Goal: Task Accomplishment & Management: Manage account settings

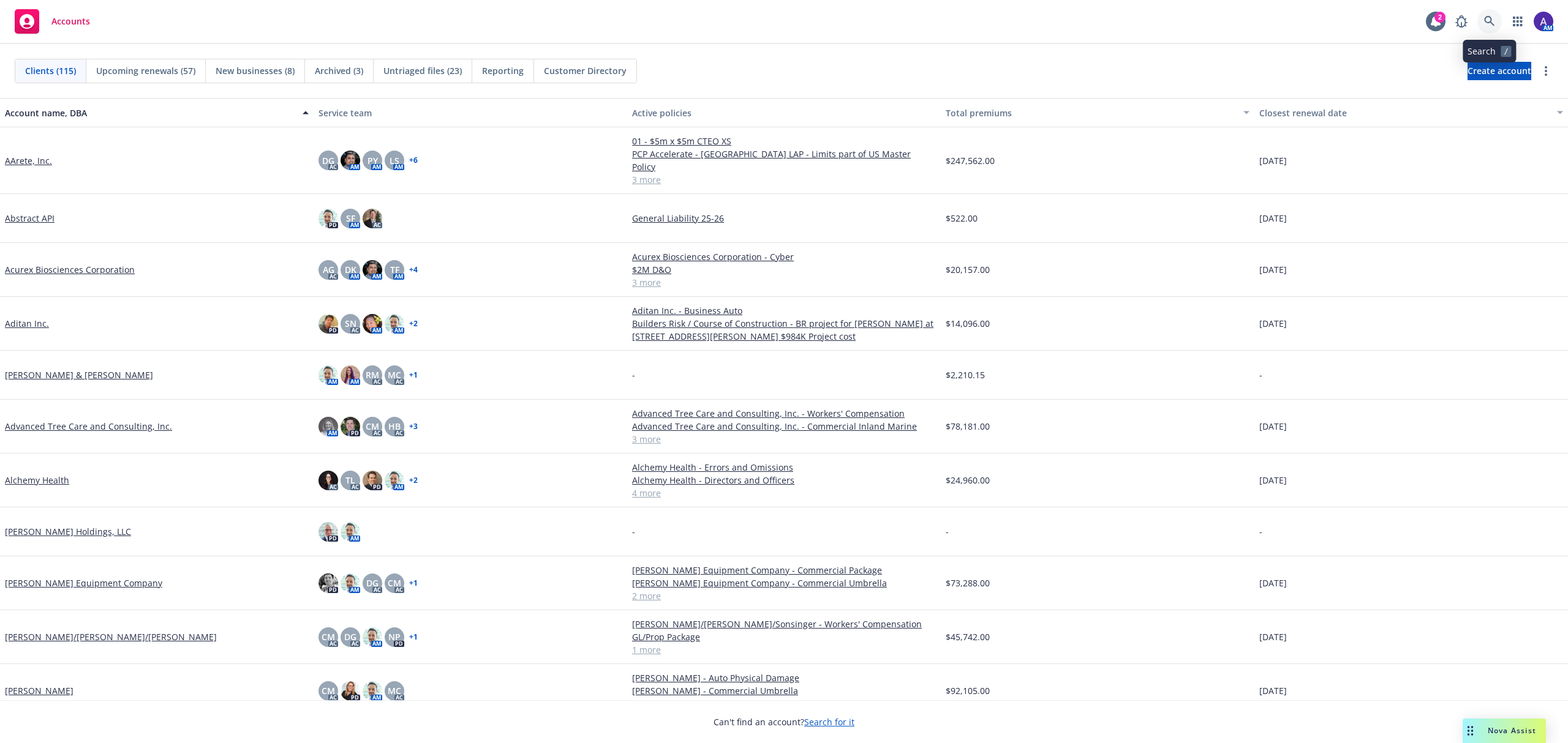
click at [1490, 20] on icon at bounding box center [1489, 21] width 11 height 11
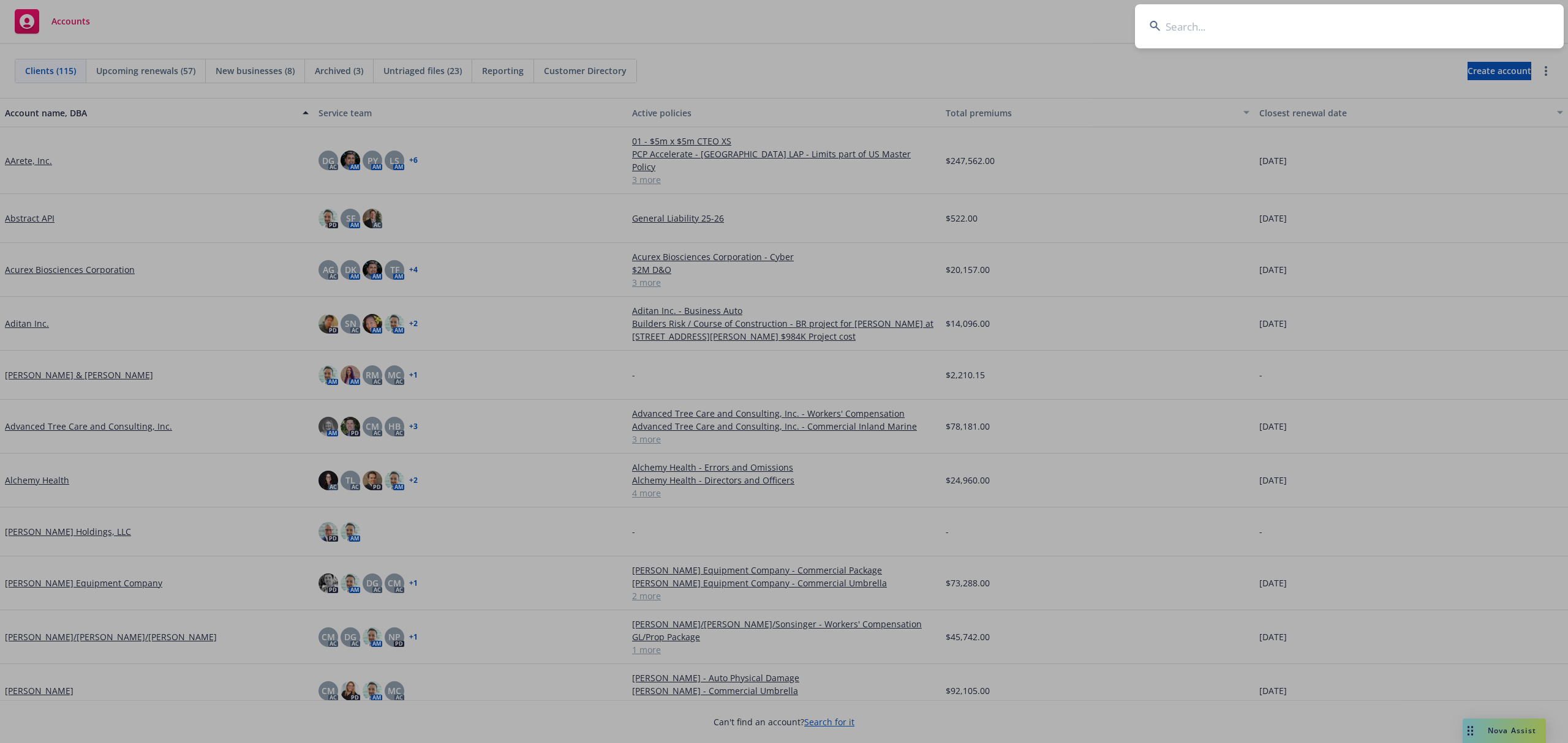
click at [1344, 37] on input at bounding box center [1350, 26] width 429 height 44
click at [1204, 31] on input at bounding box center [1350, 26] width 429 height 44
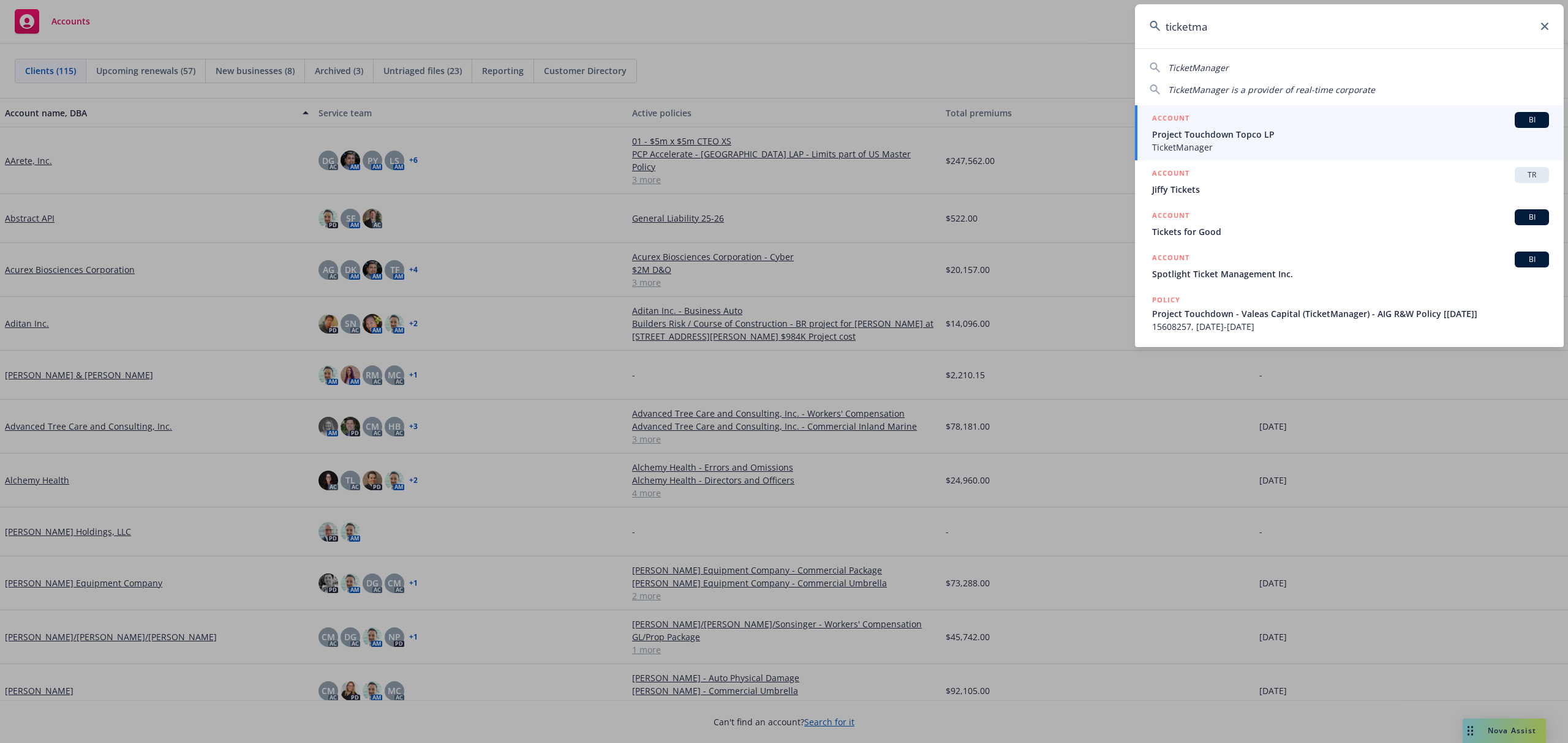
type input "ticketma"
click at [1218, 277] on span "Spotlight Ticket Management Inc." at bounding box center [1351, 273] width 397 height 13
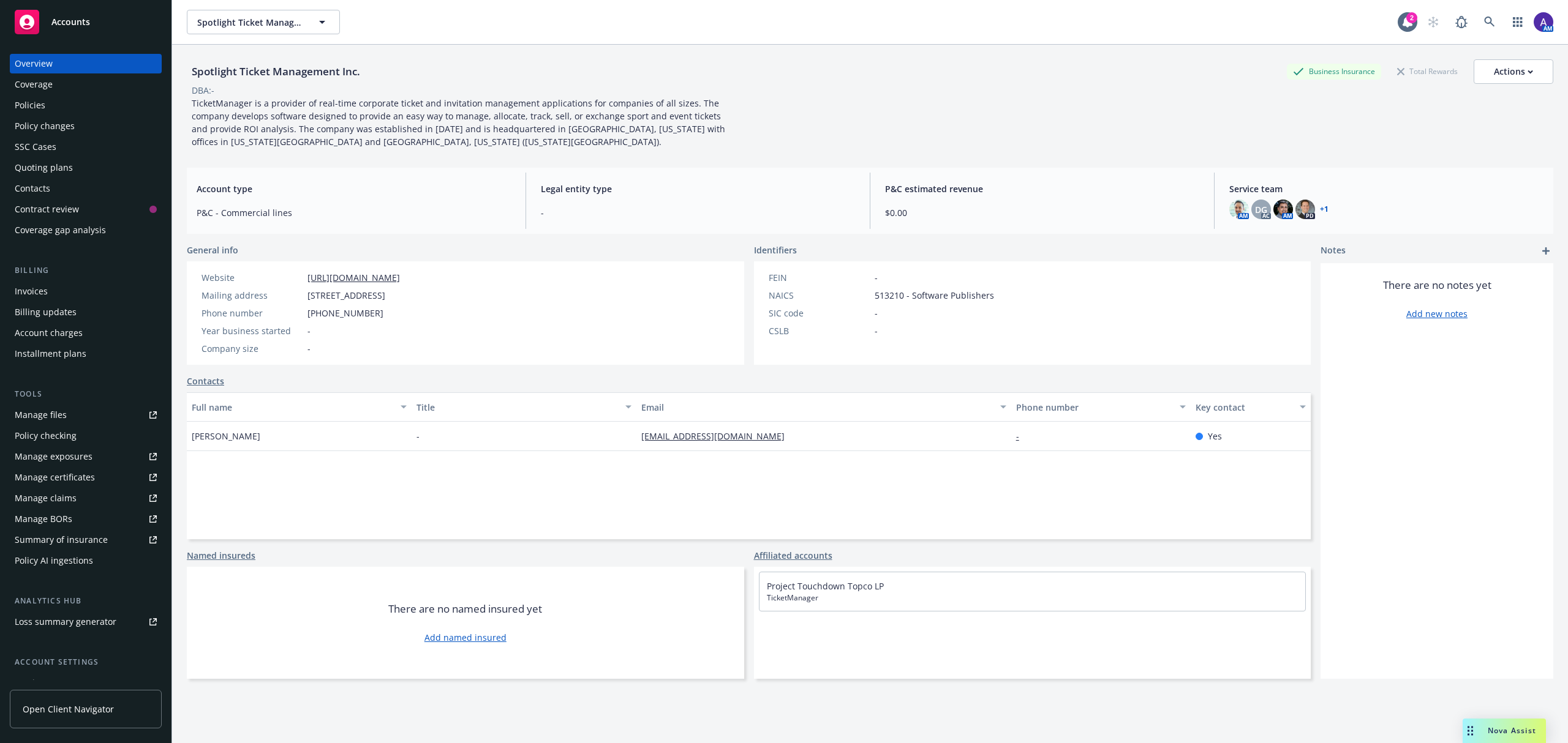
click at [52, 99] on div "Policies" at bounding box center [86, 106] width 142 height 20
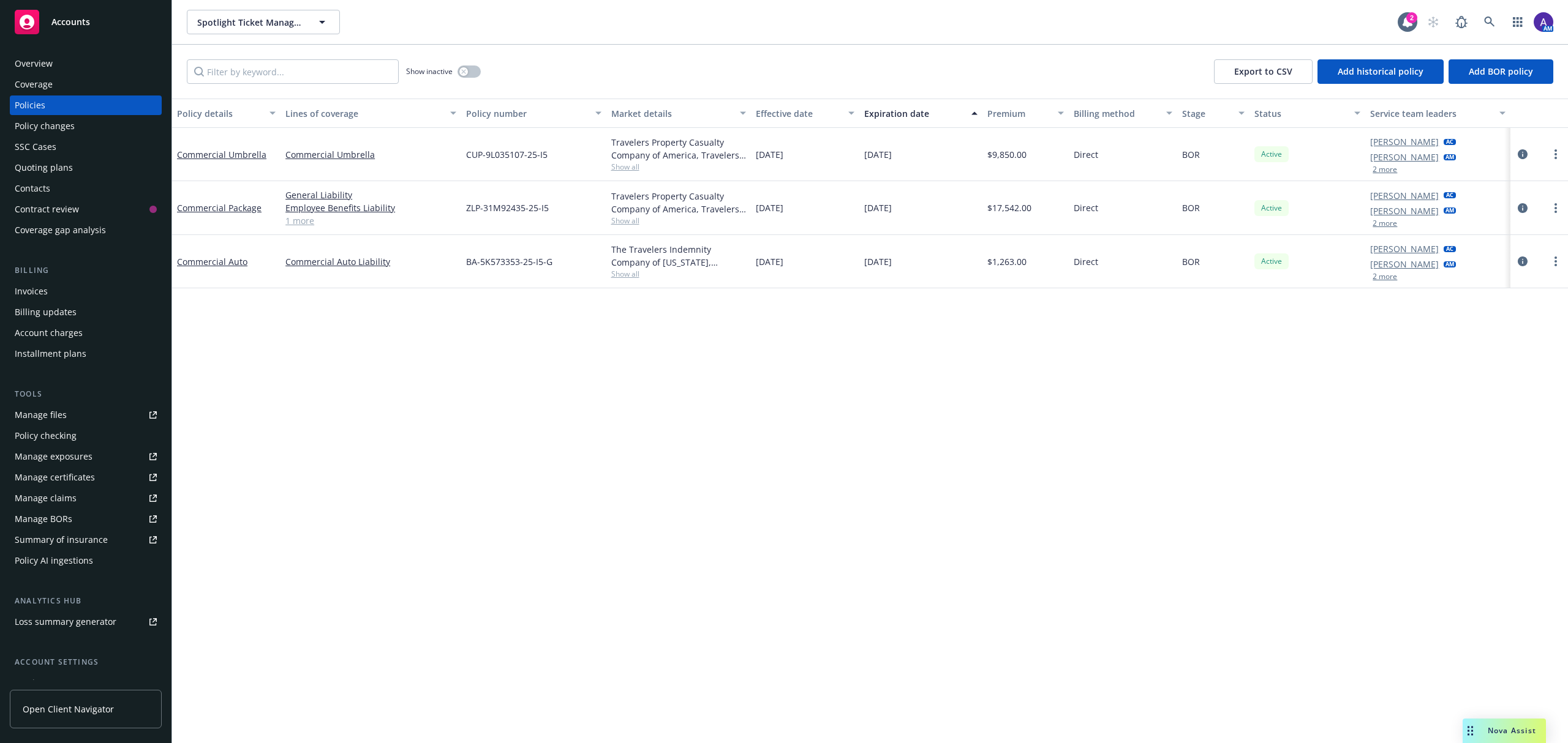
click at [1385, 280] on button "2 more" at bounding box center [1384, 276] width 25 height 7
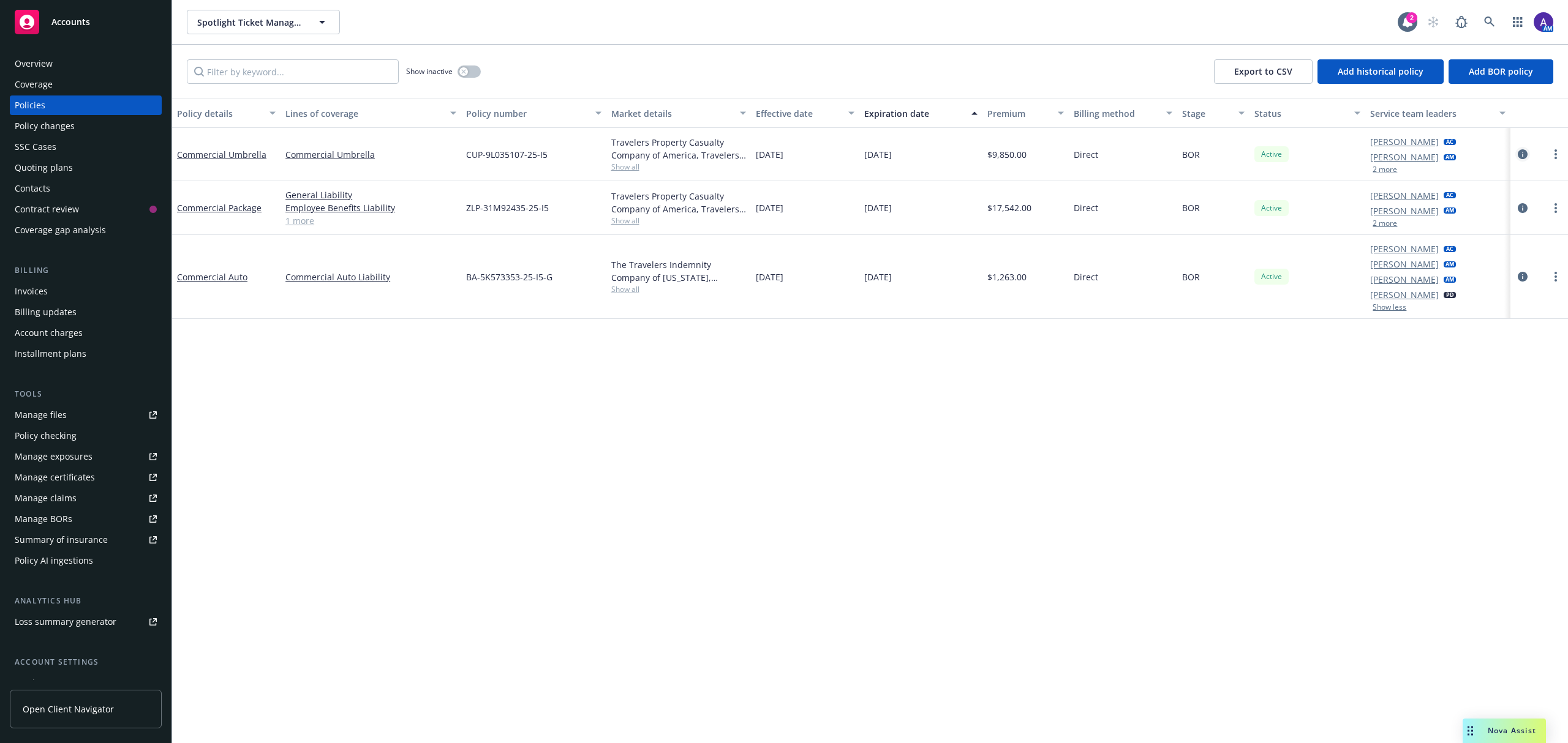
click at [1525, 150] on icon "circleInformation" at bounding box center [1523, 155] width 10 height 10
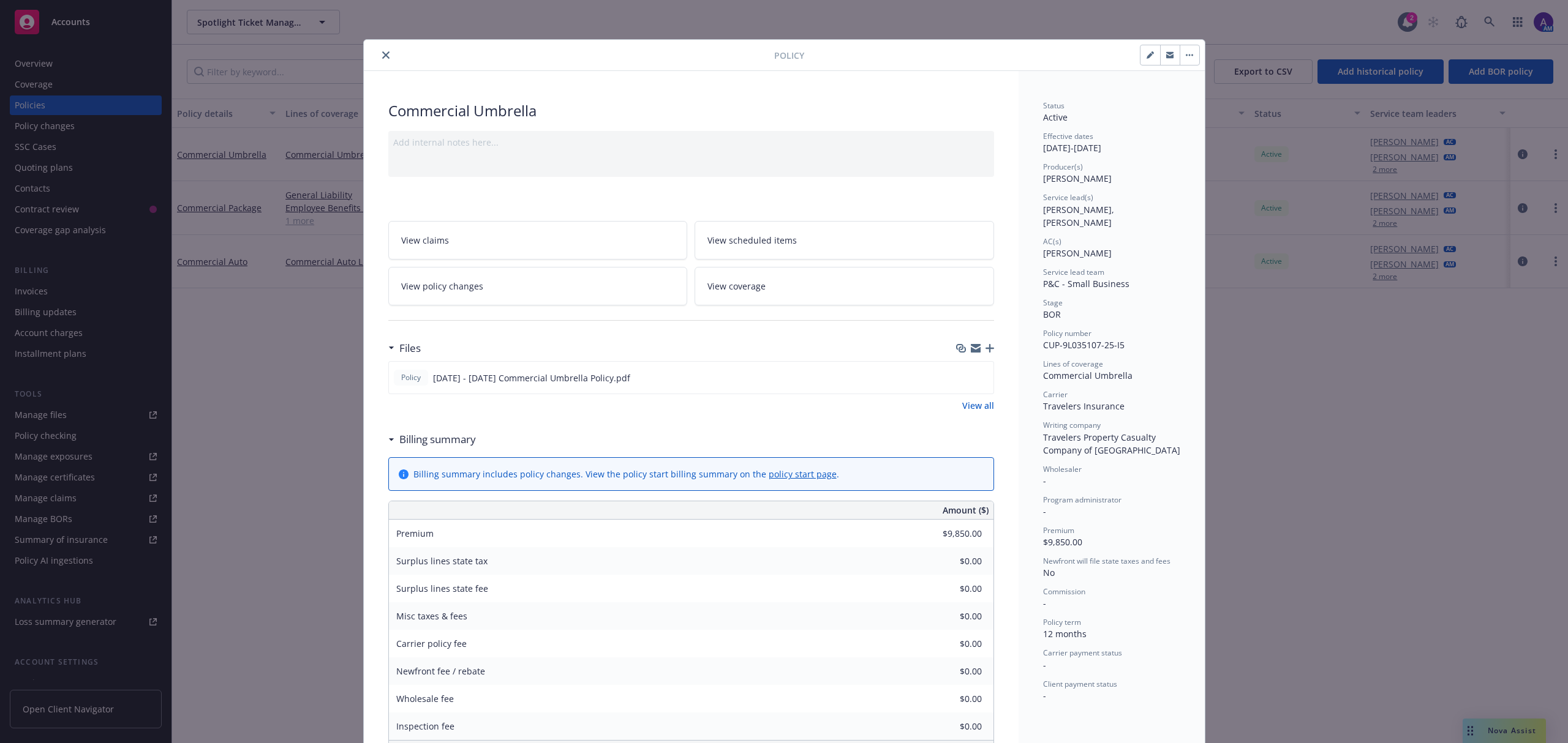
click at [1150, 56] on button "button" at bounding box center [1150, 55] width 20 height 20
select select "BOR"
select select "12"
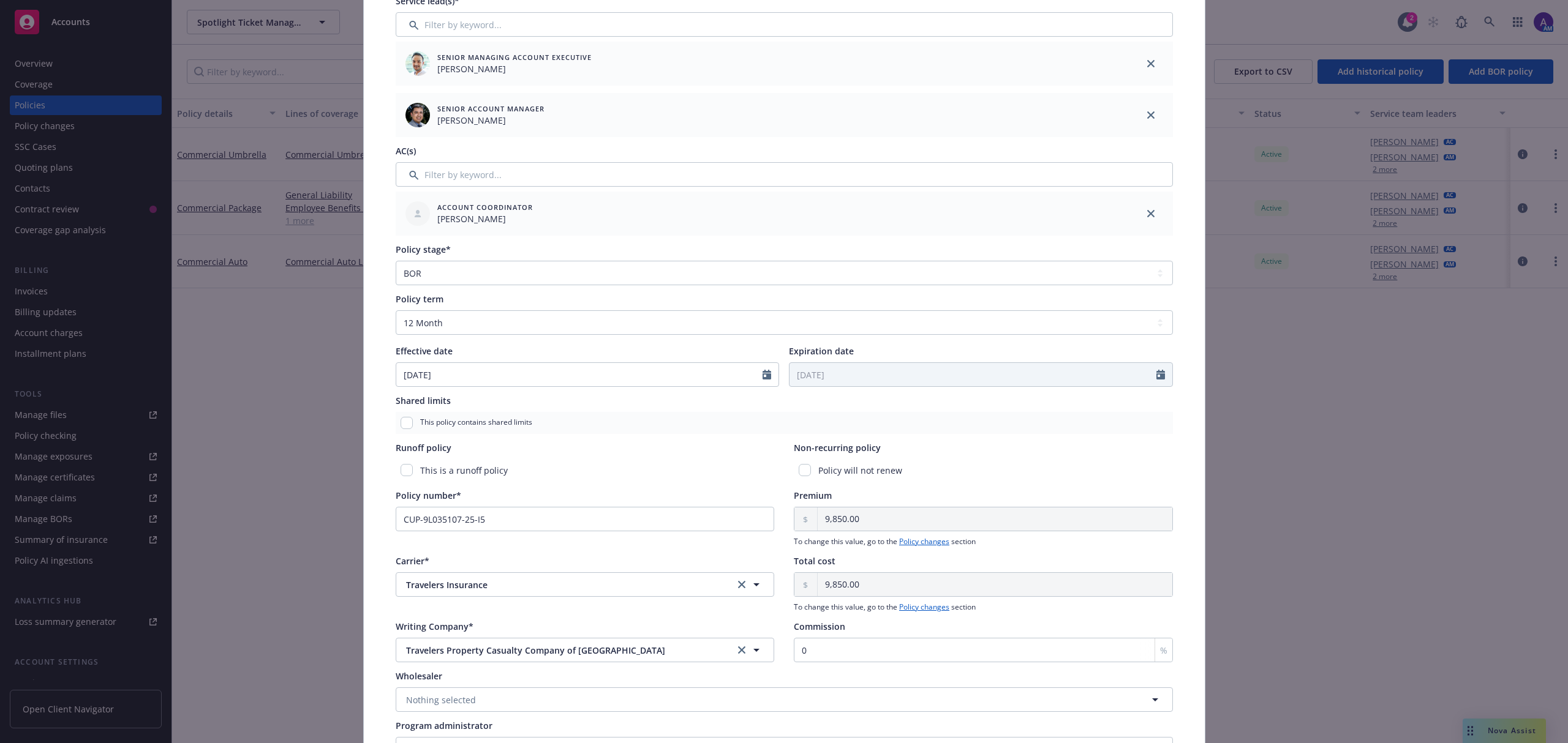
scroll to position [272, 0]
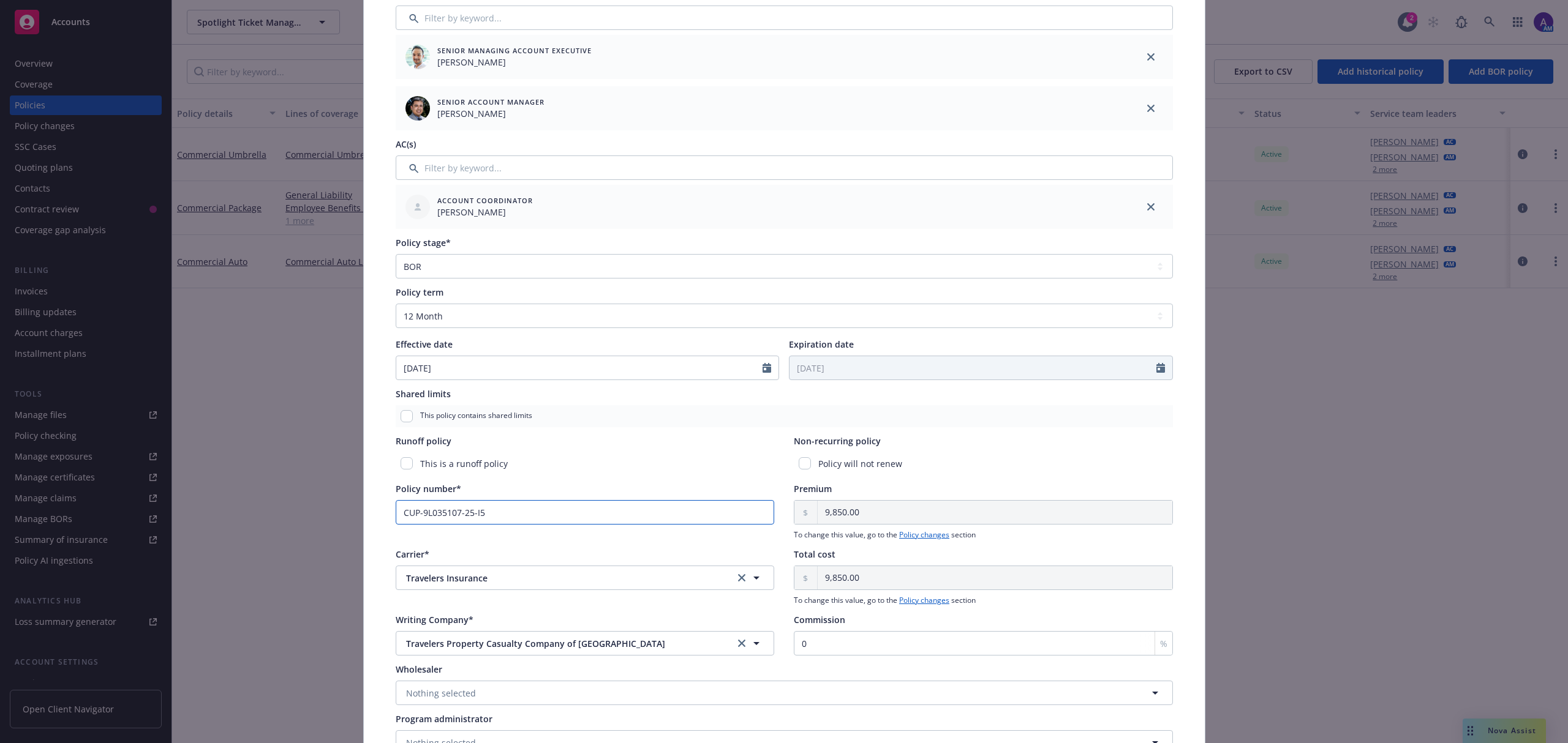
click at [567, 511] on input "CUP-9L035107-25-I5" at bounding box center [586, 513] width 379 height 25
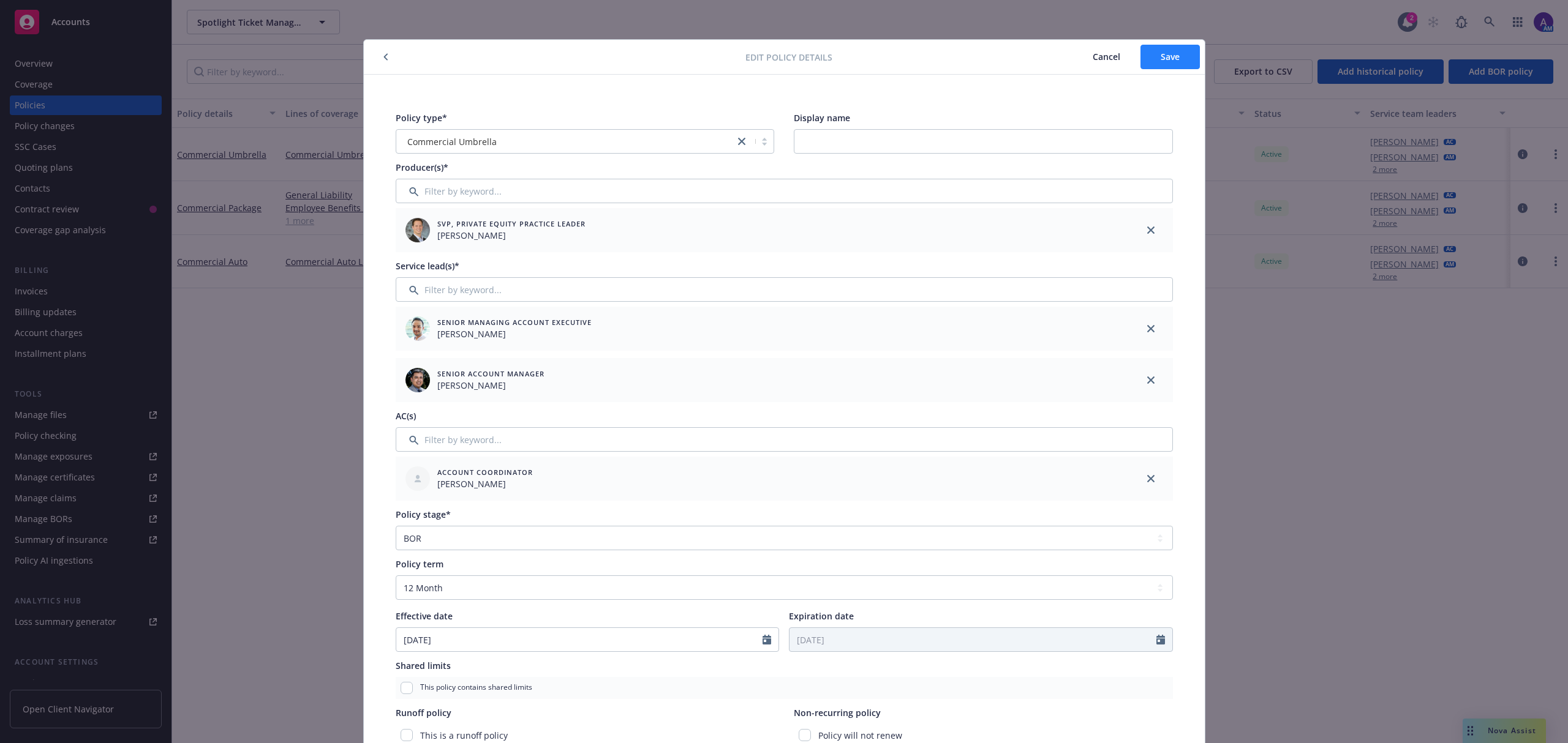
type input "CUP-9L035107-25-I5-00"
click at [1161, 60] on span "Save" at bounding box center [1170, 57] width 19 height 12
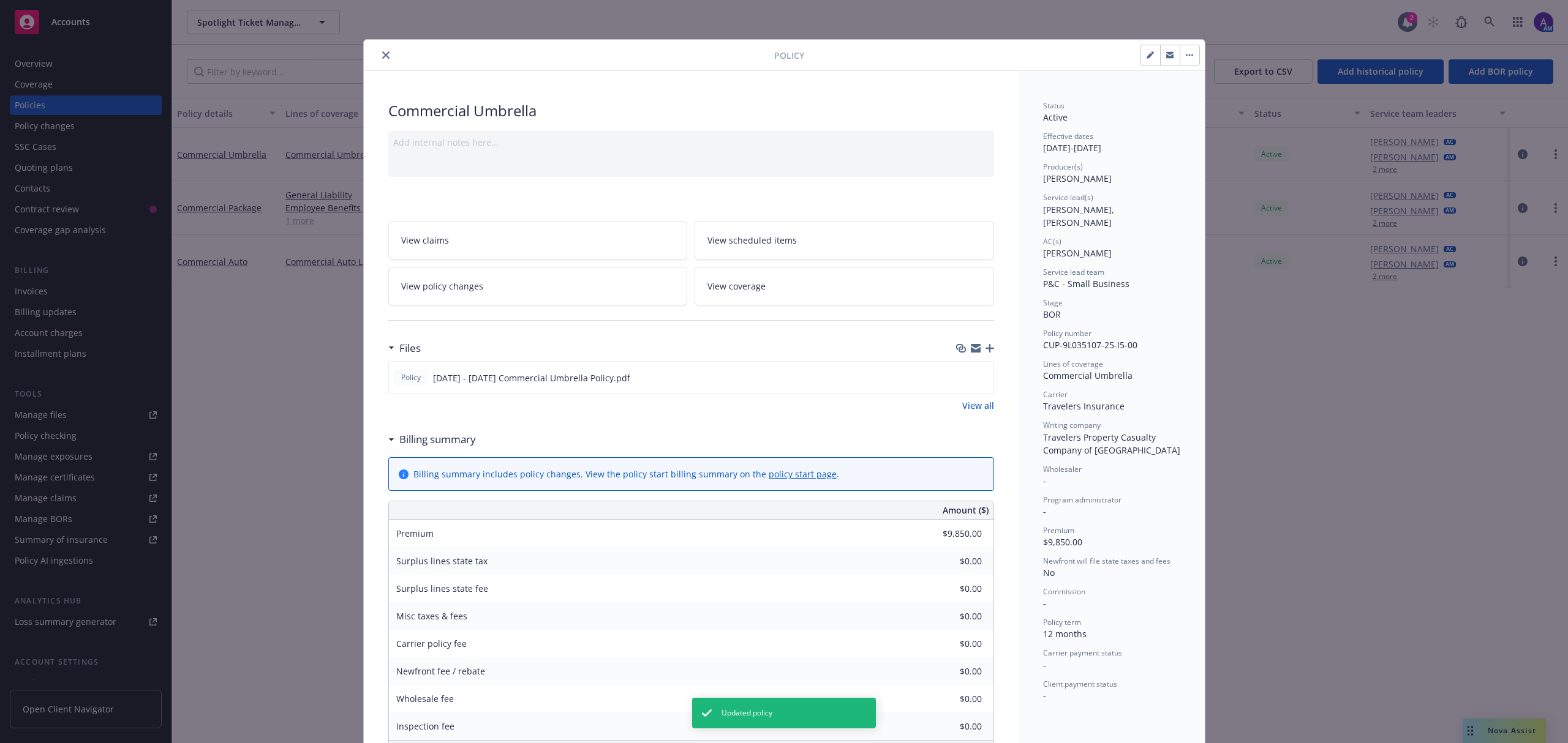
click at [382, 55] on icon "close" at bounding box center [385, 55] width 7 height 7
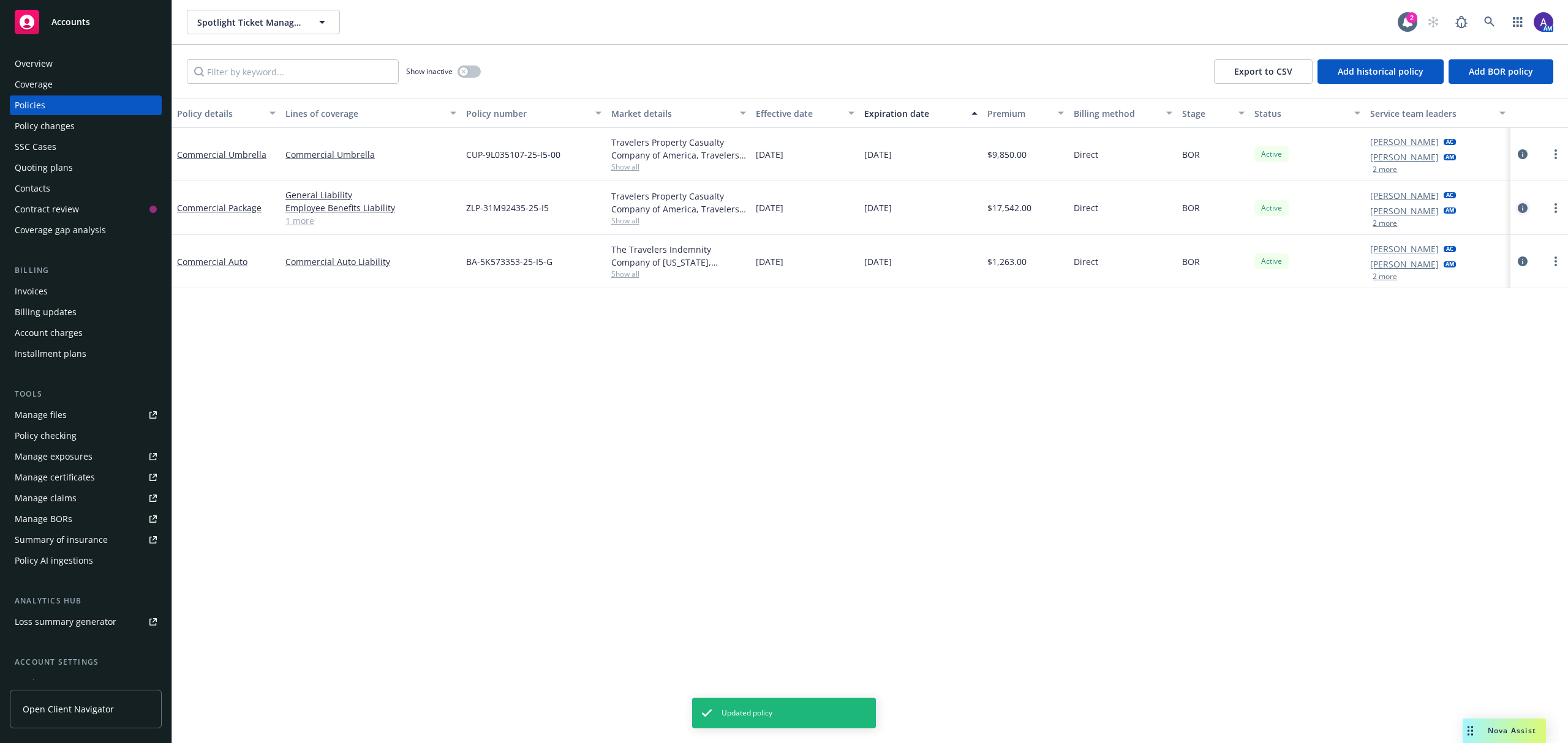
click at [1525, 211] on icon "circleInformation" at bounding box center [1523, 208] width 10 height 10
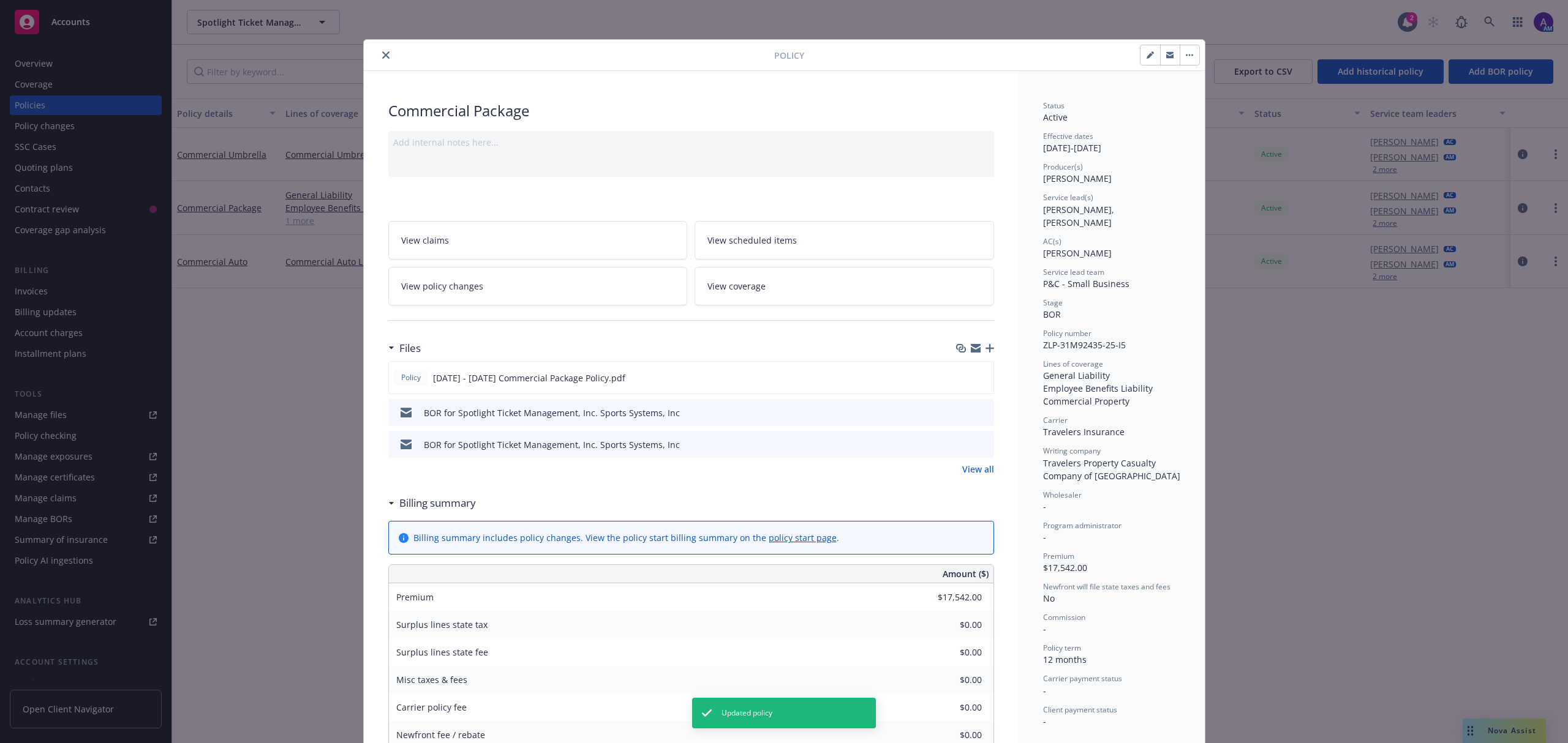
click at [1147, 57] on button "button" at bounding box center [1150, 55] width 20 height 20
select select "BOR"
select select "12"
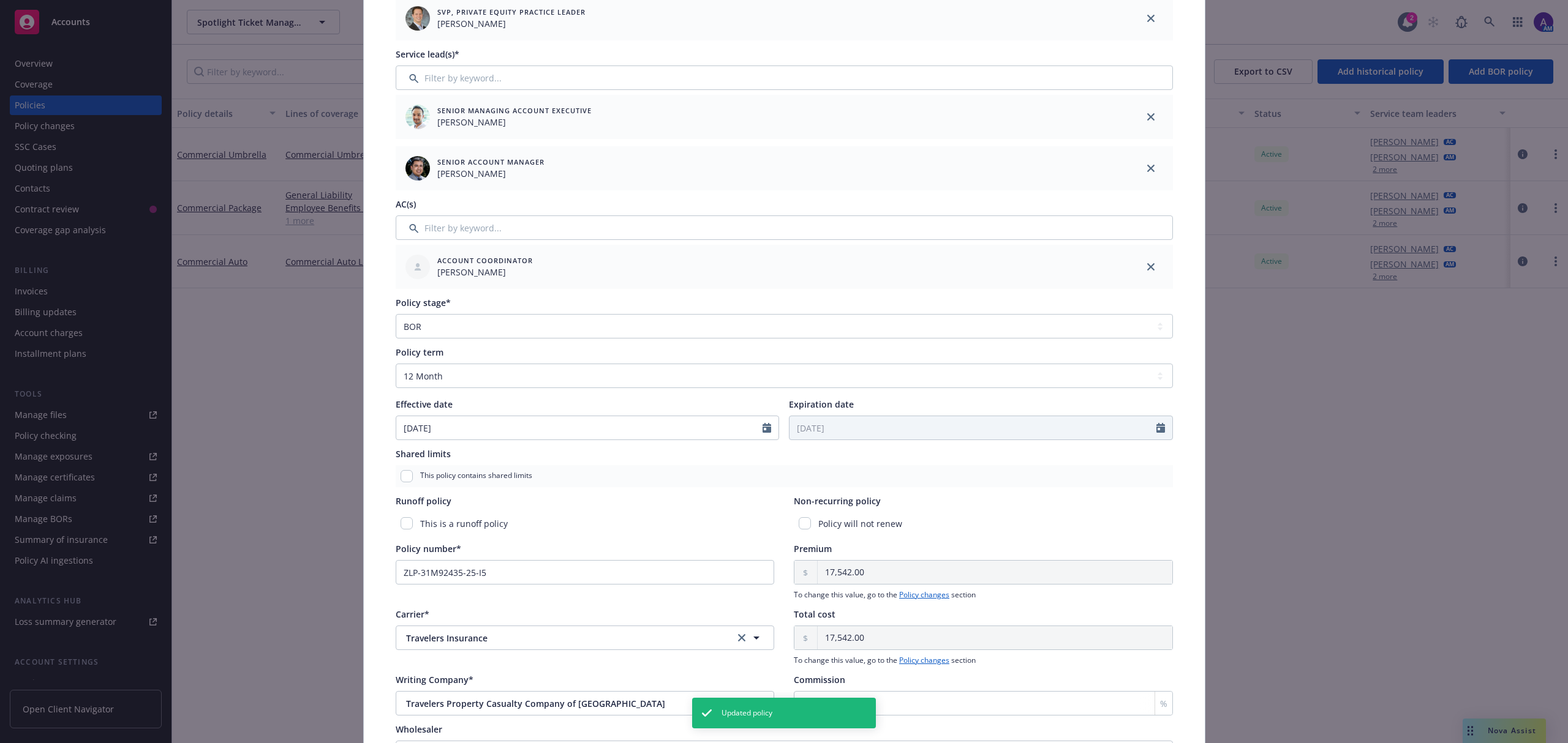
scroll to position [213, 0]
click at [495, 573] on input "ZLP-31M92435-25-I5" at bounding box center [586, 571] width 379 height 25
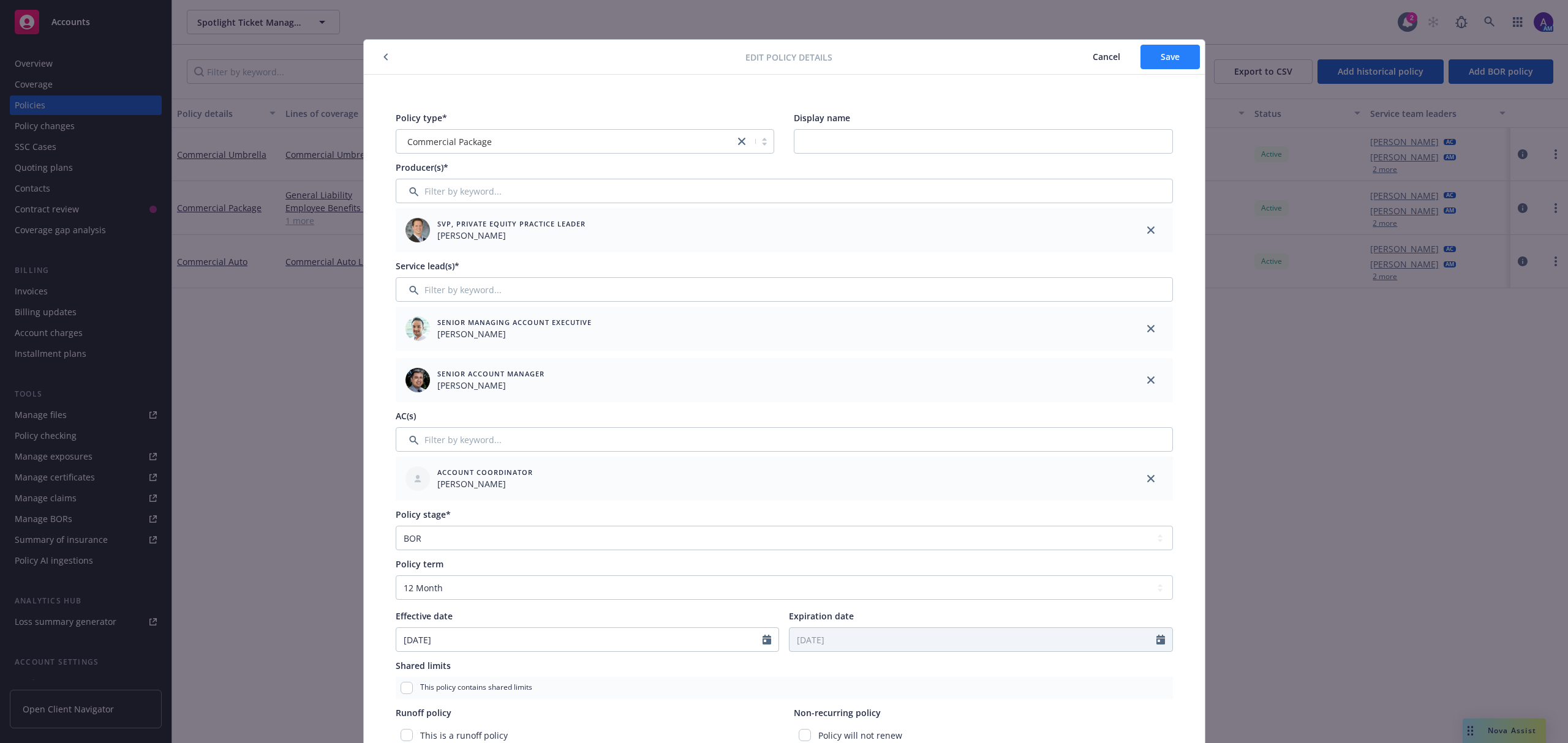
type input "ZLP-31M92435-25-I5-00"
click at [1162, 63] on button "Save" at bounding box center [1170, 57] width 60 height 25
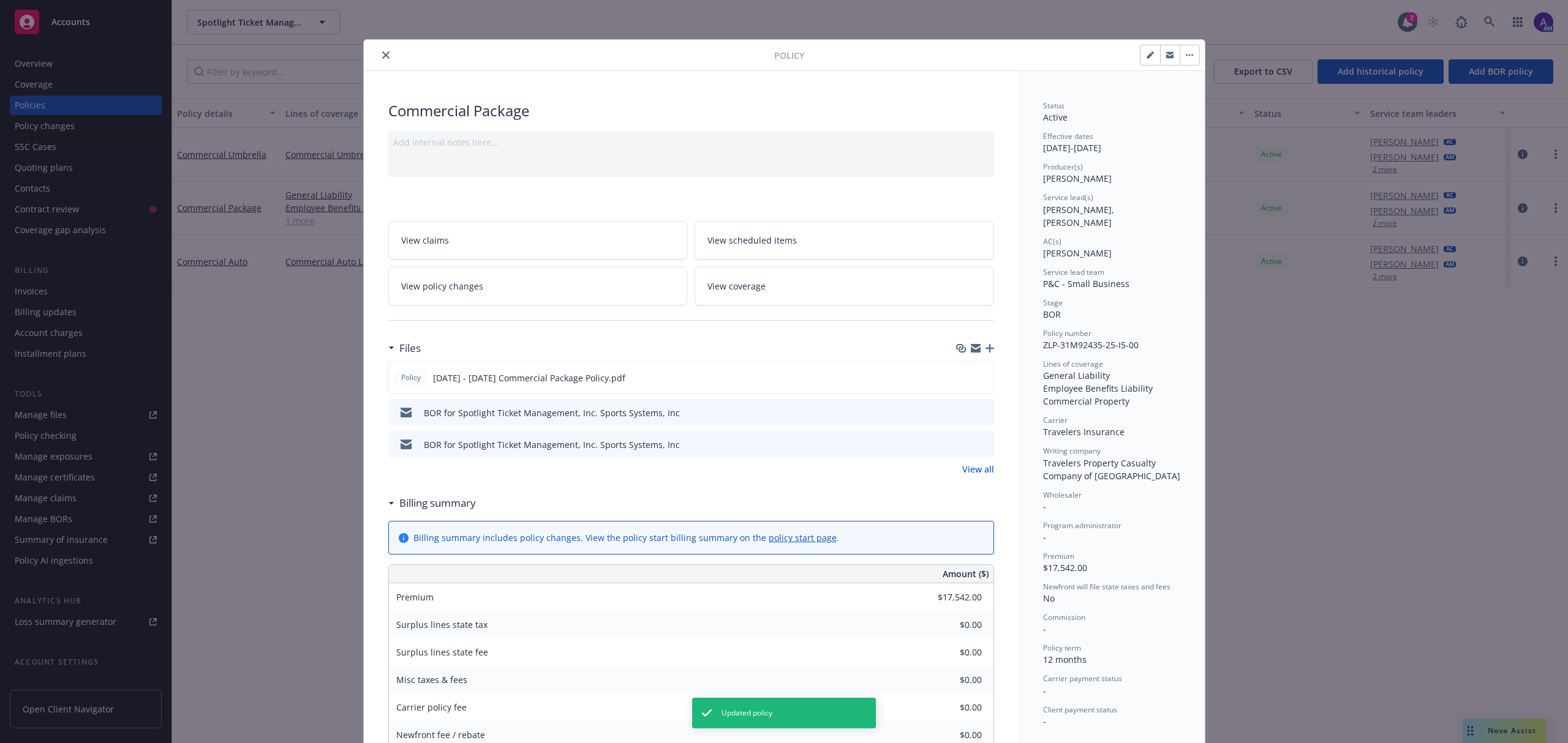
click at [1527, 264] on div "Policy Commercial Package Add internal notes here... View claims View scheduled…" at bounding box center [784, 371] width 1568 height 743
click at [378, 60] on button "close" at bounding box center [385, 55] width 15 height 15
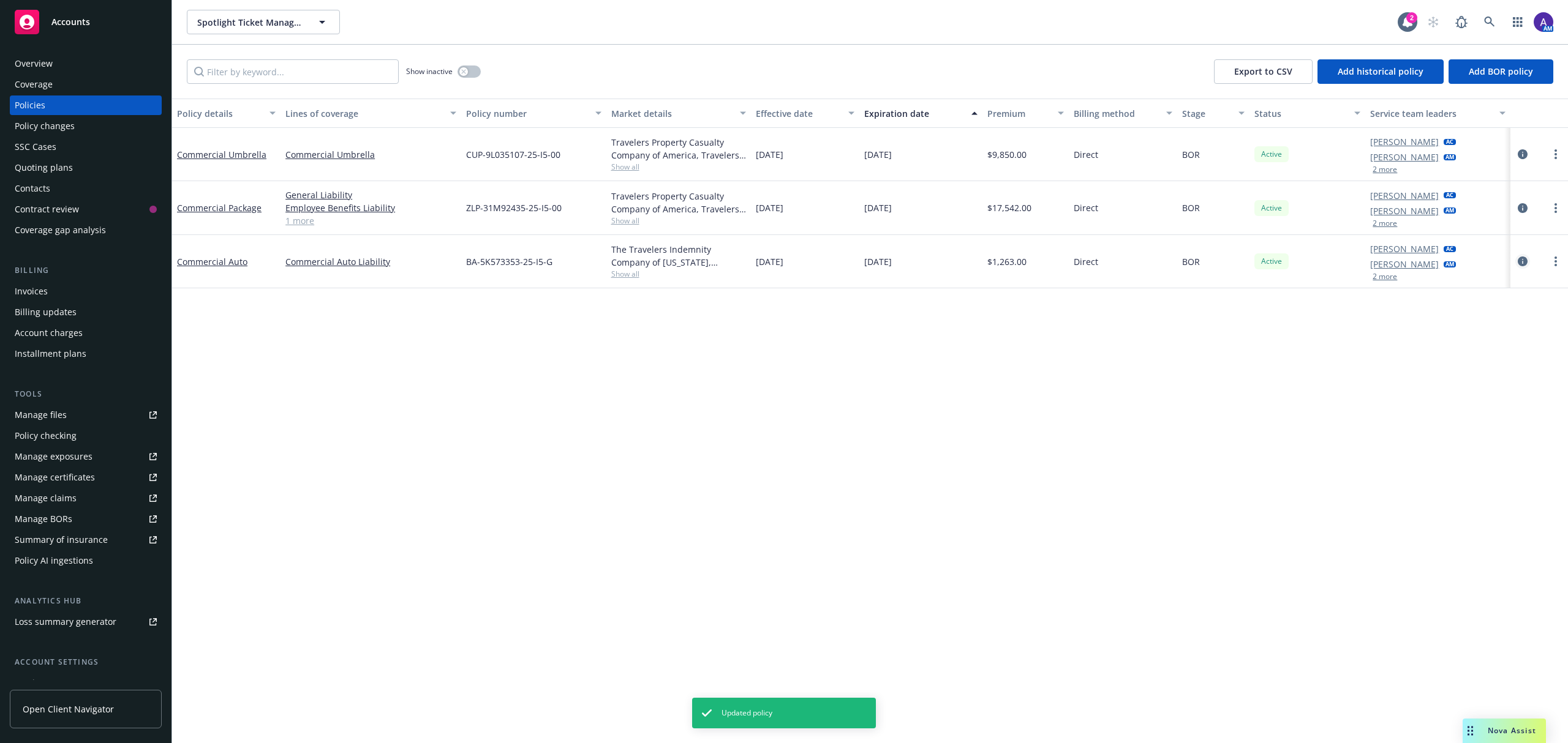
click at [1519, 258] on icon "circleInformation" at bounding box center [1523, 261] width 10 height 10
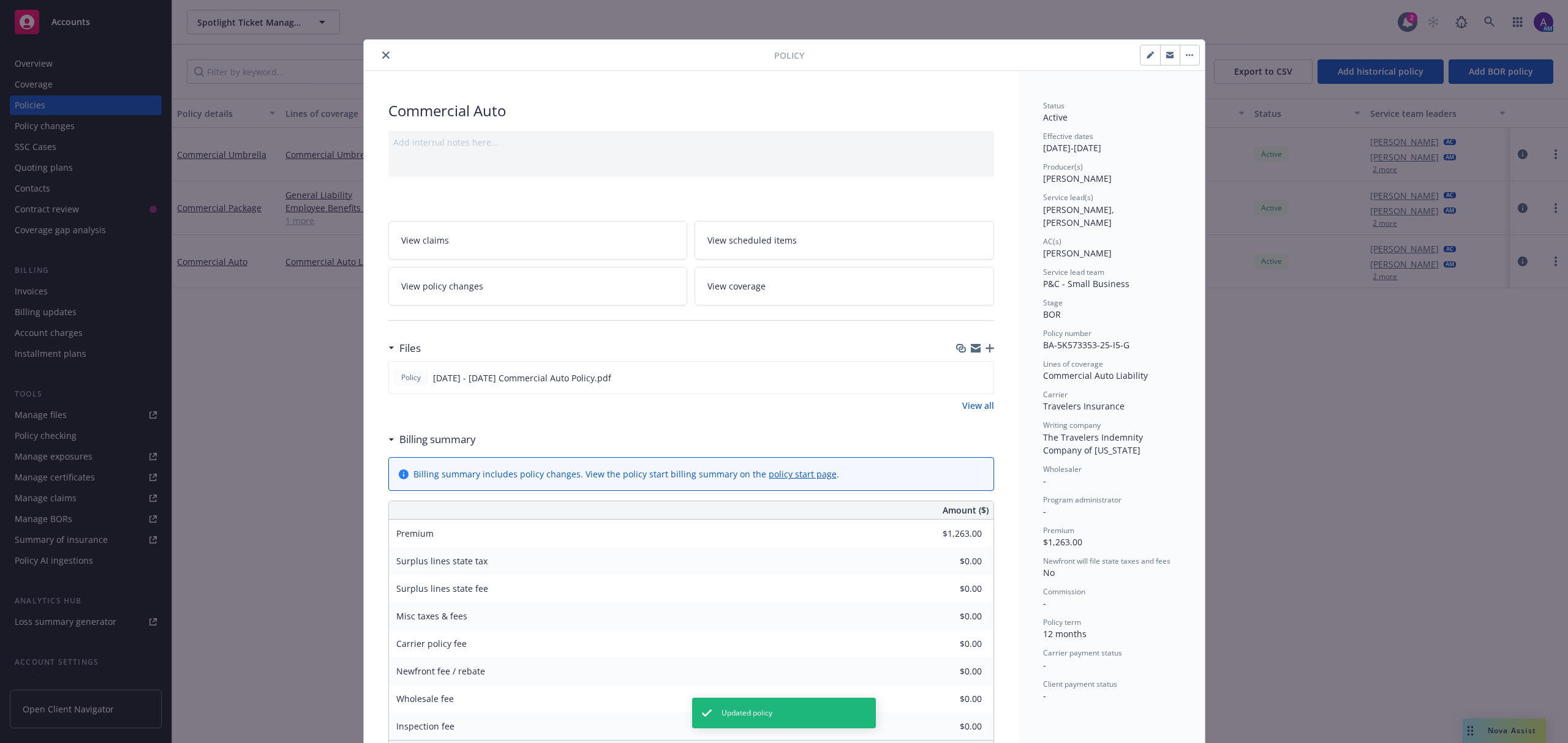
click at [1143, 62] on button "button" at bounding box center [1150, 55] width 20 height 20
select select "BOR"
select select "12"
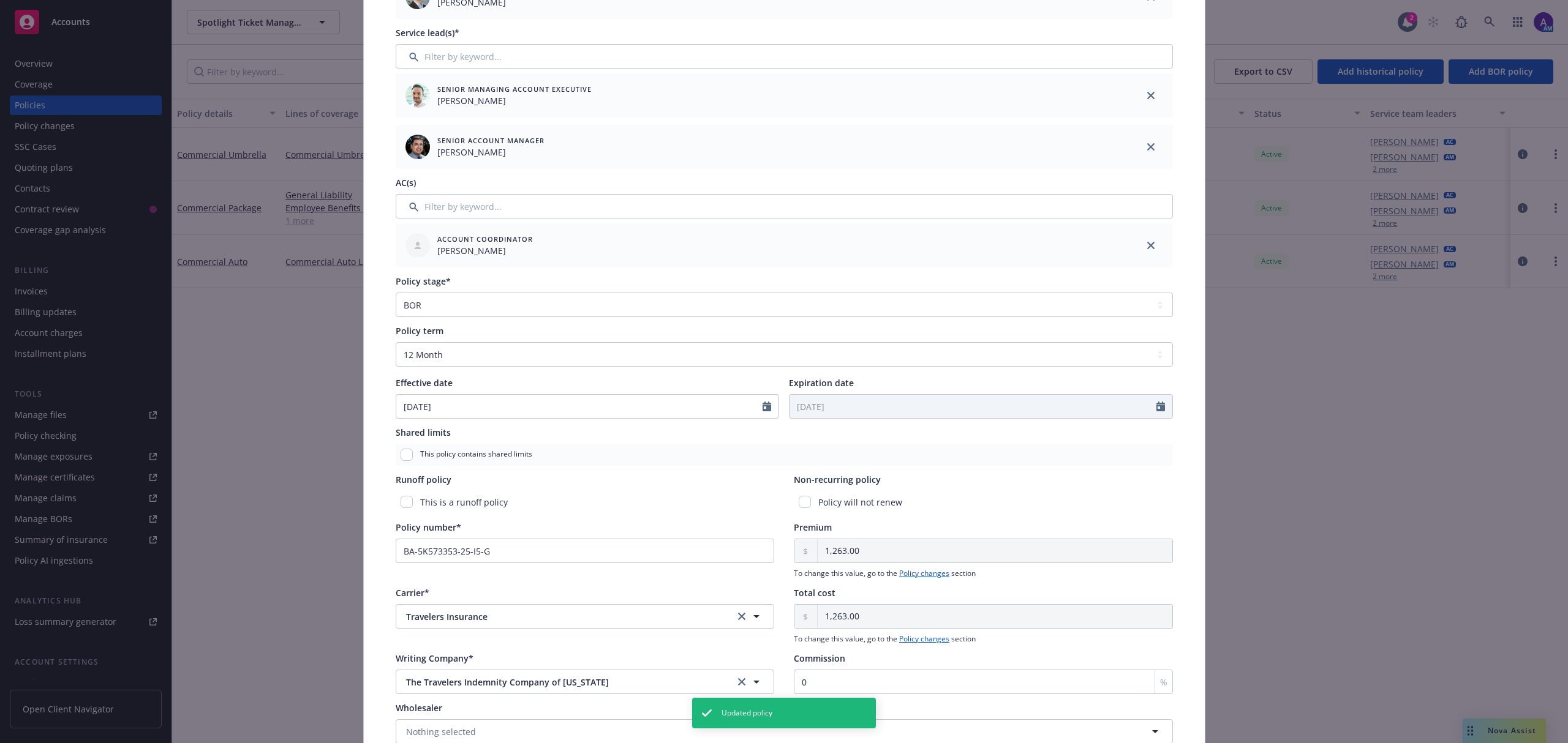
scroll to position [238, 0]
click at [557, 550] on input "BA-5K573353-25-I5-G" at bounding box center [586, 546] width 379 height 25
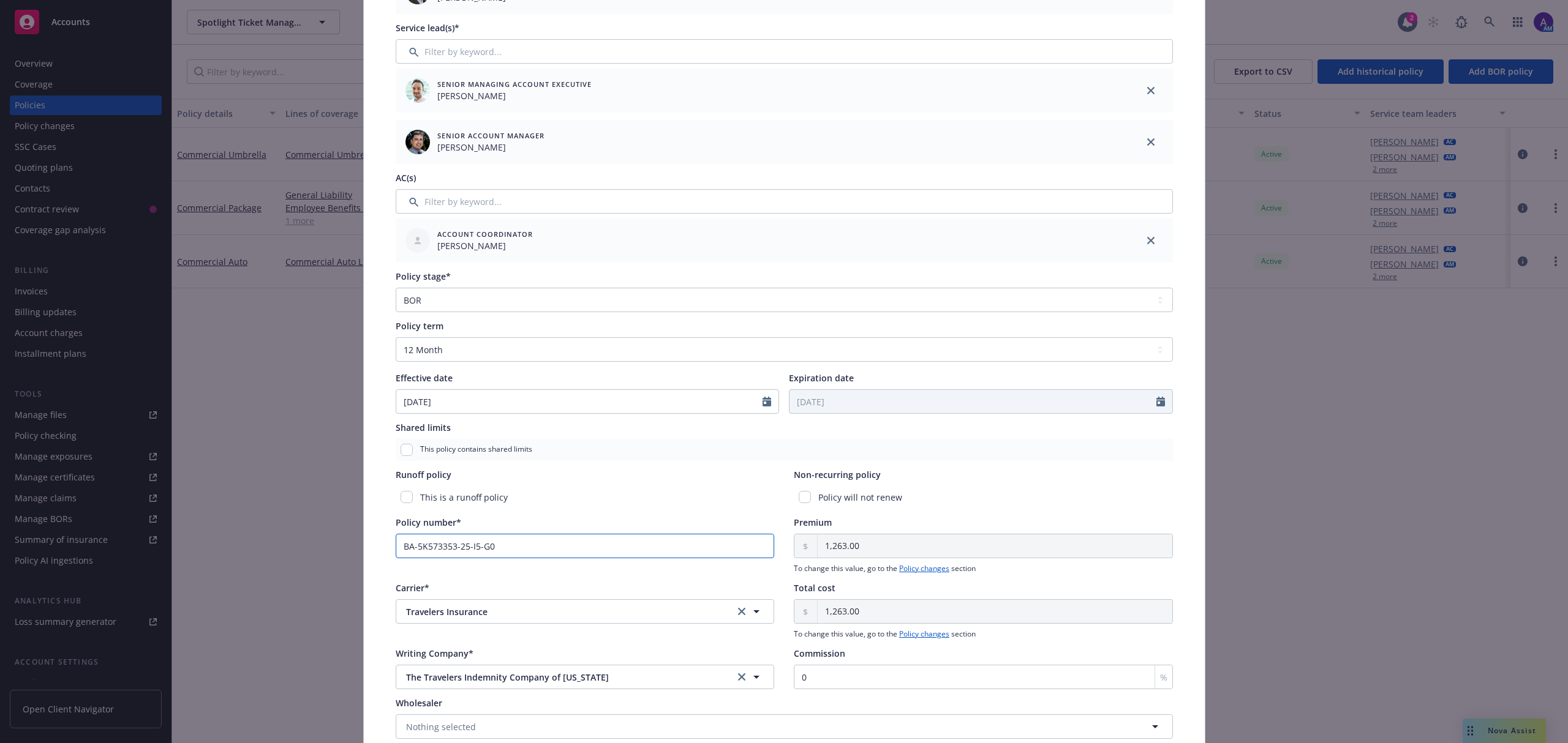
scroll to position [0, 0]
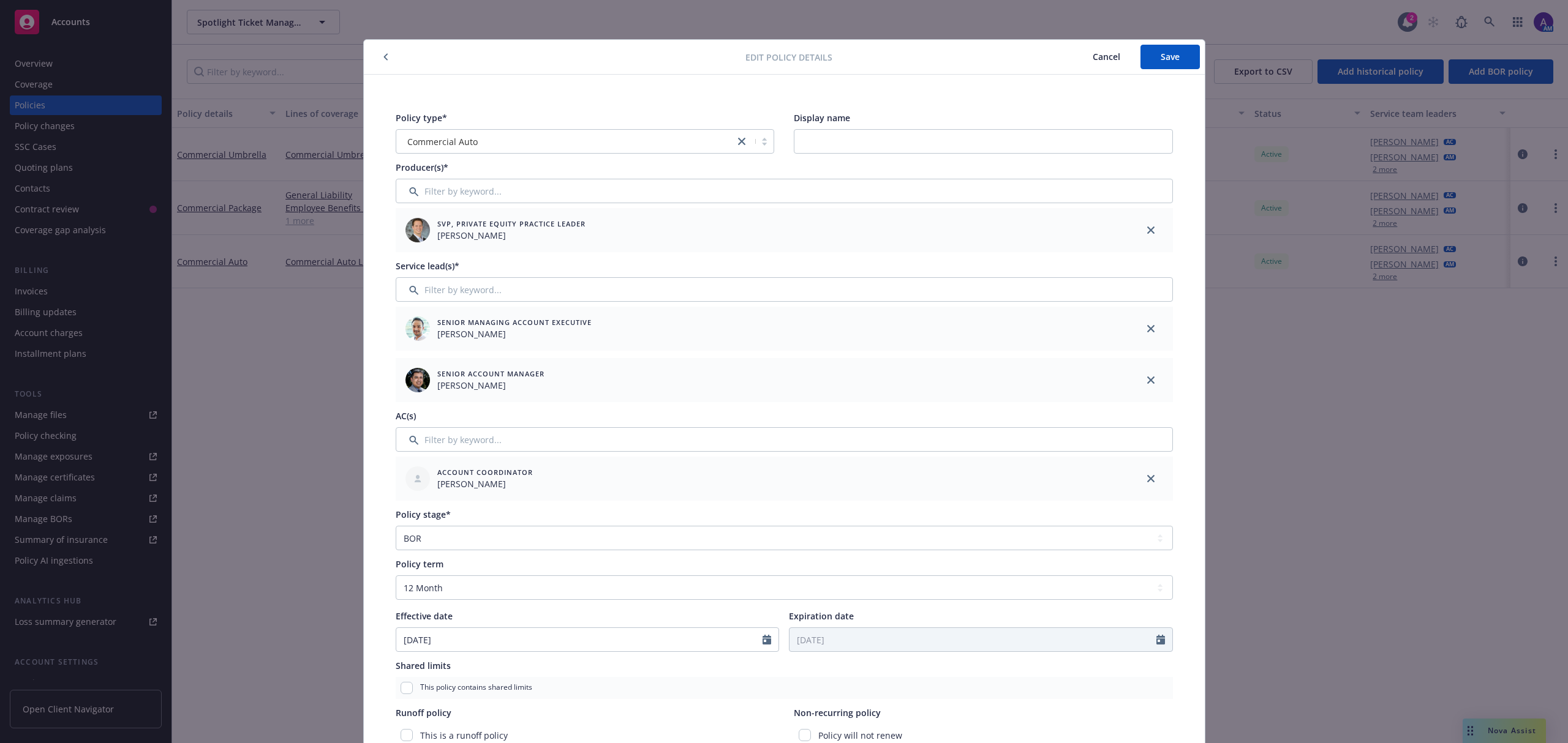
type input "BA-5K573353-25-I5-G0"
click at [1103, 60] on span "Cancel" at bounding box center [1106, 57] width 28 height 12
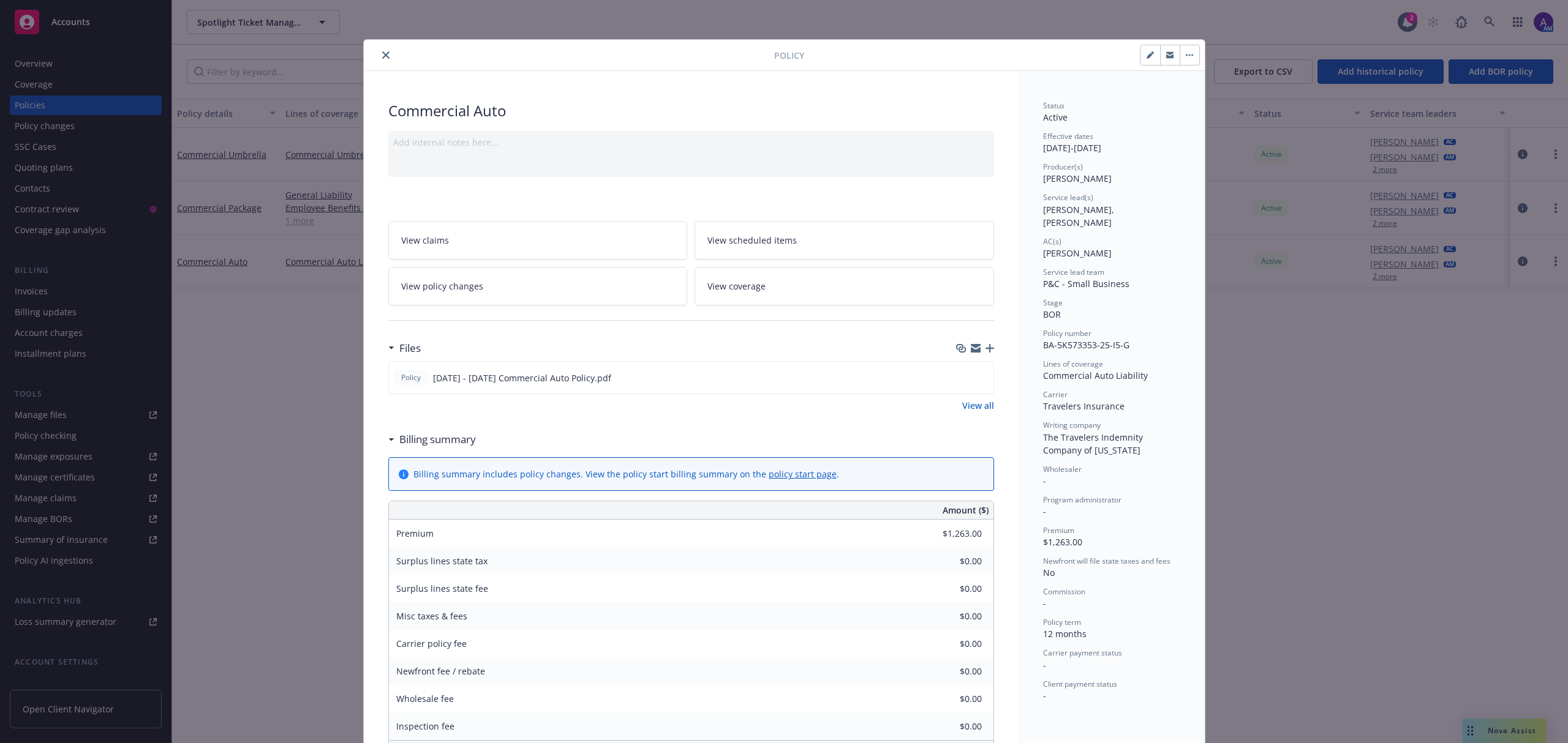
click at [1146, 55] on icon "button" at bounding box center [1149, 55] width 7 height 7
select select "BOR"
select select "12"
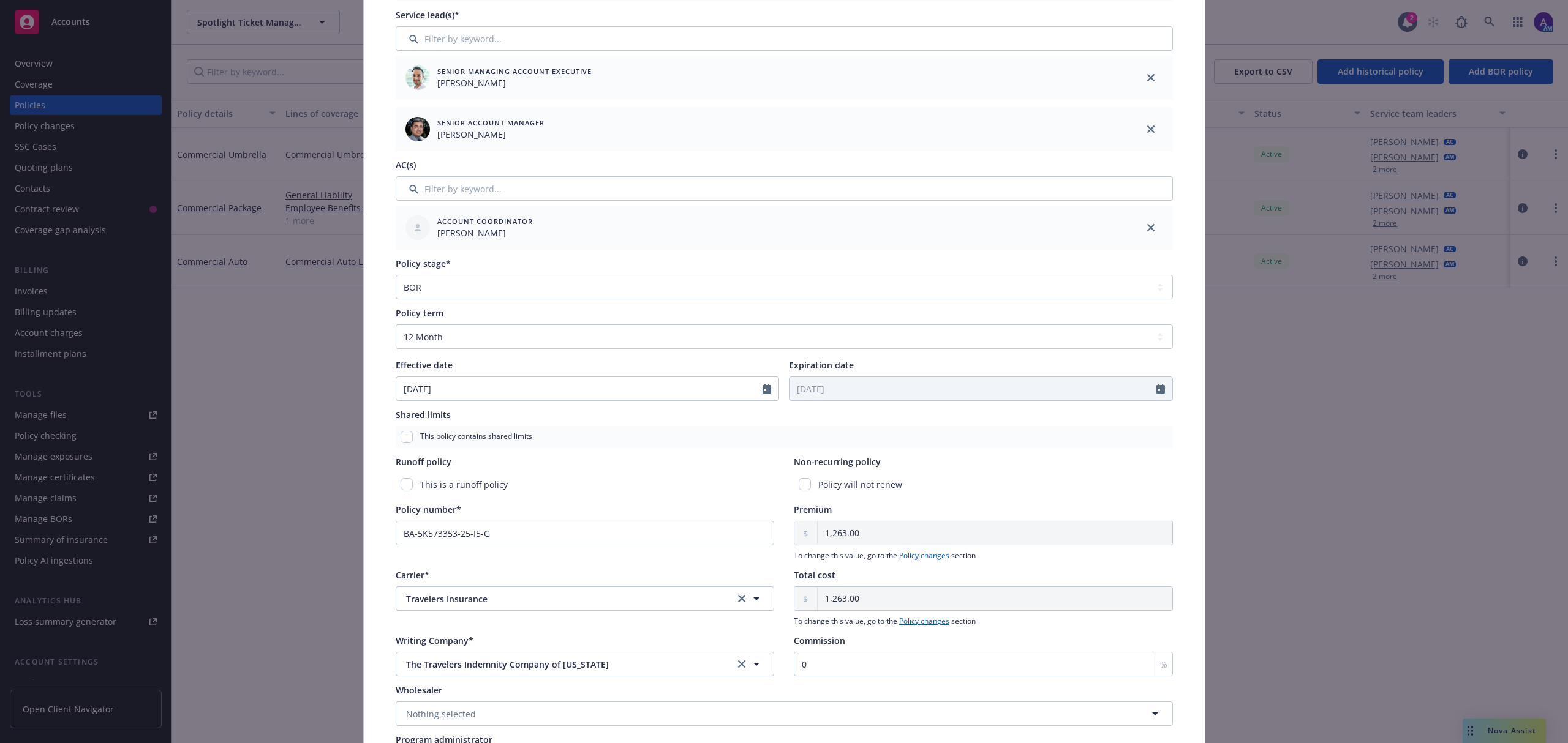
scroll to position [253, 0]
click at [564, 533] on input "BA-5K573353-25-I5-G" at bounding box center [586, 532] width 379 height 25
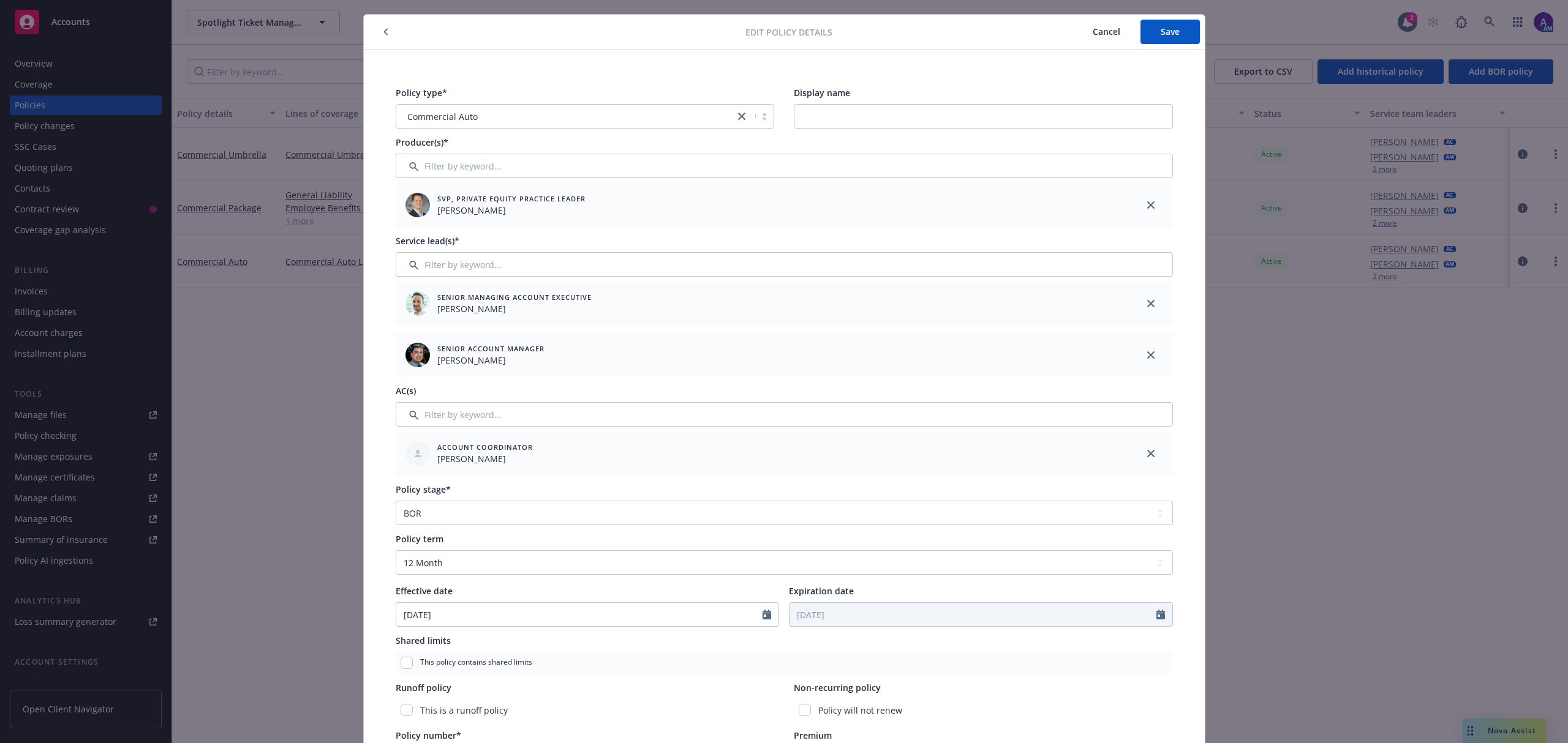
scroll to position [0, 0]
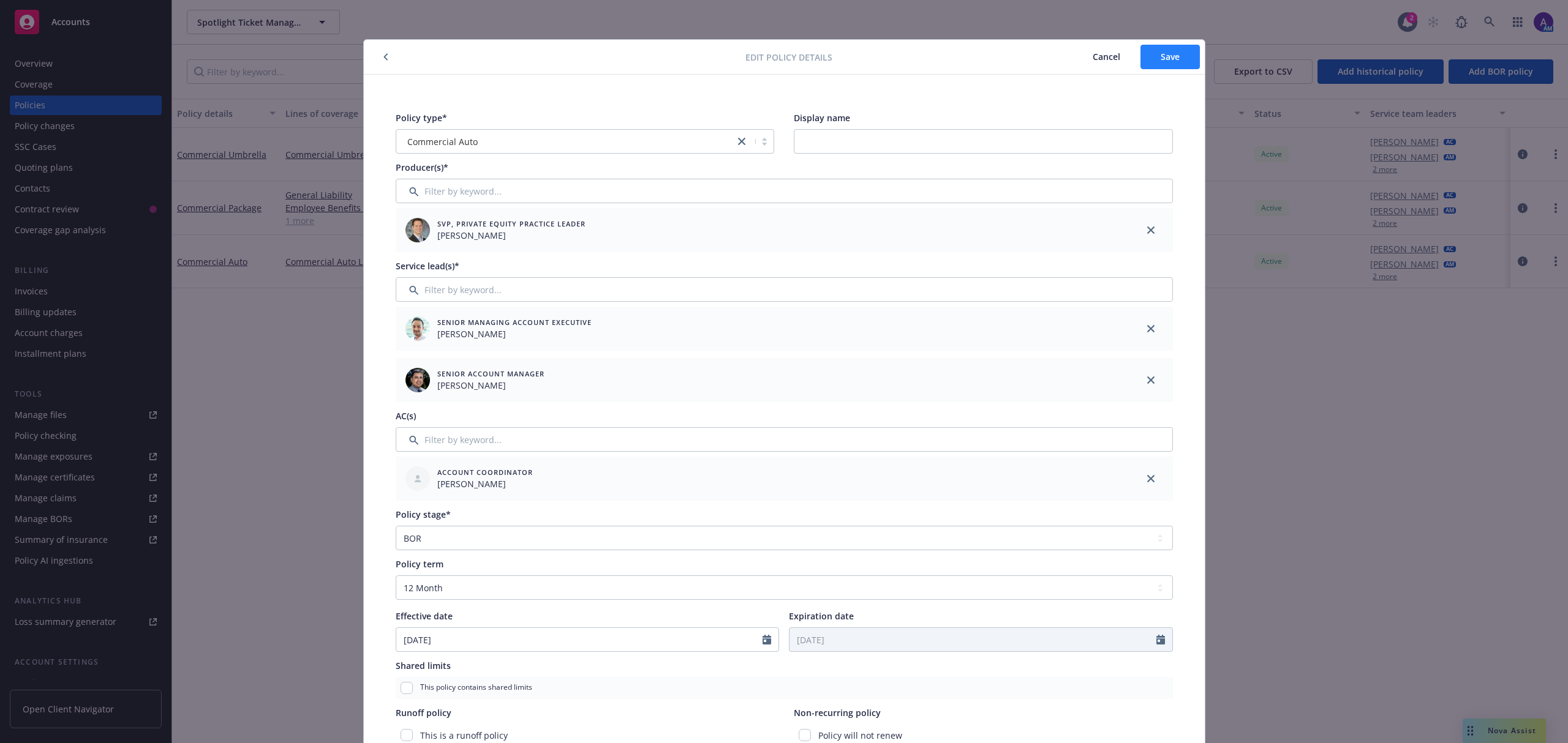
type input "BA-5K573353-25-I5-G-00"
click at [1148, 50] on button "Save" at bounding box center [1170, 57] width 60 height 25
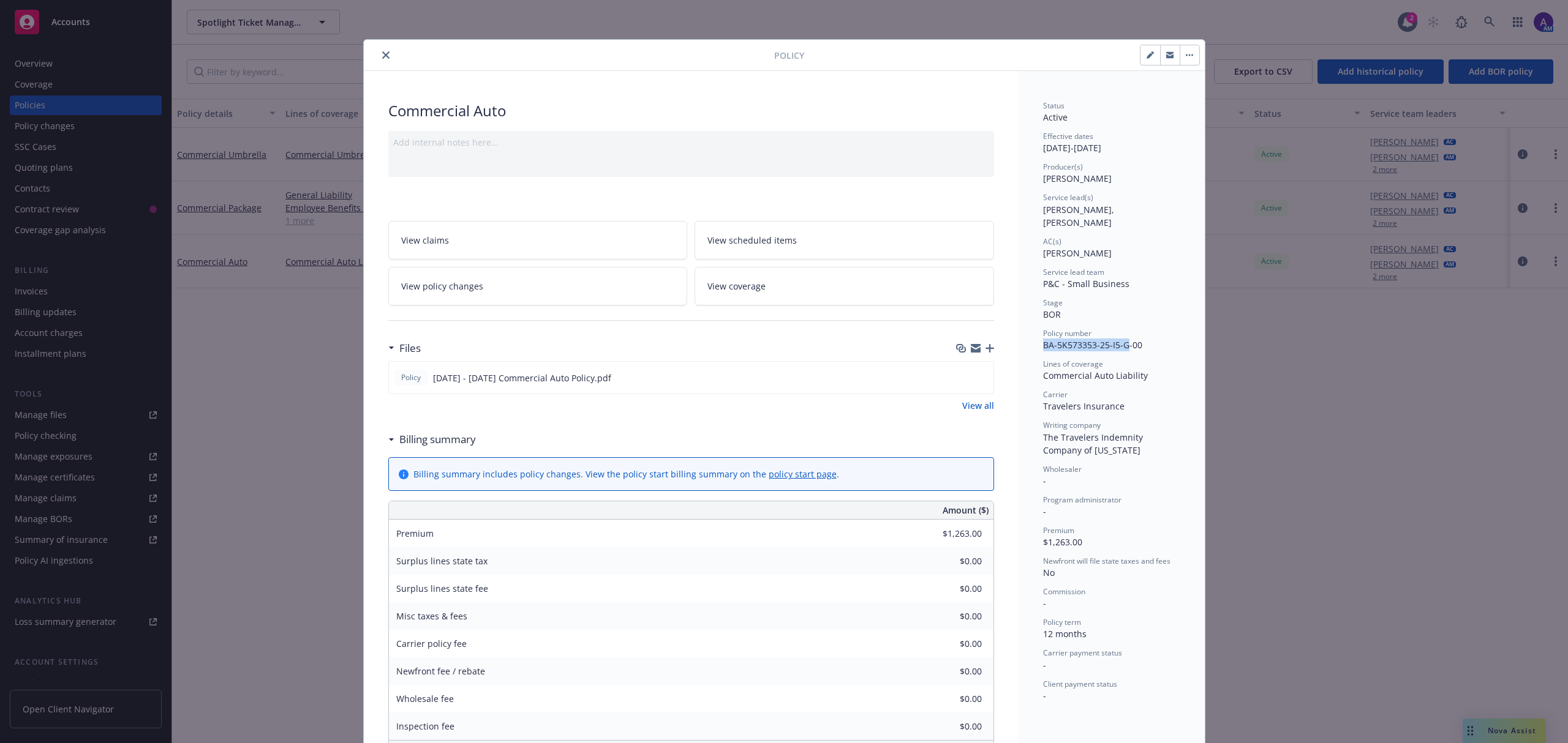
drag, startPoint x: 1036, startPoint y: 334, endPoint x: 1121, endPoint y: 336, distance: 85.0
click at [1121, 339] on span "BA-5K573353-25-I5-G-00" at bounding box center [1092, 345] width 99 height 12
copy span "BA-5K573353-25-I5-G"
click at [382, 52] on icon "close" at bounding box center [385, 55] width 7 height 7
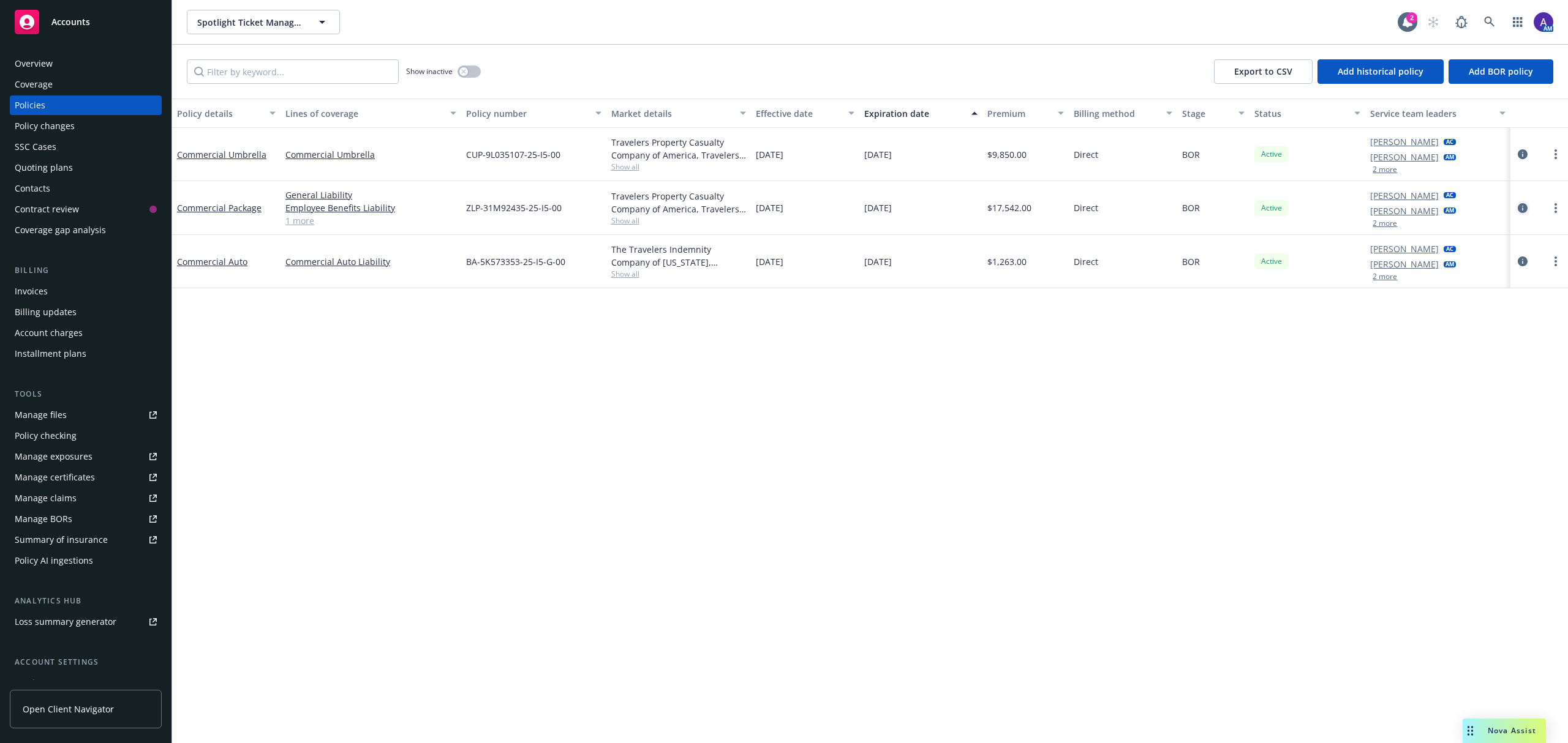
click at [1524, 209] on icon "circleInformation" at bounding box center [1523, 208] width 10 height 10
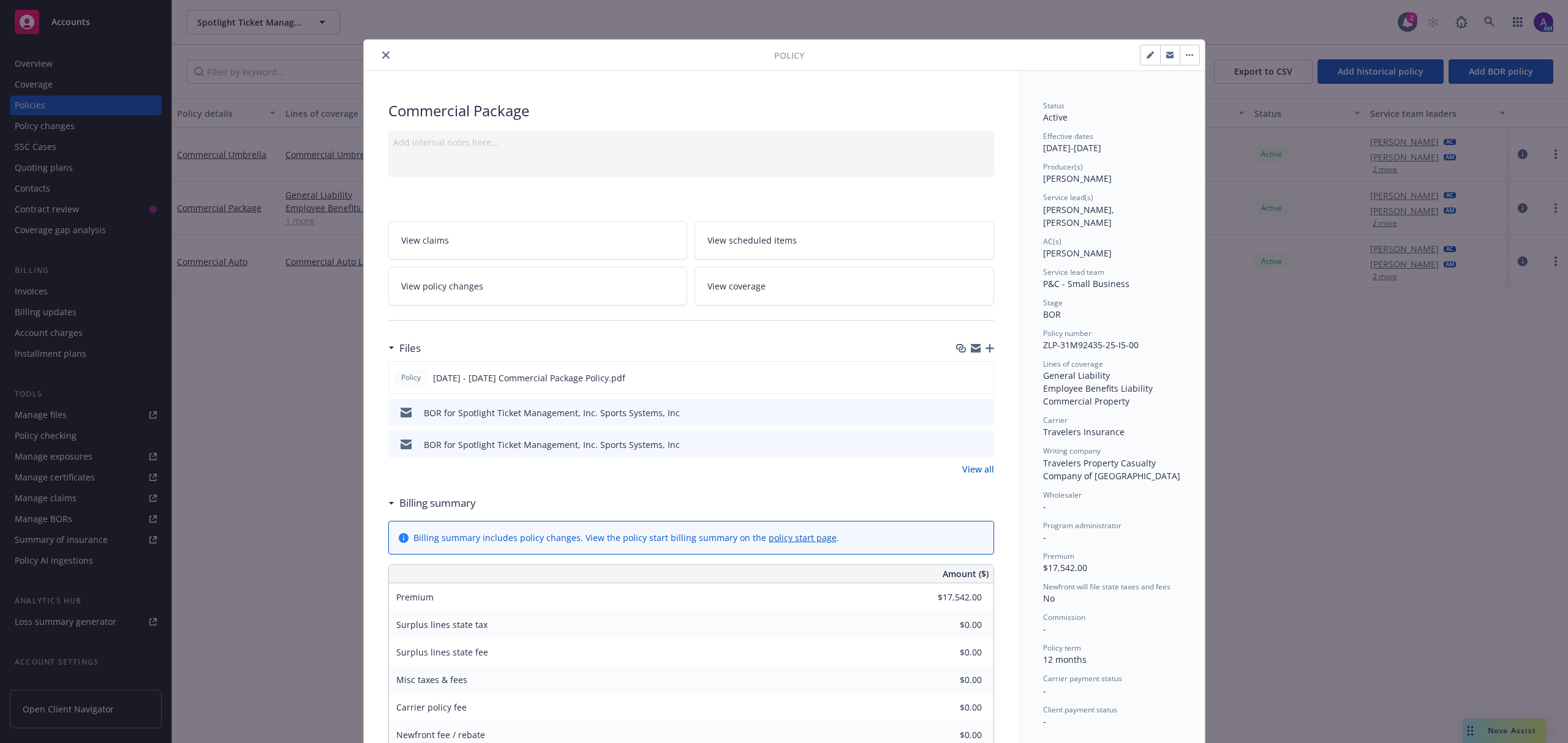
scroll to position [37, 0]
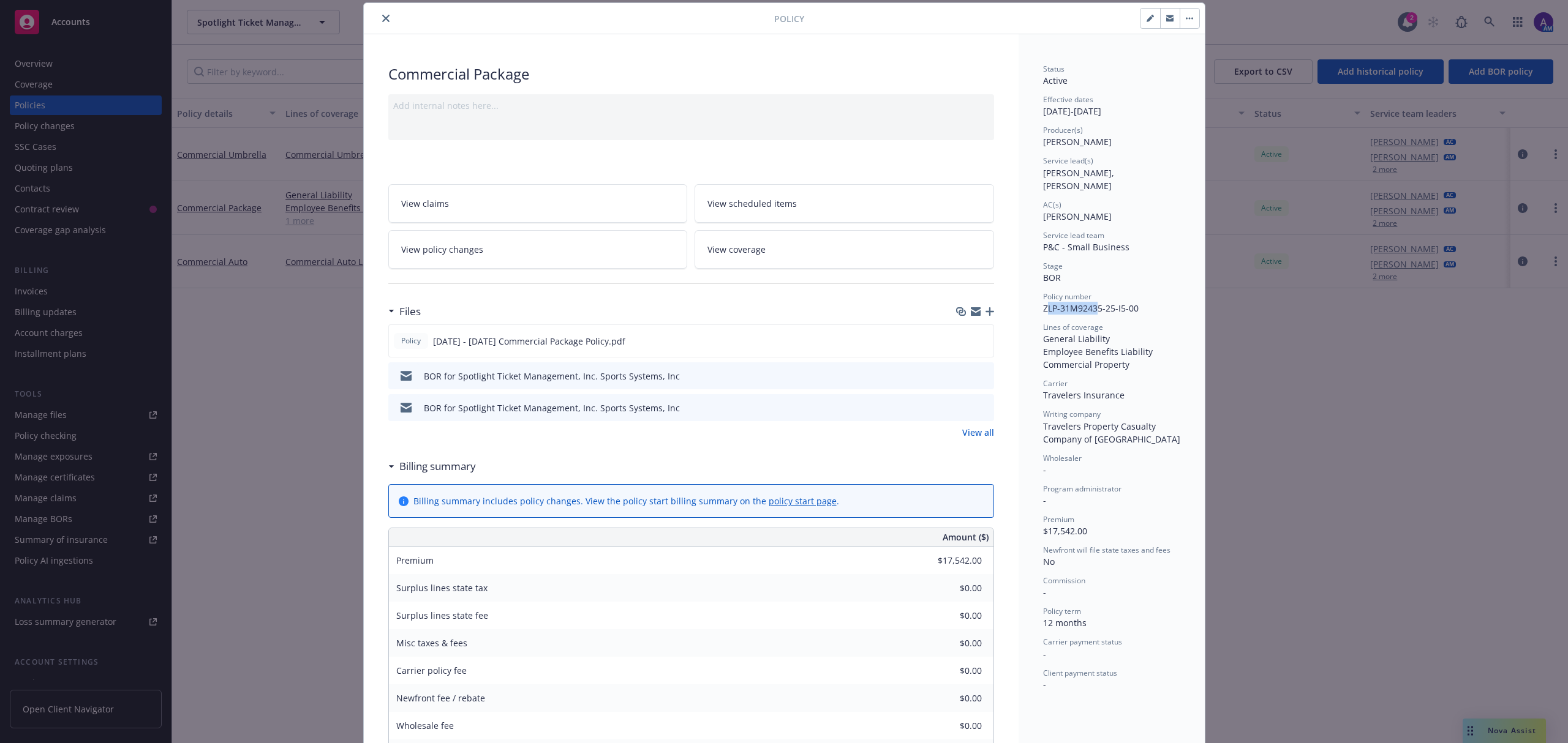
drag, startPoint x: 1039, startPoint y: 300, endPoint x: 1088, endPoint y: 304, distance: 49.2
click at [1088, 304] on div "Status Active Effective dates 01/29/2025 - 01/29/2026 Producer(s) Mason Moss Se…" at bounding box center [1112, 377] width 138 height 627
drag, startPoint x: 1037, startPoint y: 297, endPoint x: 1117, endPoint y: 304, distance: 80.3
click at [1117, 304] on div "Status Active Effective dates 01/29/2025 - 01/29/2026 Producer(s) Mason Moss Se…" at bounding box center [1112, 377] width 138 height 627
copy span "ZLP-31M92435-25-I5"
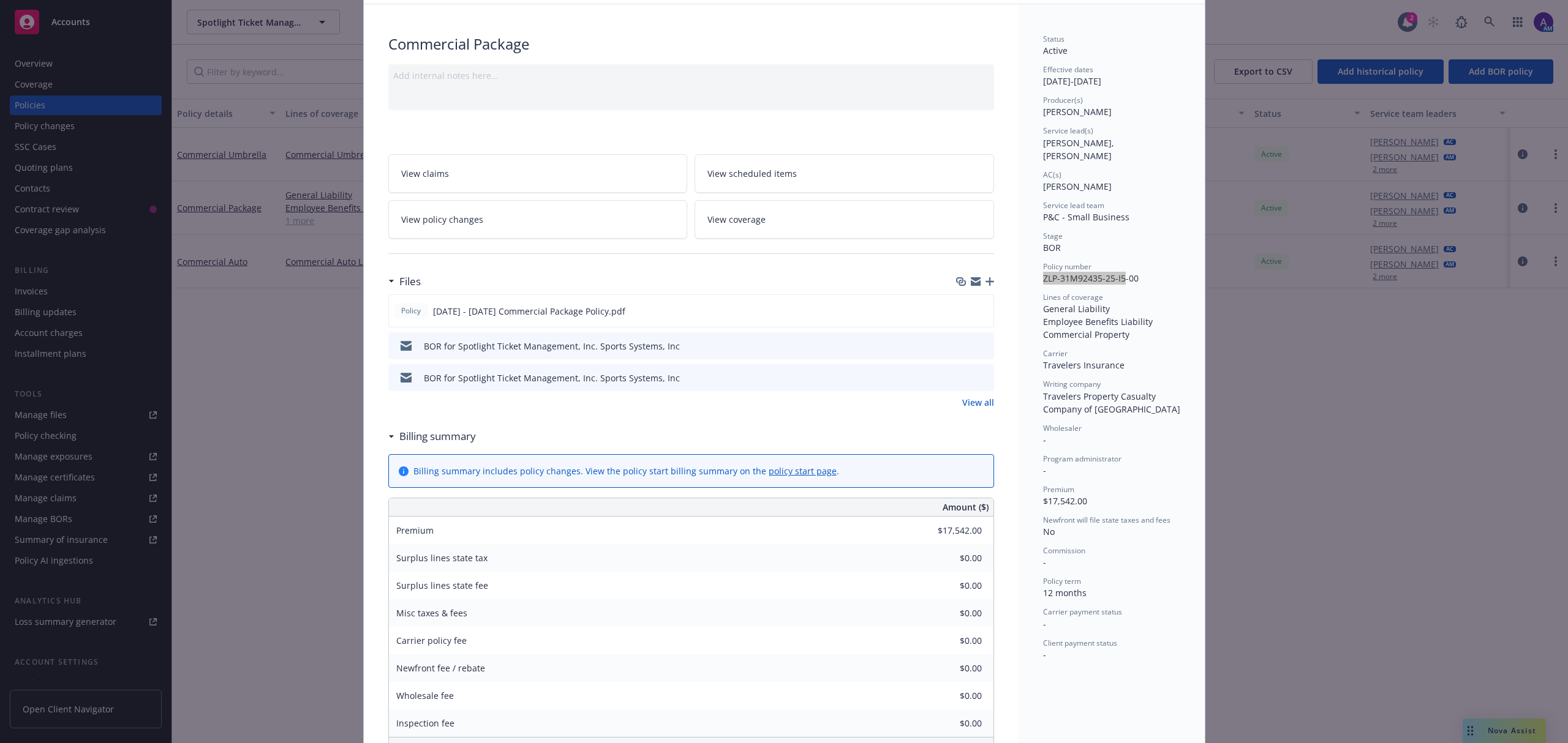
scroll to position [48, 0]
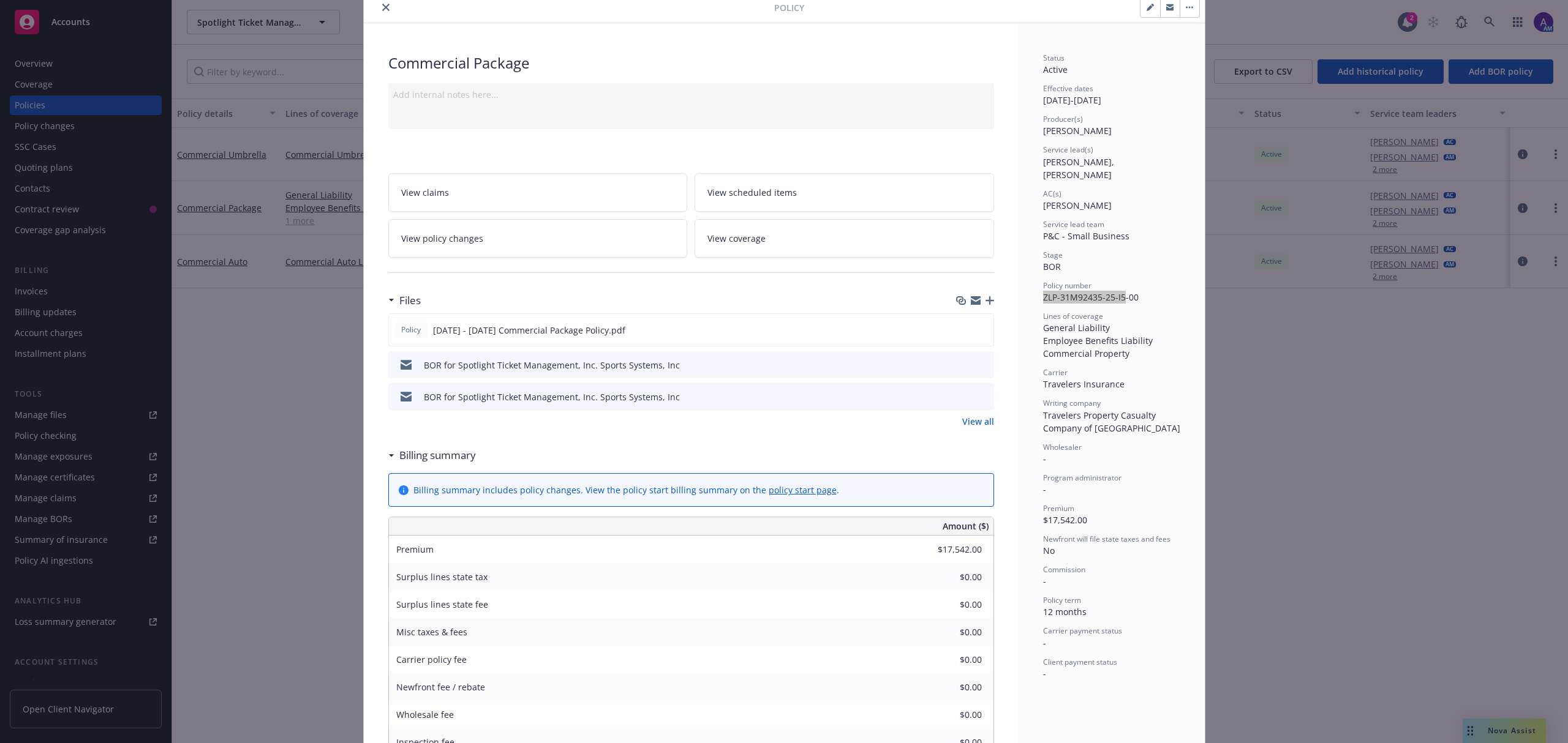
click at [977, 361] on icon "preview file" at bounding box center [981, 364] width 11 height 9
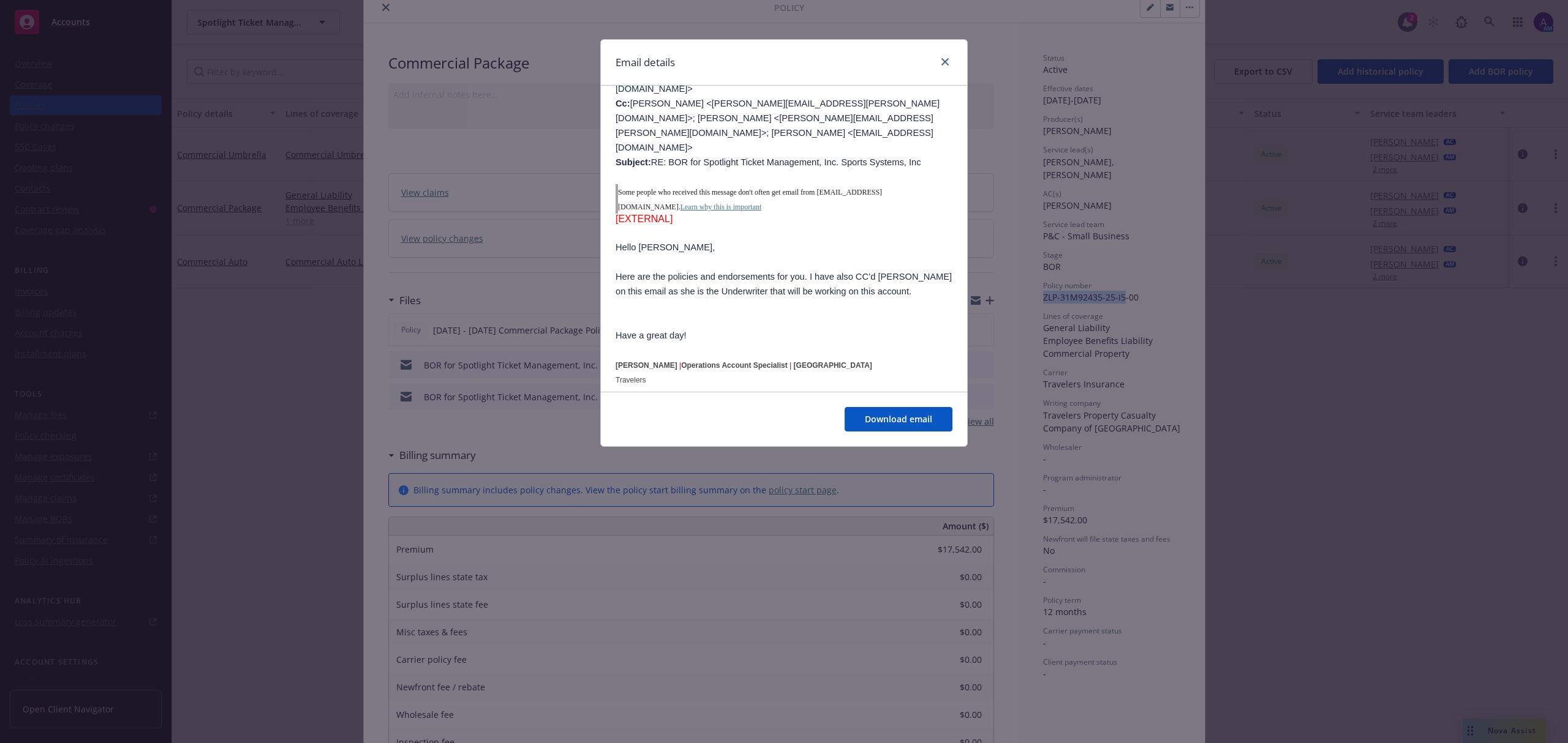
scroll to position [0, 0]
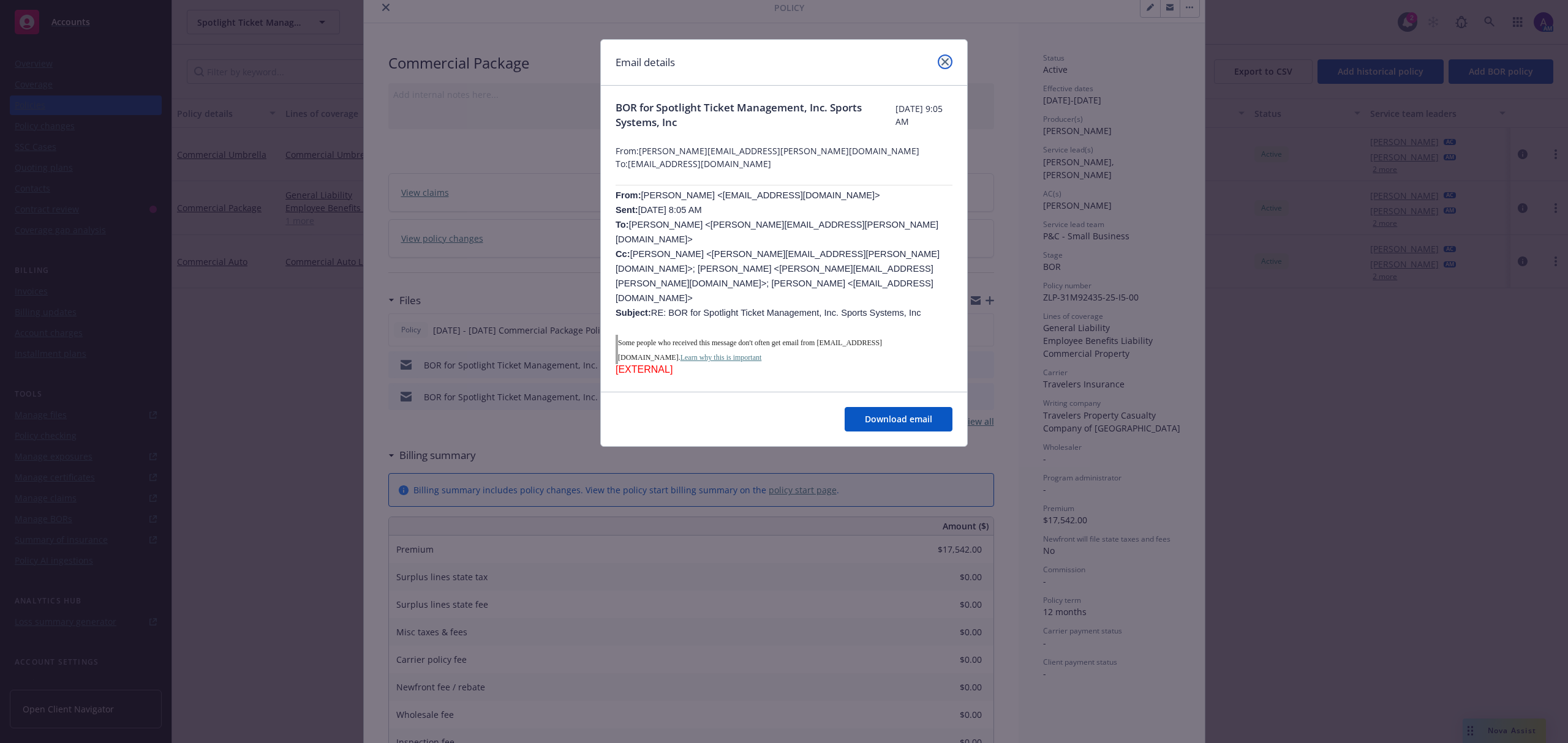
click at [947, 62] on icon "close" at bounding box center [945, 61] width 7 height 7
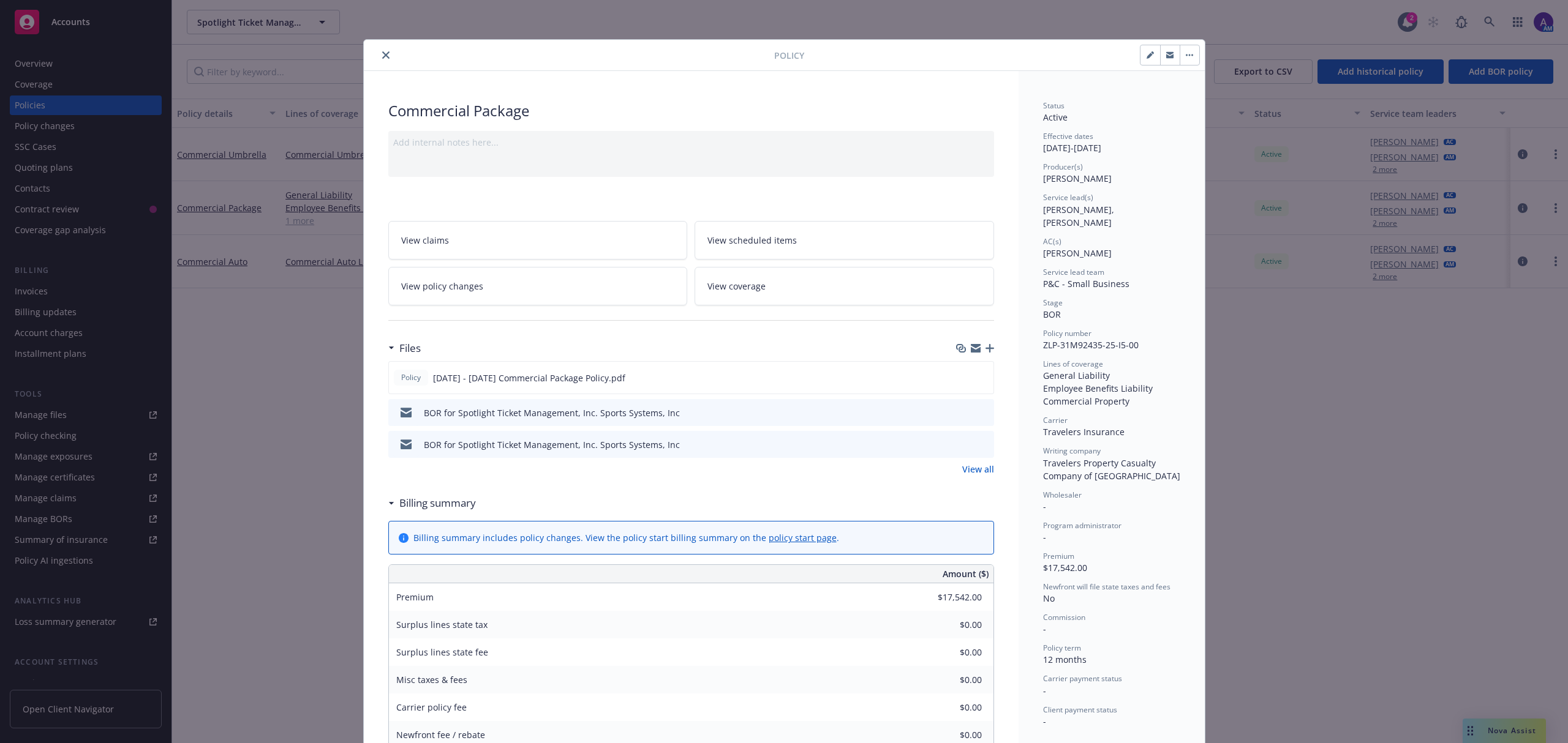
click at [980, 447] on icon "preview file" at bounding box center [981, 444] width 11 height 9
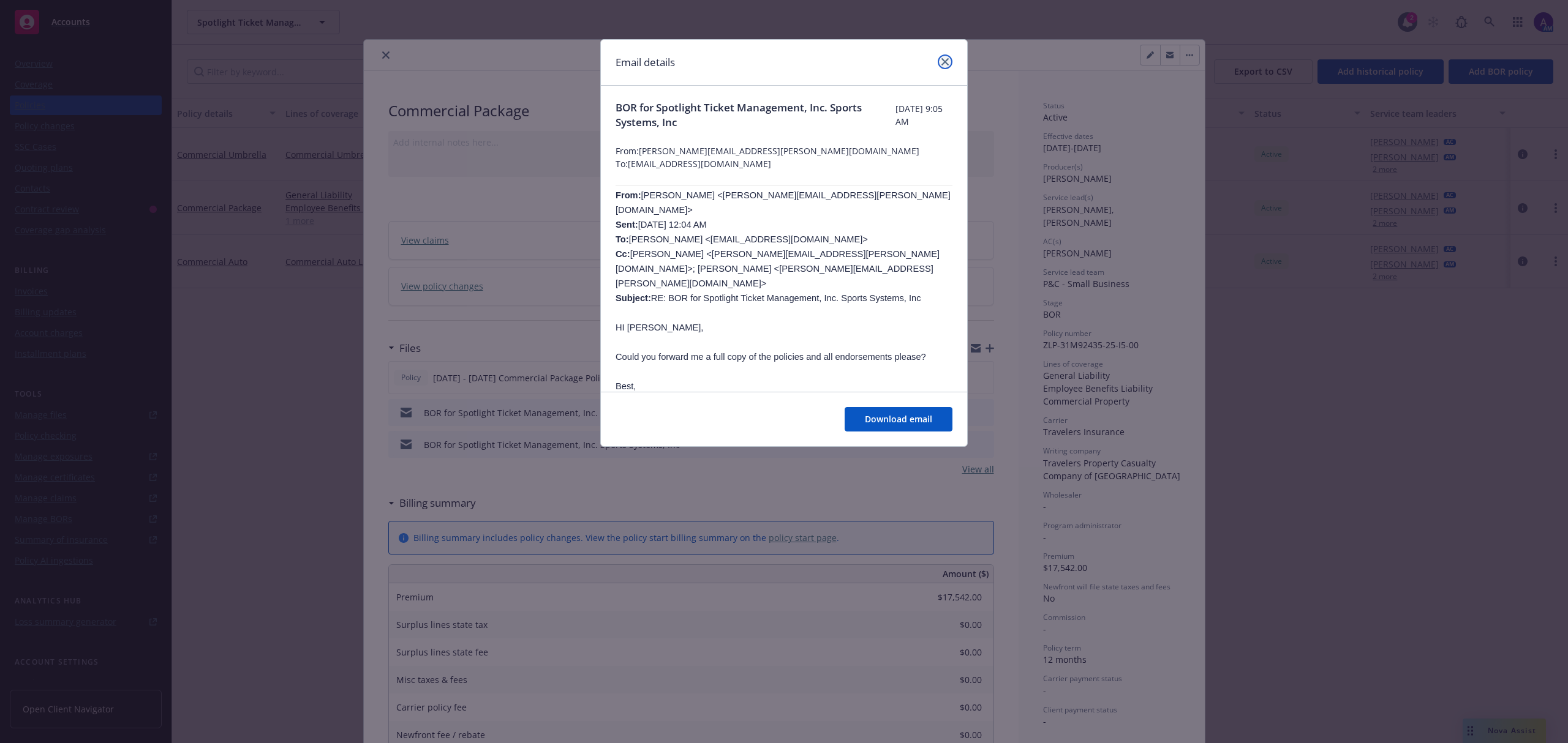
click at [951, 64] on link "close" at bounding box center [945, 62] width 15 height 15
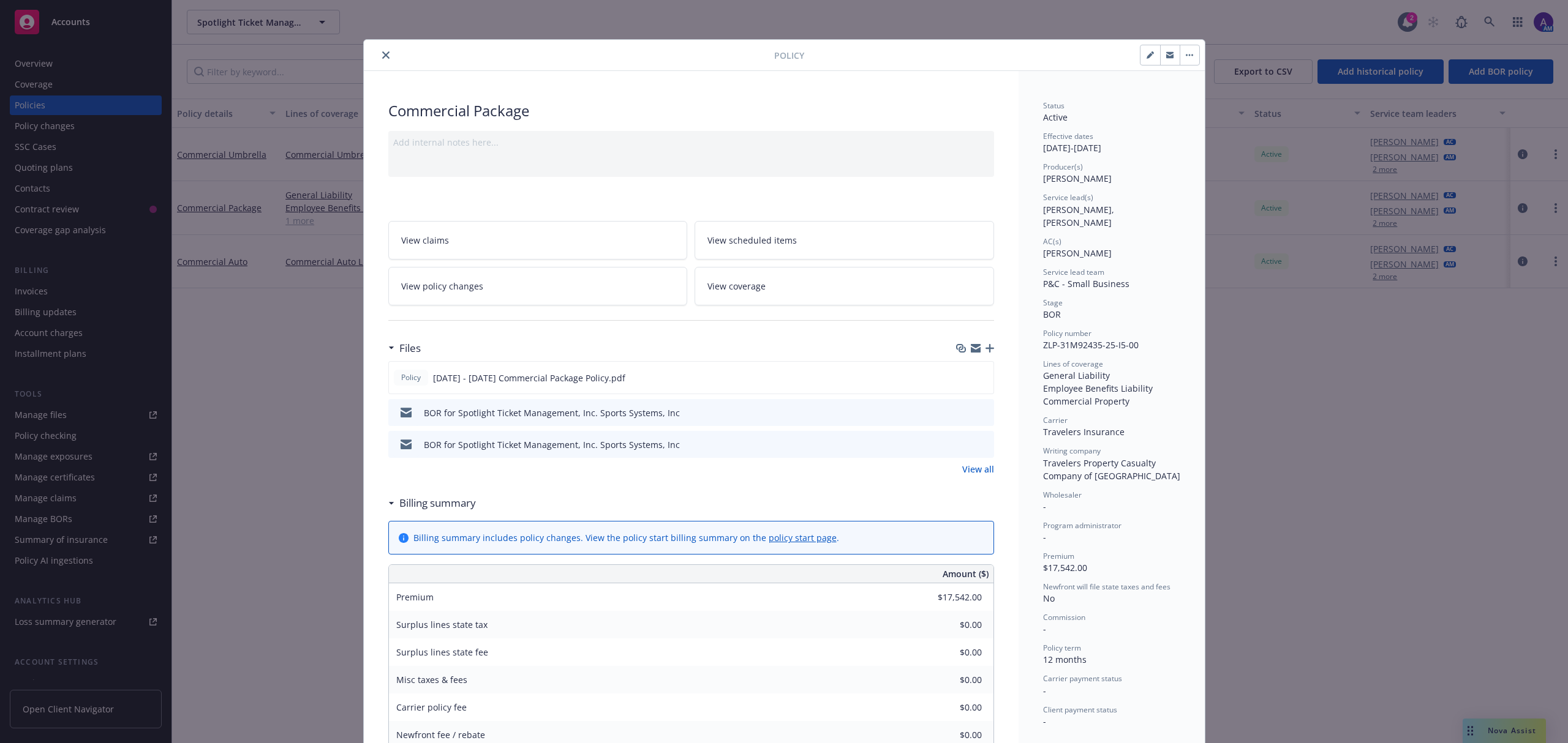
click at [382, 52] on icon "close" at bounding box center [385, 55] width 7 height 7
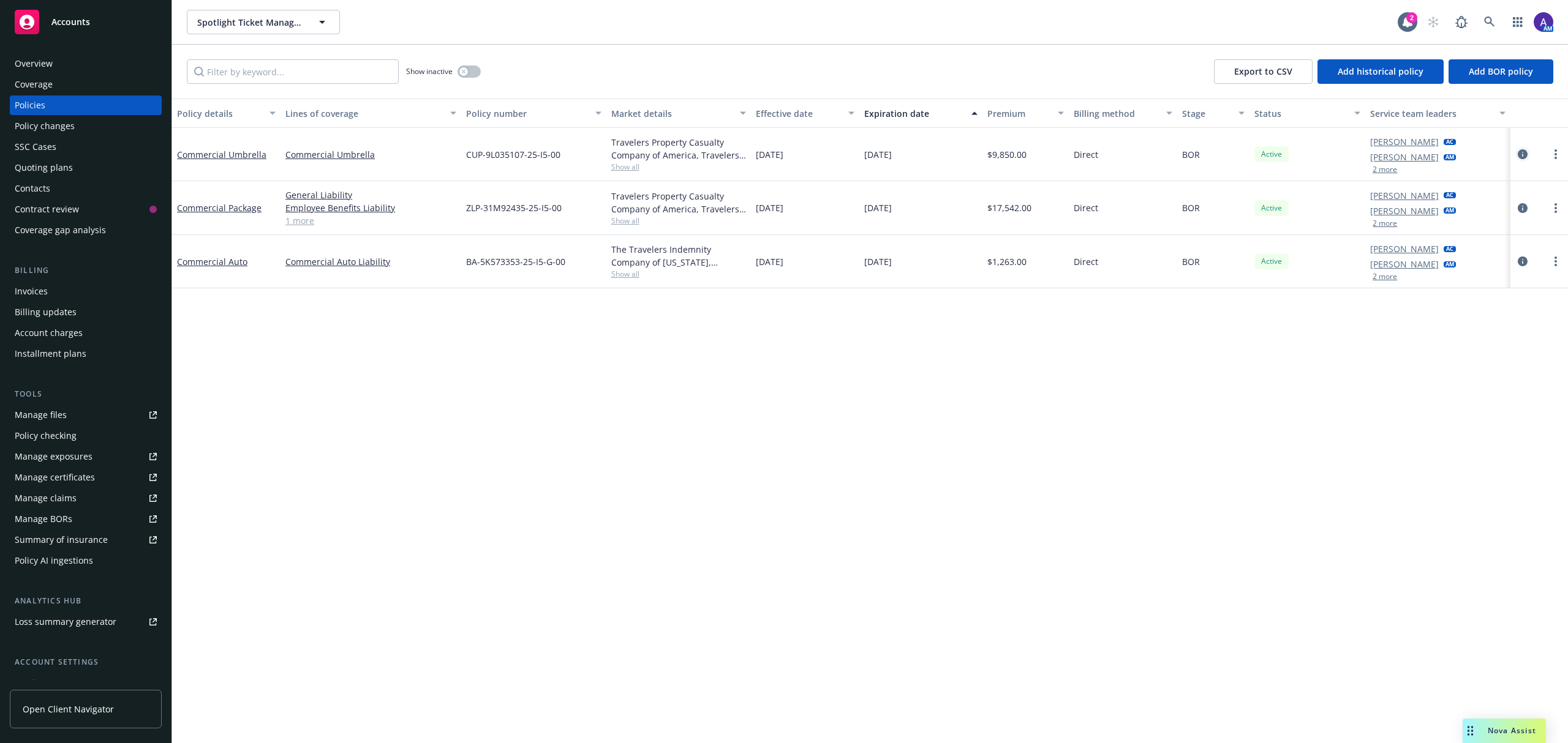
click at [1524, 155] on icon "circleInformation" at bounding box center [1523, 155] width 10 height 10
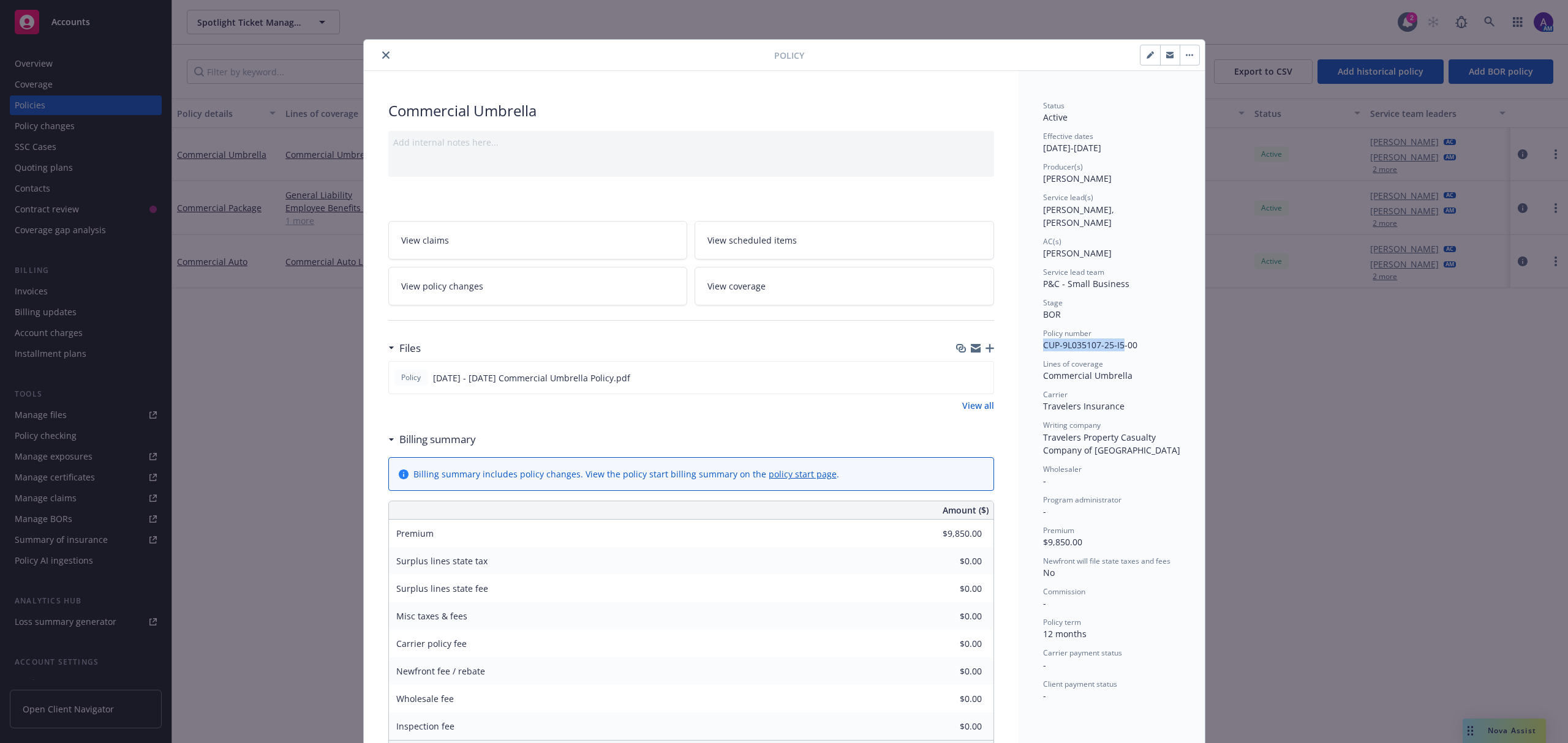
drag, startPoint x: 1036, startPoint y: 332, endPoint x: 1116, endPoint y: 334, distance: 80.0
click at [1116, 339] on span "CUP-9L035107-25-I5-00" at bounding box center [1090, 345] width 95 height 12
copy span "CUP-9L035107-25-I5"
click at [1180, 59] on button "button" at bounding box center [1190, 55] width 20 height 20
click at [958, 378] on icon "download file" at bounding box center [962, 375] width 8 height 7
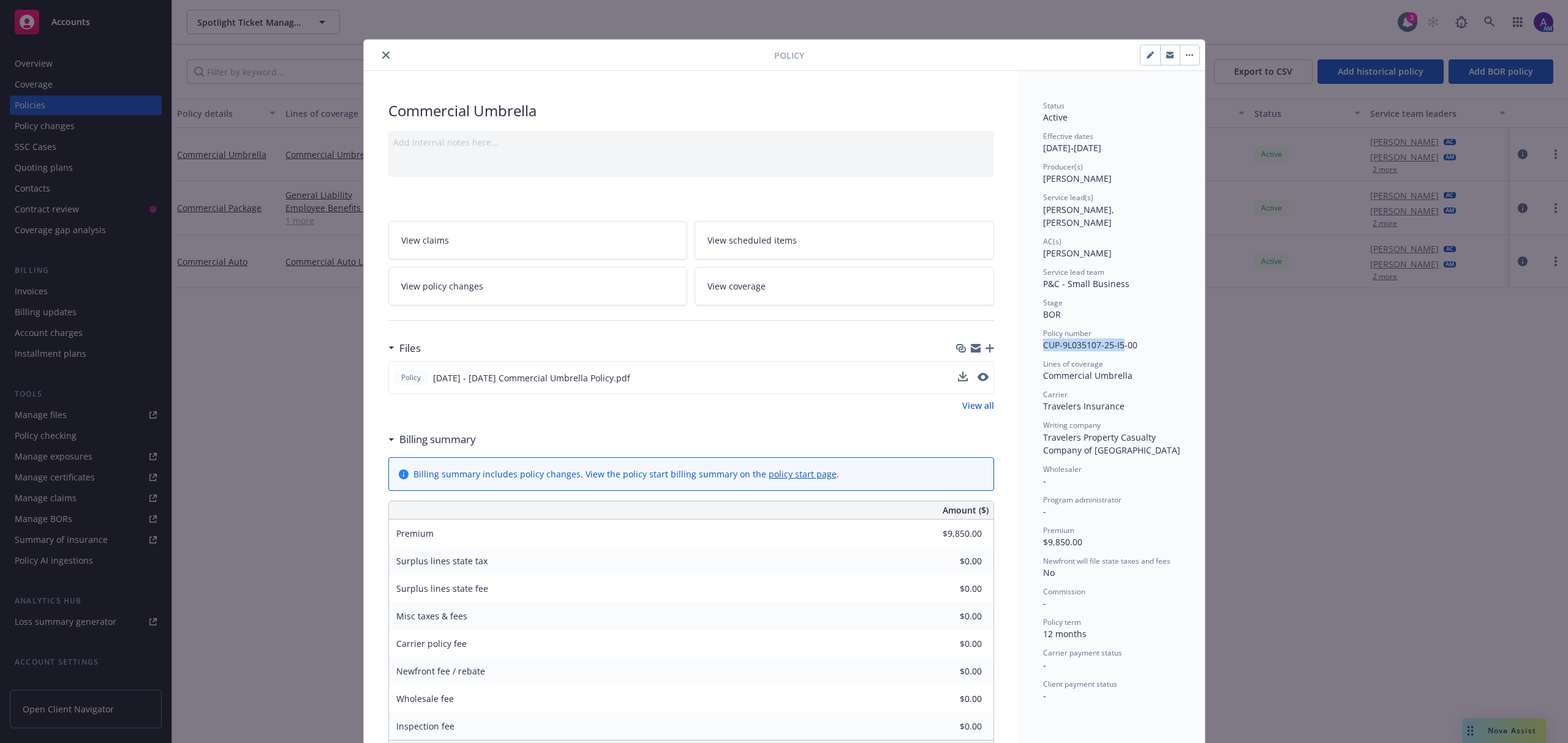
drag, startPoint x: 375, startPoint y: 61, endPoint x: 382, endPoint y: 61, distance: 7.0
click at [382, 61] on button "close" at bounding box center [385, 55] width 15 height 15
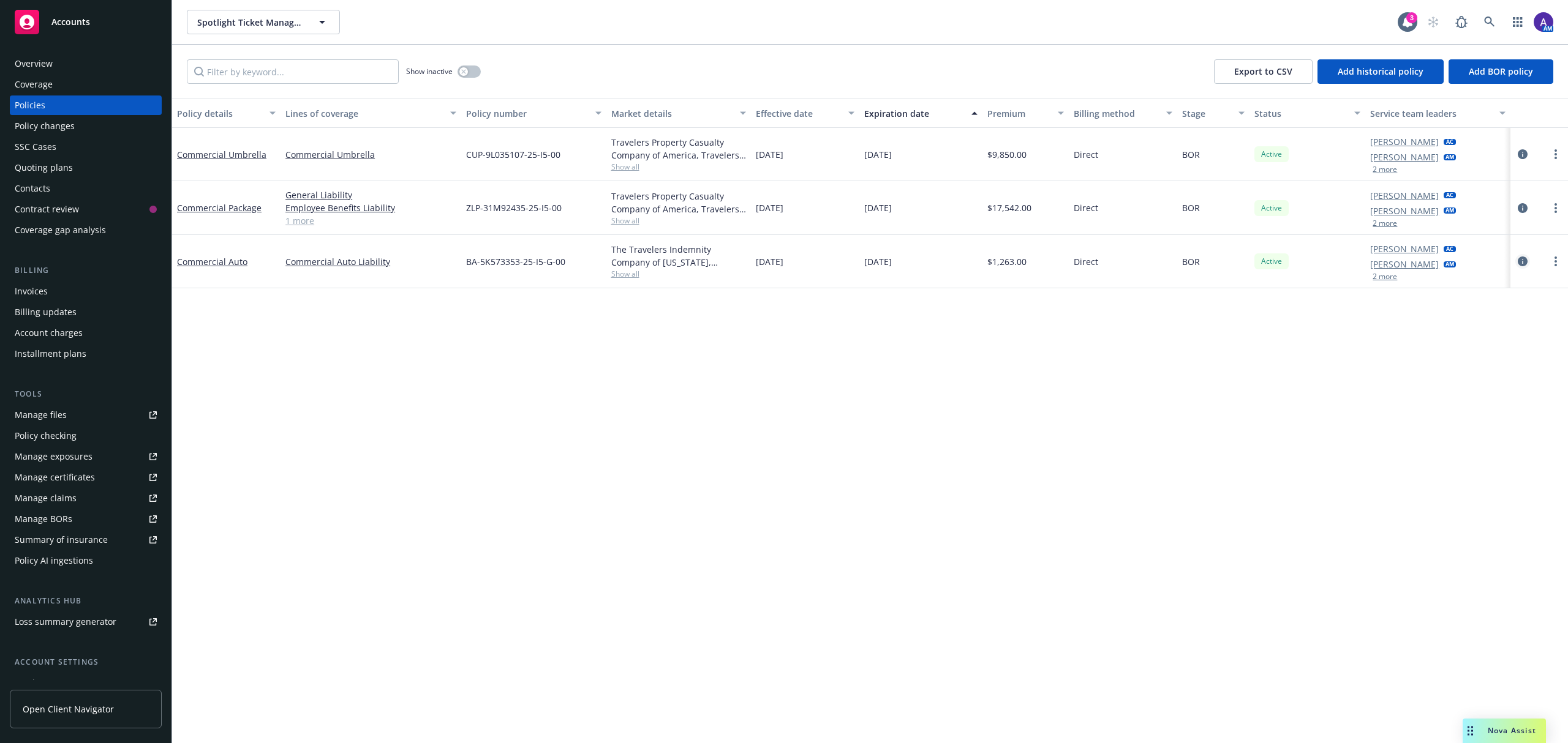
click at [1518, 265] on icon "circleInformation" at bounding box center [1523, 261] width 10 height 10
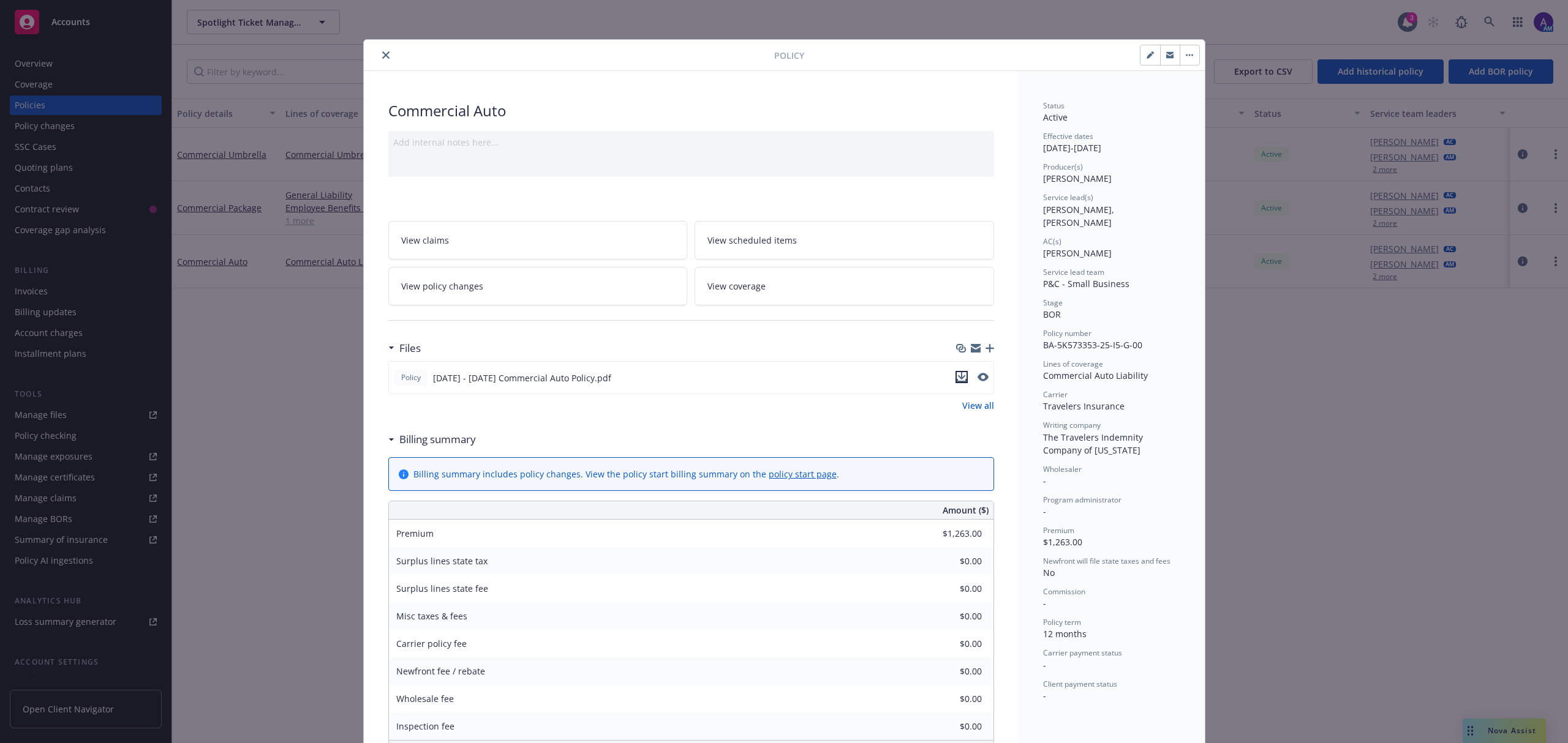
click at [958, 378] on icon "download file" at bounding box center [962, 375] width 8 height 7
click at [382, 55] on icon "close" at bounding box center [385, 55] width 7 height 7
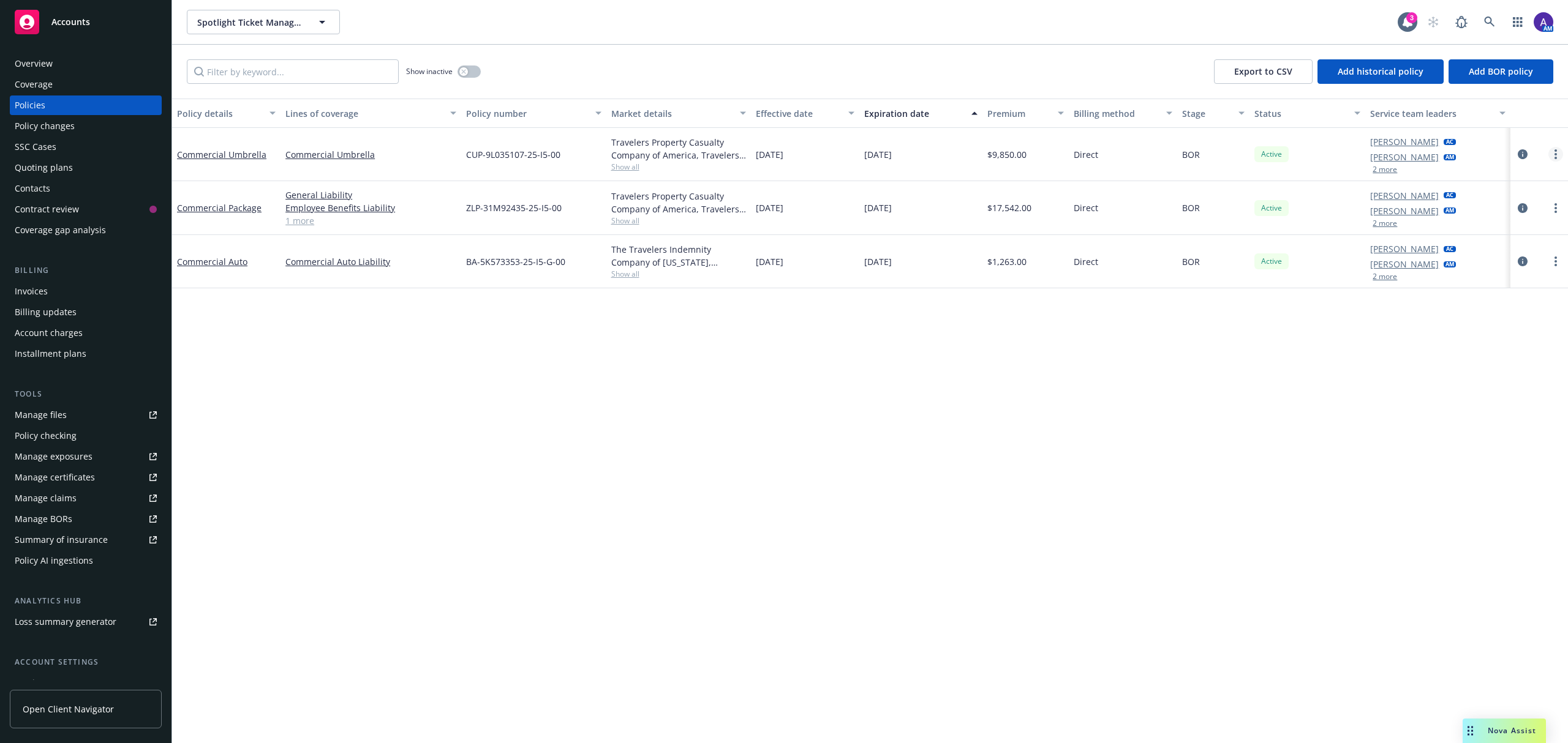
click at [1557, 158] on link "more" at bounding box center [1555, 154] width 15 height 15
click at [1493, 320] on link "Delete policy" at bounding box center [1490, 326] width 144 height 25
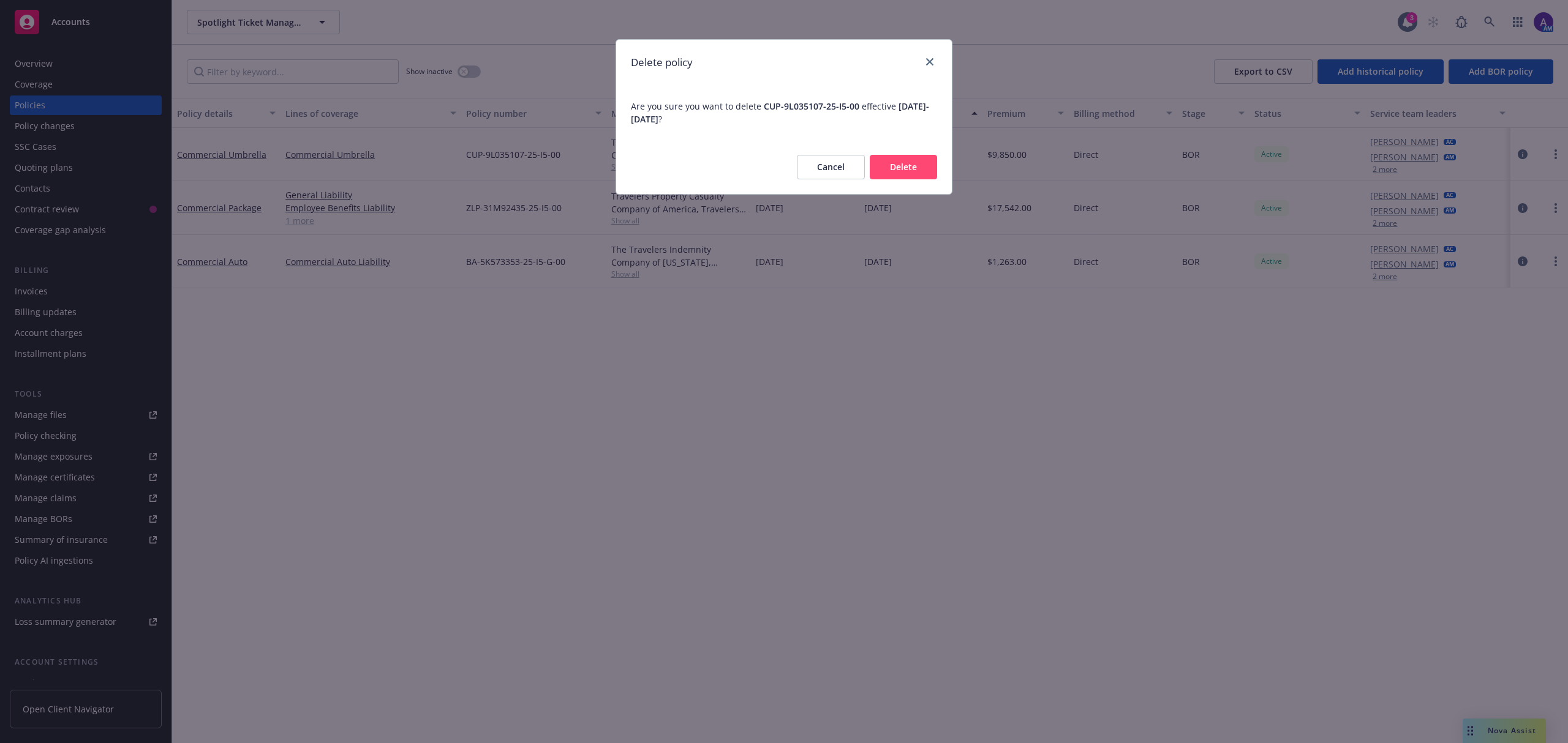
click at [912, 169] on button "Delete" at bounding box center [904, 167] width 68 height 25
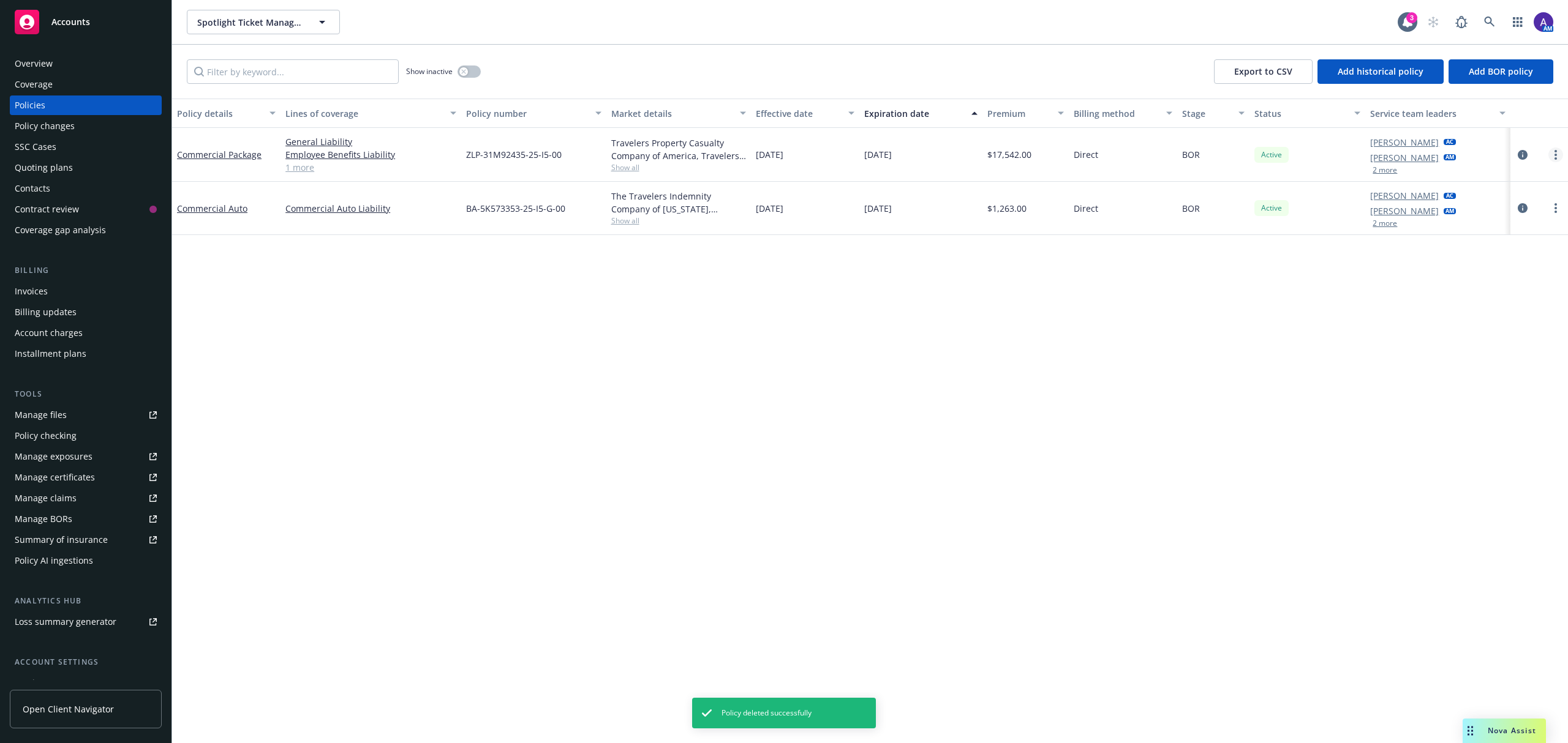
click at [1554, 154] on icon "more" at bounding box center [1555, 155] width 2 height 10
click at [1480, 328] on link "Delete policy" at bounding box center [1490, 327] width 144 height 25
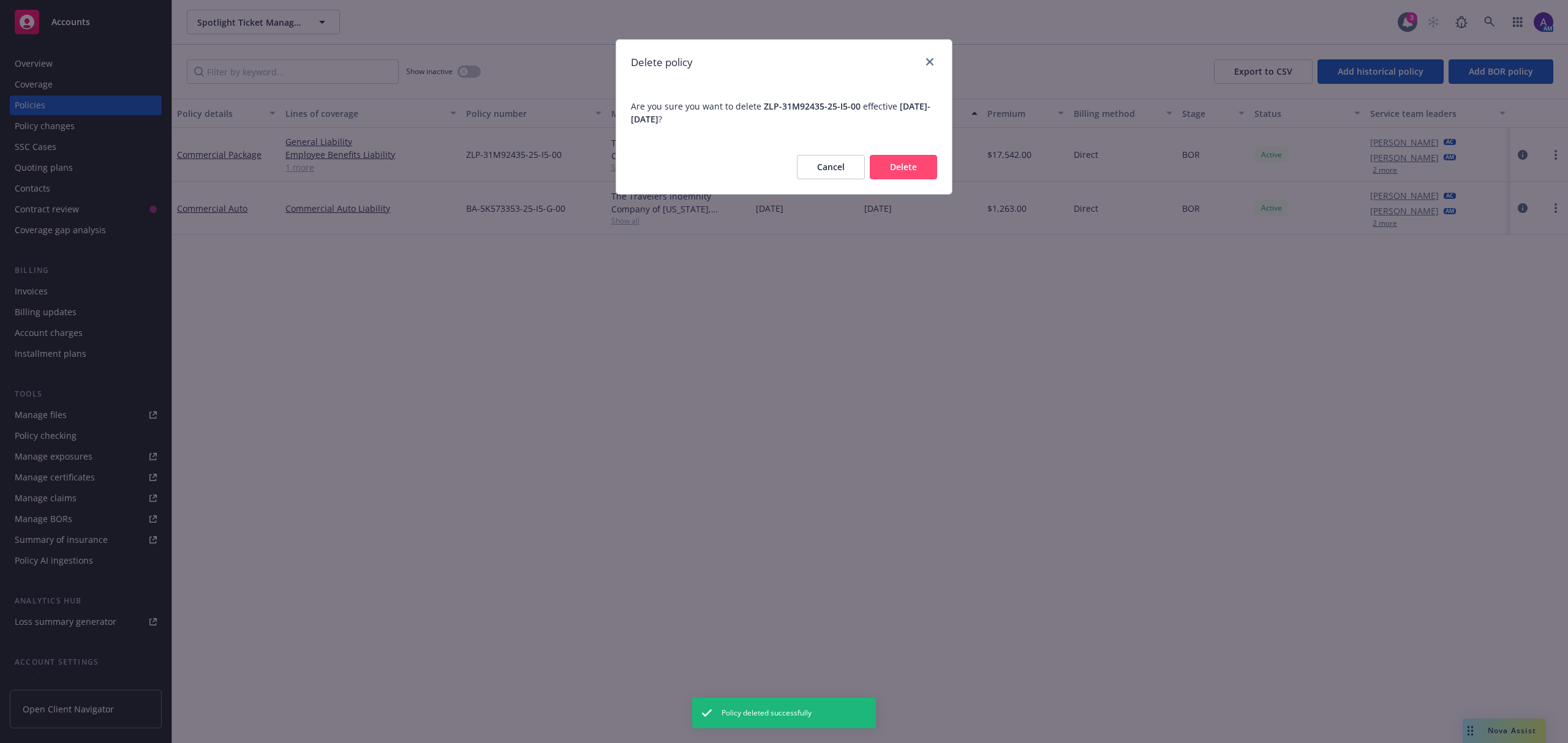
click at [930, 169] on button "Delete" at bounding box center [904, 167] width 68 height 25
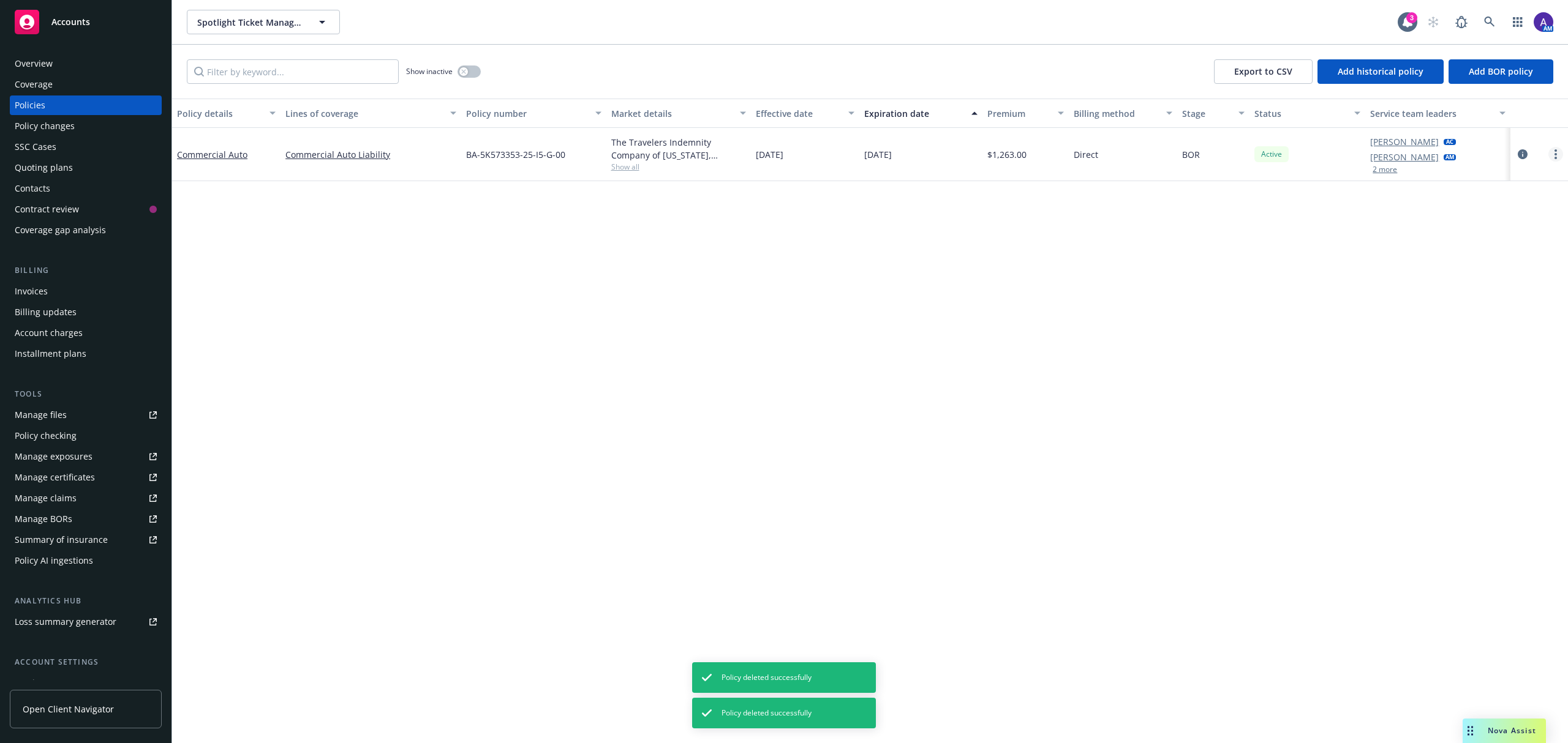
click at [1561, 152] on link "more" at bounding box center [1555, 154] width 15 height 15
click at [1457, 331] on link "Delete policy" at bounding box center [1490, 326] width 144 height 25
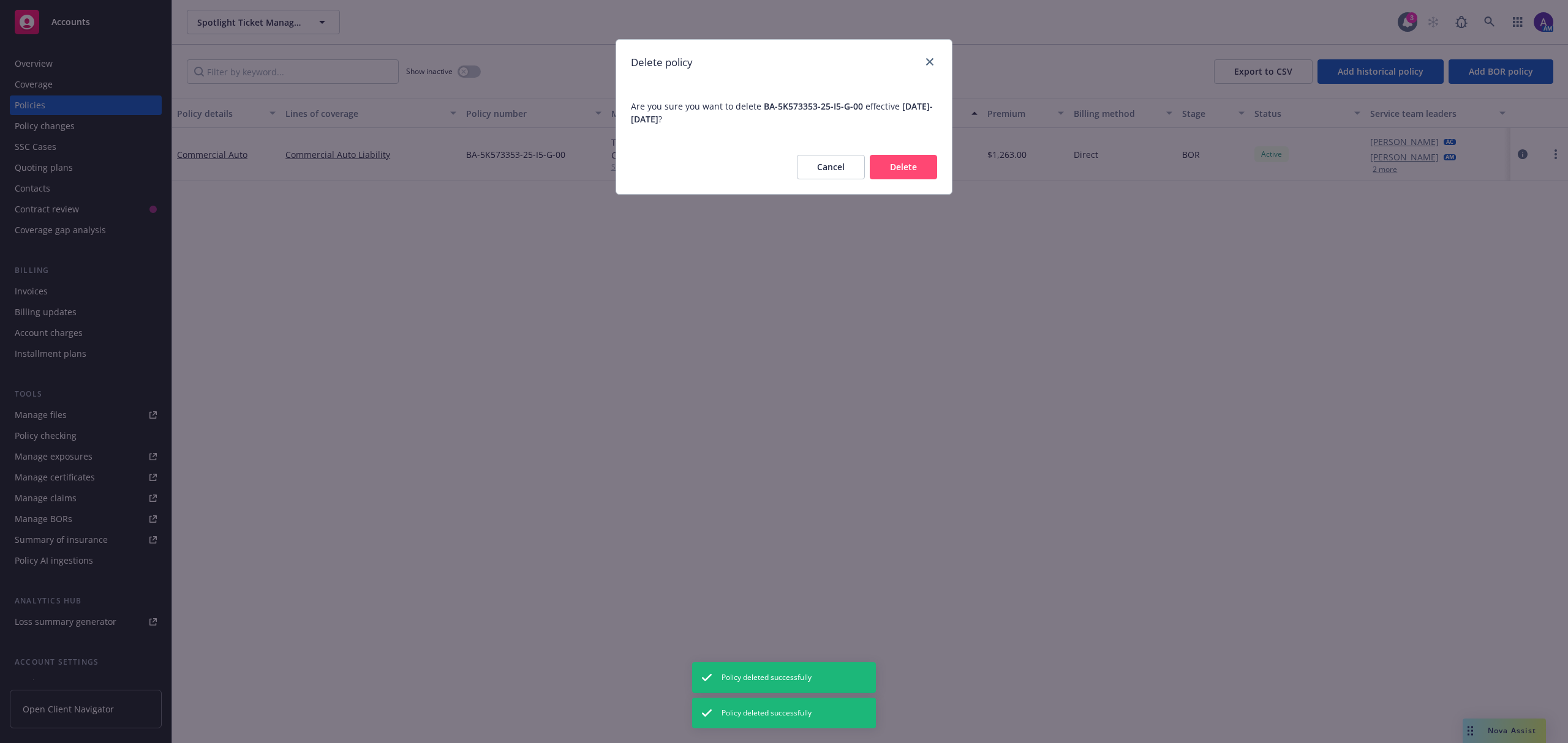
click at [898, 166] on button "Delete" at bounding box center [904, 167] width 68 height 25
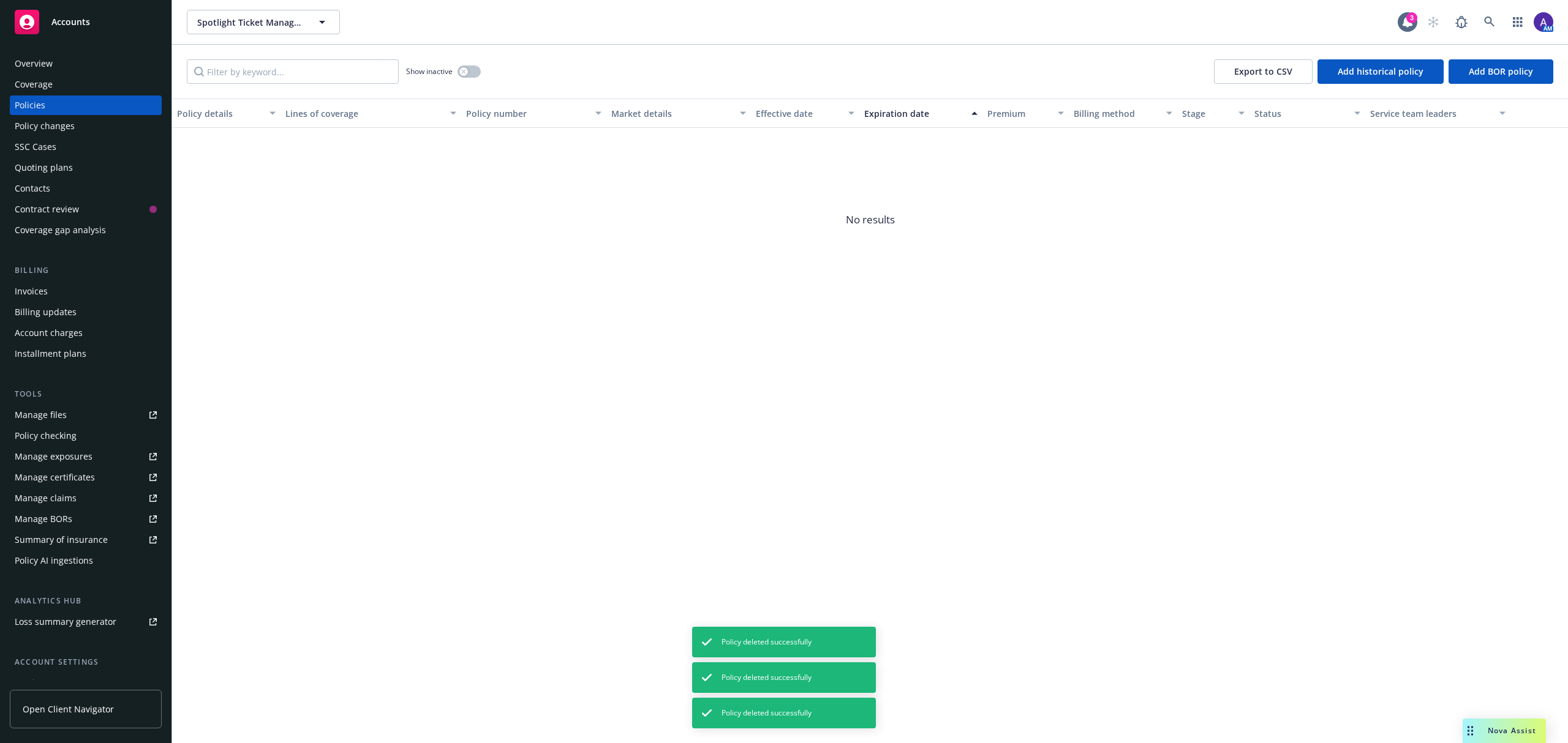
click at [16, 60] on div "Overview" at bounding box center [34, 64] width 38 height 20
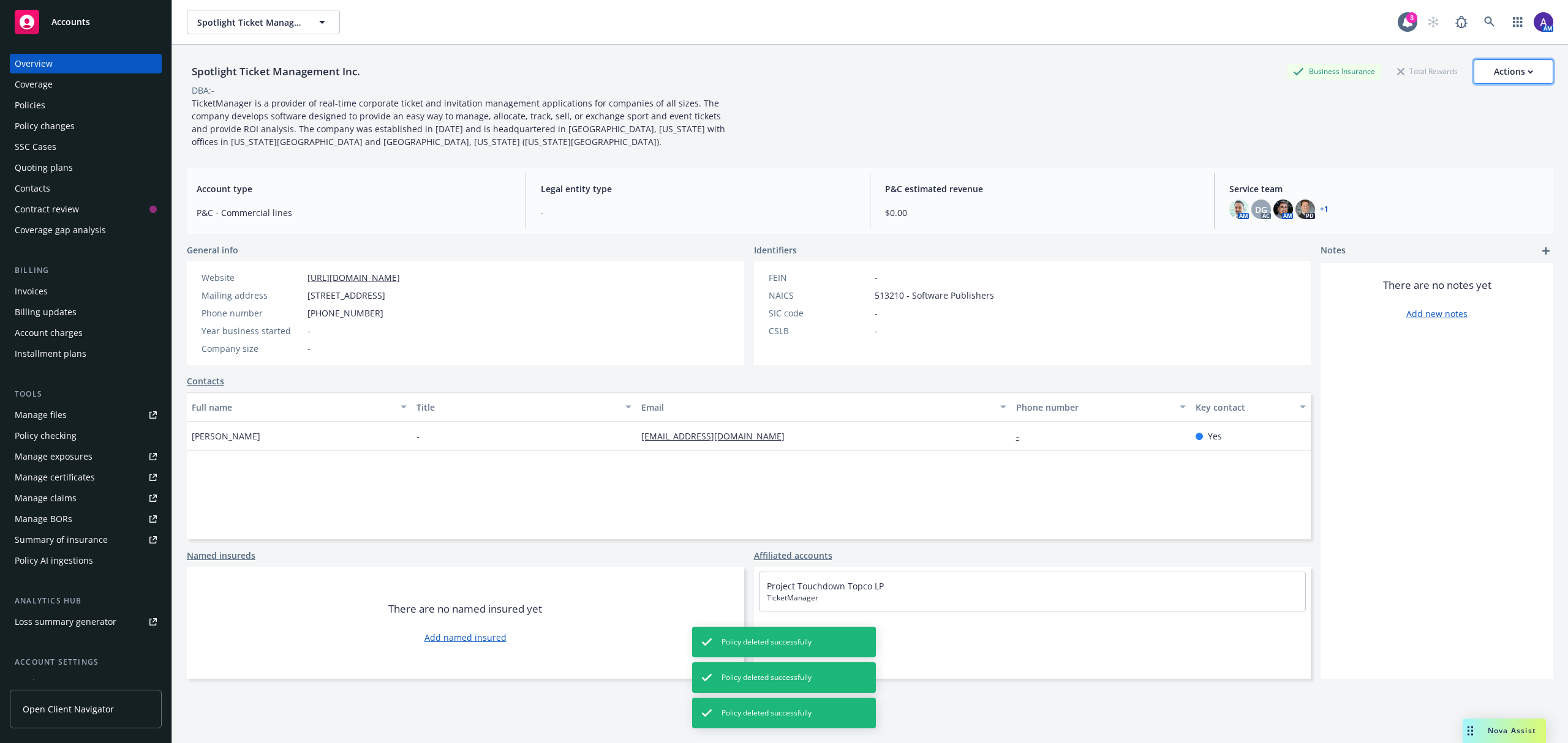
click at [1508, 69] on div "Actions" at bounding box center [1513, 71] width 39 height 23
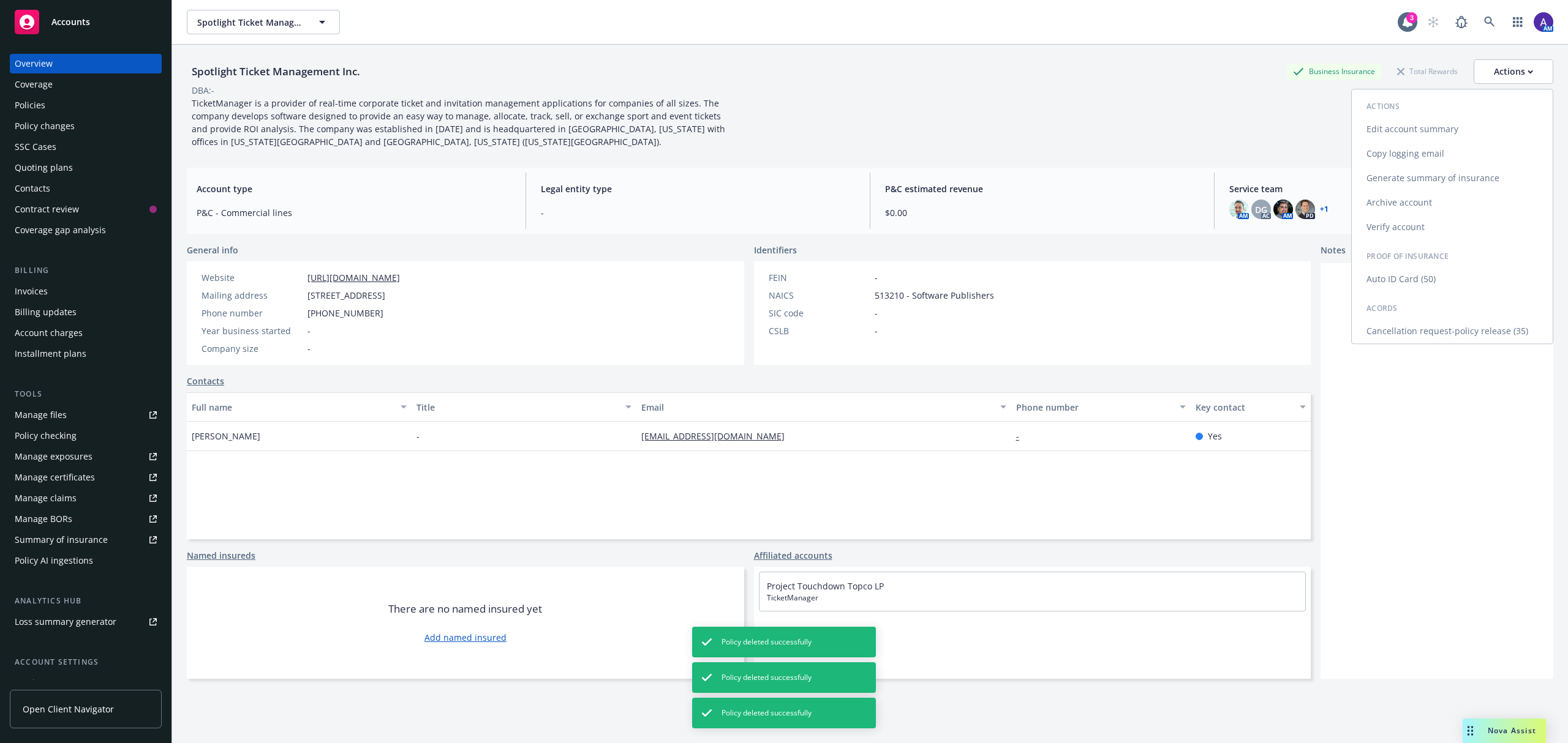
click at [1421, 130] on link "Edit account summary" at bounding box center [1451, 129] width 200 height 25
select select "US"
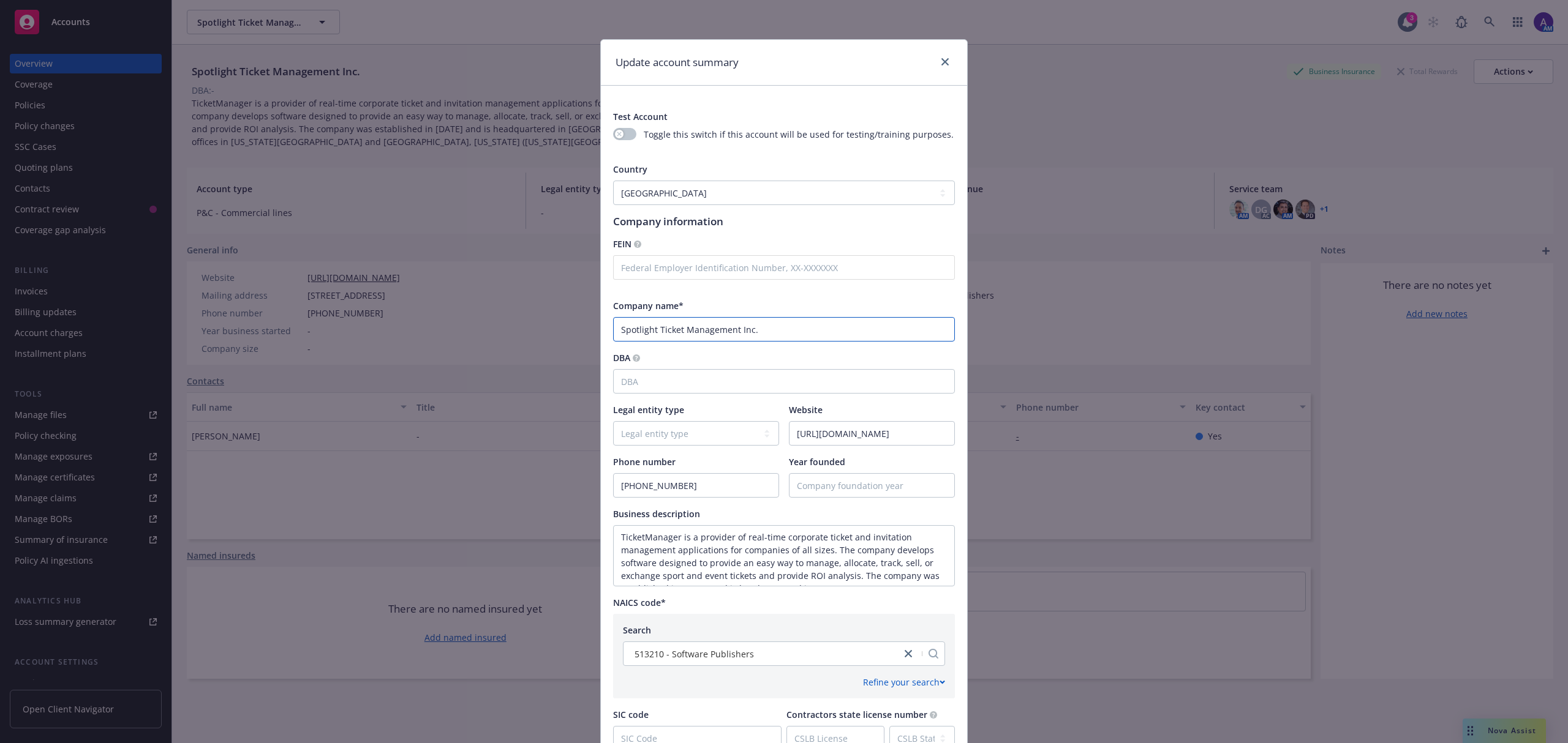
click at [613, 329] on input "Spotlight Ticket Management Inc." at bounding box center [784, 329] width 342 height 25
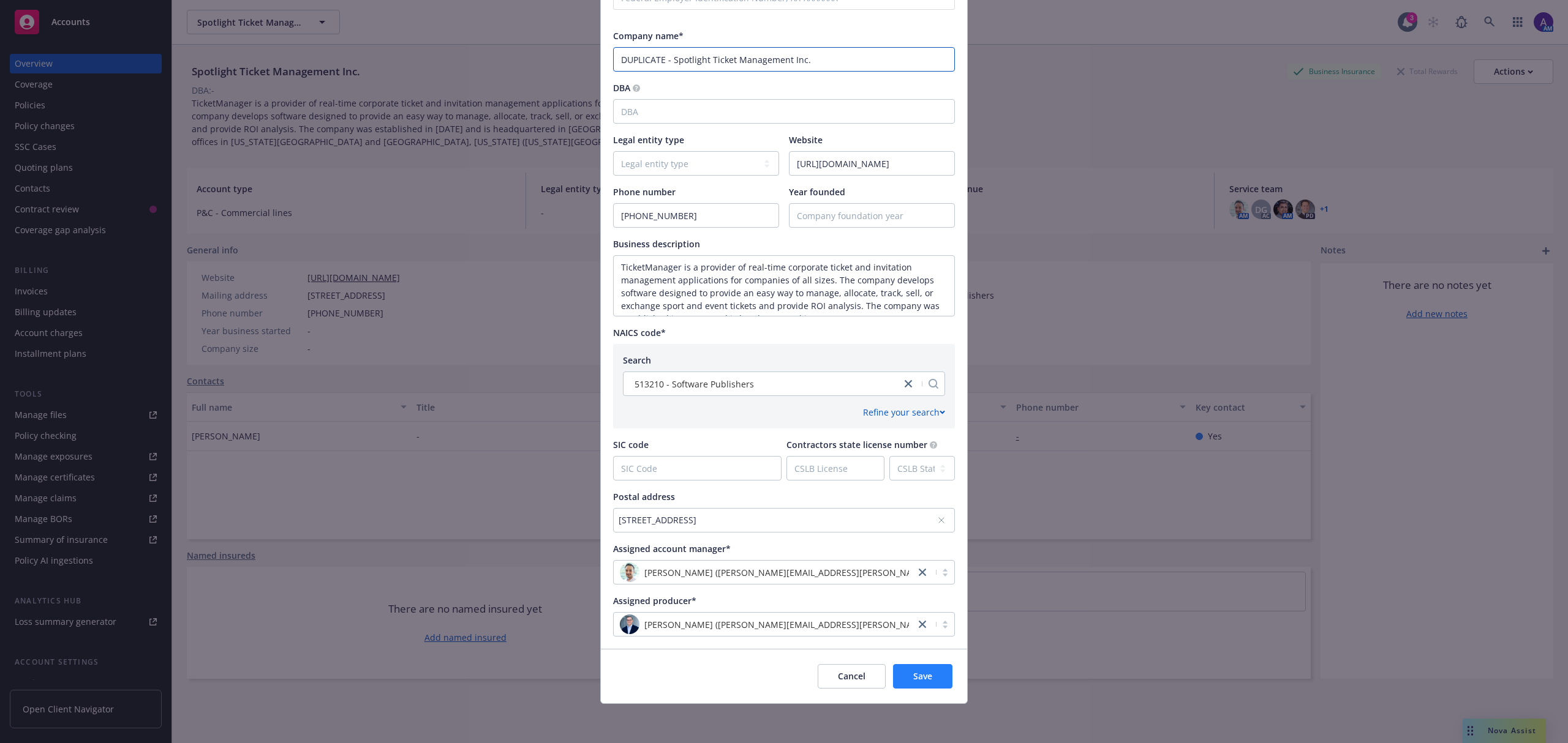
type input "DUPLICATE - Spotlight Ticket Management Inc."
click at [922, 681] on span "Save" at bounding box center [923, 676] width 19 height 12
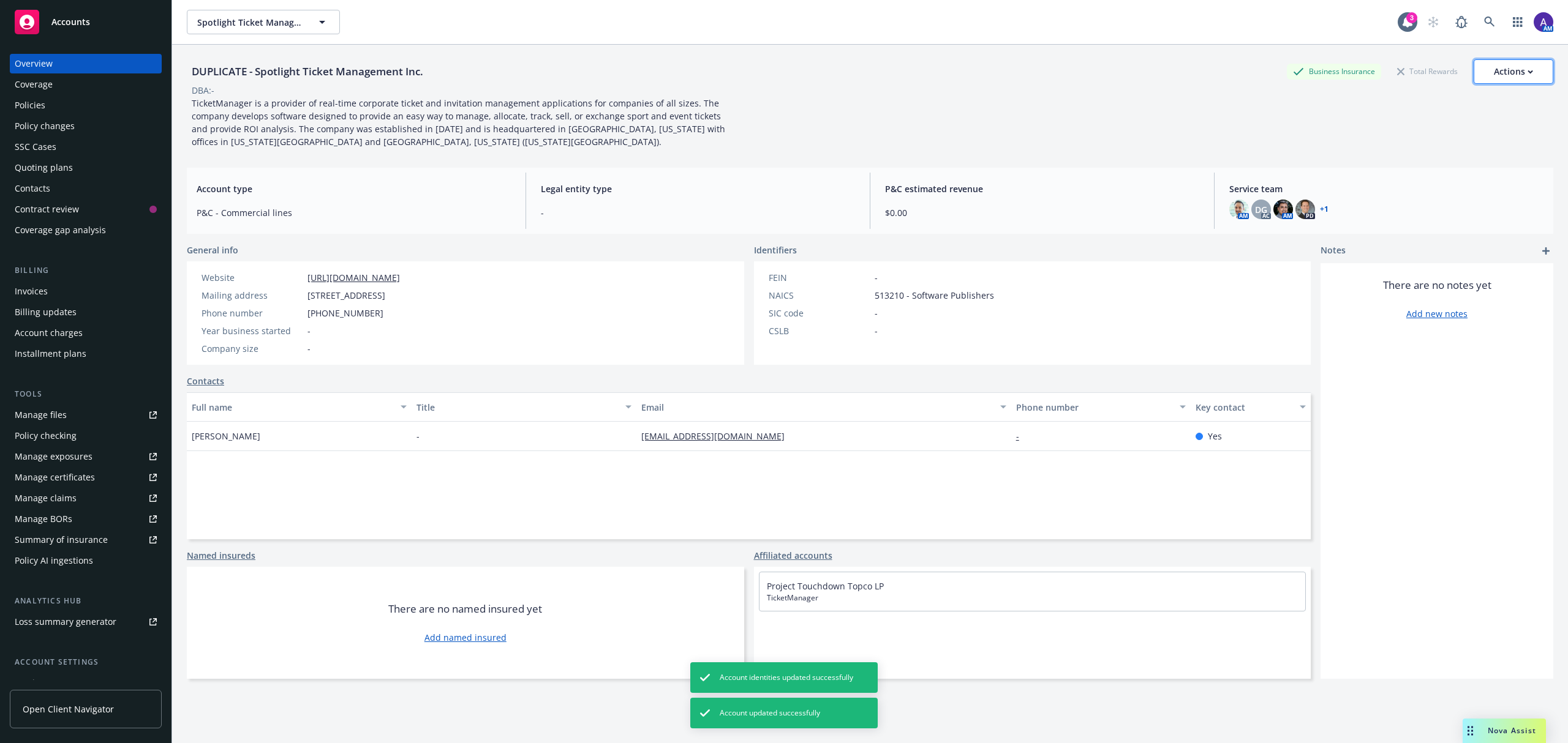
click at [1525, 74] on button "Actions" at bounding box center [1513, 72] width 80 height 25
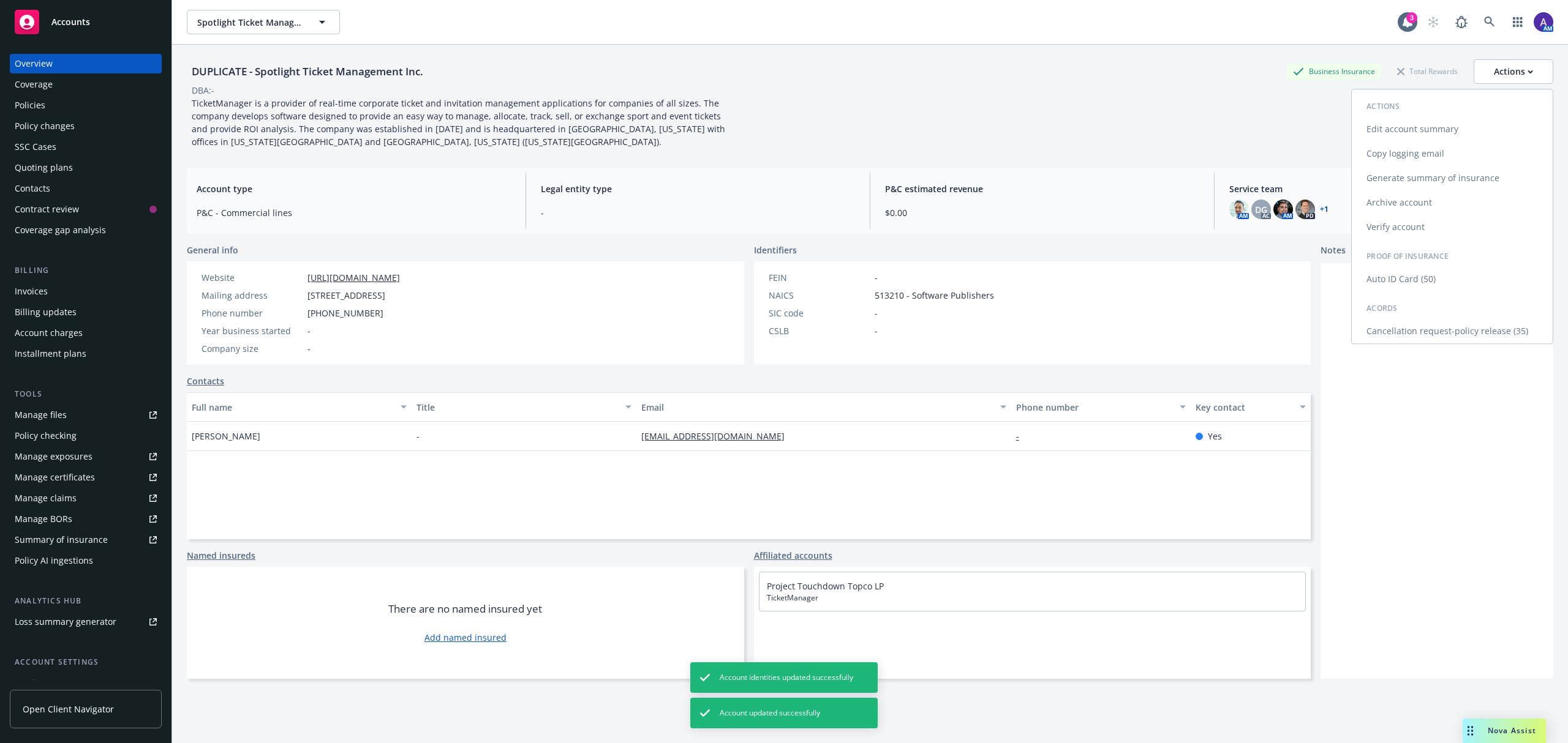
click at [1456, 203] on link "Archive account" at bounding box center [1451, 202] width 200 height 25
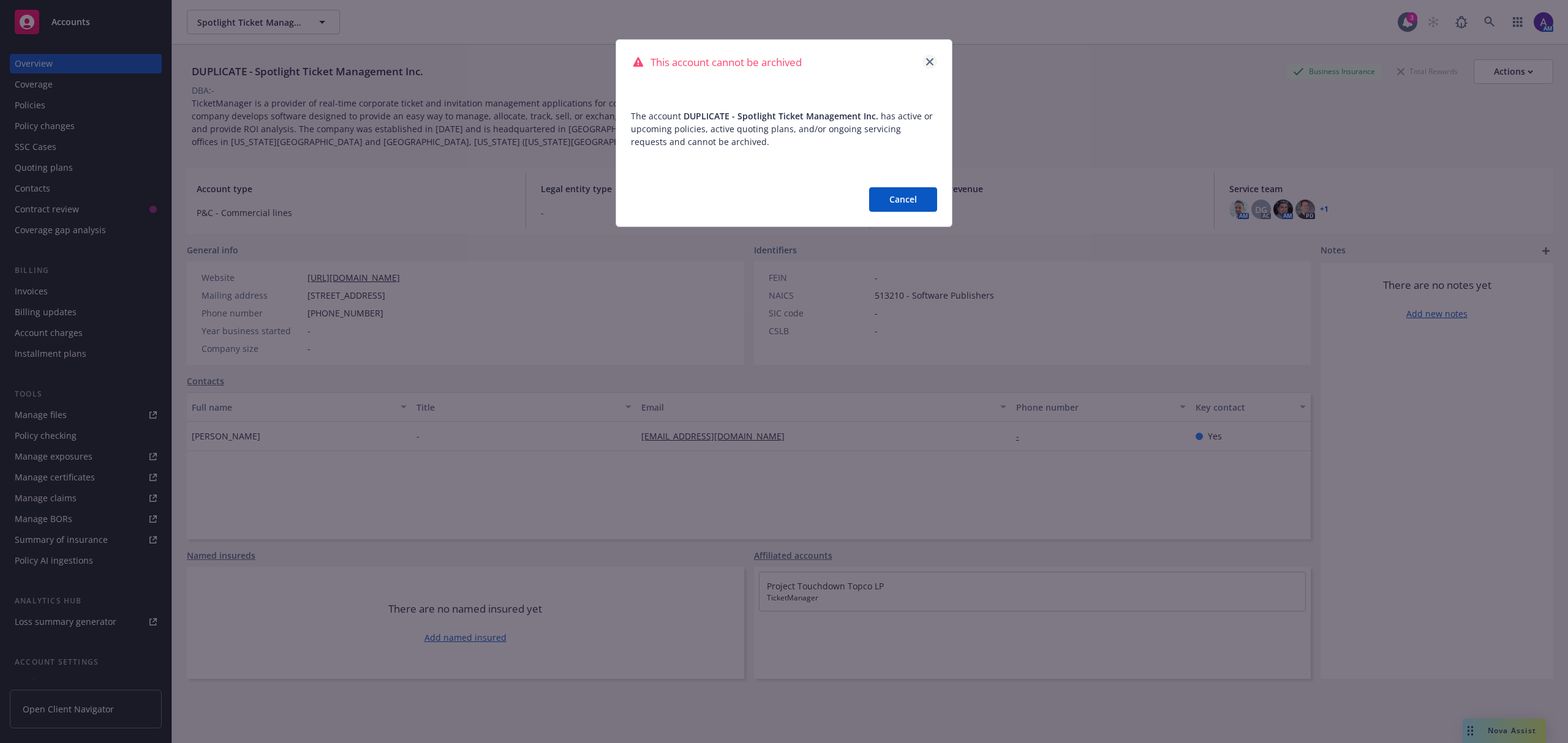
click at [933, 58] on icon "close" at bounding box center [929, 61] width 7 height 7
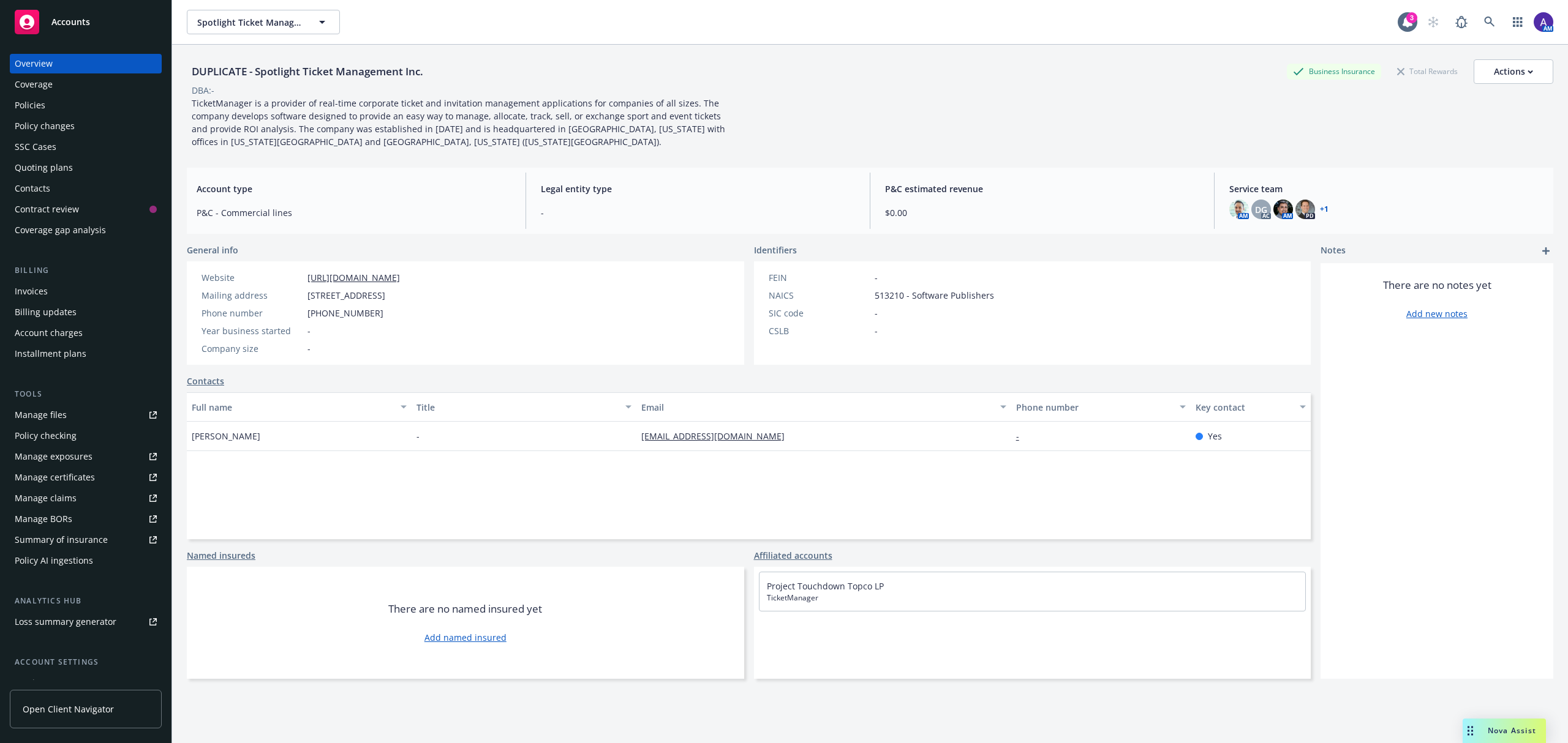
click at [74, 173] on div "Quoting plans" at bounding box center [86, 168] width 142 height 20
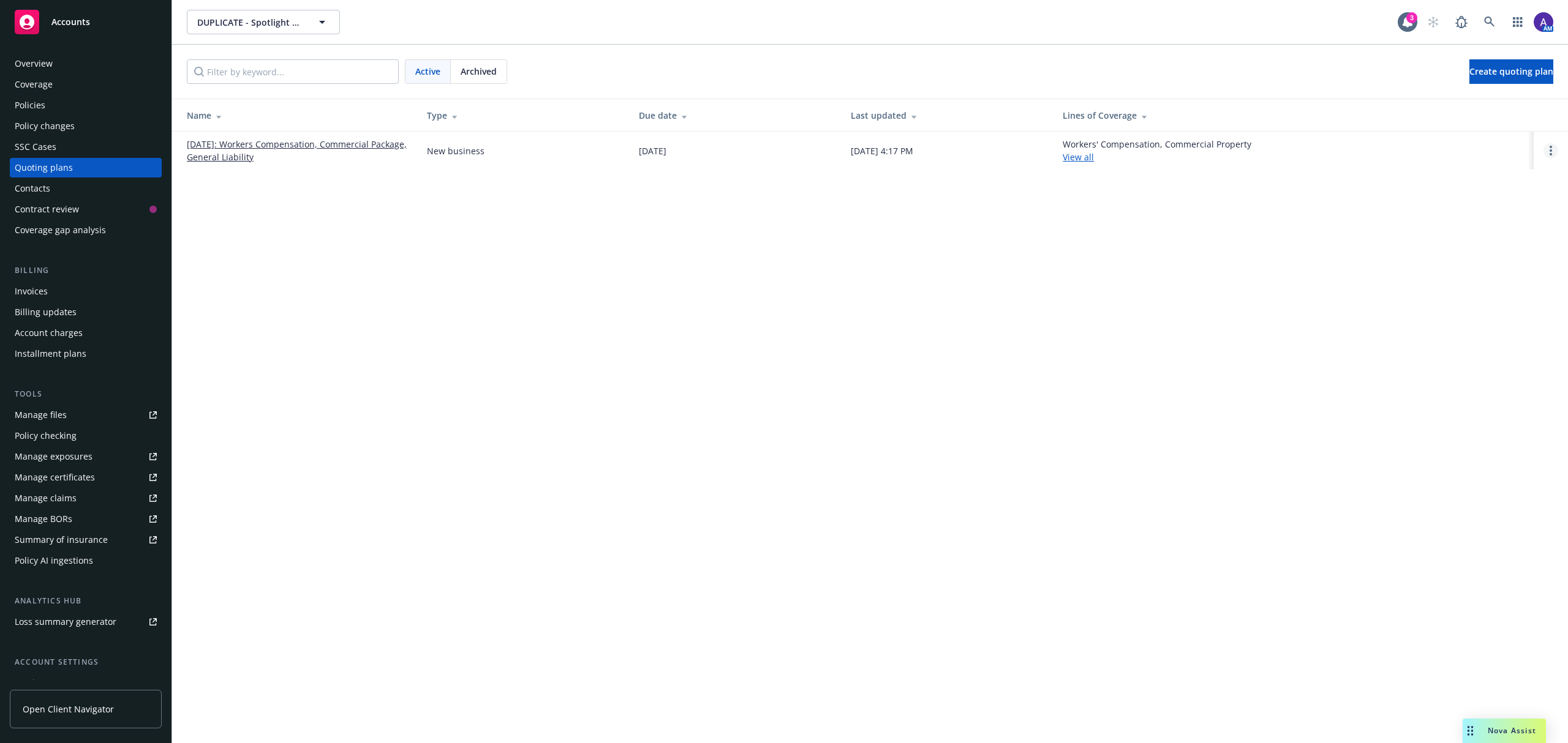
click at [1547, 152] on link "Open options" at bounding box center [1550, 151] width 15 height 15
click at [1519, 136] on link "Archive" at bounding box center [1487, 142] width 107 height 25
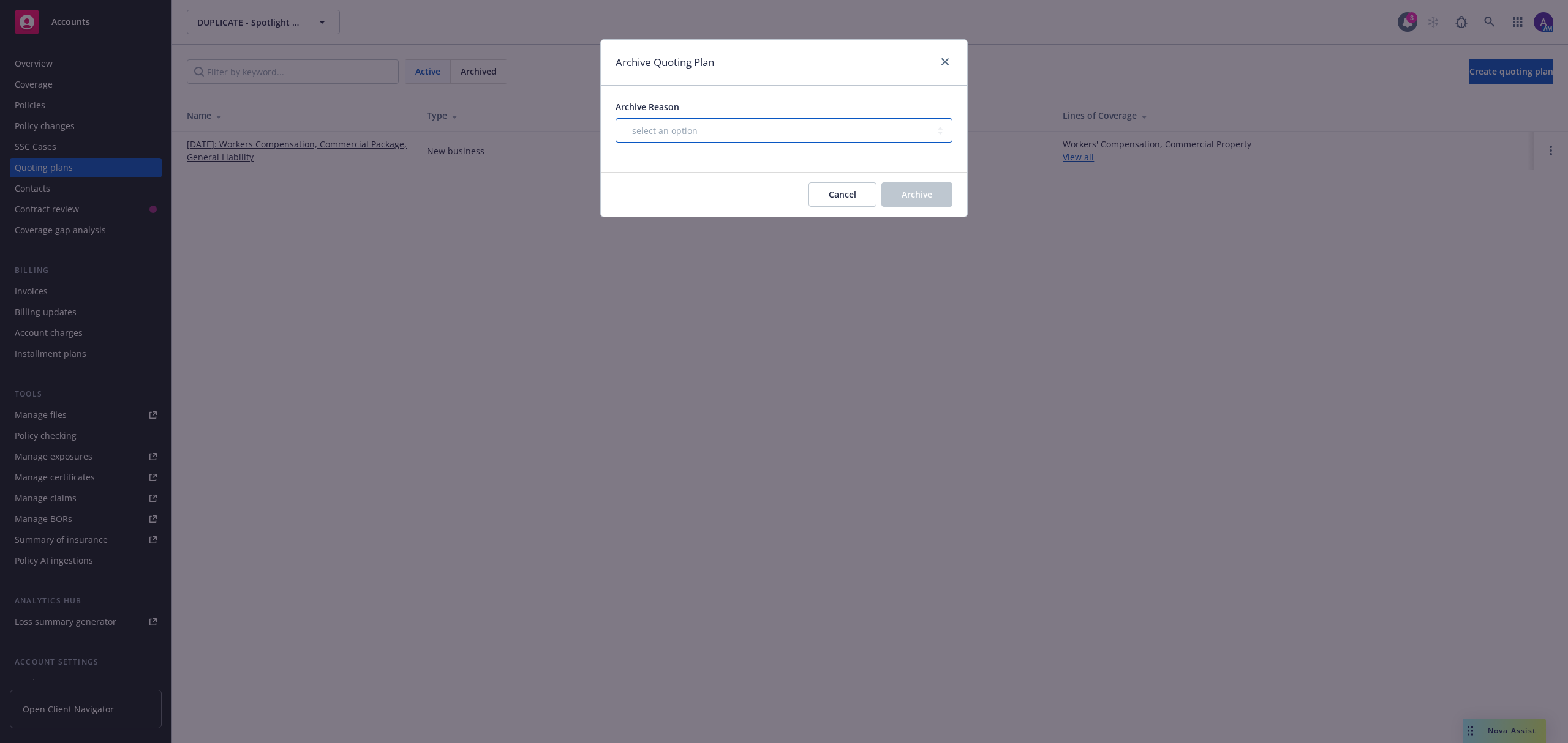
click at [852, 131] on select "-- select an option -- Created by error Duplicate New business opportunity lost…" at bounding box center [784, 131] width 337 height 25
select select "ARCHIVED_DUPLICATE"
click at [615, 119] on select "-- select an option -- Created by error Duplicate New business opportunity lost…" at bounding box center [784, 131] width 337 height 25
click at [942, 194] on button "Archive" at bounding box center [917, 194] width 71 height 25
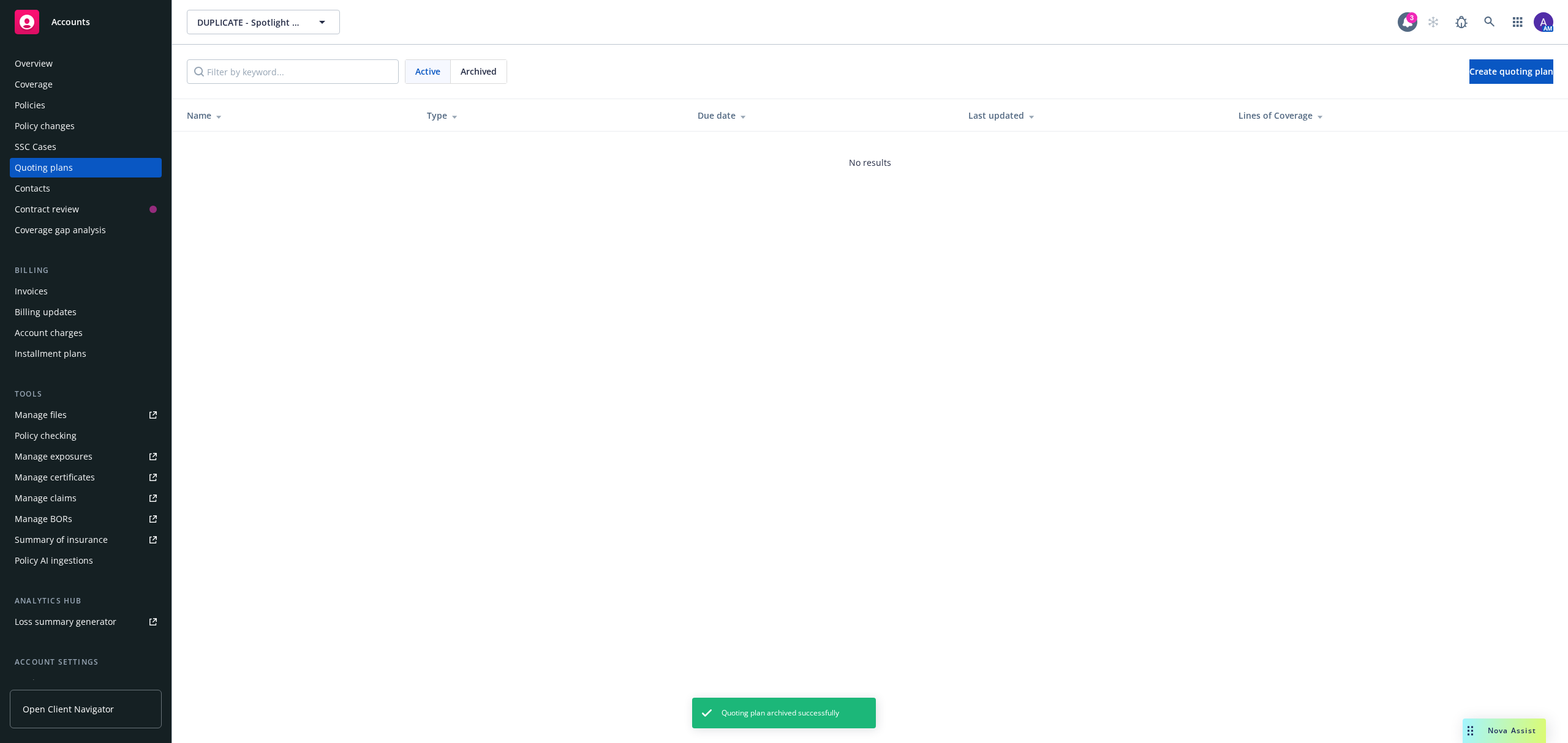
click at [42, 61] on div "Overview" at bounding box center [34, 64] width 38 height 20
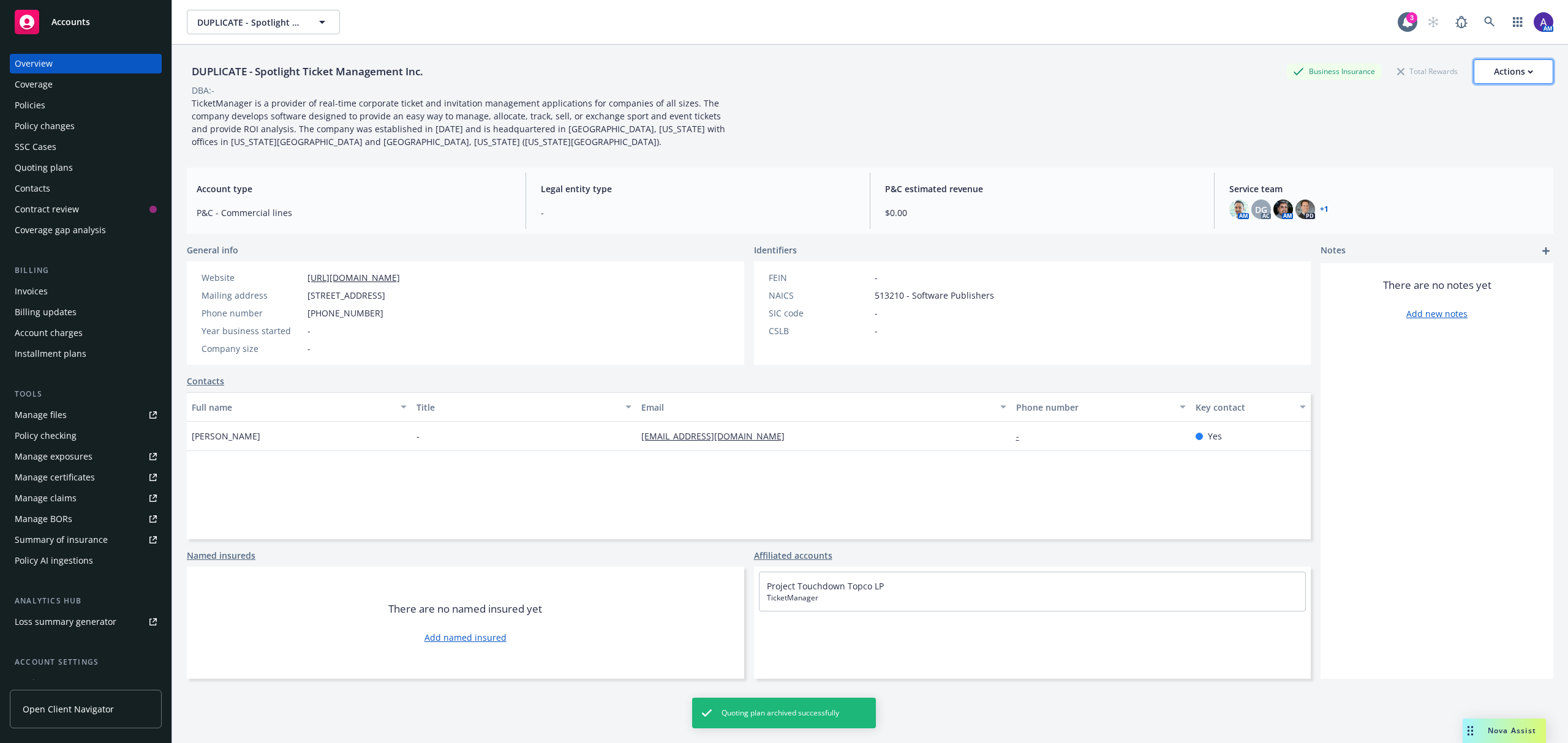
click at [1494, 75] on div "Actions" at bounding box center [1513, 71] width 39 height 23
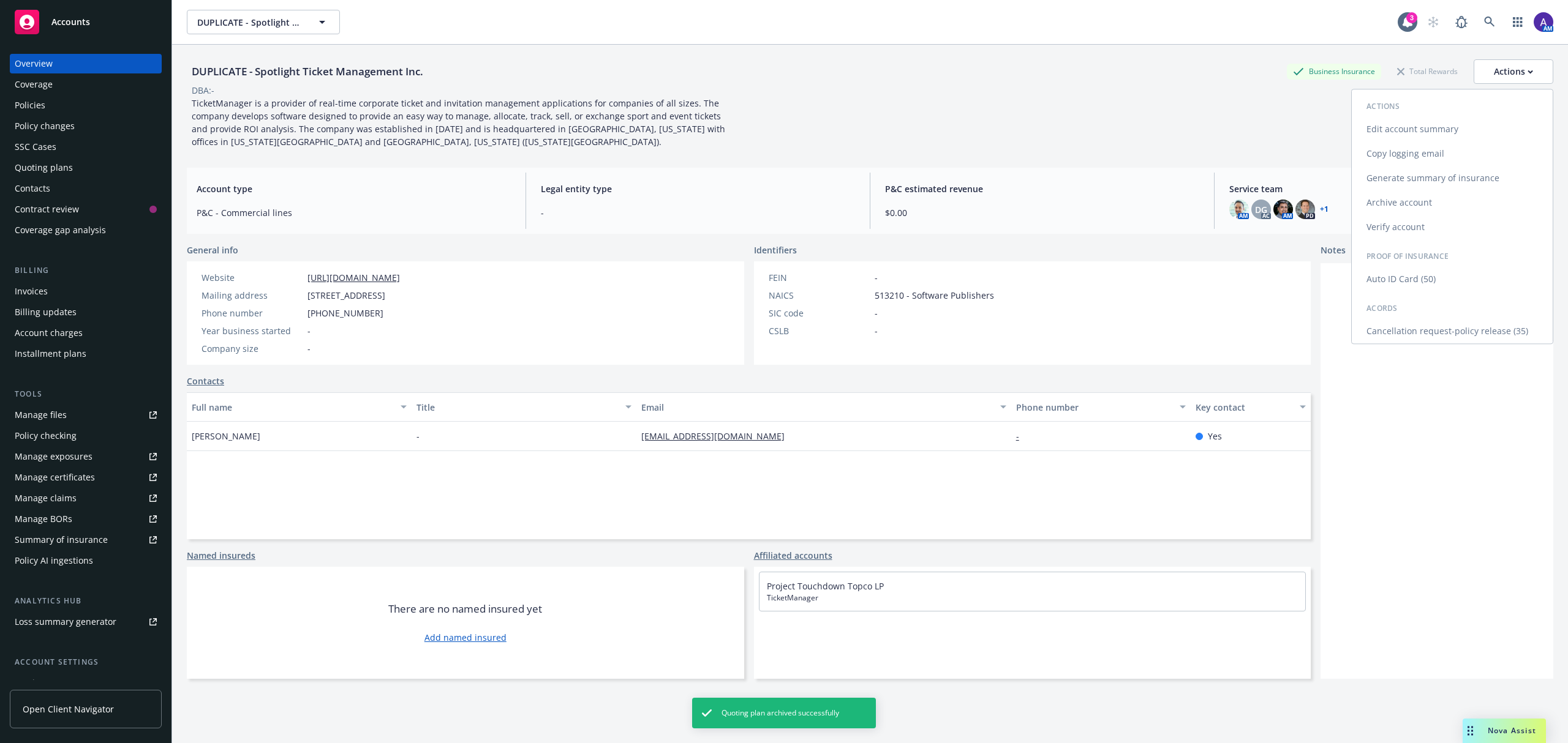
click at [1400, 198] on link "Archive account" at bounding box center [1451, 202] width 200 height 25
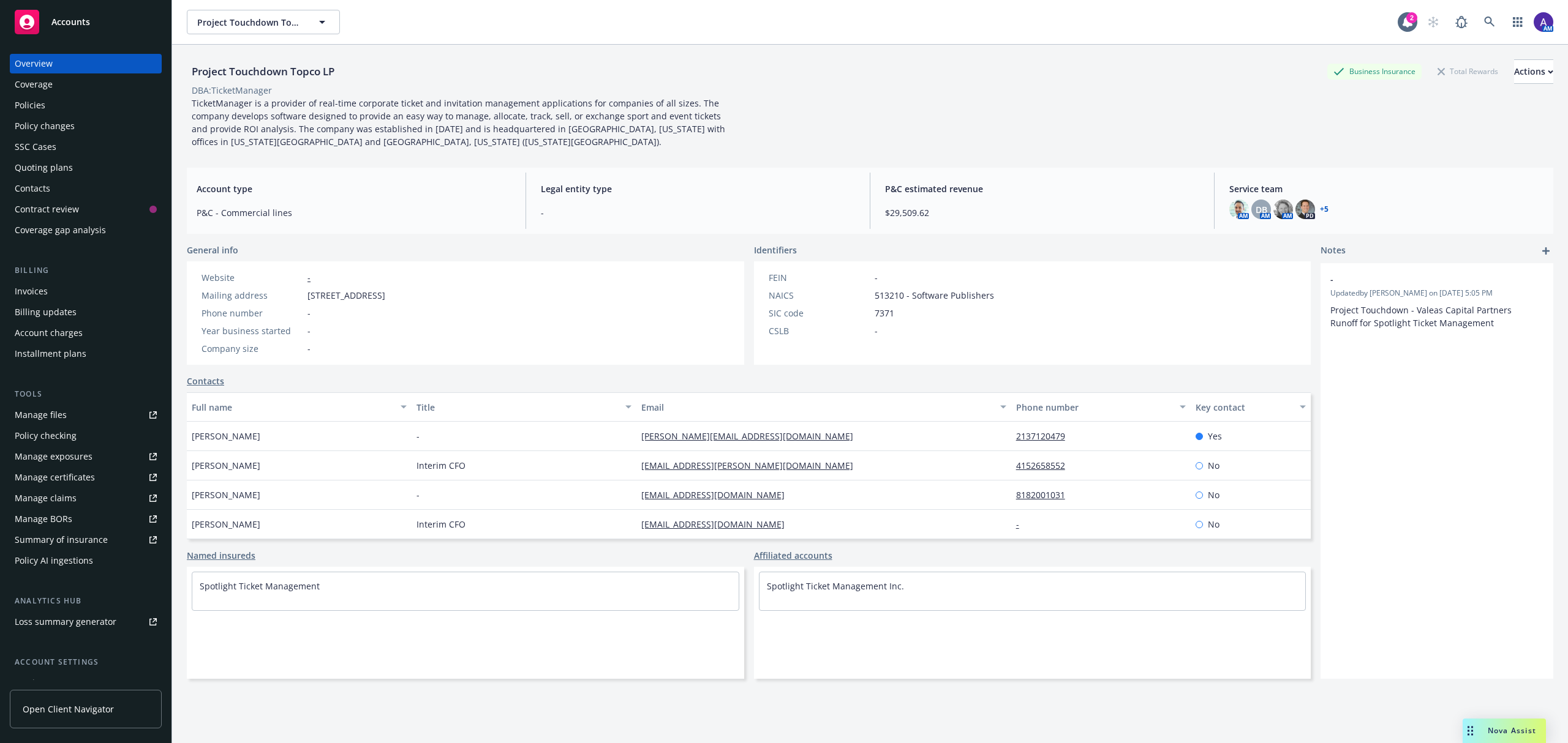
click at [30, 99] on div "Policies" at bounding box center [30, 106] width 31 height 20
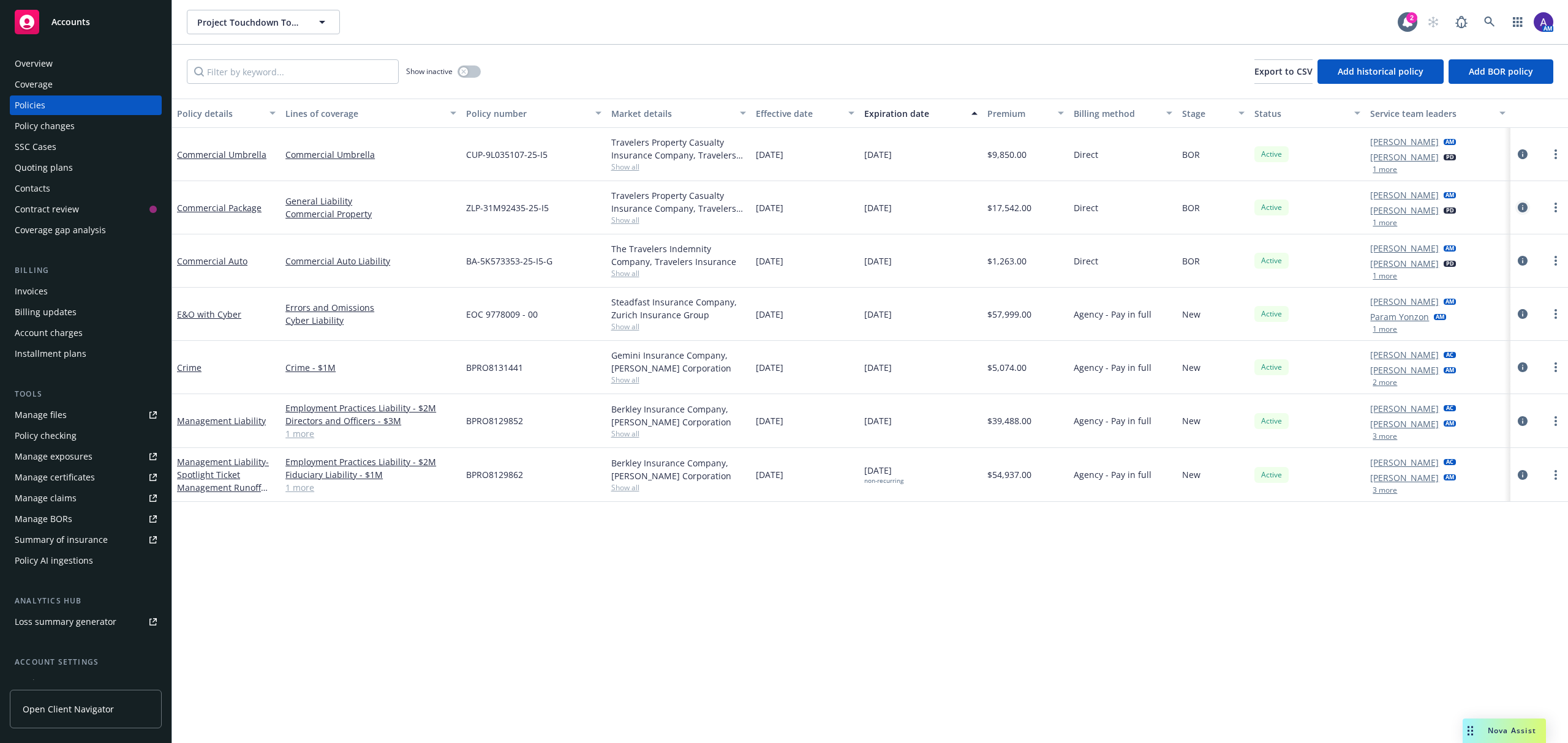
click at [1522, 209] on icon "circleInformation" at bounding box center [1523, 207] width 10 height 10
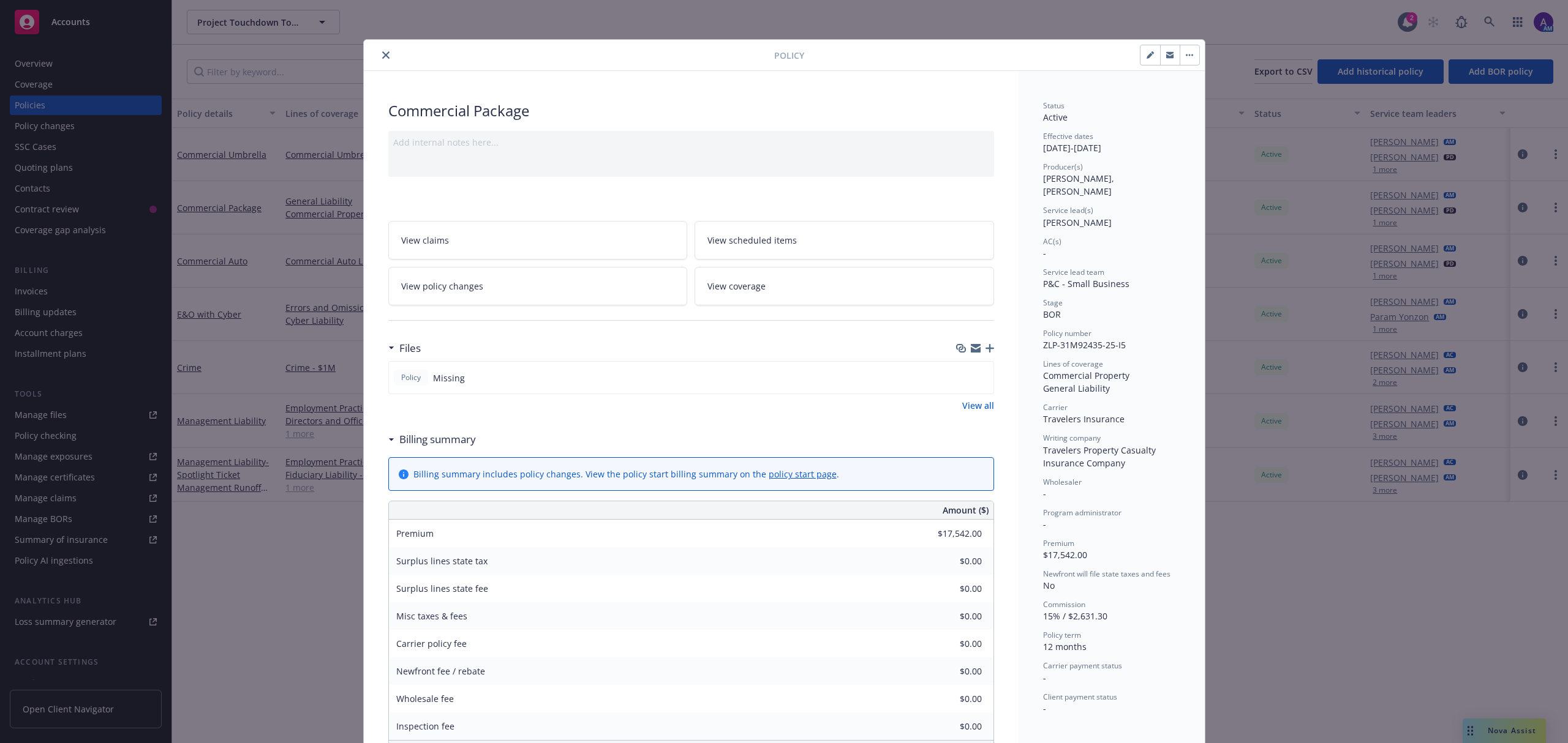
click at [985, 350] on icon "button" at bounding box center [989, 348] width 9 height 9
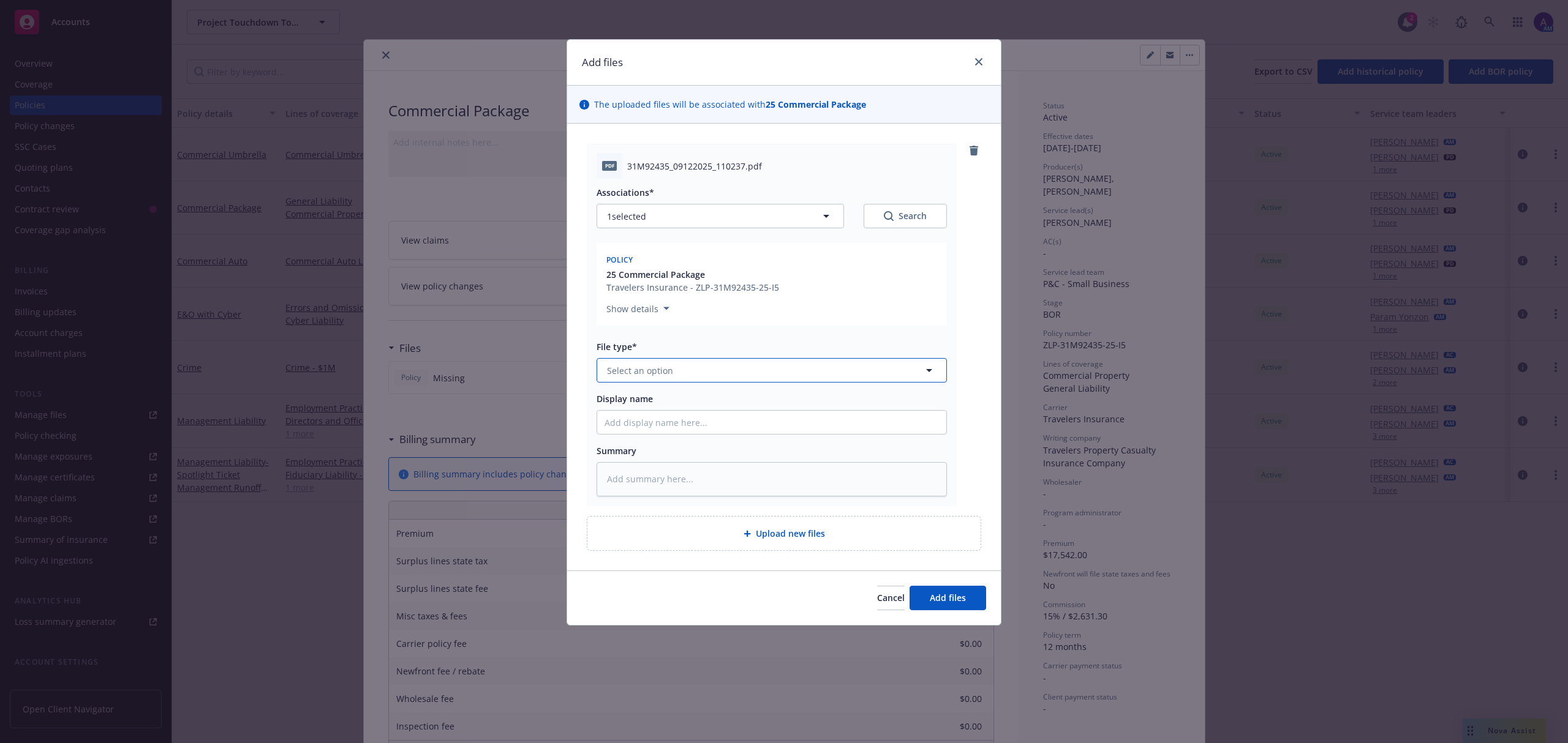
click at [652, 361] on button "Select an option" at bounding box center [771, 370] width 350 height 25
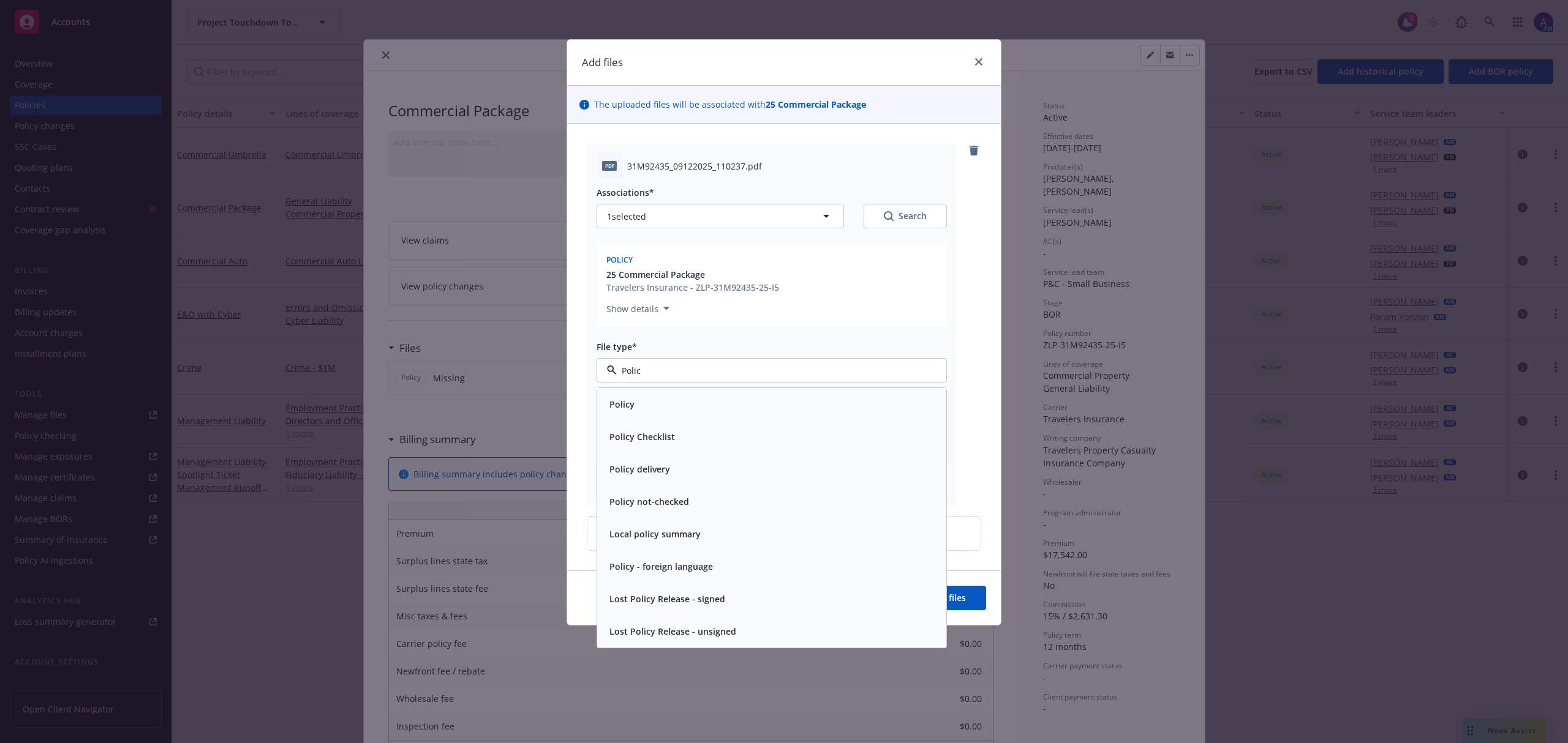
type input "Policy"
click at [648, 398] on div "Policy" at bounding box center [771, 405] width 334 height 18
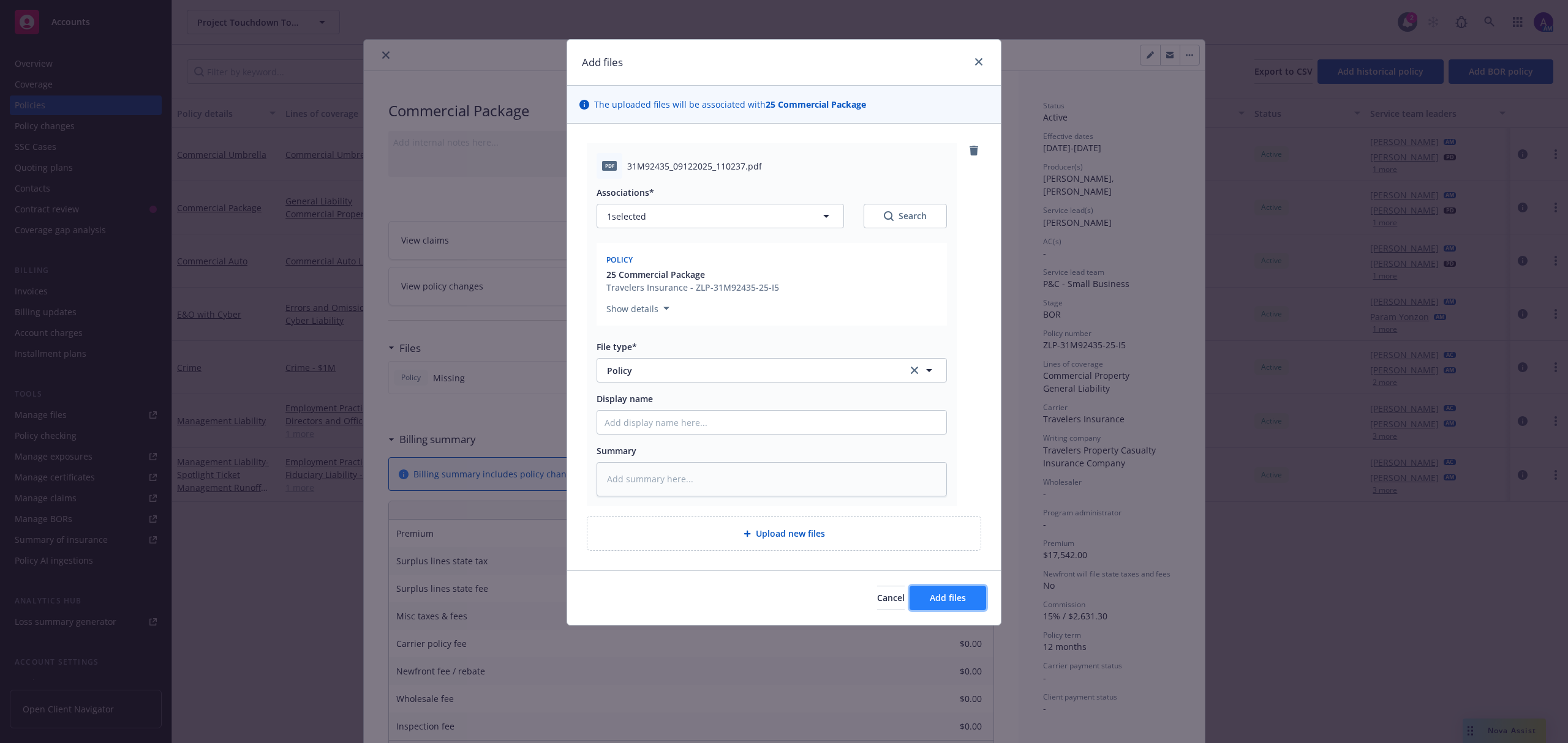
click at [950, 597] on span "Add files" at bounding box center [948, 598] width 36 height 12
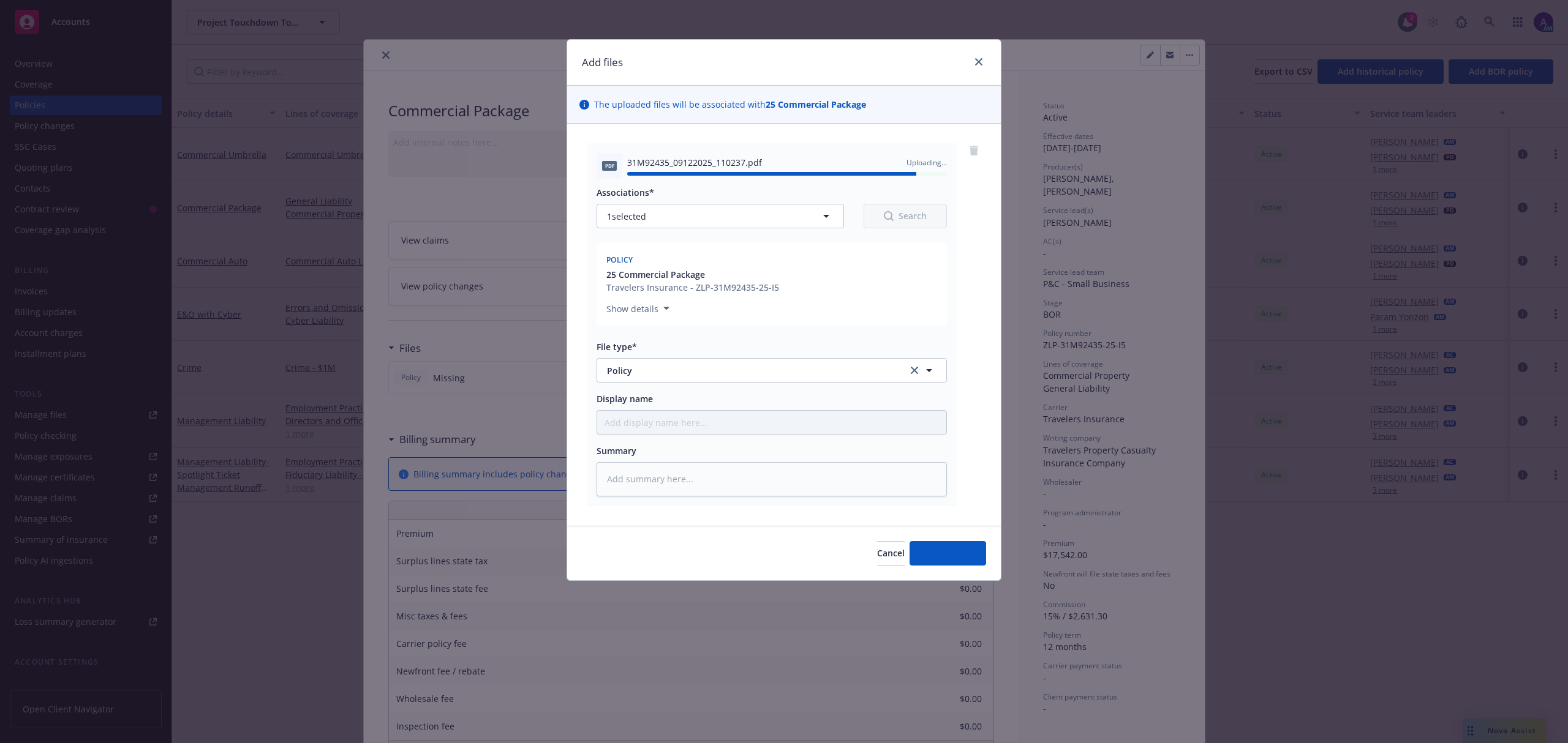
type textarea "x"
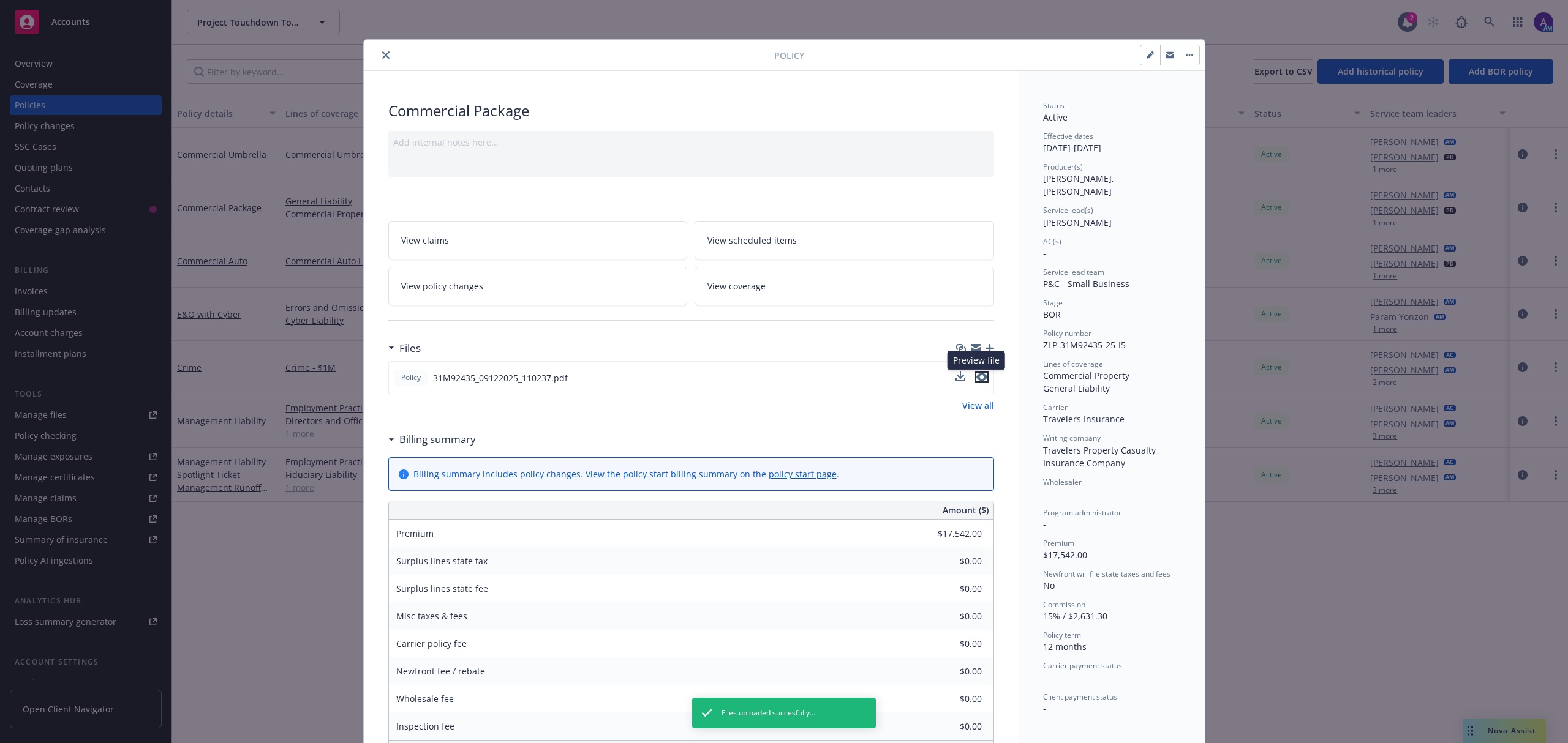
click at [980, 381] on icon "preview file" at bounding box center [981, 377] width 11 height 9
click at [382, 55] on icon "close" at bounding box center [385, 55] width 7 height 7
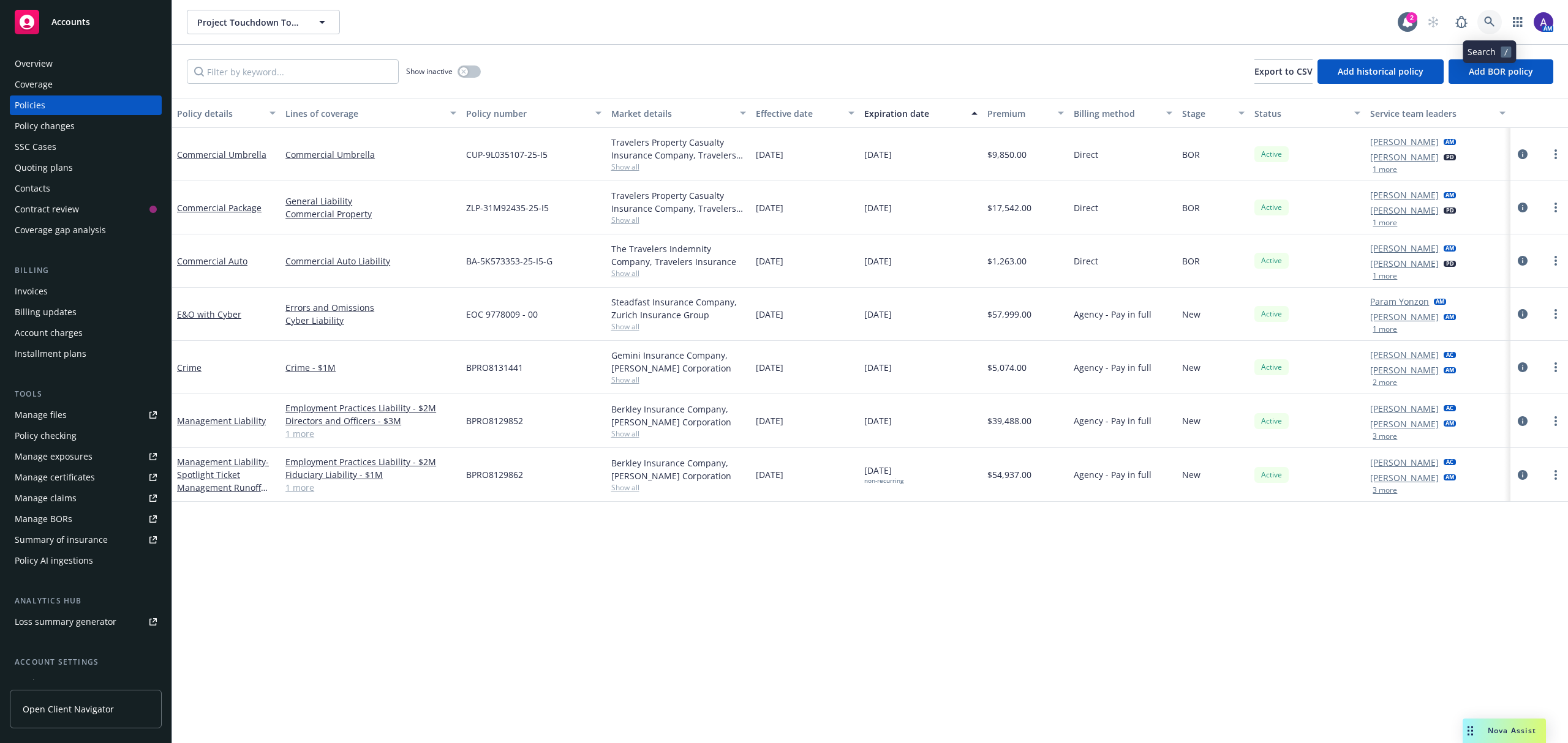
click at [1492, 22] on icon at bounding box center [1489, 22] width 11 height 11
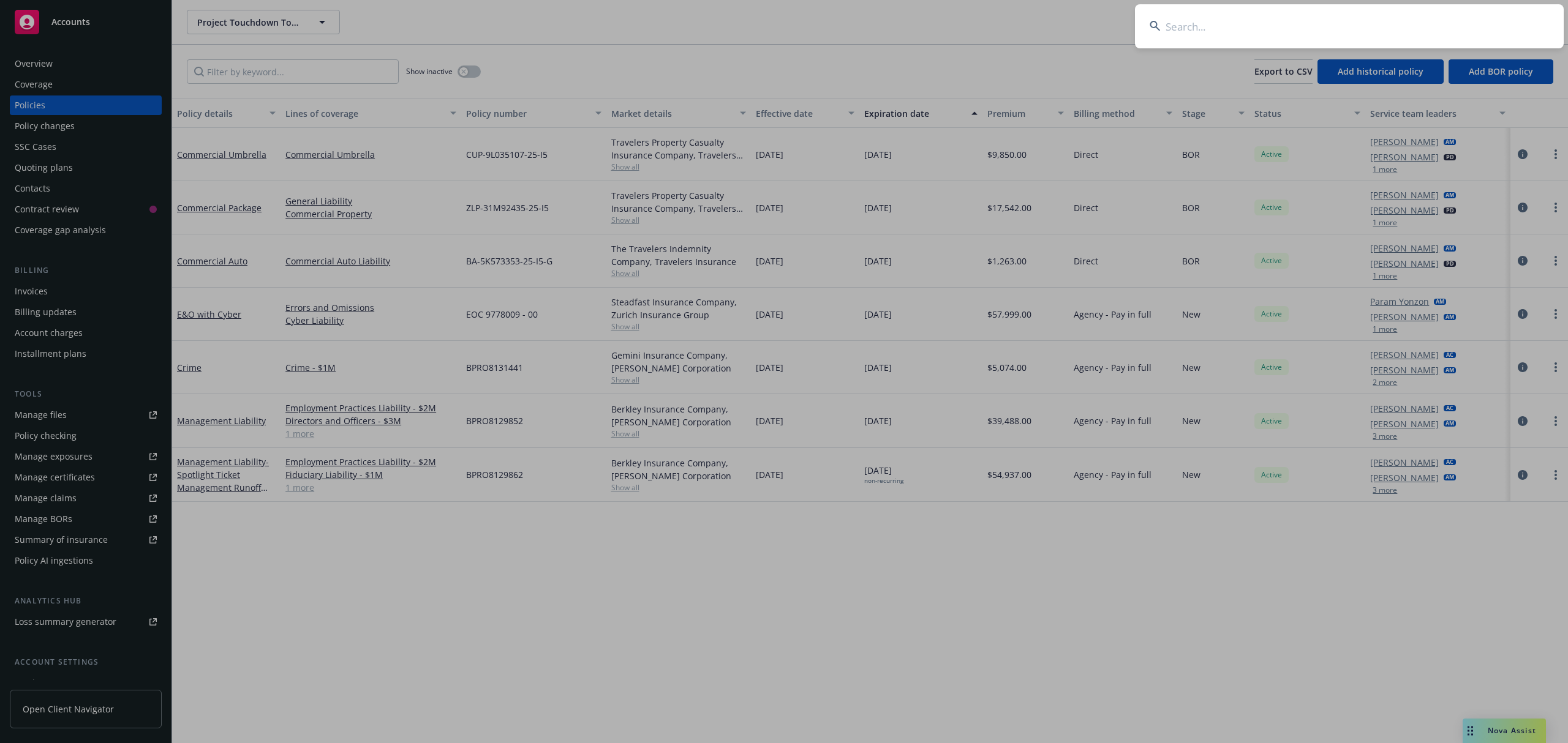
click at [1364, 18] on input at bounding box center [1350, 26] width 429 height 44
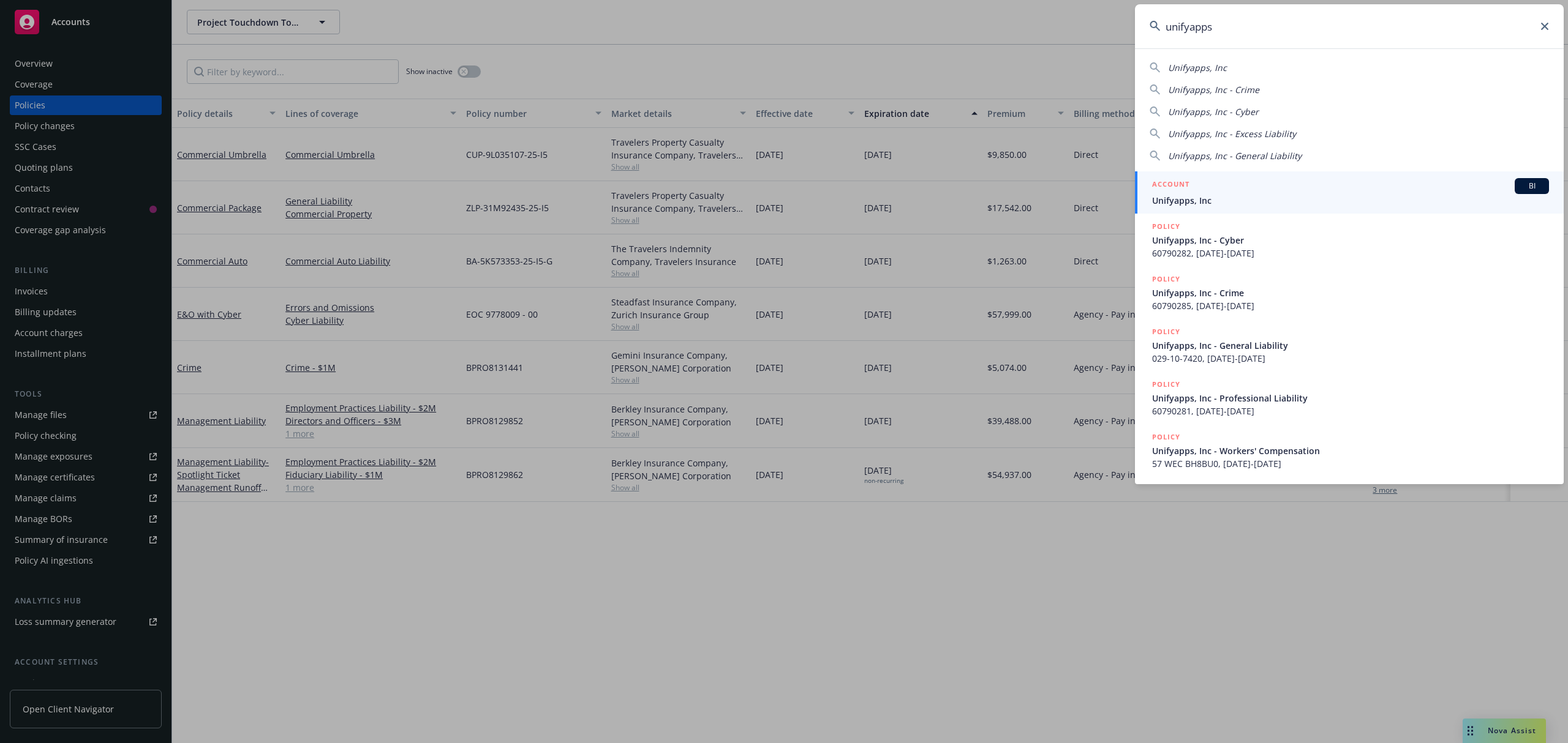
type input "unifyapps"
click at [1233, 180] on div "ACCOUNT BI" at bounding box center [1351, 186] width 397 height 16
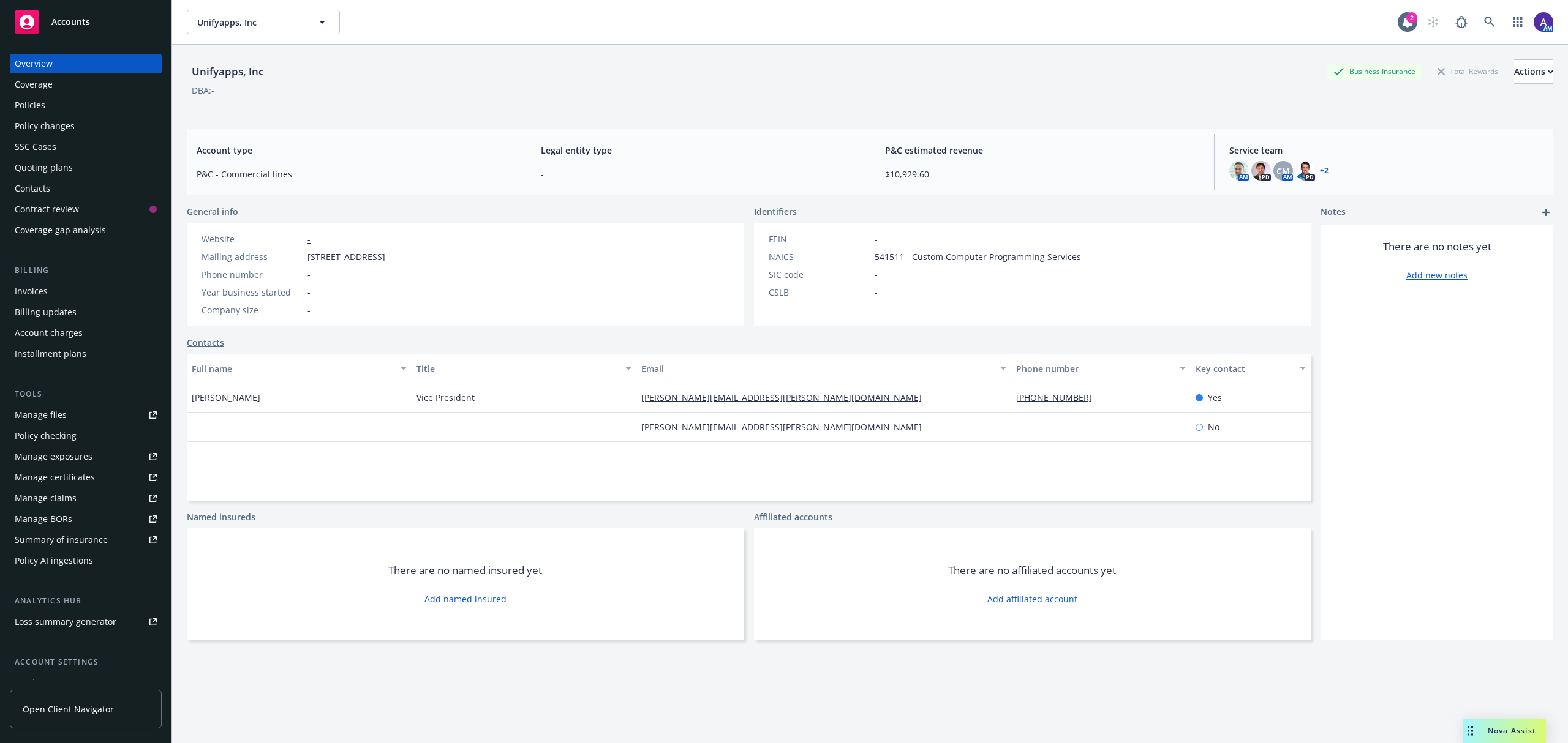
click at [70, 104] on div "Policies" at bounding box center [86, 106] width 142 height 20
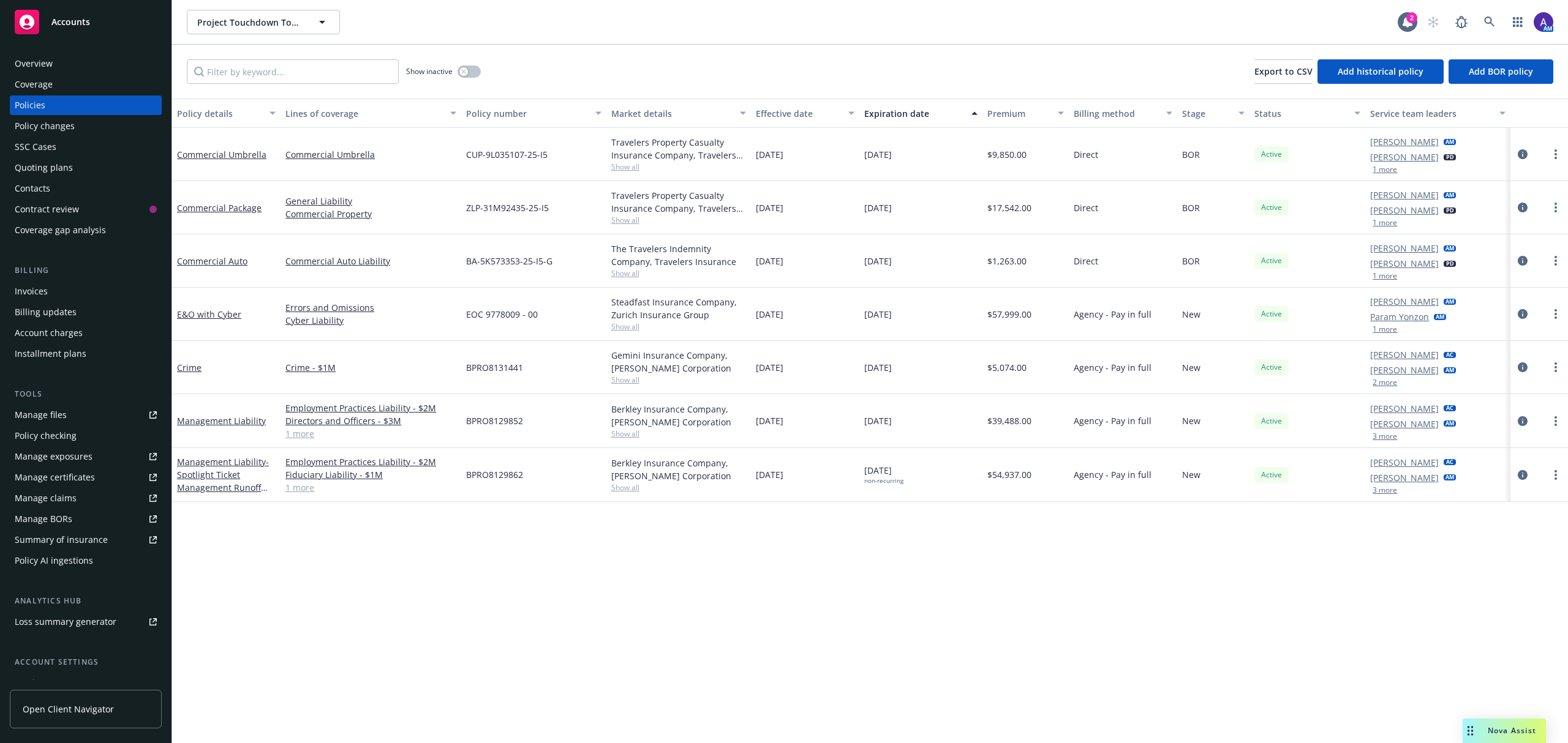
click at [60, 56] on div "Overview" at bounding box center [86, 64] width 142 height 20
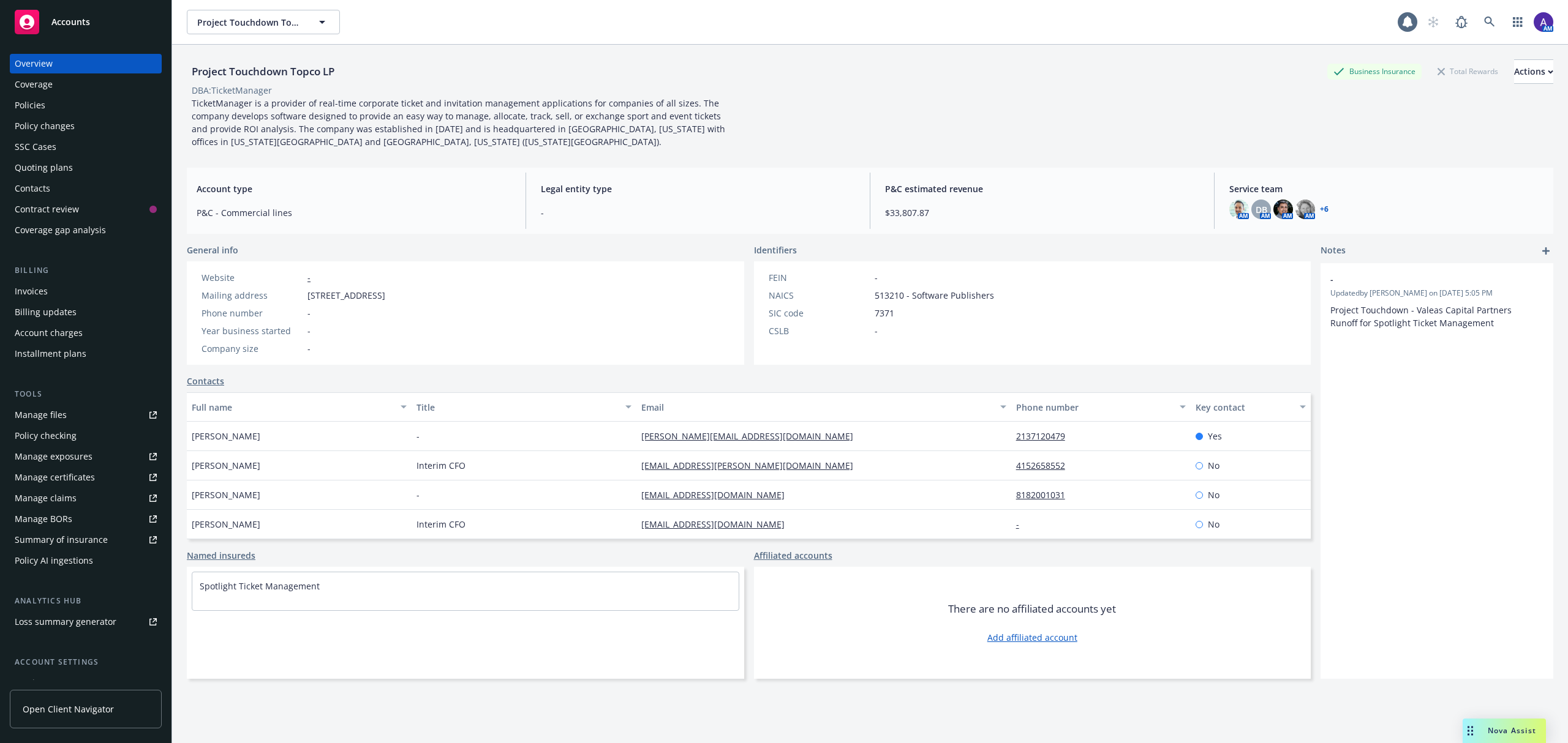
click at [243, 68] on div "Project Touchdown Topco LP" at bounding box center [262, 72] width 153 height 16
copy div "Project Touchdown Topco LP"
click at [1484, 20] on icon at bounding box center [1489, 22] width 11 height 11
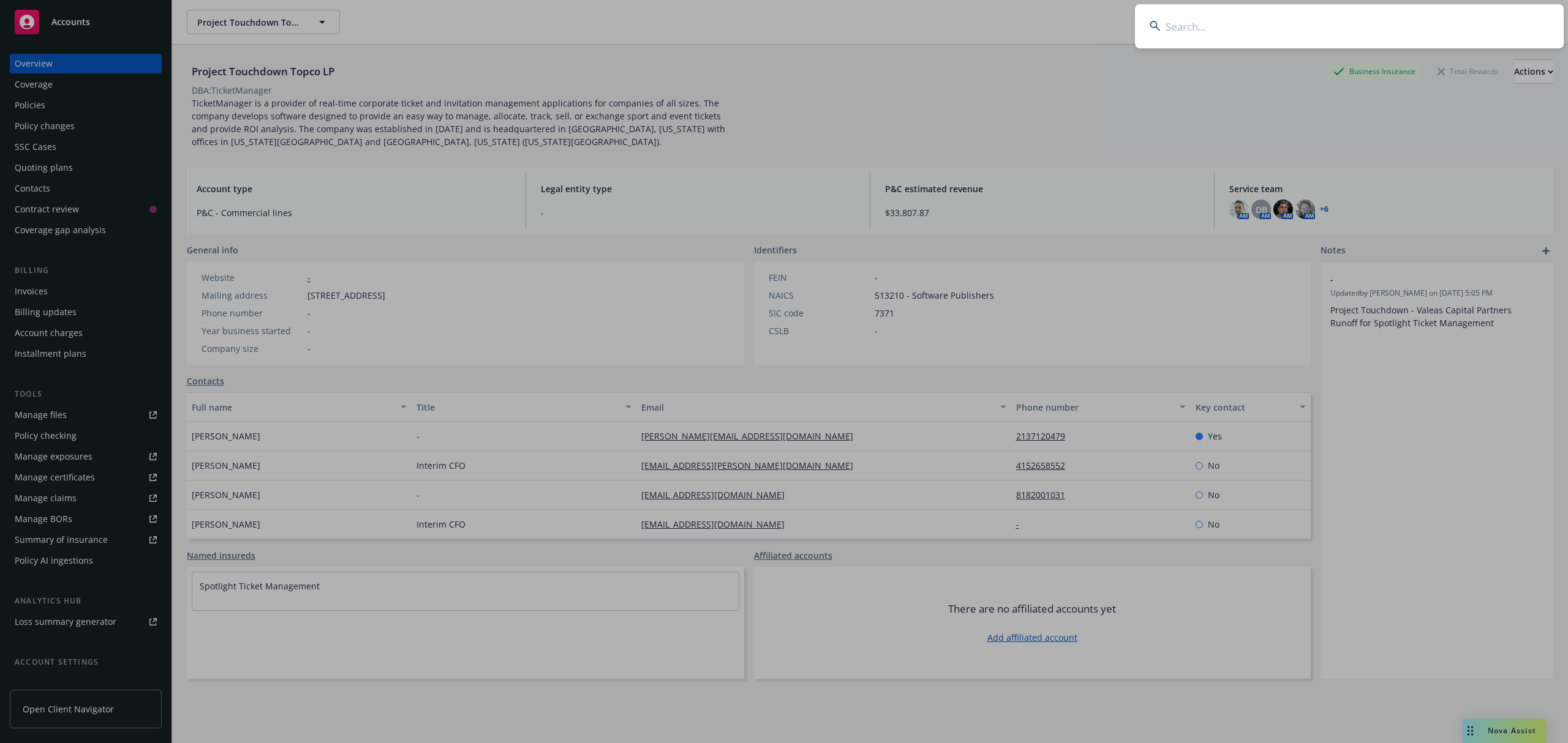
click at [1401, 14] on input at bounding box center [1350, 26] width 429 height 44
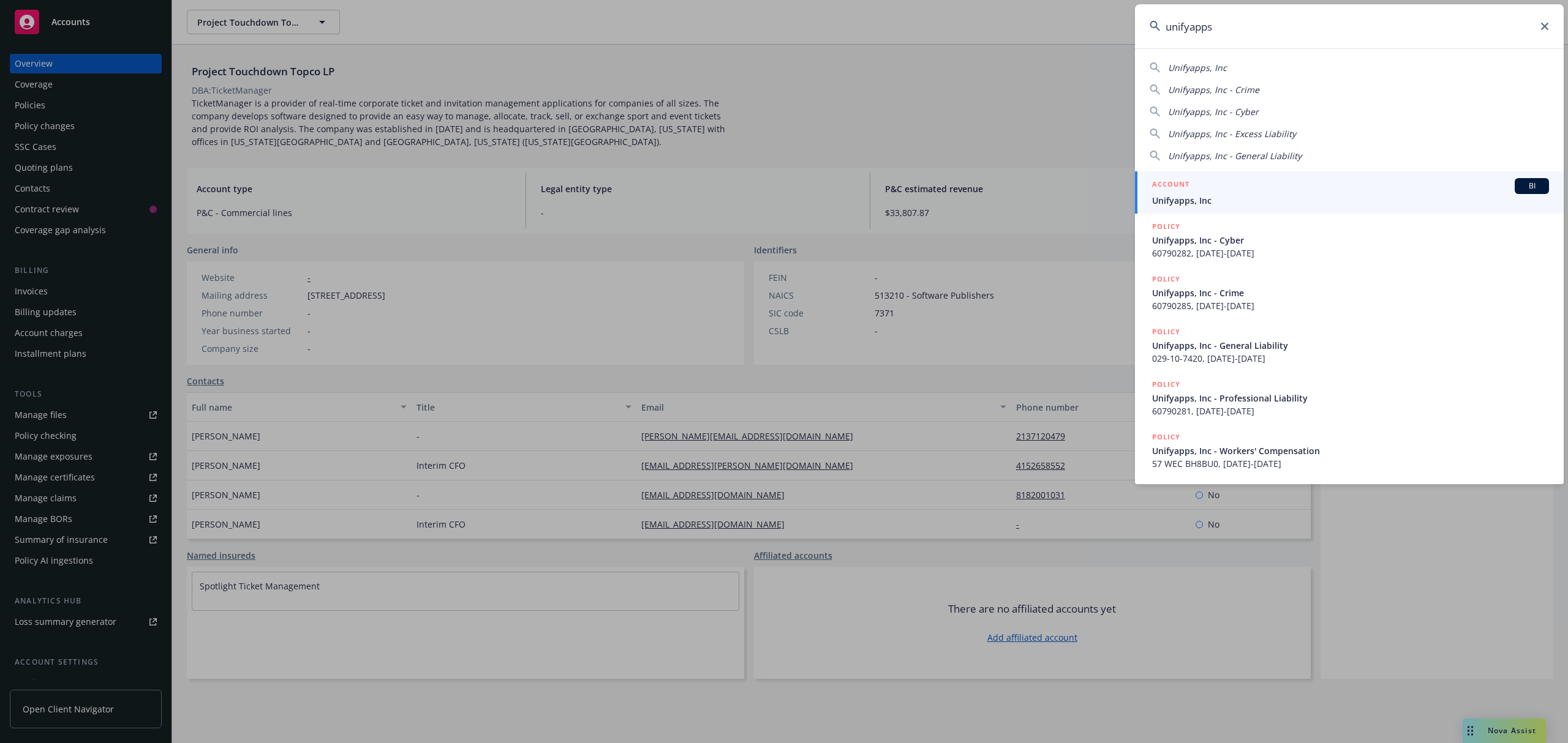
type input "unifyapps"
click at [1189, 200] on span "Unifyapps, Inc" at bounding box center [1351, 200] width 397 height 13
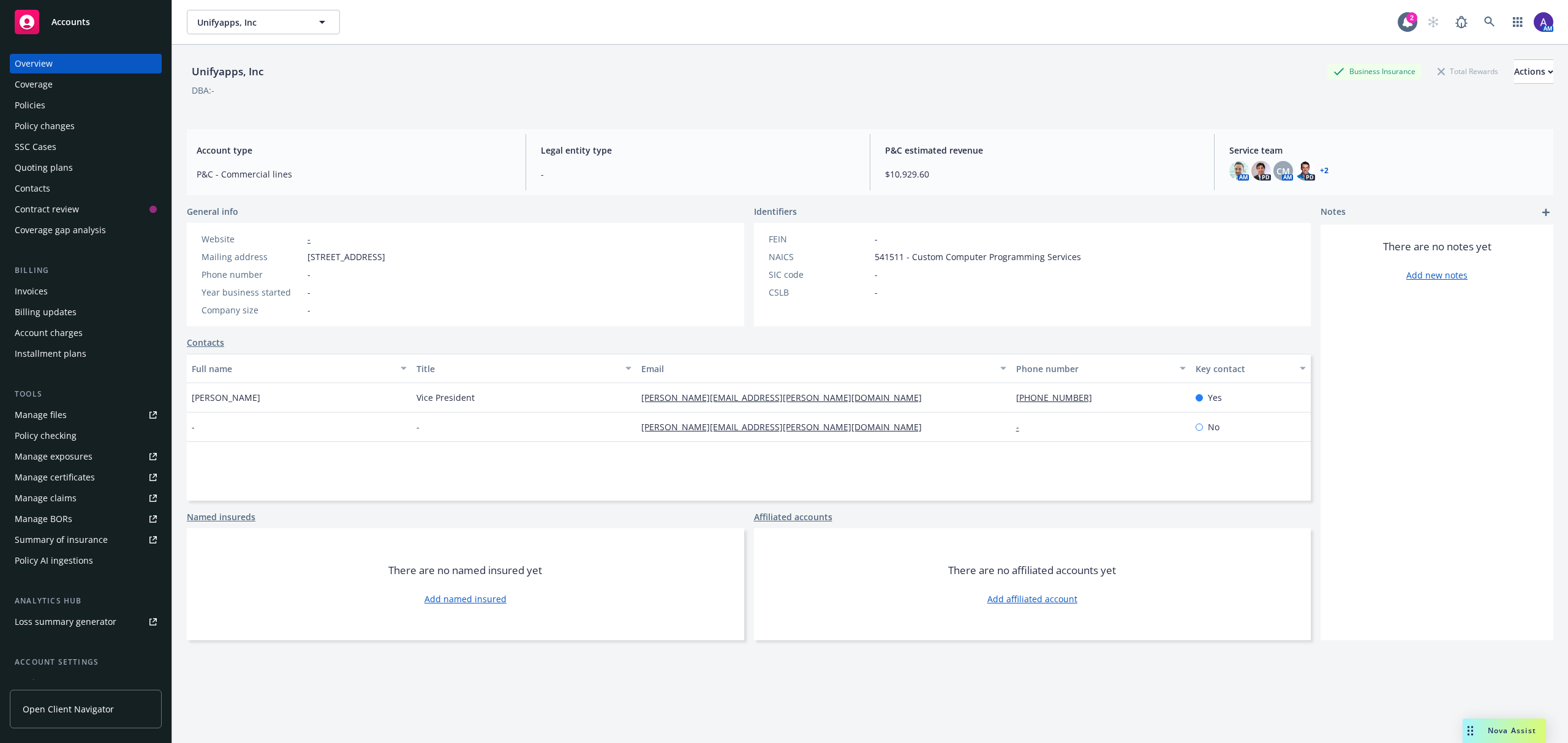
click at [56, 111] on div "Policies" at bounding box center [86, 106] width 142 height 20
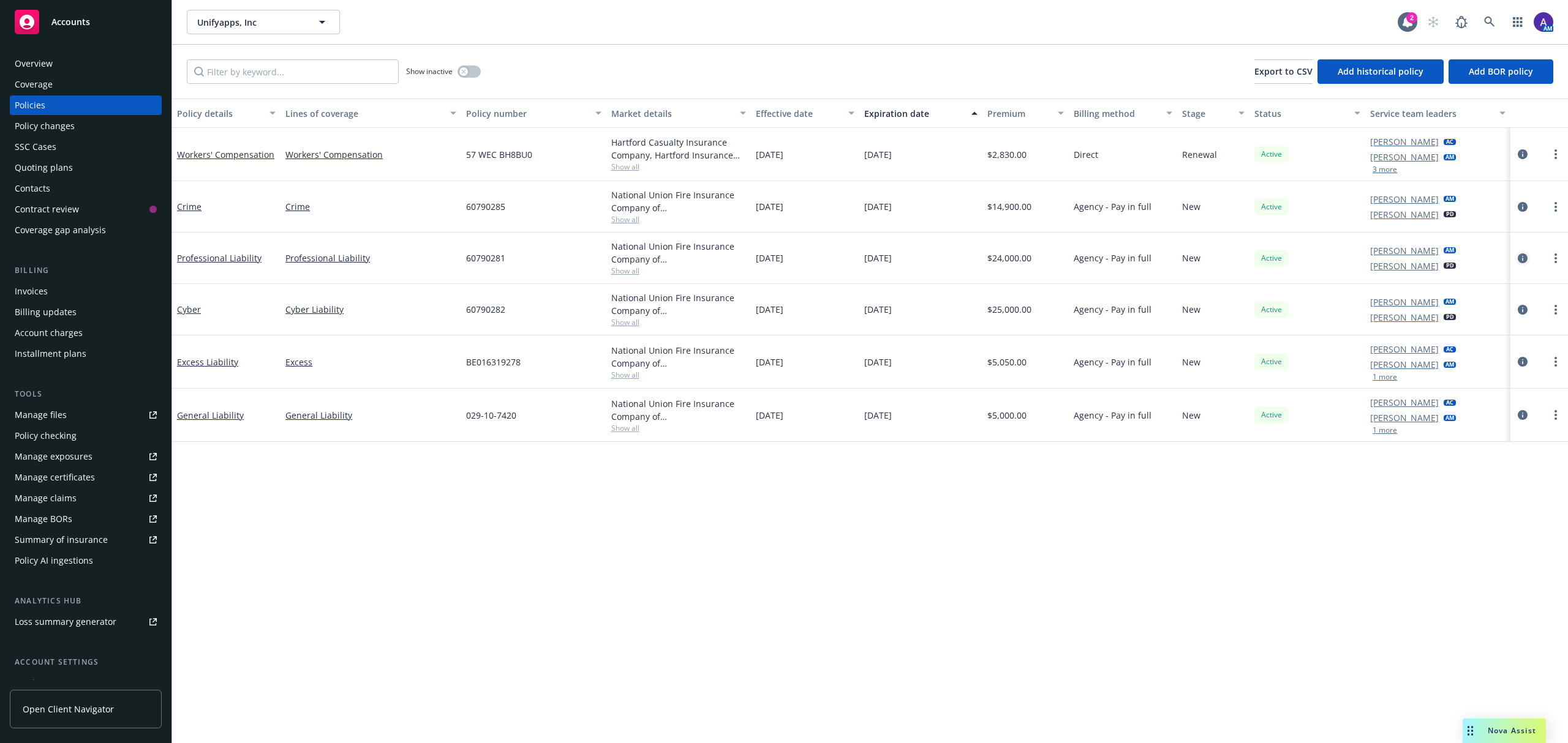
click at [1524, 258] on icon "circleInformation" at bounding box center [1523, 258] width 10 height 10
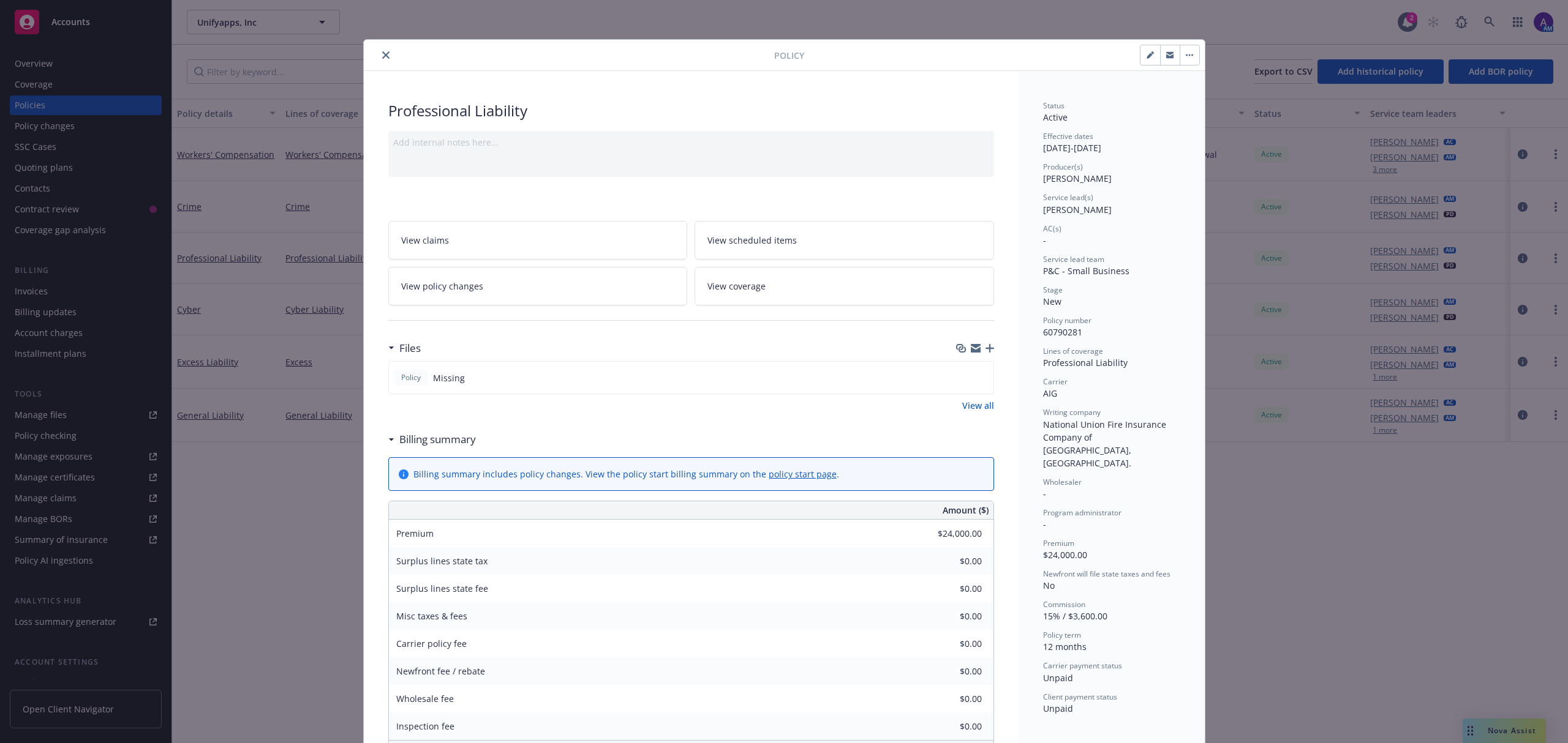
click at [501, 296] on link "View policy changes" at bounding box center [538, 286] width 299 height 39
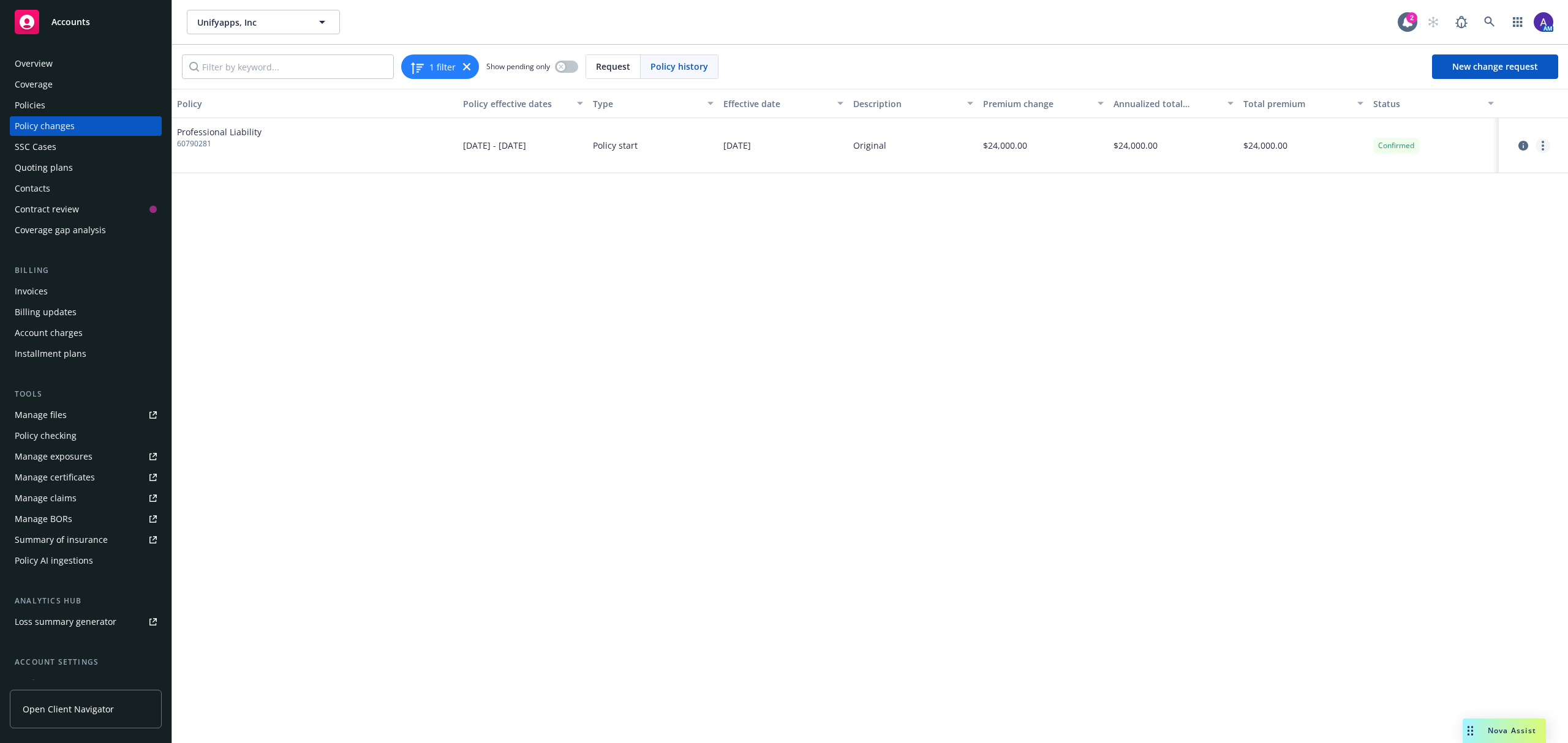
click at [1546, 144] on link "more" at bounding box center [1542, 146] width 15 height 15
click at [1467, 247] on link "Edit billing info" at bounding box center [1445, 244] width 210 height 25
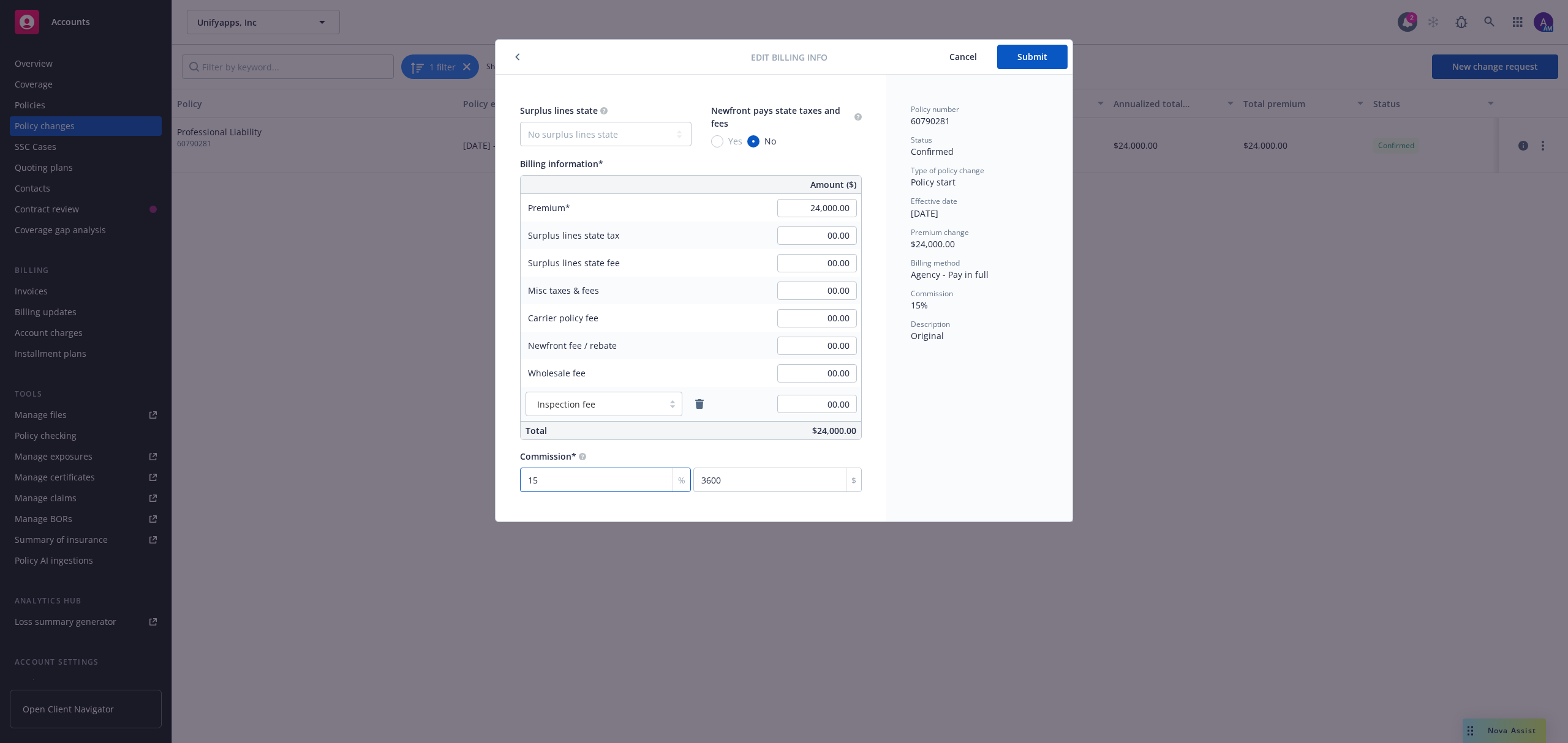
type input "1"
type input "240"
type input "10"
type input "2400"
type input "10"
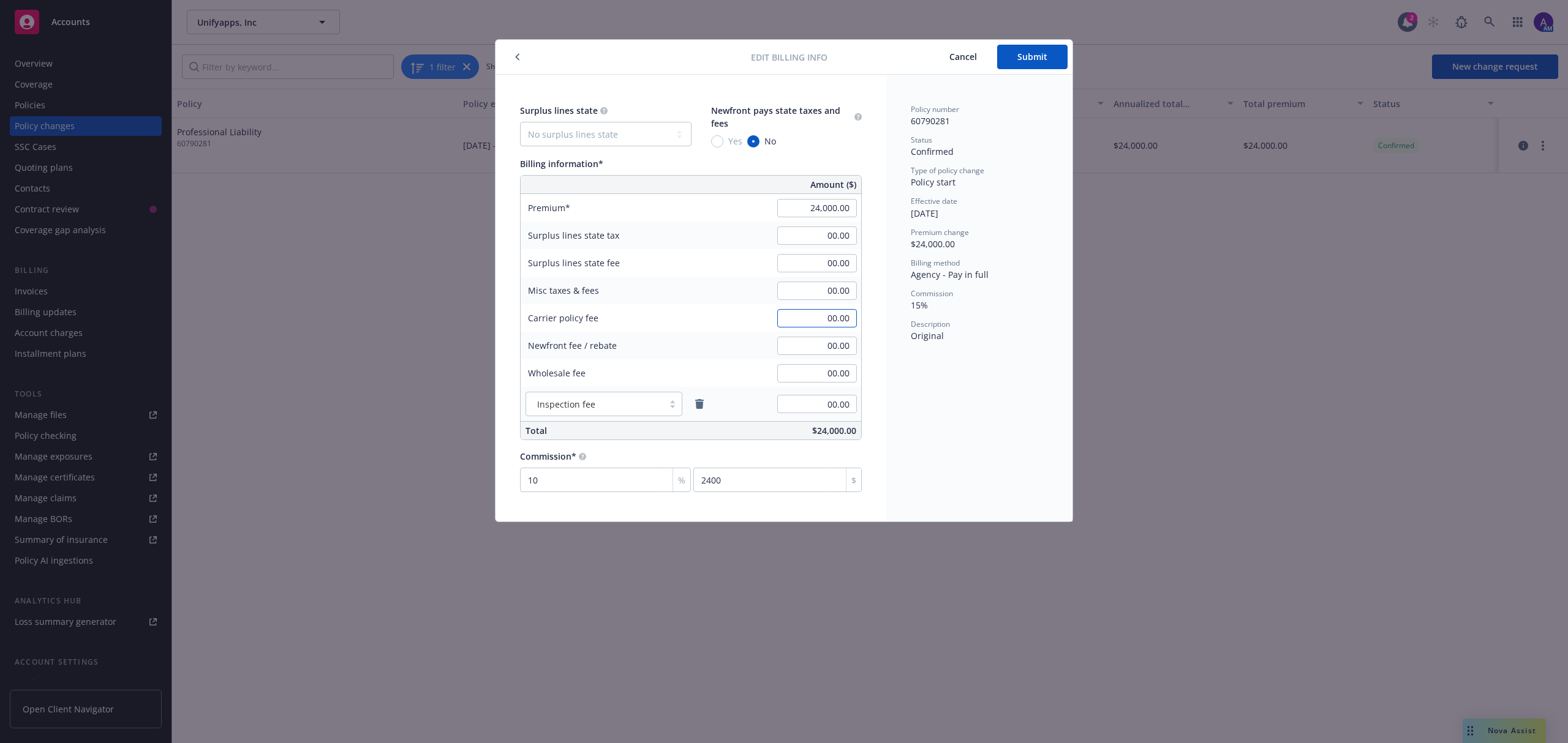
click at [794, 316] on input "00.00" at bounding box center [817, 318] width 80 height 18
type input "568.00"
click at [912, 407] on div "Policy number 60790281 Status Confirmed Type of policy change Policy start Effe…" at bounding box center [980, 298] width 187 height 447
click at [1018, 60] on span "Submit" at bounding box center [1032, 57] width 30 height 12
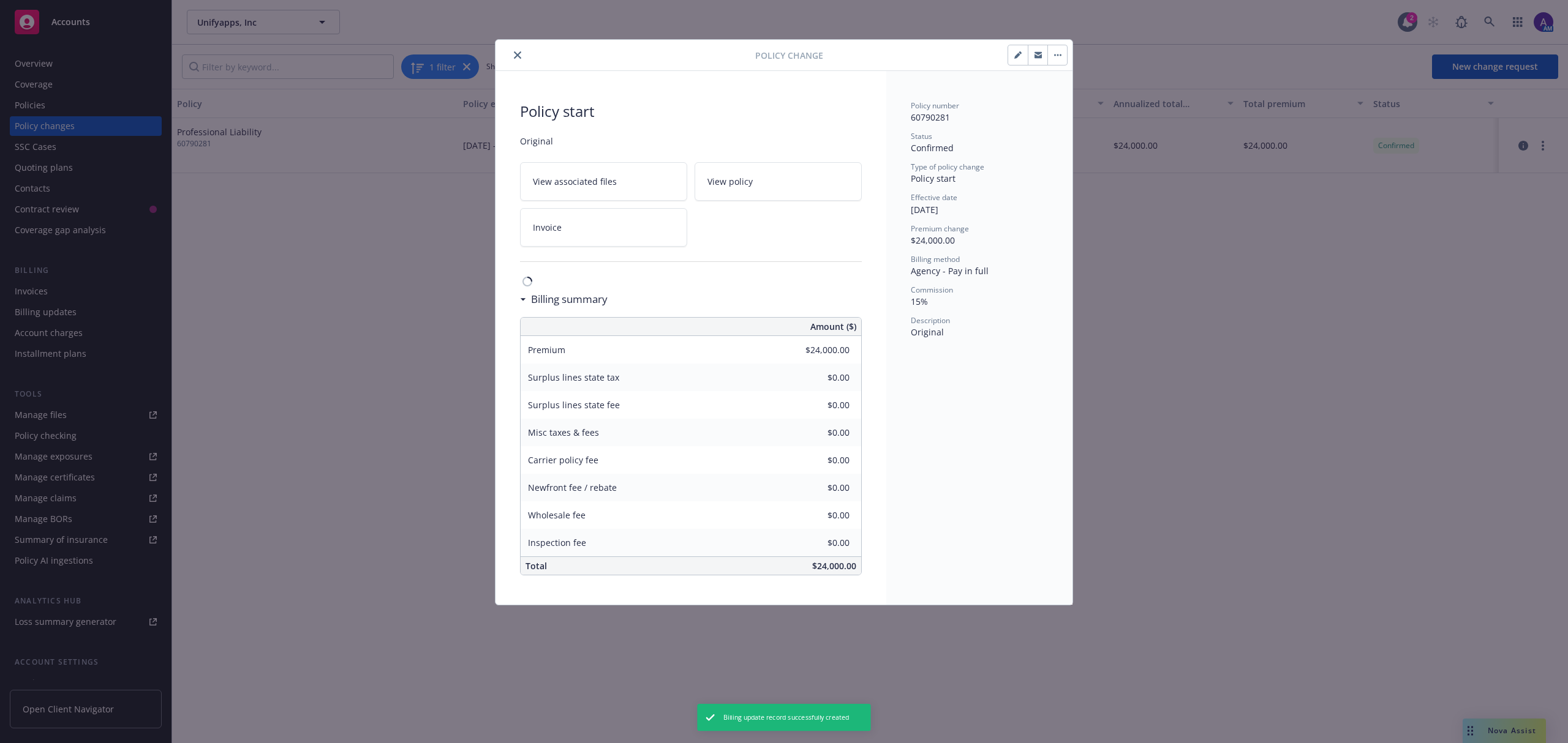
type input "$568.00"
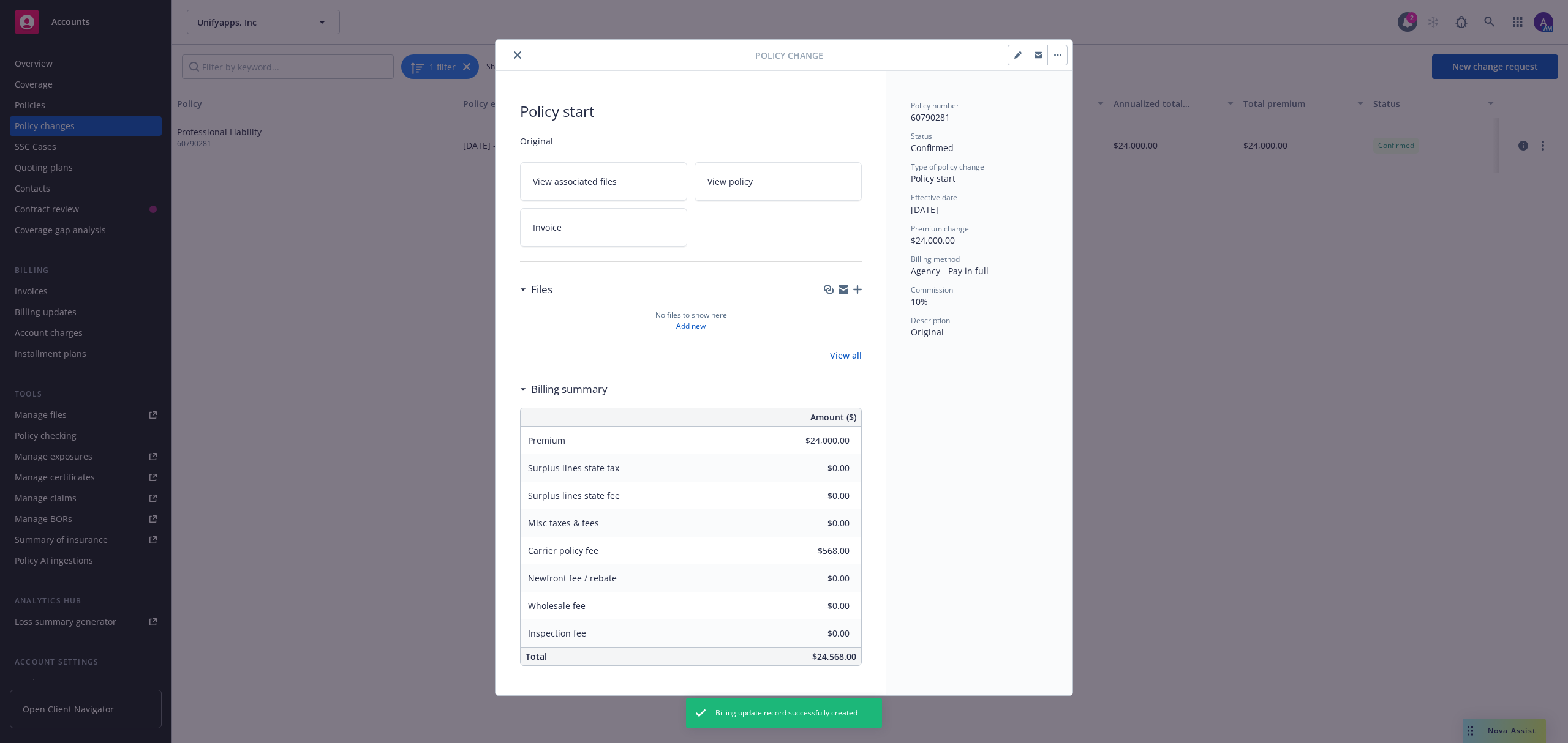
click at [516, 56] on icon "close" at bounding box center [517, 55] width 7 height 7
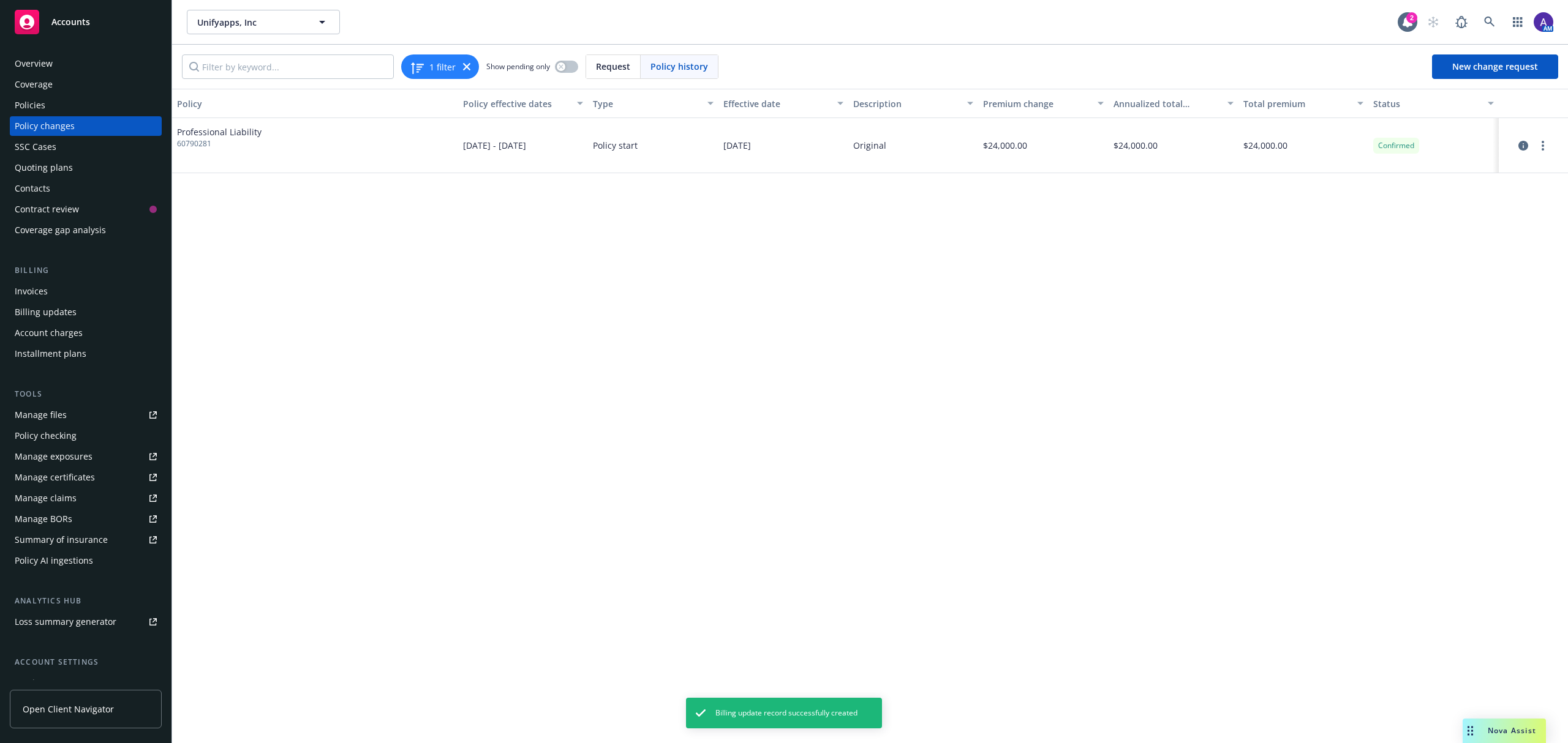
click at [28, 101] on div "Policies" at bounding box center [30, 106] width 31 height 20
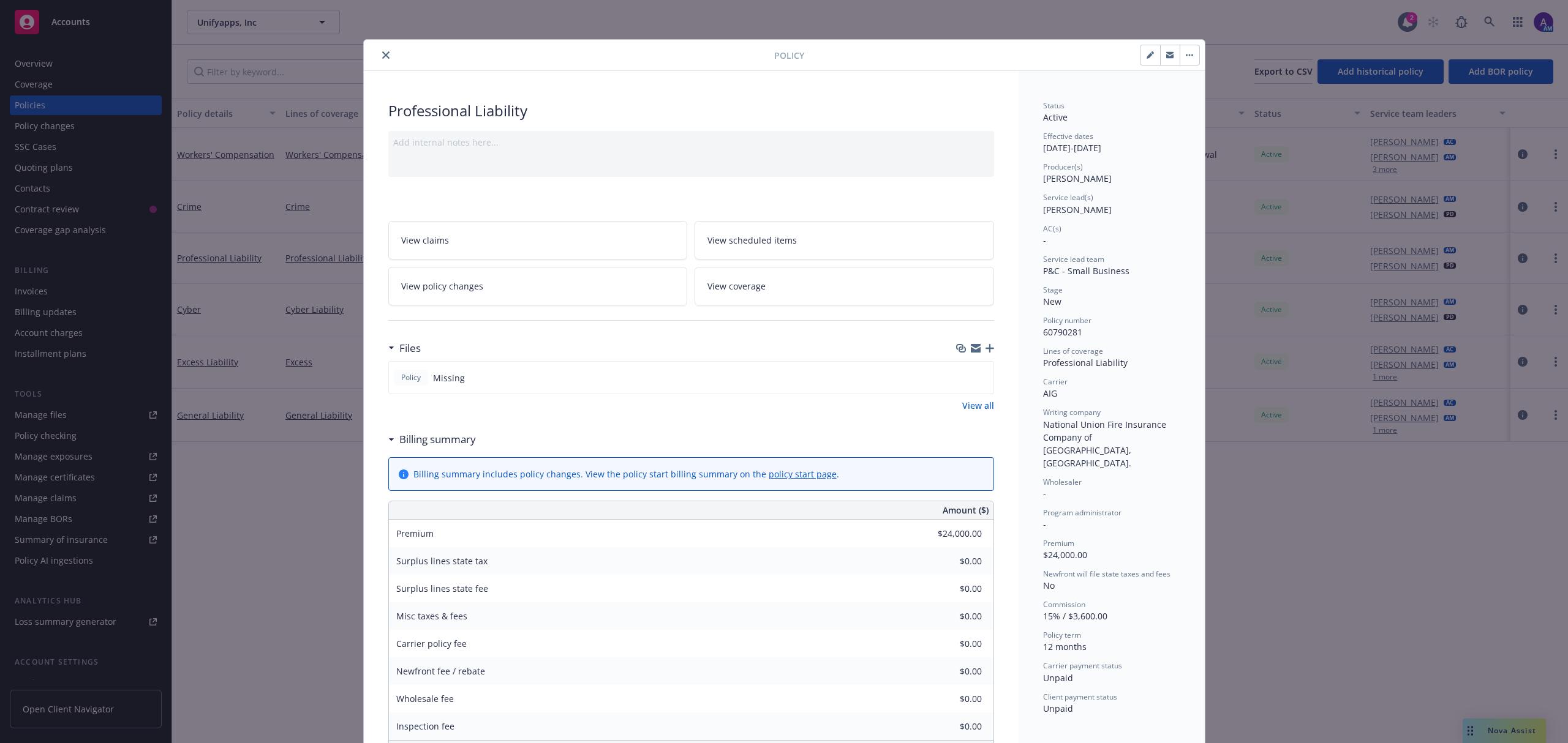
scroll to position [37, 0]
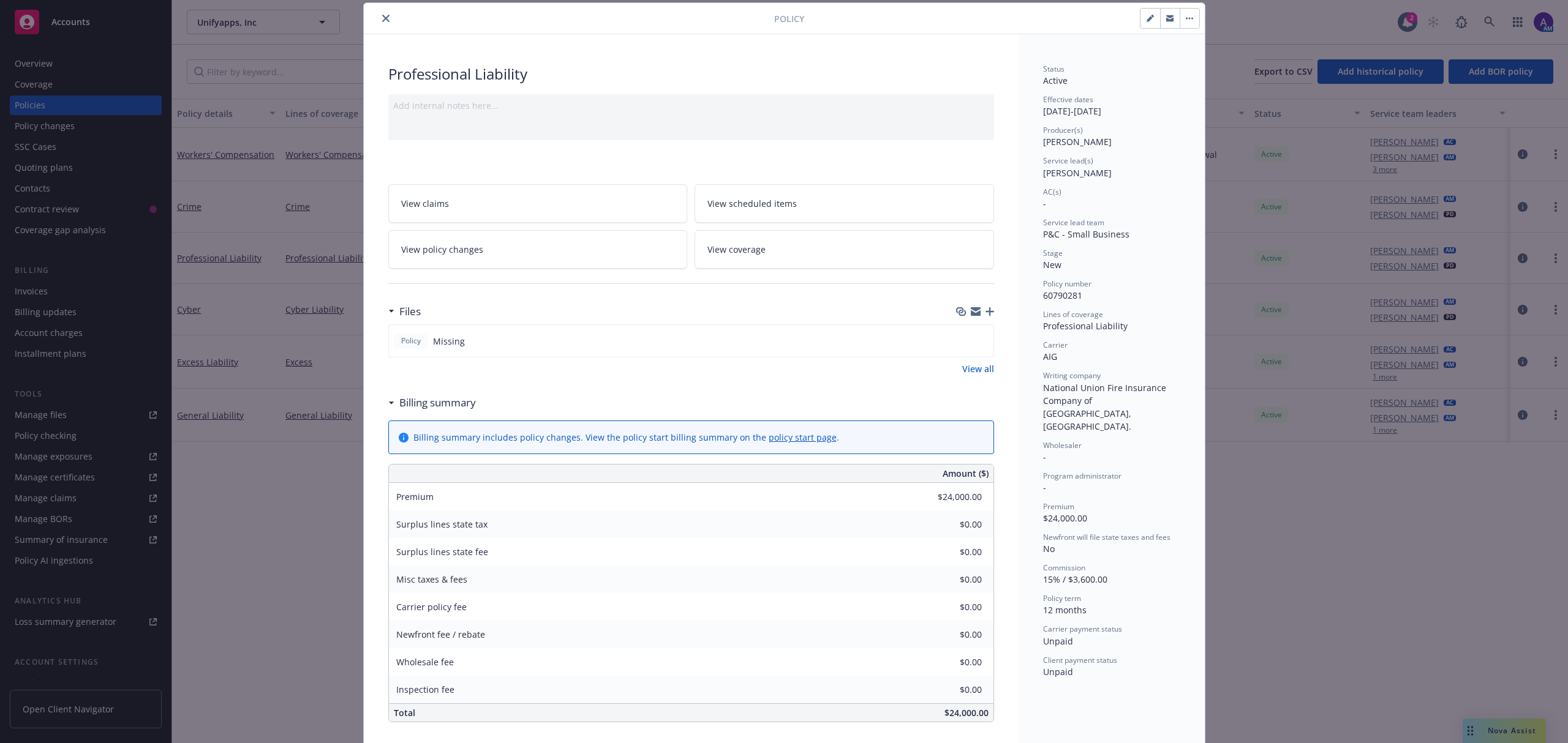
type input "$568.00"
click at [989, 314] on div "Professional Liability Add internal notes here... View claims View scheduled it…" at bounding box center [691, 618] width 654 height 1170
click at [985, 314] on icon "button" at bounding box center [989, 311] width 9 height 9
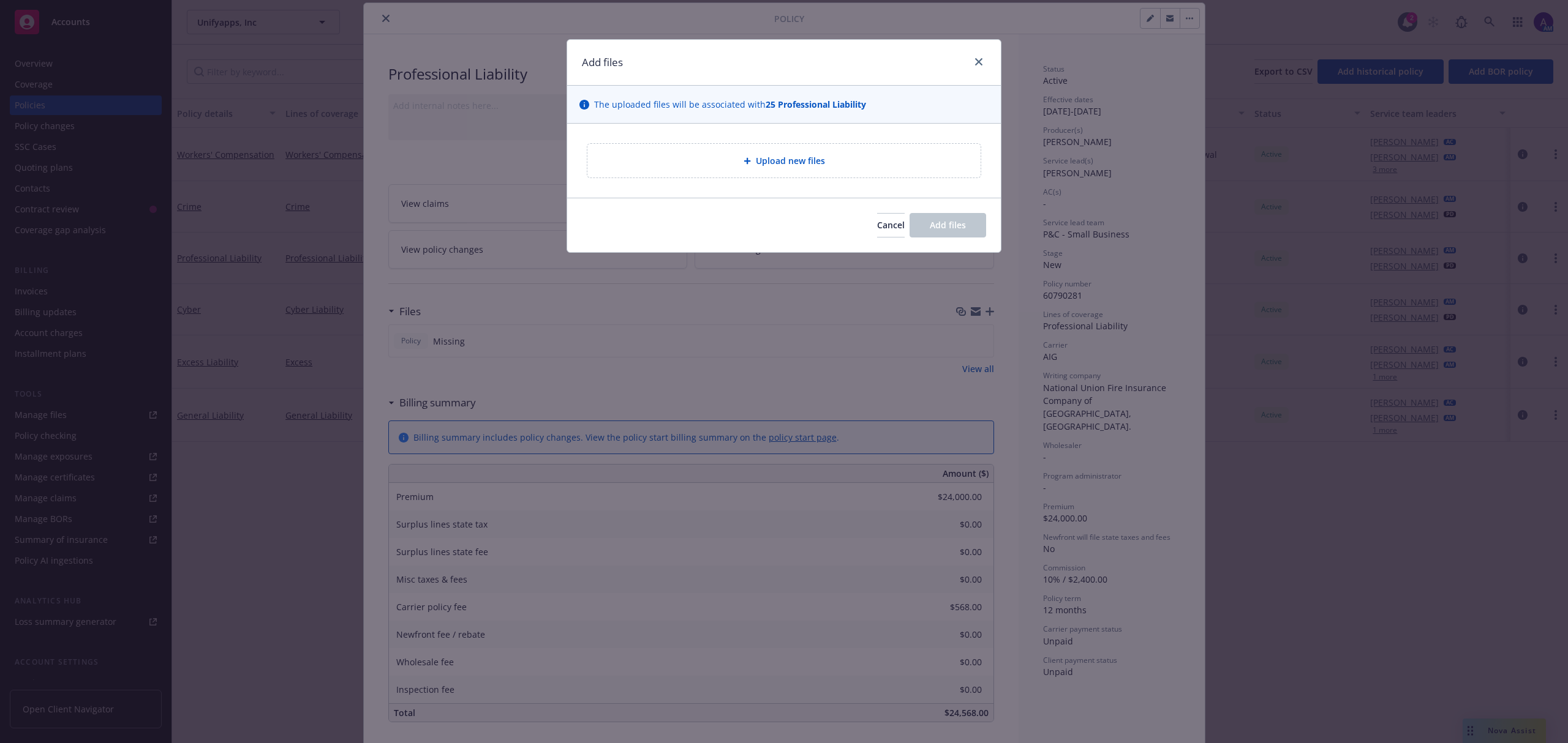
type textarea "x"
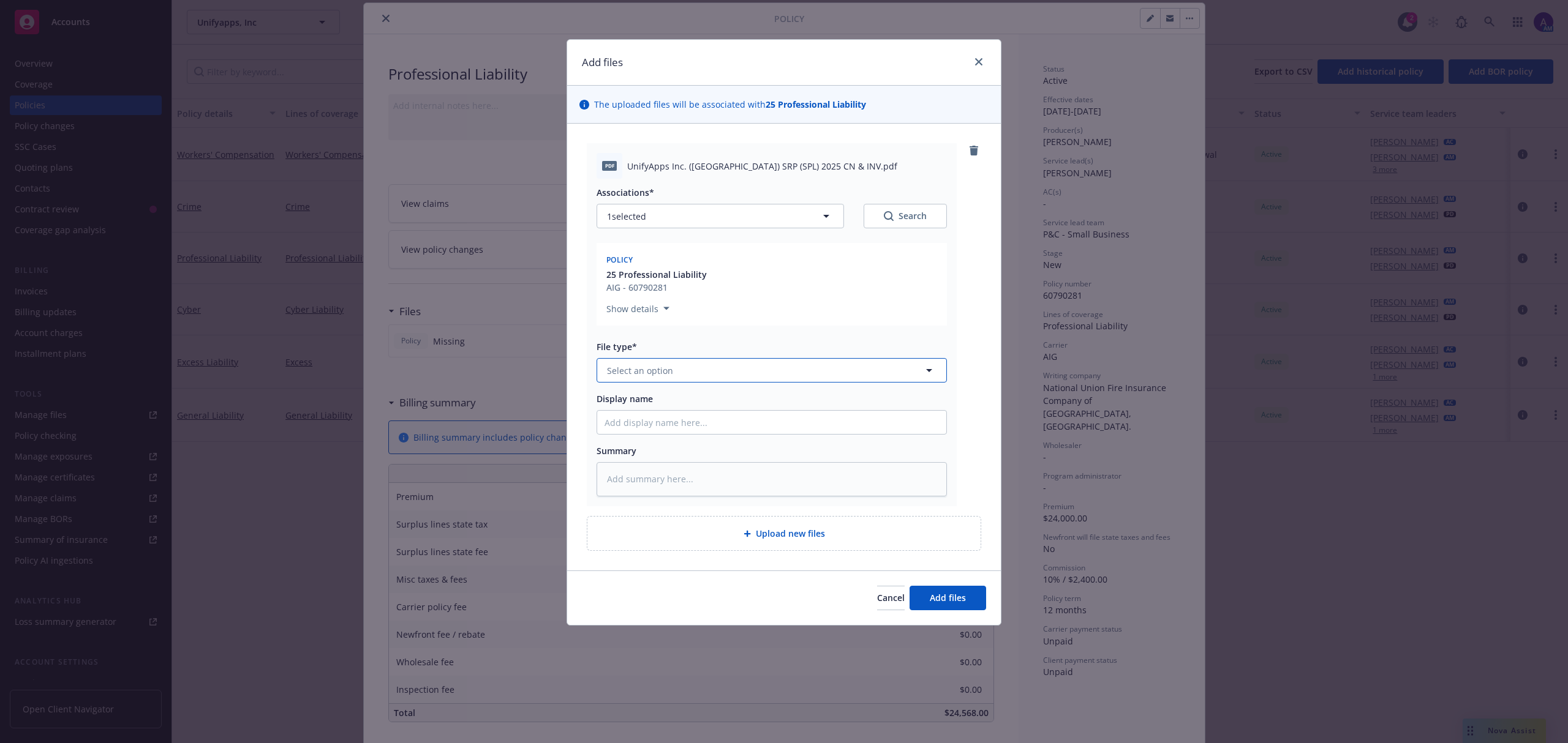
click at [646, 363] on button "Select an option" at bounding box center [771, 370] width 350 height 25
type input "invoi"
click at [655, 431] on span "Invoice - Third Party" at bounding box center [651, 437] width 85 height 13
type textarea "x"
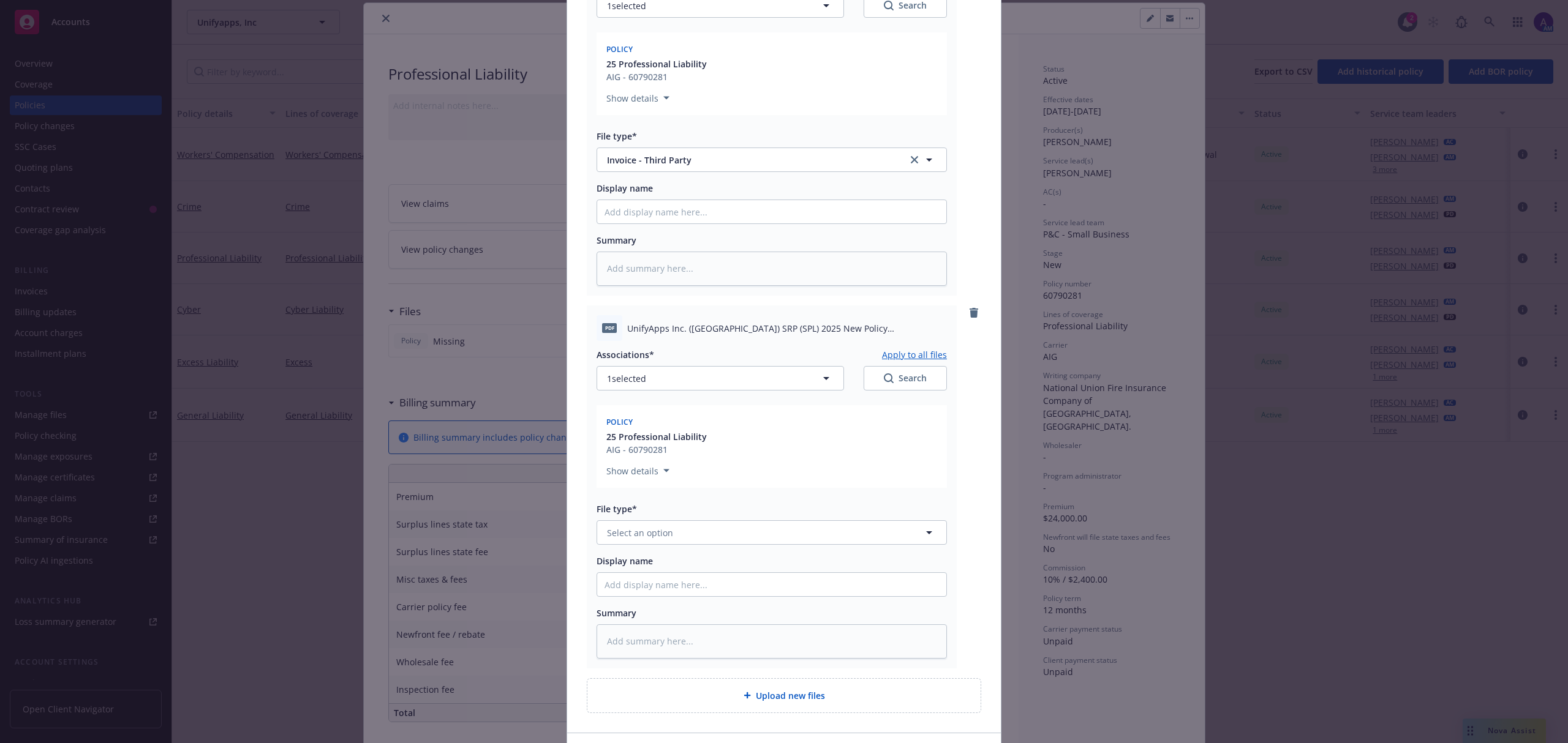
scroll to position [211, 0]
click at [654, 532] on span "Select an option" at bounding box center [640, 532] width 66 height 13
type input "Policy"
click at [645, 565] on div "Policy" at bounding box center [771, 566] width 334 height 18
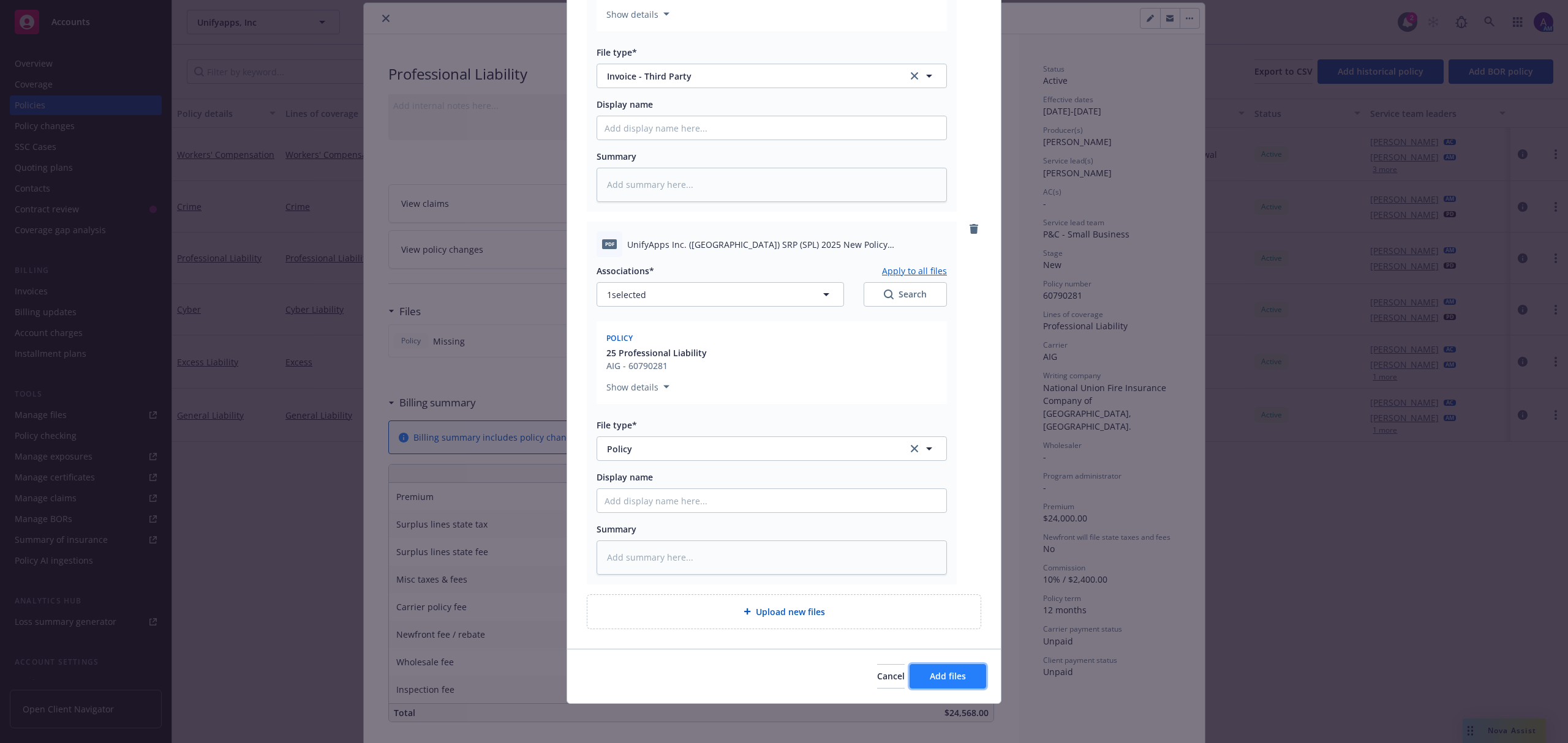
click at [950, 683] on button "Add files" at bounding box center [948, 676] width 77 height 25
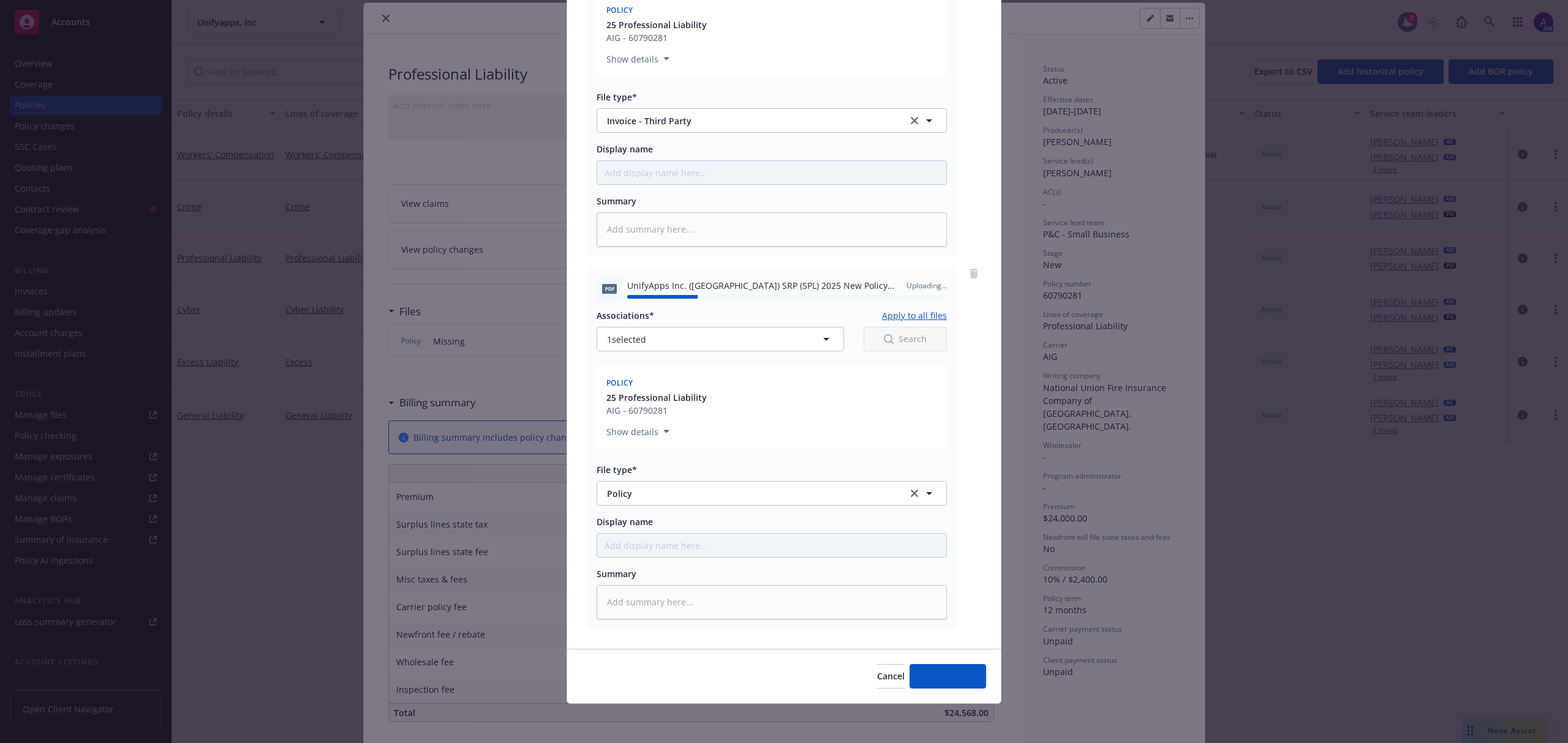
type textarea "x"
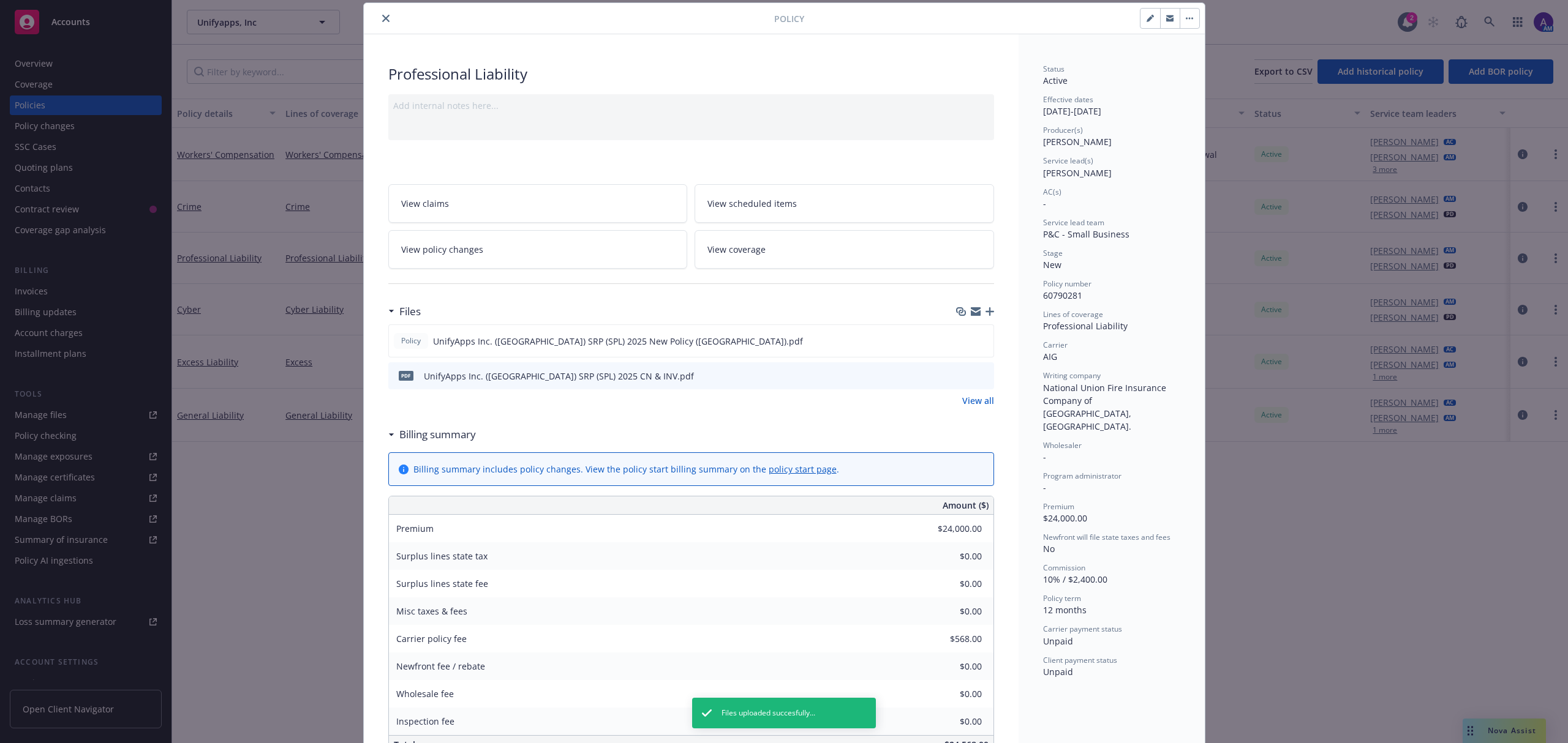
scroll to position [0, 0]
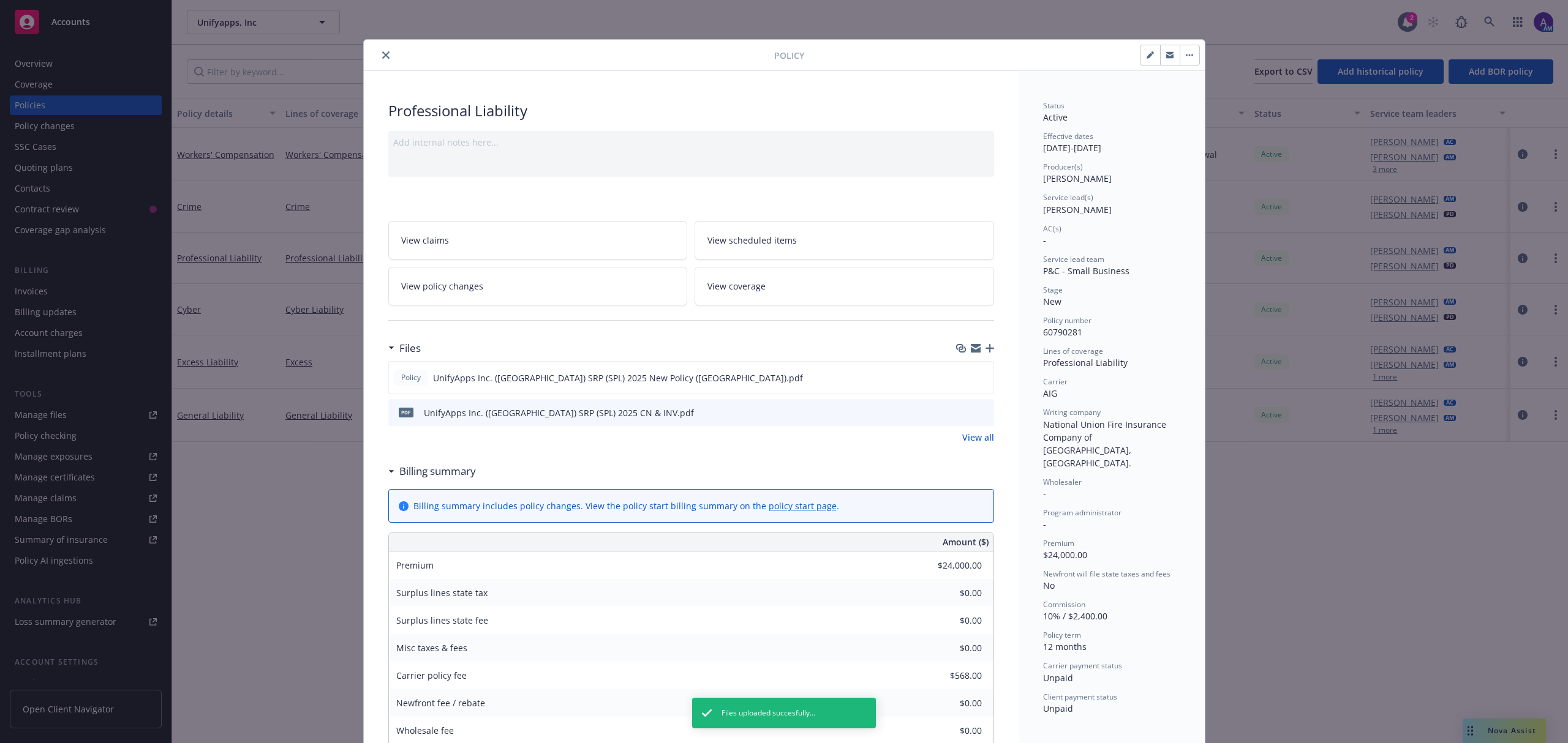
click at [382, 59] on icon "close" at bounding box center [385, 55] width 7 height 7
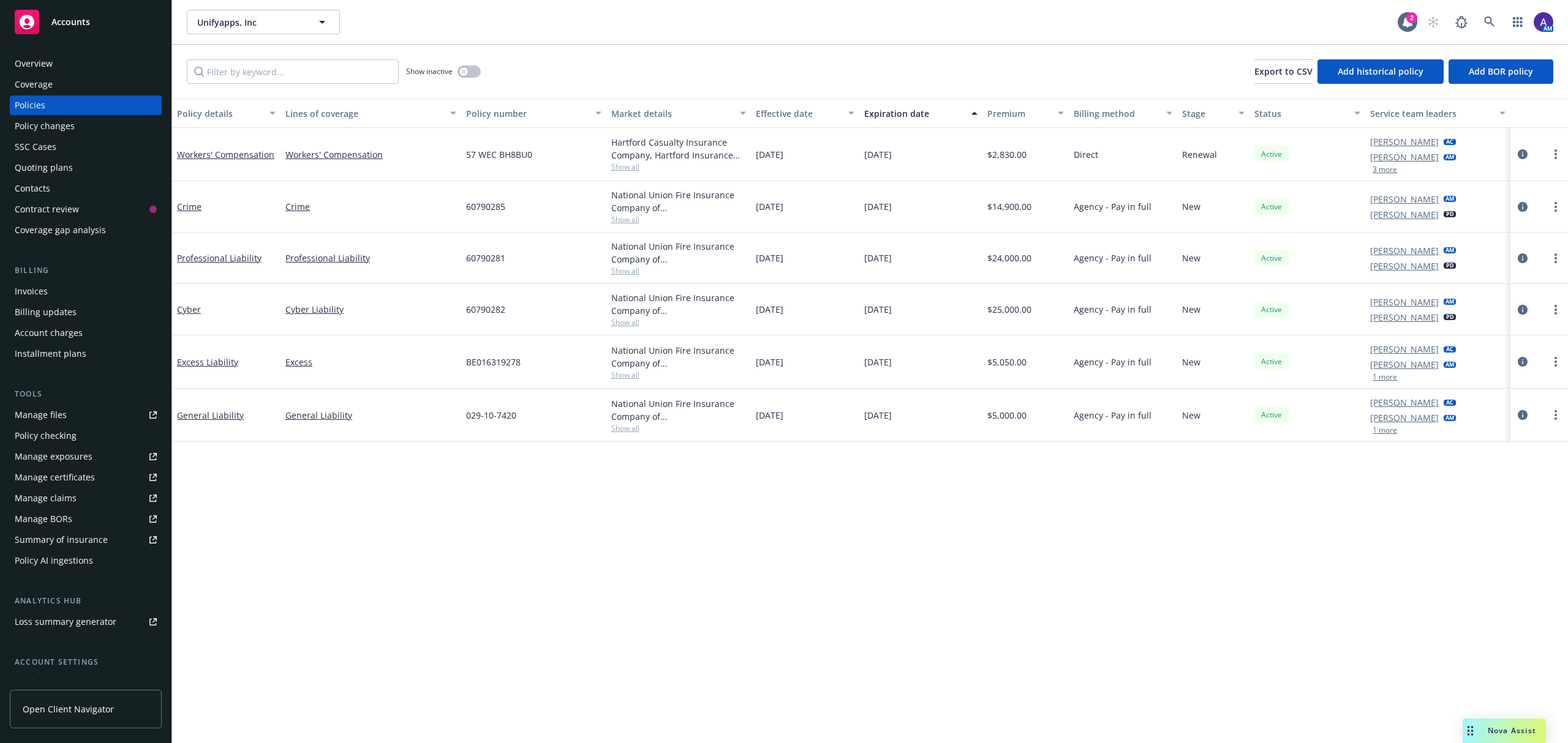
click at [1524, 312] on icon "circleInformation" at bounding box center [1523, 310] width 10 height 10
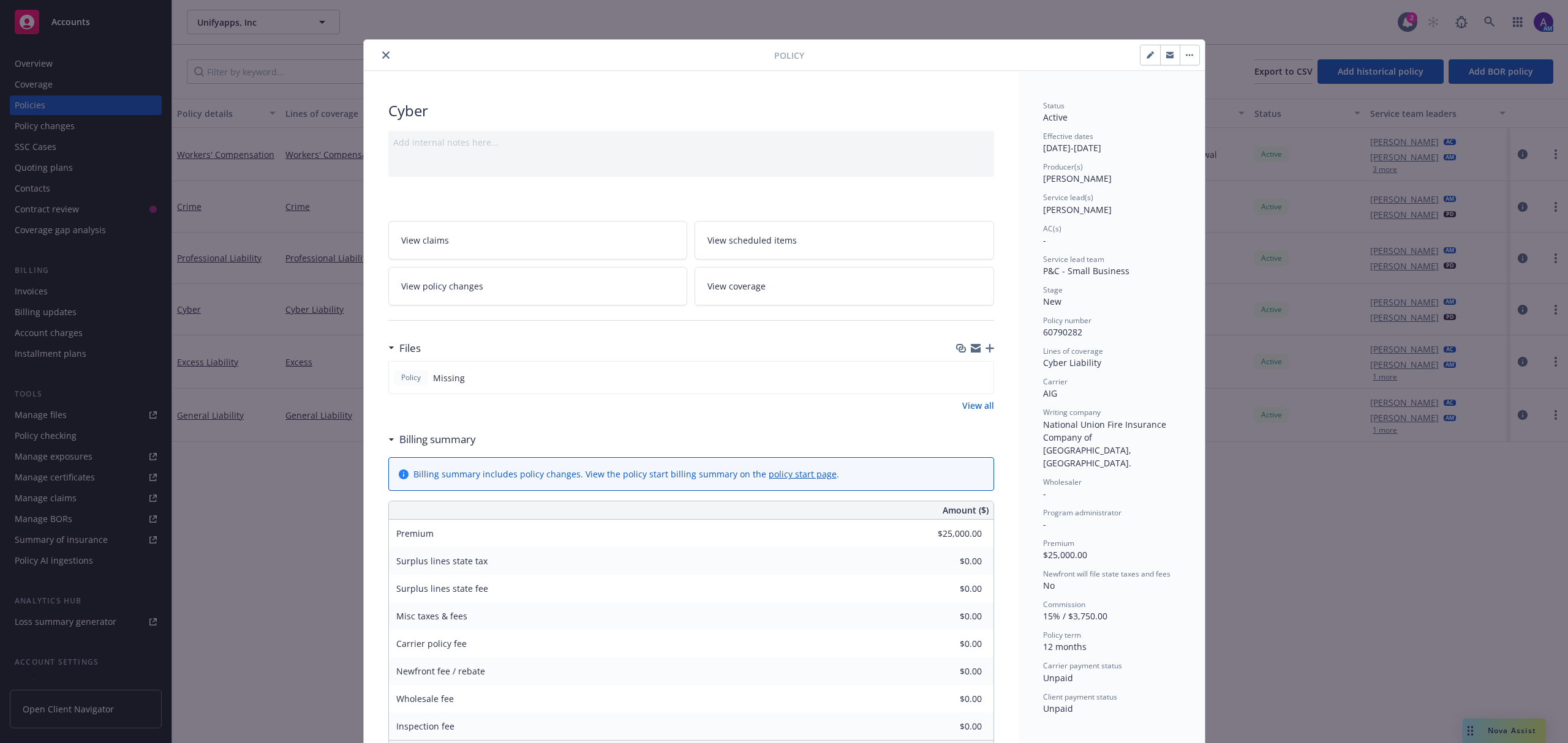
click at [534, 297] on link "View policy changes" at bounding box center [538, 286] width 299 height 39
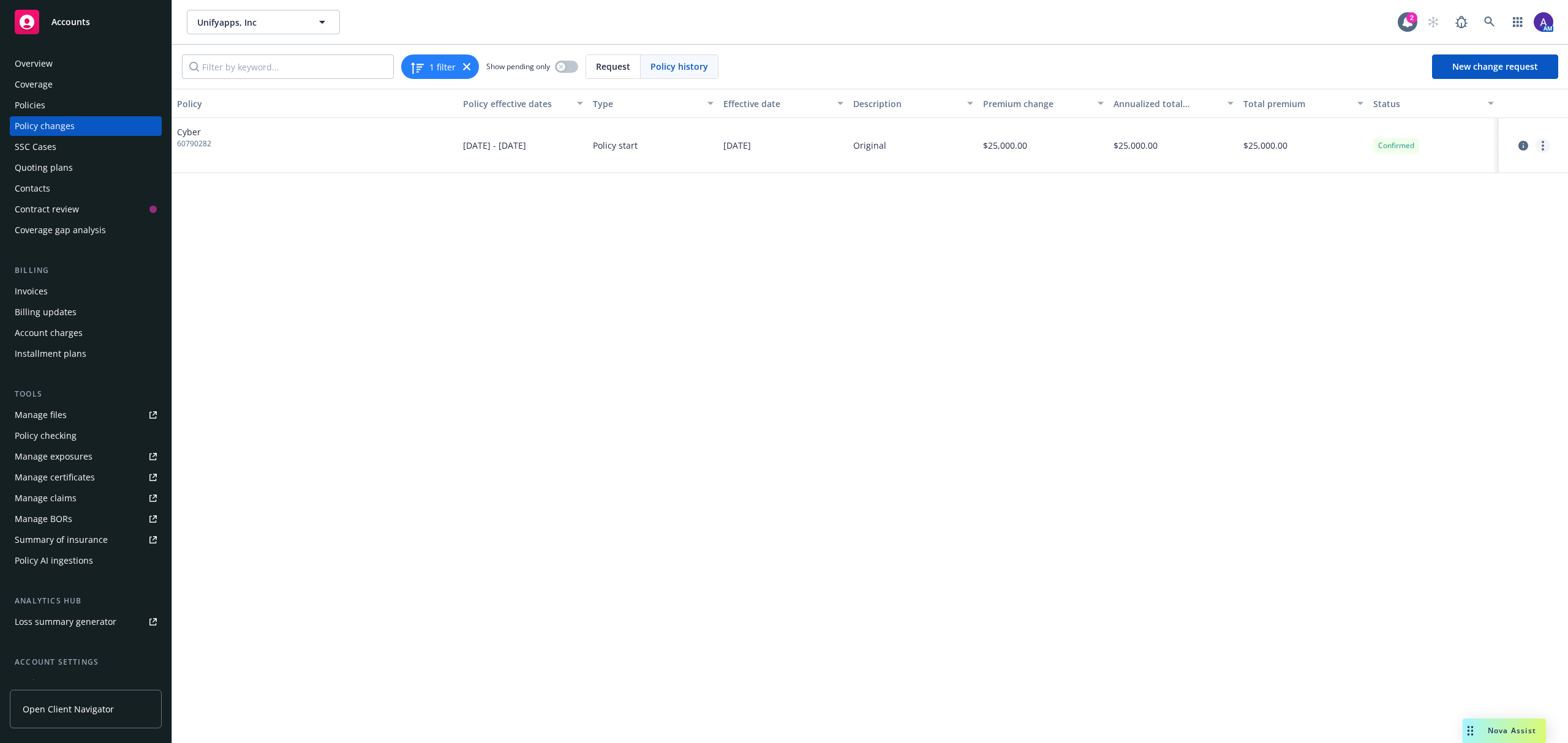
click at [1541, 150] on link "more" at bounding box center [1542, 146] width 15 height 15
click at [1465, 243] on link "Edit billing info" at bounding box center [1445, 244] width 210 height 25
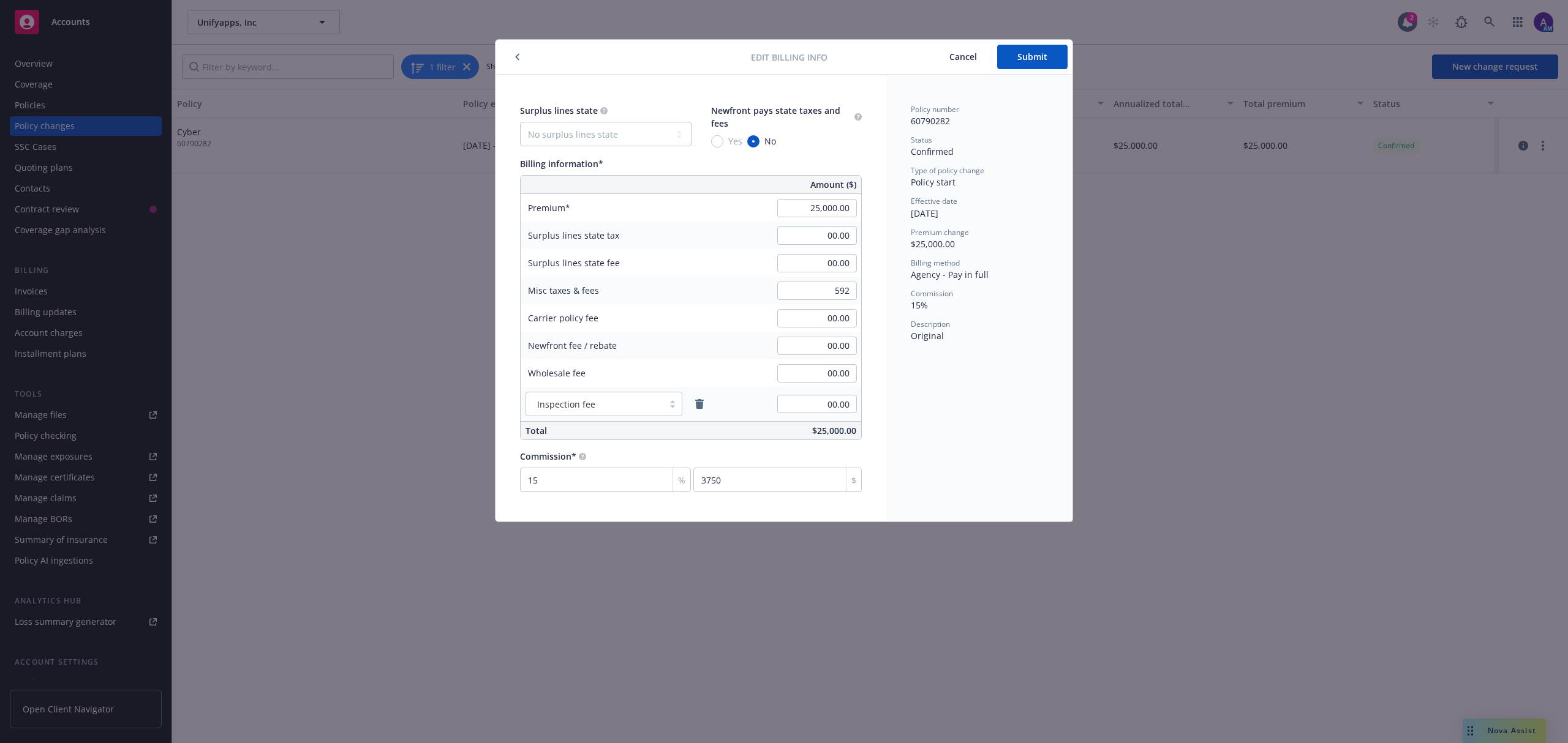
type input "592.00"
click at [903, 448] on div "Policy number 60790282 Status Confirmed Type of policy change Policy start Effe…" at bounding box center [980, 298] width 187 height 447
type input "1"
type input "250"
type input "10"
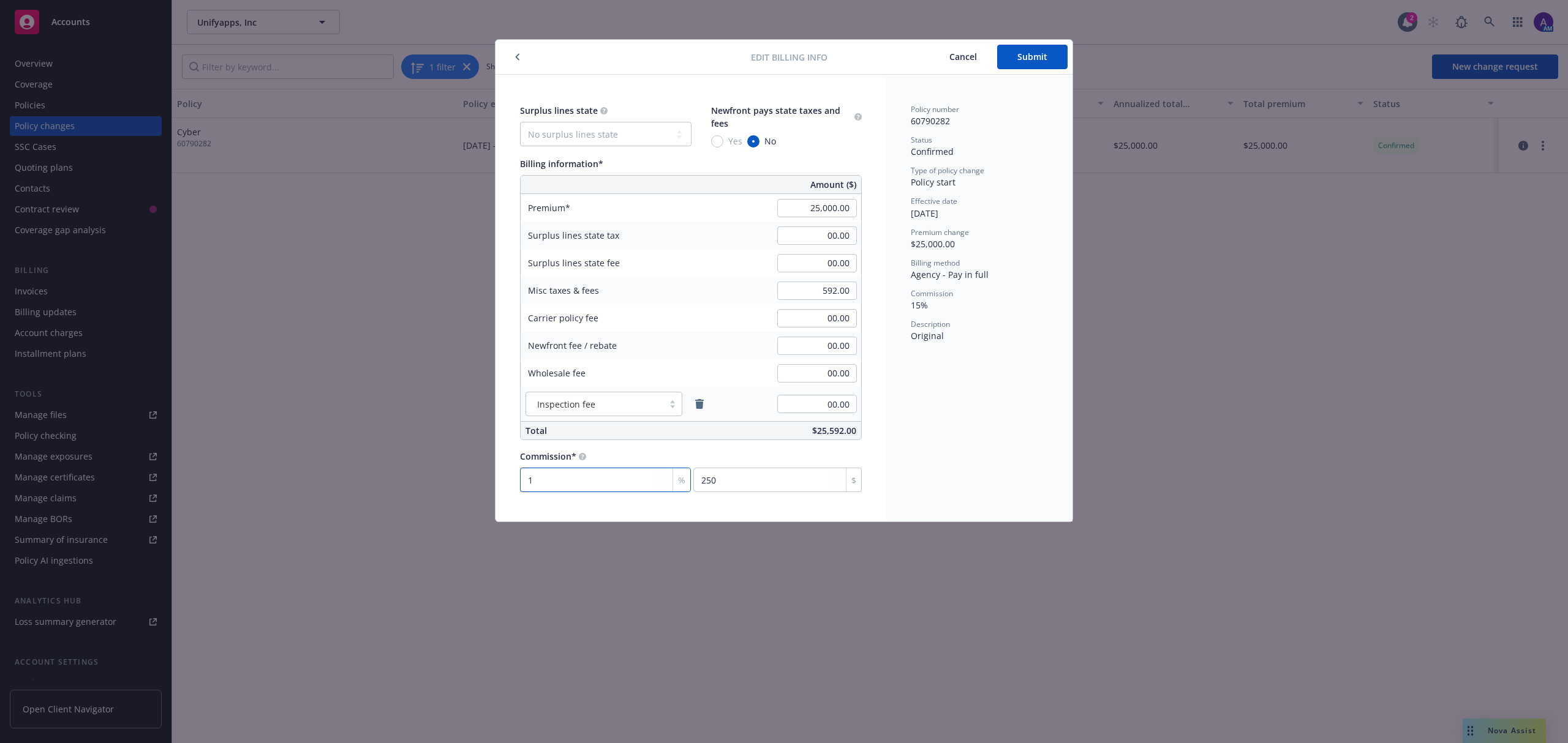
type input "2500"
type input "10"
click at [919, 453] on div "Policy number 60790282 Status Confirmed Type of policy change Policy start Effe…" at bounding box center [980, 298] width 187 height 447
click at [1019, 64] on button "Submit" at bounding box center [1032, 57] width 71 height 25
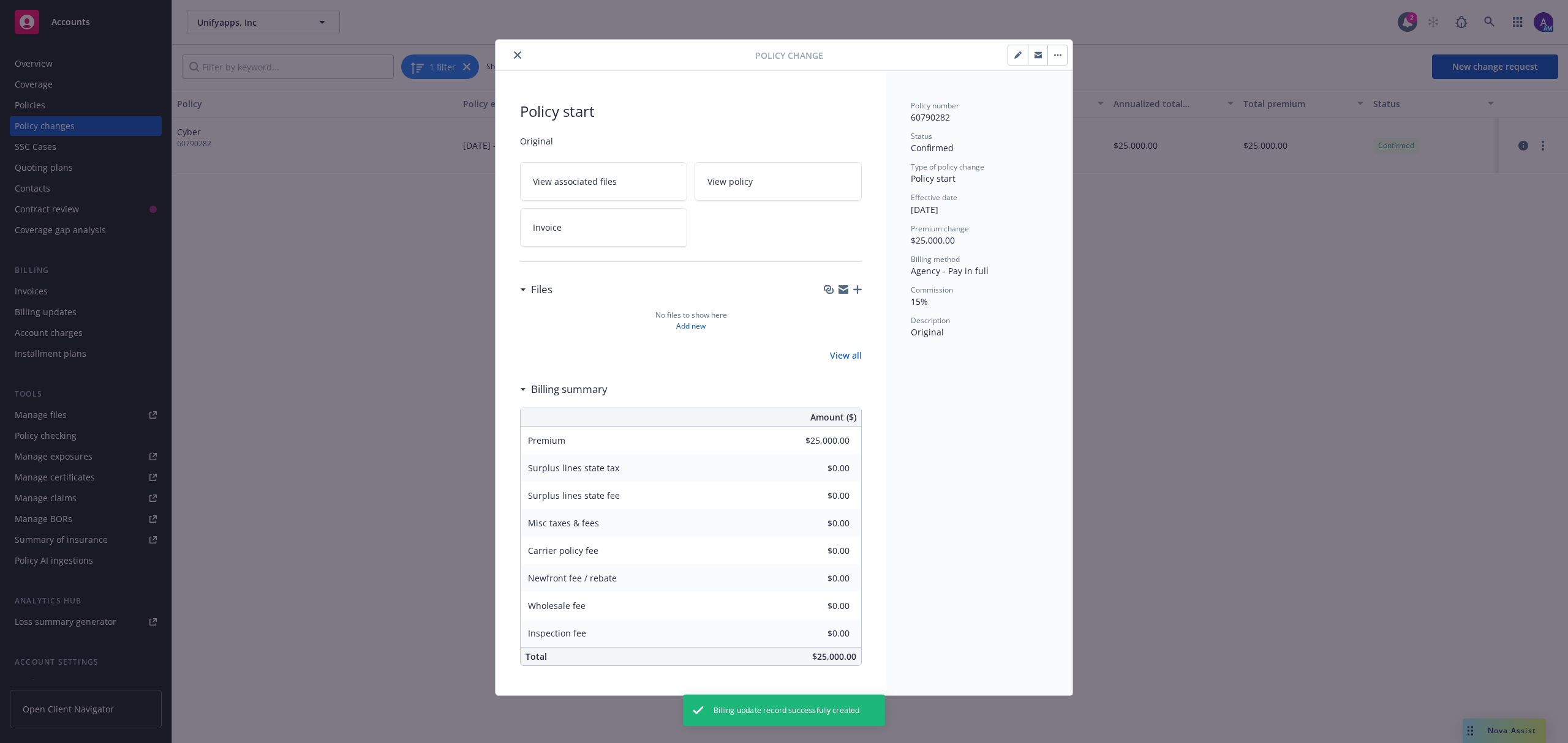
type input "$592.00"
click at [514, 50] on button "close" at bounding box center [518, 55] width 15 height 15
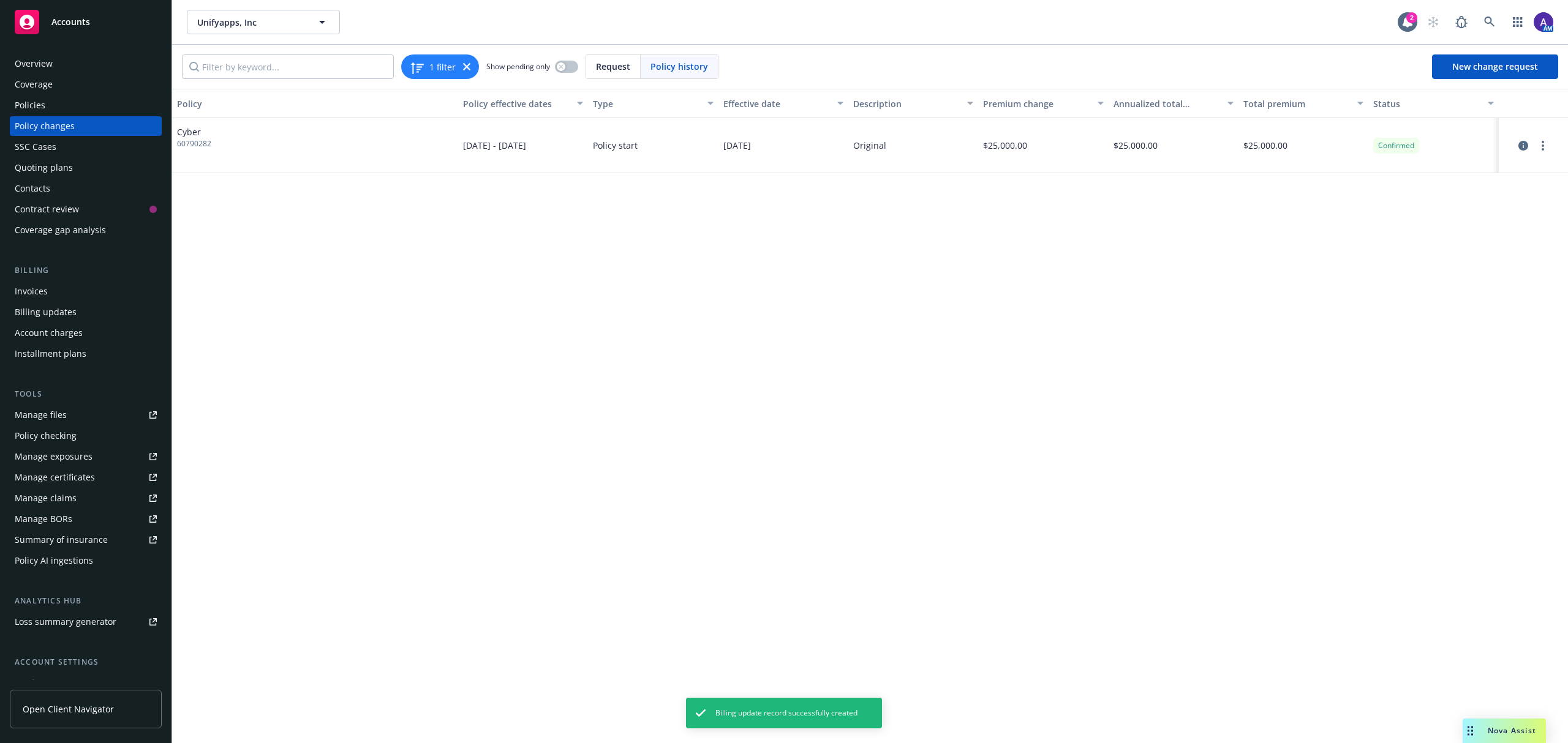
click at [69, 99] on div "Policies" at bounding box center [86, 106] width 142 height 20
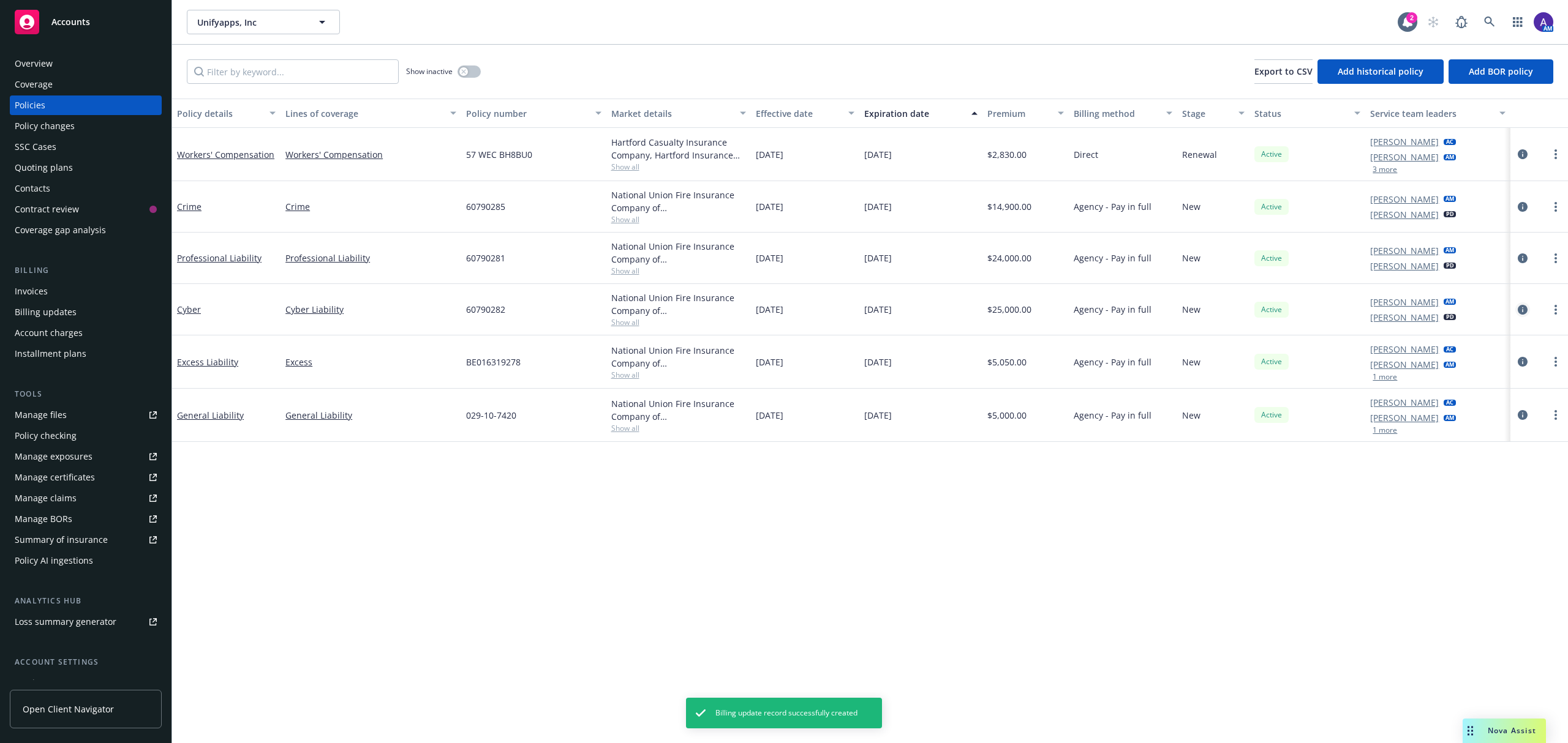
click at [1527, 309] on link "circleInformation" at bounding box center [1522, 309] width 15 height 15
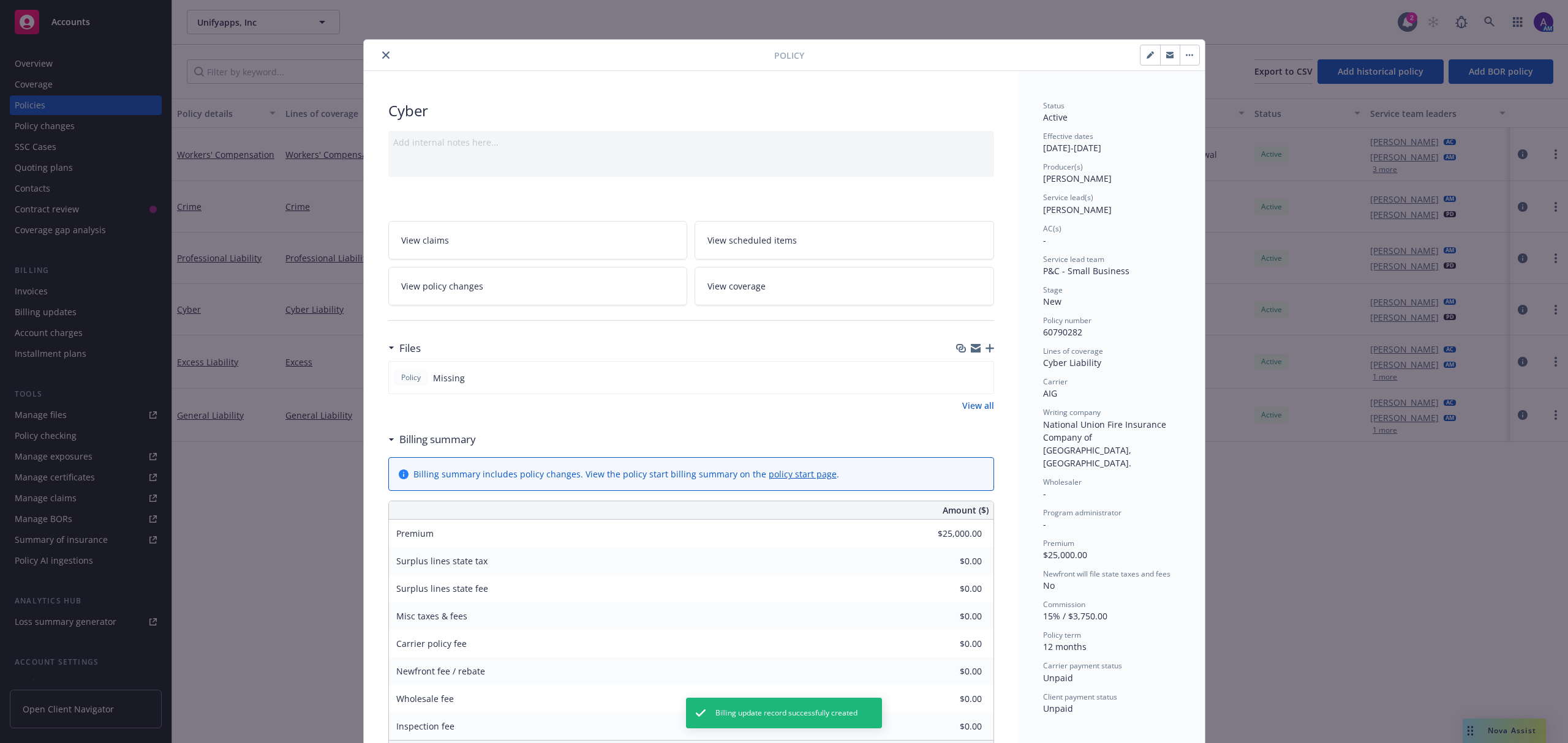
scroll to position [37, 0]
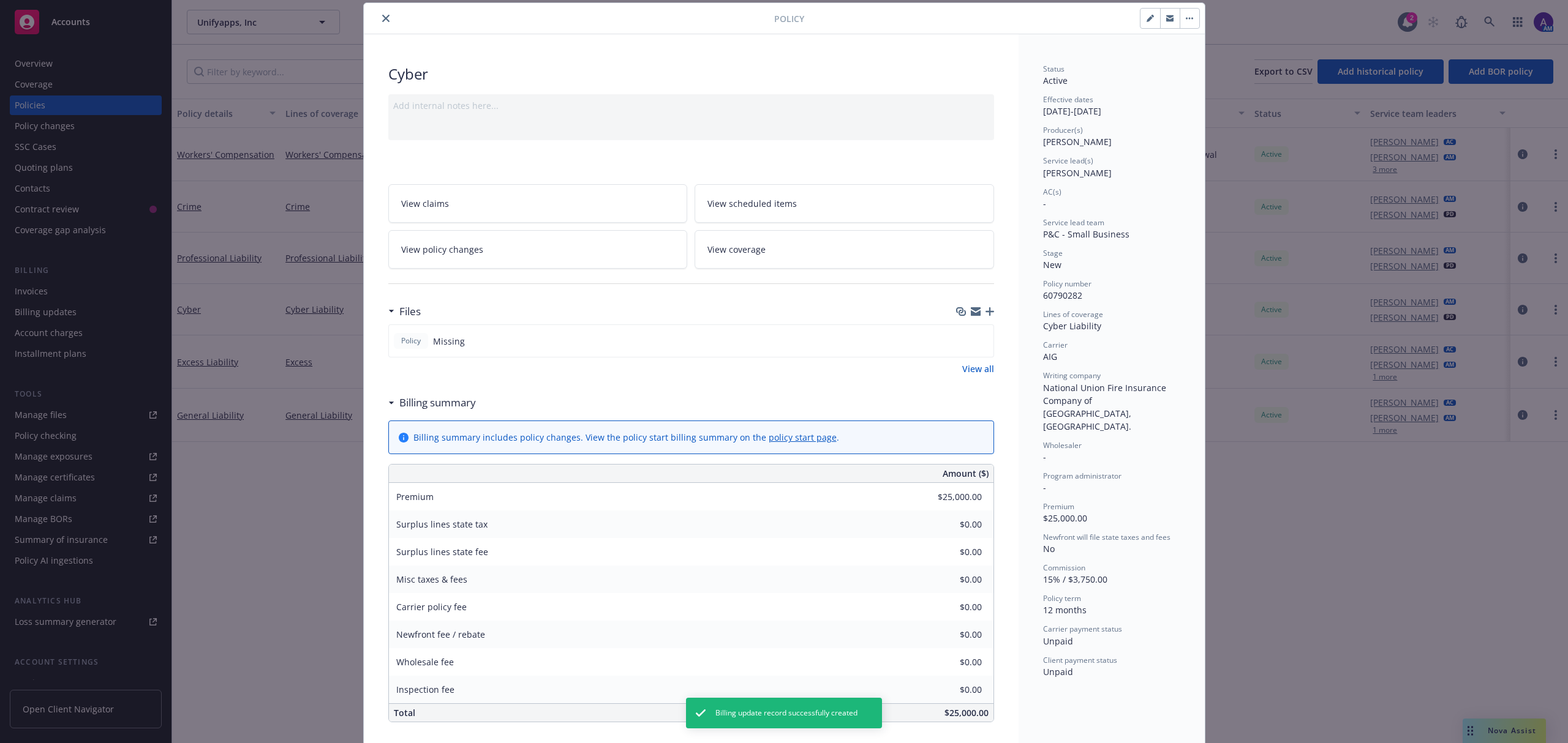
type input "$592.00"
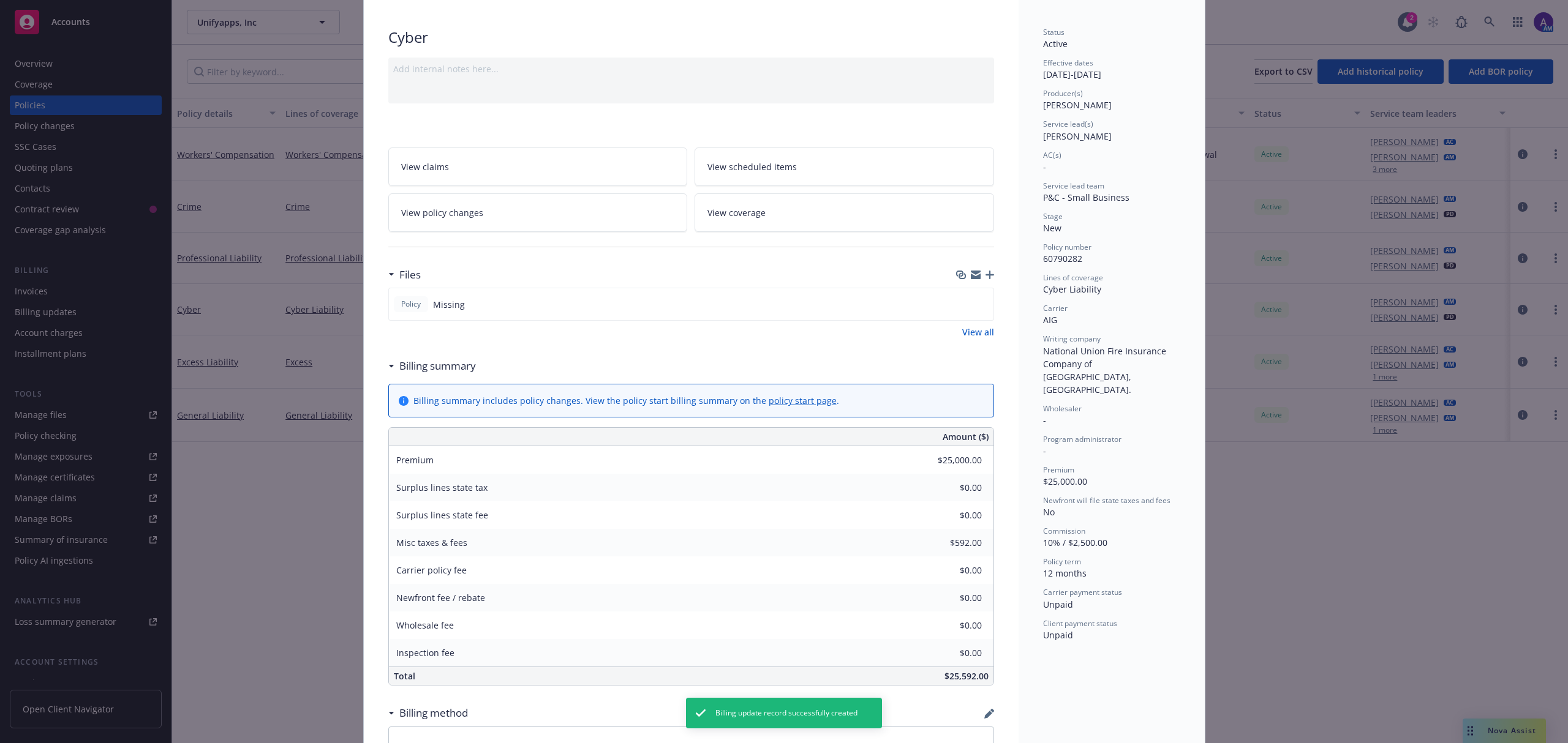
click at [985, 275] on icon "button" at bounding box center [989, 274] width 9 height 9
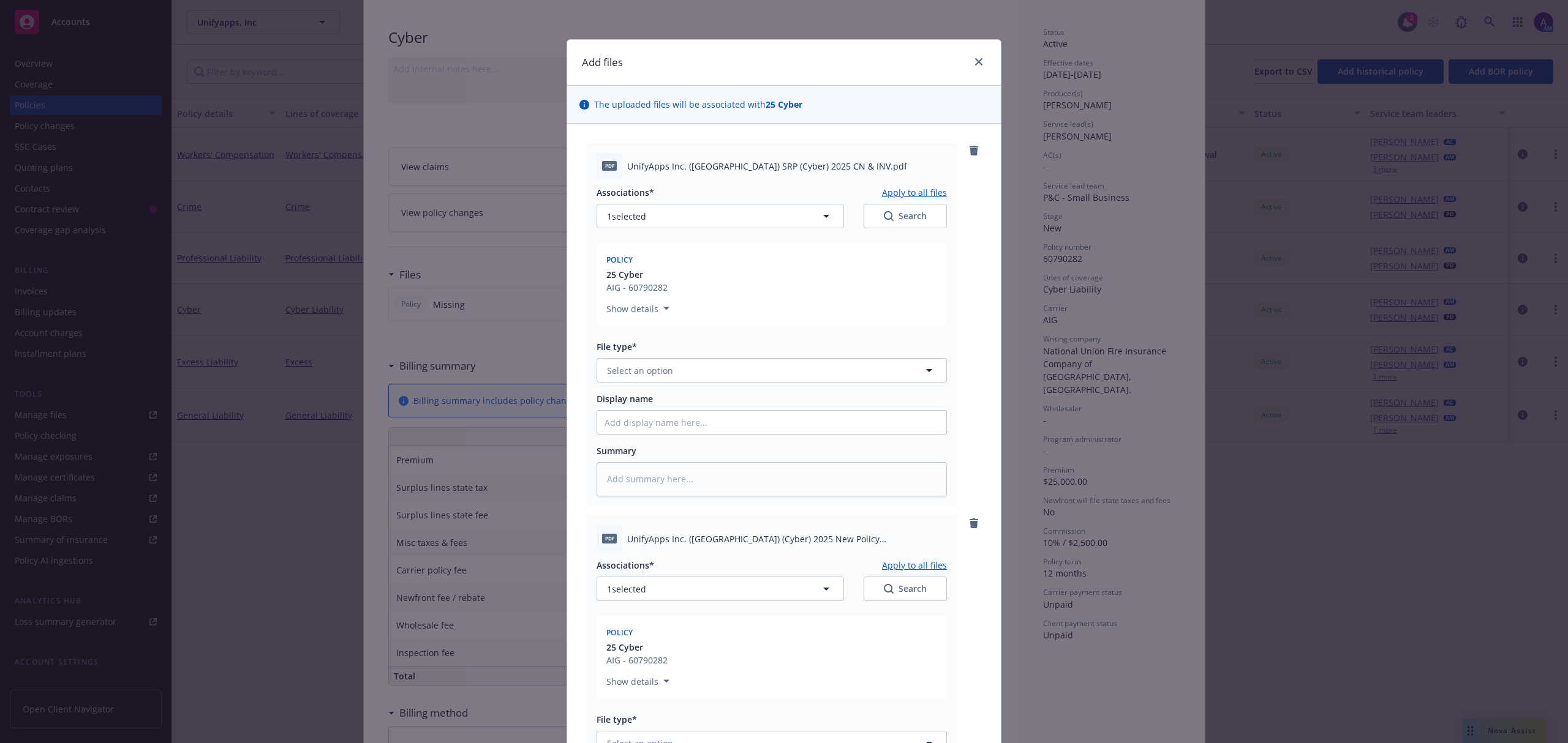
type textarea "x"
click at [657, 375] on span "Select an option" at bounding box center [640, 370] width 66 height 13
type input "invoi"
click at [648, 441] on span "Invoice - Third Party" at bounding box center [651, 437] width 85 height 13
type textarea "x"
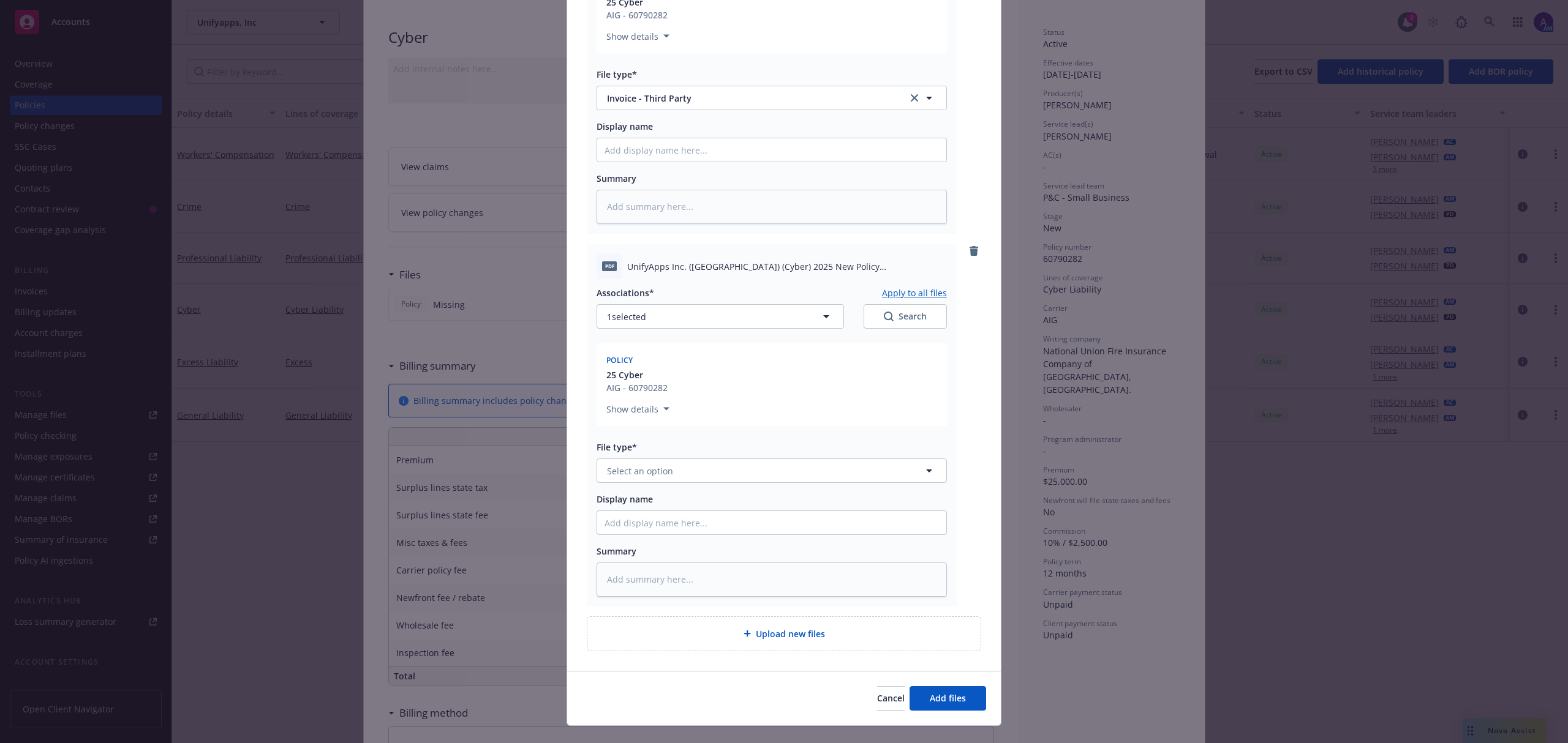
scroll to position [273, 0]
click at [640, 474] on span "Select an option" at bounding box center [640, 470] width 66 height 13
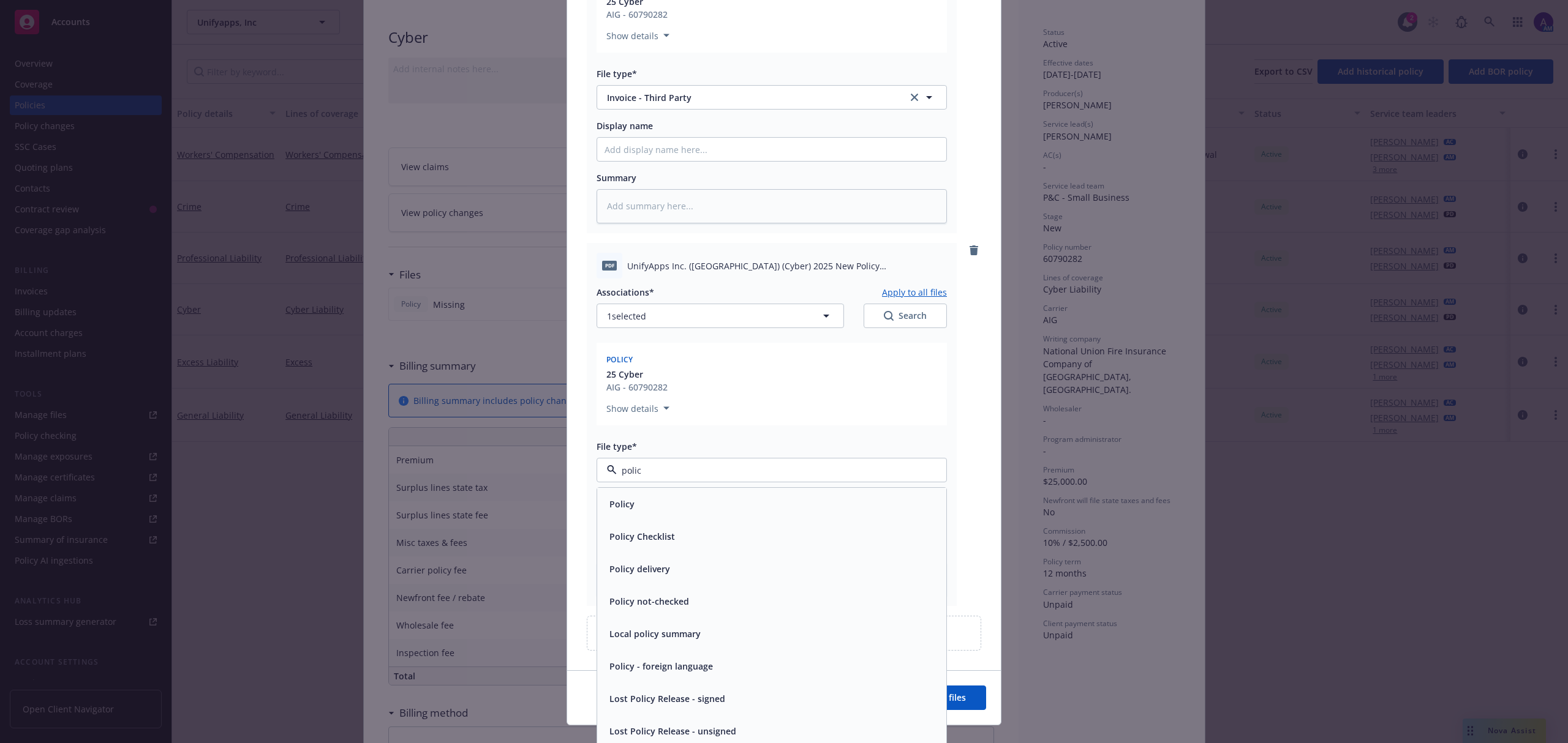
type input "policy"
click at [638, 493] on div "Policy" at bounding box center [772, 504] width 349 height 33
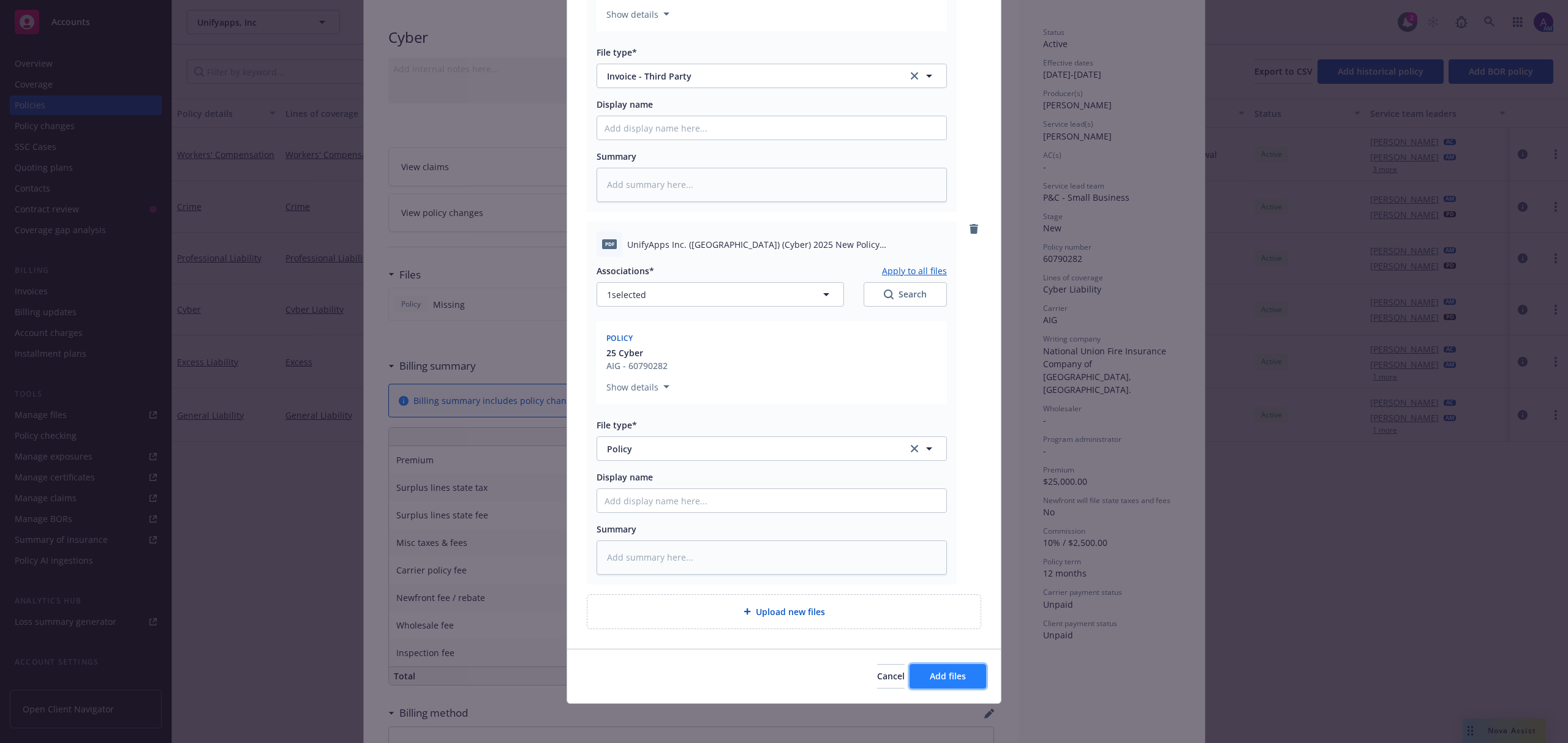
click at [957, 681] on span "Add files" at bounding box center [948, 676] width 36 height 12
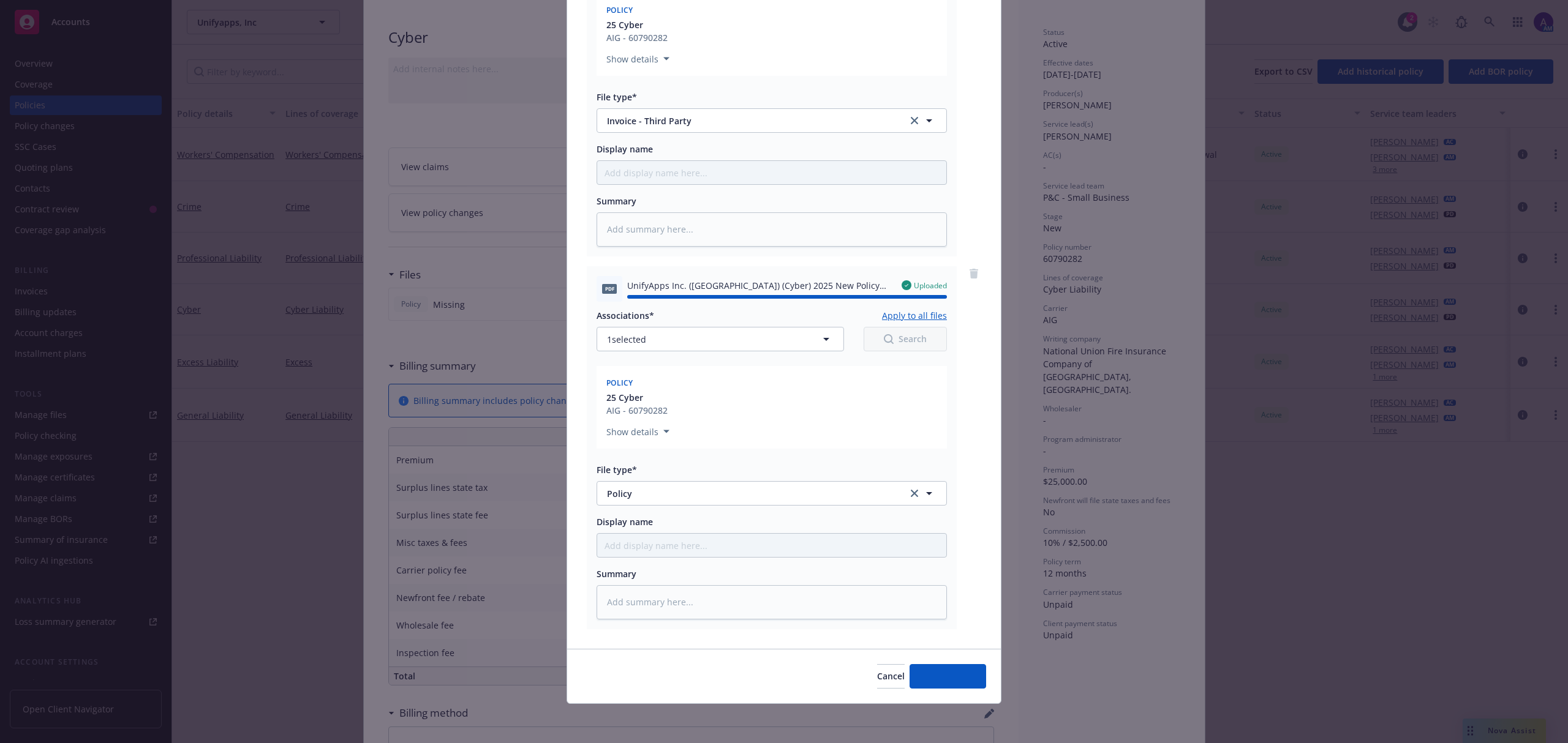
type textarea "x"
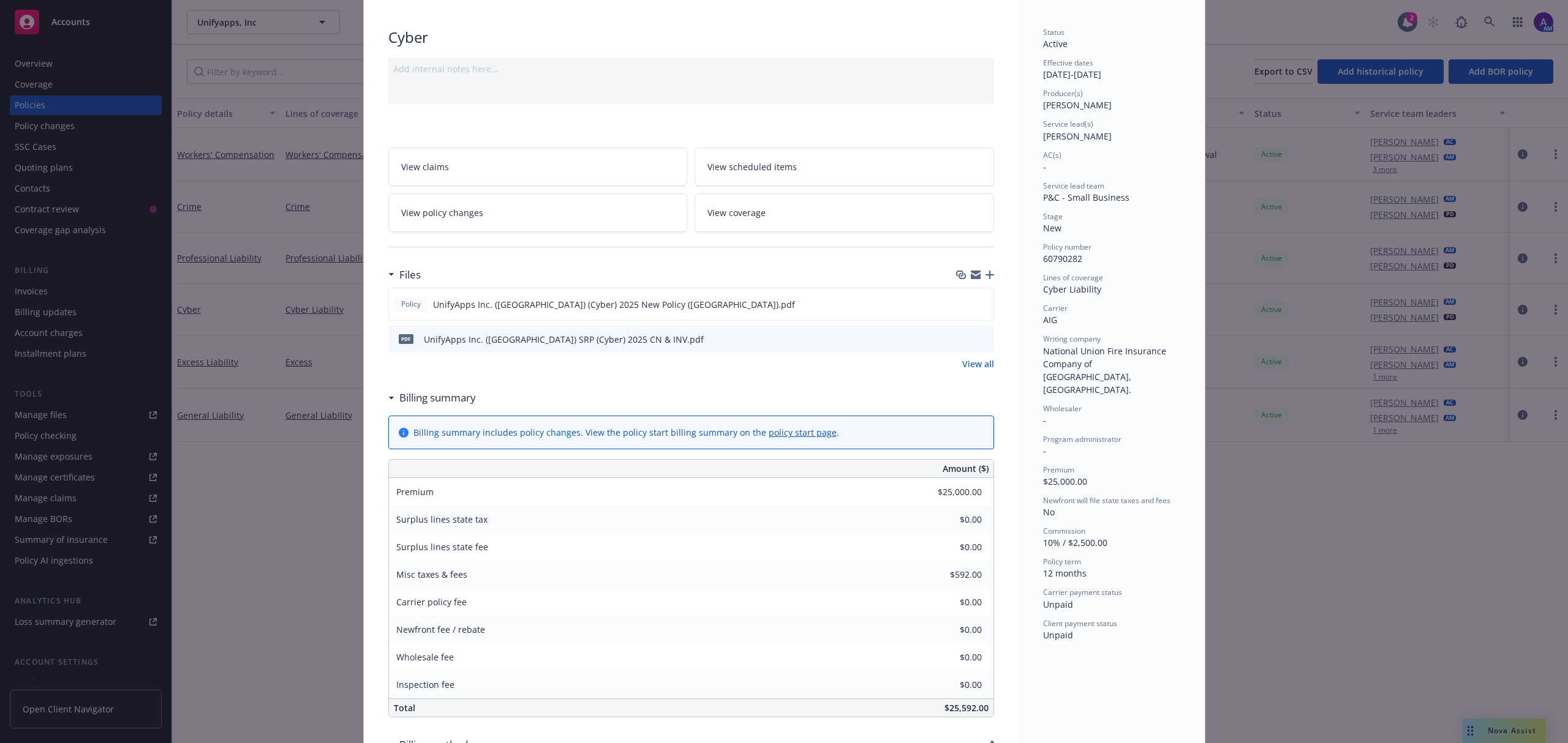
scroll to position [0, 0]
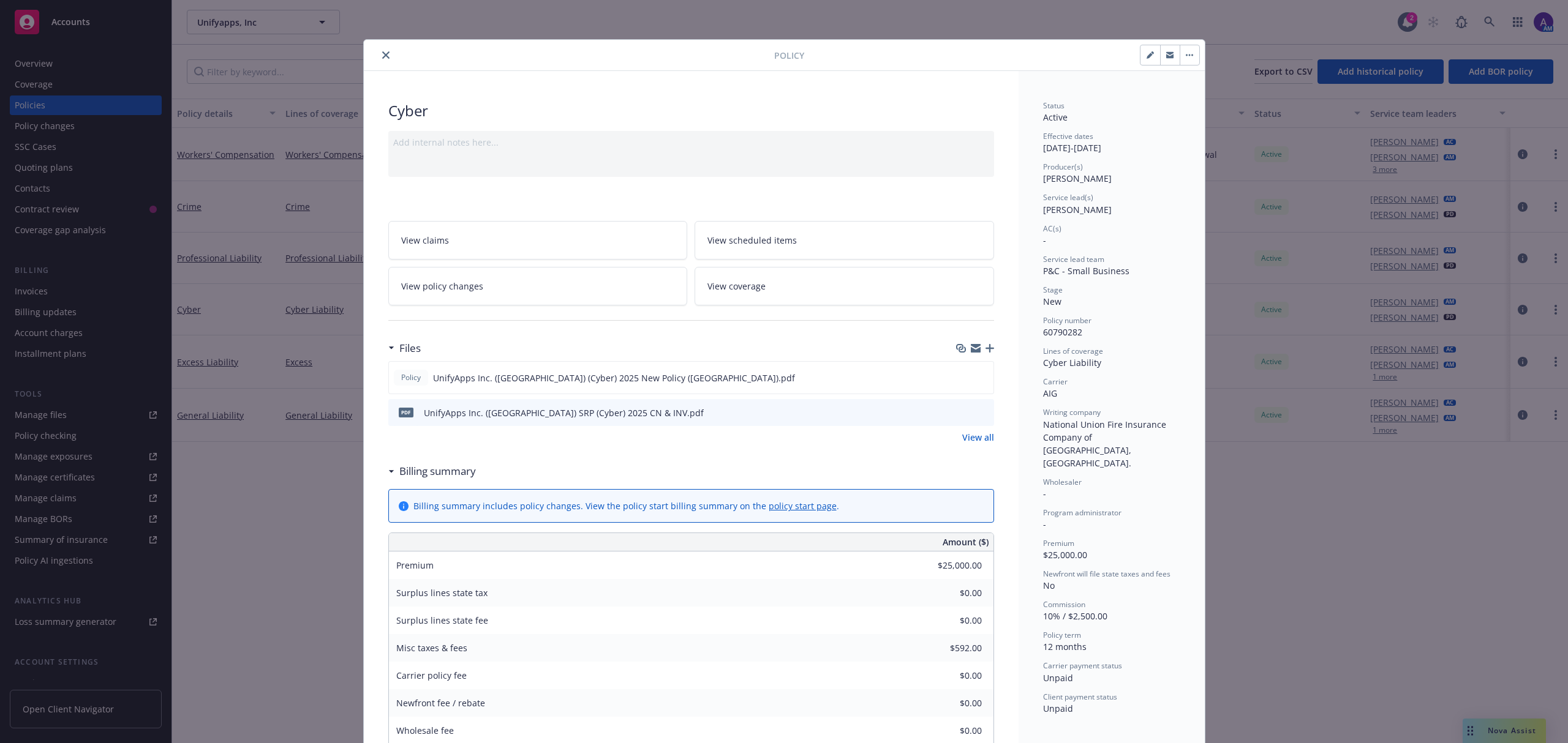
click at [382, 53] on icon "close" at bounding box center [385, 55] width 7 height 7
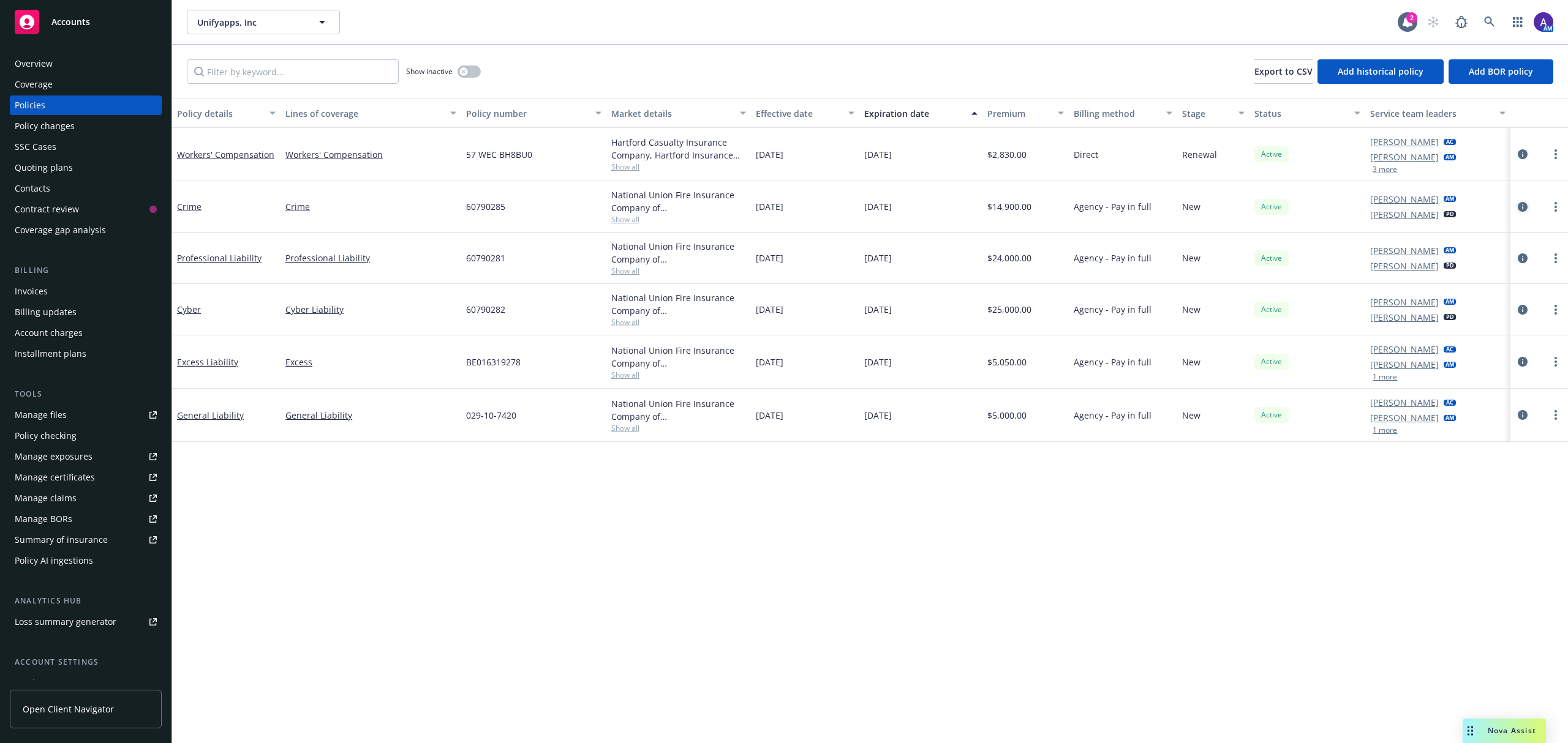
click at [1524, 207] on icon "circleInformation" at bounding box center [1523, 207] width 10 height 10
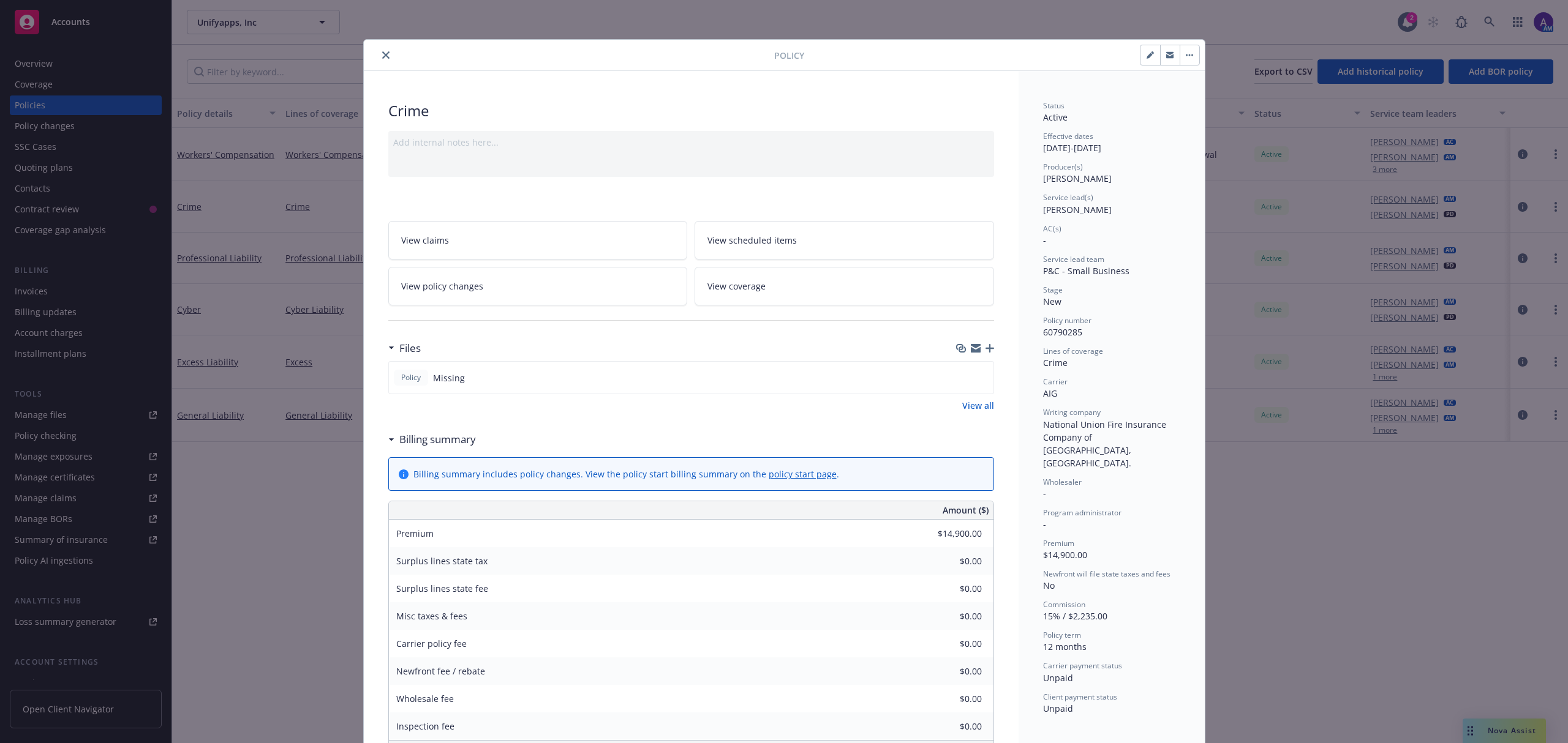
click at [474, 292] on link "View policy changes" at bounding box center [538, 286] width 299 height 39
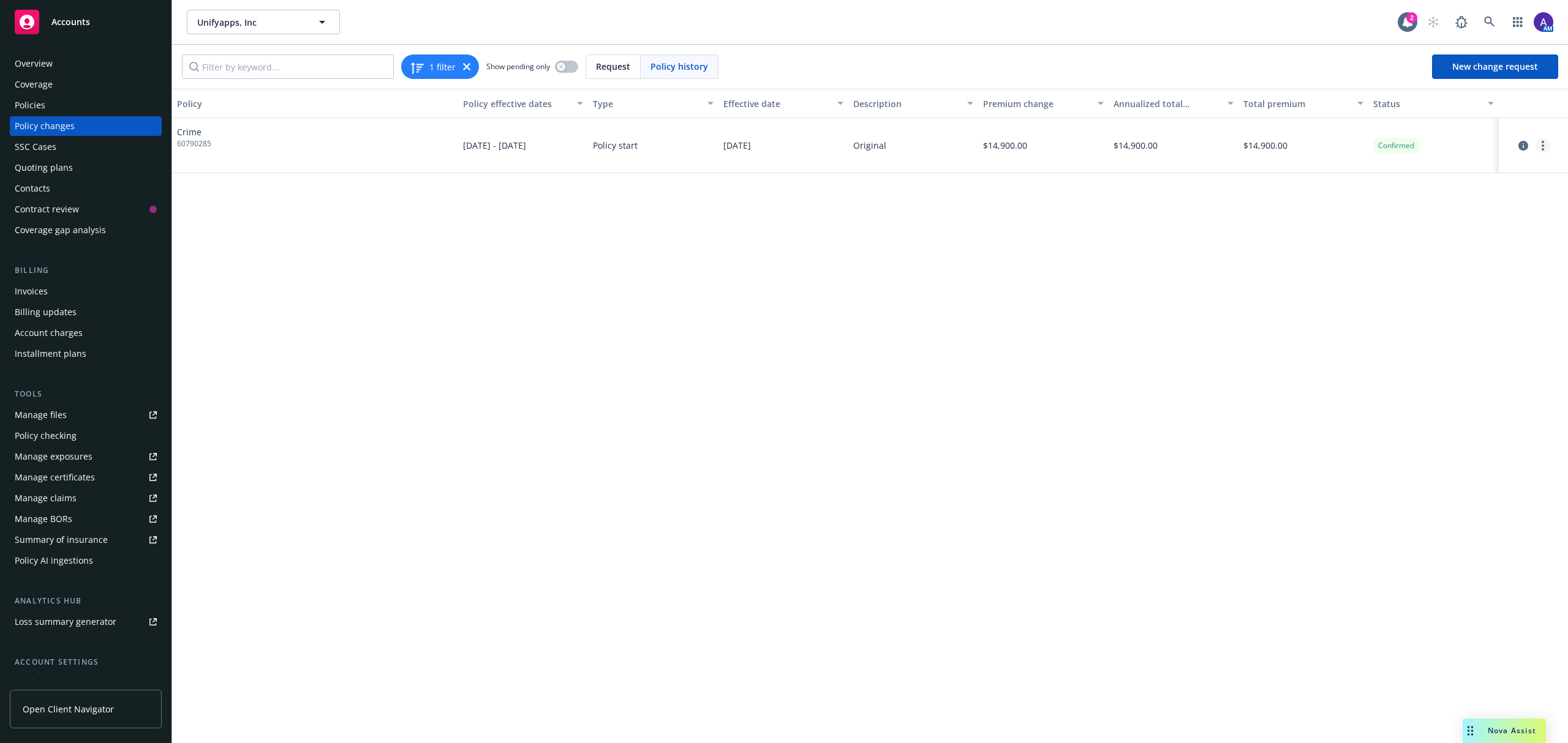
click at [1547, 148] on link "more" at bounding box center [1542, 146] width 15 height 15
click at [1465, 238] on link "Edit billing info" at bounding box center [1445, 244] width 210 height 25
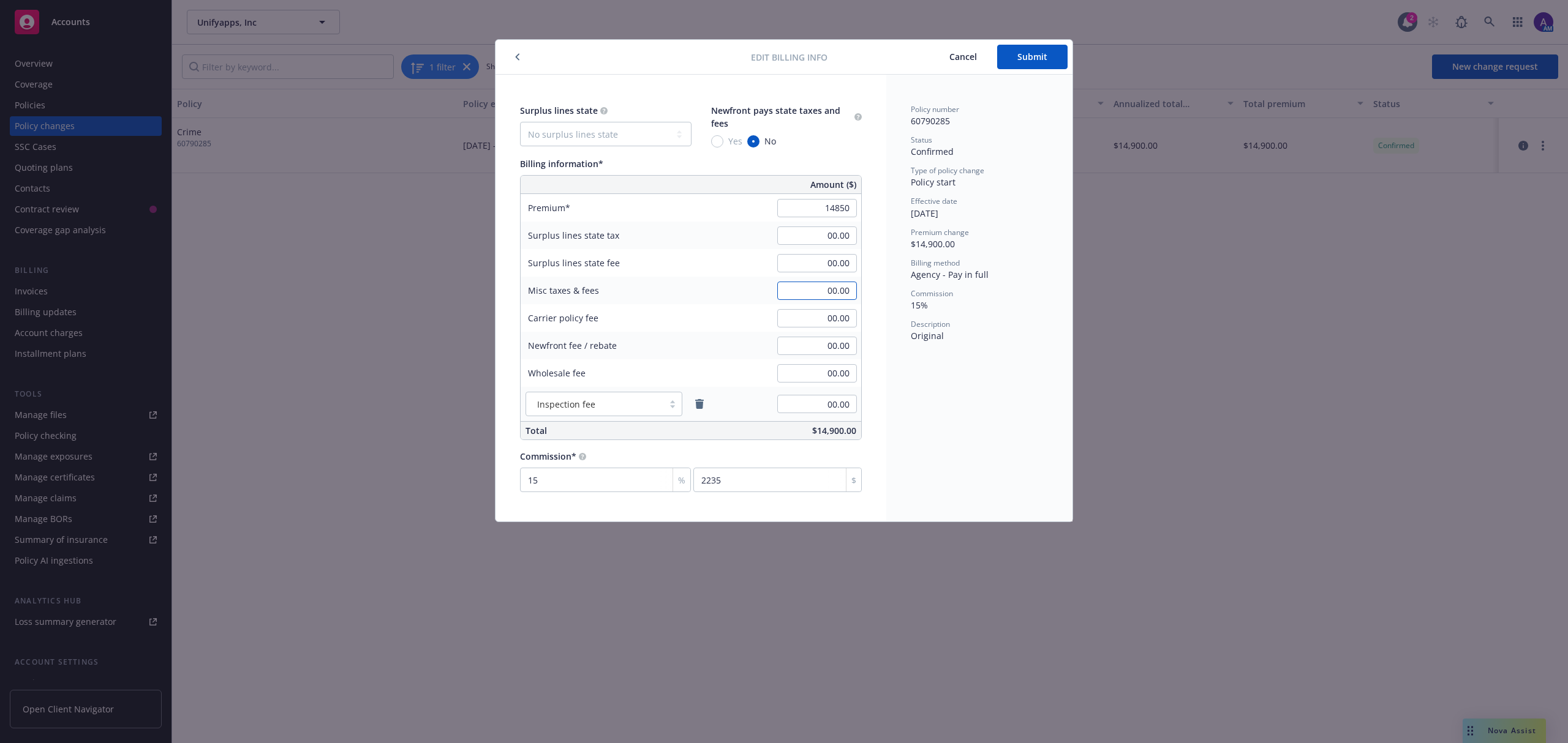
type input "14,850.00"
type input "2227.5"
click at [802, 294] on input "00.00" at bounding box center [817, 290] width 80 height 18
type input "352.00"
type input "1"
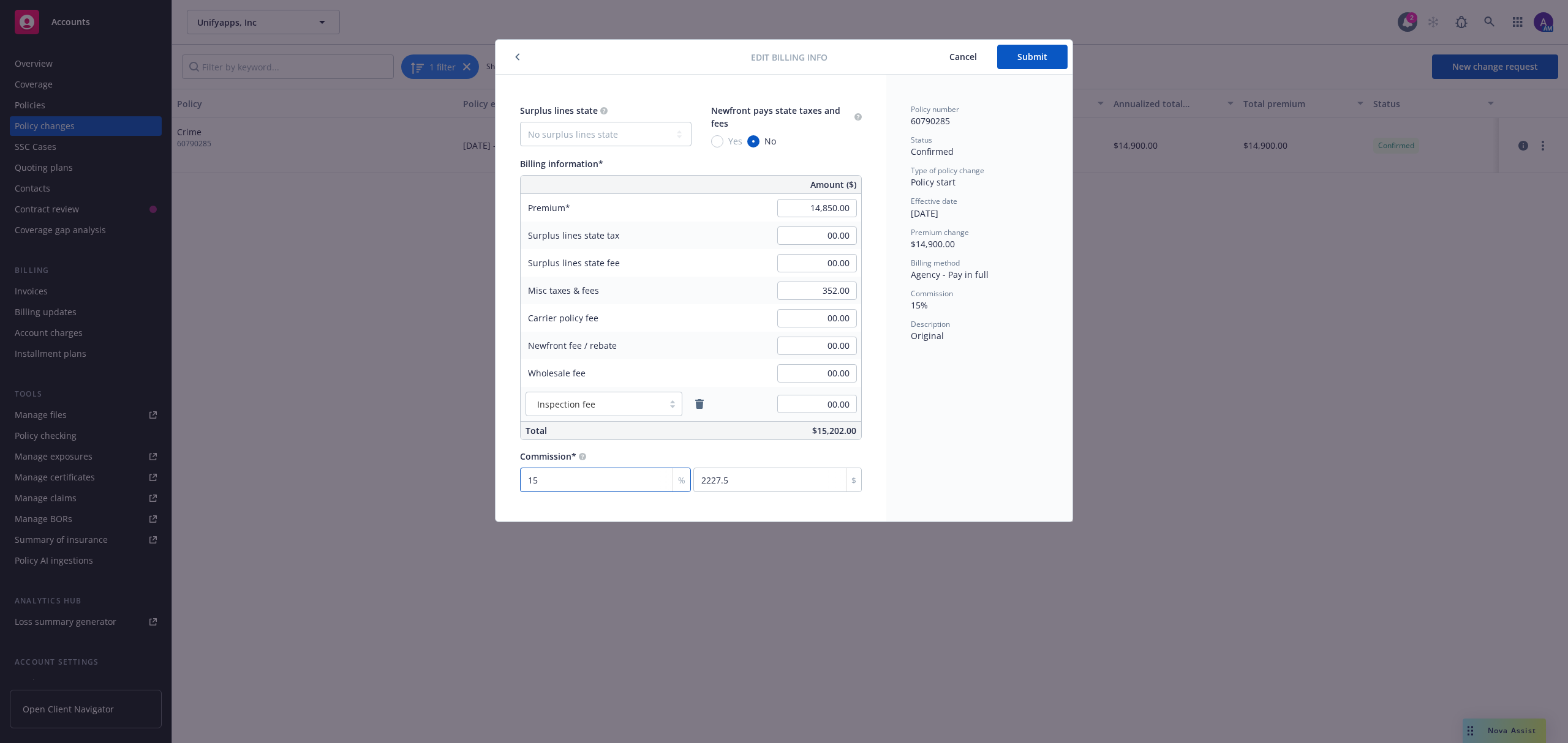
type input "148.5"
type input "10"
type input "1485"
type input "10"
click at [915, 415] on div "Policy number 60790285 Status Confirmed Type of policy change Policy start Effe…" at bounding box center [980, 298] width 187 height 447
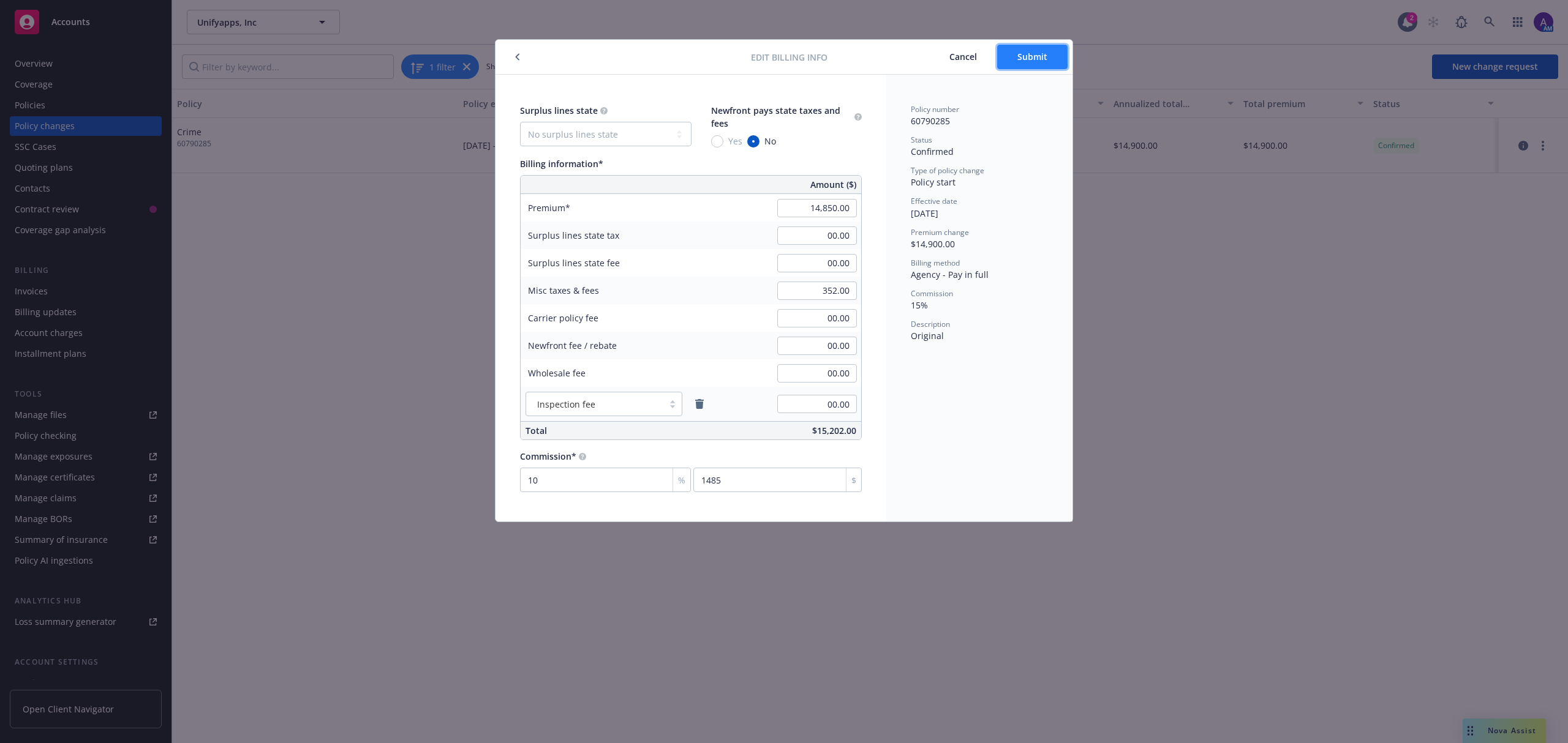
click at [1034, 66] on button "Submit" at bounding box center [1032, 57] width 71 height 25
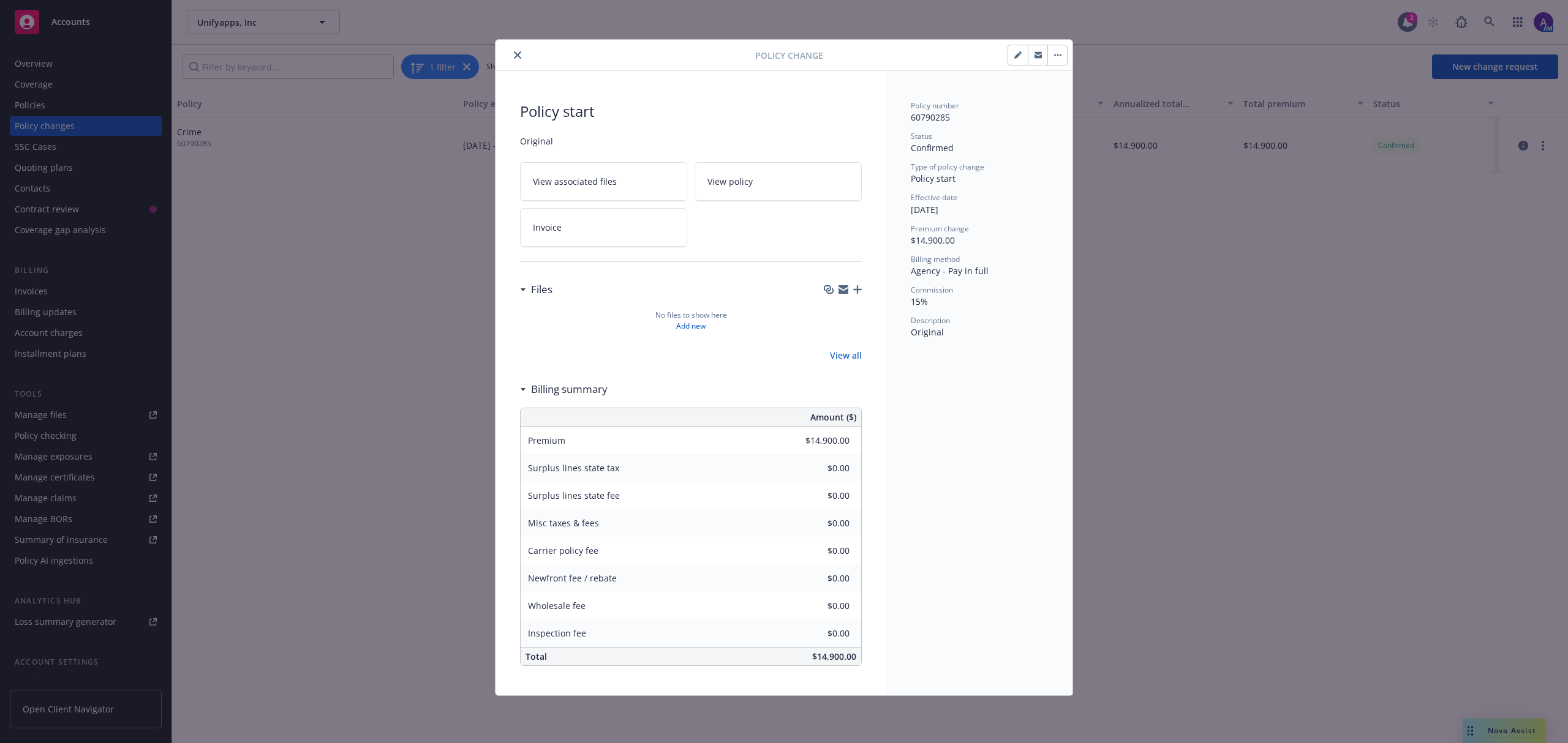
type input "$14,850.00"
type input "$352.00"
click at [515, 52] on icon "close" at bounding box center [517, 55] width 7 height 7
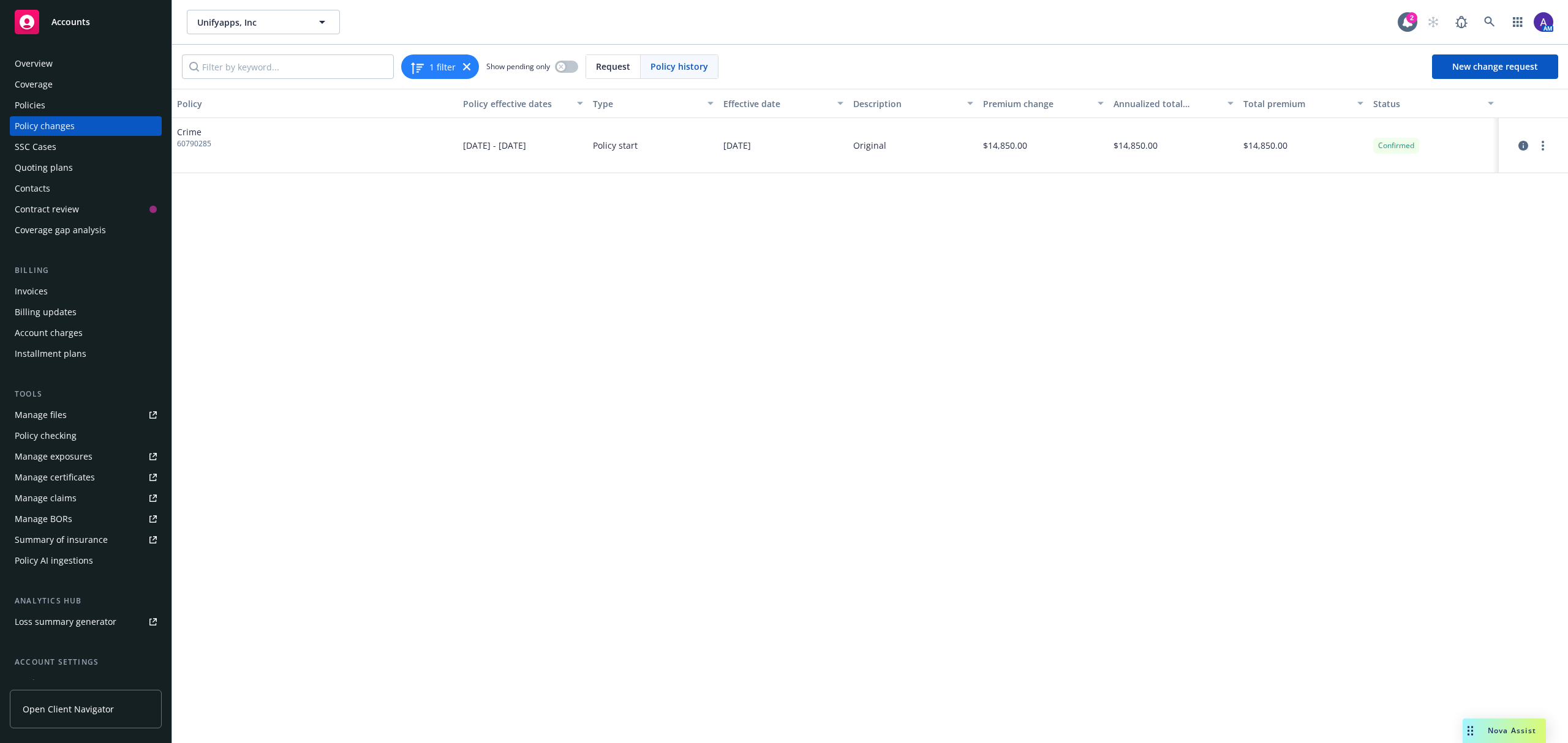
click at [89, 99] on div "Policies" at bounding box center [86, 106] width 142 height 20
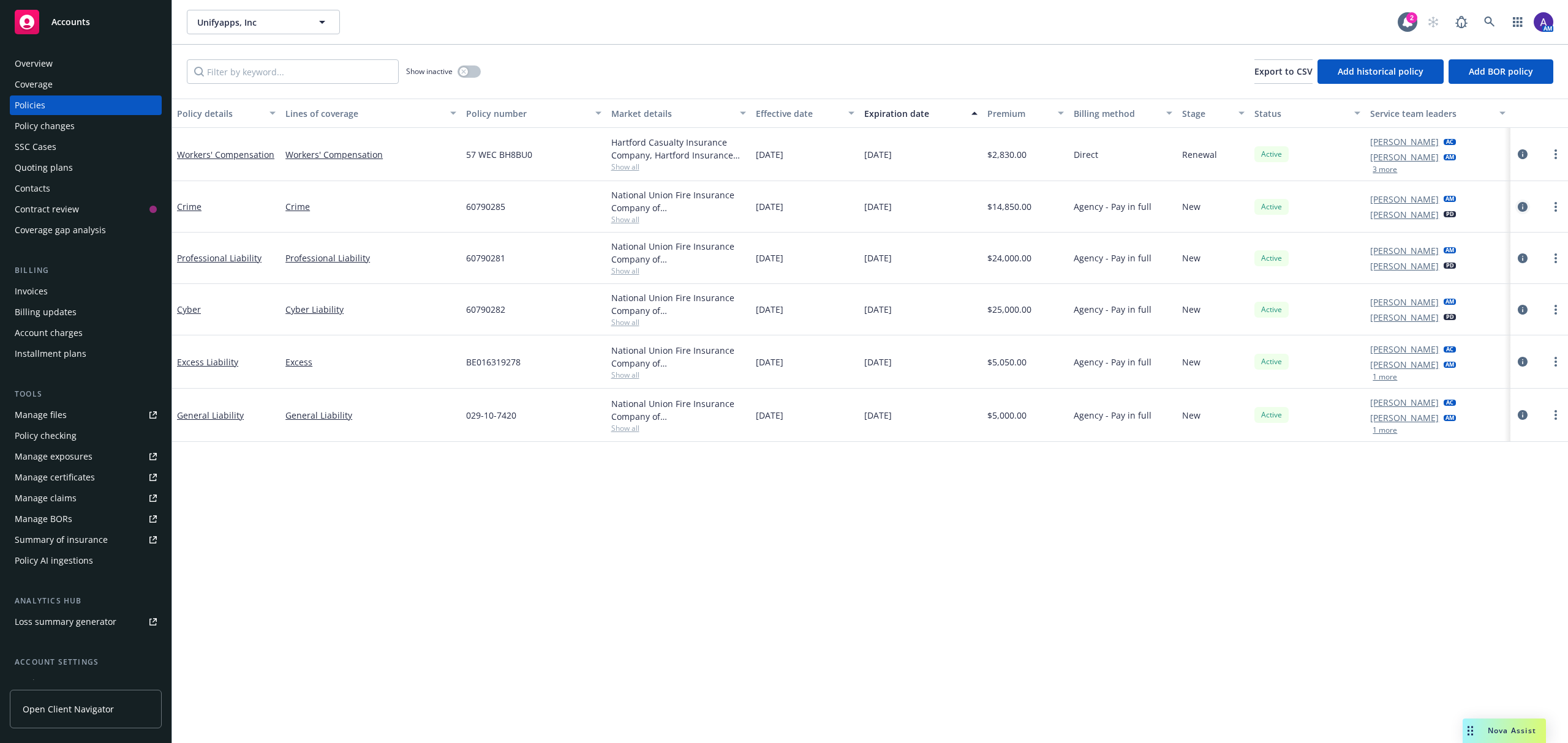
click at [1519, 208] on icon "circleInformation" at bounding box center [1523, 207] width 10 height 10
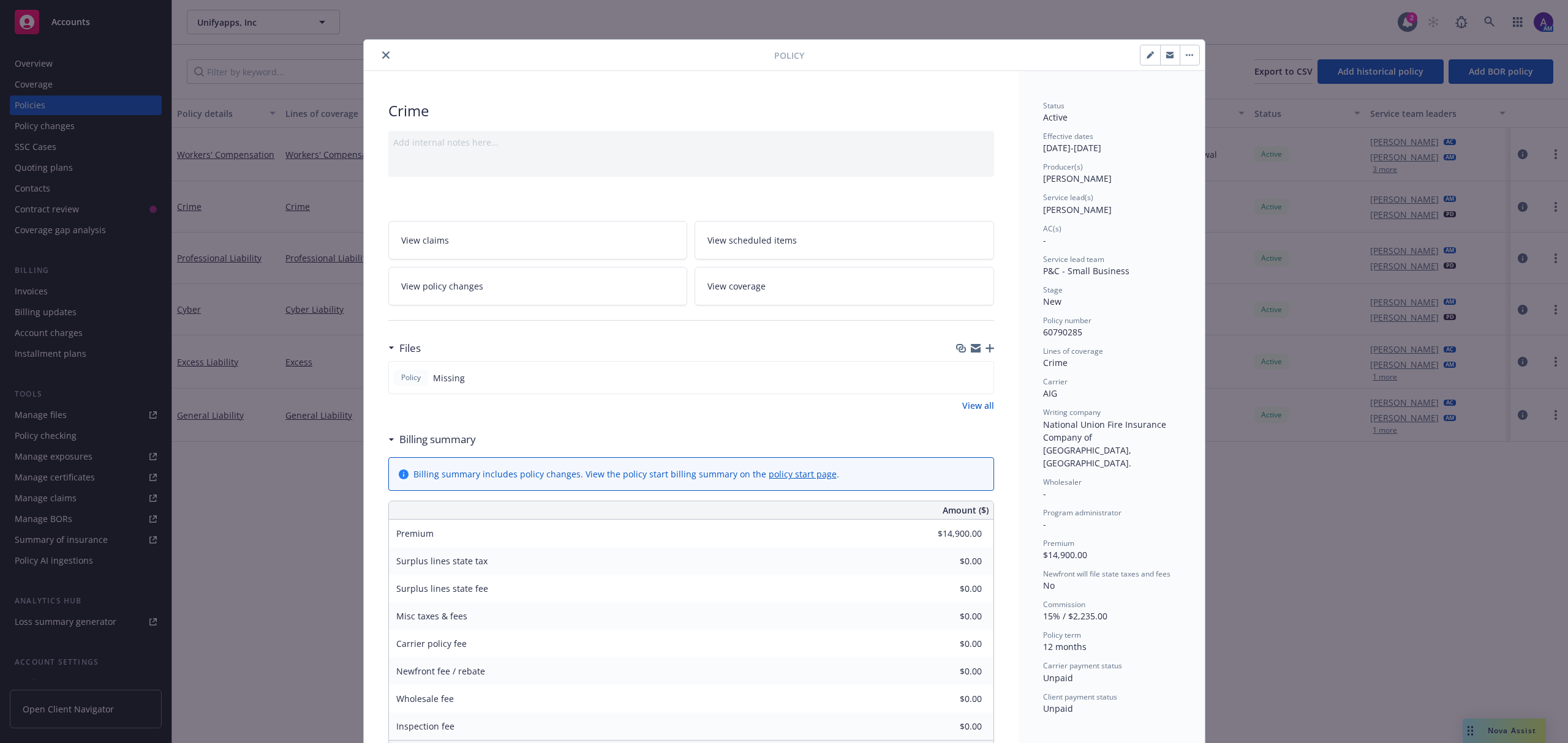
scroll to position [37, 0]
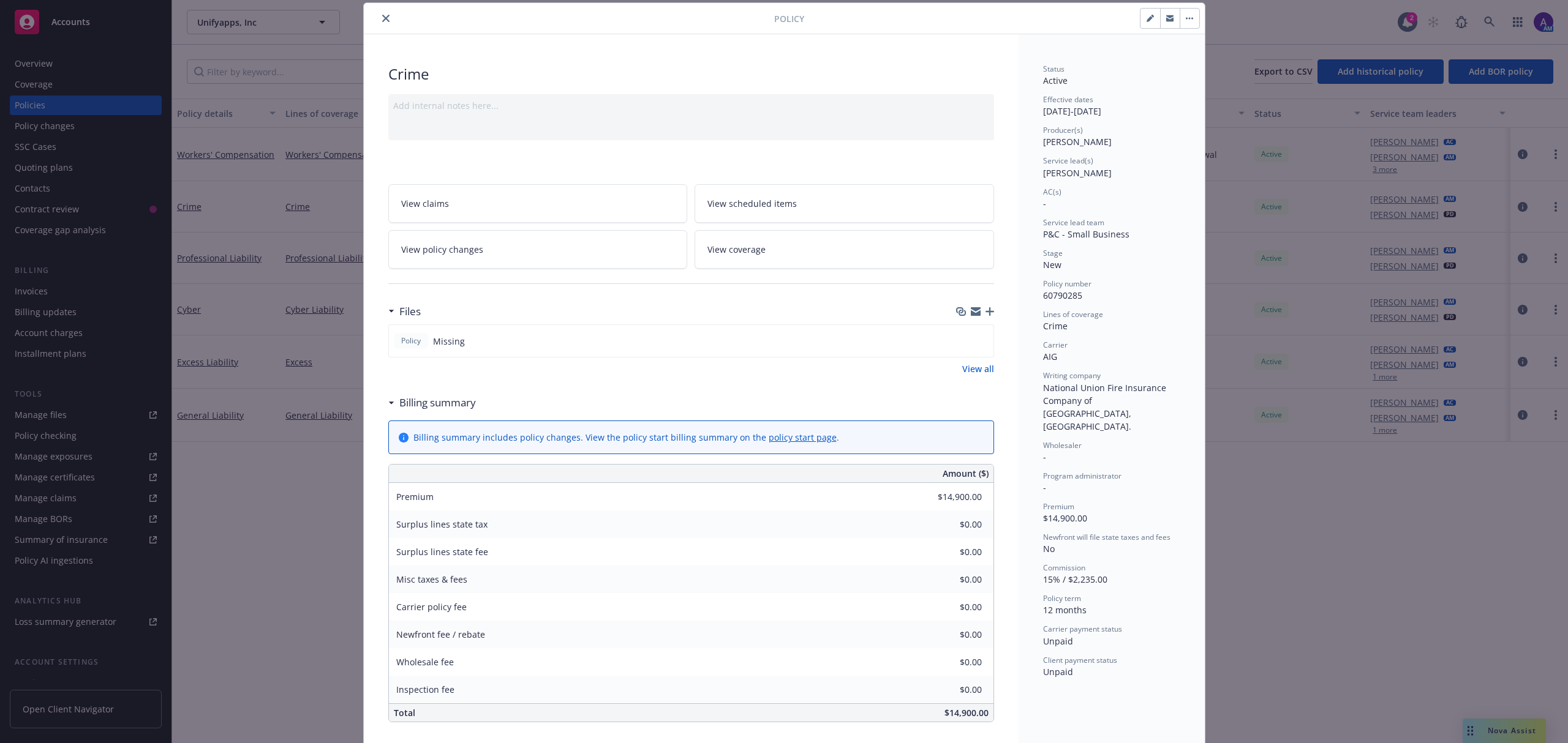
type input "$14,850.00"
type input "$352.00"
click at [983, 307] on div "Files" at bounding box center [690, 312] width 605 height 26
click at [985, 314] on icon "button" at bounding box center [989, 311] width 9 height 9
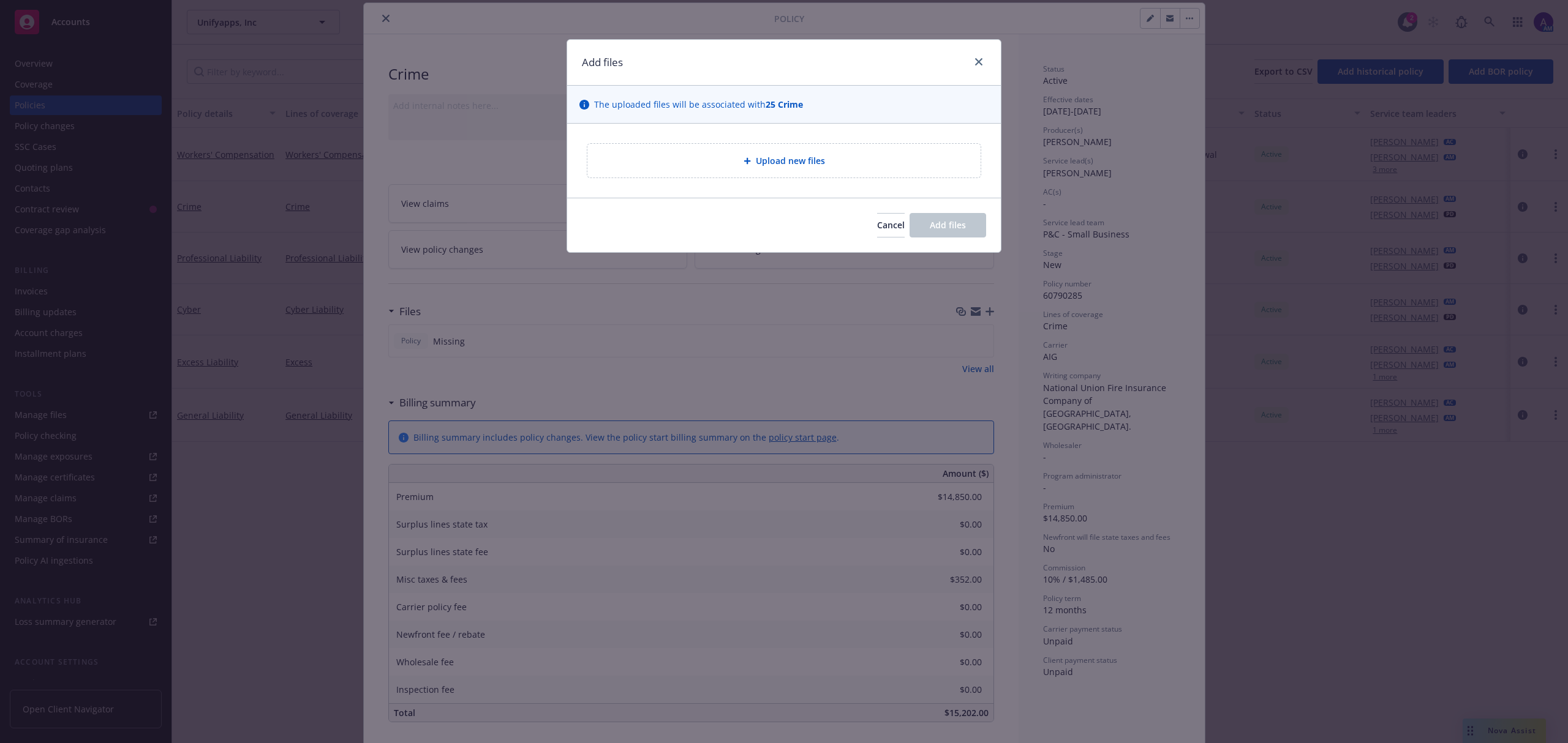
type textarea "x"
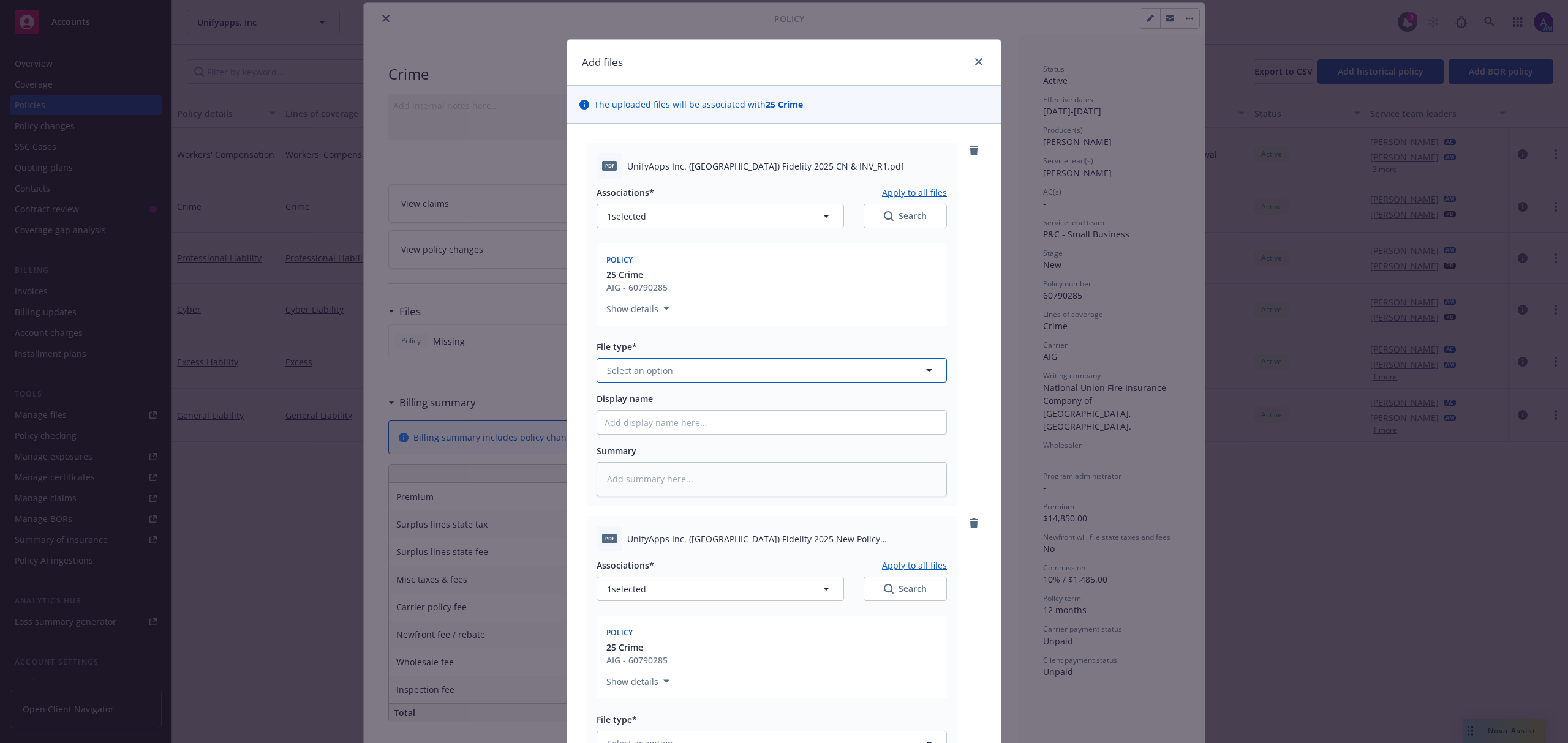
click at [656, 364] on span "Select an option" at bounding box center [640, 370] width 66 height 13
type input "invoice"
click at [634, 439] on span "Invoice - Third Party" at bounding box center [651, 437] width 85 height 13
type textarea "x"
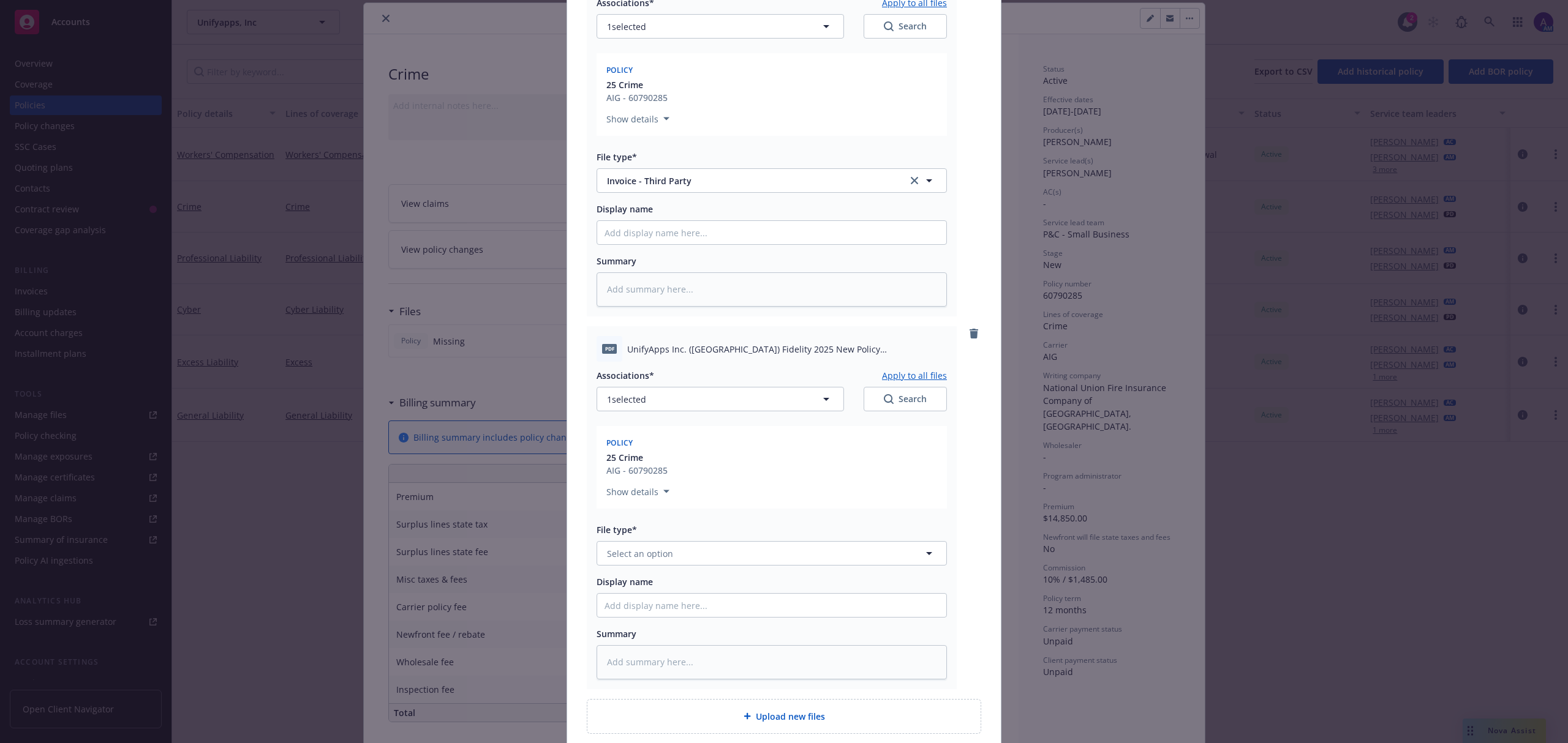
scroll to position [191, 0]
click at [644, 543] on button "Select an option" at bounding box center [771, 553] width 350 height 25
type input "policy"
click at [643, 586] on div "Policy" at bounding box center [771, 586] width 334 height 18
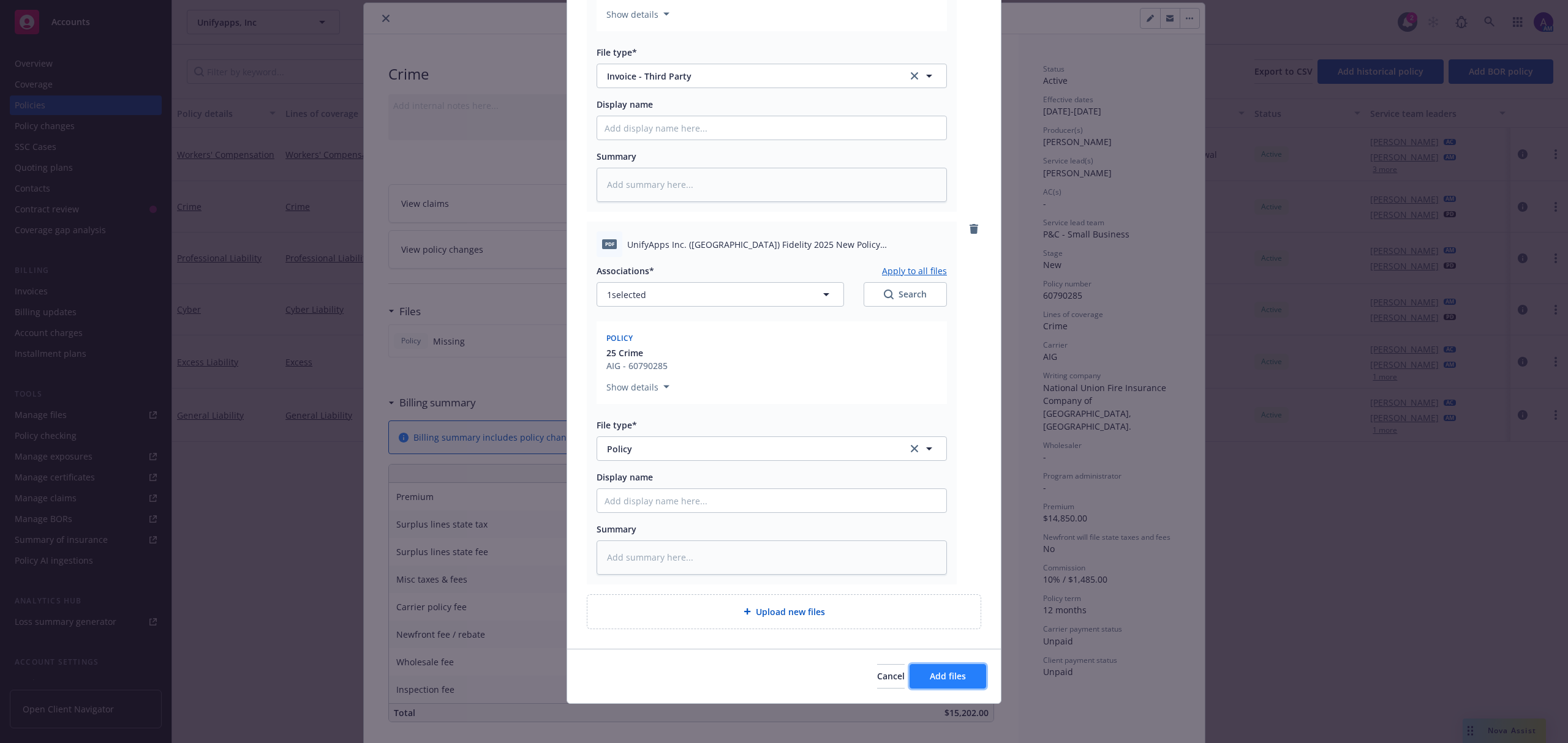
click at [932, 669] on button "Add files" at bounding box center [948, 676] width 77 height 25
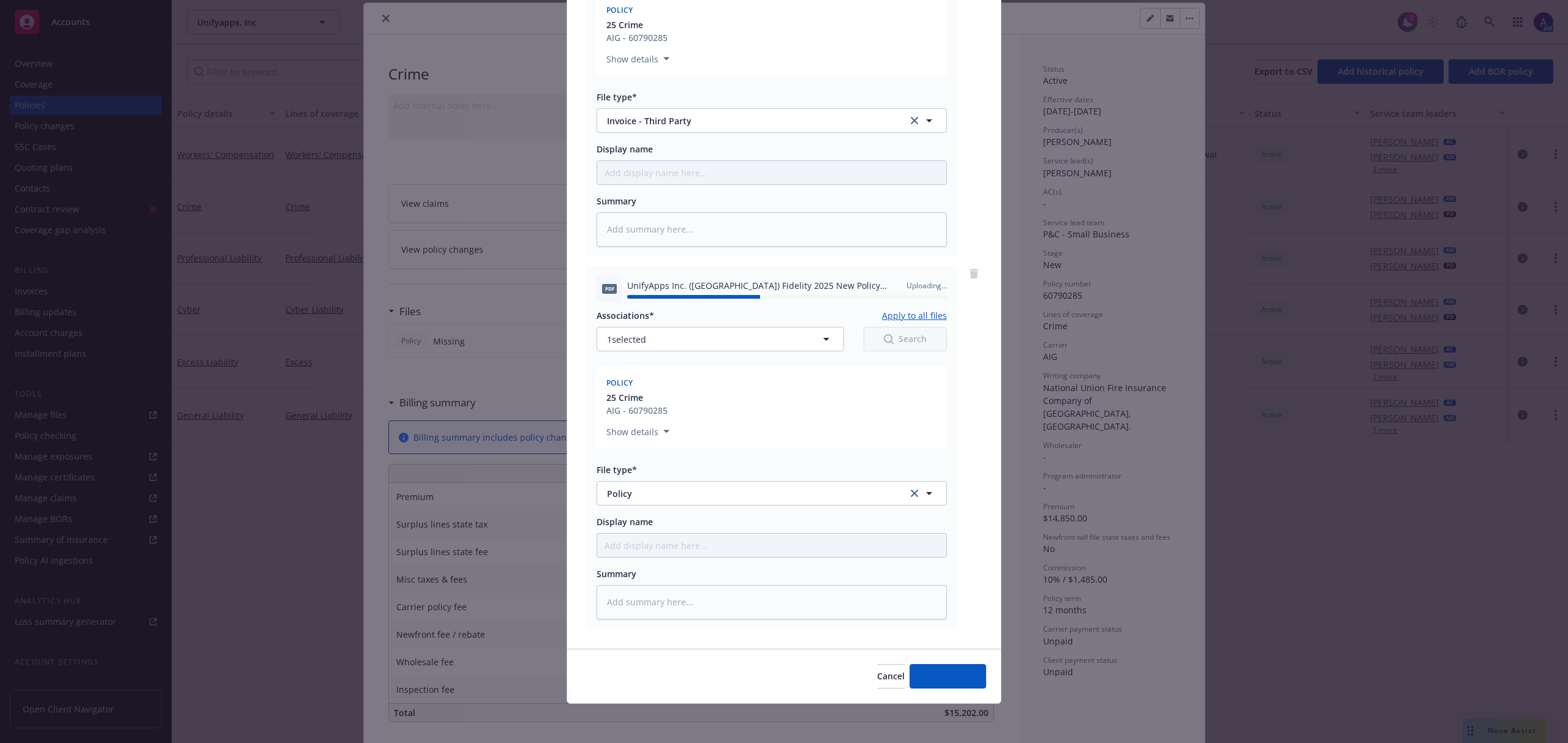
type textarea "x"
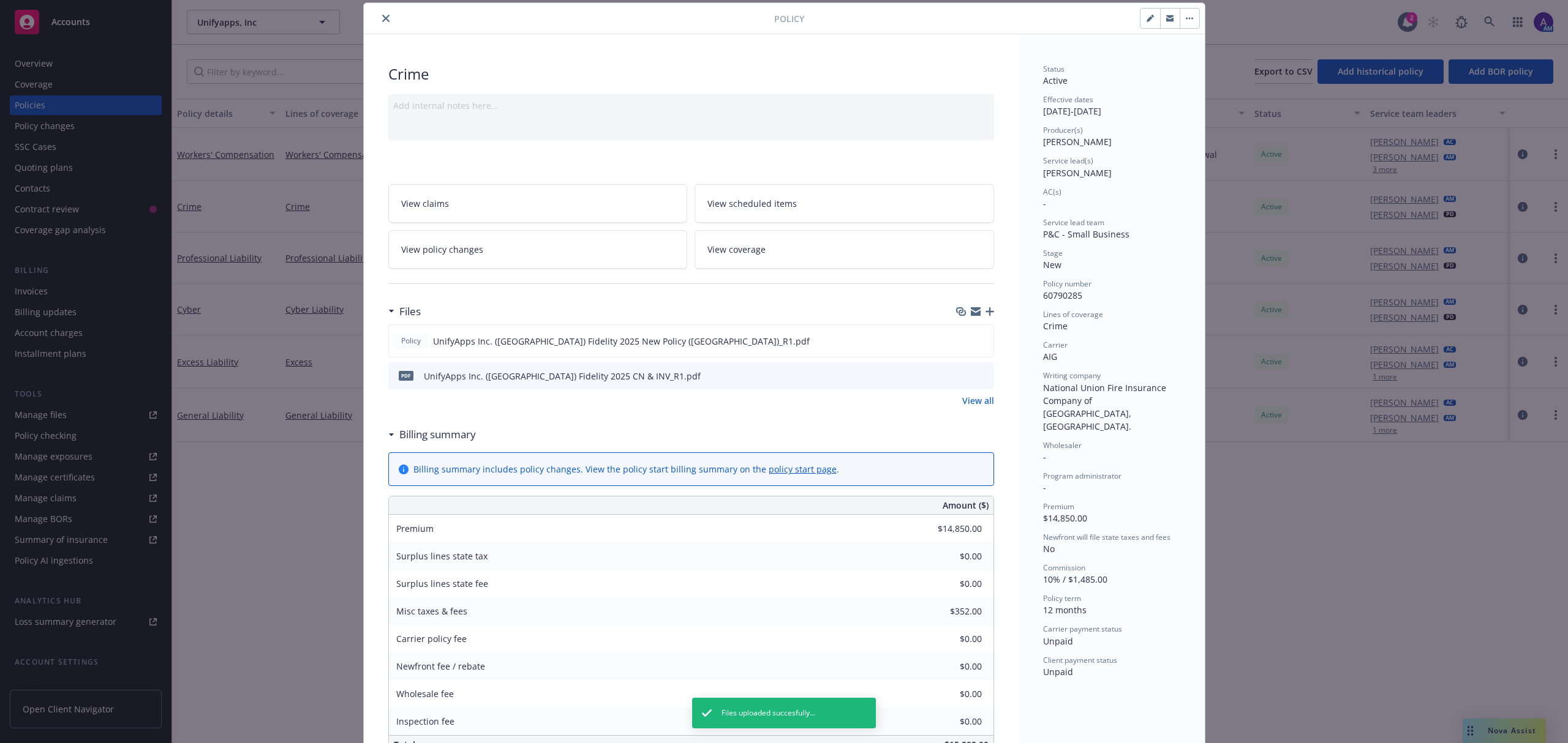
scroll to position [0, 0]
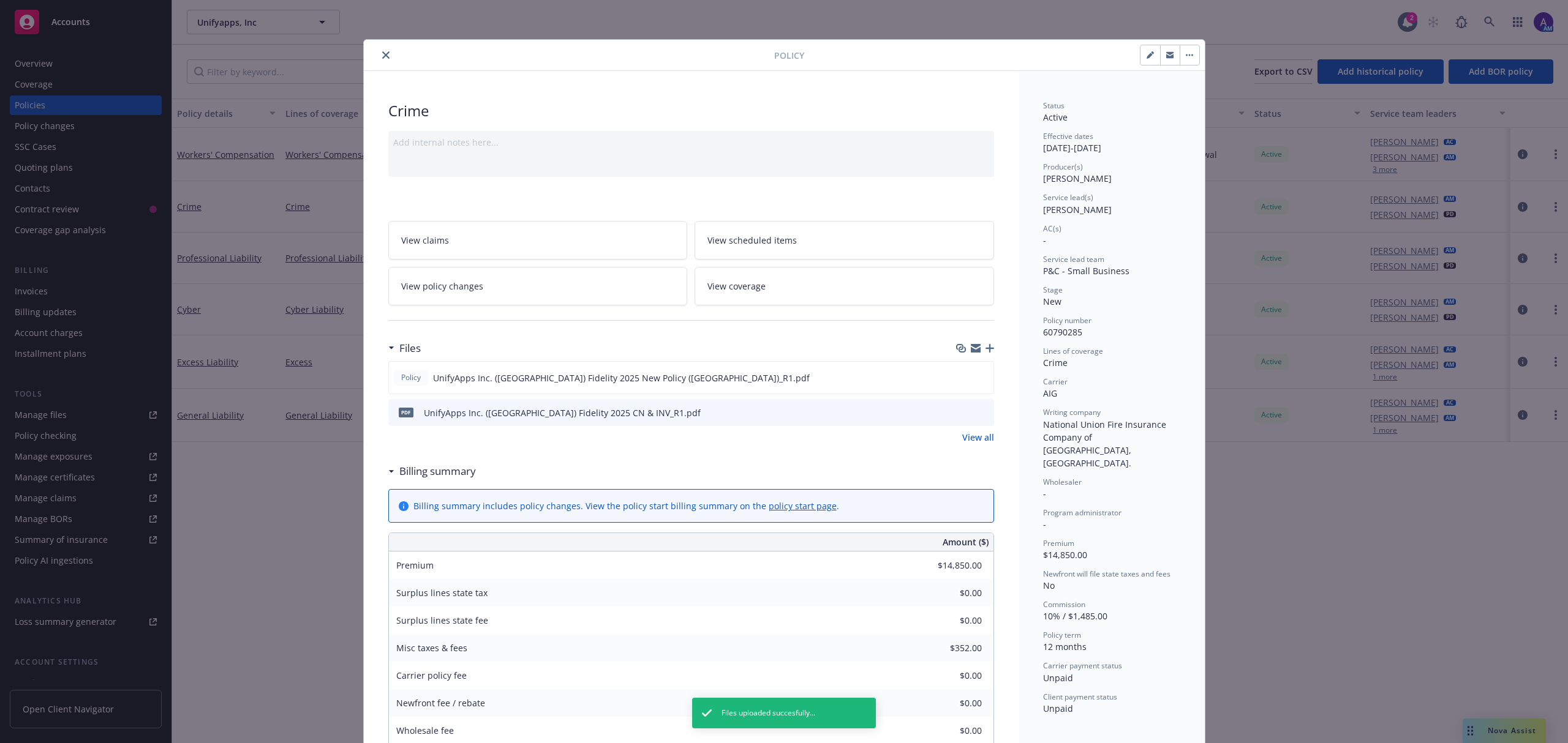
click at [382, 52] on icon "close" at bounding box center [385, 55] width 7 height 7
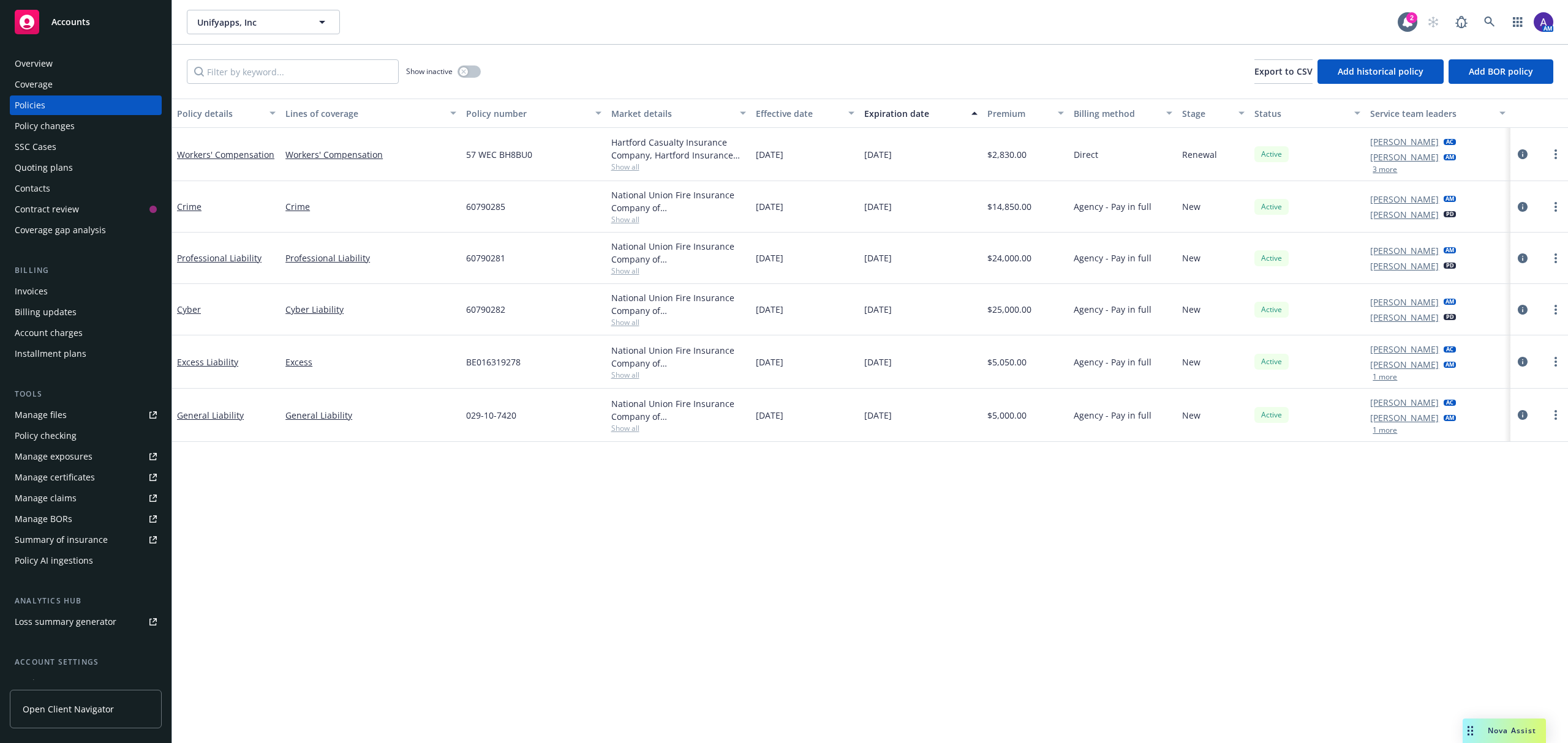
click at [45, 290] on div "Invoices" at bounding box center [31, 291] width 33 height 20
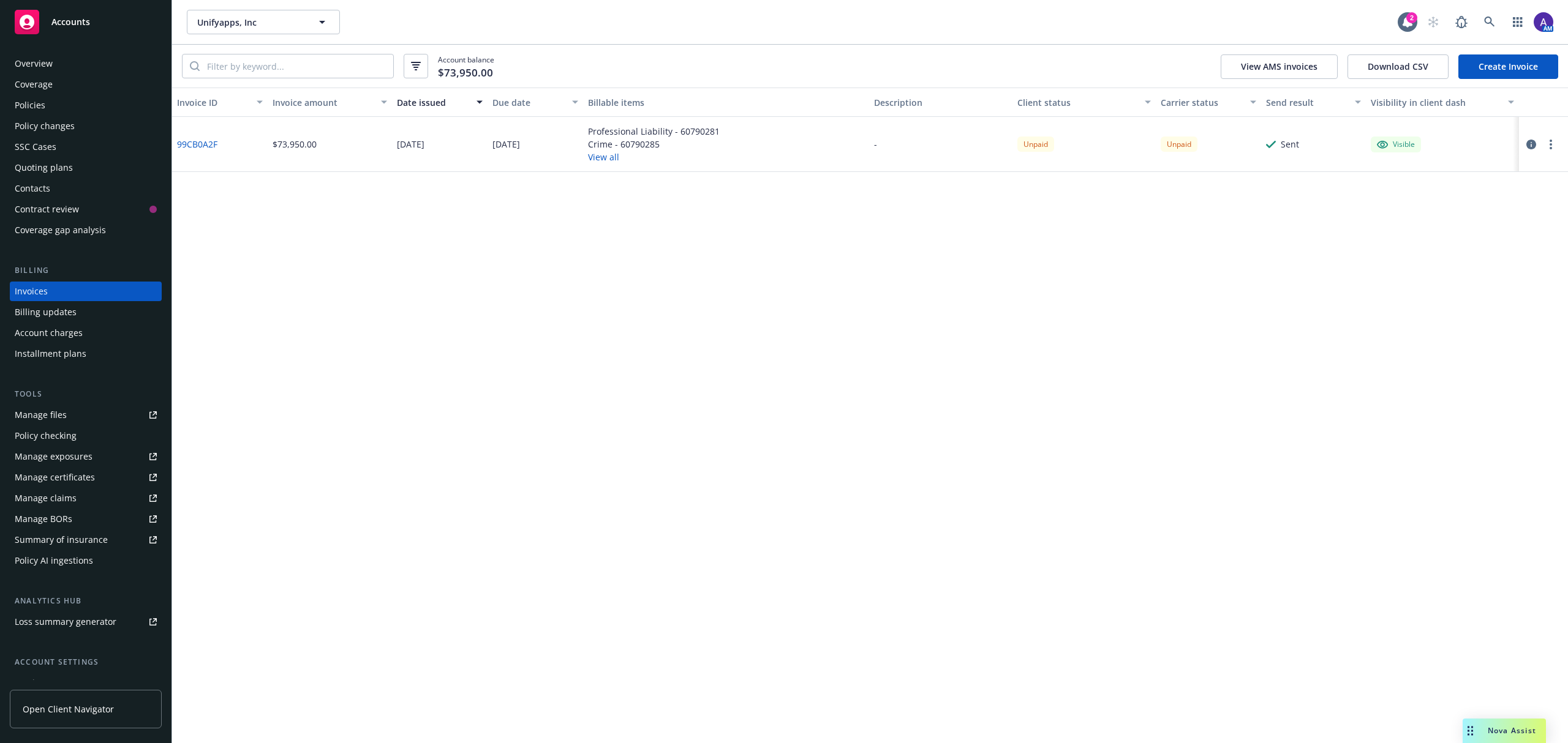
click at [1552, 146] on button "button" at bounding box center [1550, 145] width 15 height 15
click at [1480, 339] on link "Void" at bounding box center [1479, 341] width 157 height 25
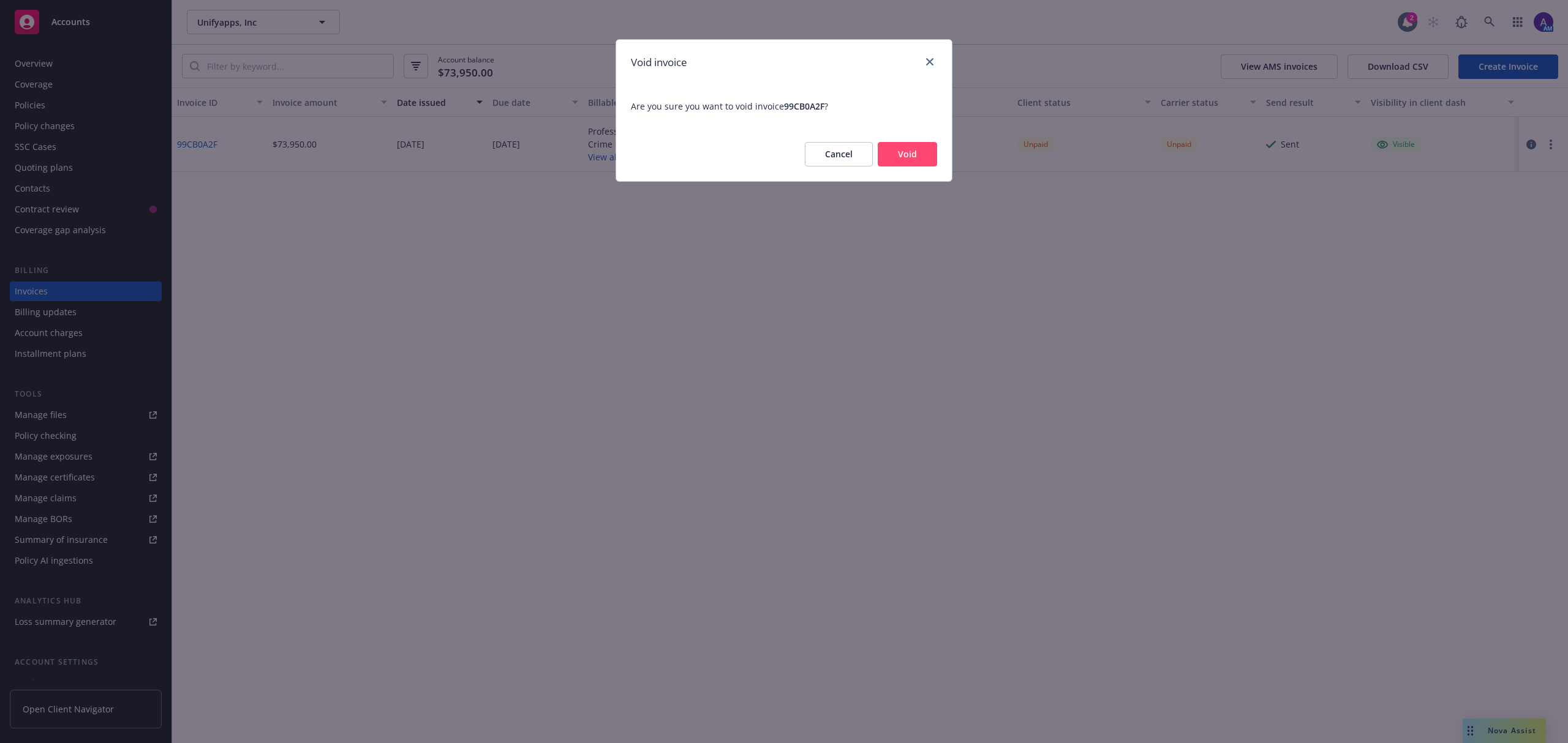
click at [883, 153] on button "Void" at bounding box center [908, 154] width 60 height 25
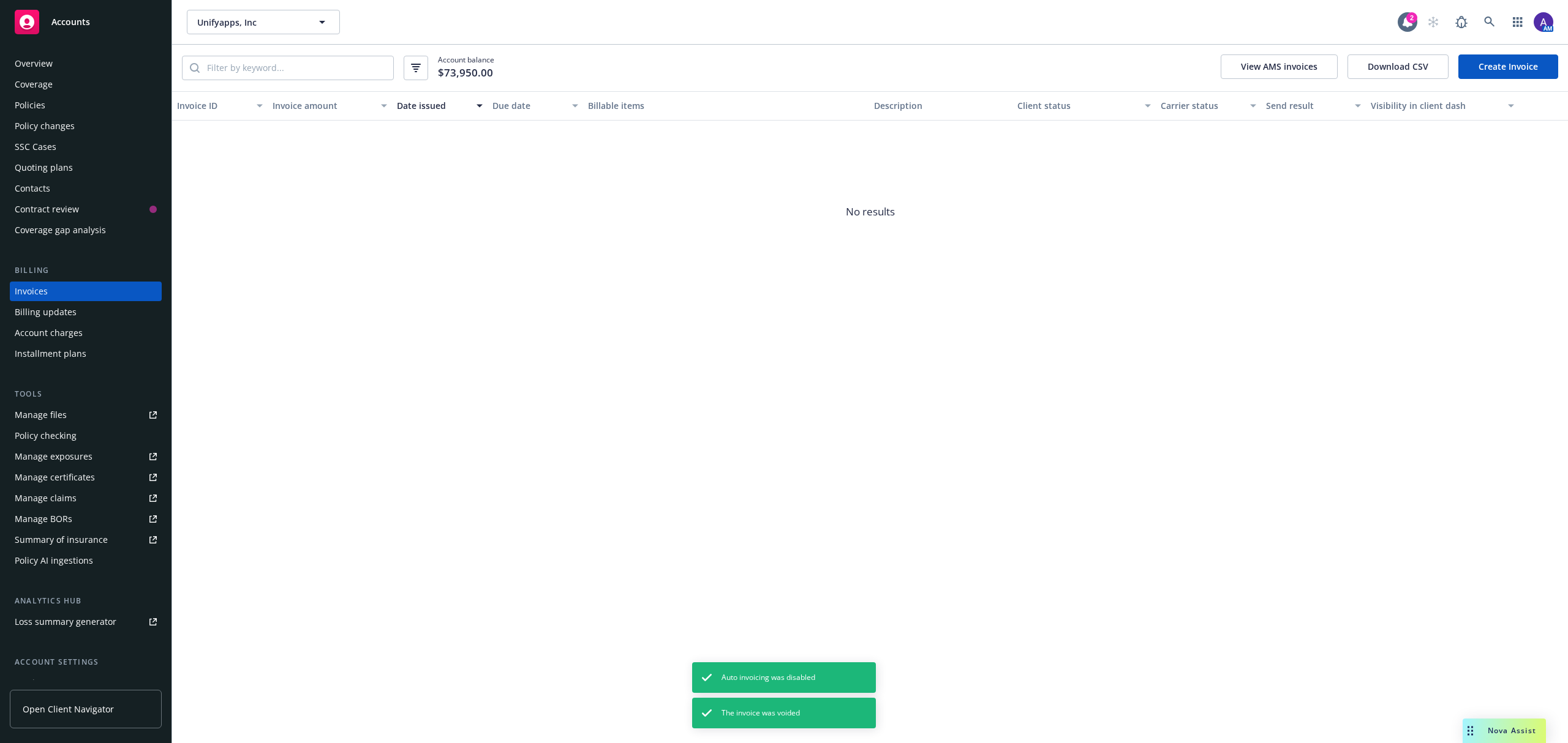
click at [45, 103] on div "Policies" at bounding box center [86, 106] width 142 height 20
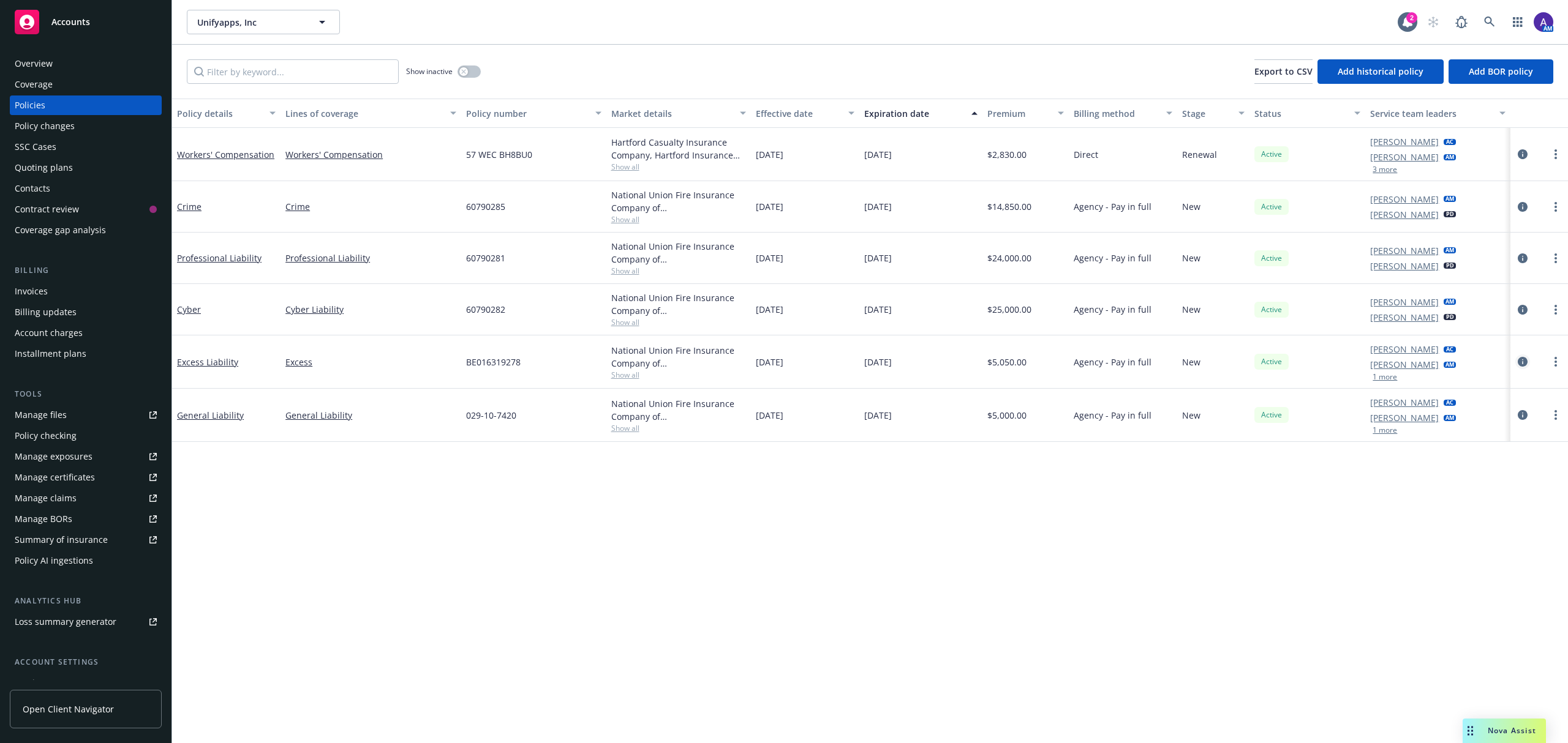
click at [1525, 359] on icon "circleInformation" at bounding box center [1523, 362] width 10 height 10
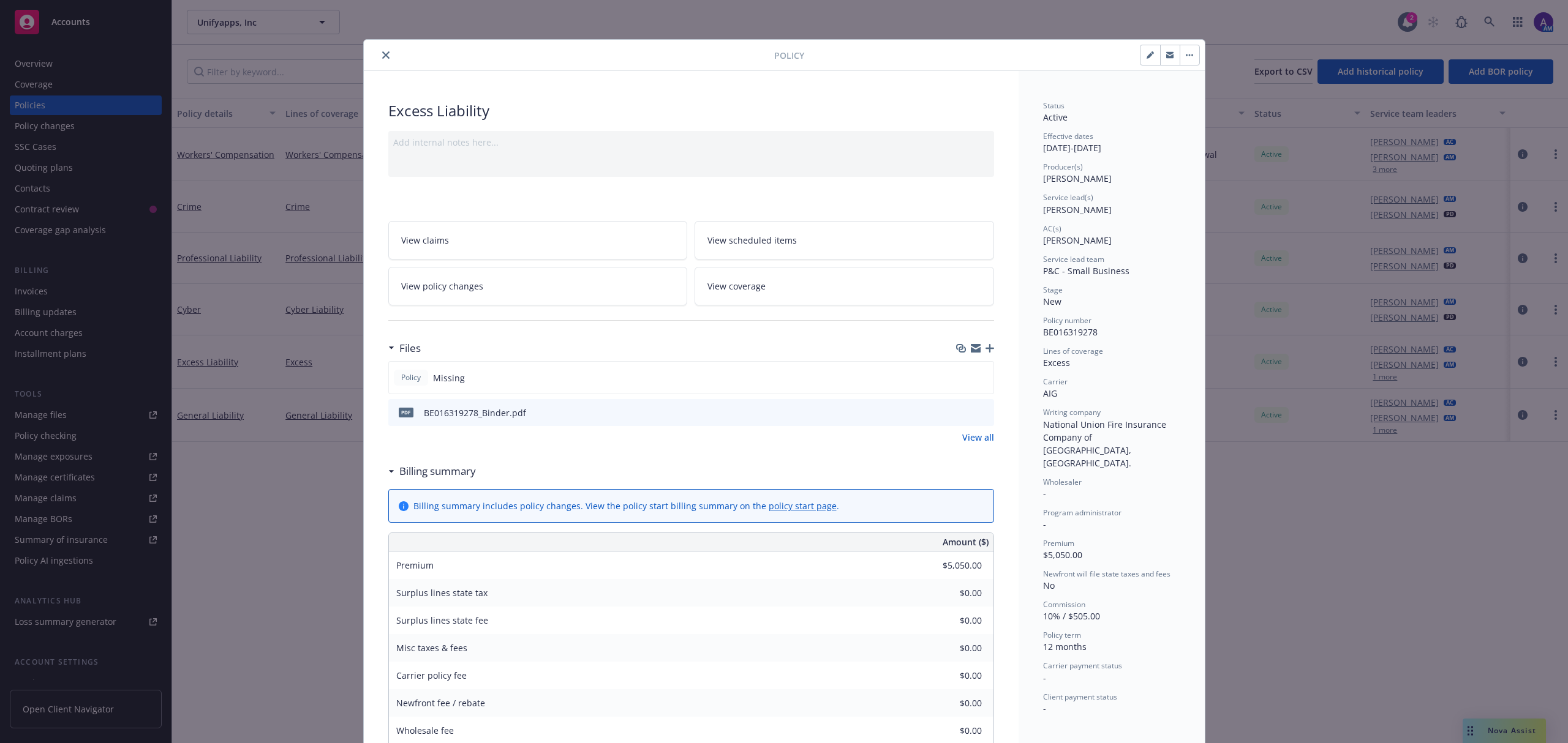
click at [382, 55] on icon "close" at bounding box center [385, 55] width 7 height 7
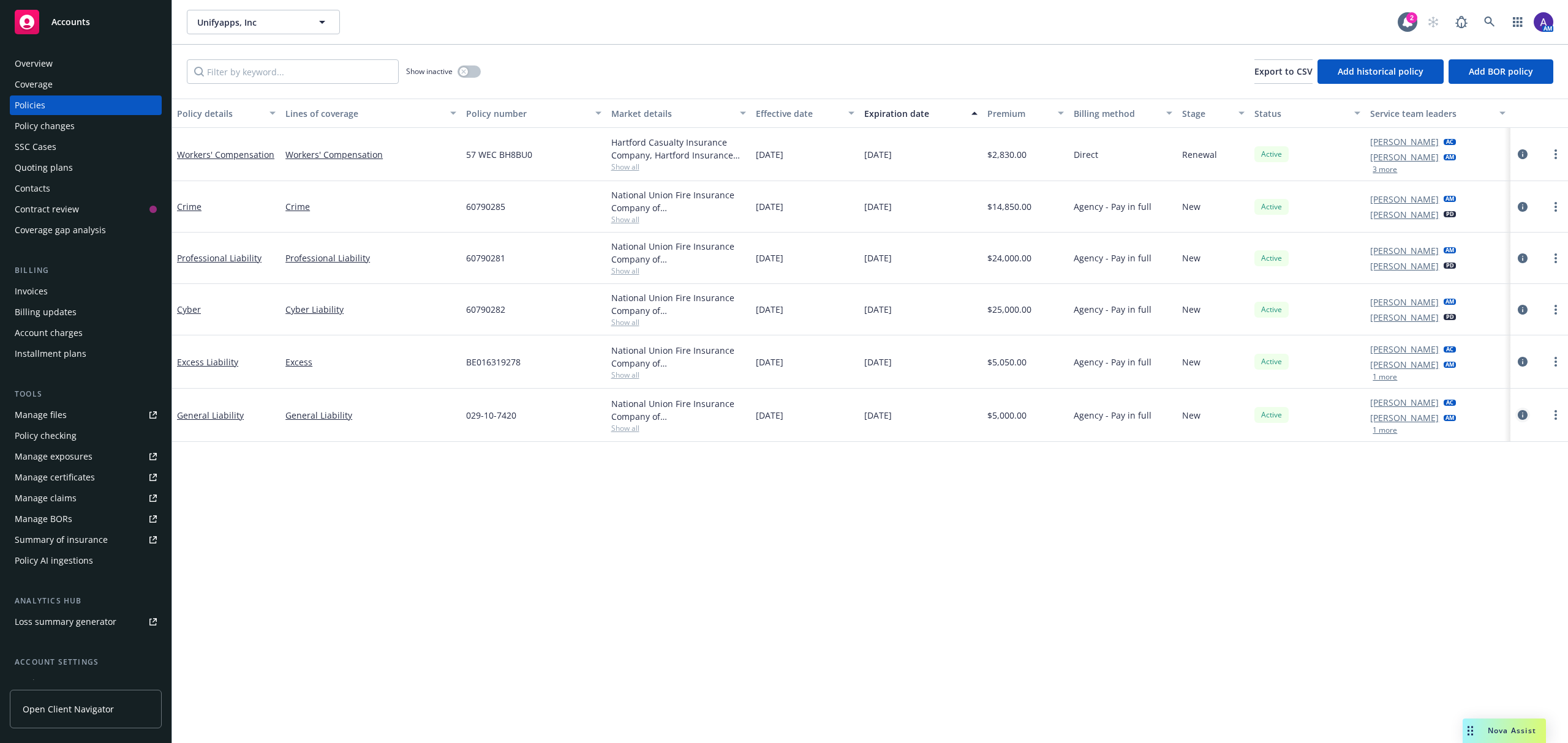
click at [1521, 417] on icon "circleInformation" at bounding box center [1523, 415] width 10 height 10
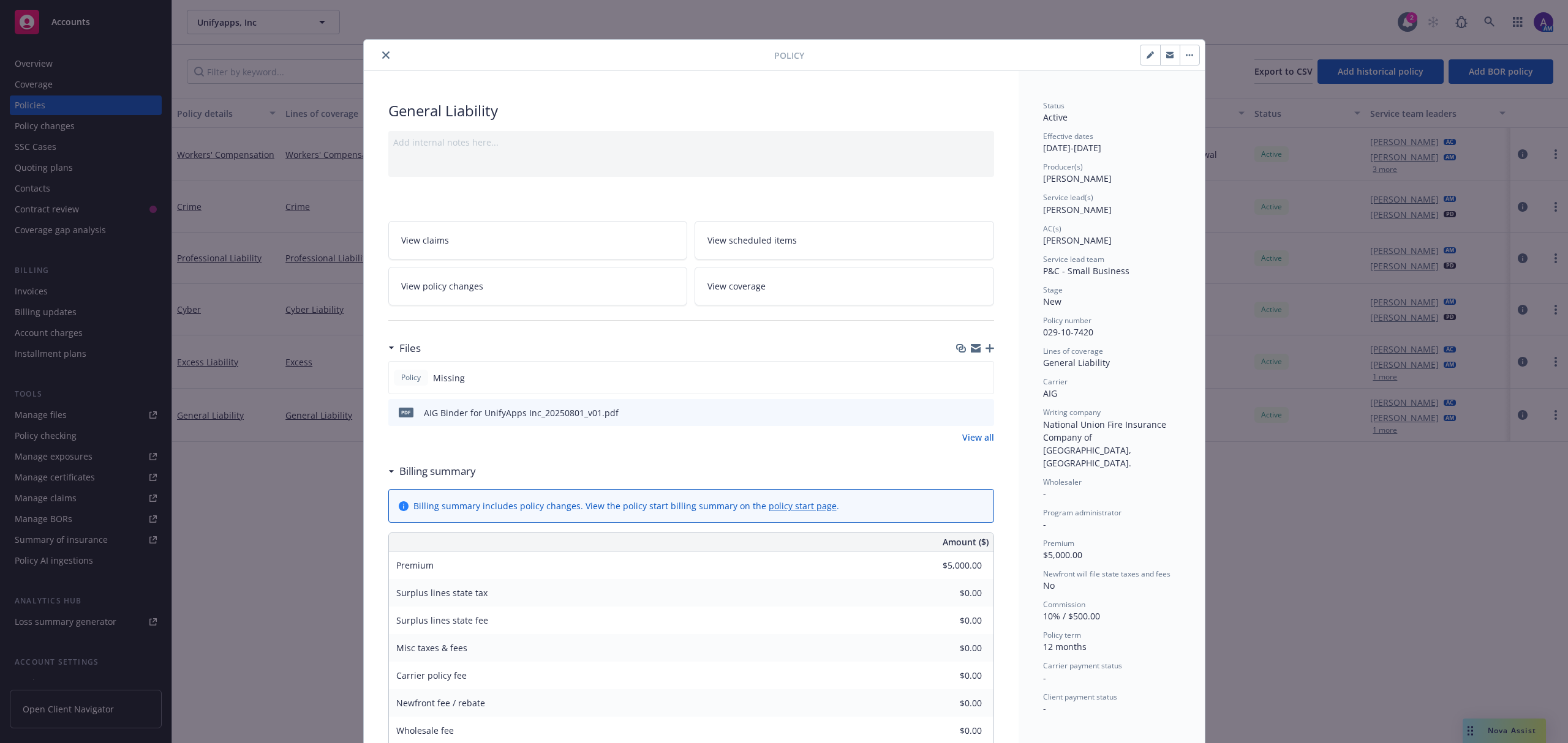
click at [976, 408] on div at bounding box center [973, 413] width 33 height 13
click at [977, 415] on icon "preview file" at bounding box center [981, 412] width 11 height 9
click at [382, 55] on icon "close" at bounding box center [385, 55] width 7 height 7
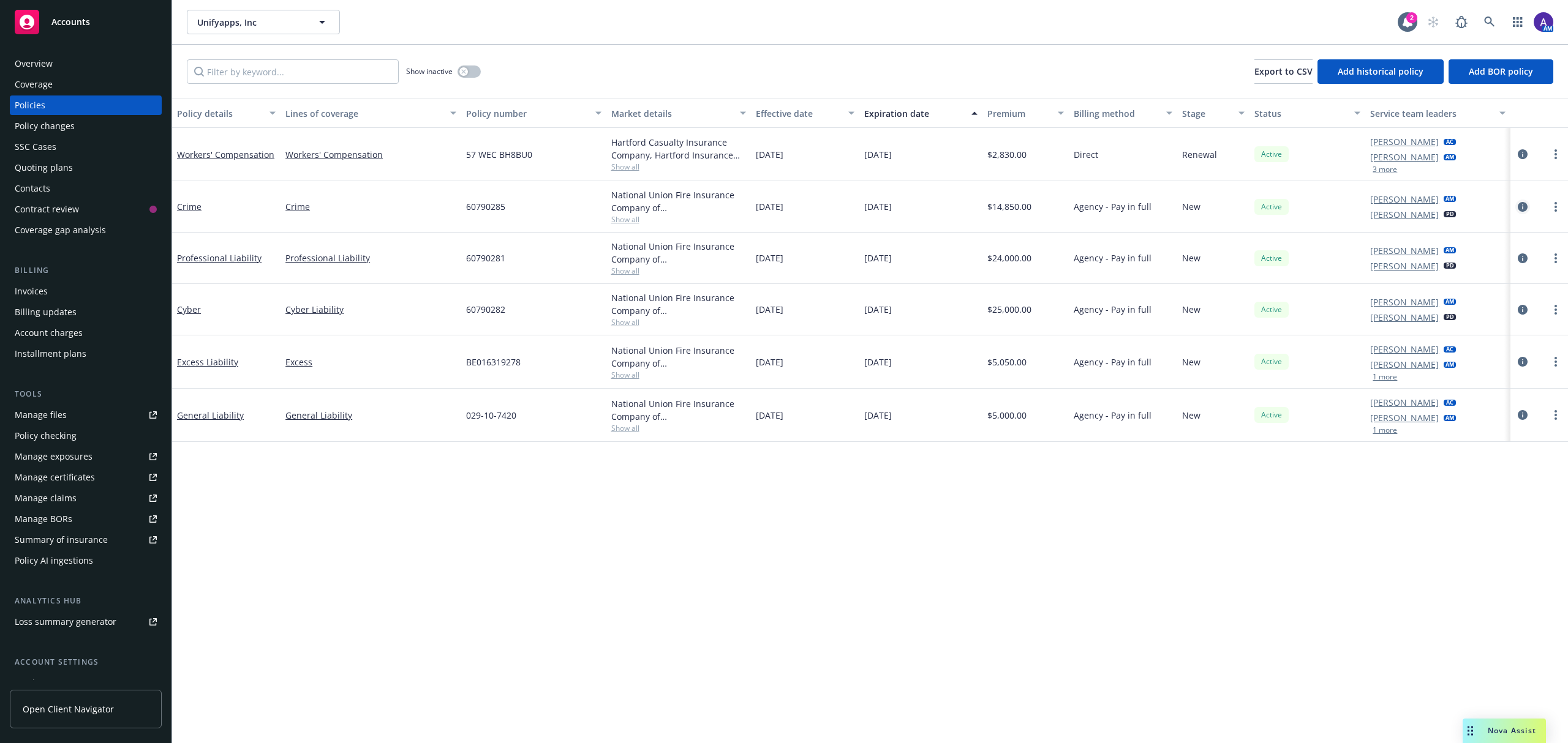
click at [1525, 209] on icon "circleInformation" at bounding box center [1523, 207] width 10 height 10
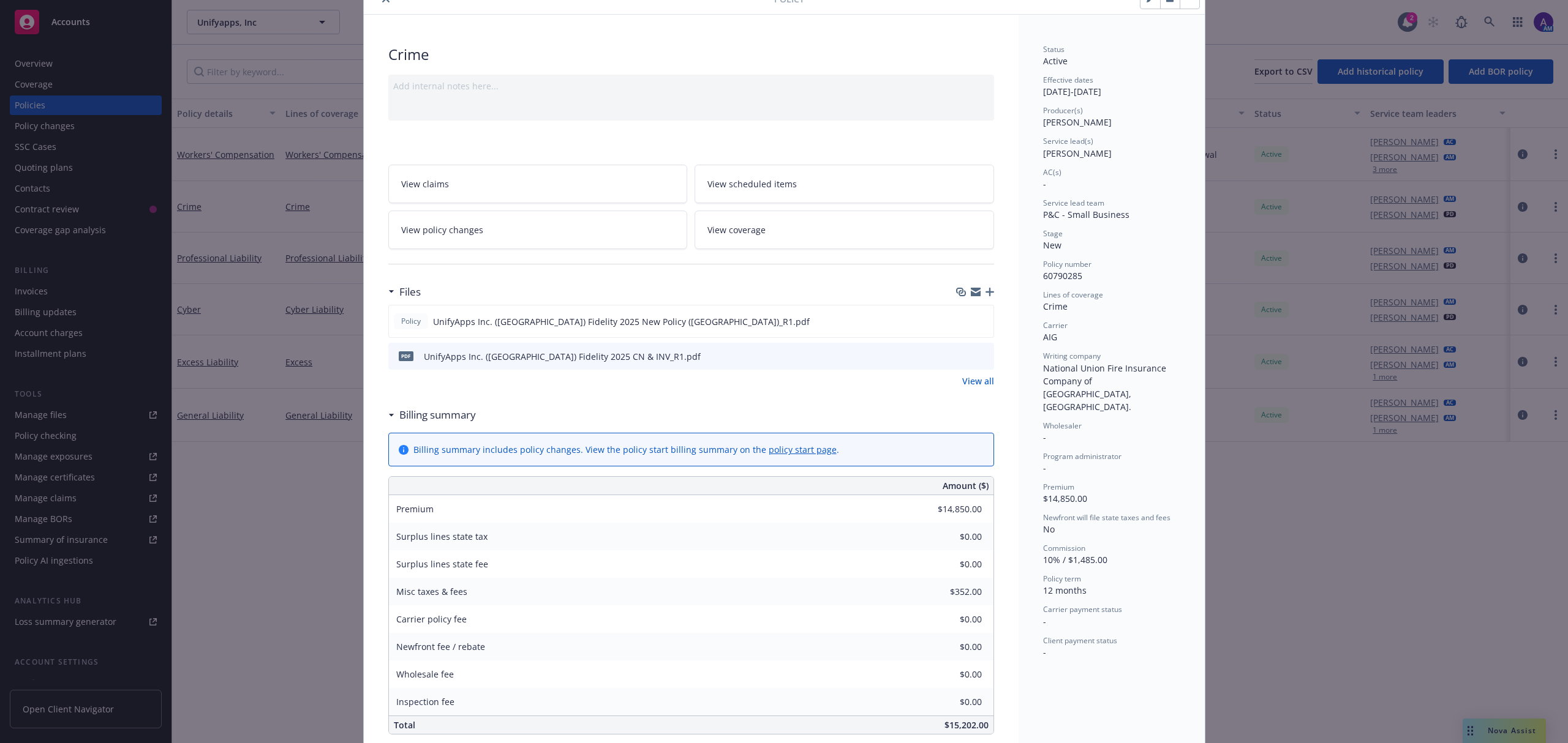
scroll to position [55, 0]
click at [979, 358] on icon "preview file" at bounding box center [981, 357] width 11 height 9
click at [383, 5] on button "close" at bounding box center [385, 0] width 15 height 15
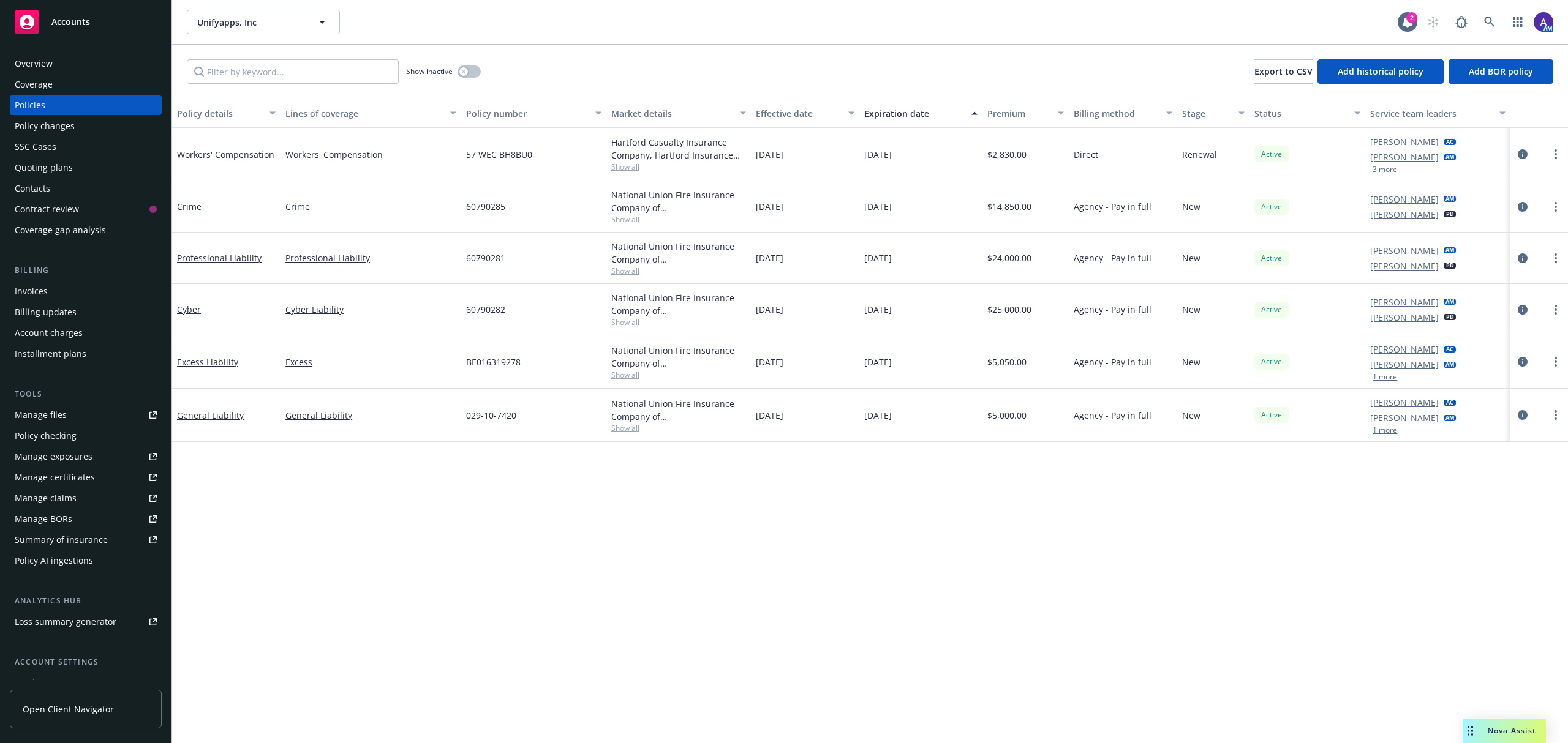
click at [57, 284] on div "Invoices" at bounding box center [86, 291] width 142 height 20
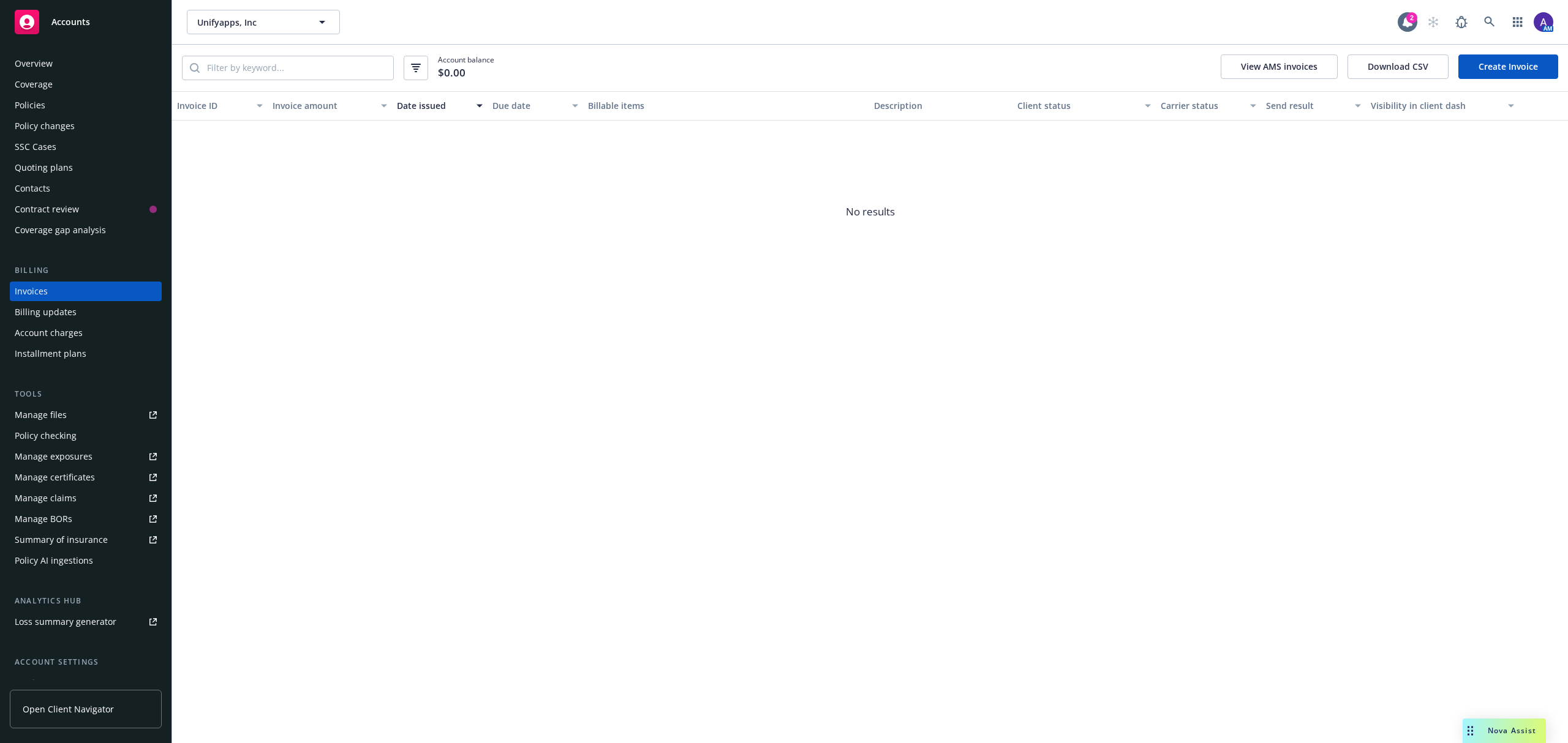
click at [1515, 59] on link "Create Invoice" at bounding box center [1508, 67] width 100 height 25
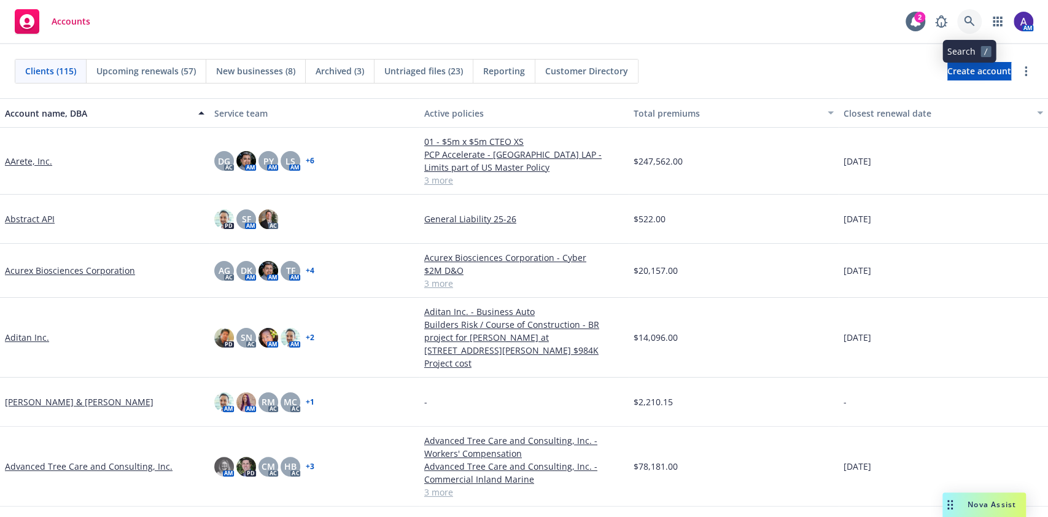
click at [973, 20] on icon at bounding box center [969, 21] width 11 height 11
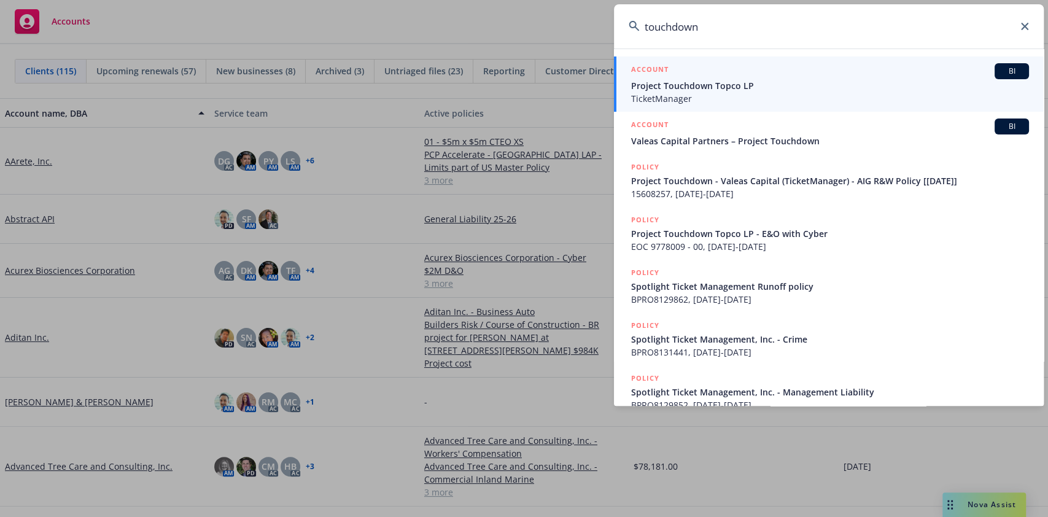
type input "touchdown"
click at [707, 88] on span "Project Touchdown Topco LP" at bounding box center [830, 85] width 398 height 13
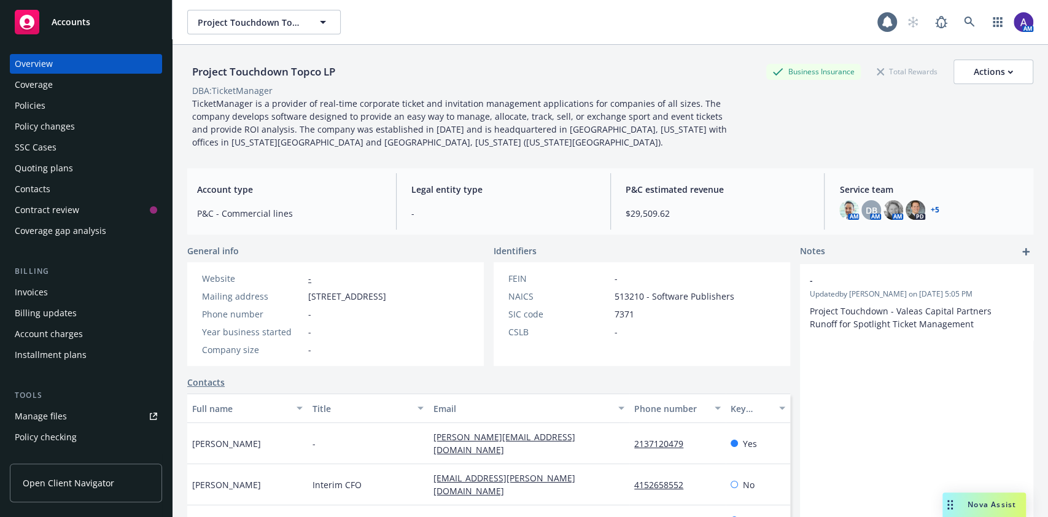
click at [25, 91] on div "Coverage" at bounding box center [34, 85] width 38 height 20
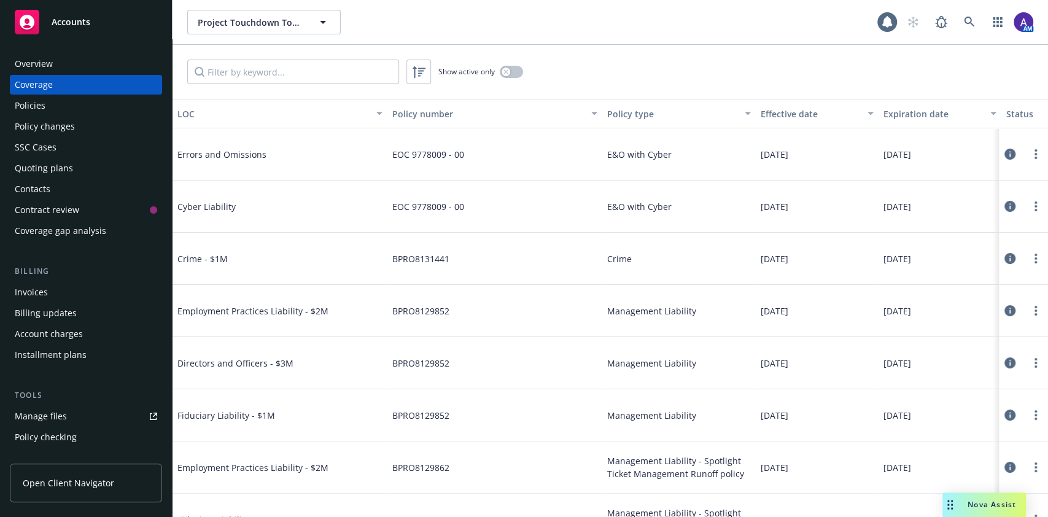
click at [26, 98] on div "Policies" at bounding box center [30, 106] width 31 height 20
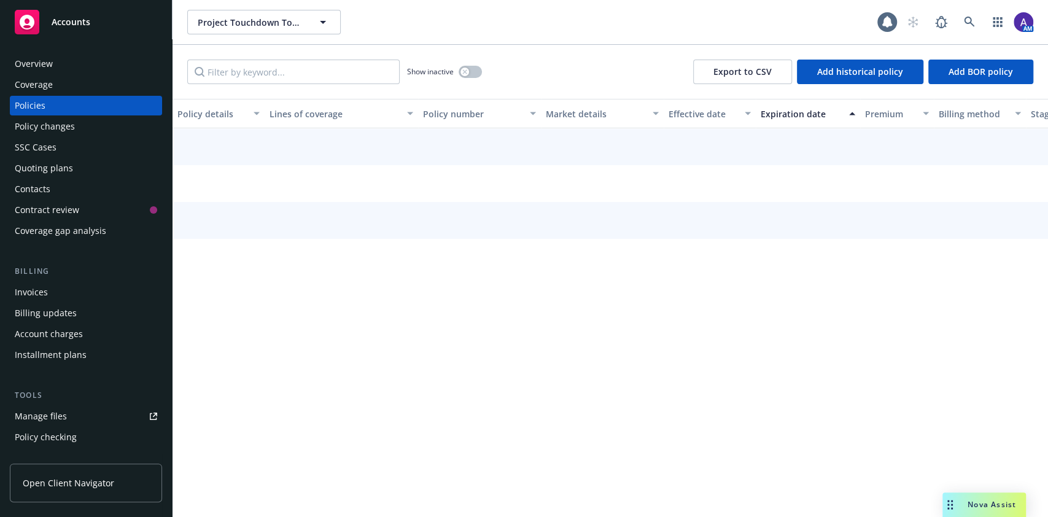
click at [29, 62] on div "Overview" at bounding box center [34, 64] width 38 height 20
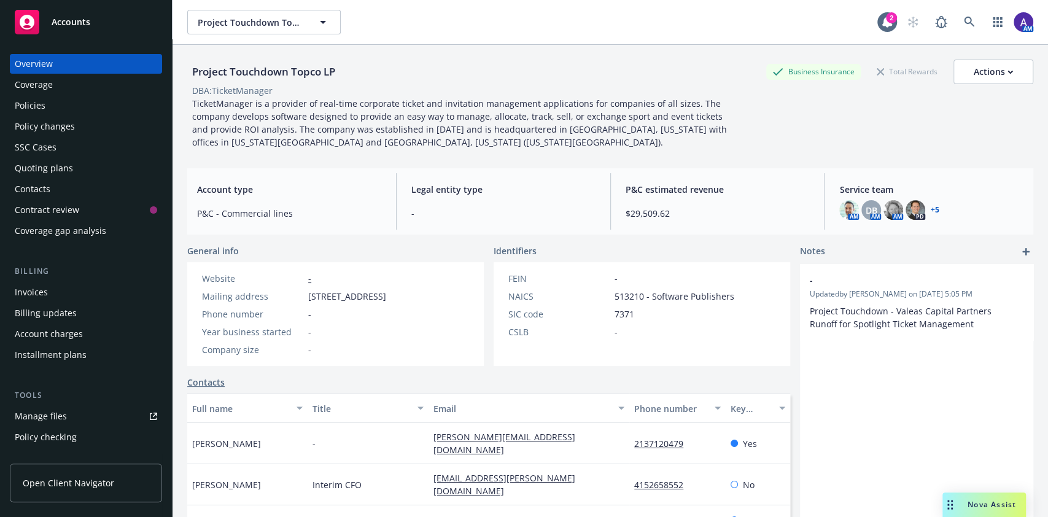
click at [31, 103] on div "Policies" at bounding box center [30, 106] width 31 height 20
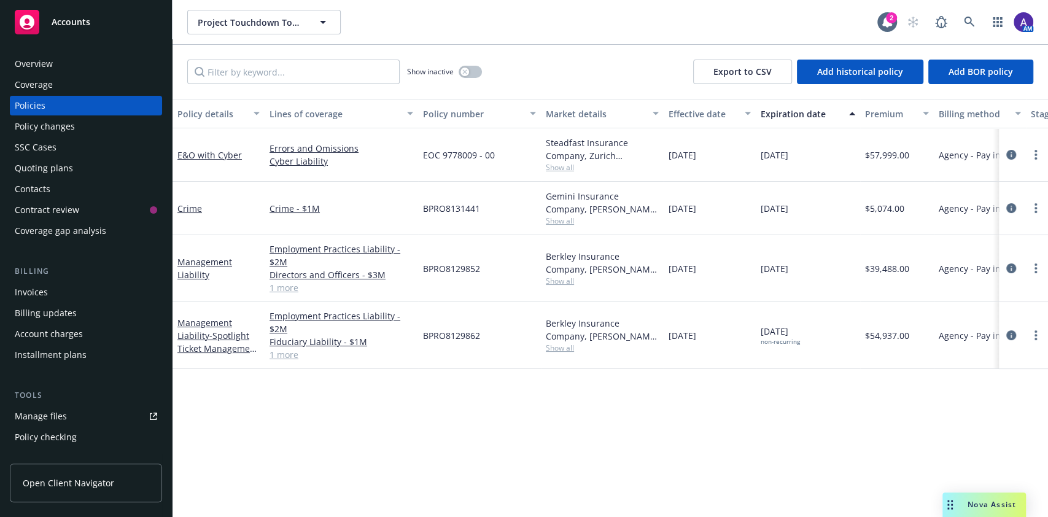
click at [624, 33] on div "Project Touchdown Topco LP Project Touchdown Topco LP" at bounding box center [532, 22] width 690 height 25
click at [986, 76] on span "Add BOR policy" at bounding box center [981, 72] width 64 height 12
select select "other"
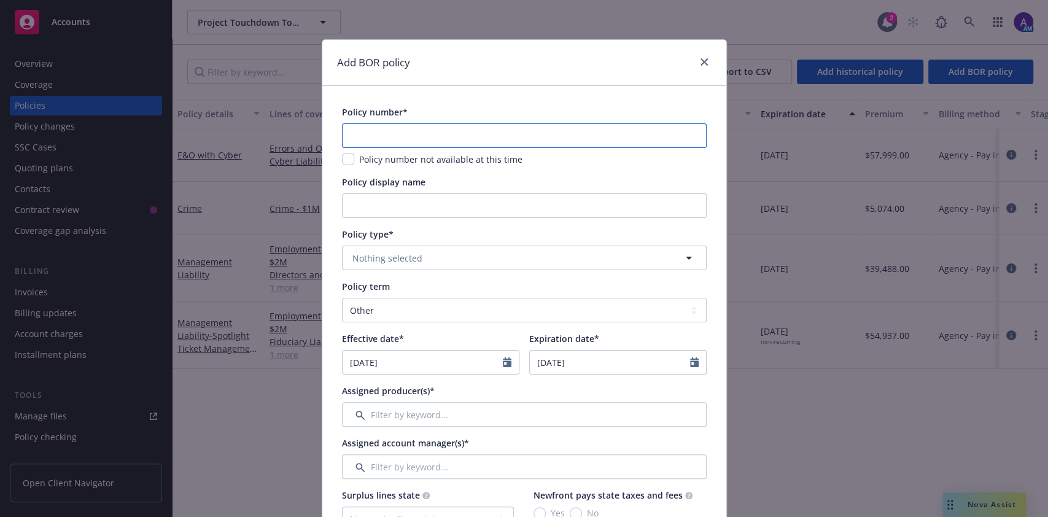
click at [387, 132] on input "text" at bounding box center [524, 135] width 365 height 25
paste input "BA-5K573353-25-I5-G"
drag, startPoint x: 387, startPoint y: 132, endPoint x: 384, endPoint y: 144, distance: 12.1
click at [387, 132] on input "BA-5K573353-25-I5-G" at bounding box center [524, 135] width 365 height 25
type input "BA-5K573353-25-I5-G"
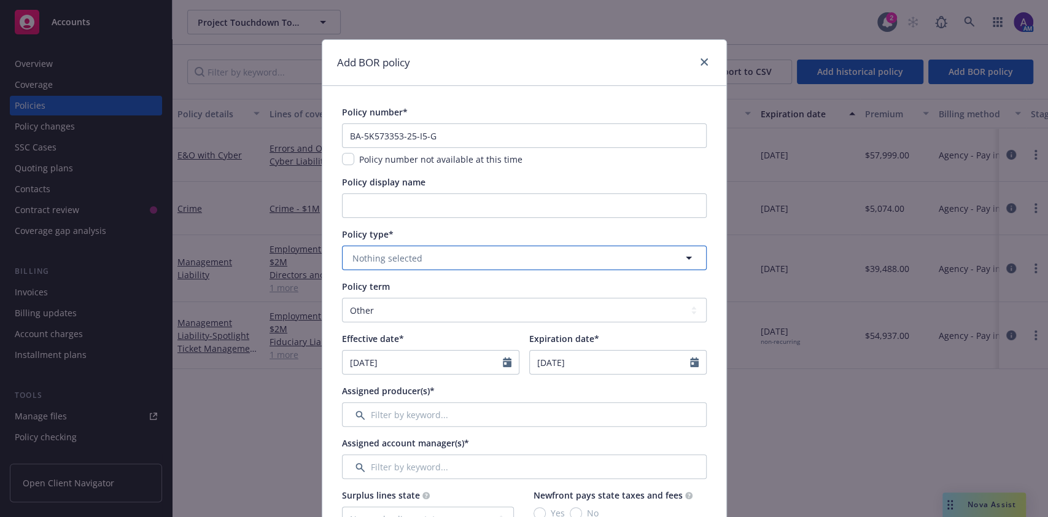
click at [381, 259] on span "Nothing selected" at bounding box center [387, 258] width 70 height 13
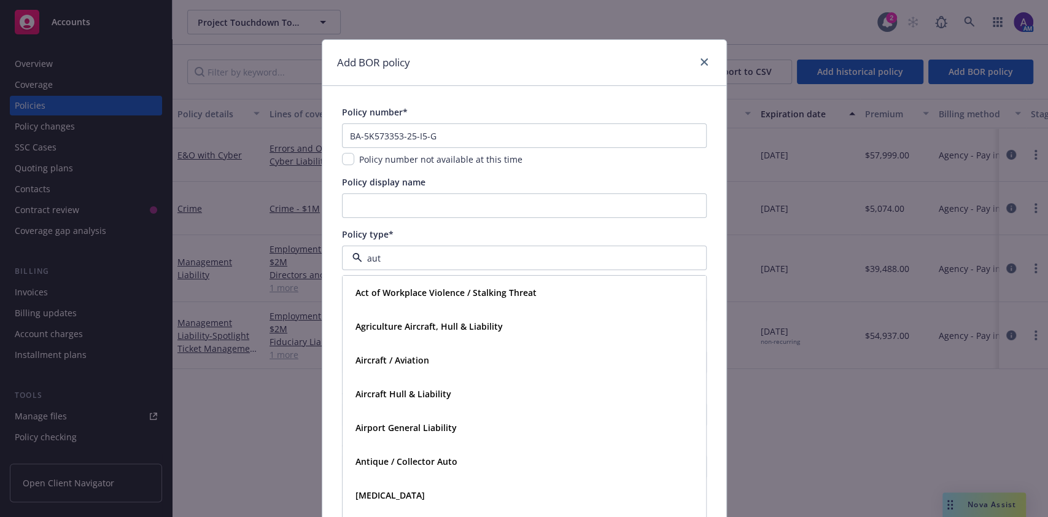
type input "auto"
click at [392, 322] on strong "Commercial Auto" at bounding box center [392, 327] width 72 height 12
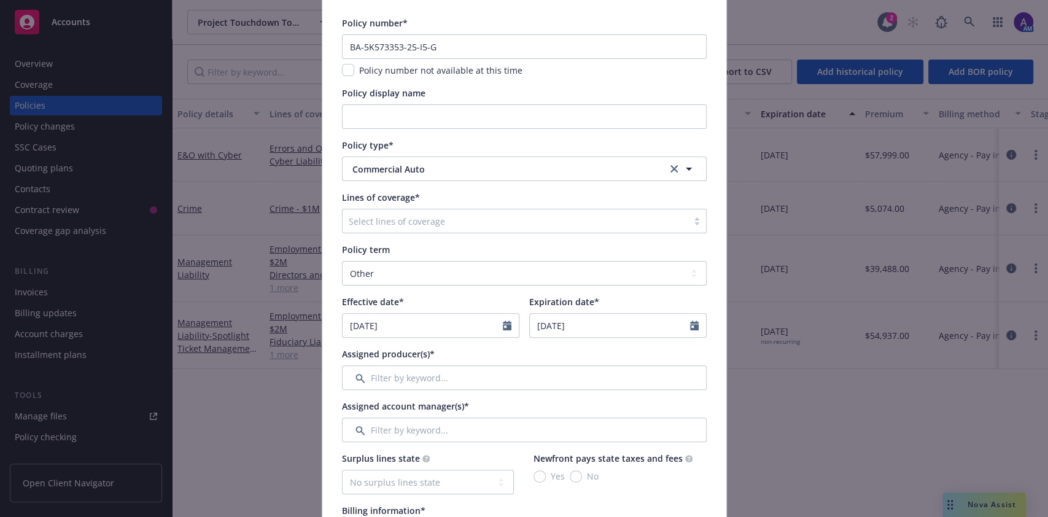
scroll to position [90, 0]
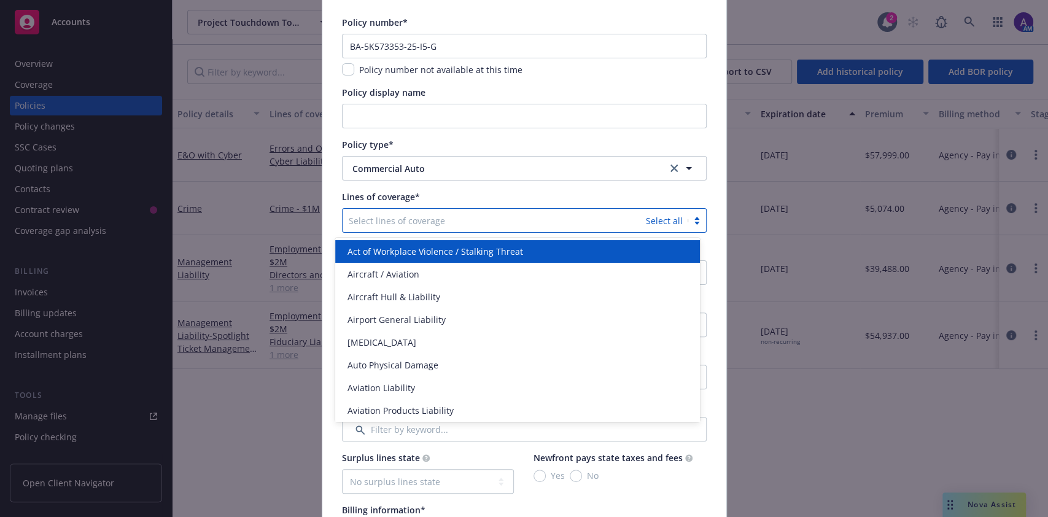
click at [411, 227] on div at bounding box center [494, 220] width 291 height 15
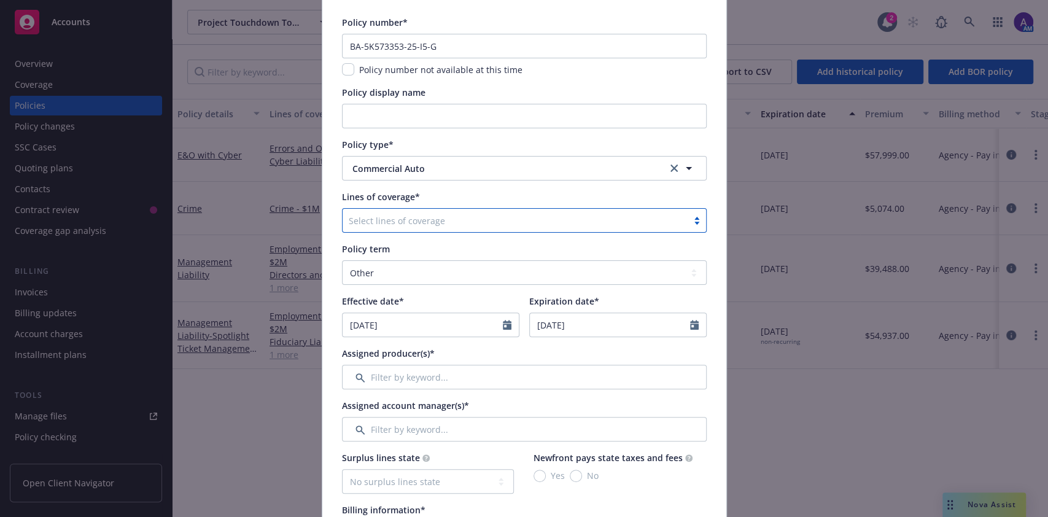
click at [393, 226] on div at bounding box center [515, 220] width 333 height 15
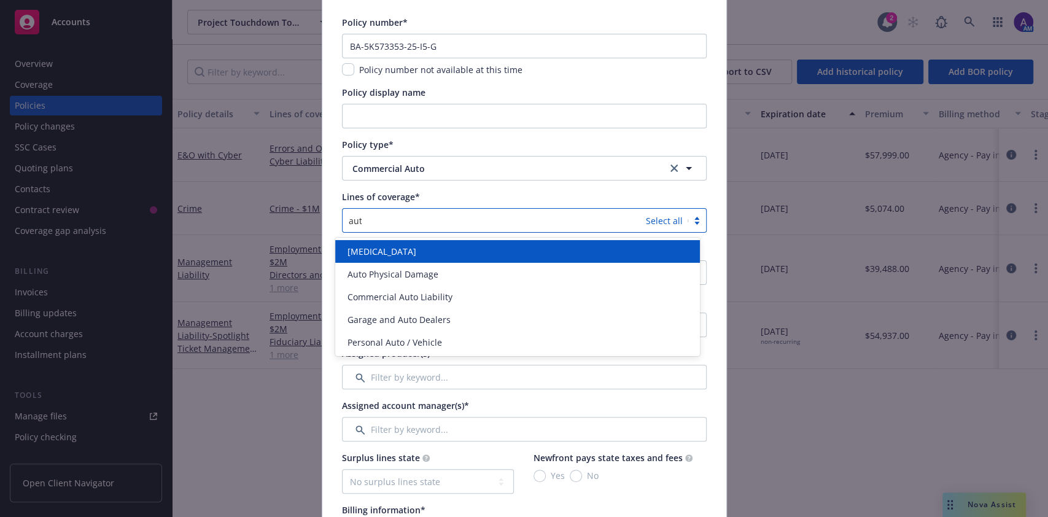
type input "auto"
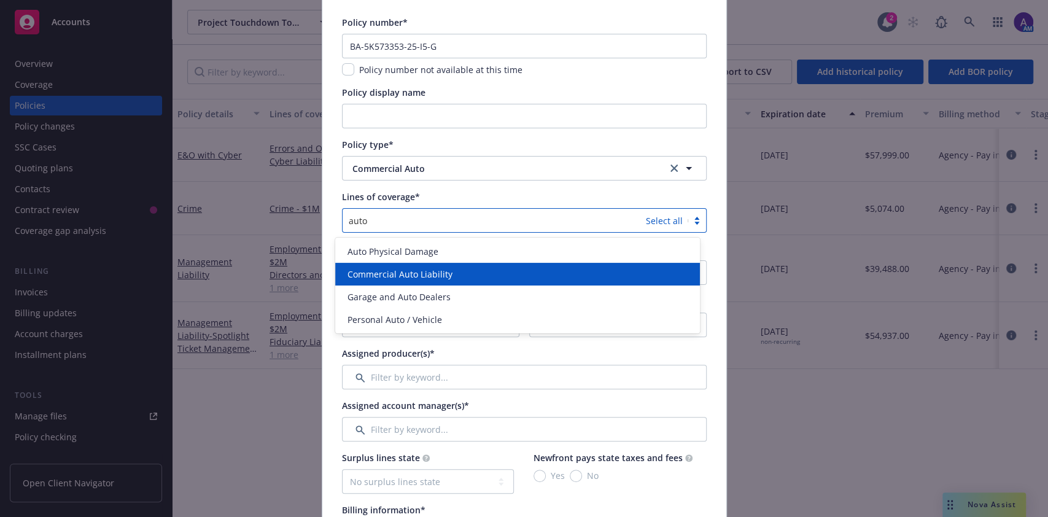
click at [406, 273] on span "Commercial Auto Liability" at bounding box center [400, 274] width 105 height 13
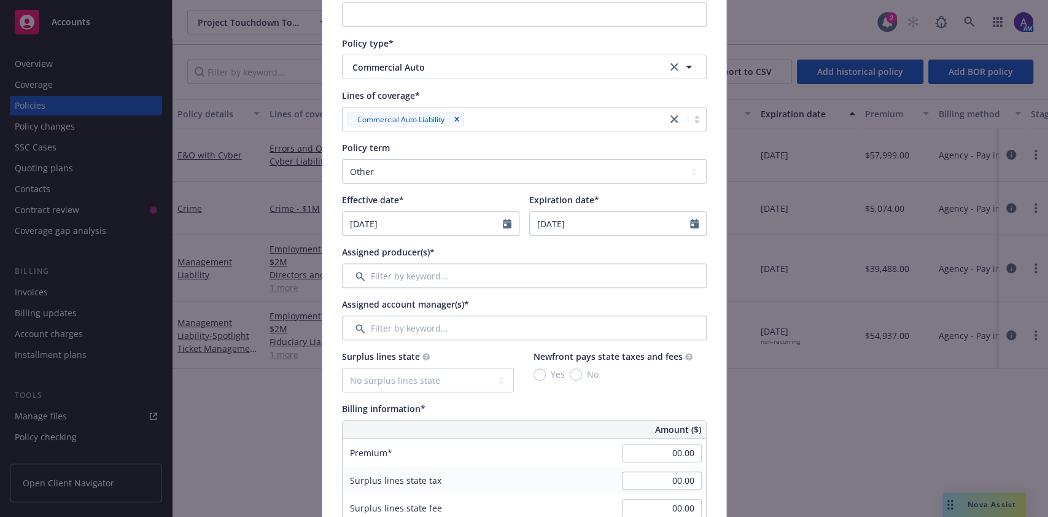
scroll to position [201, 0]
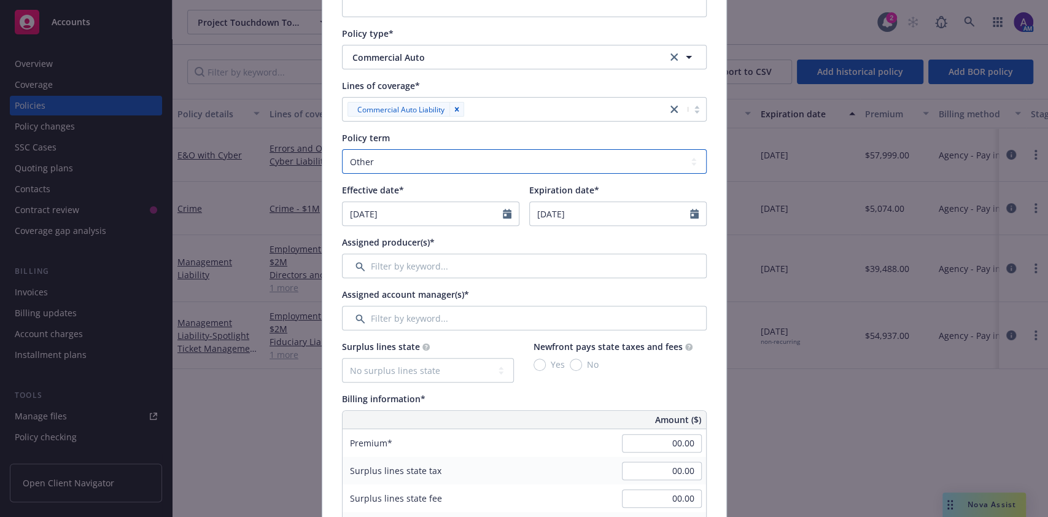
click at [494, 162] on select "Select policy term 12 Month 6 Month 4 Month 3 Month 2 Month 1 Month 36 Month (3…" at bounding box center [524, 161] width 365 height 25
select select "12"
click at [342, 149] on select "Select policy term 12 Month 6 Month 4 Month 3 Month 2 Month 1 Month 36 Month (3…" at bounding box center [524, 161] width 365 height 25
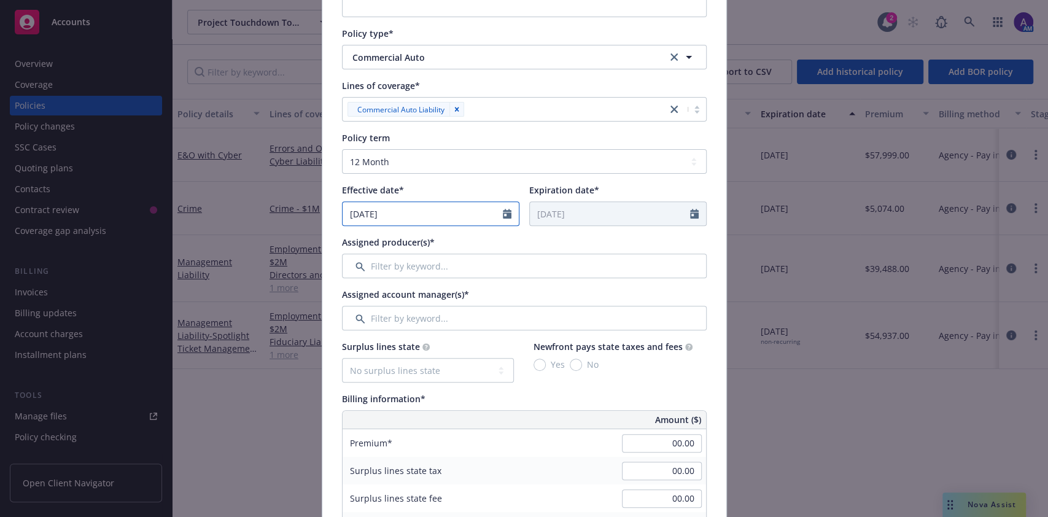
click at [409, 214] on input "[DATE]" at bounding box center [423, 213] width 160 height 23
select select "9"
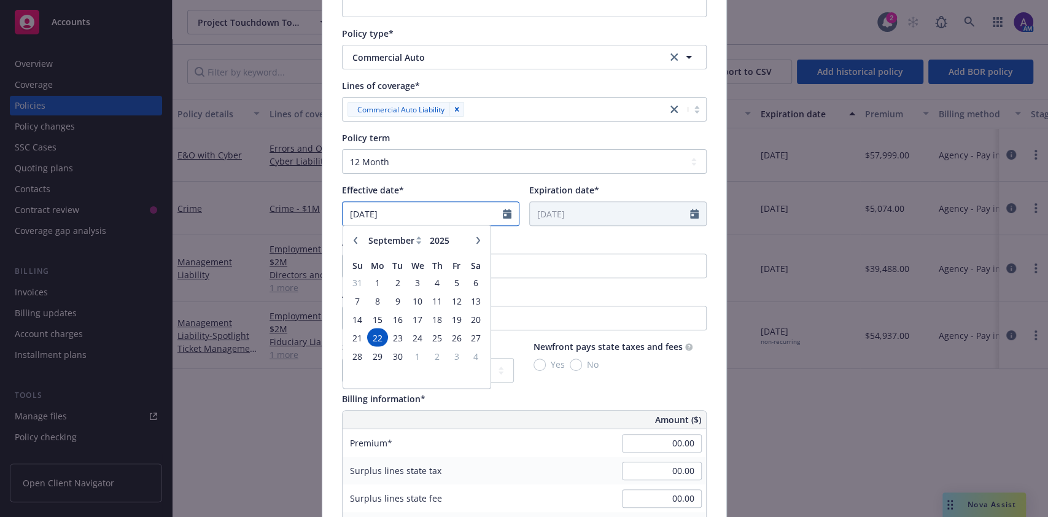
click at [409, 214] on input "09/22/2025" at bounding box center [423, 213] width 160 height 23
type input "[DATE]"
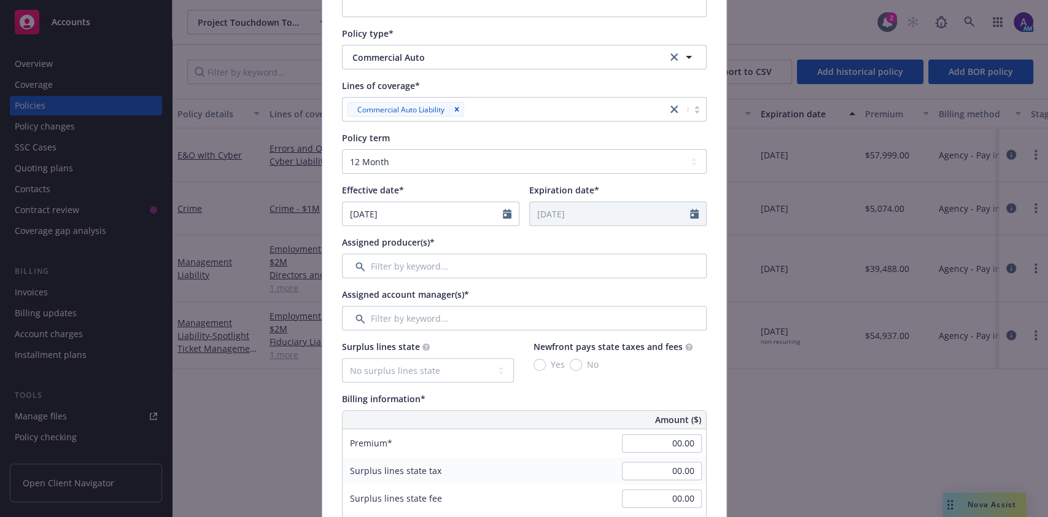
click at [535, 250] on div "Assigned producer(s)*" at bounding box center [524, 257] width 365 height 42
click at [499, 271] on input "Filter by keyword..." at bounding box center [524, 266] width 365 height 25
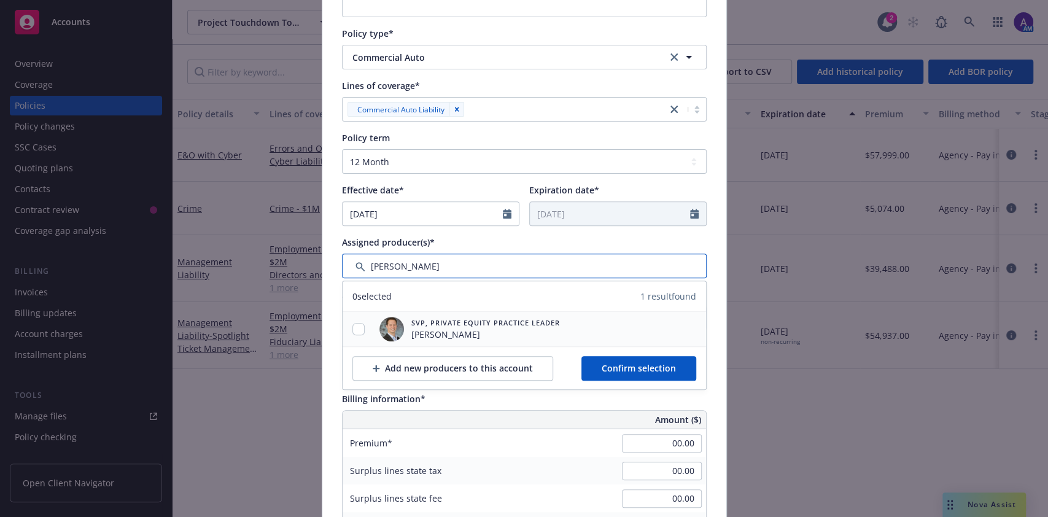
type input "mason"
click at [354, 327] on input "checkbox" at bounding box center [358, 329] width 12 height 12
checkbox input "true"
click at [440, 268] on input "Filter by keyword..." at bounding box center [524, 266] width 365 height 25
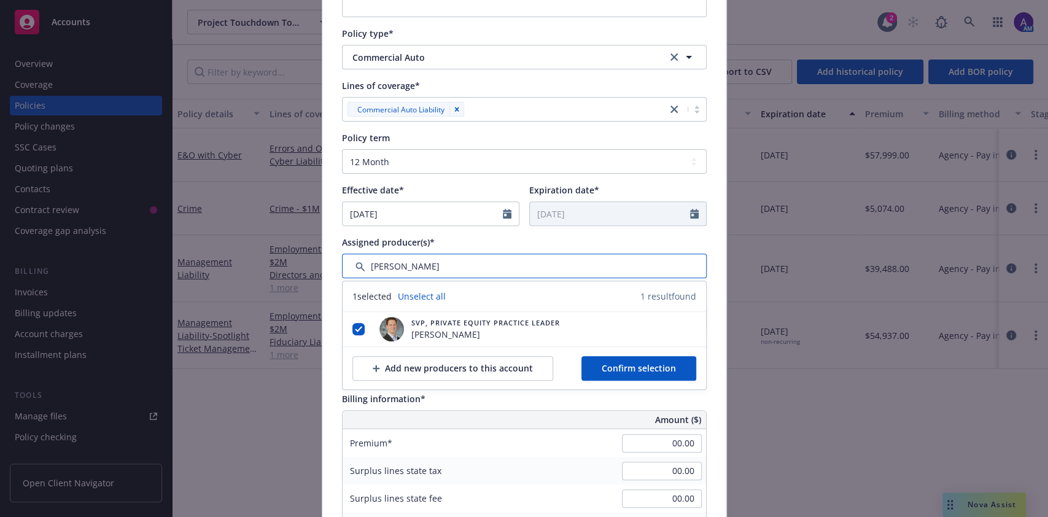
click at [440, 268] on input "Filter by keyword..." at bounding box center [524, 266] width 365 height 25
type input "ted"
click at [352, 332] on input "checkbox" at bounding box center [358, 329] width 12 height 12
checkbox input "true"
click at [616, 366] on span "Confirm selection" at bounding box center [639, 368] width 74 height 12
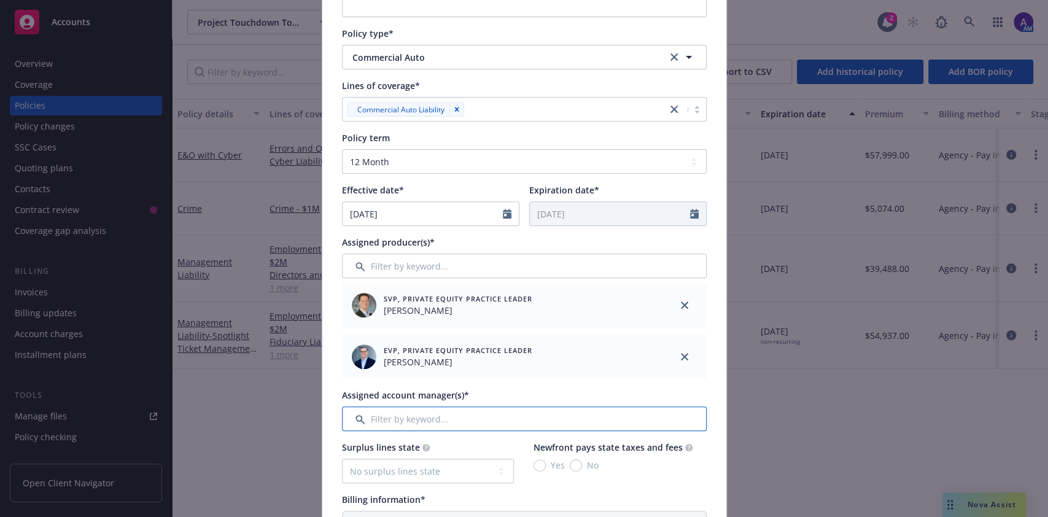
click at [427, 411] on input "Filter by keyword..." at bounding box center [524, 418] width 365 height 25
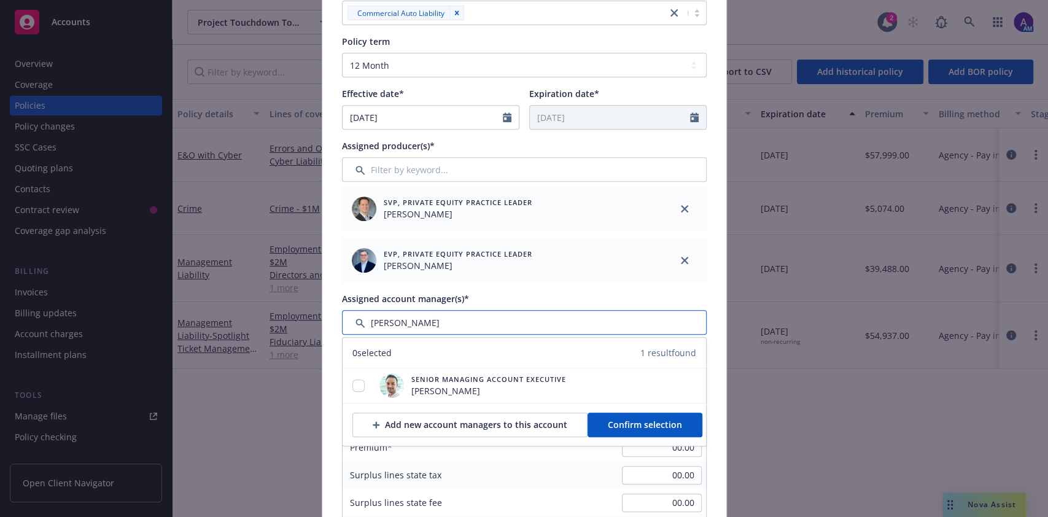
scroll to position [299, 0]
type input "adnan"
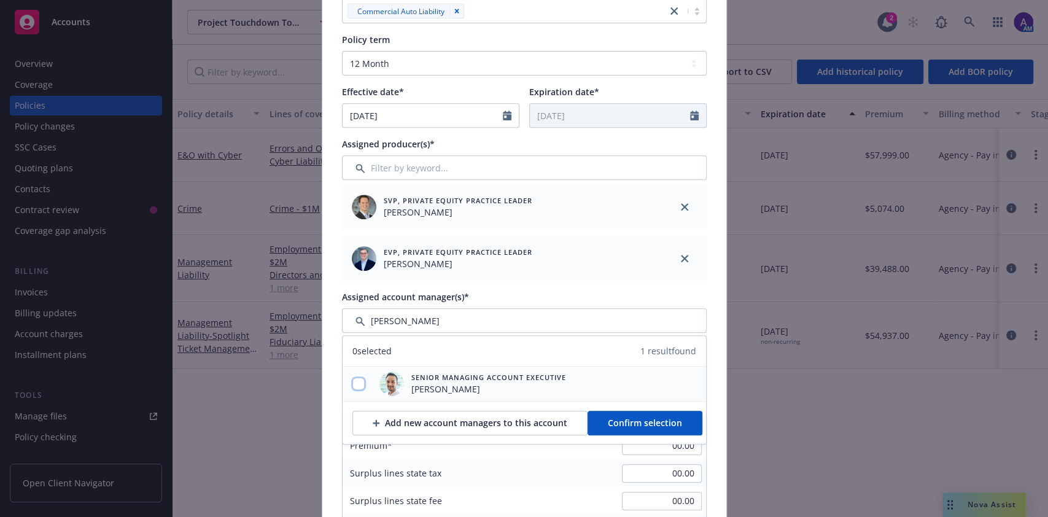
click at [357, 383] on input "checkbox" at bounding box center [358, 384] width 12 height 12
checkbox input "true"
click at [643, 417] on span "Confirm selection" at bounding box center [645, 423] width 74 height 12
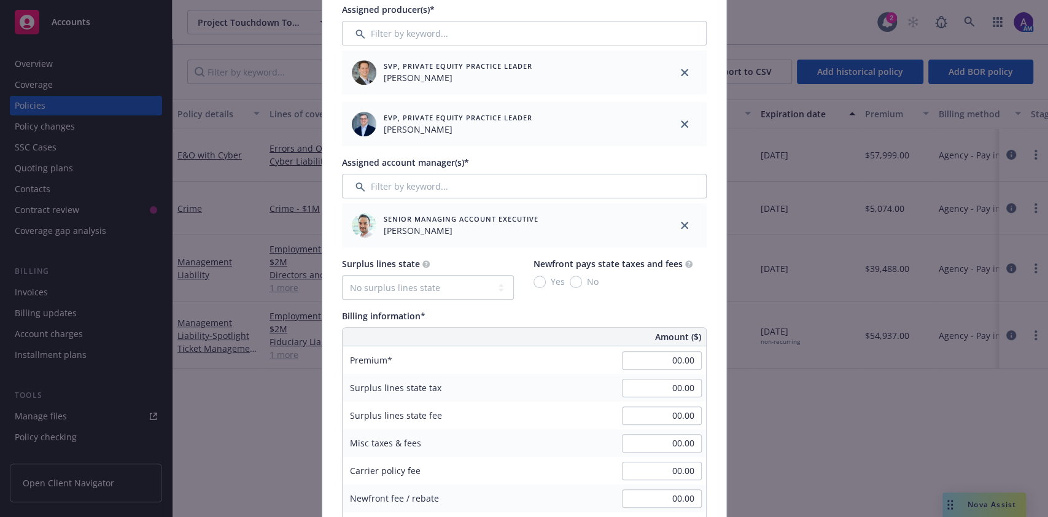
scroll to position [435, 0]
click at [666, 357] on input "00.00" at bounding box center [662, 359] width 80 height 18
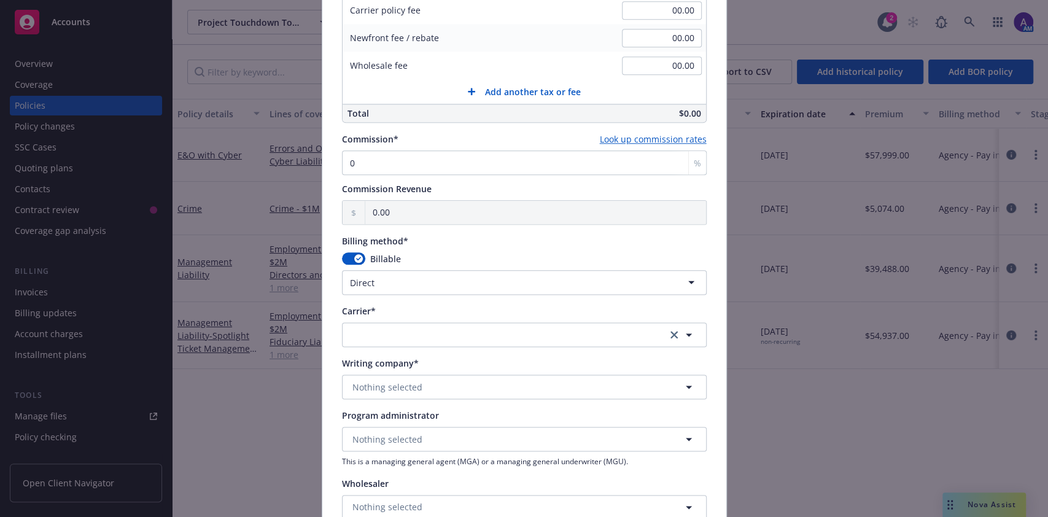
scroll to position [904, 0]
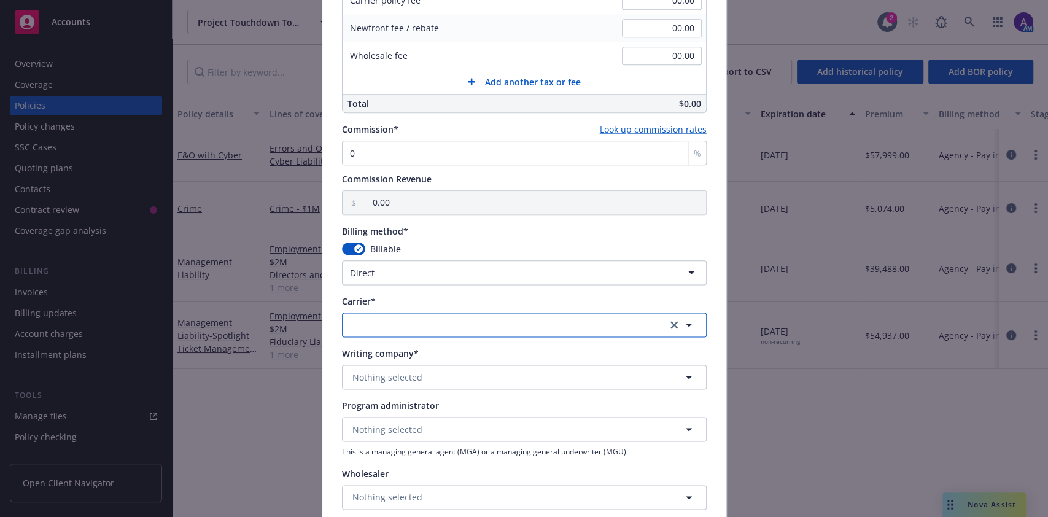
type input "1,263.00"
click at [378, 321] on button "button" at bounding box center [524, 325] width 365 height 25
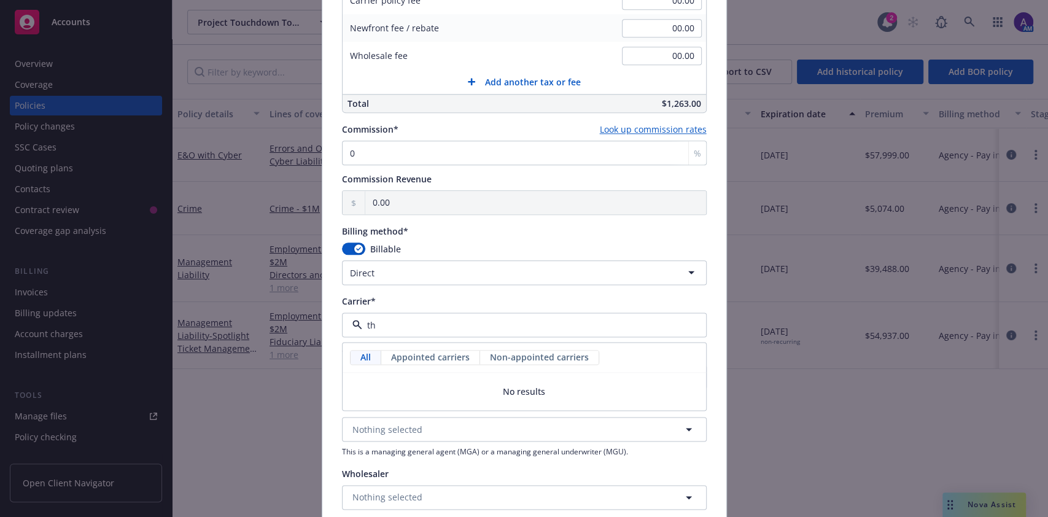
type input "t"
type input "travel"
click at [403, 402] on span "Appointed carrier" at bounding box center [397, 402] width 82 height 13
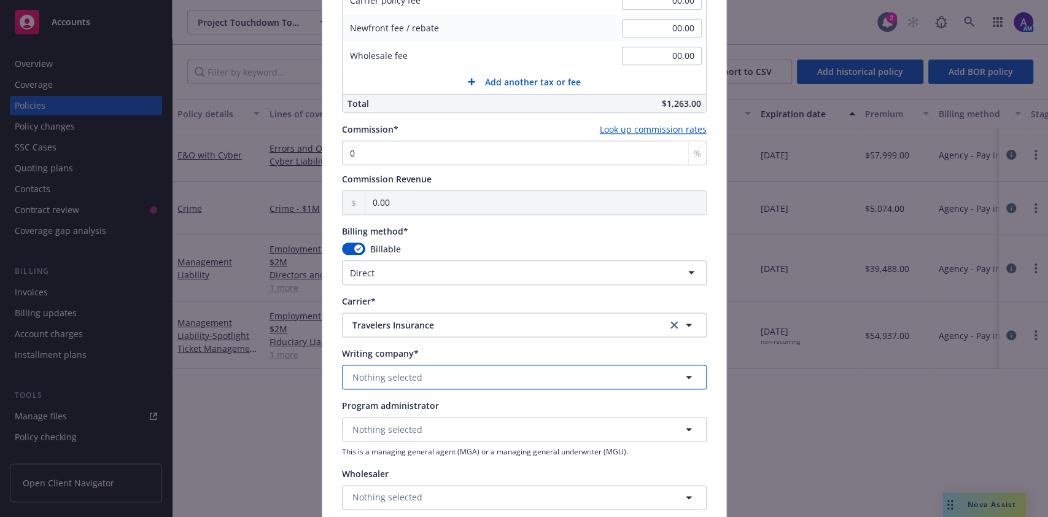
click at [396, 379] on span "Nothing selected" at bounding box center [387, 377] width 70 height 13
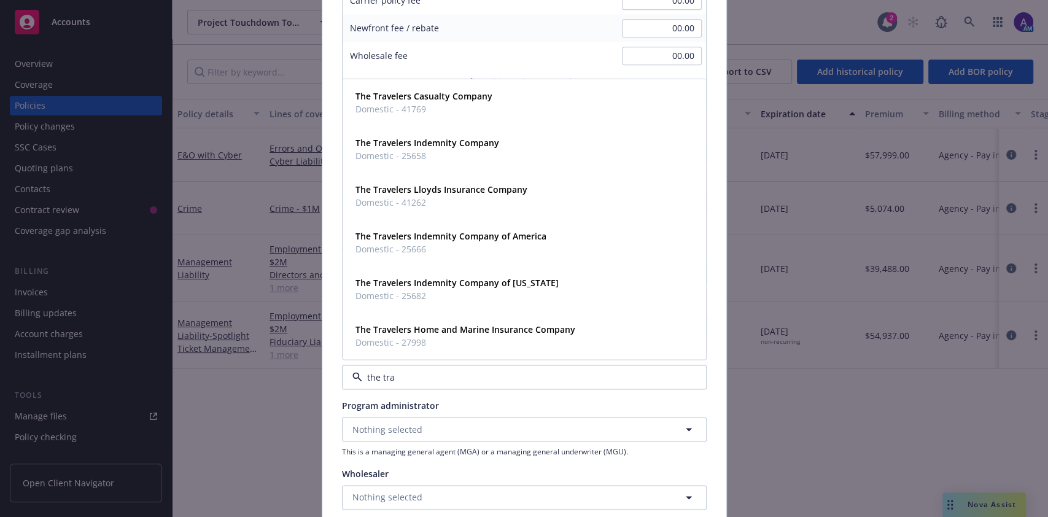
type input "the trav"
click at [408, 142] on strong "The Travelers Indemnity Company" at bounding box center [428, 143] width 144 height 12
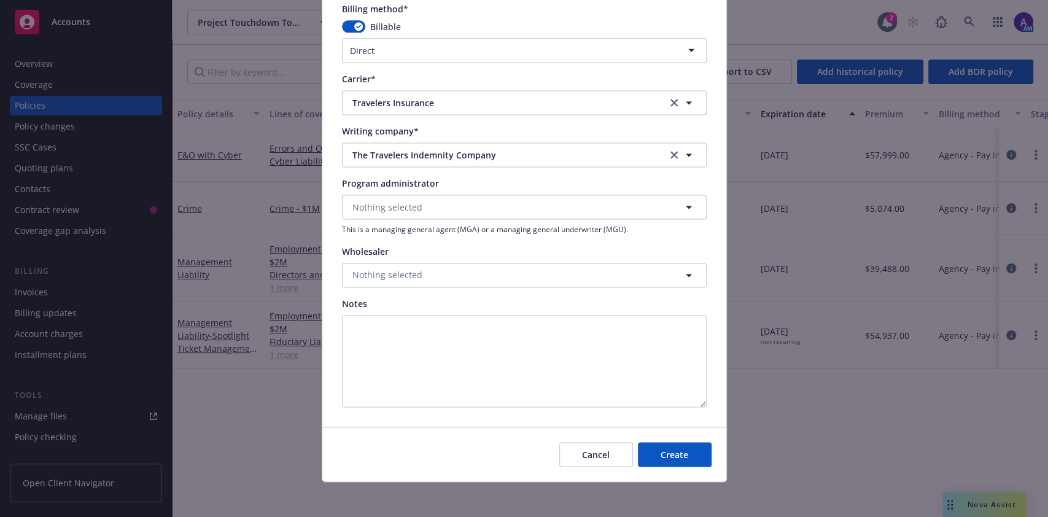
scroll to position [1130, 0]
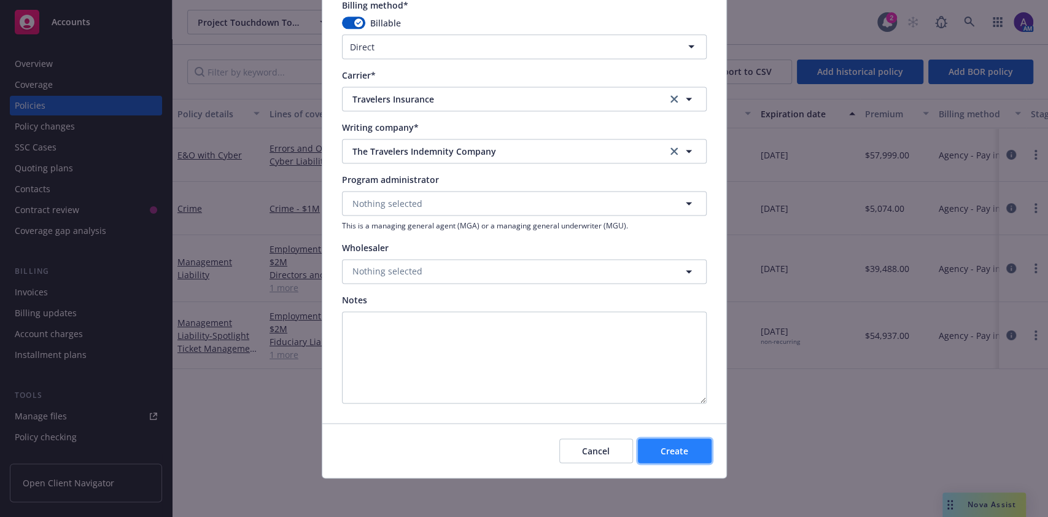
click at [681, 454] on span "Create" at bounding box center [675, 451] width 28 height 12
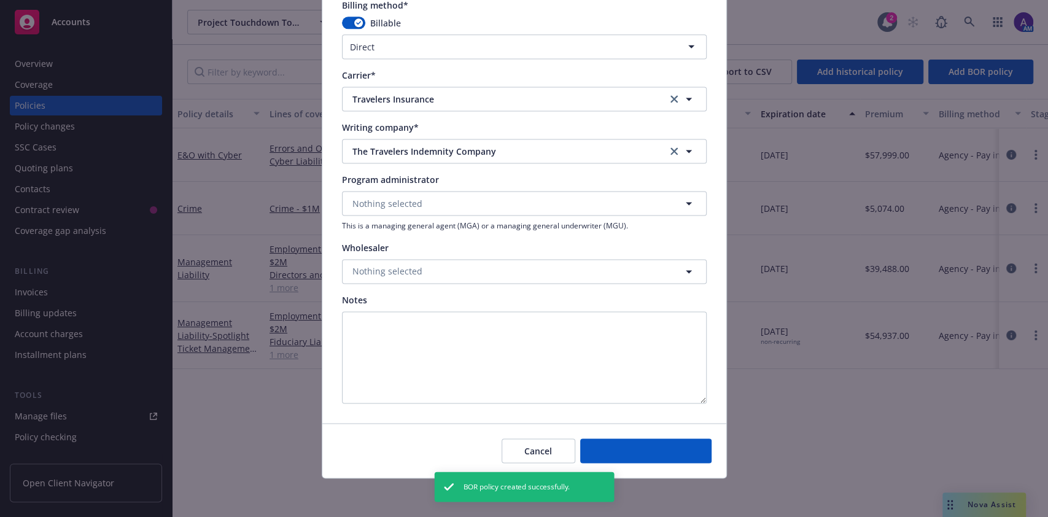
select select "other"
type input "09/22/2025"
type input "09/22/2026"
type input "00.00"
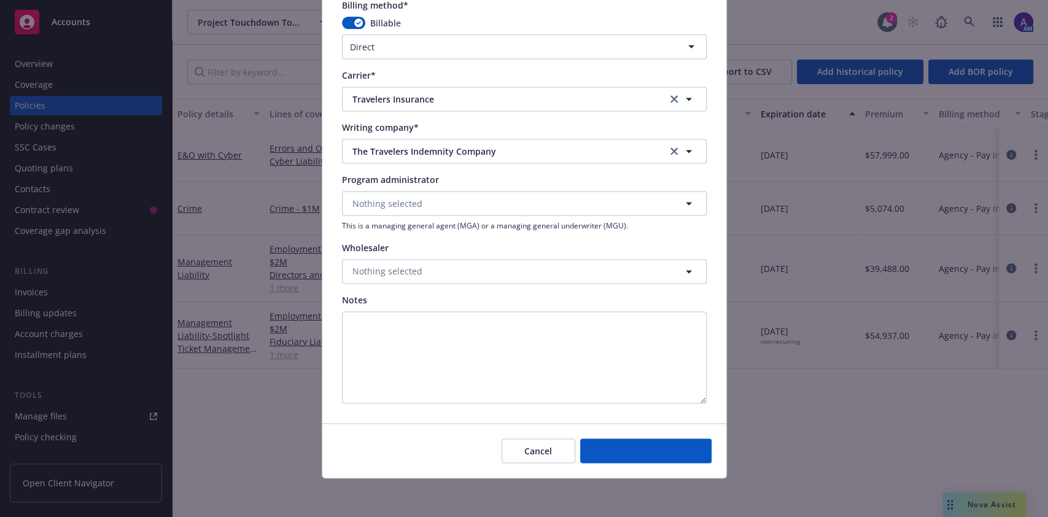
scroll to position [979, 0]
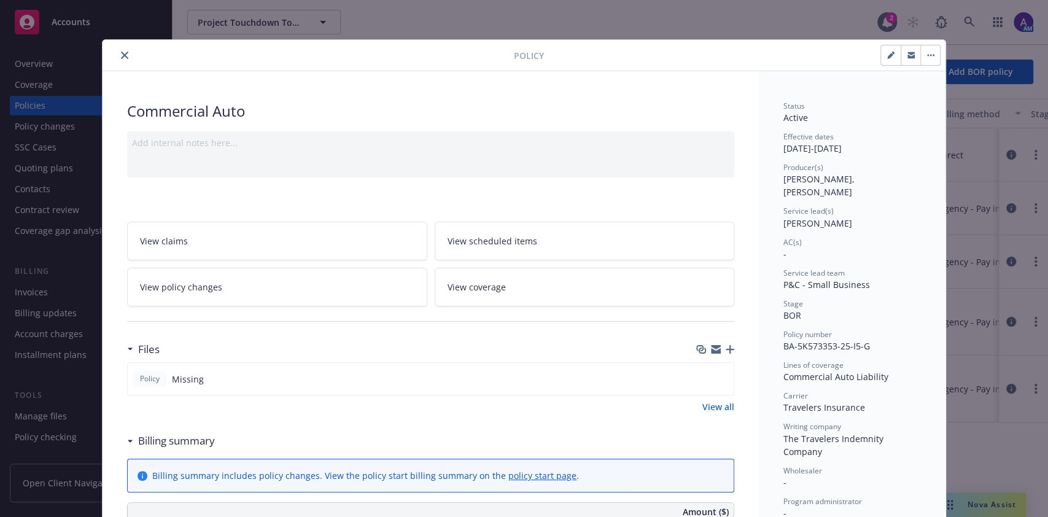
click at [890, 58] on button "button" at bounding box center [891, 55] width 20 height 20
select select "BOR"
select select "12"
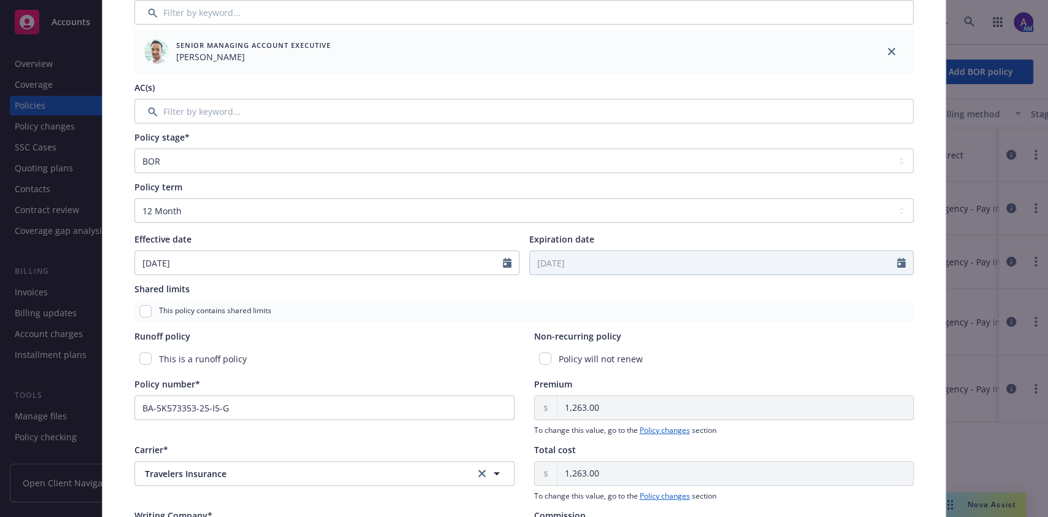
scroll to position [507, 0]
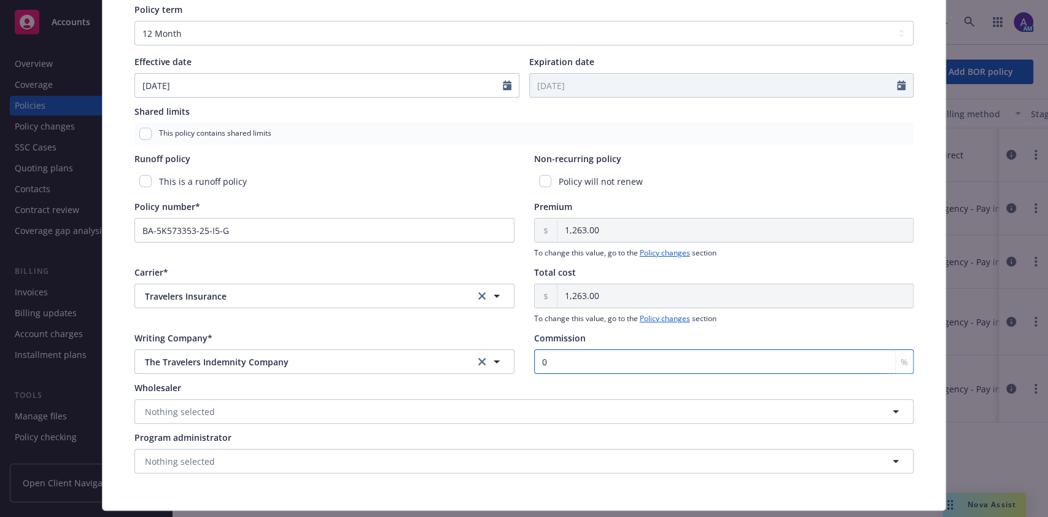
drag, startPoint x: 519, startPoint y: 363, endPoint x: 487, endPoint y: 362, distance: 32.6
click at [487, 362] on div "Writing Company* The Travelers Indemnity Company The Travelers Indemnity Compan…" at bounding box center [523, 353] width 779 height 42
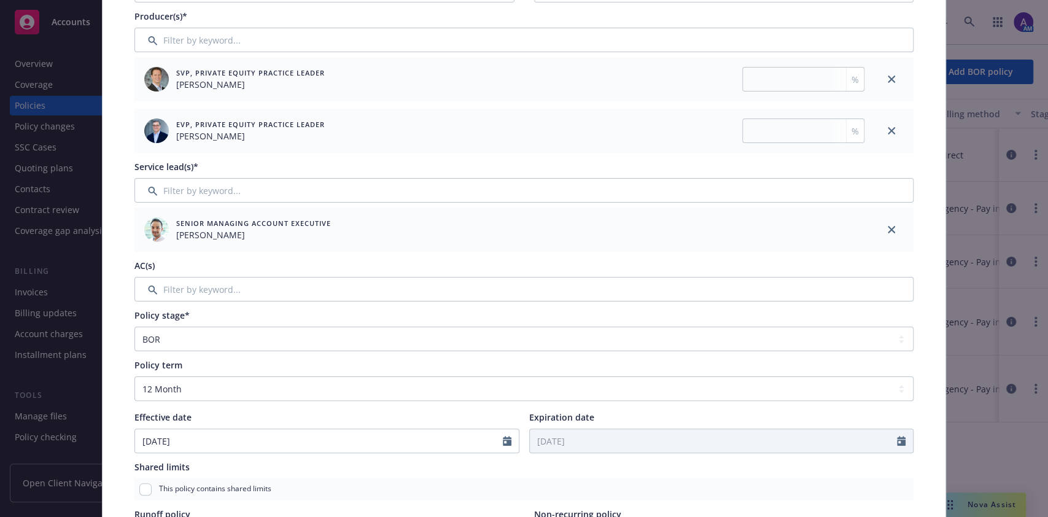
scroll to position [0, 0]
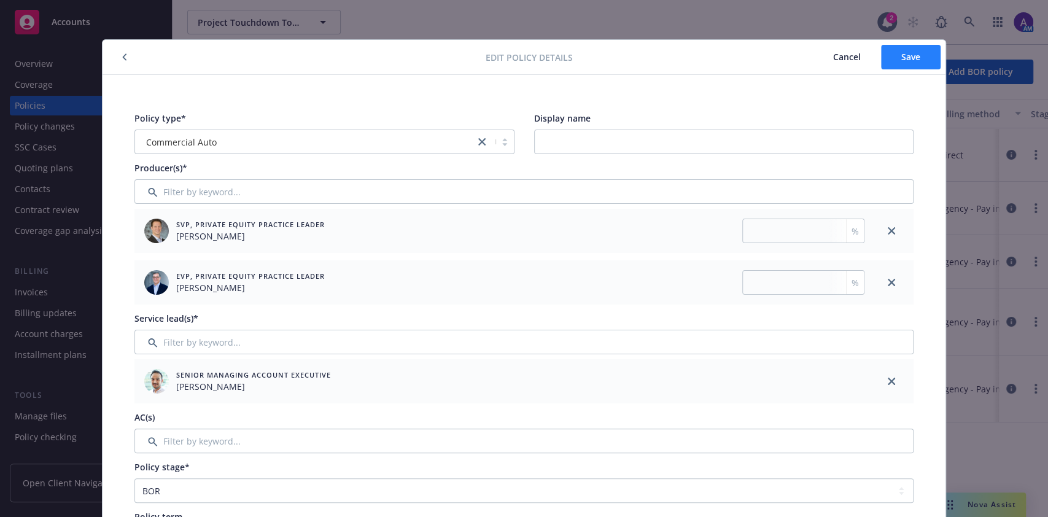
type input "15"
click at [901, 56] on span "Save" at bounding box center [910, 57] width 19 height 12
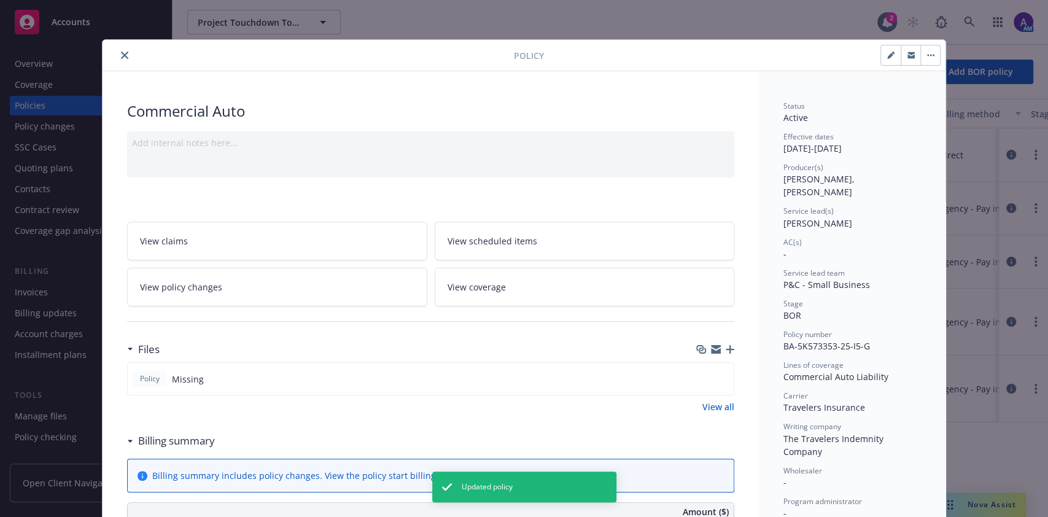
click at [121, 56] on icon "close" at bounding box center [124, 55] width 7 height 7
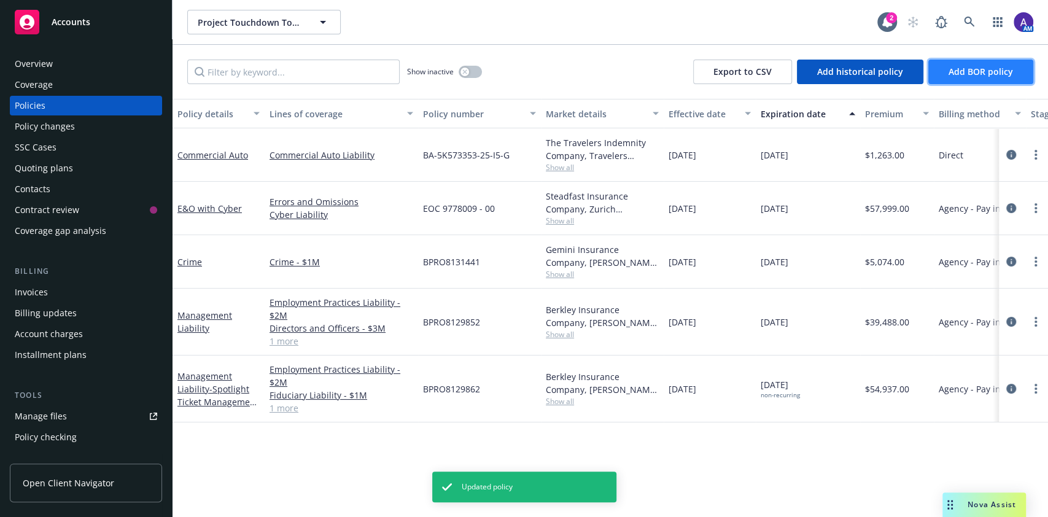
click at [962, 81] on button "Add BOR policy" at bounding box center [980, 72] width 105 height 25
select select "other"
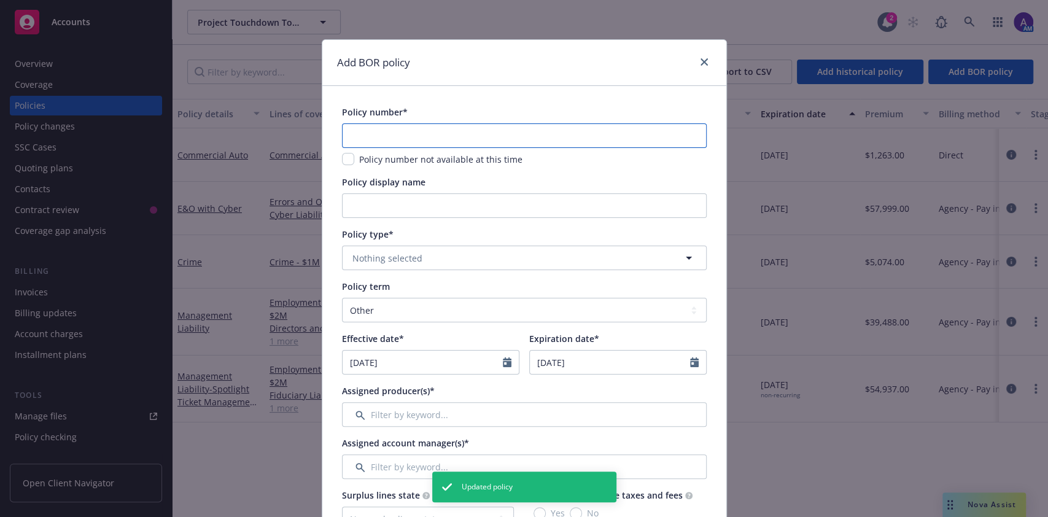
click at [513, 145] on input "text" at bounding box center [524, 135] width 365 height 25
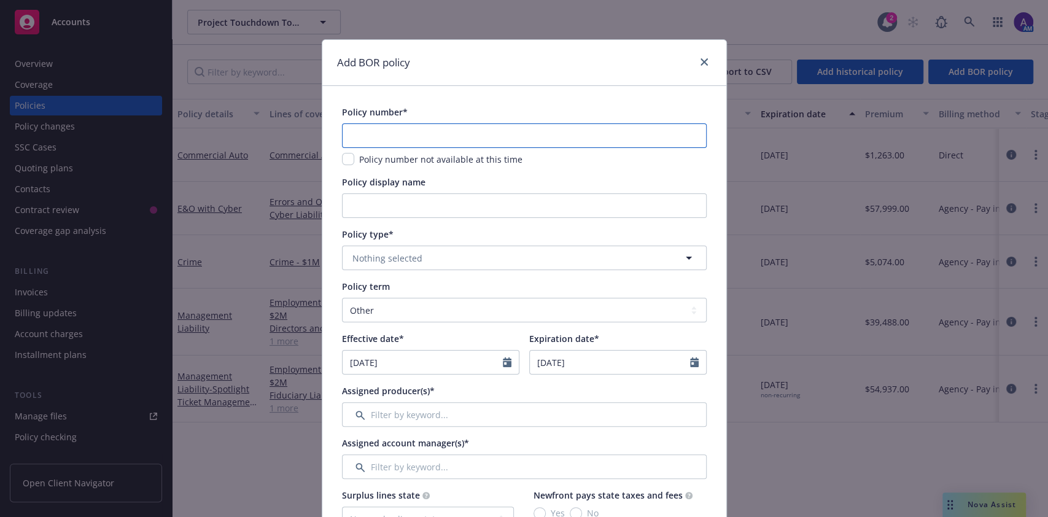
click at [599, 139] on input "text" at bounding box center [524, 135] width 365 height 25
paste input "ZLP-31M92435-25-I5"
type input "ZLP-31M92435-25-I5"
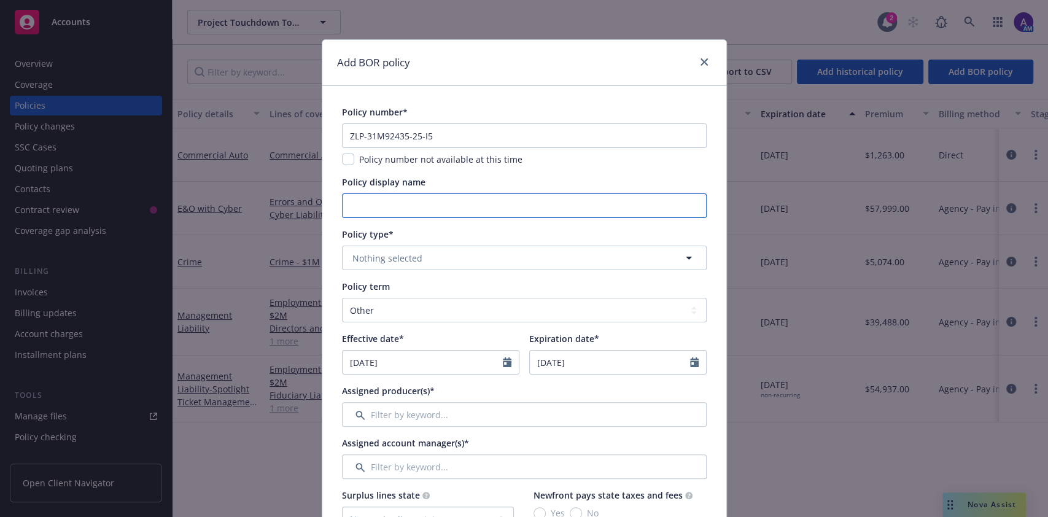
click at [479, 201] on input "Policy display name" at bounding box center [524, 205] width 365 height 25
type input "package"
drag, startPoint x: 479, startPoint y: 201, endPoint x: 286, endPoint y: 203, distance: 193.4
click at [286, 203] on div "Add BOR policy Policy number* ZLP-31M92435-25-I5 Policy number not available at…" at bounding box center [524, 258] width 1048 height 517
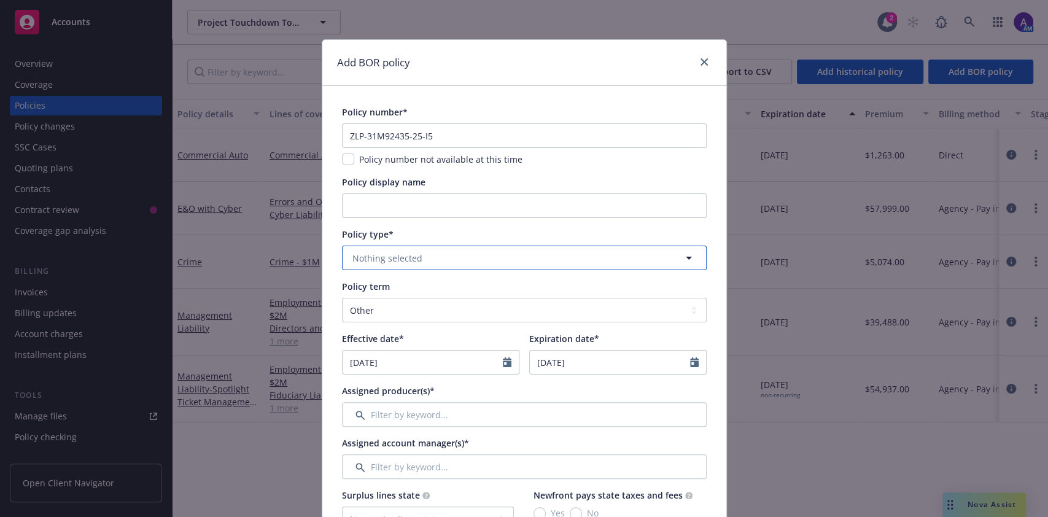
click at [355, 263] on span "Nothing selected" at bounding box center [387, 258] width 70 height 13
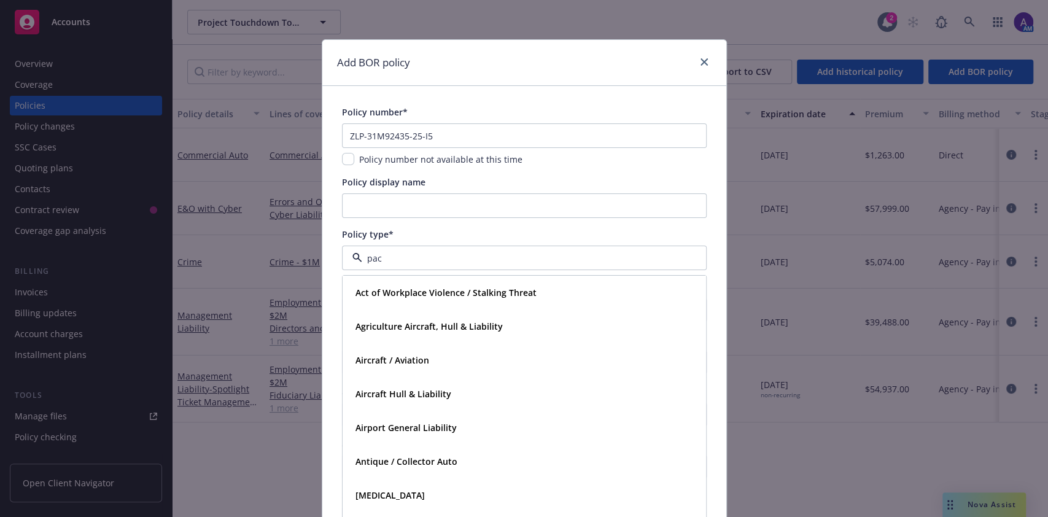
type input "pack"
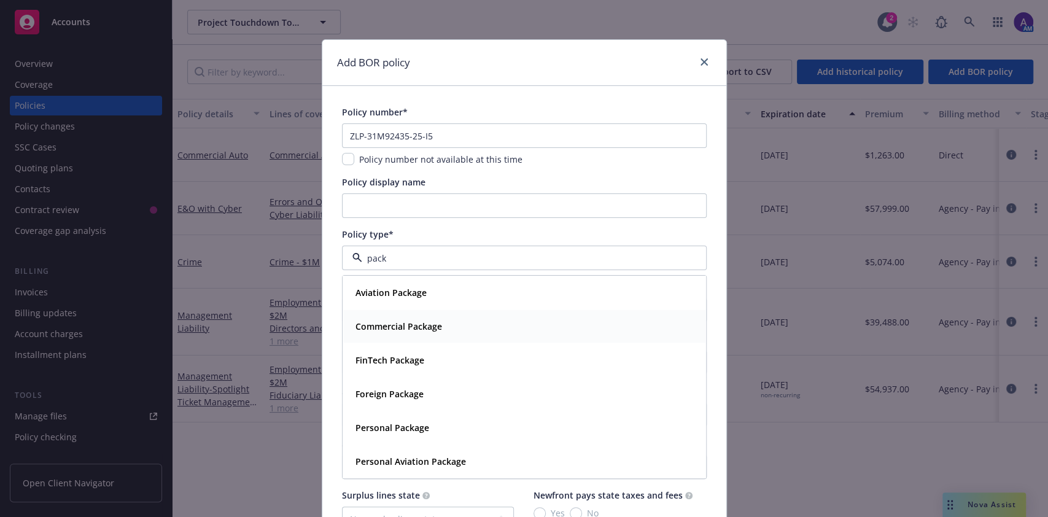
click at [410, 338] on div "Commercial Package" at bounding box center [524, 326] width 362 height 33
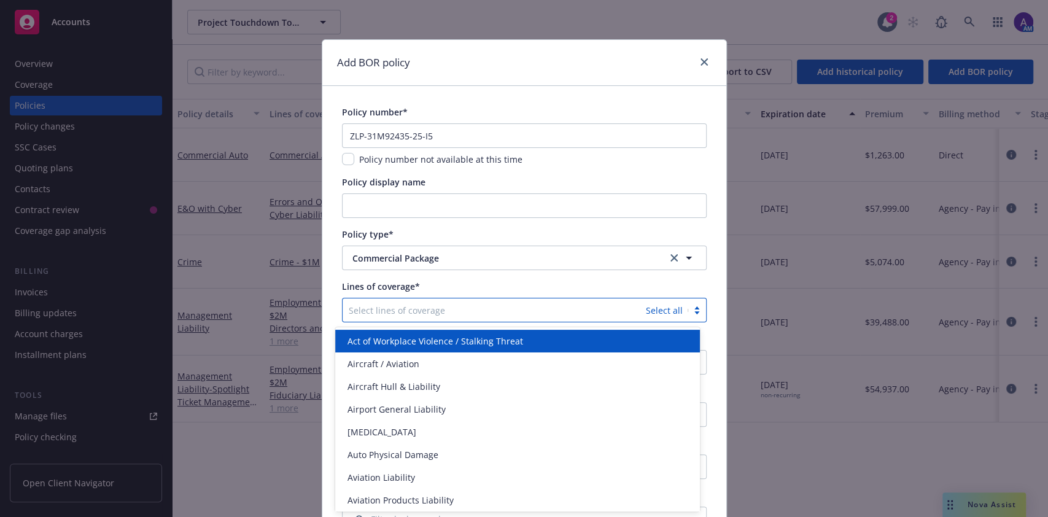
click at [408, 311] on div at bounding box center [494, 310] width 291 height 15
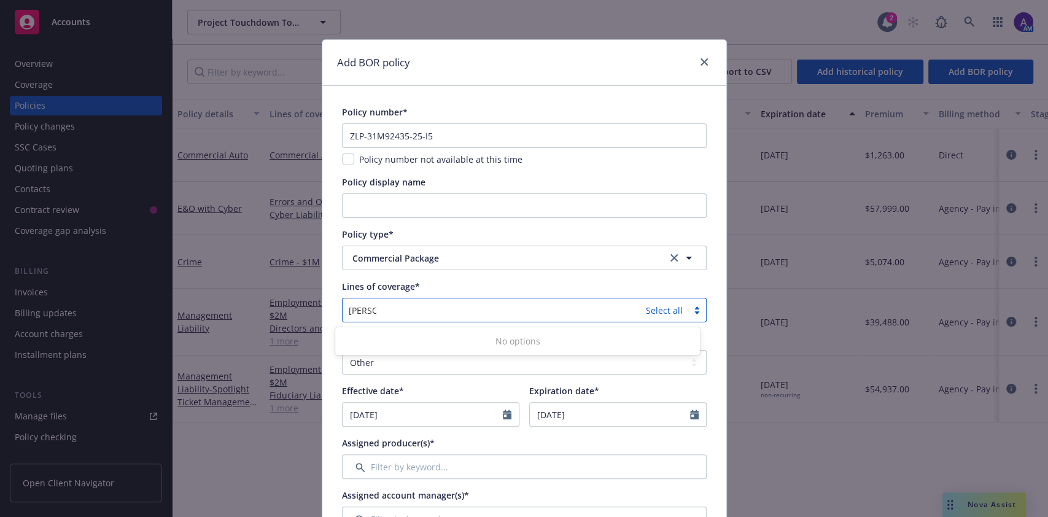
type input "gene"
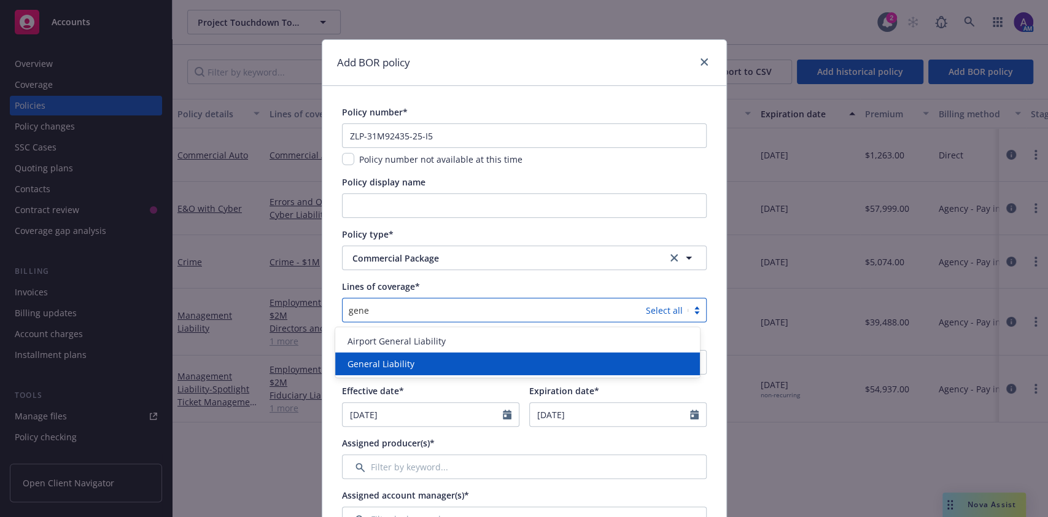
click at [429, 363] on div "General Liability" at bounding box center [518, 363] width 350 height 13
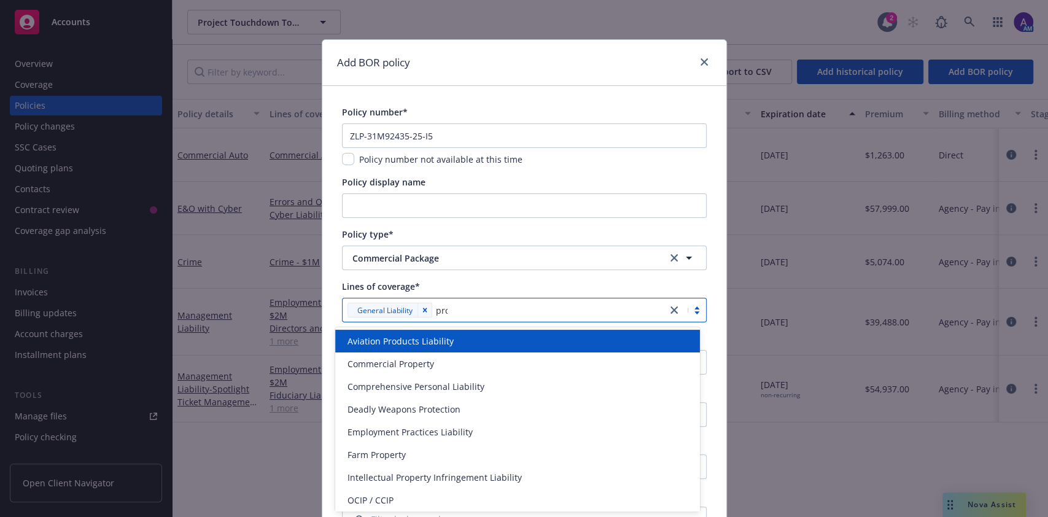
type input "prop"
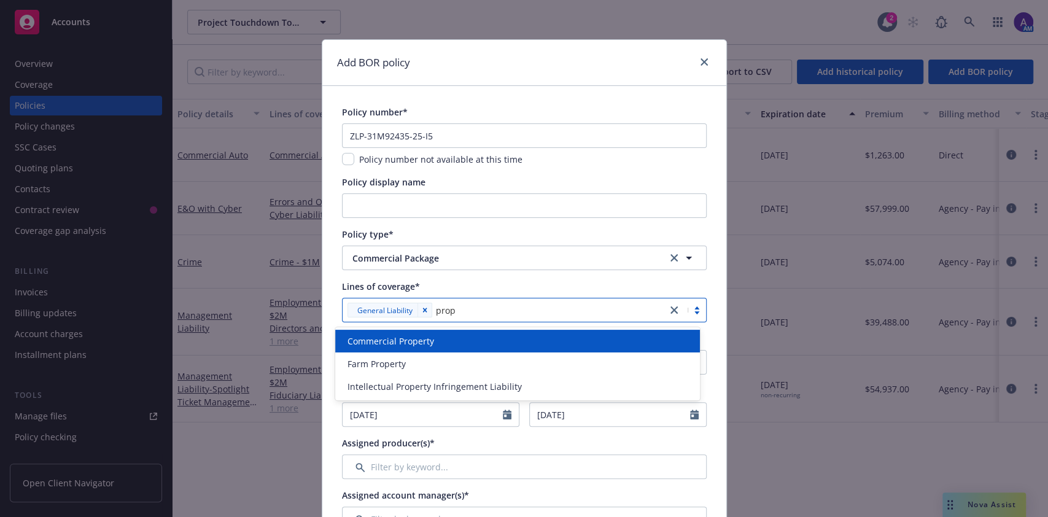
click at [419, 341] on span "Commercial Property" at bounding box center [391, 341] width 87 height 13
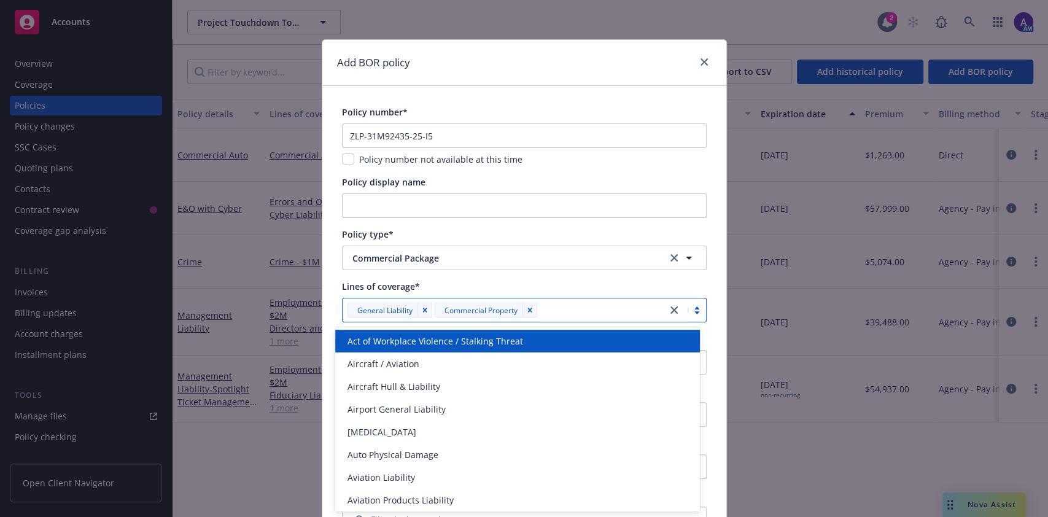
click at [666, 281] on div "Lines of coverage*" at bounding box center [524, 286] width 365 height 13
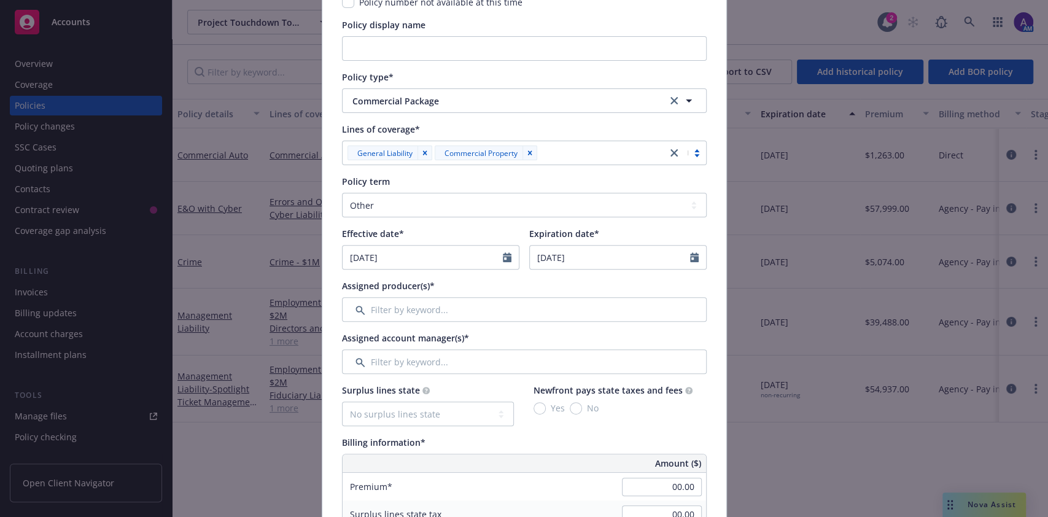
scroll to position [158, 0]
click at [472, 203] on select "Select policy term 12 Month 6 Month 4 Month 3 Month 2 Month 1 Month 36 Month (3…" at bounding box center [524, 204] width 365 height 25
select select "12"
click at [342, 192] on select "Select policy term 12 Month 6 Month 4 Month 3 Month 2 Month 1 Month 36 Month (3…" at bounding box center [524, 204] width 365 height 25
select select "9"
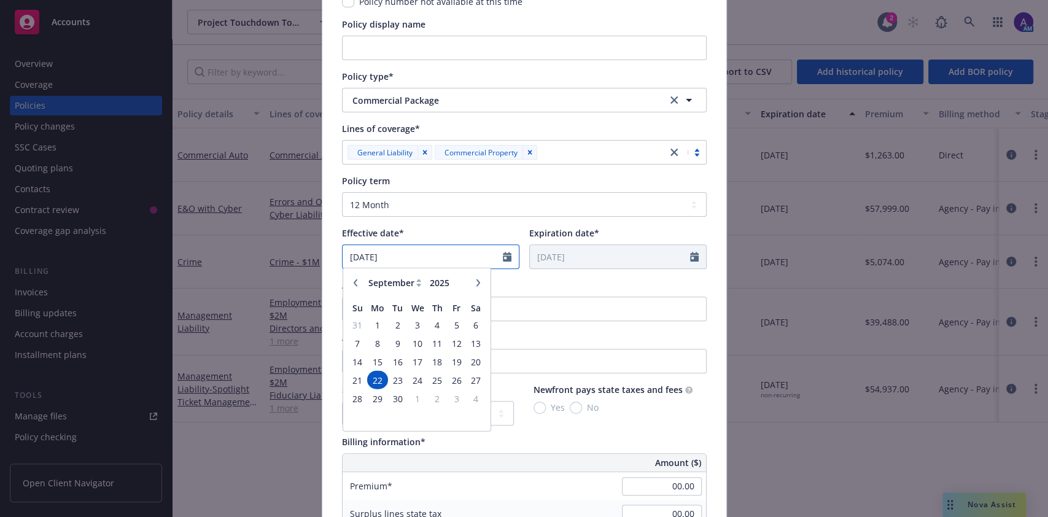
click at [383, 251] on input "09/22/2025" at bounding box center [423, 256] width 160 height 23
drag, startPoint x: 393, startPoint y: 252, endPoint x: 295, endPoint y: 268, distance: 98.9
click at [295, 268] on div "Add BOR policy Policy number* ZLP-31M92435-25-I5 Policy number not available at…" at bounding box center [524, 258] width 1048 height 517
type input "01/29/2025"
type input "01/29/2026"
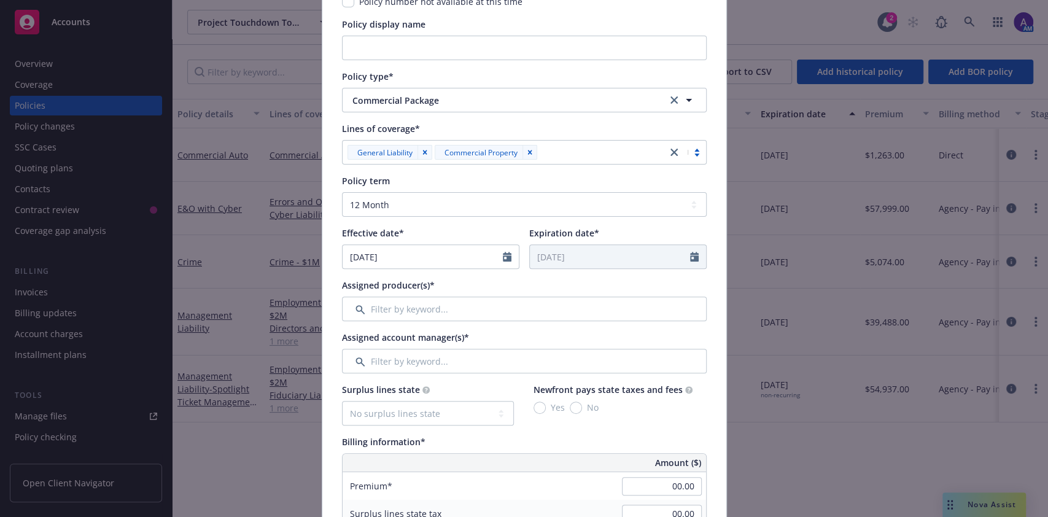
click at [418, 309] on input "Filter by keyword..." at bounding box center [524, 309] width 365 height 25
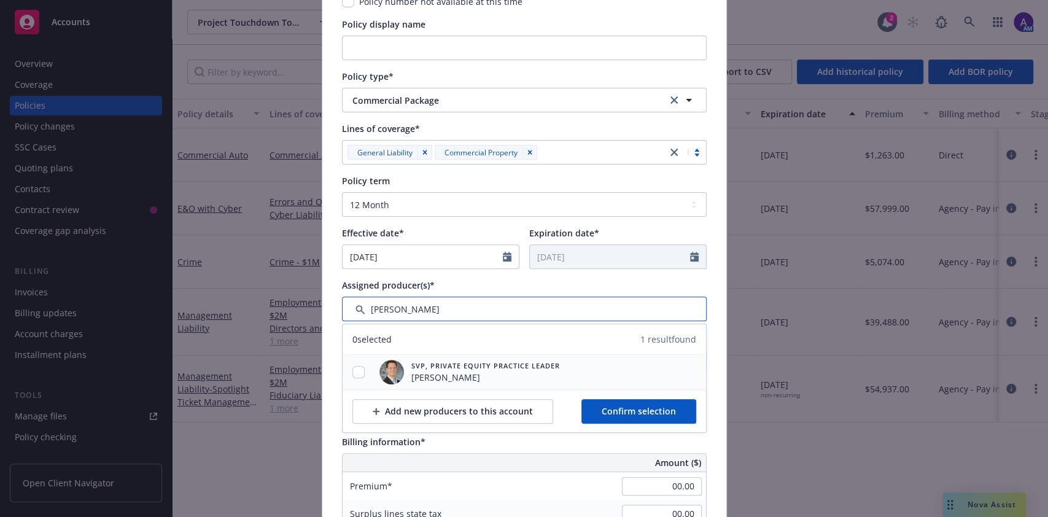
type input "mason"
click at [354, 368] on input "checkbox" at bounding box center [358, 372] width 12 height 12
checkbox input "true"
click at [482, 312] on input "Filter by keyword..." at bounding box center [524, 309] width 365 height 25
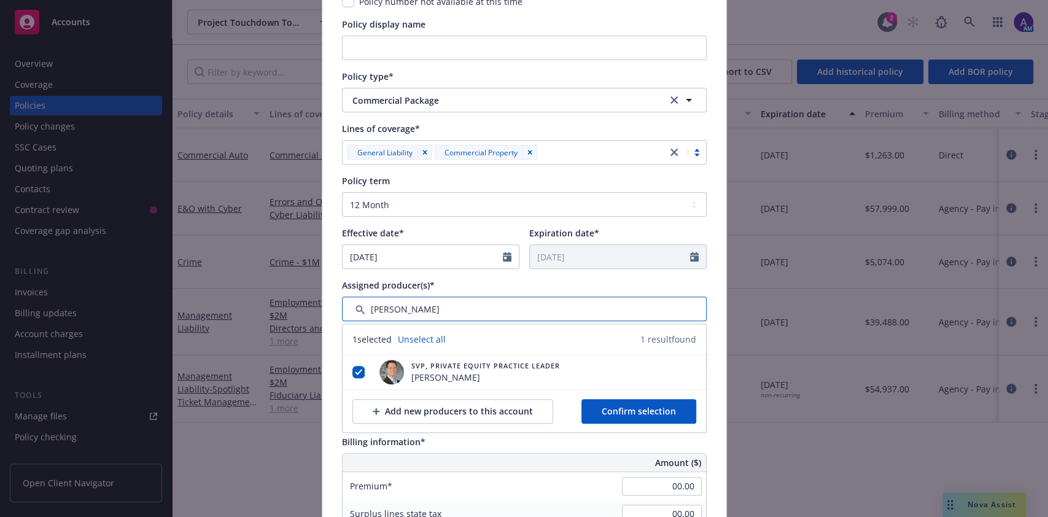
click at [482, 312] on input "Filter by keyword..." at bounding box center [524, 309] width 365 height 25
type input "ted"
click at [352, 370] on input "checkbox" at bounding box center [358, 372] width 12 height 12
checkbox input "true"
click at [626, 400] on button "Confirm selection" at bounding box center [639, 411] width 115 height 25
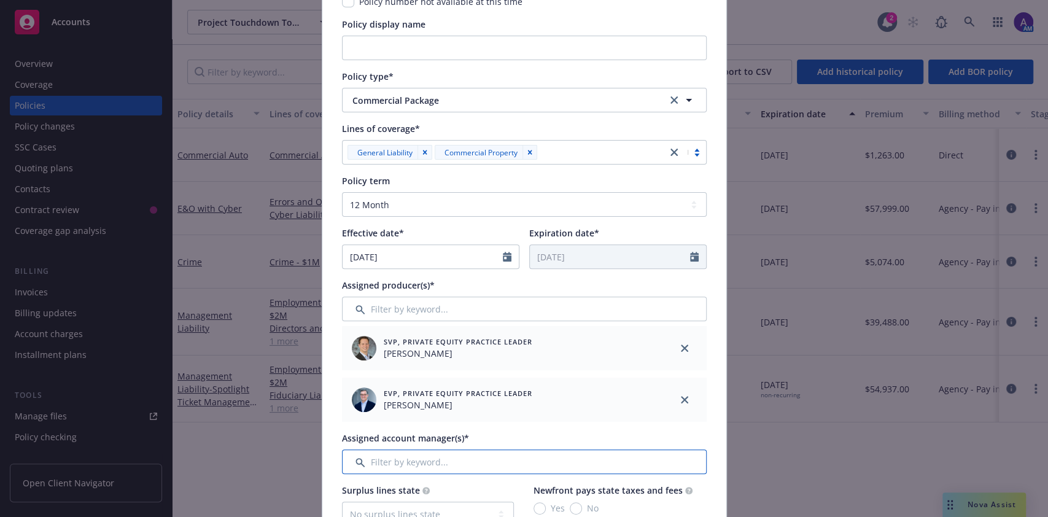
click at [469, 455] on input "Filter by keyword..." at bounding box center [524, 461] width 365 height 25
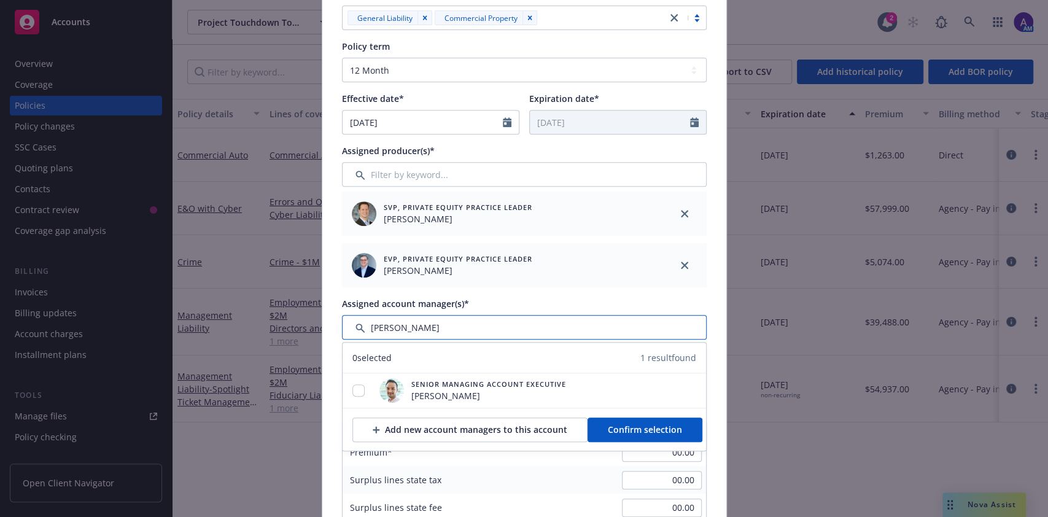
scroll to position [293, 0]
type input "adnan"
click at [352, 391] on input "checkbox" at bounding box center [358, 390] width 12 height 12
checkbox input "true"
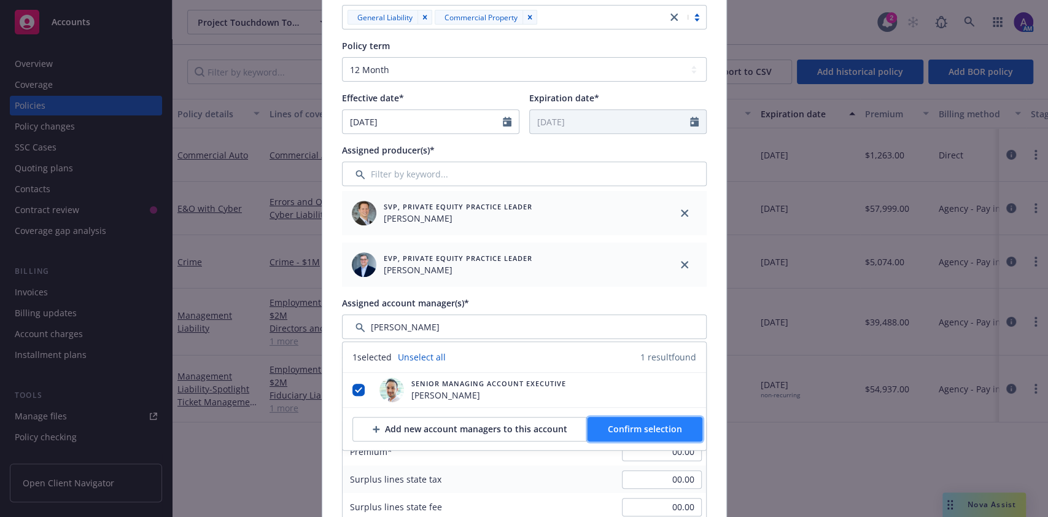
click at [608, 426] on span "Confirm selection" at bounding box center [645, 429] width 74 height 12
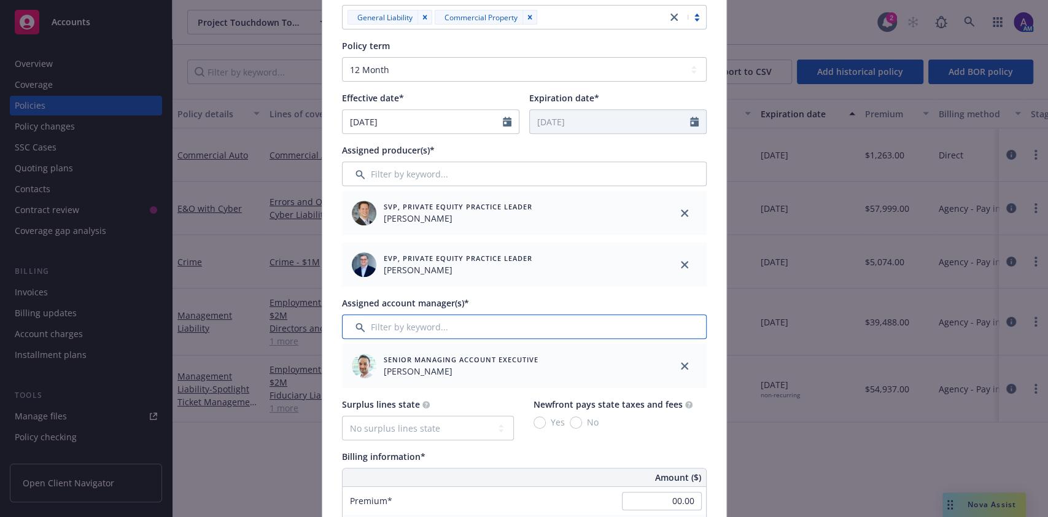
click at [437, 325] on input "Filter by keyword..." at bounding box center [524, 326] width 365 height 25
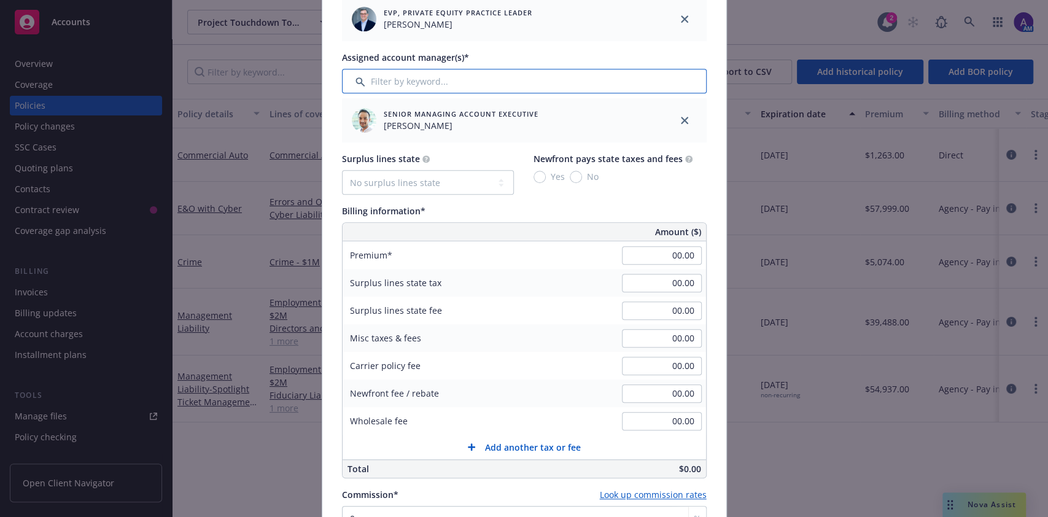
scroll to position [542, 0]
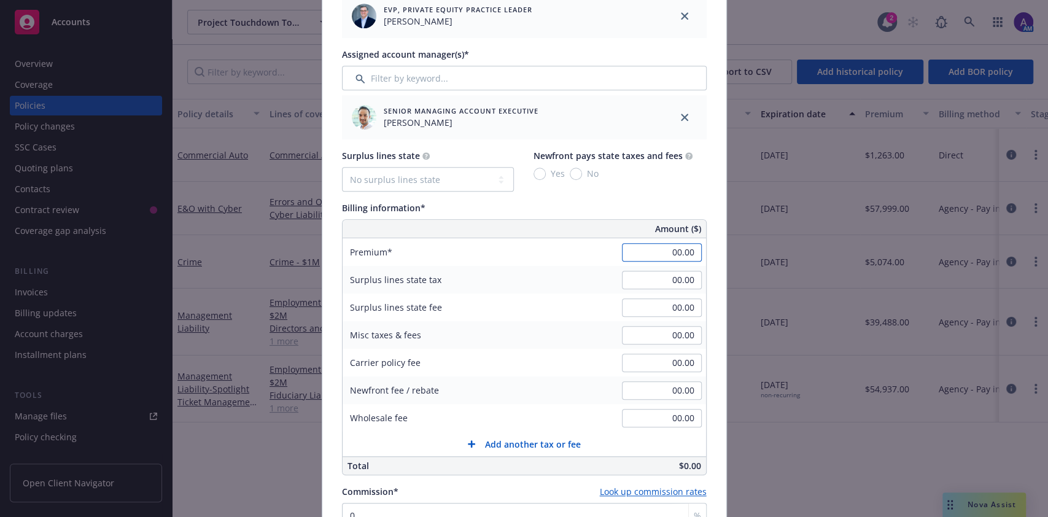
click at [648, 244] on input "00.00" at bounding box center [662, 252] width 80 height 18
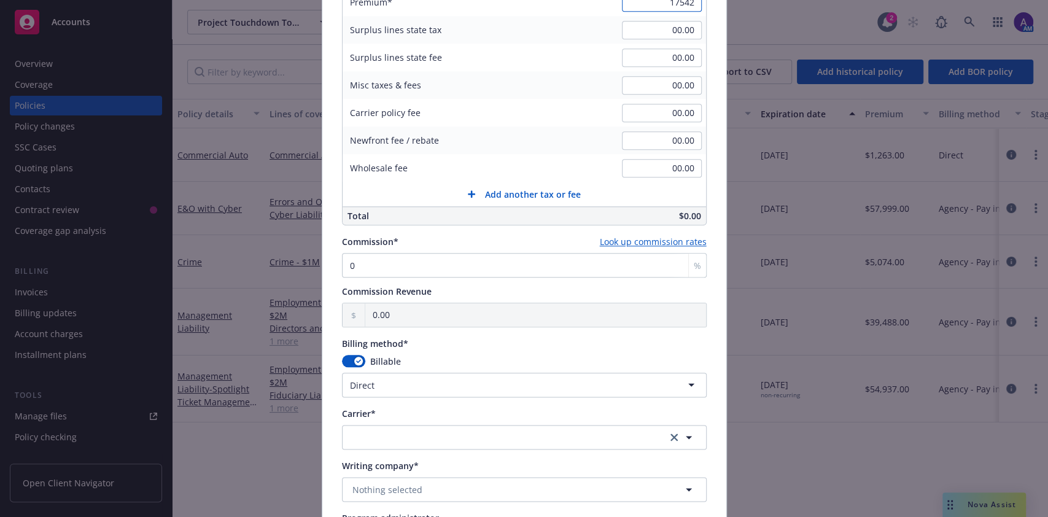
scroll to position [811, 0]
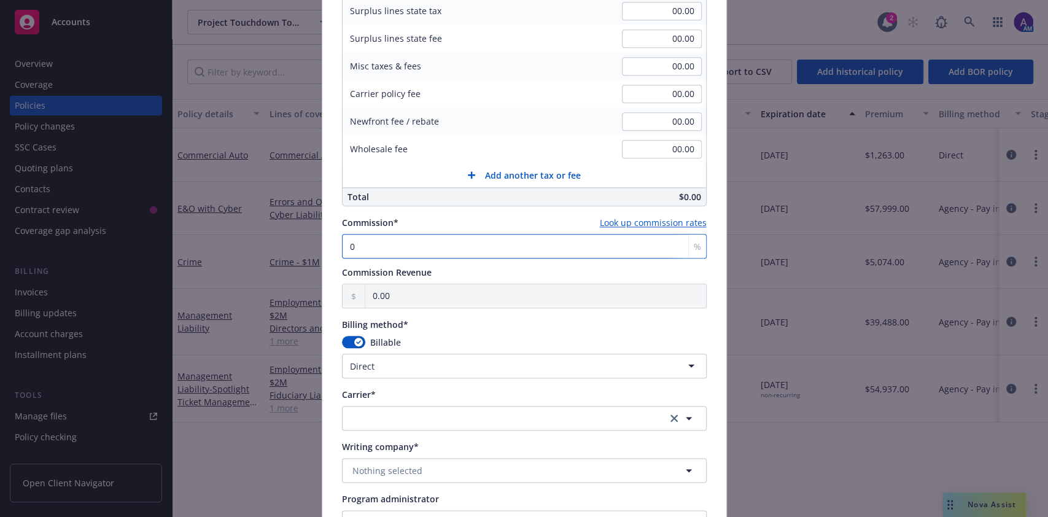
type input "17,542.00"
click at [504, 252] on input "0" at bounding box center [524, 246] width 365 height 25
drag, startPoint x: 504, startPoint y: 252, endPoint x: 314, endPoint y: 227, distance: 190.7
click at [314, 227] on div "Add BOR policy Policy number* ZLP-31M92435-25-I5 Policy number not available at…" at bounding box center [524, 258] width 1048 height 517
type input "1"
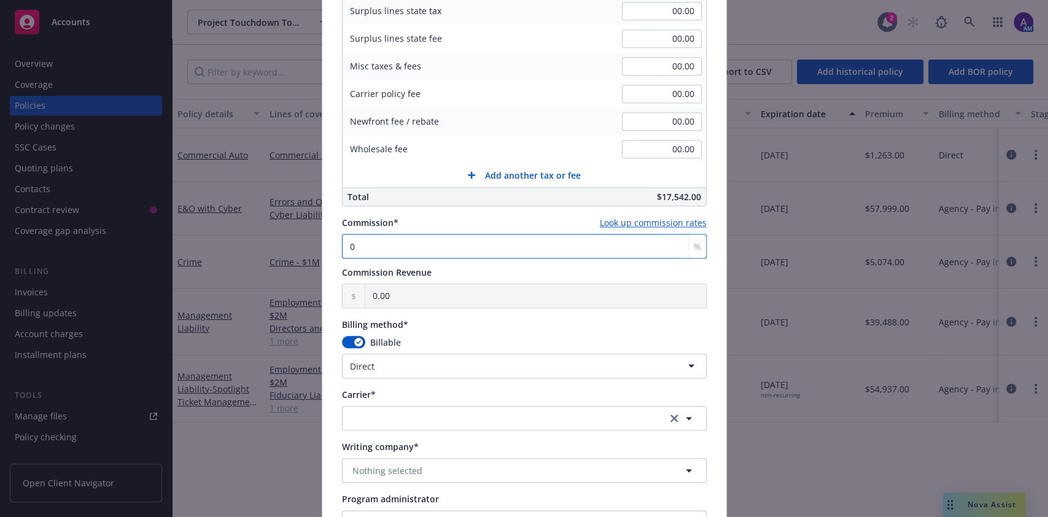
type input "175.42"
type input "15"
type input "2,631.30"
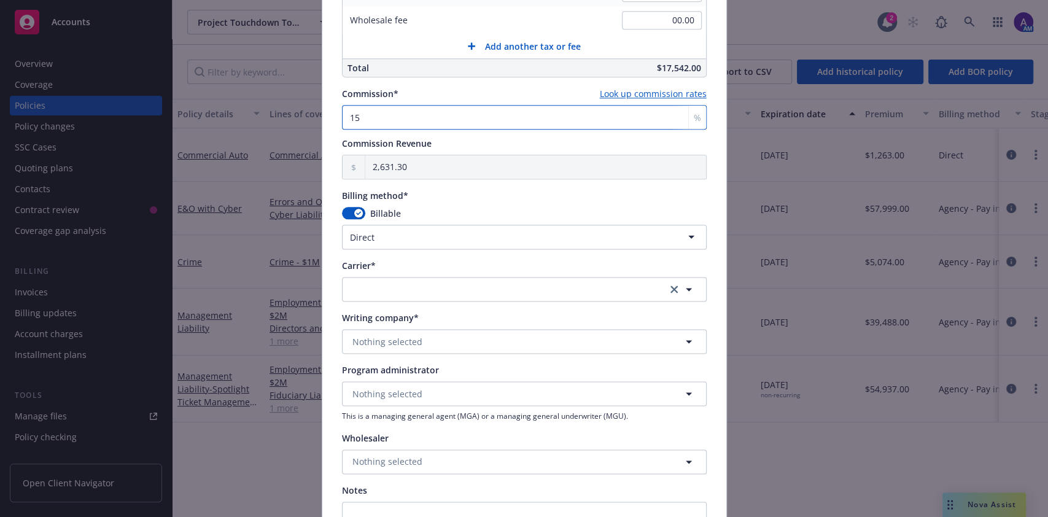
scroll to position [941, 0]
type input "15"
click at [437, 280] on button "button" at bounding box center [524, 287] width 365 height 25
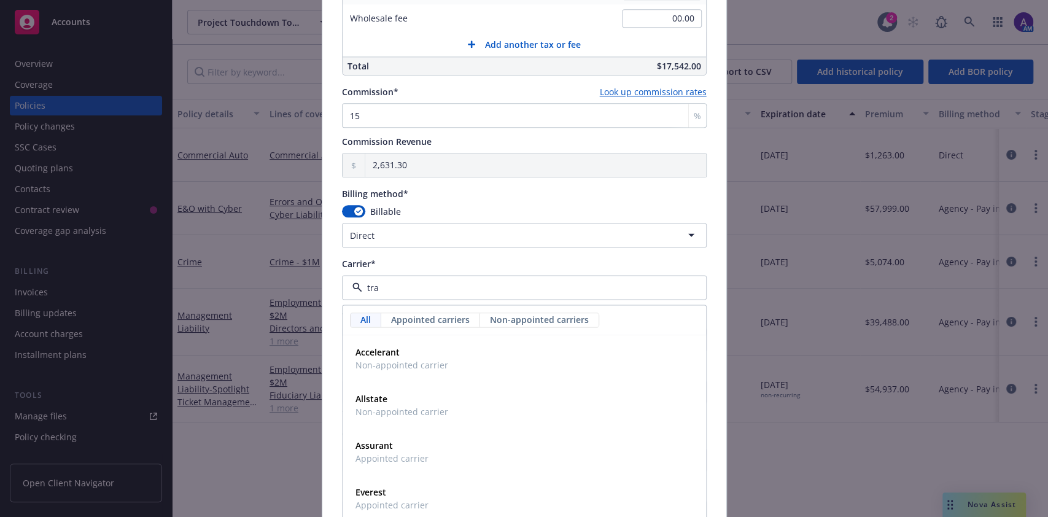
type input "trav"
click at [411, 363] on span "Appointed carrier" at bounding box center [397, 365] width 82 height 13
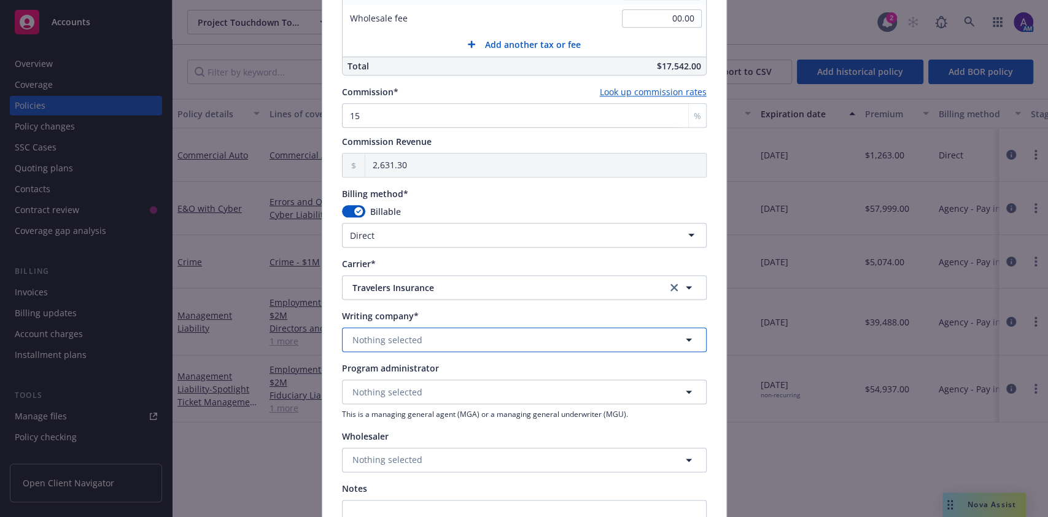
click at [392, 341] on span "Nothing selected" at bounding box center [387, 339] width 70 height 13
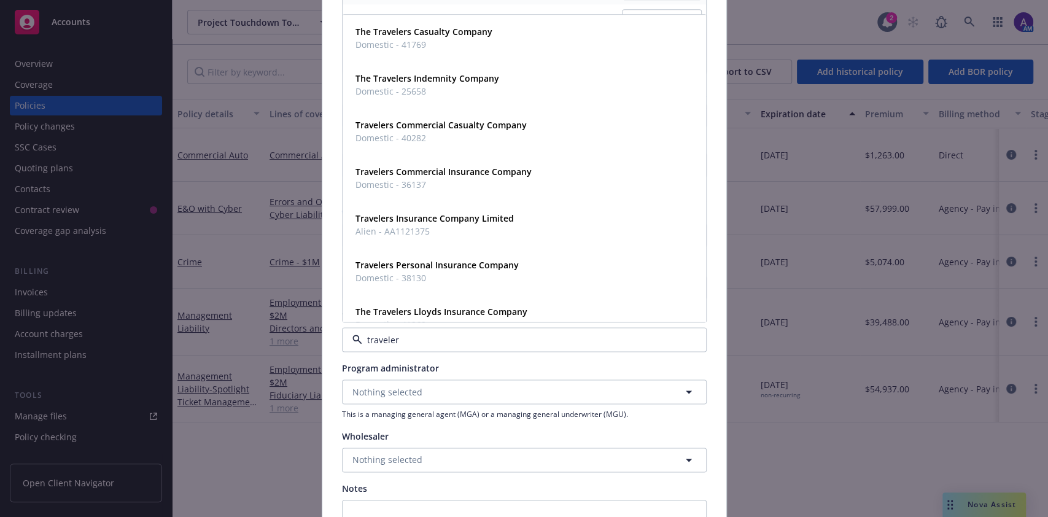
type input "travelers"
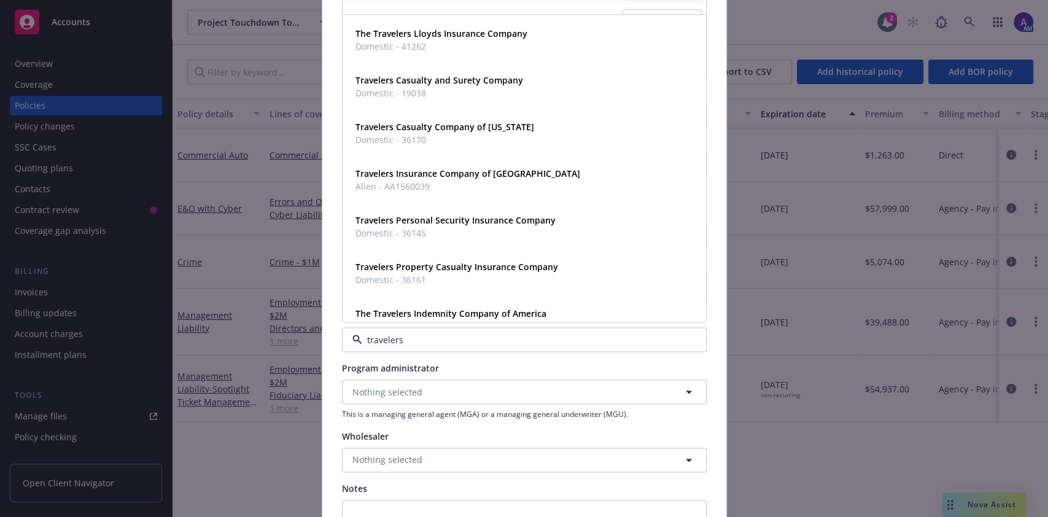
scroll to position [279, 0]
click at [418, 268] on strong "Travelers Property Casualty Insurance Company" at bounding box center [457, 266] width 203 height 12
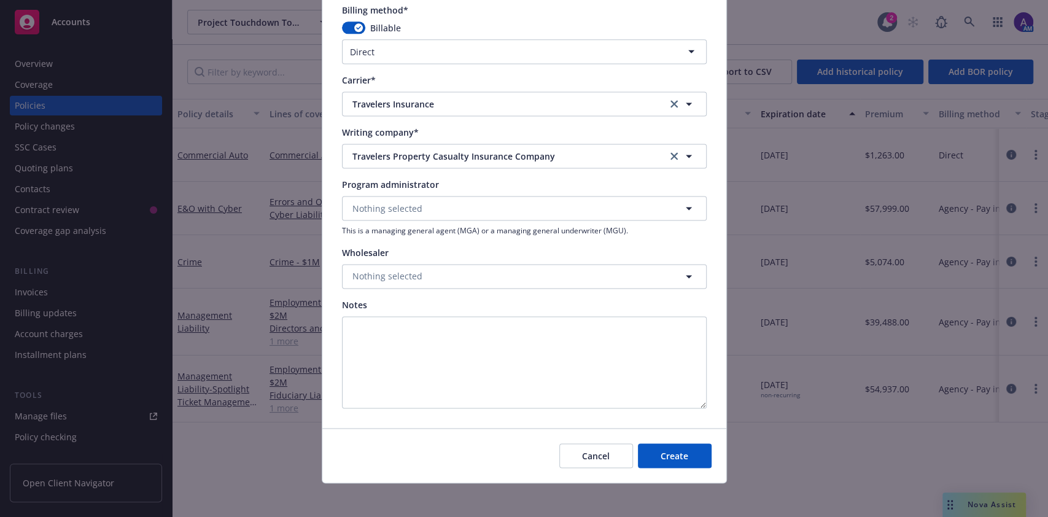
scroll to position [1126, 0]
click at [653, 447] on button "Create" at bounding box center [675, 454] width 74 height 25
select select "other"
type input "09/22/2025"
type input "09/22/2026"
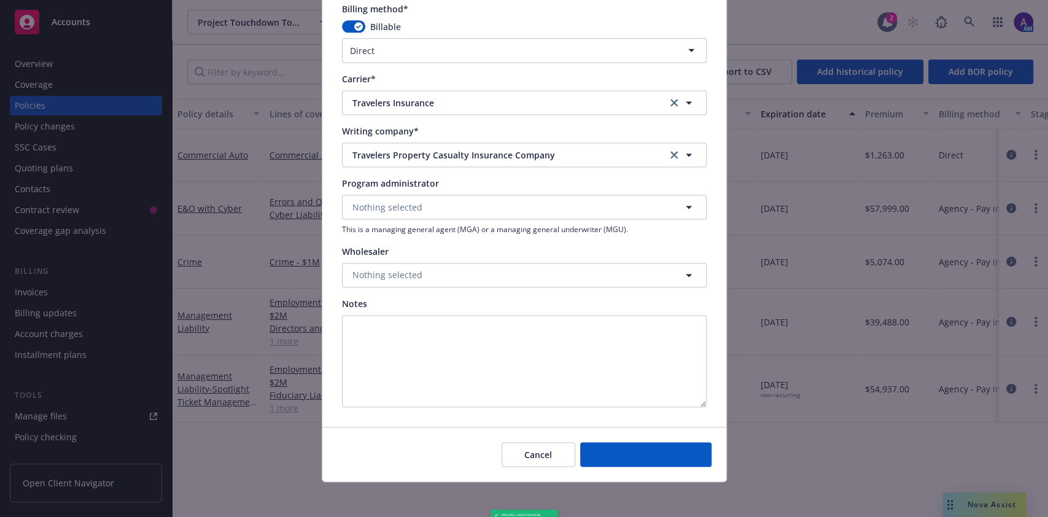
type input "00.00"
type input "0"
type input "0.00"
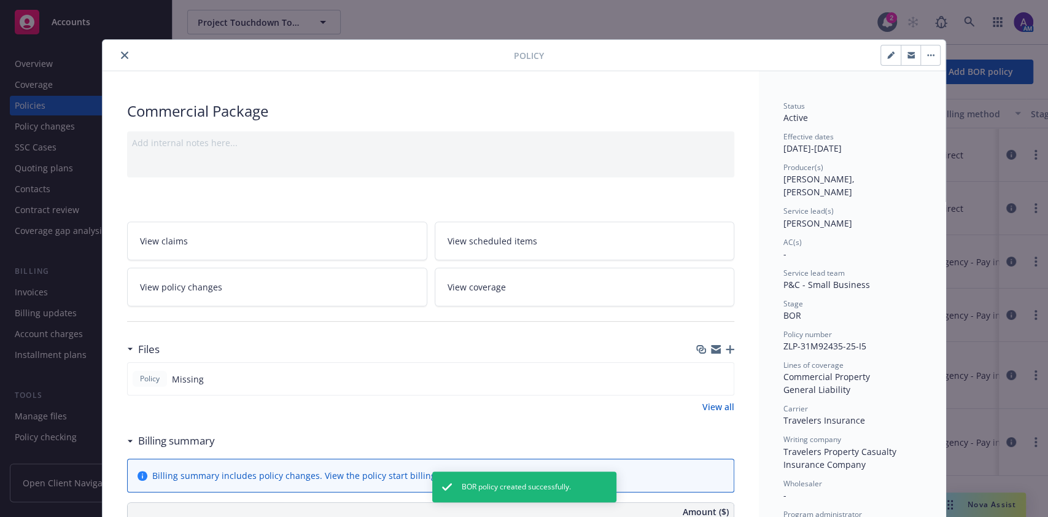
click at [121, 52] on icon "close" at bounding box center [124, 55] width 7 height 7
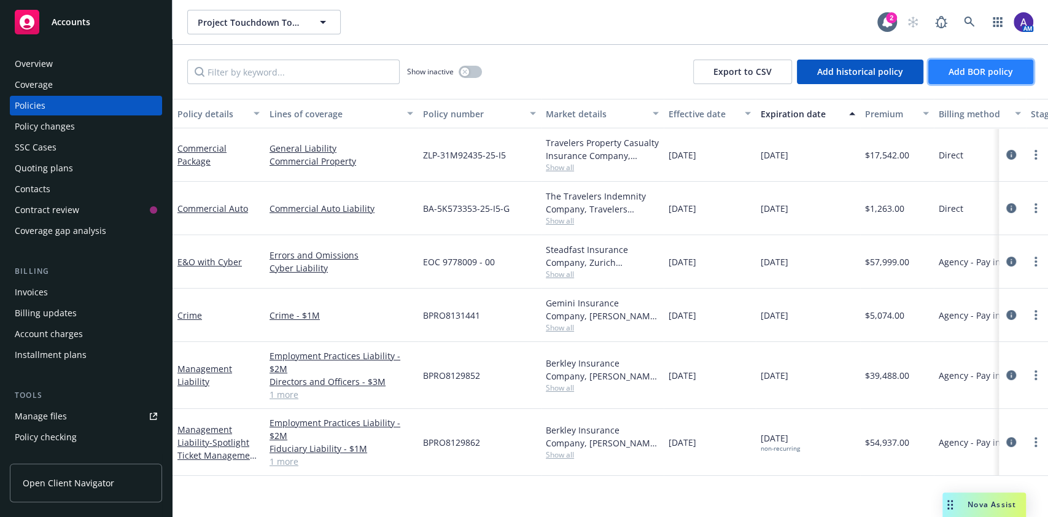
click at [1002, 81] on button "Add BOR policy" at bounding box center [980, 72] width 105 height 25
select select "other"
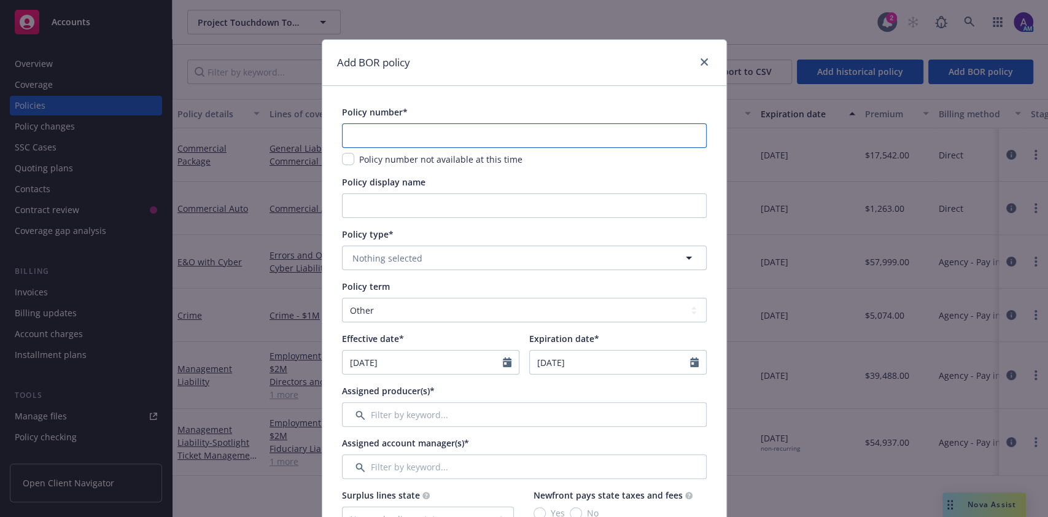
click at [453, 134] on input "text" at bounding box center [524, 135] width 365 height 25
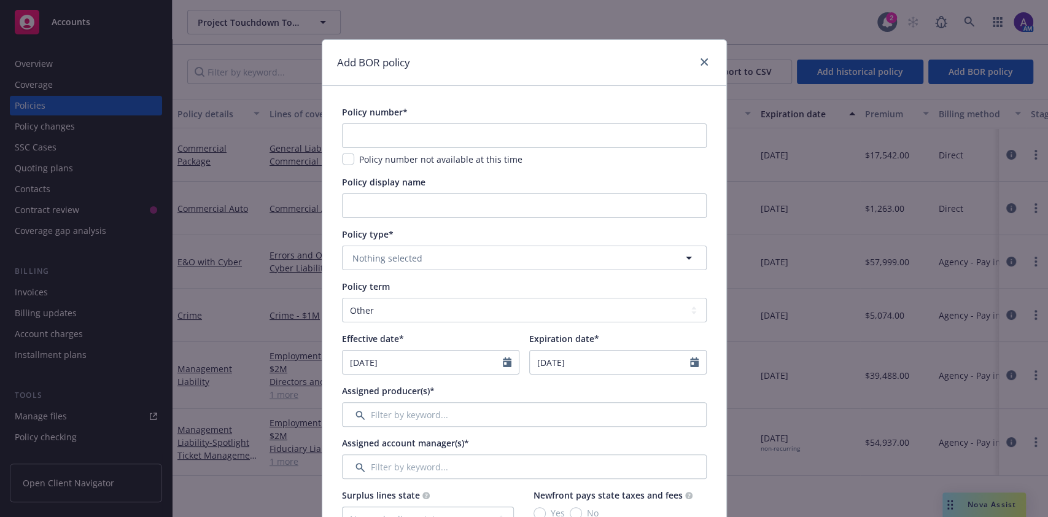
click at [419, 154] on span "Policy number not available at this time" at bounding box center [440, 160] width 163 height 12
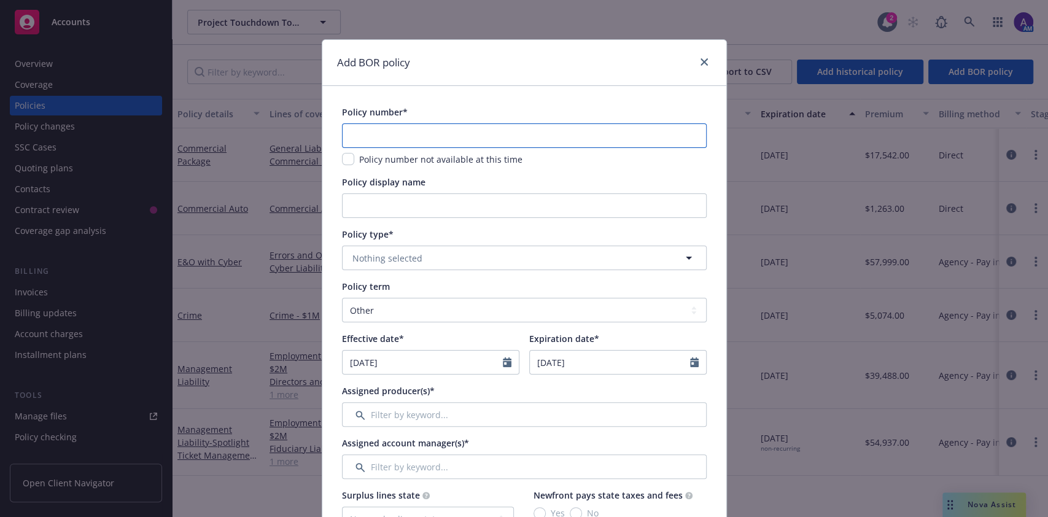
click at [410, 143] on input "text" at bounding box center [524, 135] width 365 height 25
paste input "CUP-9L035107-25-I5"
type input "CUP-9L035107-25-I5"
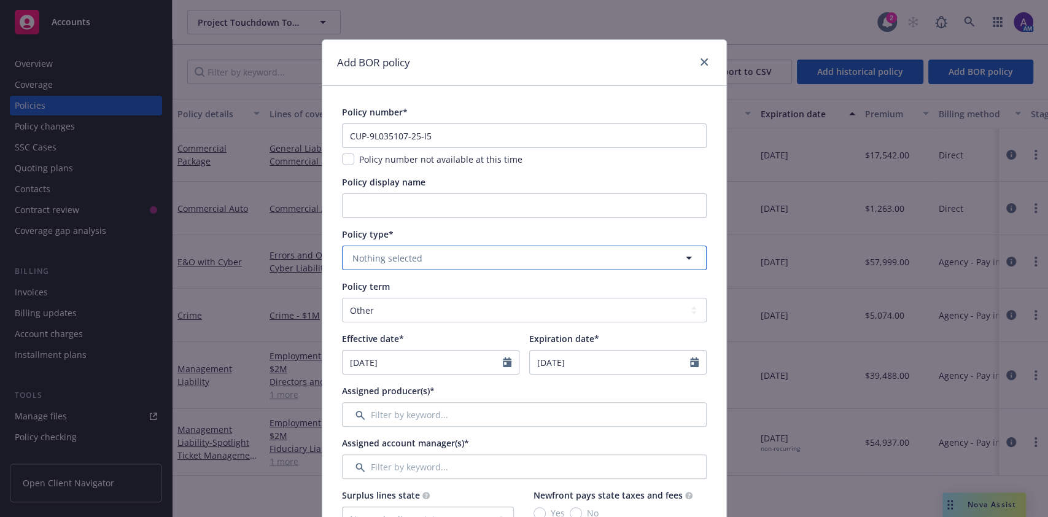
click at [403, 254] on span "Nothing selected" at bounding box center [387, 258] width 70 height 13
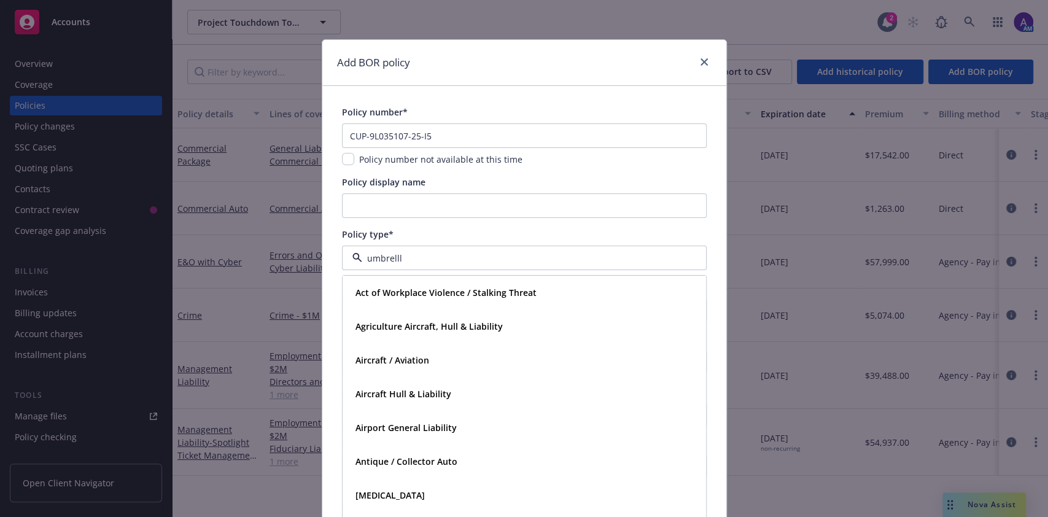
type input "umbrellla"
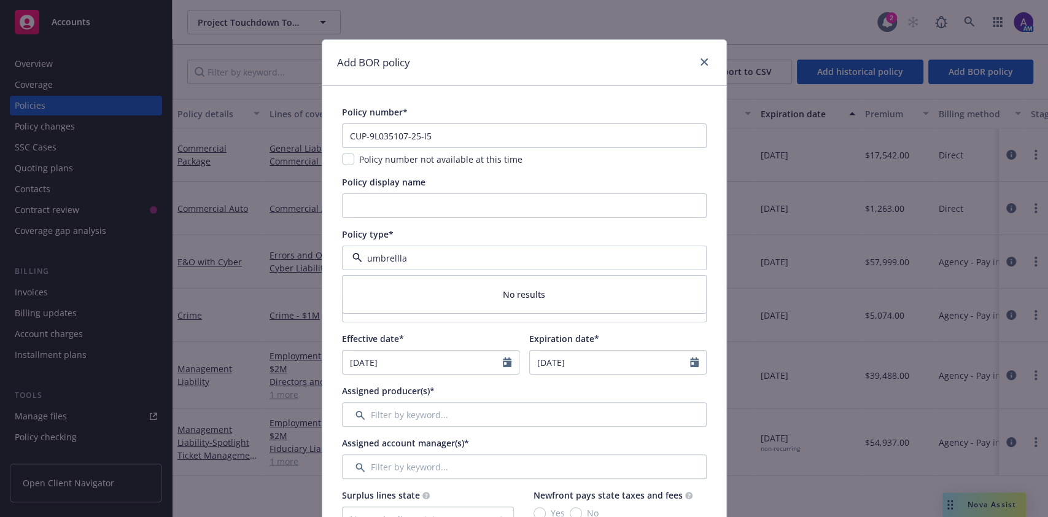
drag, startPoint x: 427, startPoint y: 254, endPoint x: 283, endPoint y: 261, distance: 143.9
click at [283, 261] on div "Add BOR policy Policy number* CUP-9L035107-25-I5 Policy number not available at…" at bounding box center [524, 258] width 1048 height 517
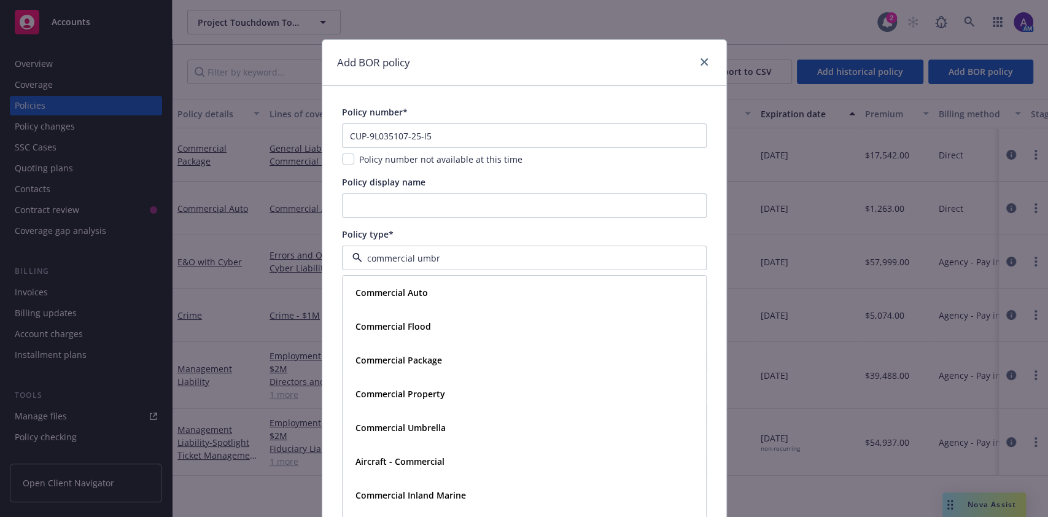
type input "commercial umbre"
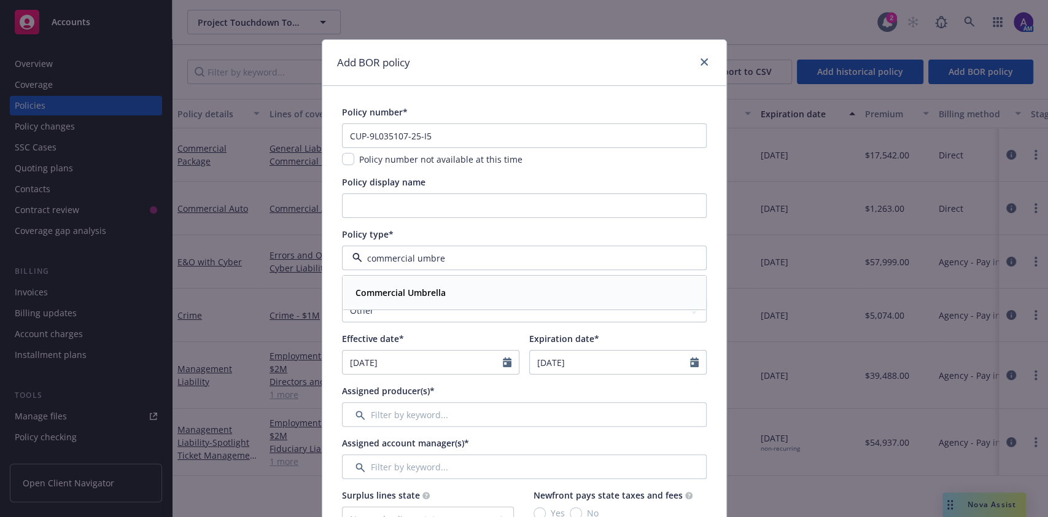
click at [400, 287] on strong "Commercial Umbrella" at bounding box center [401, 293] width 90 height 12
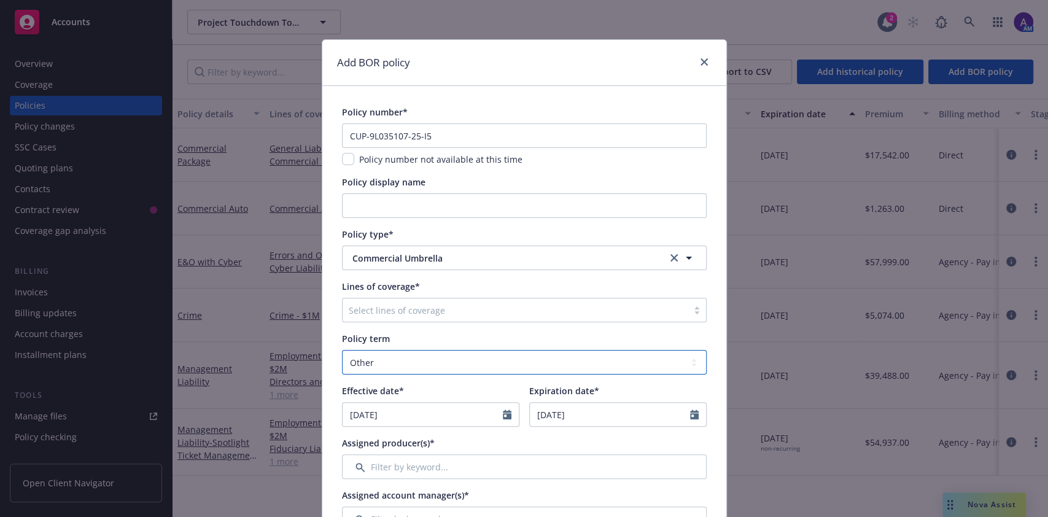
click at [409, 356] on select "Select policy term 12 Month 6 Month 4 Month 3 Month 2 Month 1 Month 36 Month (3…" at bounding box center [524, 362] width 365 height 25
select select "12"
click at [342, 350] on select "Select policy term 12 Month 6 Month 4 Month 3 Month 2 Month 1 Month 36 Month (3…" at bounding box center [524, 362] width 365 height 25
select select "9"
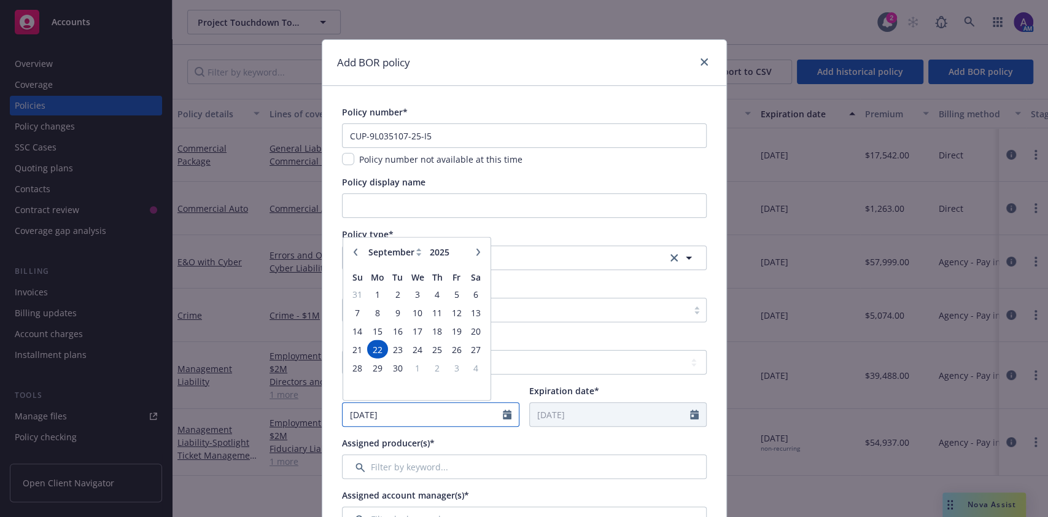
drag, startPoint x: 398, startPoint y: 414, endPoint x: 278, endPoint y: 416, distance: 119.8
click at [278, 416] on div "Add BOR policy Policy number* CUP-9L035107-25-I5 Policy number not available at…" at bounding box center [524, 258] width 1048 height 517
type input "01/29/2025"
type input "01/29/2026"
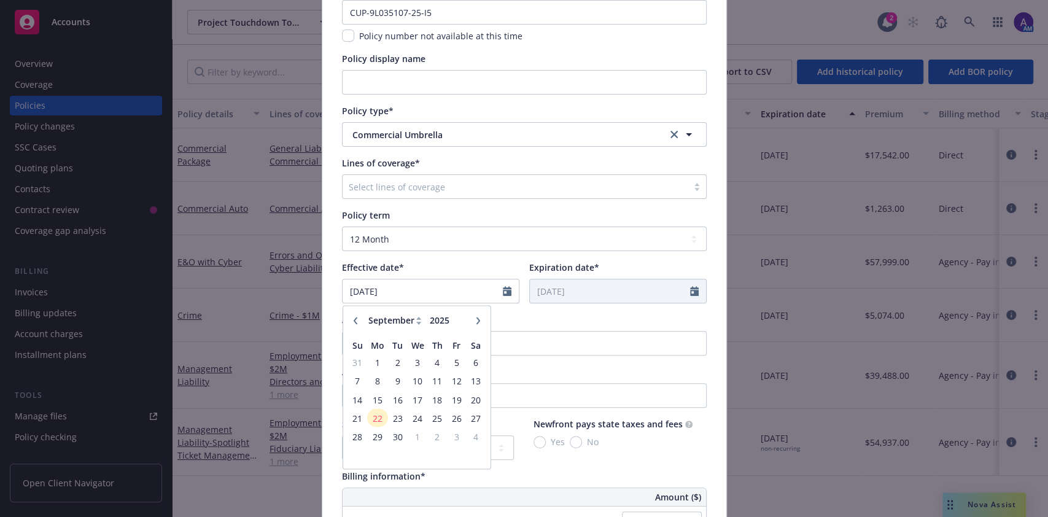
scroll to position [126, 0]
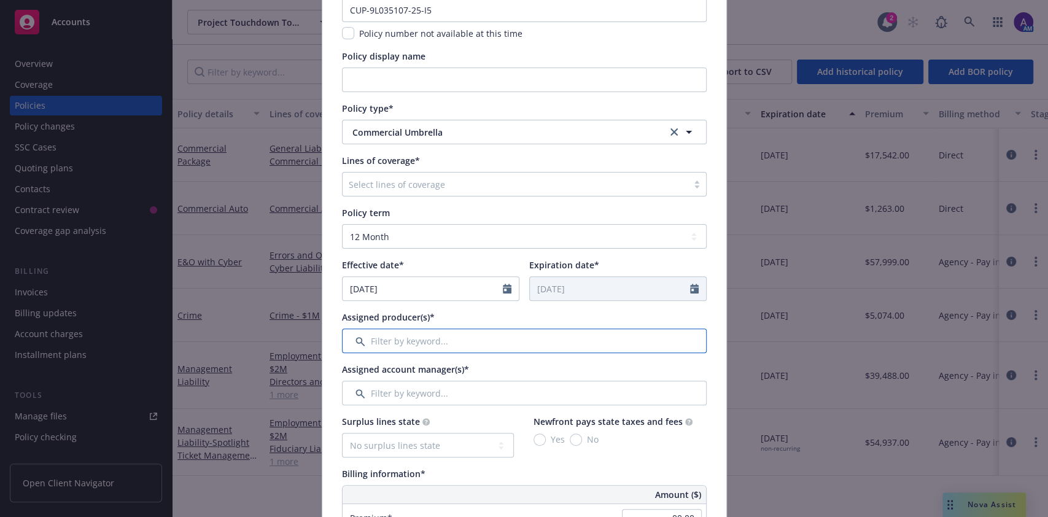
click at [526, 336] on input "Filter by keyword..." at bounding box center [524, 341] width 365 height 25
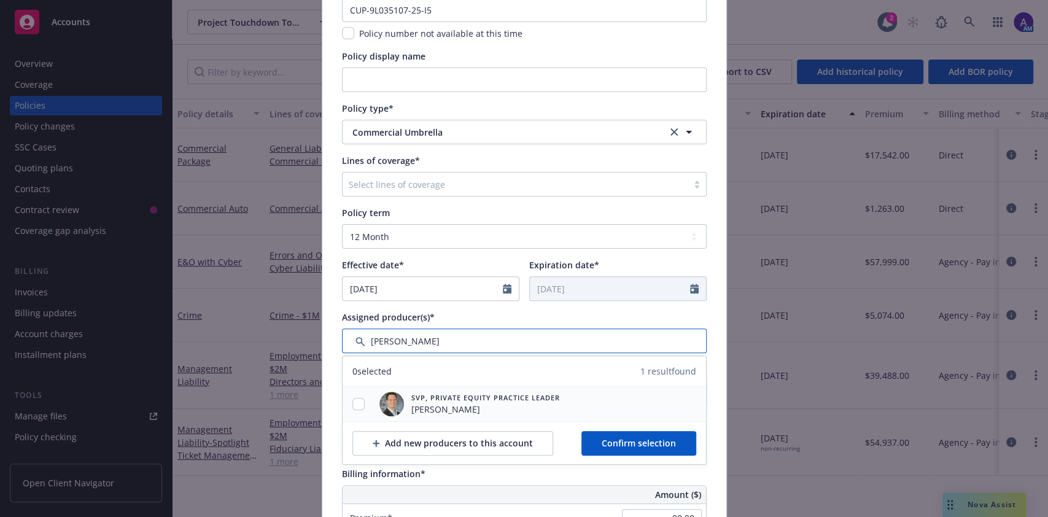
type input "mason"
click at [352, 399] on input "checkbox" at bounding box center [358, 404] width 12 height 12
checkbox input "true"
click at [429, 341] on input "Filter by keyword..." at bounding box center [524, 341] width 365 height 25
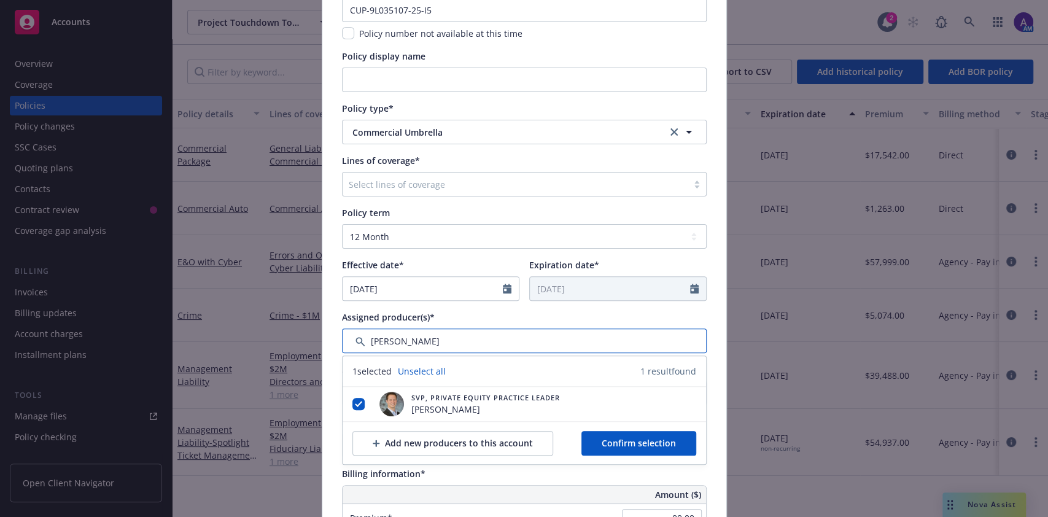
click at [429, 341] on input "Filter by keyword..." at bounding box center [524, 341] width 365 height 25
type input "ted"
click at [352, 402] on input "checkbox" at bounding box center [358, 404] width 12 height 12
checkbox input "true"
click at [582, 437] on button "Confirm selection" at bounding box center [639, 443] width 115 height 25
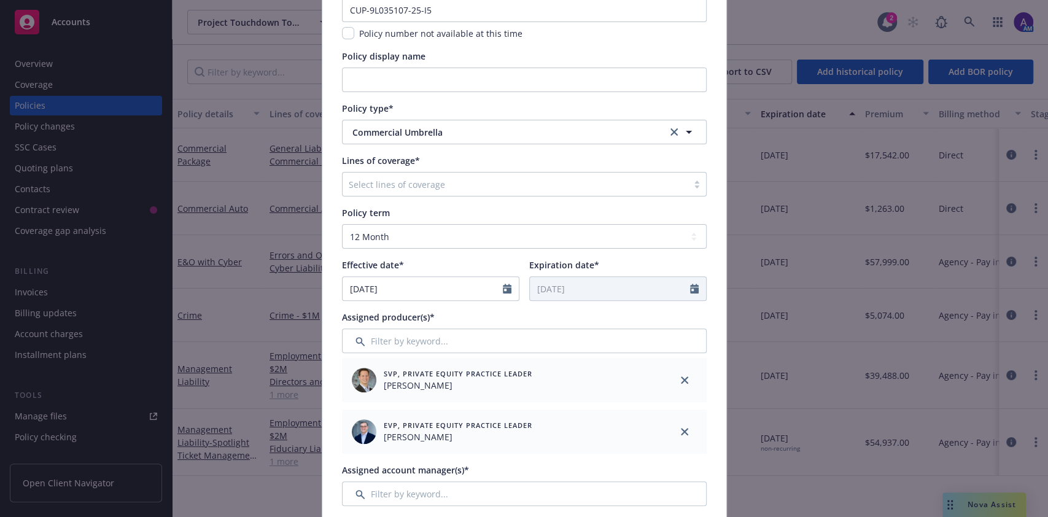
scroll to position [250, 0]
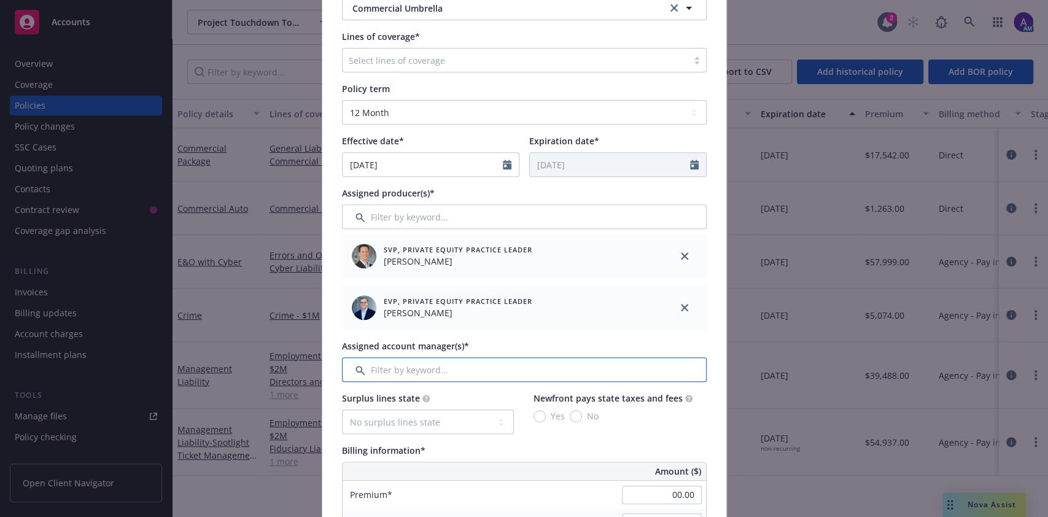
click at [501, 376] on input "Filter by keyword..." at bounding box center [524, 369] width 365 height 25
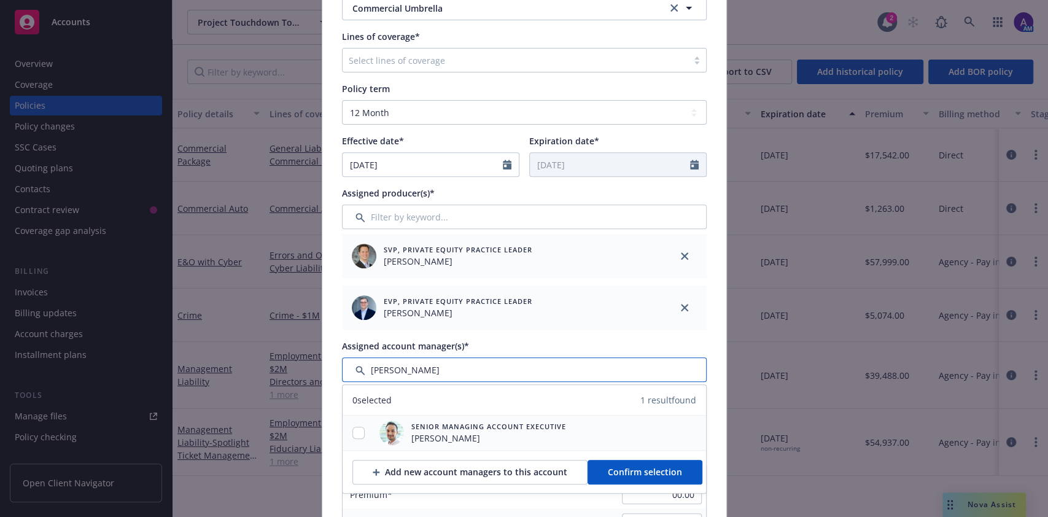
type input "adnan"
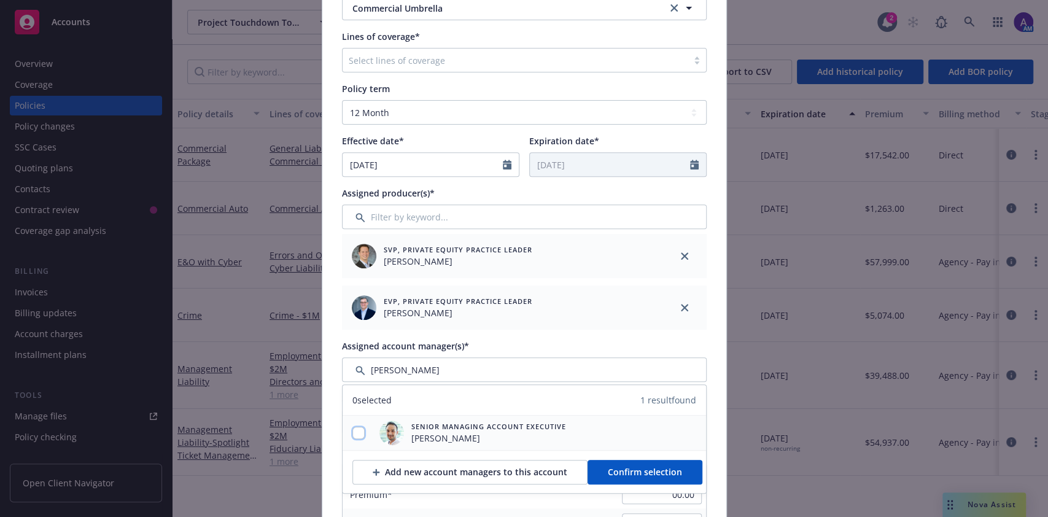
click at [353, 429] on input "checkbox" at bounding box center [358, 433] width 12 height 12
checkbox input "true"
click at [608, 472] on span "Confirm selection" at bounding box center [645, 472] width 74 height 12
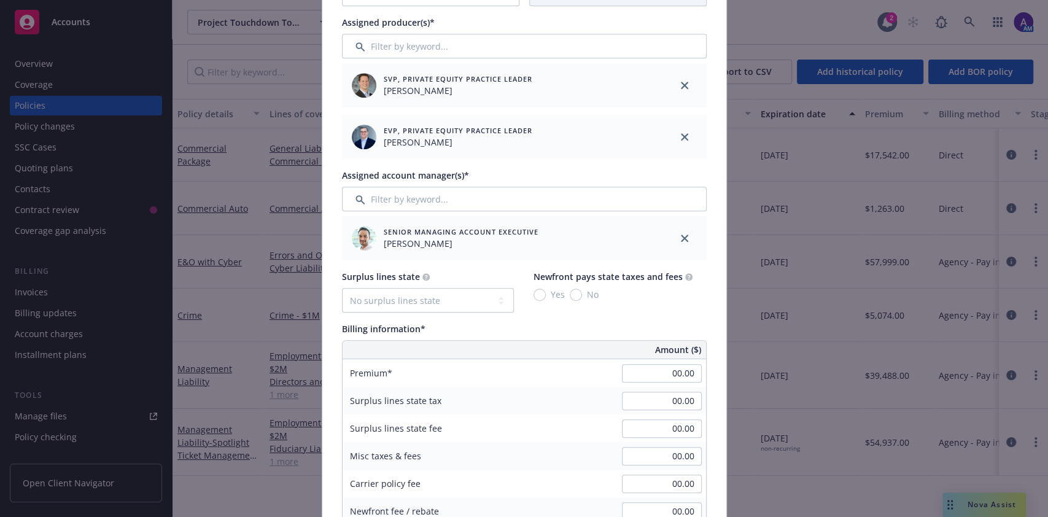
scroll to position [422, 0]
click at [658, 370] on input "00.00" at bounding box center [662, 372] width 80 height 18
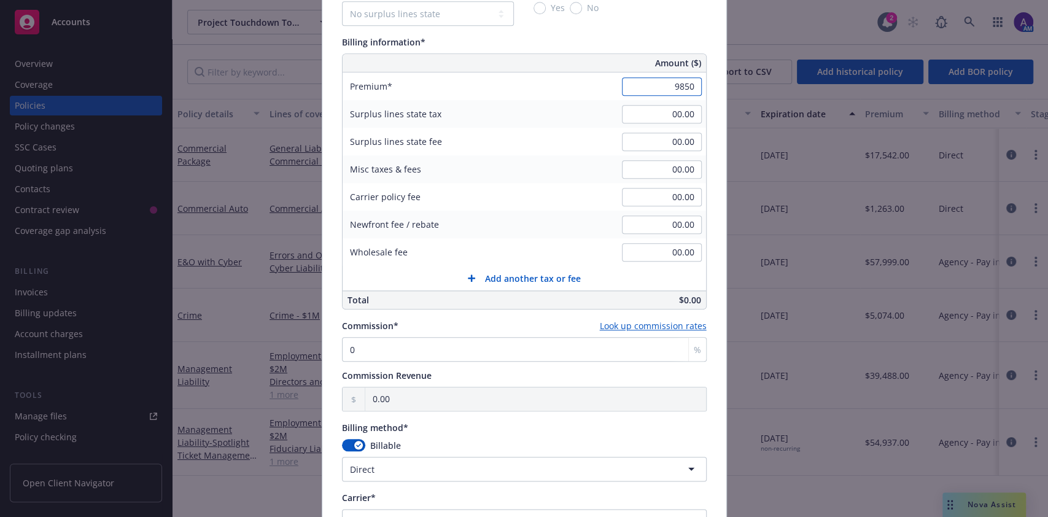
scroll to position [715, 0]
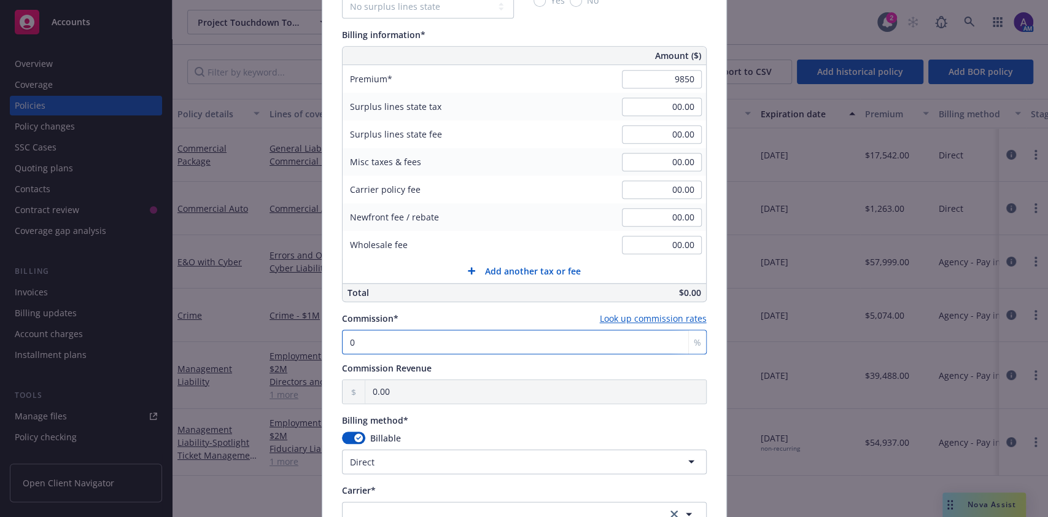
type input "9,850.00"
click at [476, 330] on input "0" at bounding box center [524, 342] width 365 height 25
type input "1"
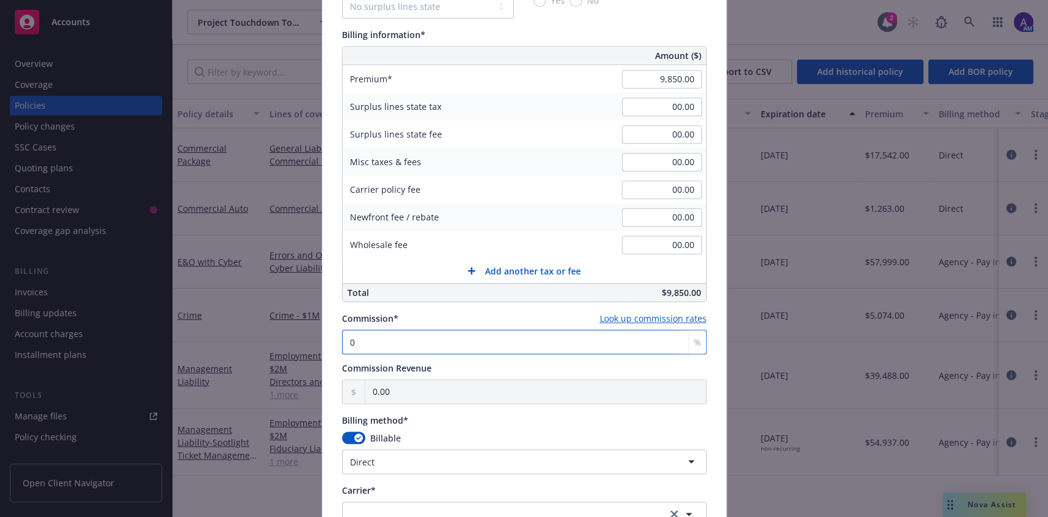
type input "98.50"
type input "15"
type input "1,477.50"
type input "15"
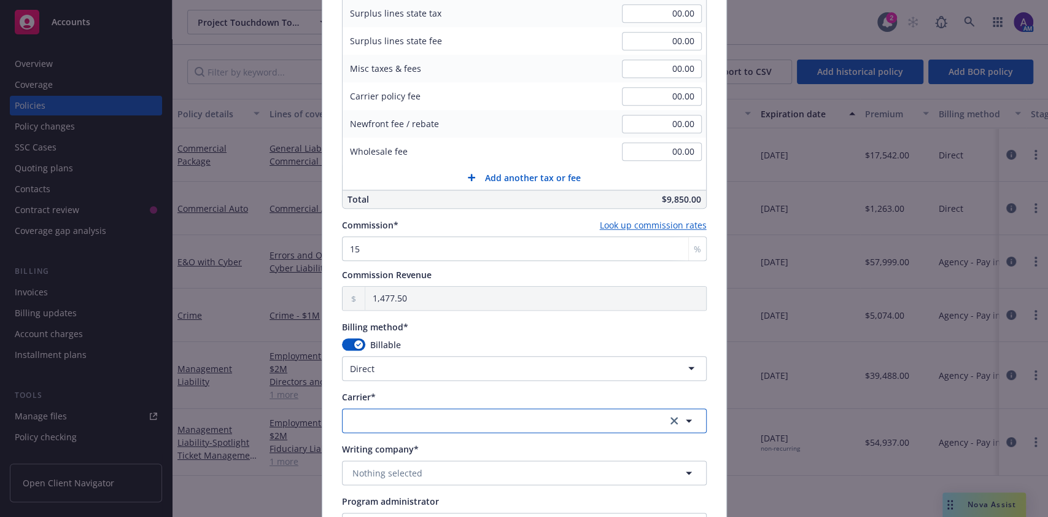
click at [413, 415] on button "button" at bounding box center [524, 420] width 365 height 25
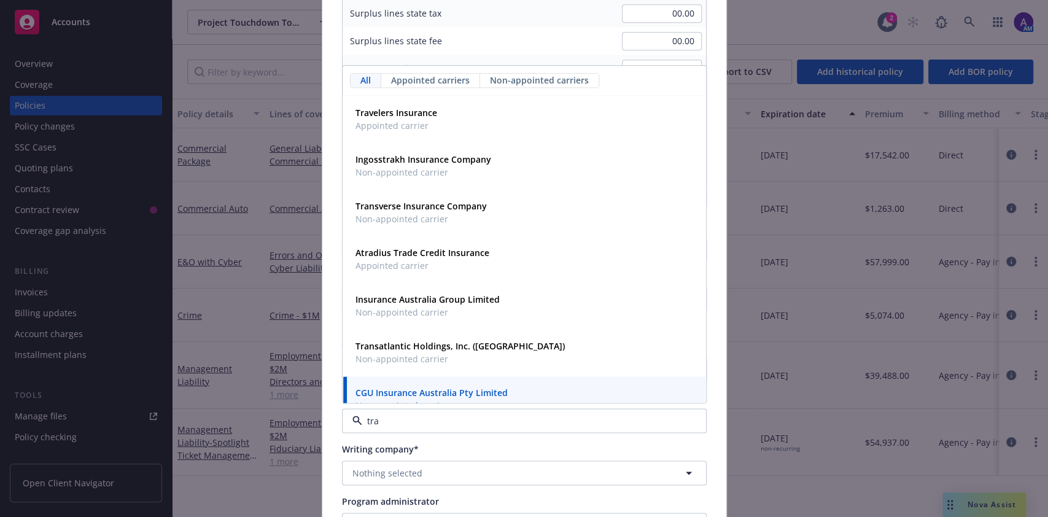
type input "trav"
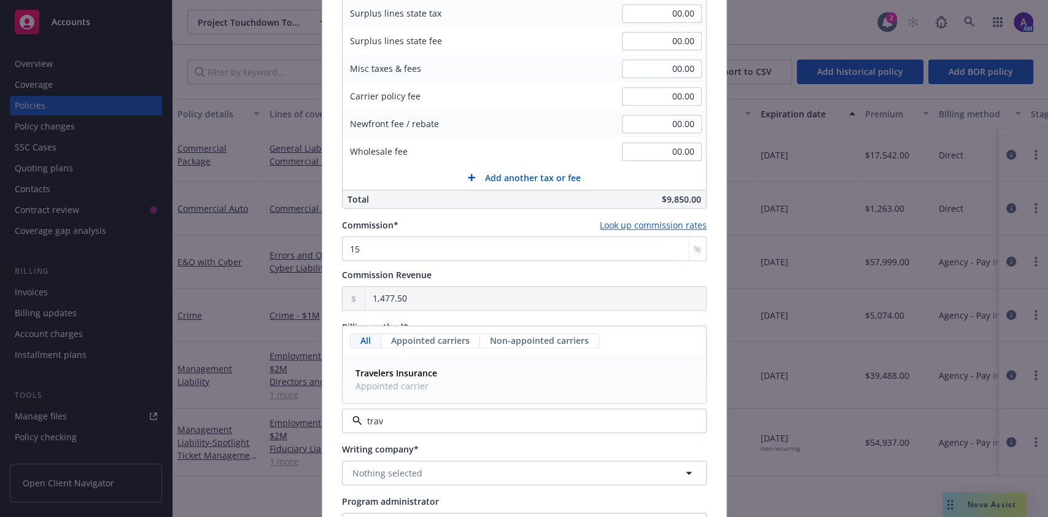
click at [404, 371] on strong "Travelers Insurance" at bounding box center [397, 373] width 82 height 12
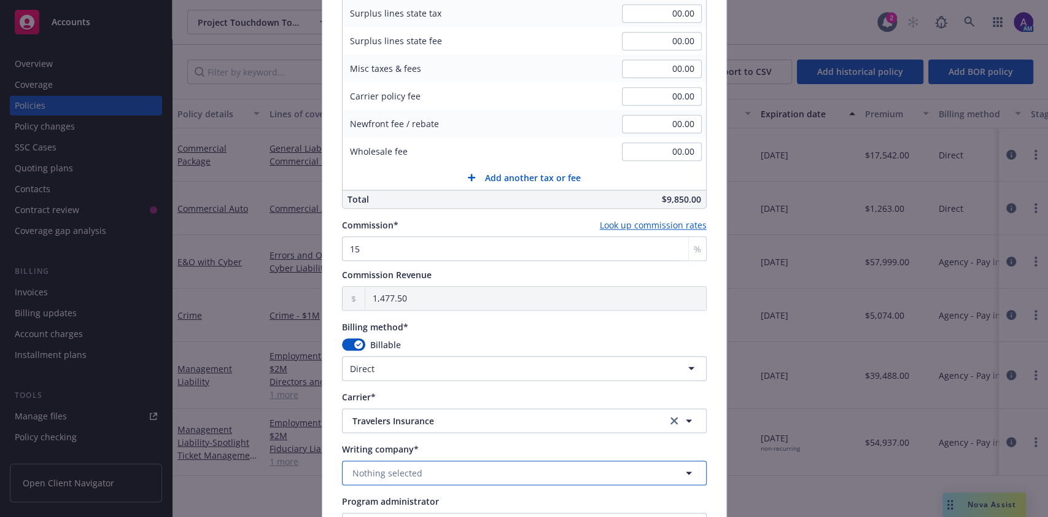
click at [400, 470] on span "Nothing selected" at bounding box center [387, 473] width 70 height 13
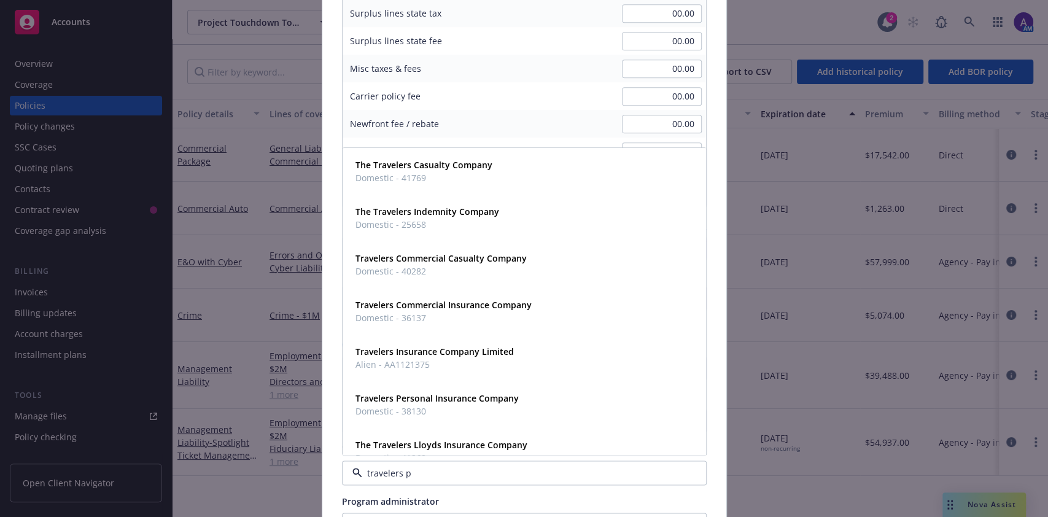
type input "travelers pr"
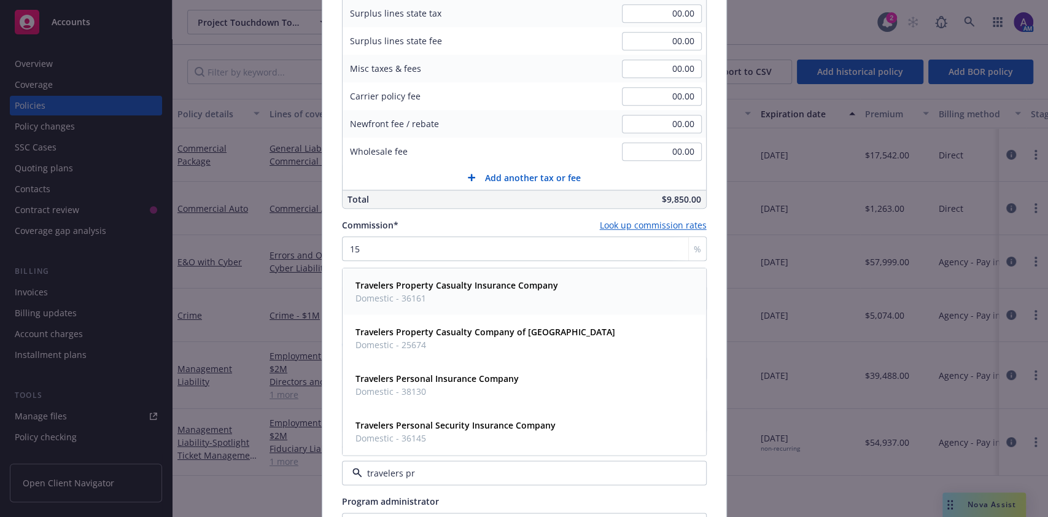
click at [398, 287] on strong "Travelers Property Casualty Insurance Company" at bounding box center [457, 285] width 203 height 12
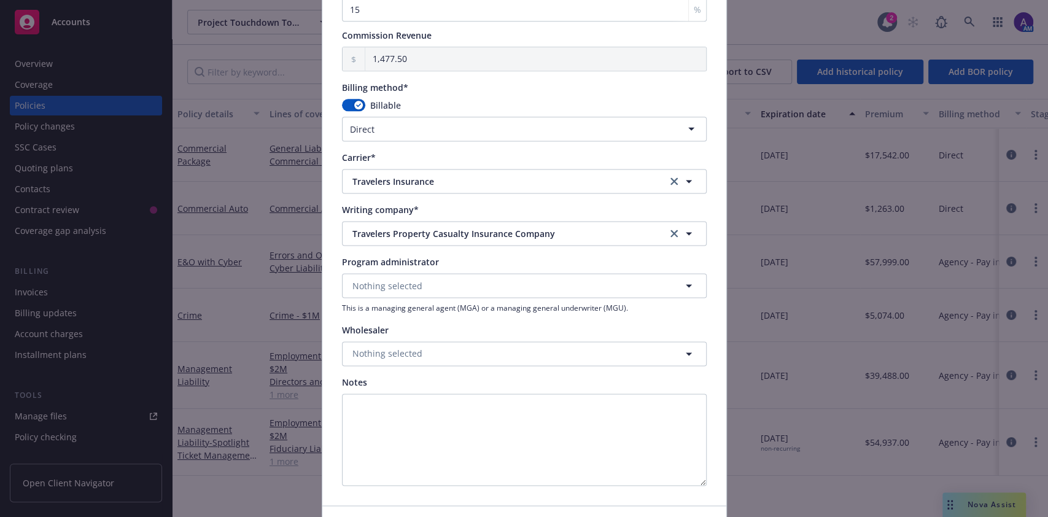
scroll to position [1130, 0]
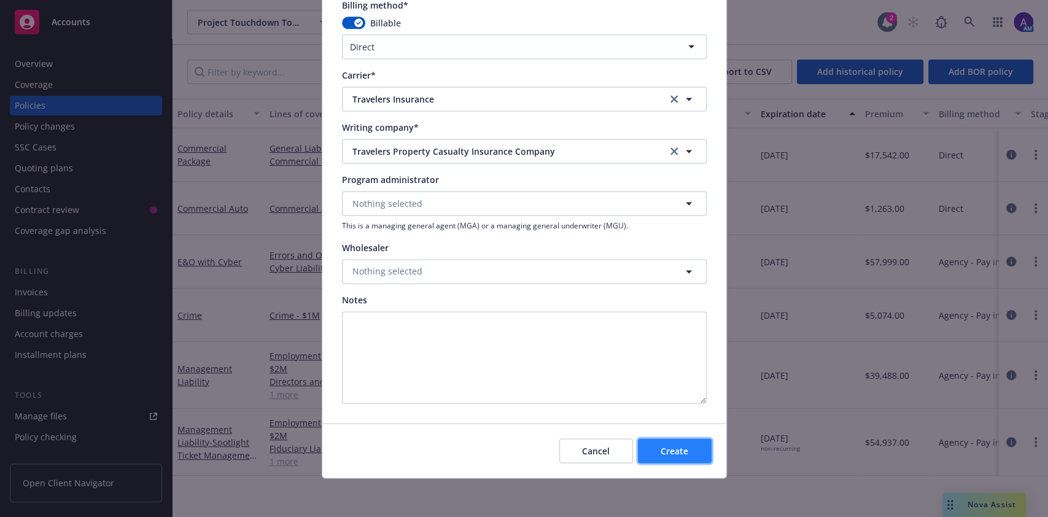
click at [677, 449] on span "Create" at bounding box center [675, 451] width 28 height 12
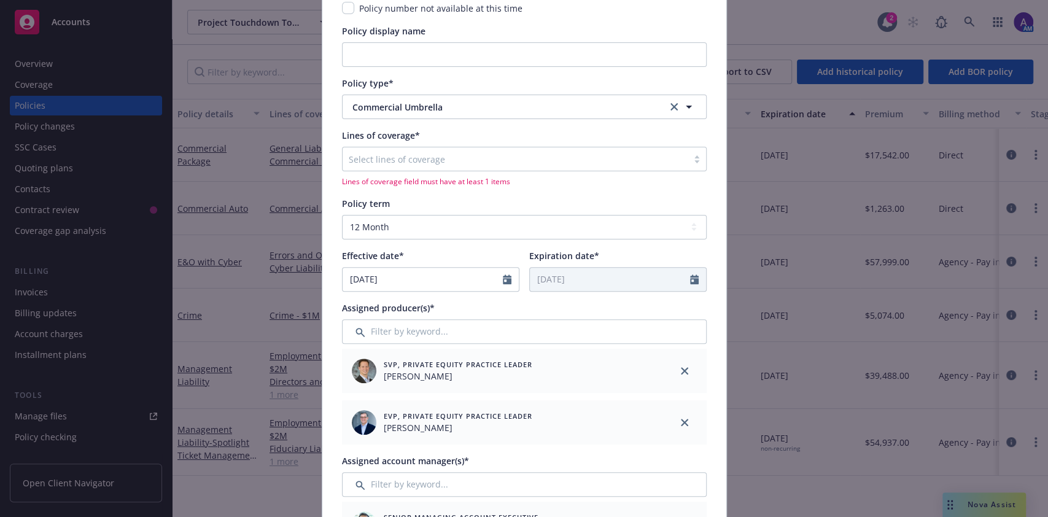
scroll to position [150, 0]
click at [461, 163] on div at bounding box center [515, 159] width 333 height 15
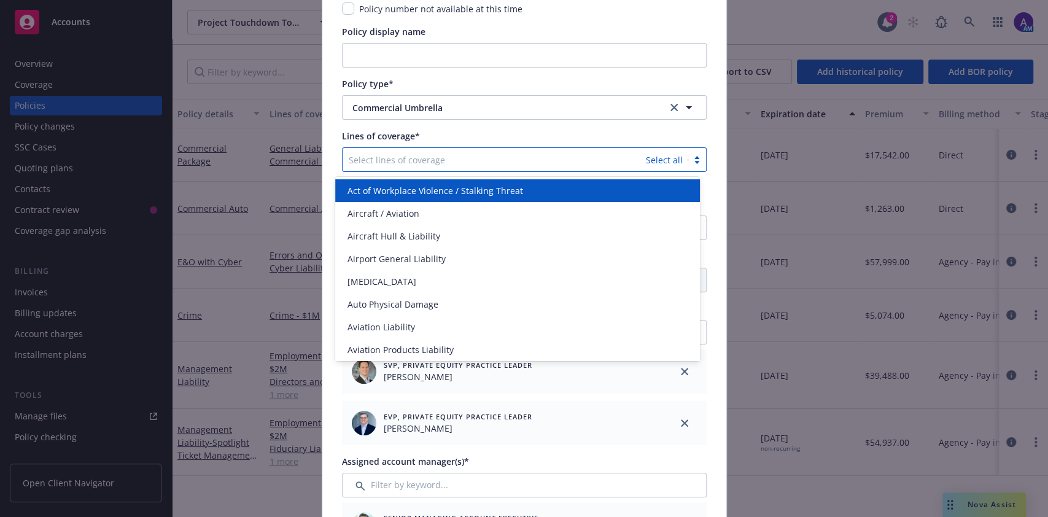
click at [421, 159] on div at bounding box center [494, 159] width 291 height 15
type input "umb"
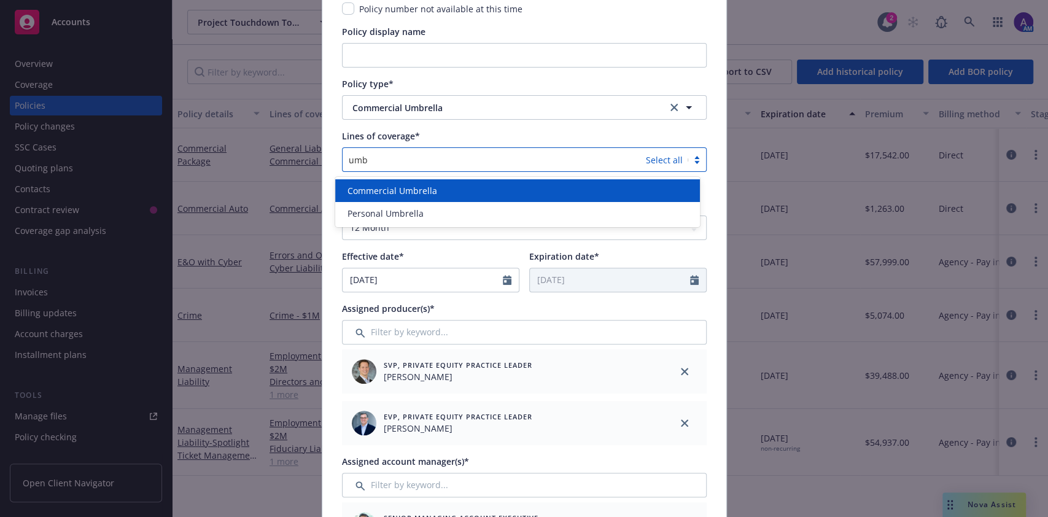
click at [419, 192] on span "Commercial Umbrella" at bounding box center [393, 190] width 90 height 13
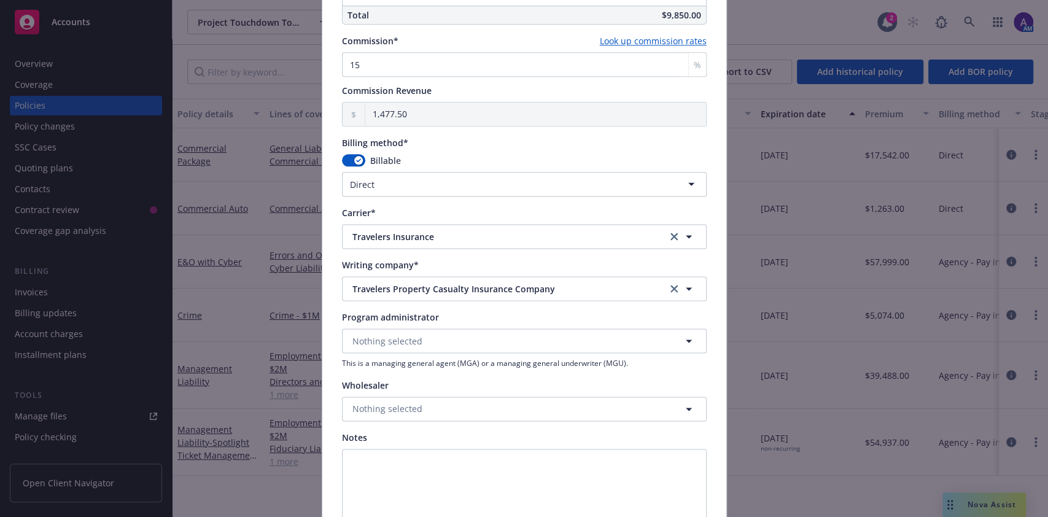
scroll to position [1130, 0]
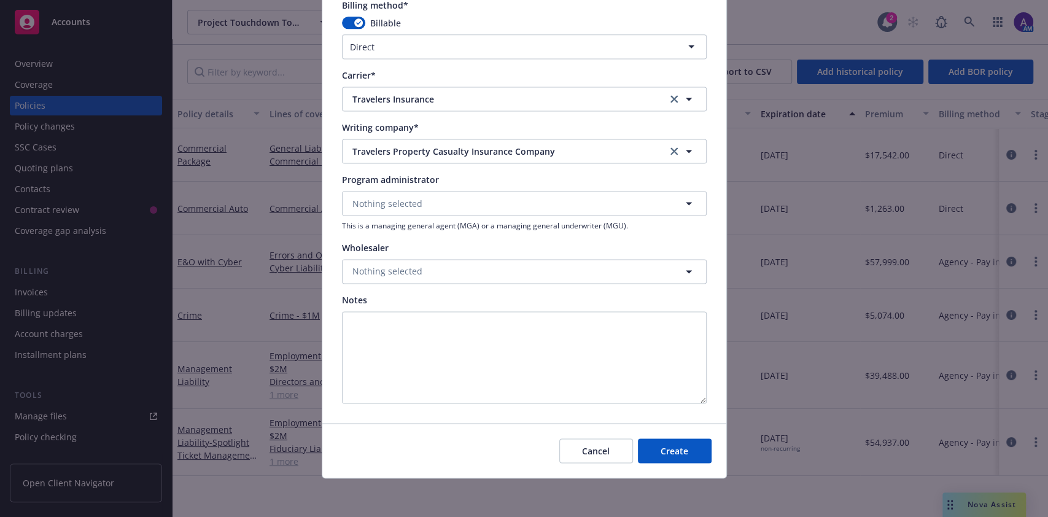
click at [659, 468] on div "Cancel Create" at bounding box center [524, 450] width 404 height 55
click at [652, 454] on button "Create" at bounding box center [675, 450] width 74 height 25
select select "other"
type input "09/22/2025"
type input "09/22/2026"
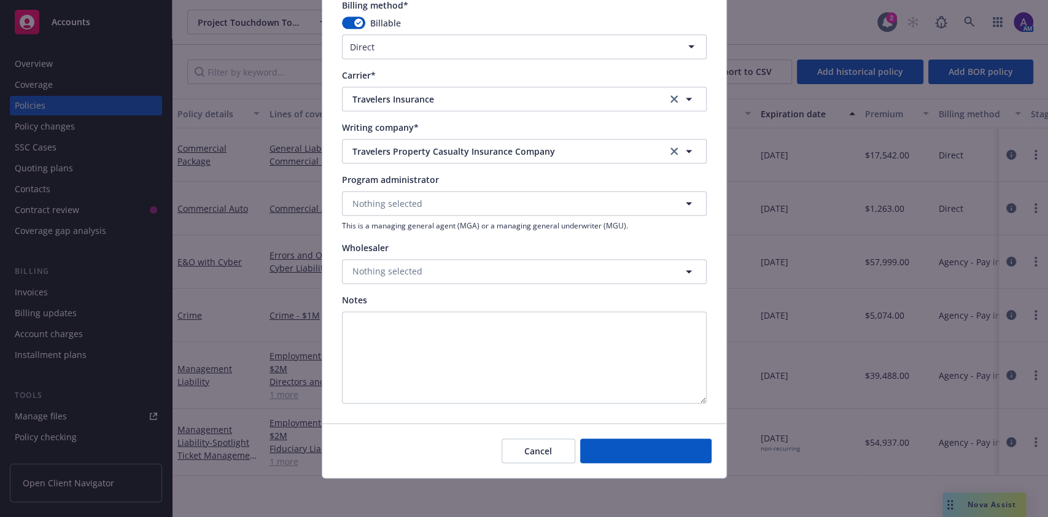
type input "00.00"
type input "0"
type input "0.00"
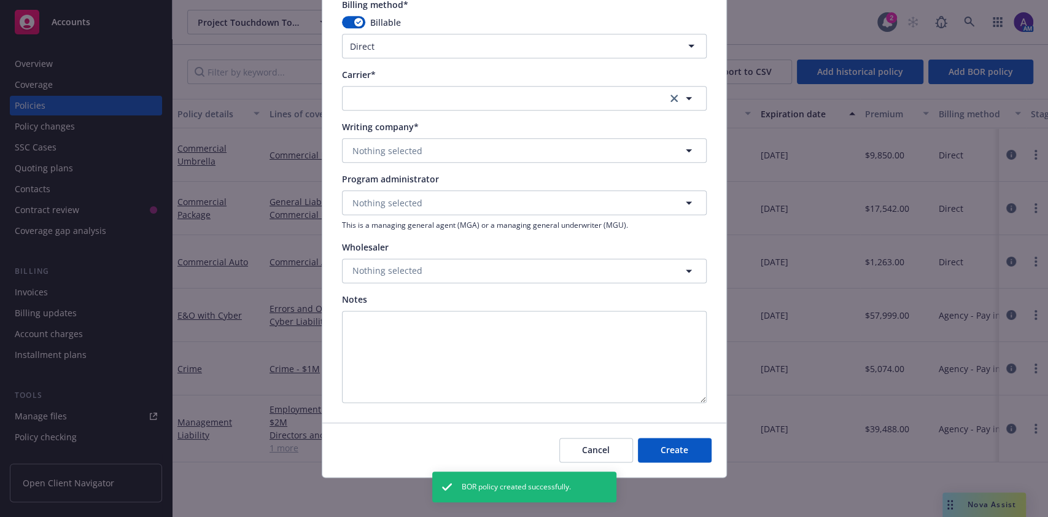
scroll to position [979, 0]
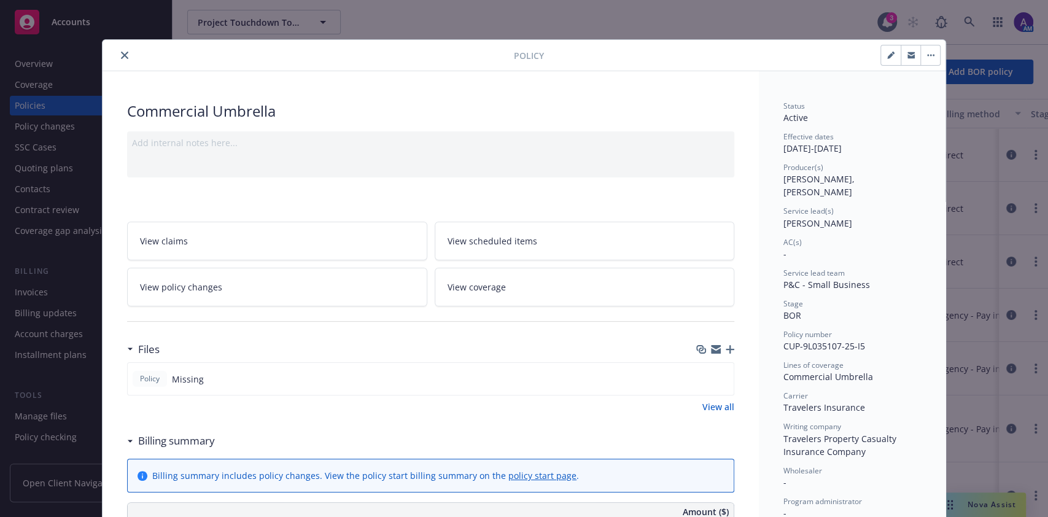
click at [726, 346] on icon "button" at bounding box center [730, 349] width 9 height 9
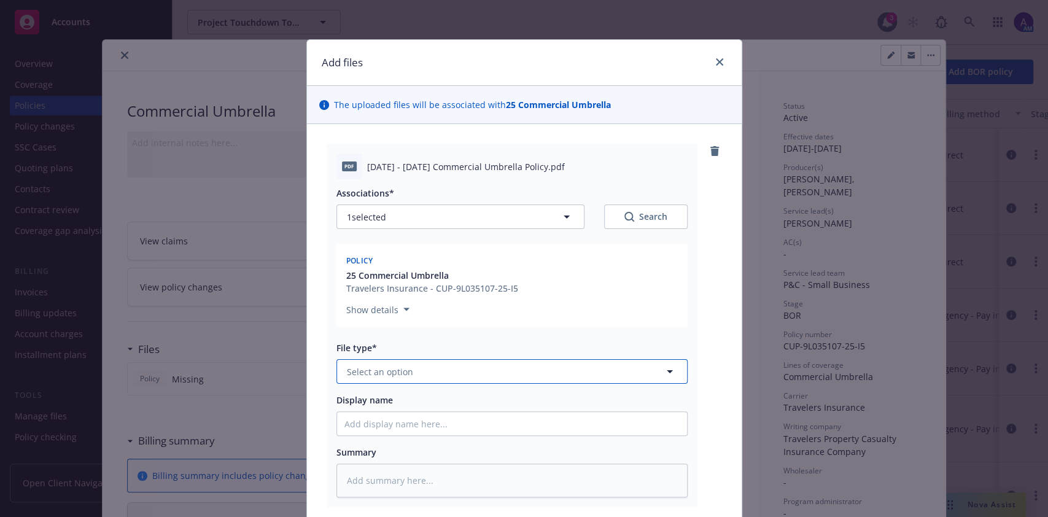
click at [502, 364] on button "Select an option" at bounding box center [511, 371] width 351 height 25
type input "policy"
click at [485, 395] on div "Policy" at bounding box center [512, 405] width 350 height 33
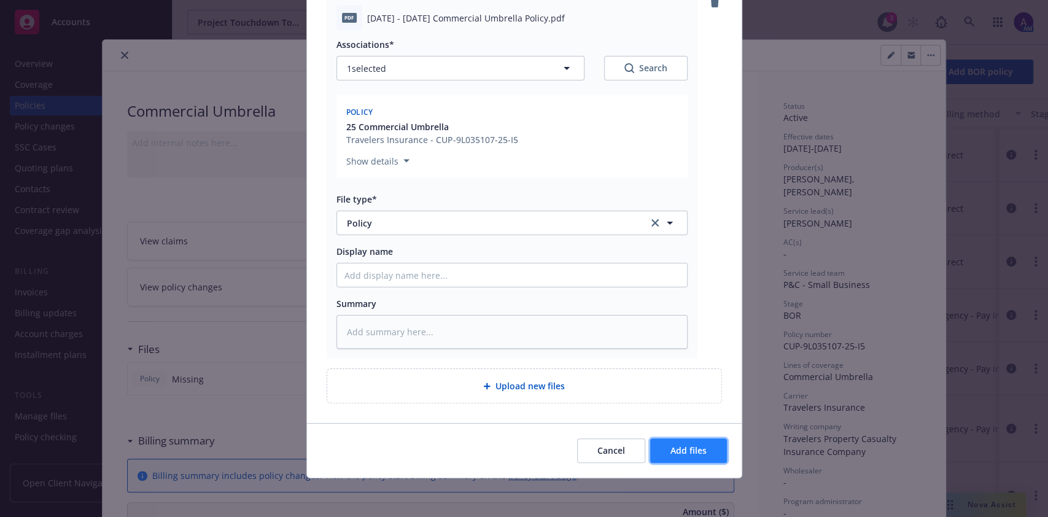
click at [688, 454] on span "Add files" at bounding box center [689, 451] width 36 height 12
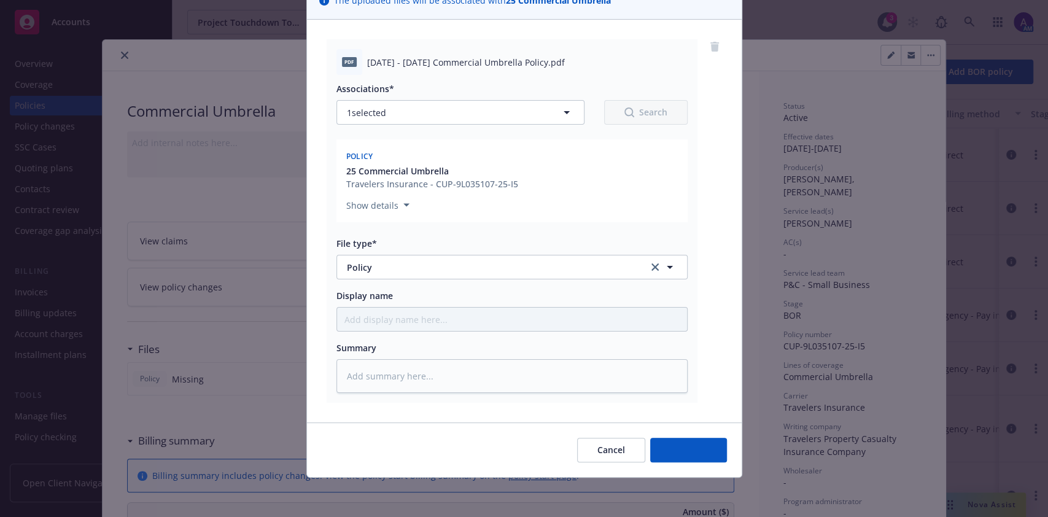
scroll to position [104, 0]
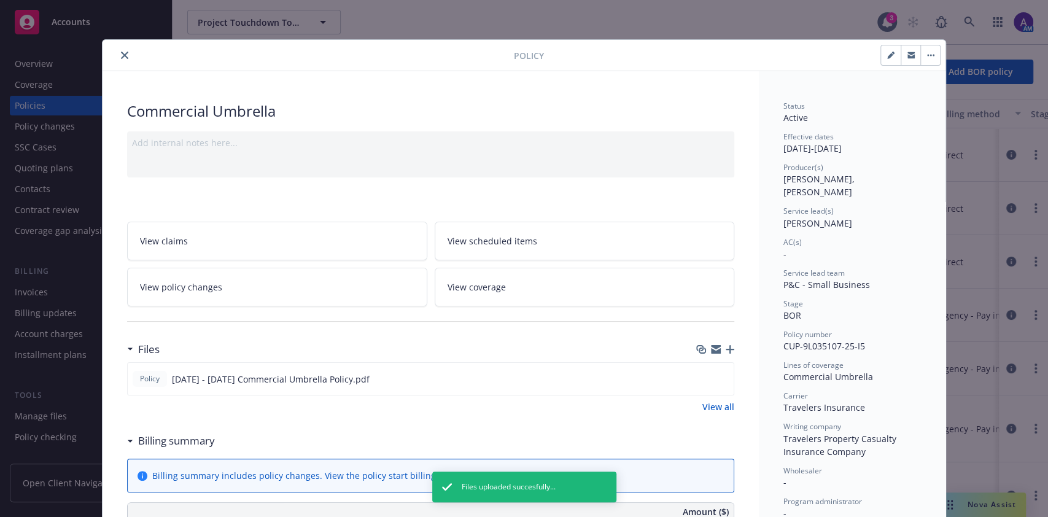
click at [122, 52] on icon "close" at bounding box center [124, 55] width 7 height 7
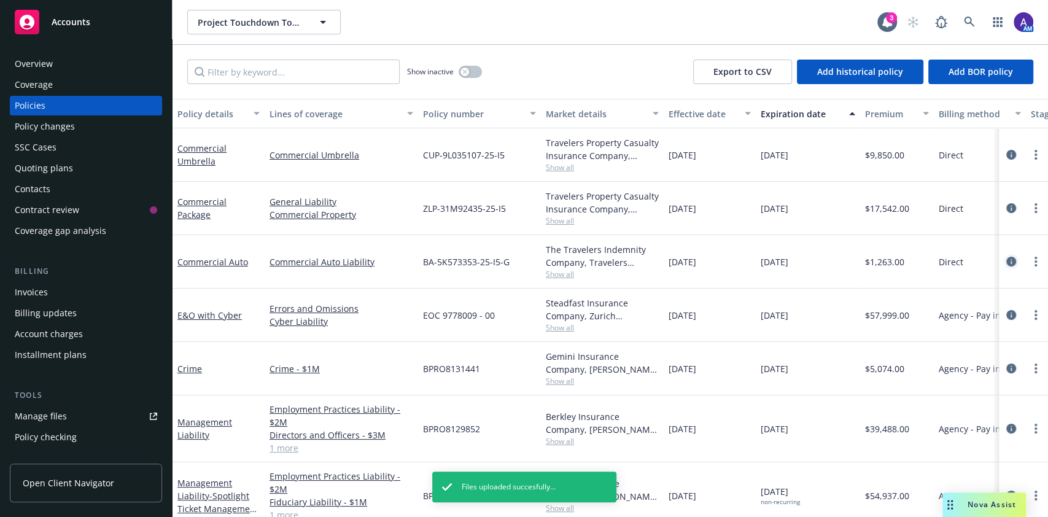
click at [1006, 263] on icon "circleInformation" at bounding box center [1011, 262] width 10 height 10
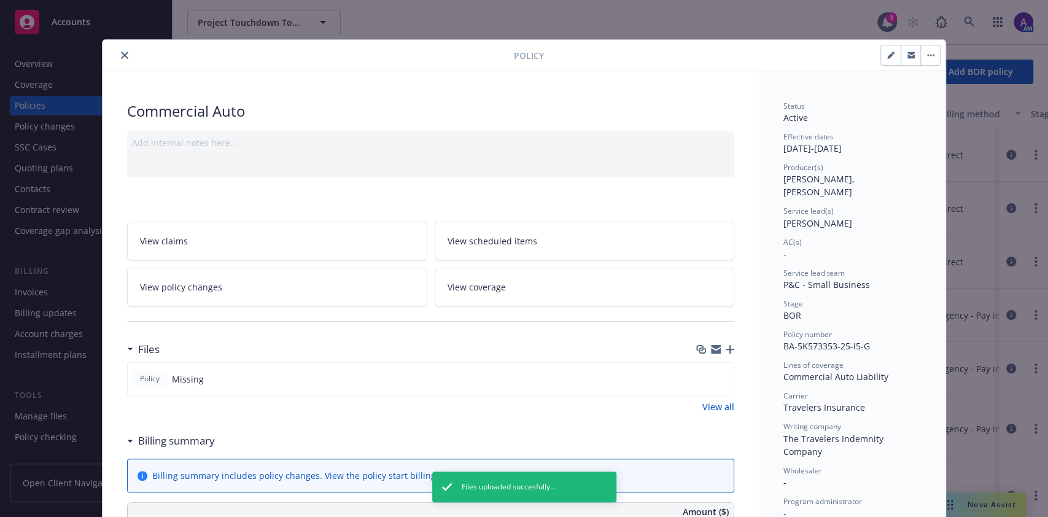
click at [726, 348] on icon "button" at bounding box center [730, 349] width 9 height 9
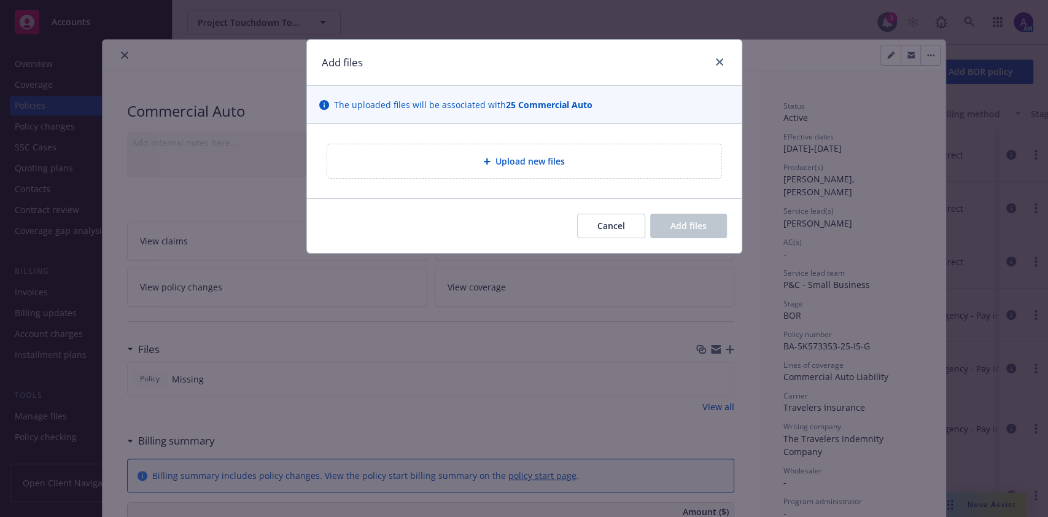
type textarea "x"
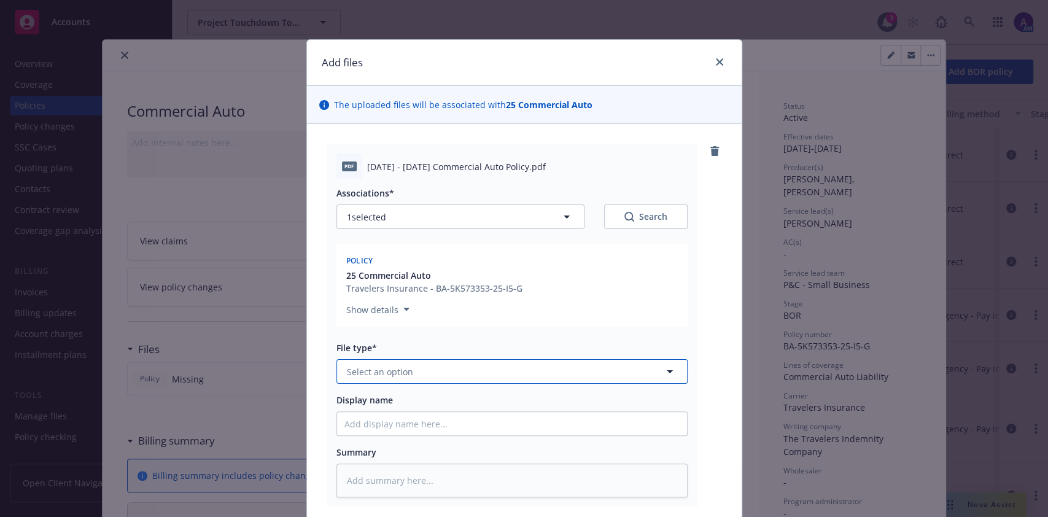
click at [457, 368] on button "Select an option" at bounding box center [511, 371] width 351 height 25
type input "policy"
click at [462, 411] on div "Policy" at bounding box center [511, 406] width 335 height 18
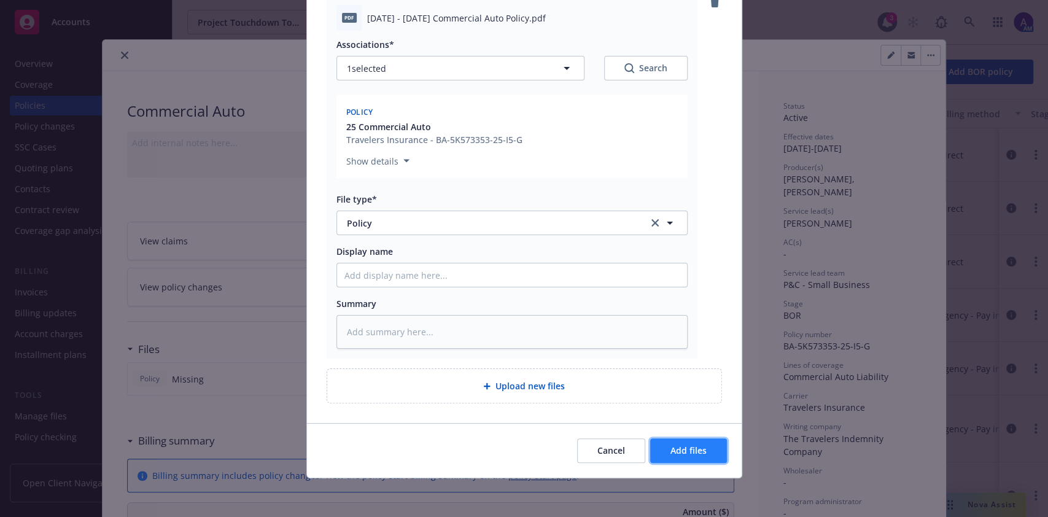
click at [676, 456] on button "Add files" at bounding box center [688, 450] width 77 height 25
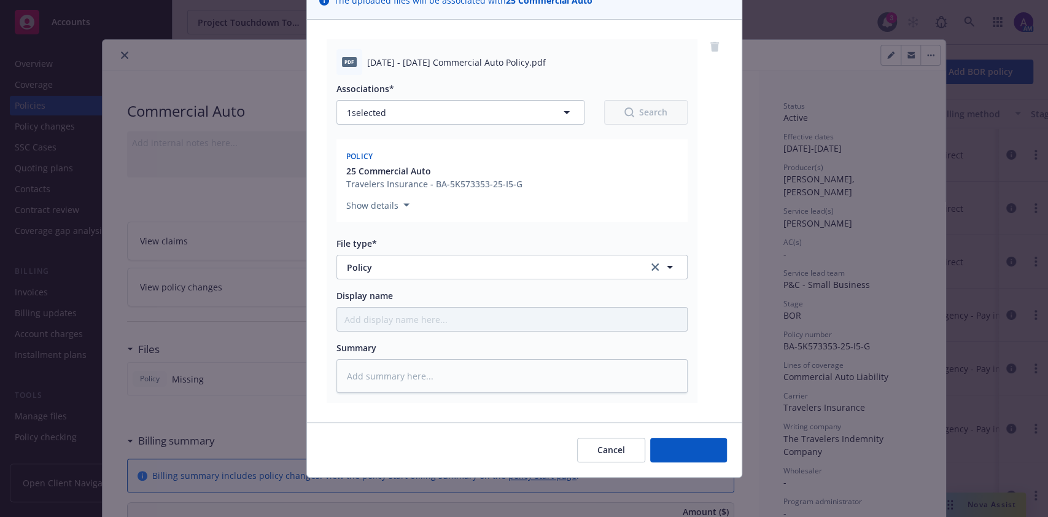
scroll to position [104, 0]
type textarea "x"
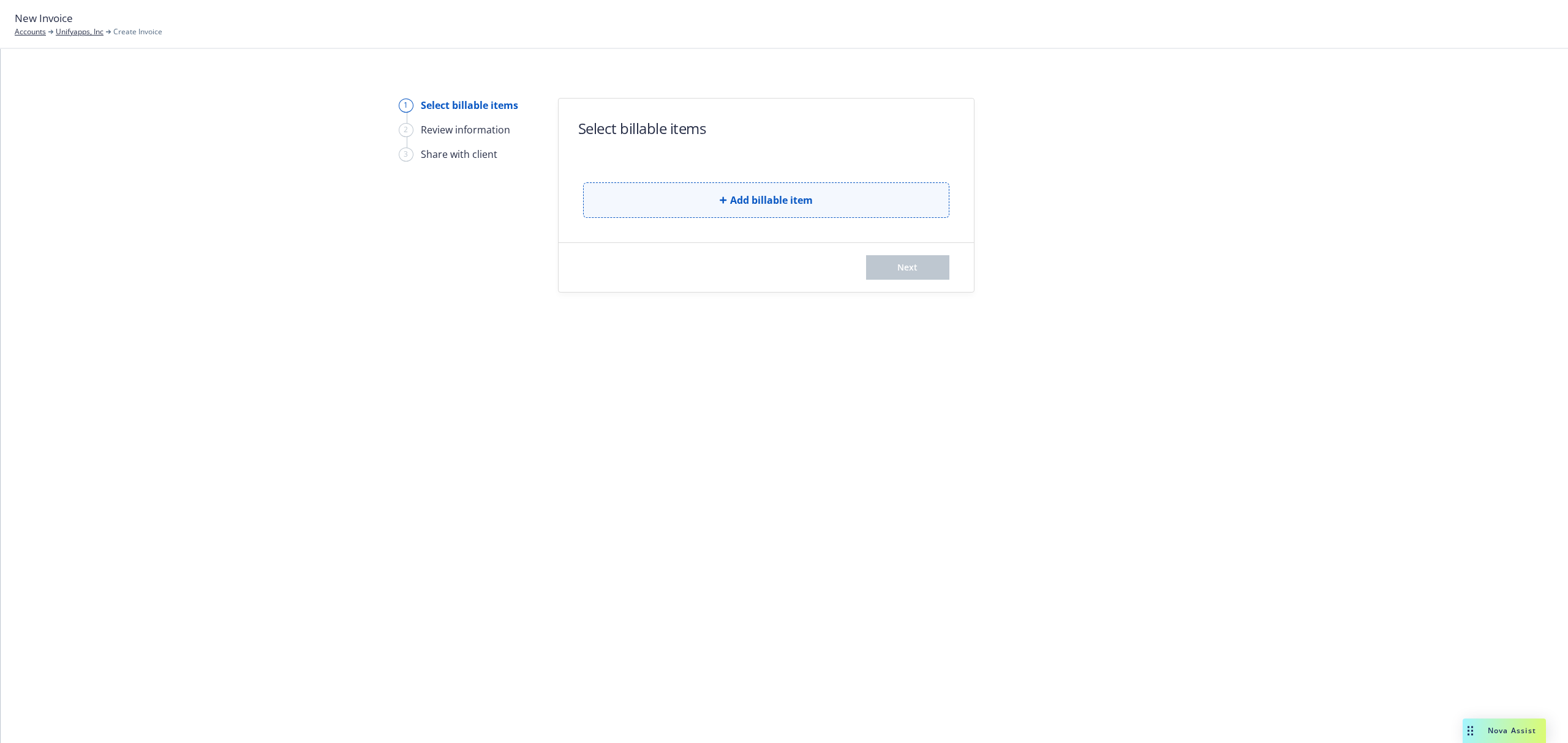
click at [755, 192] on span "Add billable item" at bounding box center [771, 199] width 83 height 15
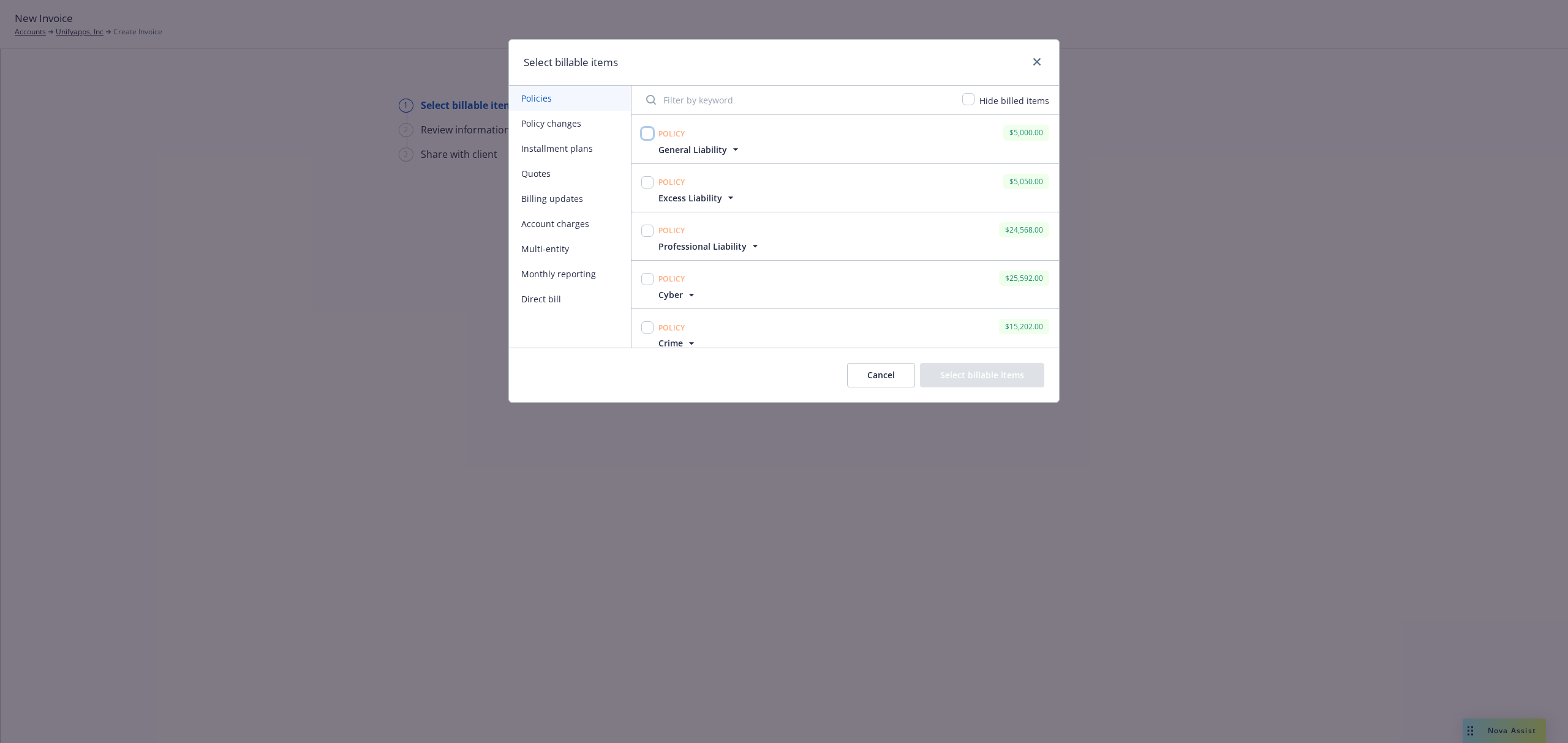
click at [648, 136] on input "checkbox" at bounding box center [647, 134] width 12 height 12
checkbox input "true"
click at [648, 183] on input "checkbox" at bounding box center [647, 183] width 12 height 12
checkbox input "true"
click at [649, 230] on input "checkbox" at bounding box center [647, 230] width 12 height 12
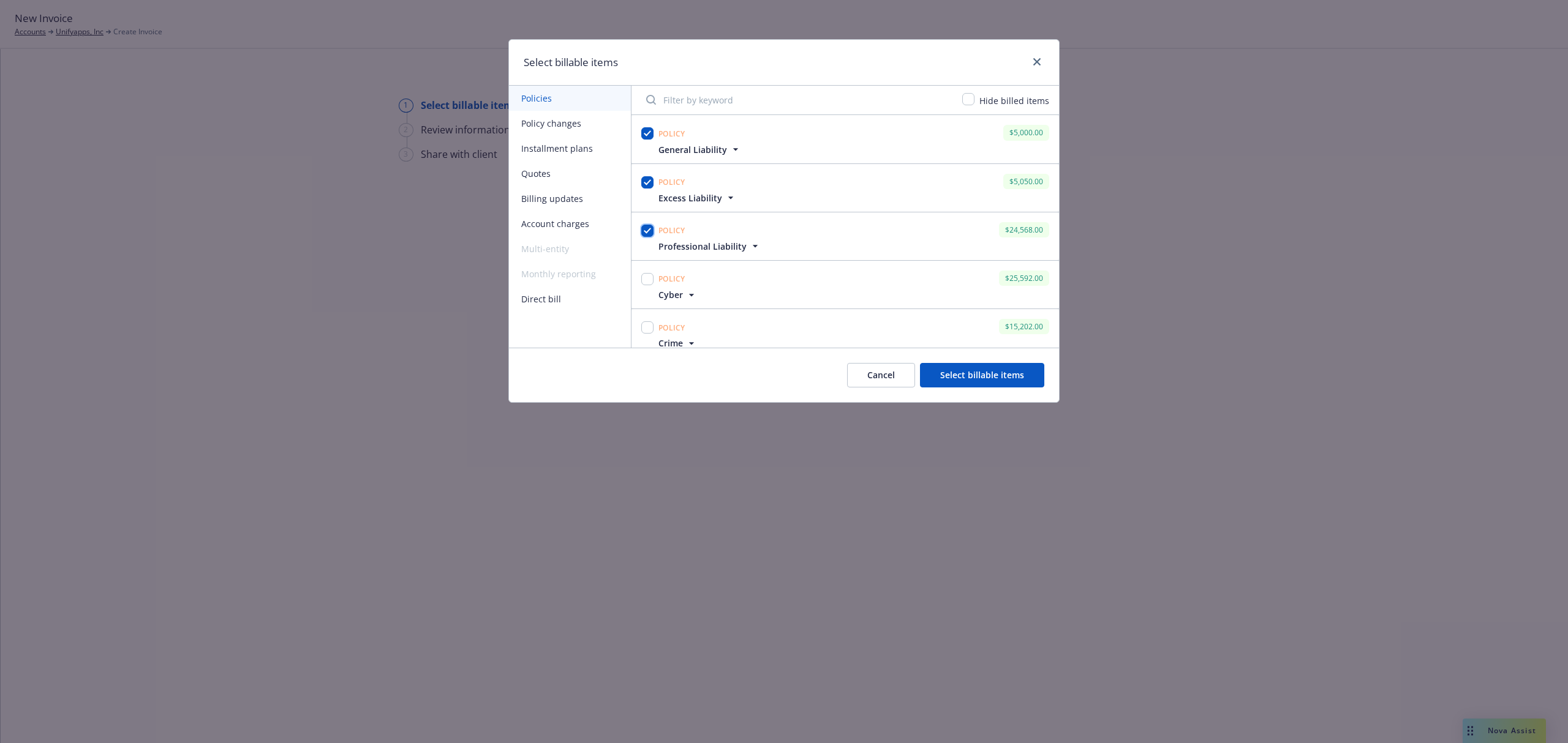
checkbox input "true"
click at [654, 283] on div at bounding box center [646, 284] width 17 height 33
click at [650, 270] on div at bounding box center [647, 278] width 12 height 17
click at [650, 277] on input "checkbox" at bounding box center [647, 279] width 12 height 12
checkbox input "true"
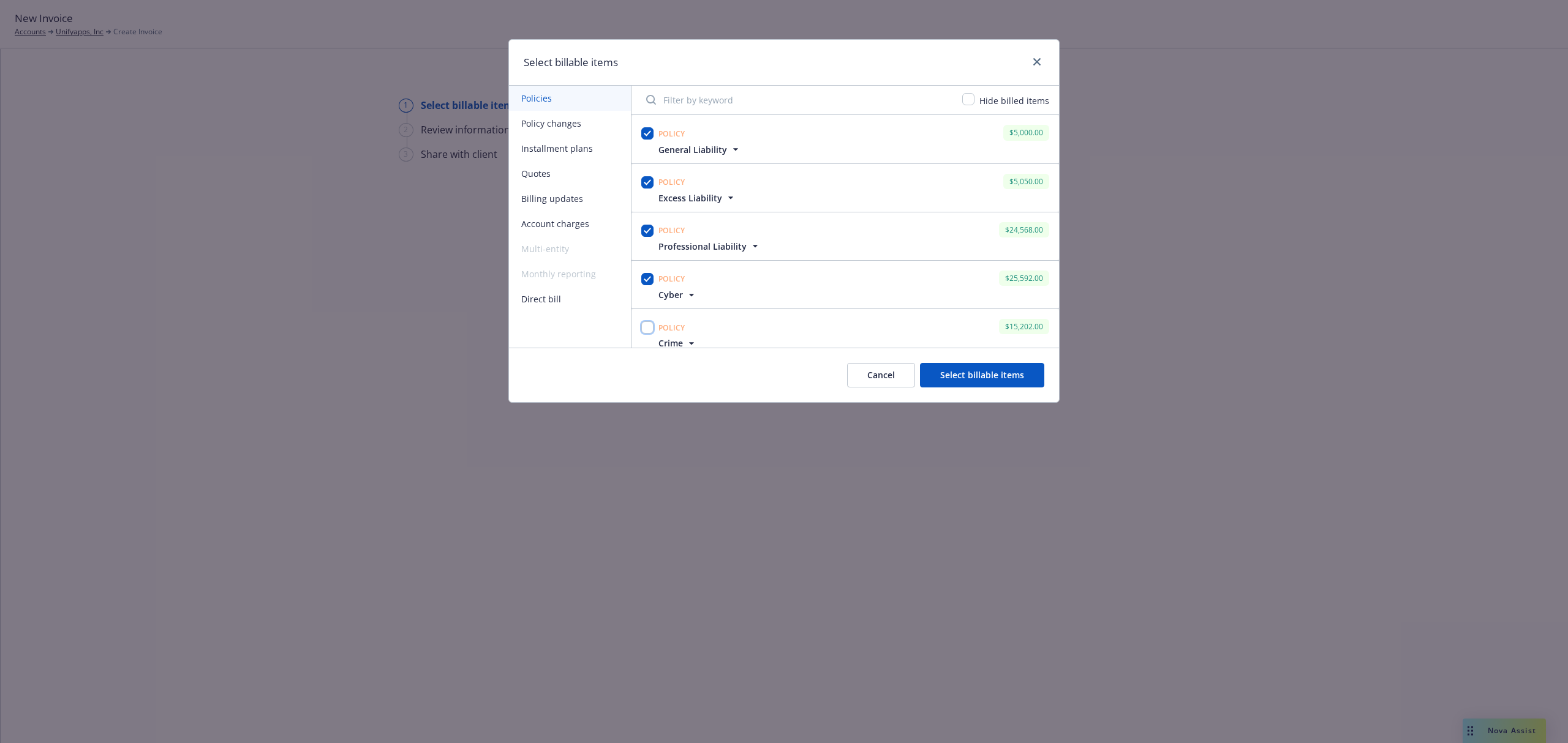
click at [650, 324] on input "checkbox" at bounding box center [647, 327] width 12 height 12
checkbox input "true"
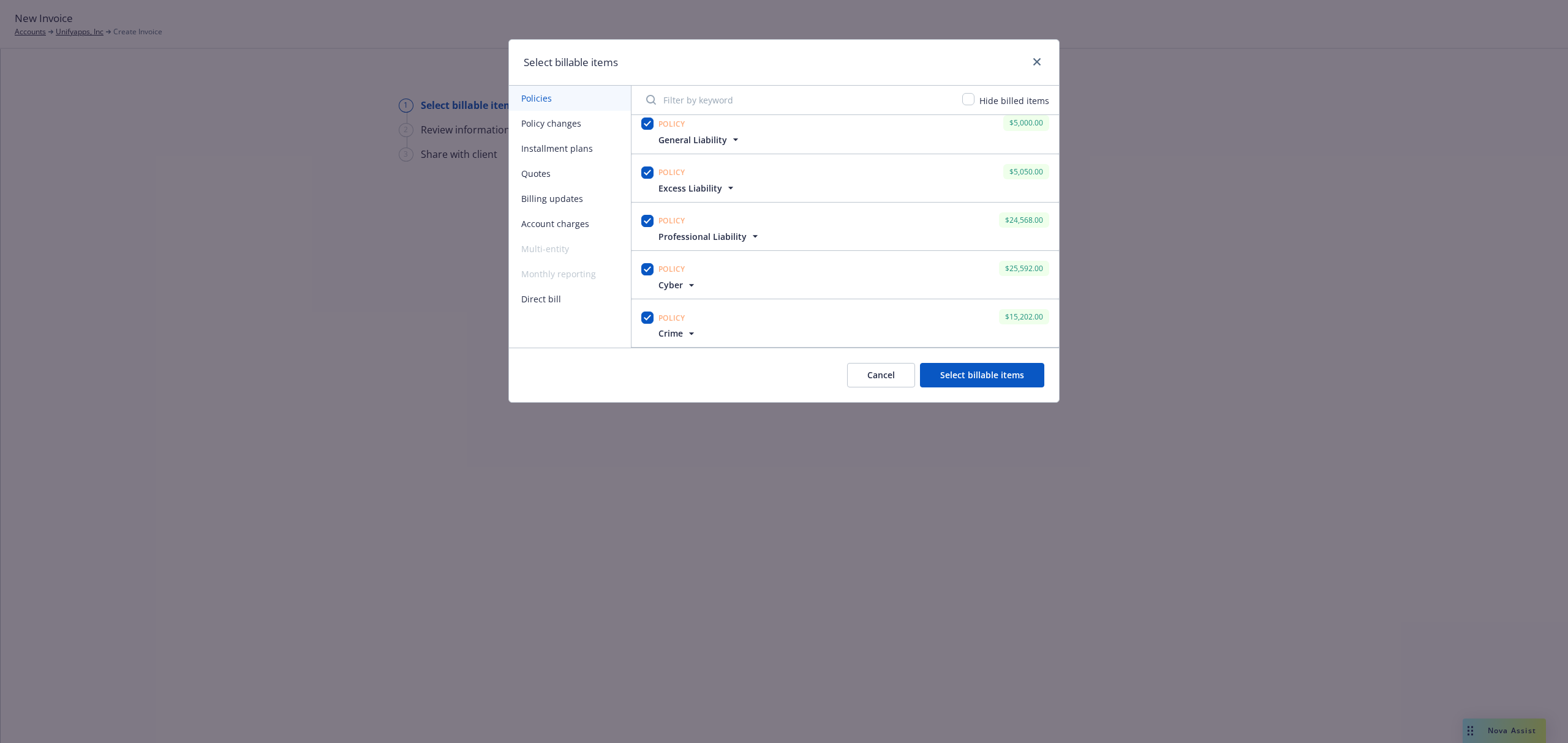
click at [974, 365] on button "Select billable items" at bounding box center [981, 375] width 125 height 25
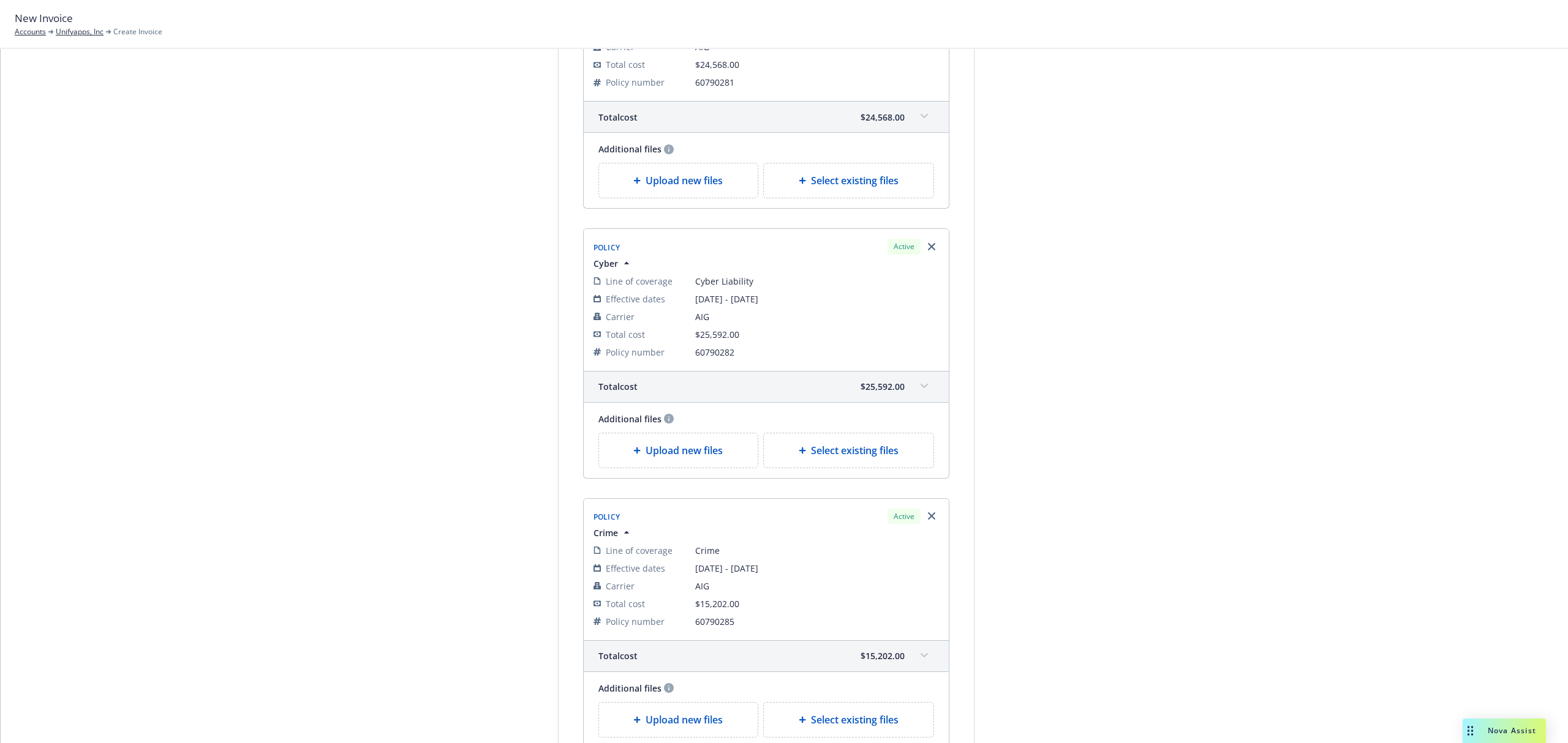
scroll to position [962, 0]
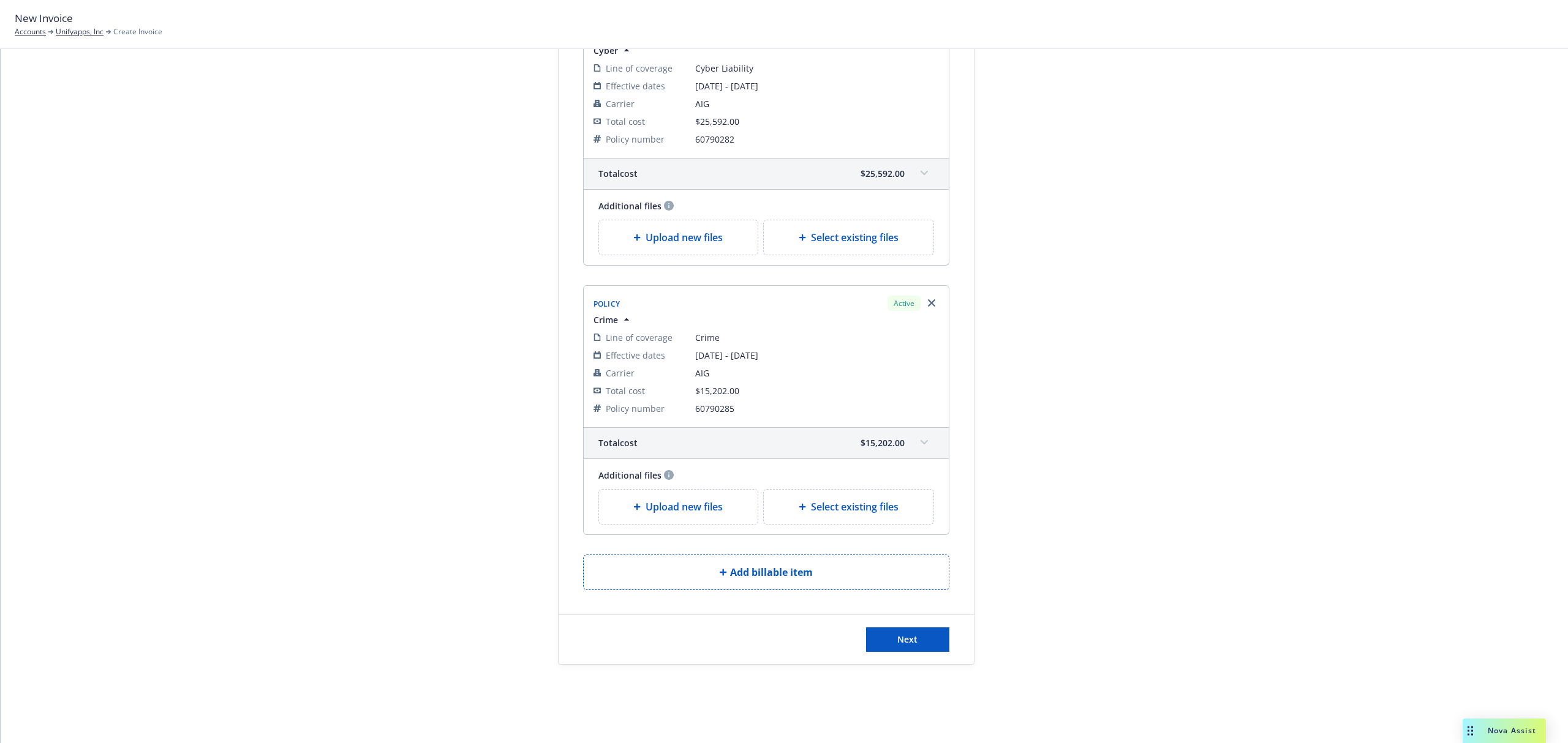
click at [919, 653] on div "Next" at bounding box center [766, 639] width 415 height 49
click at [902, 639] on span "Next" at bounding box center [908, 640] width 20 height 12
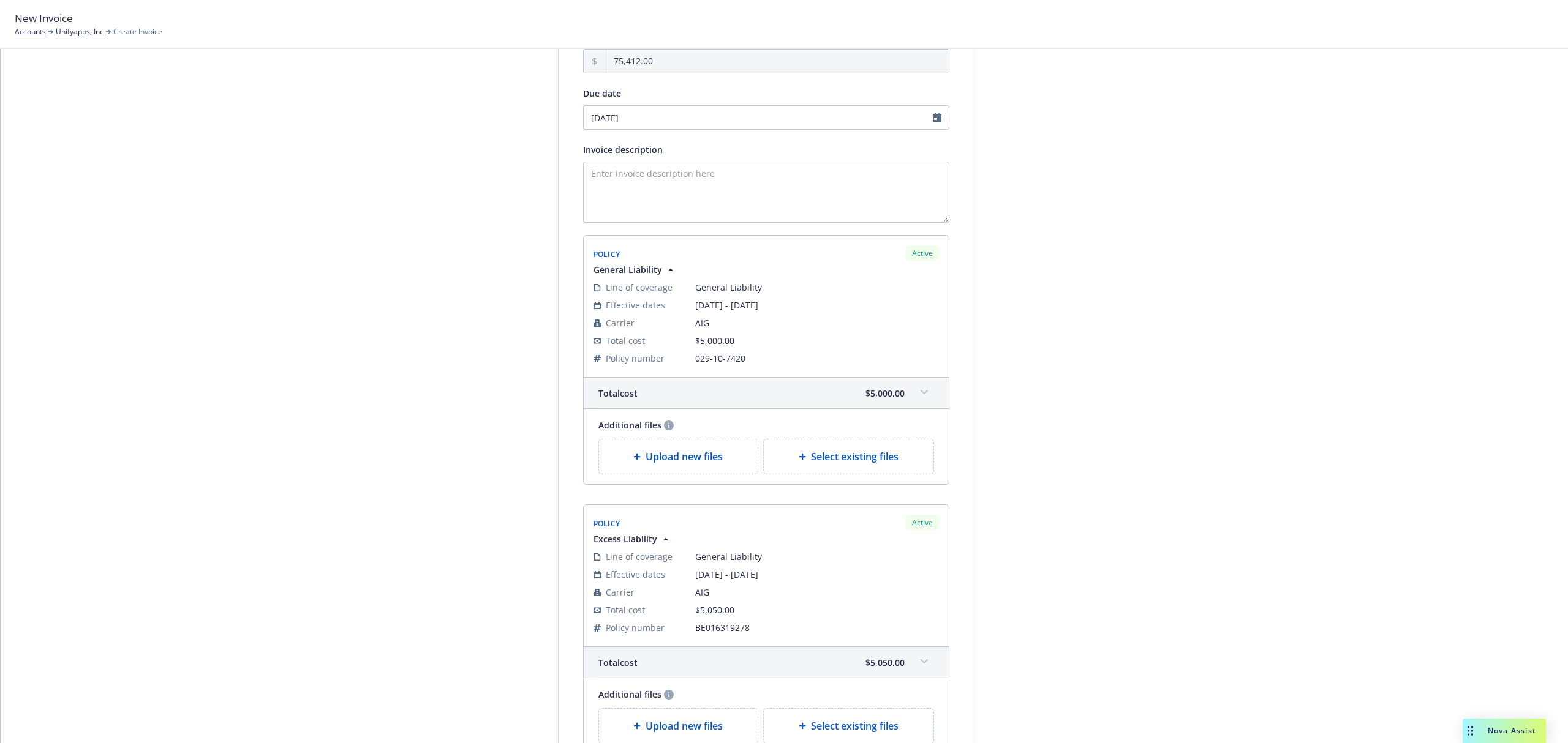
scroll to position [0, 0]
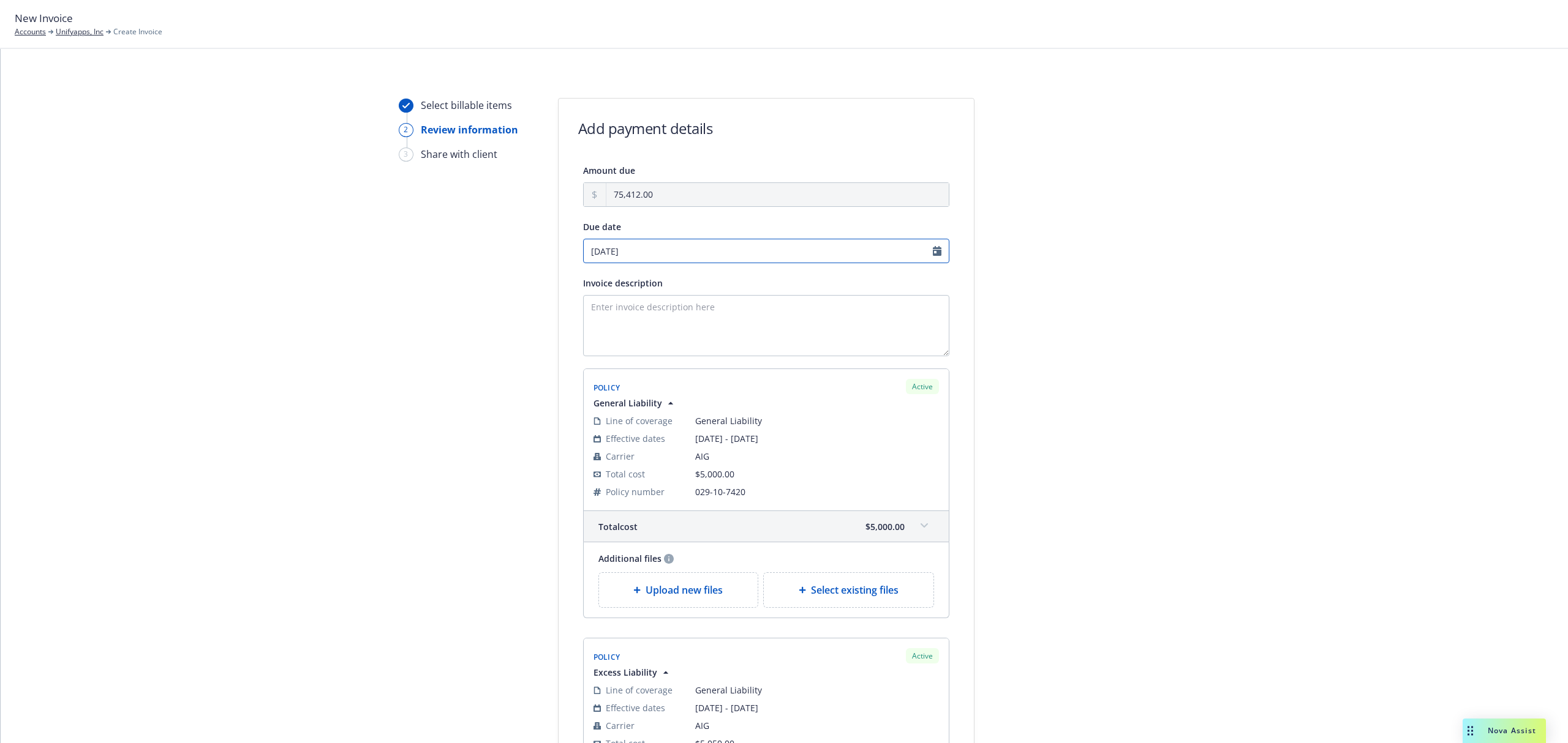
click at [686, 250] on input "10/06/2025" at bounding box center [766, 250] width 366 height 25
select select "October"
select select "2025"
click at [587, 277] on icon "chevronLeft" at bounding box center [587, 276] width 4 height 7
select select "September"
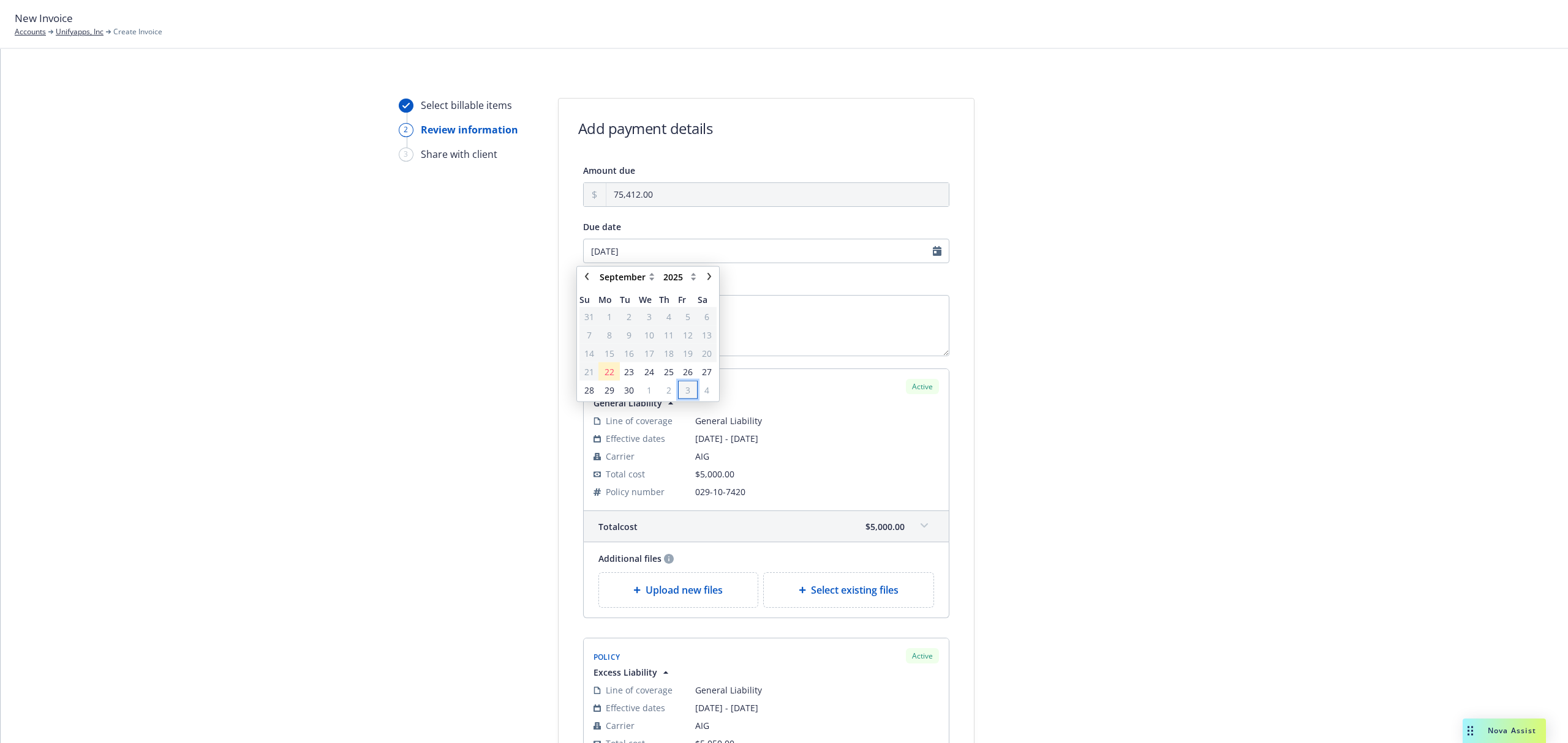
click at [684, 390] on span "3" at bounding box center [687, 389] width 17 height 15
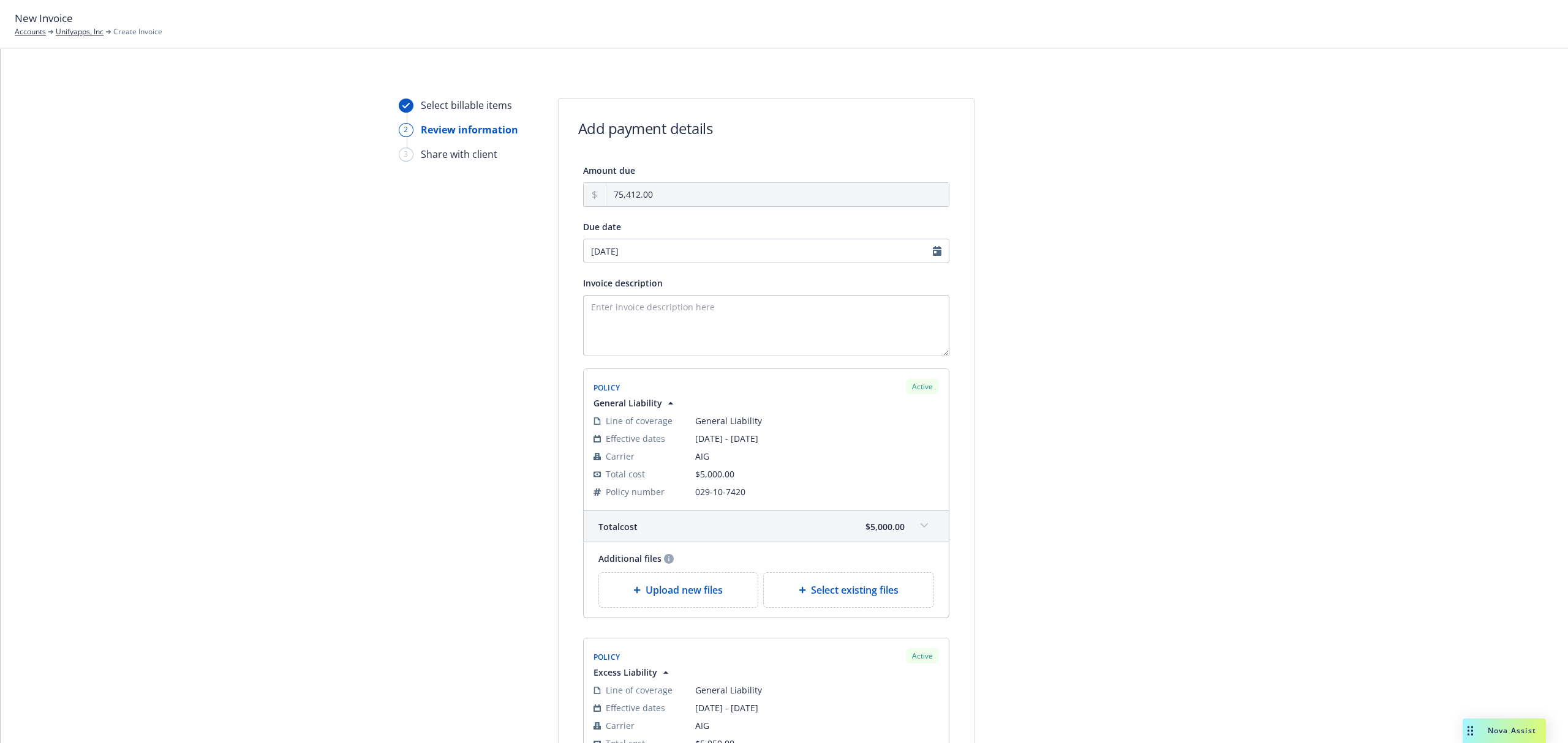
type input "10/03/2025"
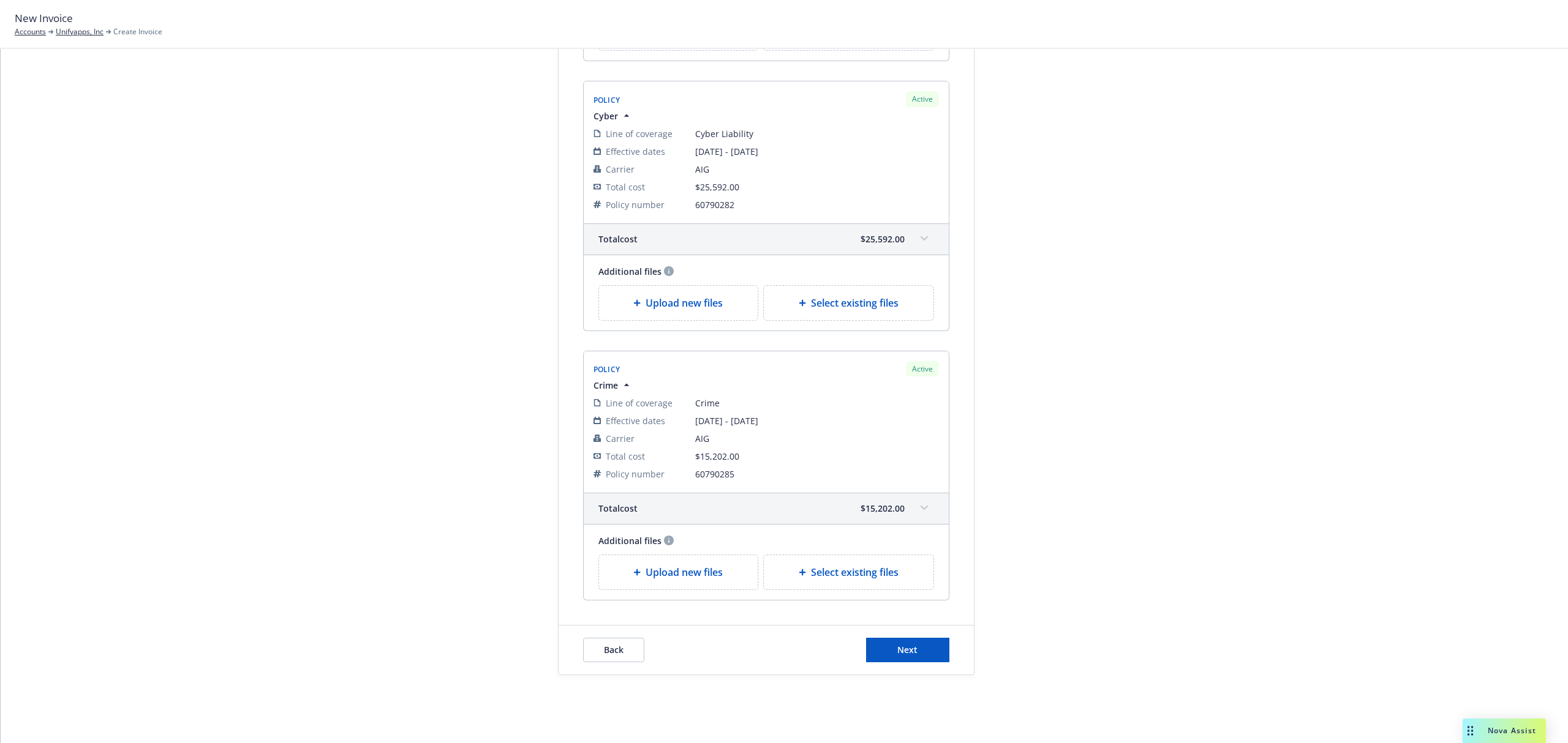
scroll to position [1113, 0]
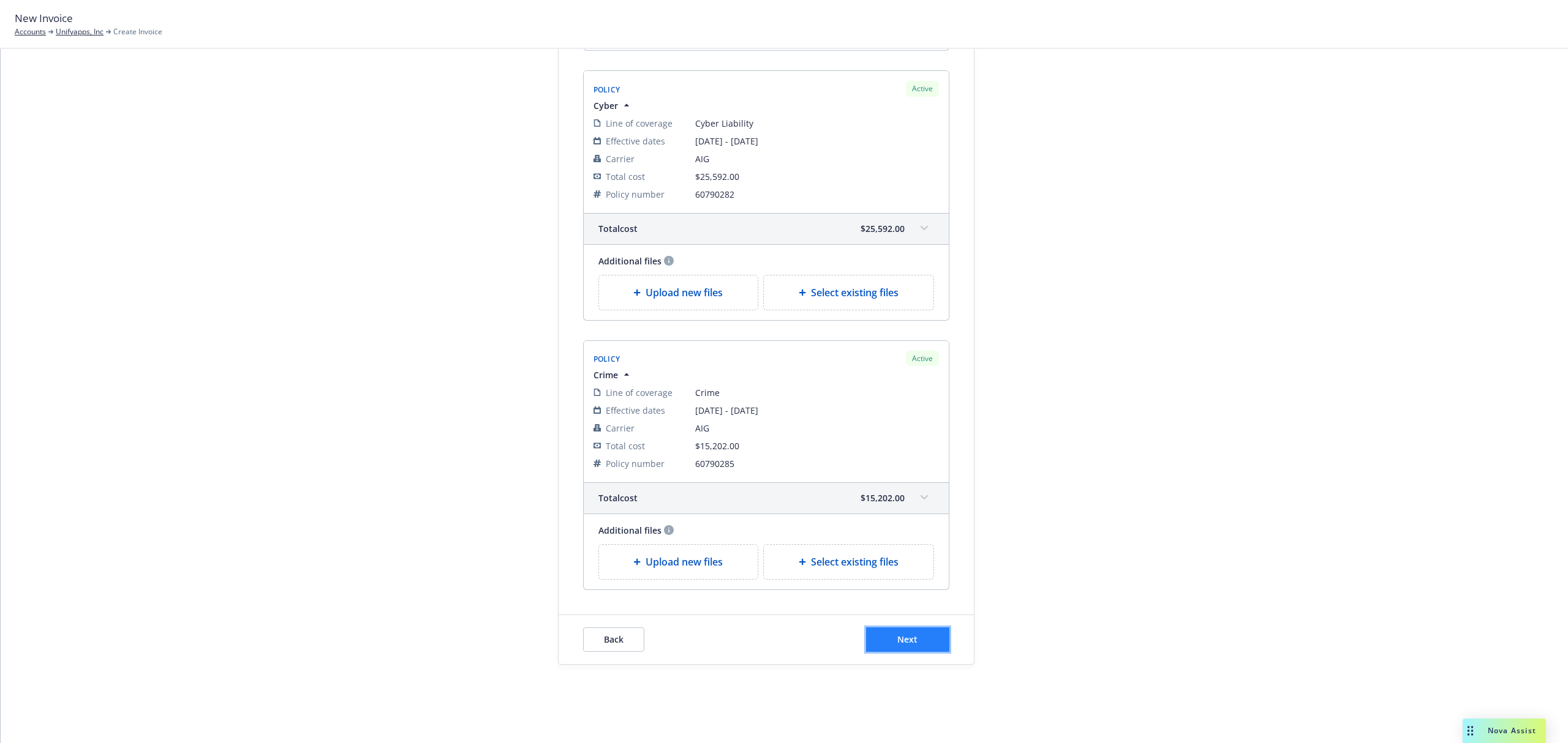
click at [901, 634] on span "Next" at bounding box center [908, 640] width 20 height 12
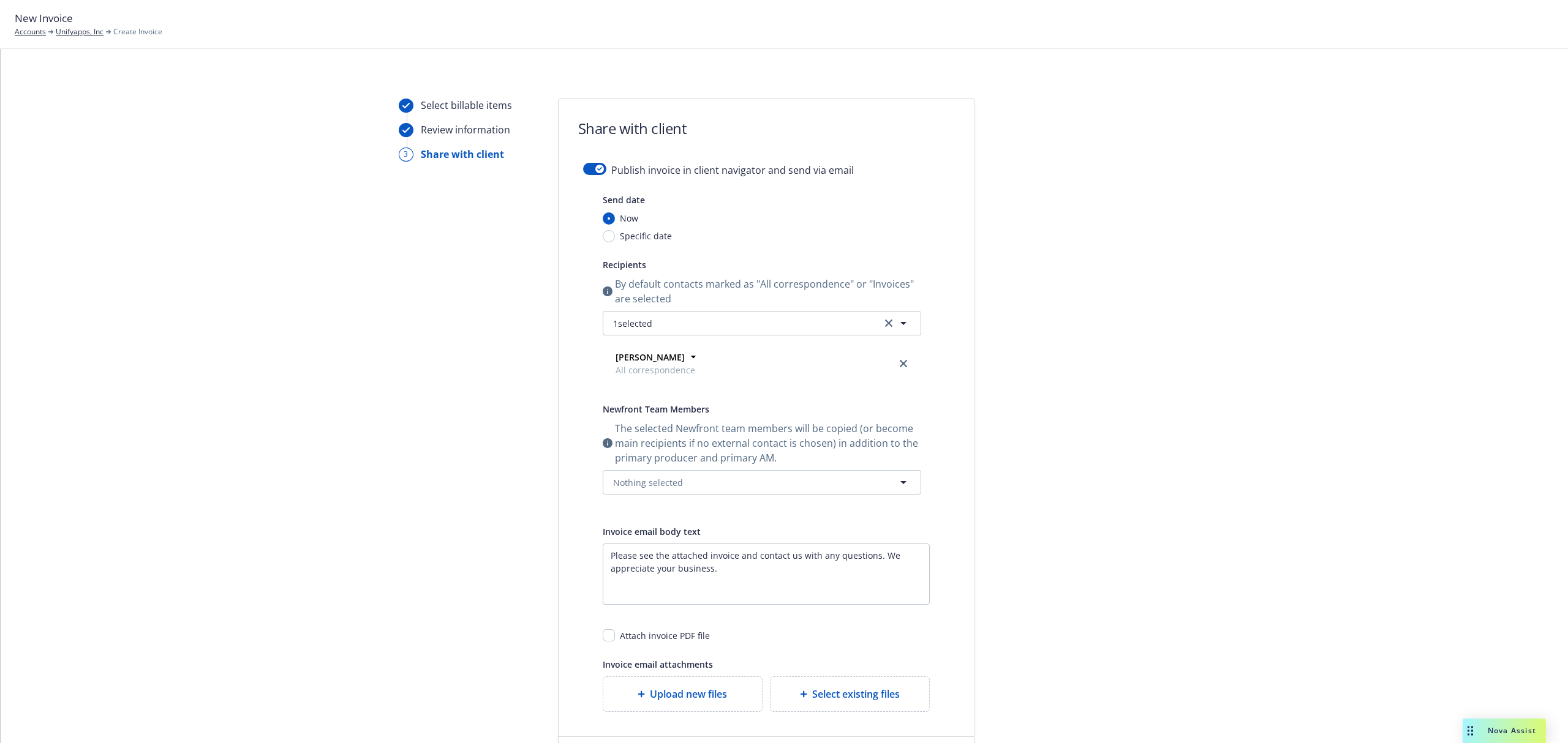
scroll to position [123, 0]
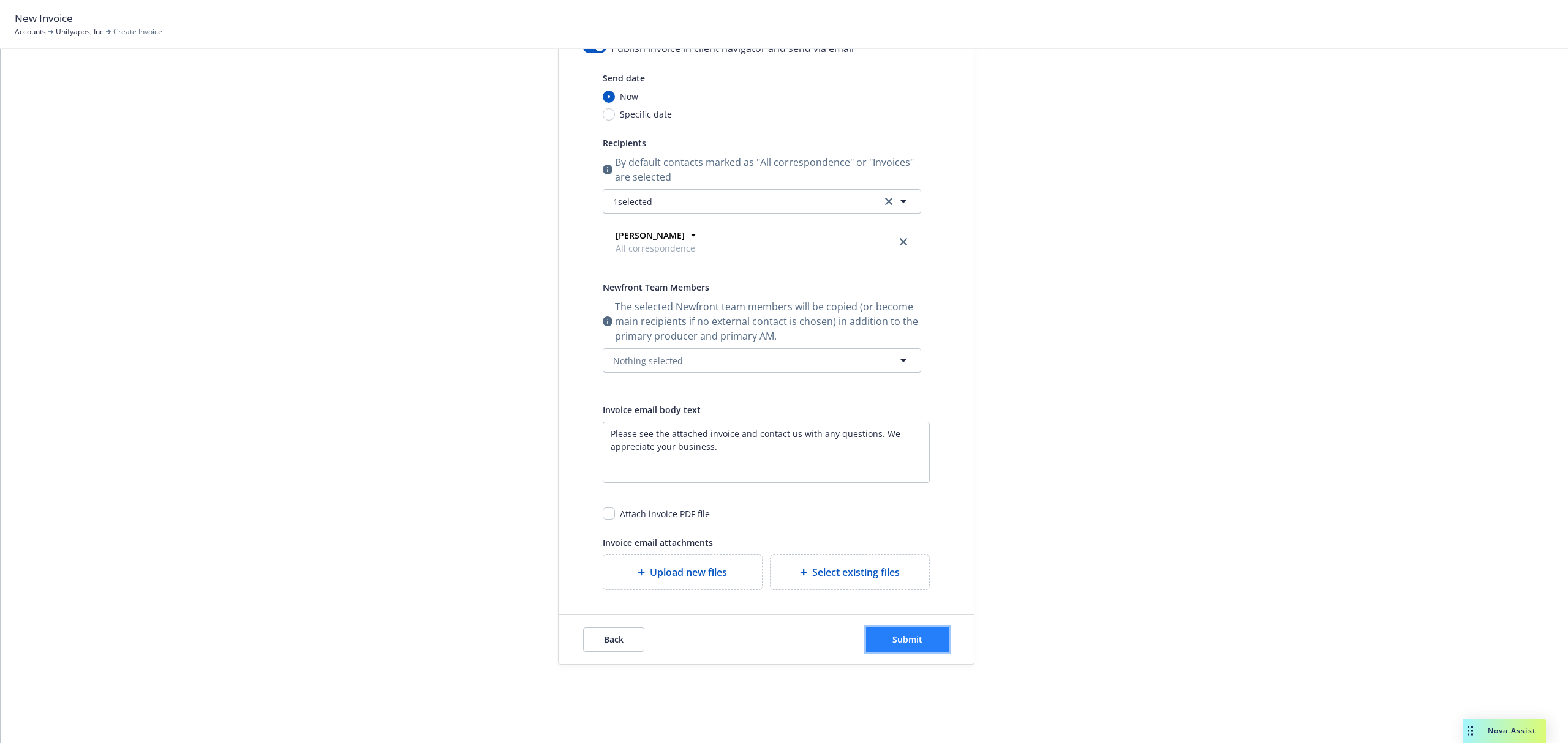
click at [918, 639] on button "Submit" at bounding box center [908, 639] width 84 height 25
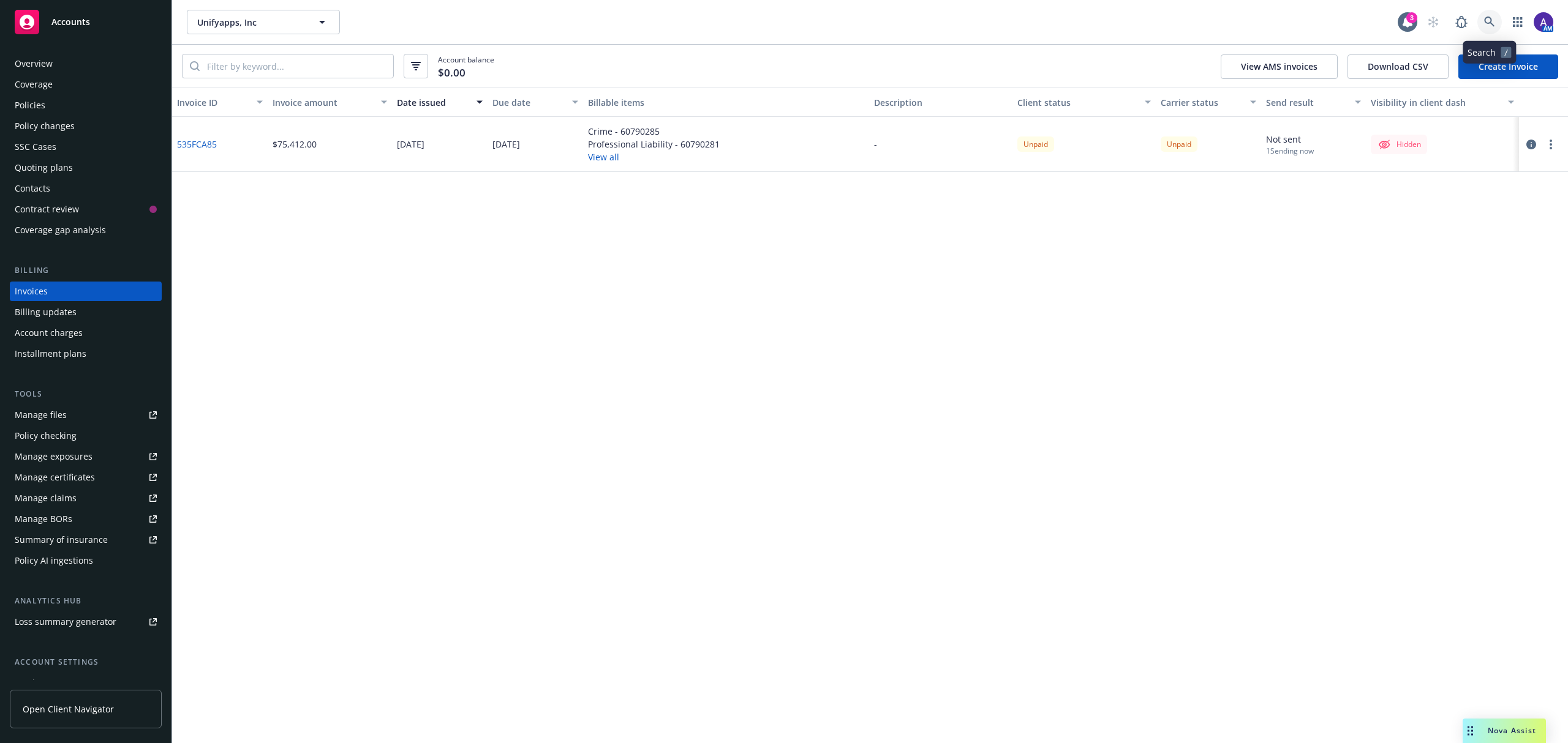
click at [1484, 12] on link at bounding box center [1489, 22] width 25 height 25
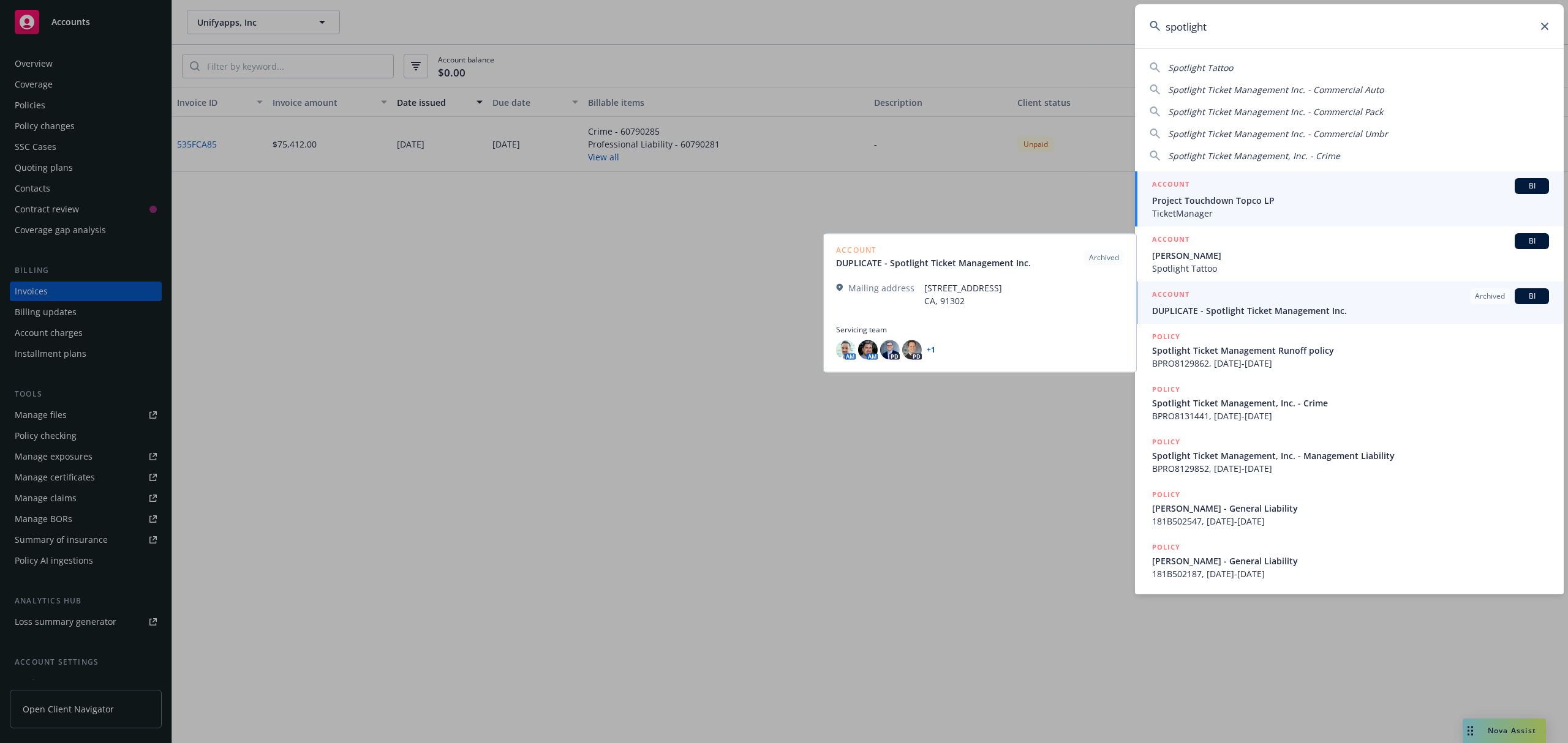
type input "spotlight"
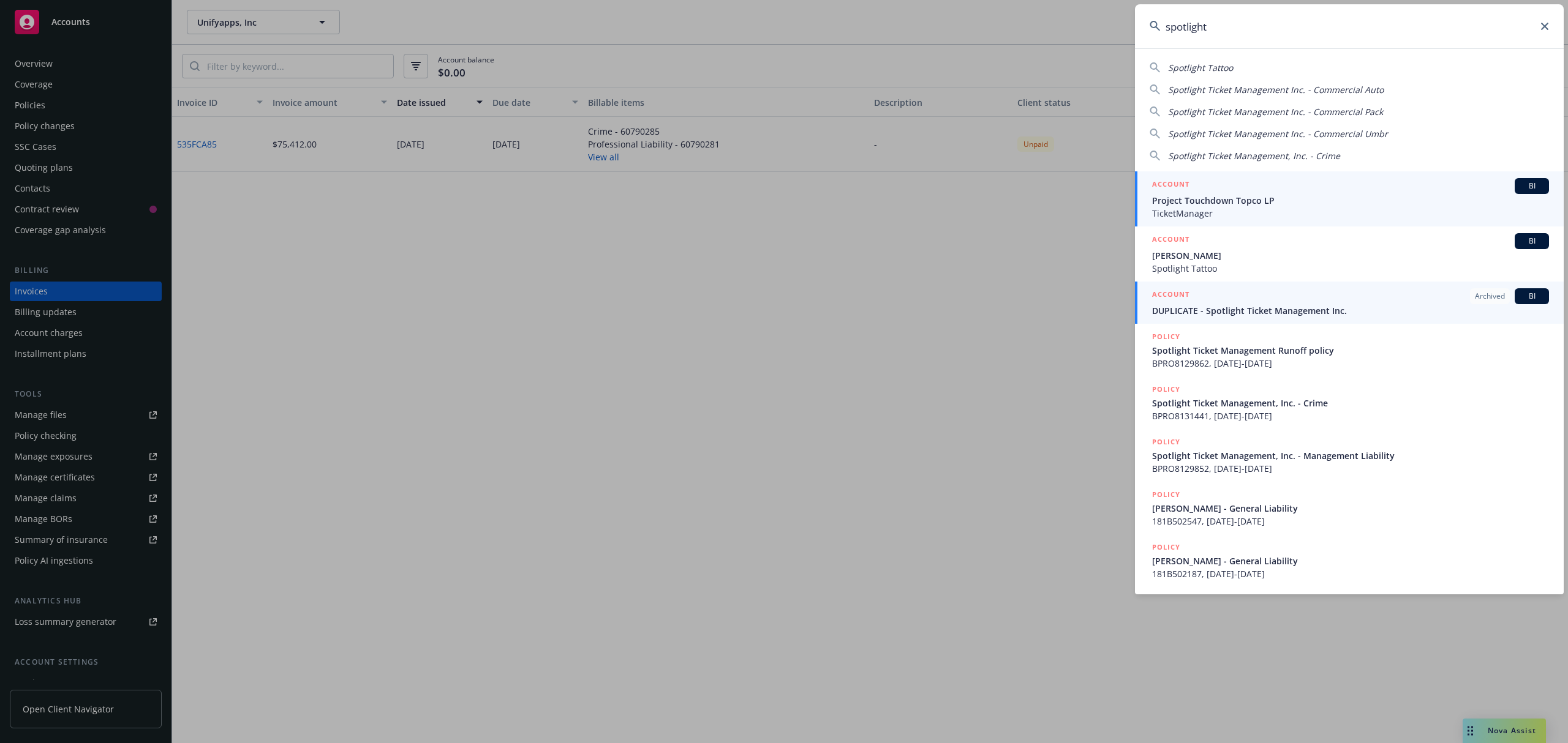
click at [1228, 208] on span "TicketManager" at bounding box center [1351, 213] width 397 height 13
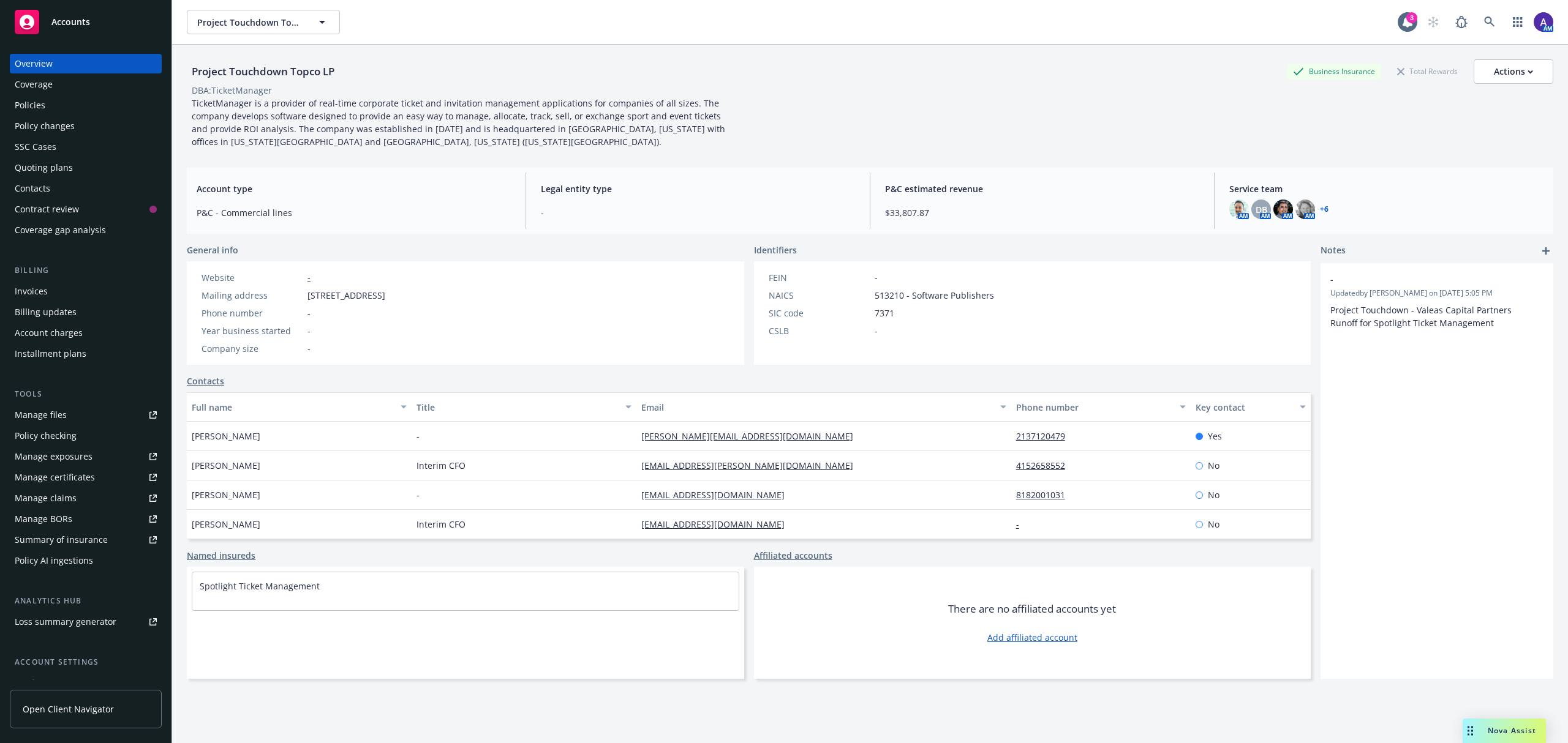
click at [33, 93] on div "Coverage" at bounding box center [34, 85] width 38 height 20
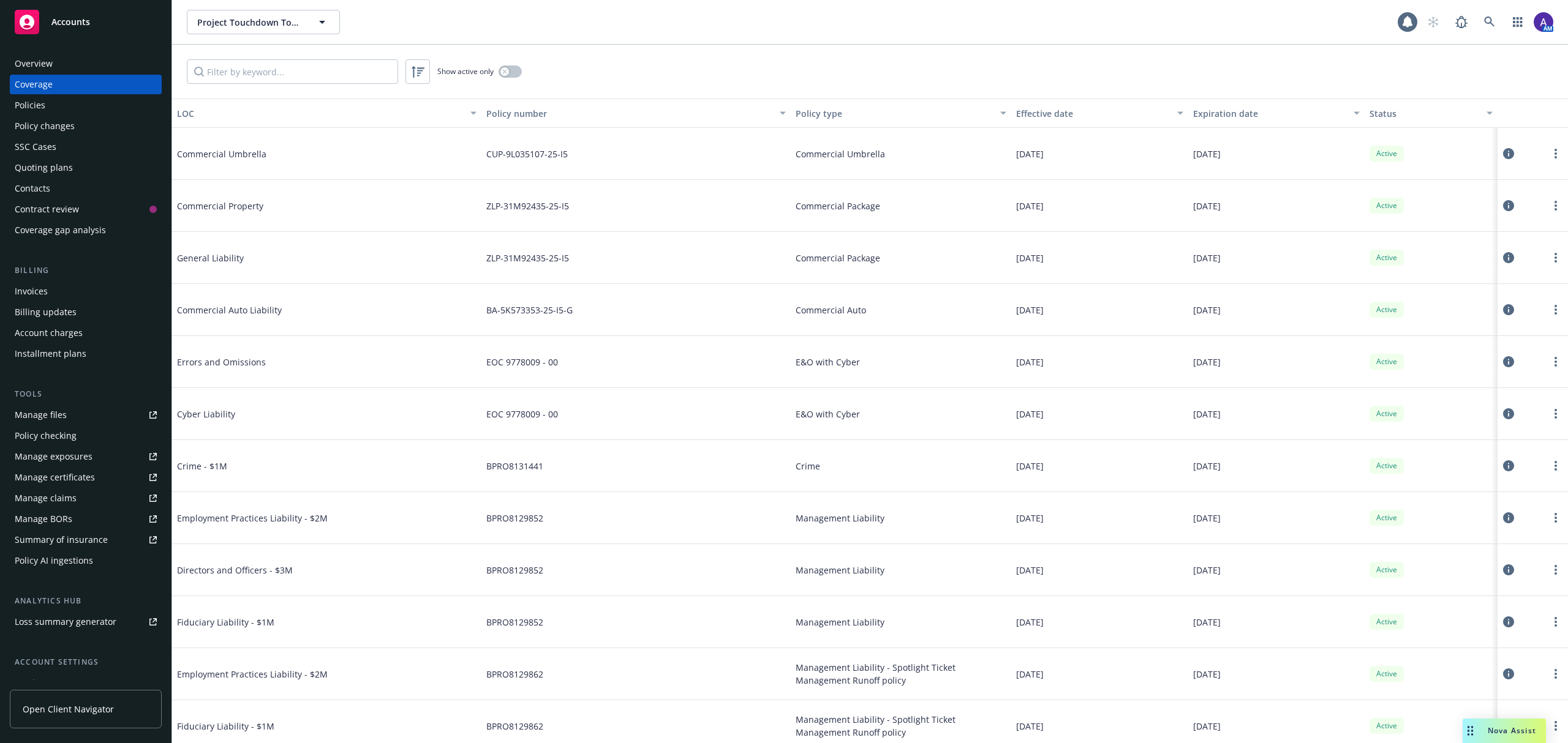
click at [30, 111] on div "Policies" at bounding box center [30, 106] width 31 height 20
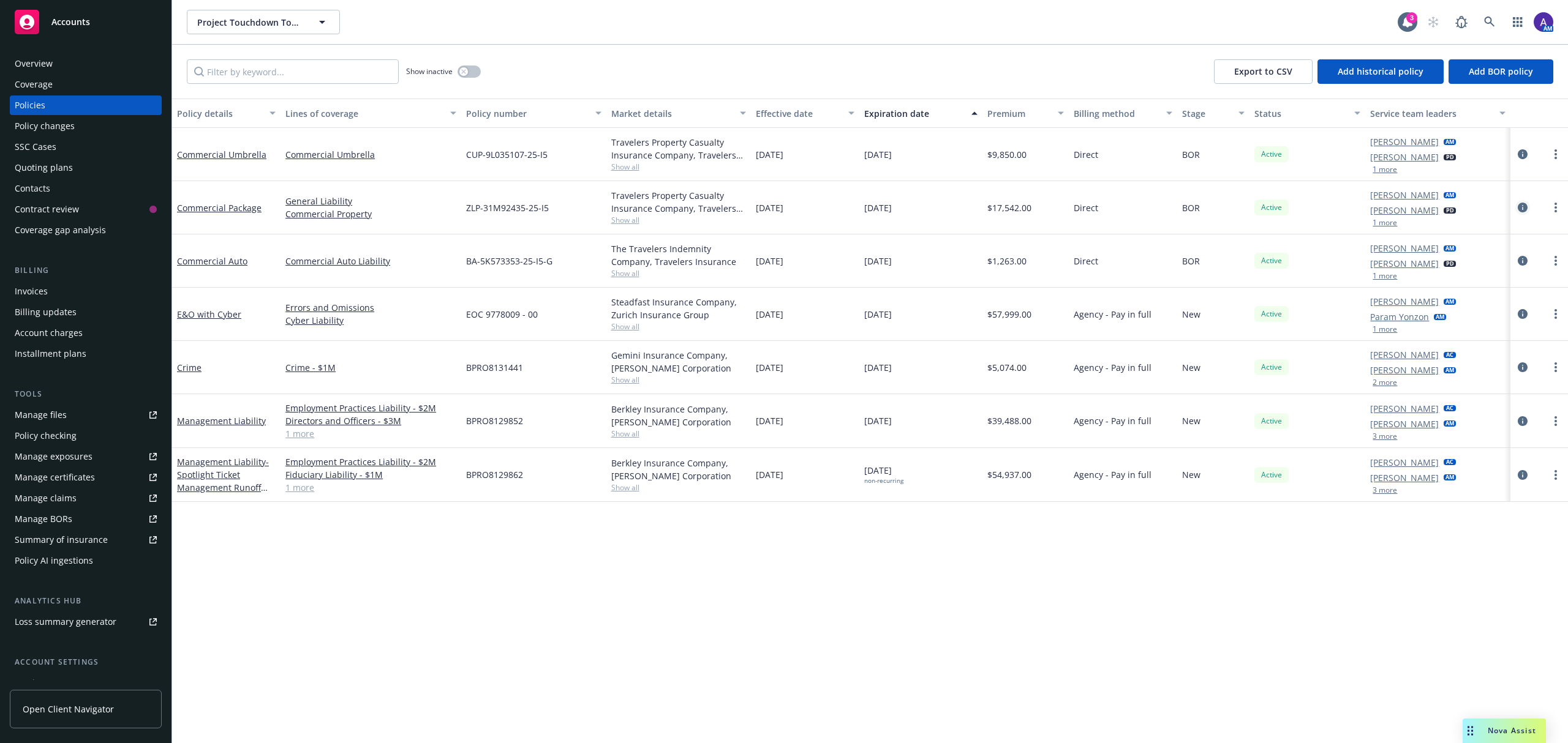
click at [1523, 207] on icon "circleInformation" at bounding box center [1523, 207] width 10 height 10
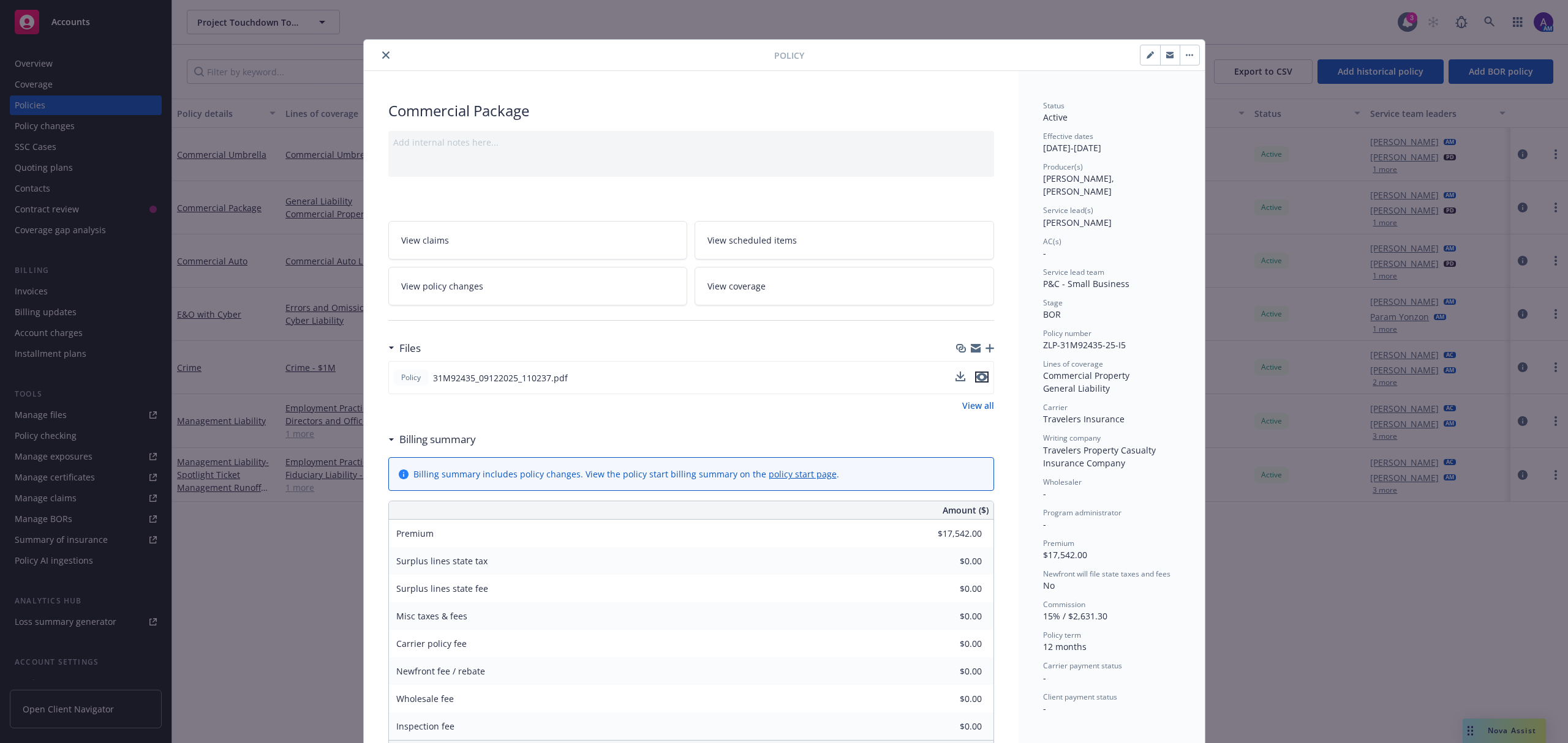
click at [977, 380] on icon "preview file" at bounding box center [981, 377] width 11 height 9
click at [382, 52] on icon "close" at bounding box center [385, 55] width 7 height 7
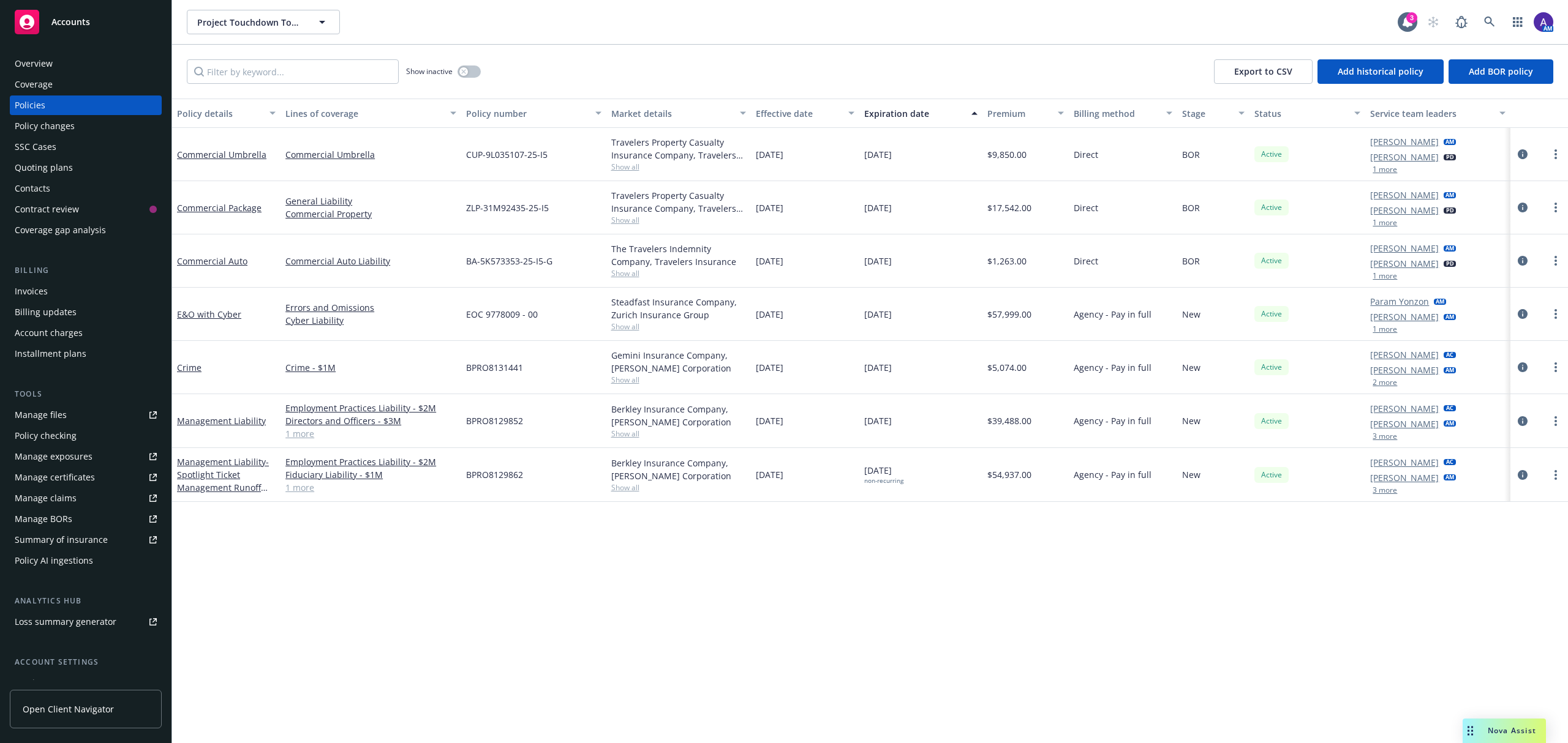
click at [1394, 329] on button "1 more" at bounding box center [1384, 329] width 25 height 7
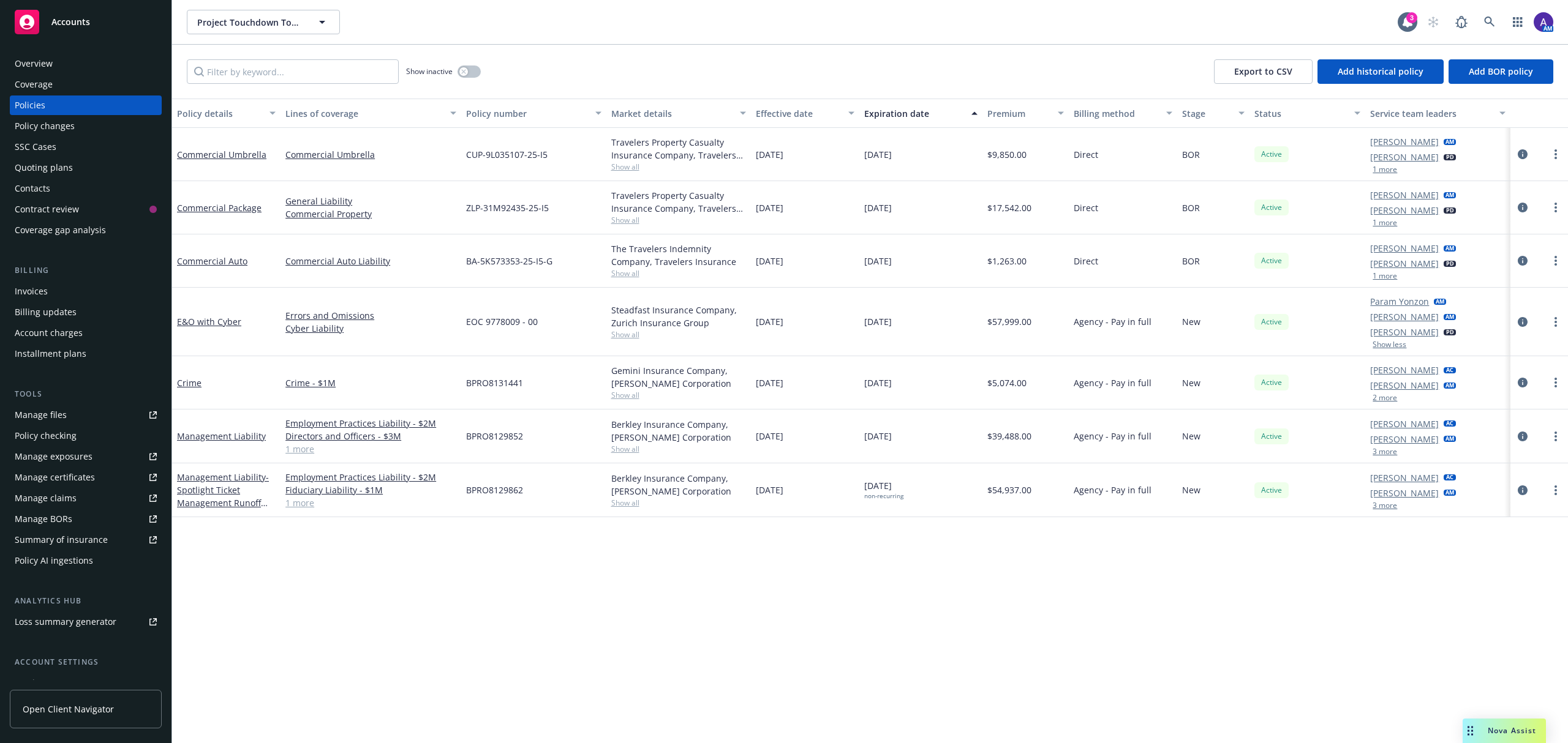
click at [1410, 304] on link "Param Yonzon" at bounding box center [1399, 301] width 59 height 13
click at [1094, 583] on div "Policy details Lines of coverage Policy number Market details Effective date Ex…" at bounding box center [870, 421] width 1395 height 645
click at [1490, 23] on icon at bounding box center [1489, 22] width 10 height 10
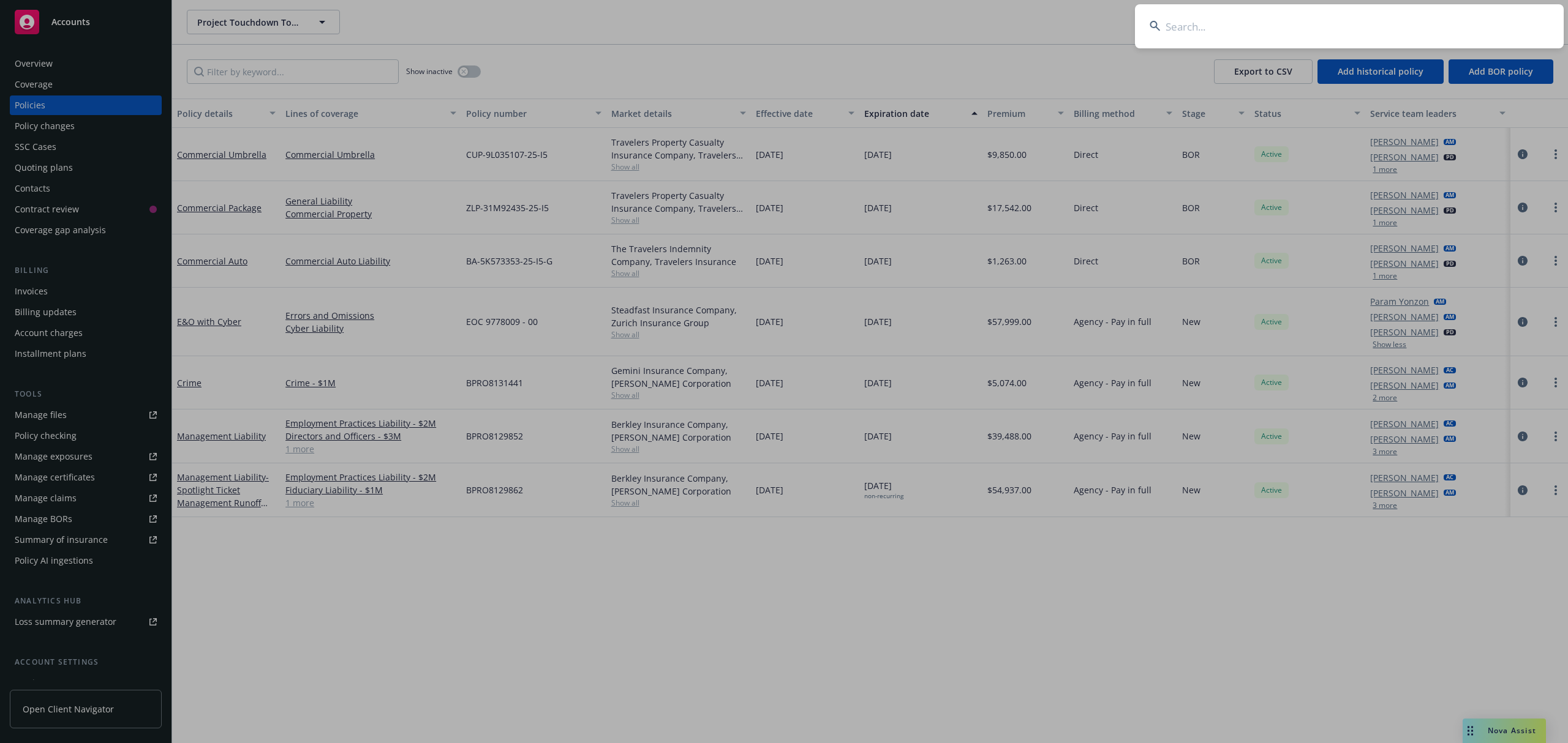
click at [1256, 47] on input at bounding box center [1350, 26] width 429 height 44
click at [1205, 30] on input at bounding box center [1350, 26] width 429 height 44
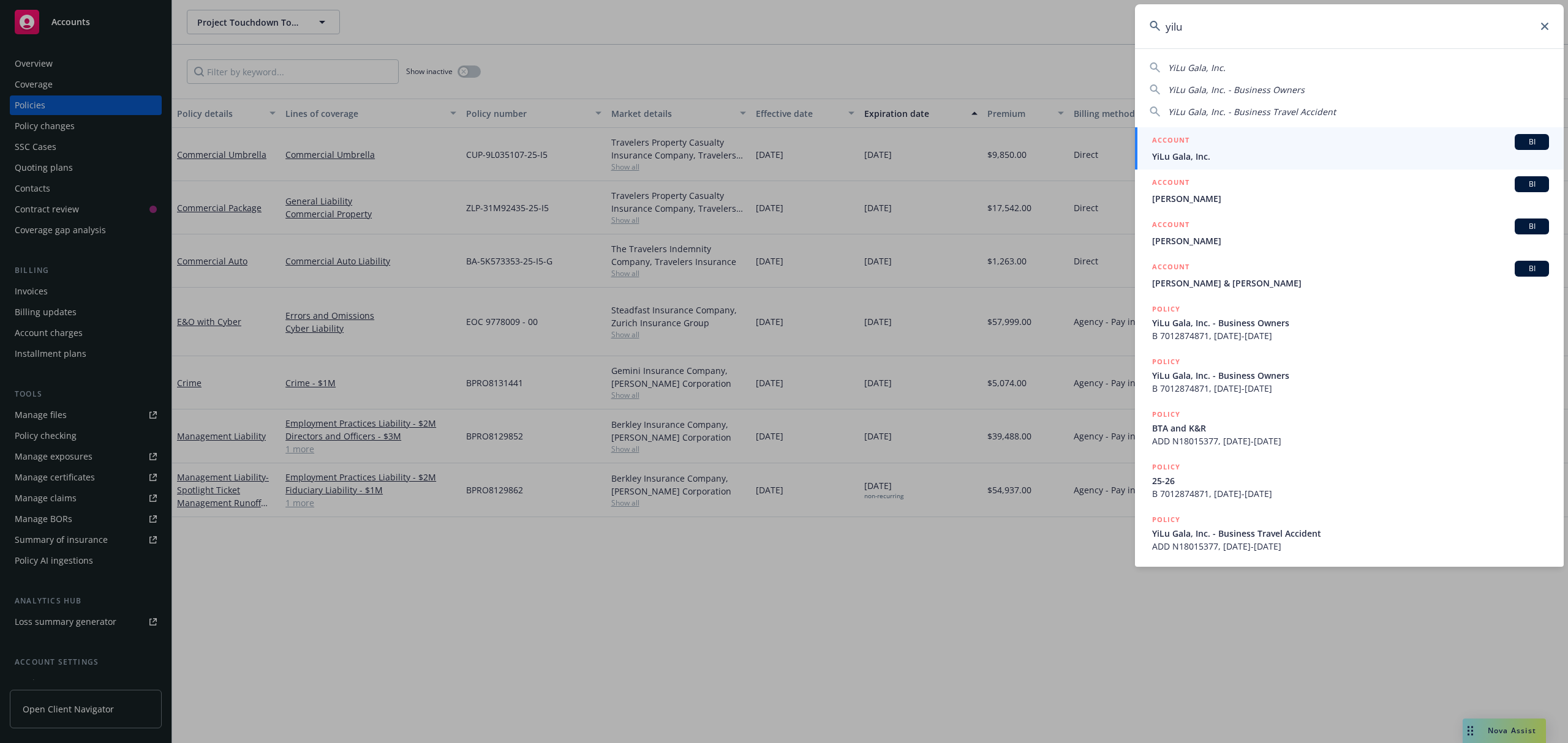
type input "yilu"
click at [1204, 136] on div "ACCOUNT BI" at bounding box center [1351, 142] width 397 height 16
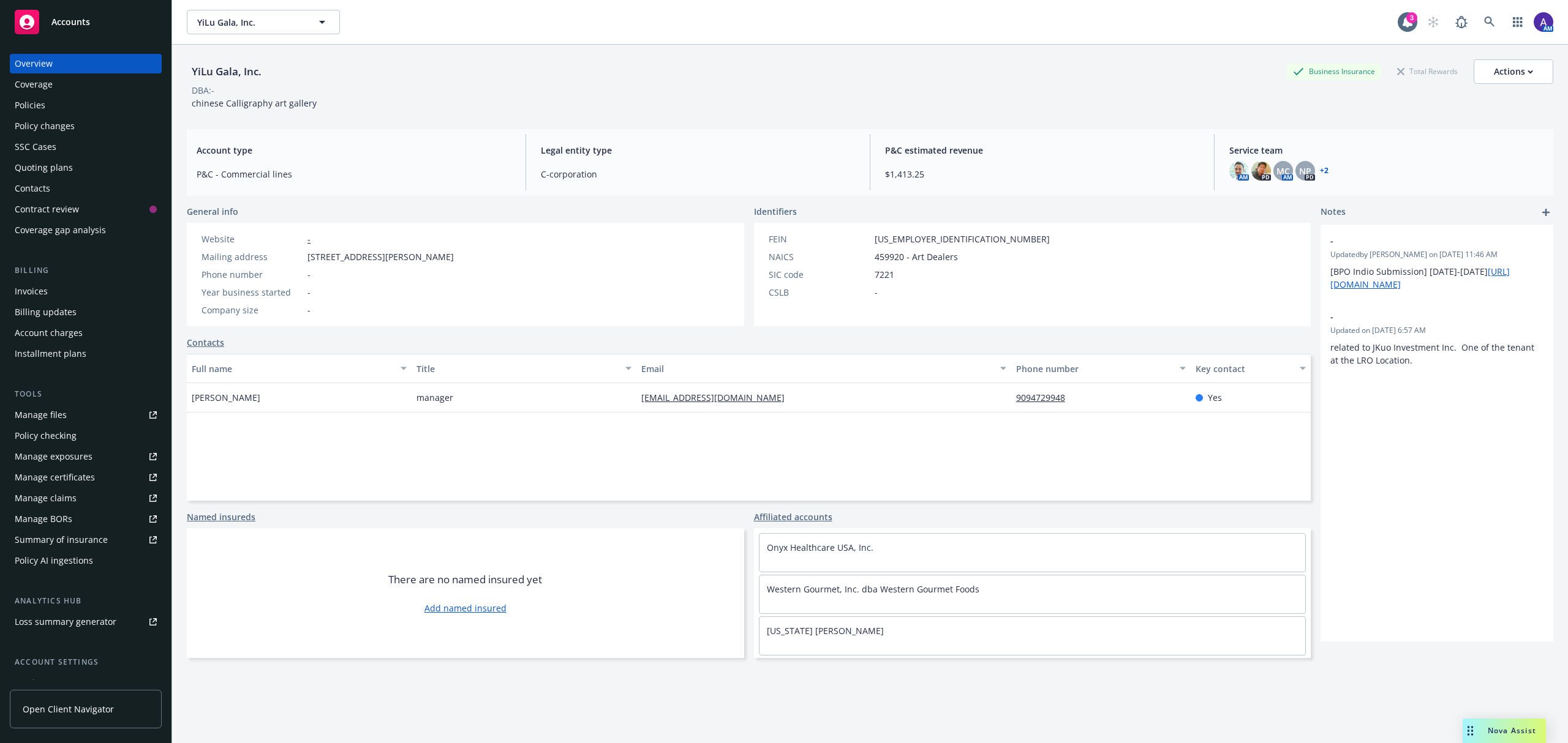
click at [62, 99] on div "Policies" at bounding box center [86, 106] width 142 height 20
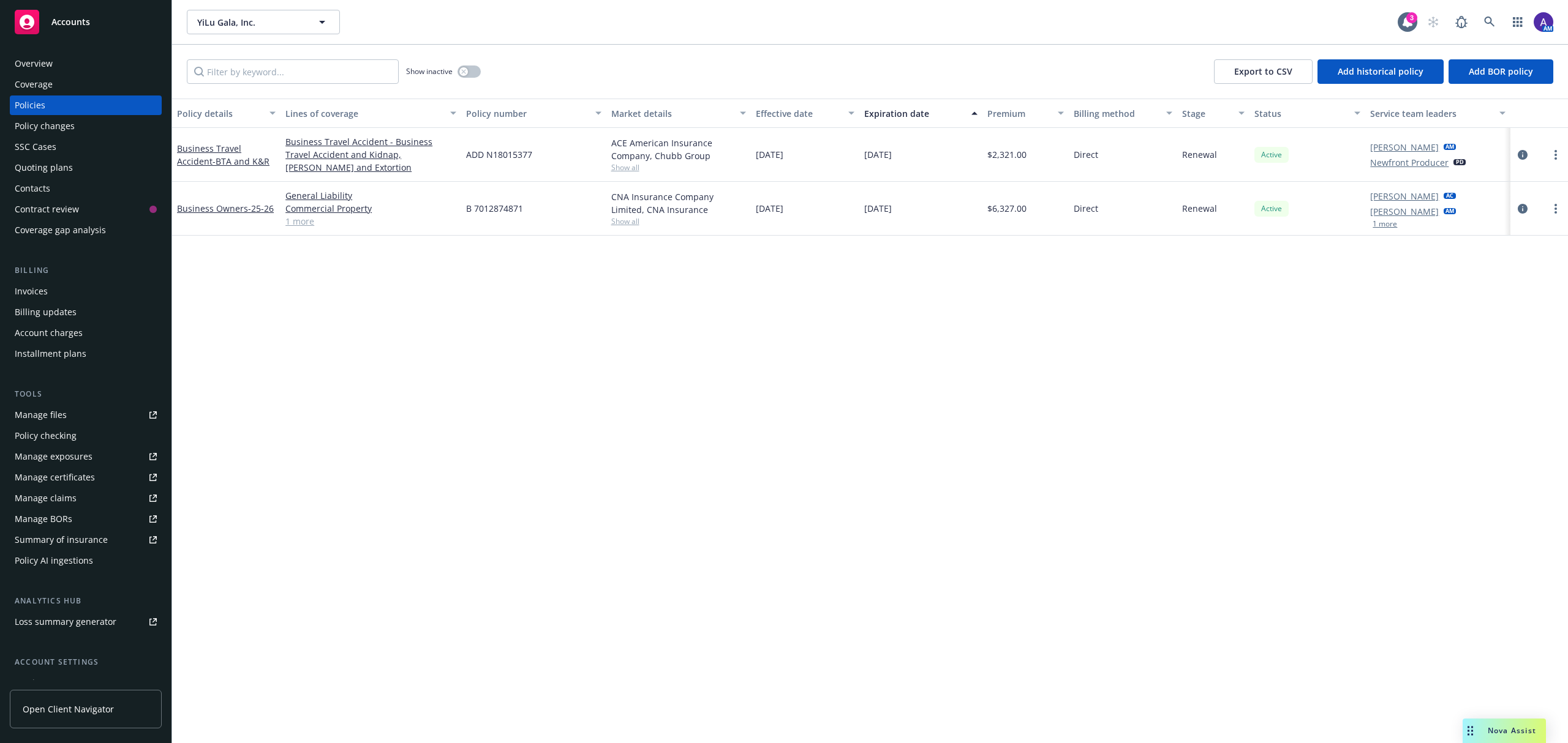
click at [59, 183] on div "Contacts" at bounding box center [86, 188] width 142 height 20
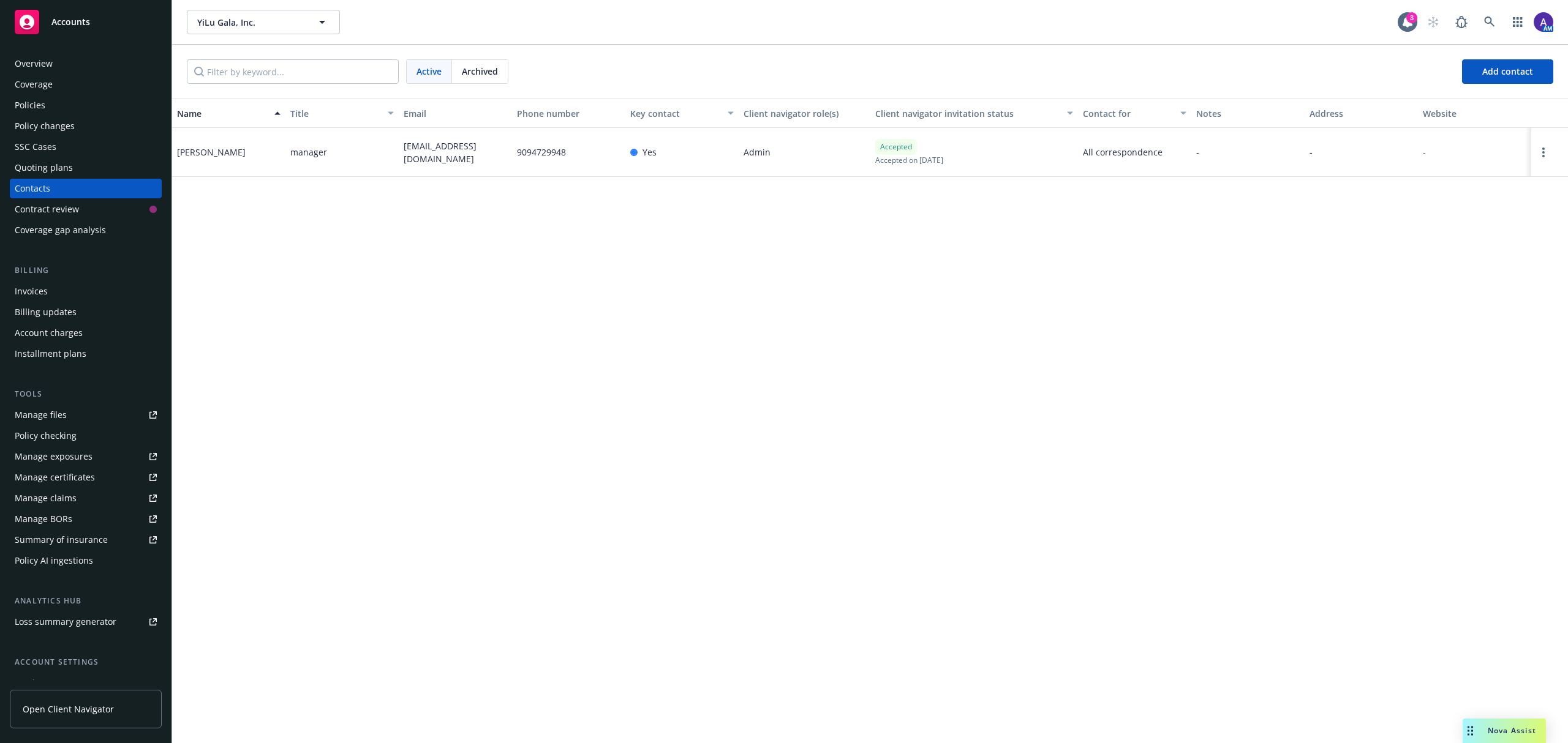
click at [40, 104] on div "Policies" at bounding box center [30, 106] width 31 height 20
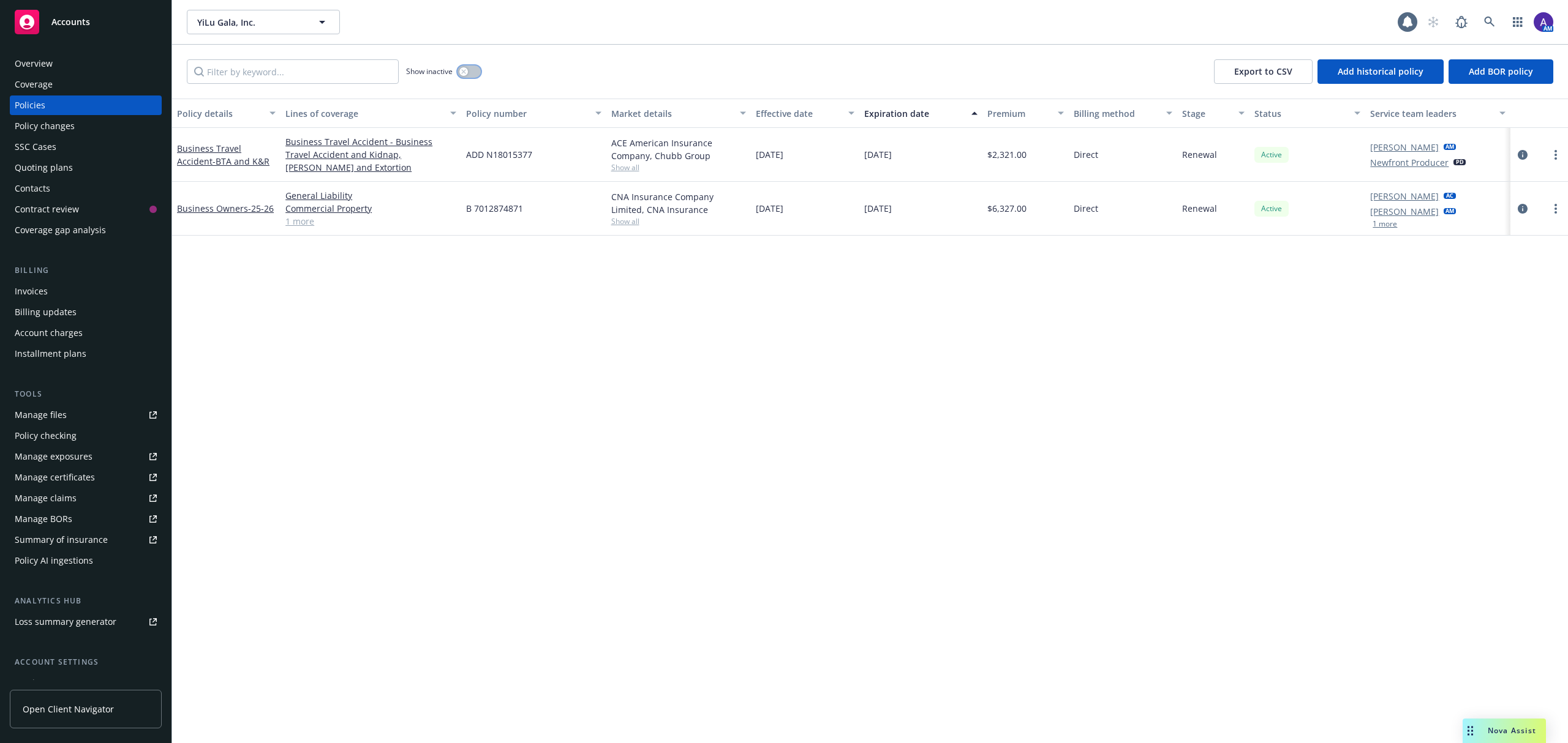
click at [471, 72] on button "button" at bounding box center [469, 72] width 23 height 12
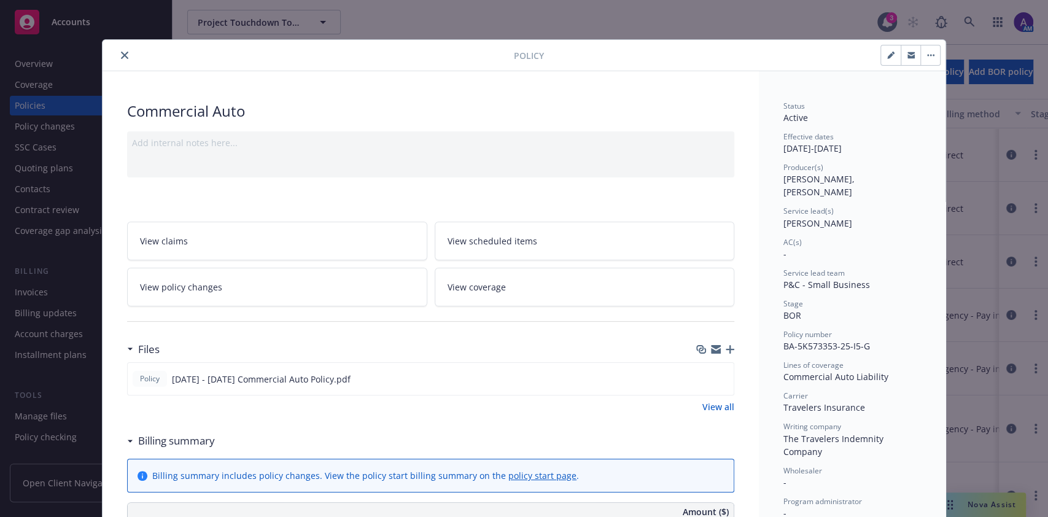
click at [121, 58] on icon "close" at bounding box center [124, 55] width 7 height 7
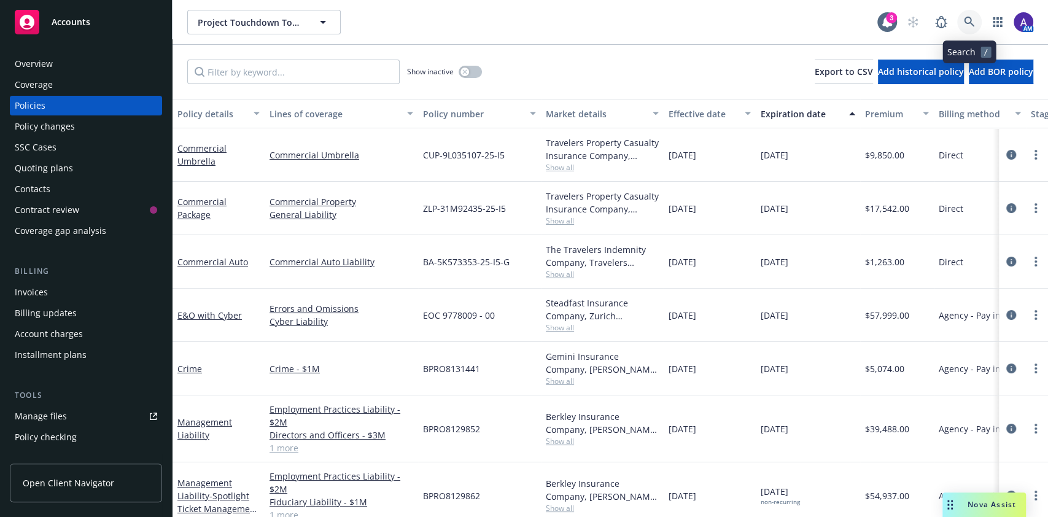
click at [968, 20] on icon at bounding box center [969, 22] width 11 height 11
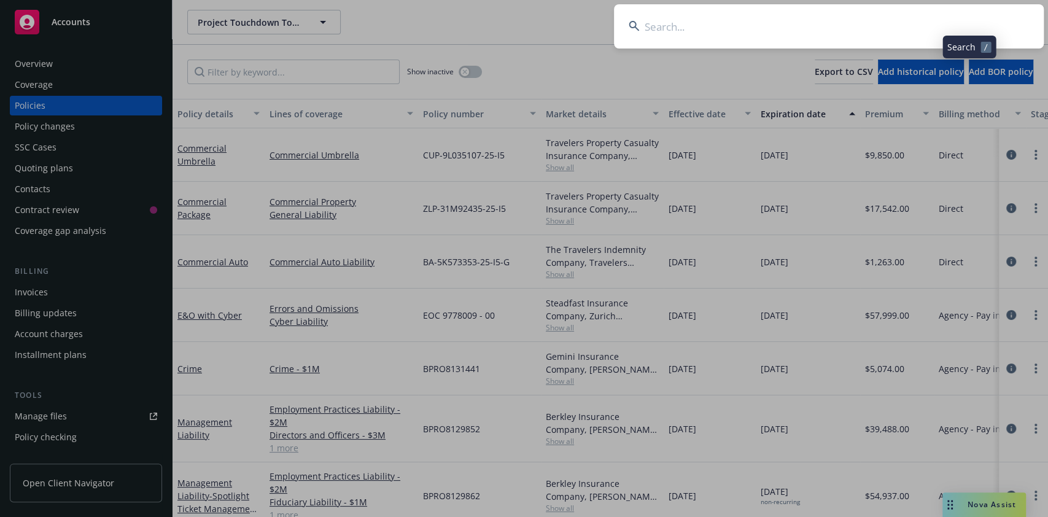
click at [889, 20] on input at bounding box center [829, 26] width 430 height 44
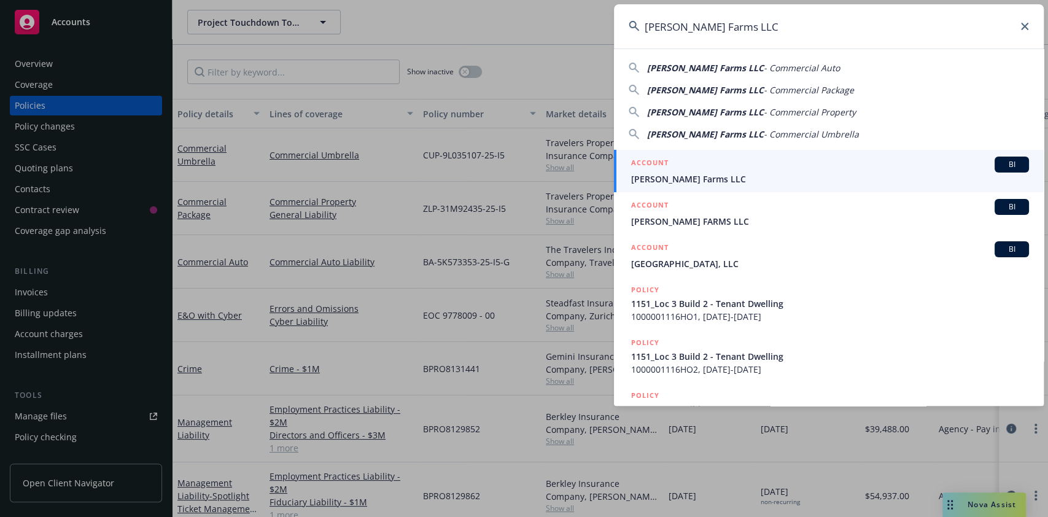
type input "[PERSON_NAME] Farms LLC"
click at [753, 166] on div "ACCOUNT BI" at bounding box center [830, 165] width 398 height 16
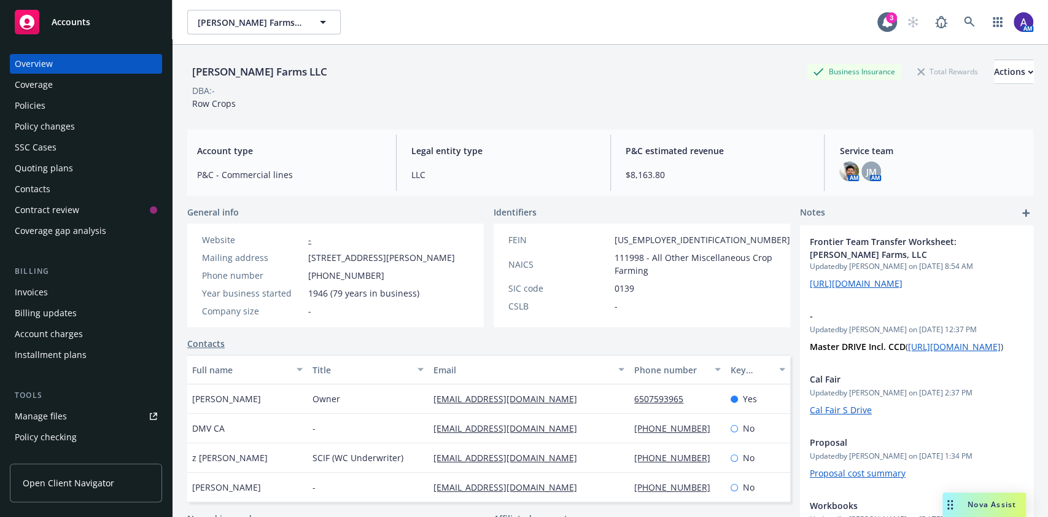
click at [82, 102] on div "Policies" at bounding box center [86, 106] width 142 height 20
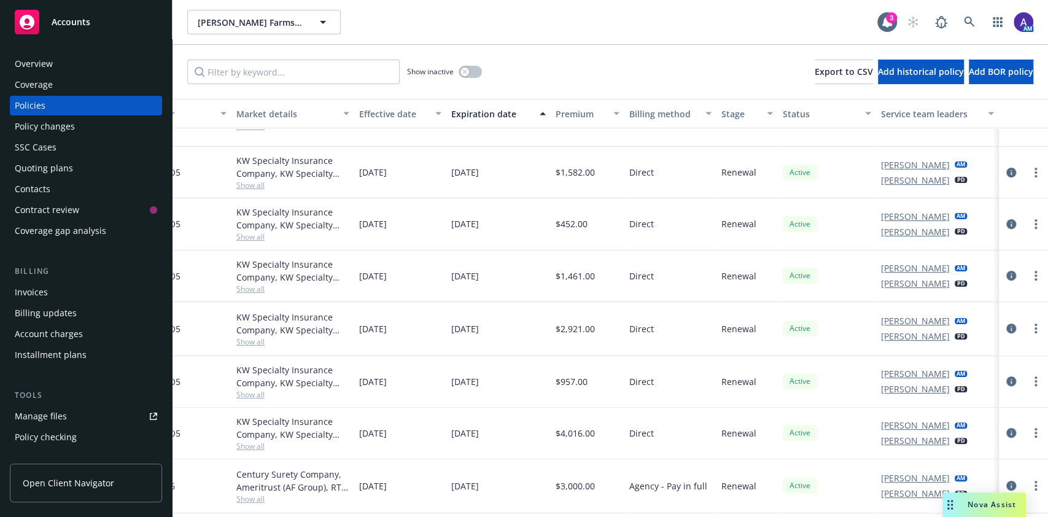
scroll to position [0, 322]
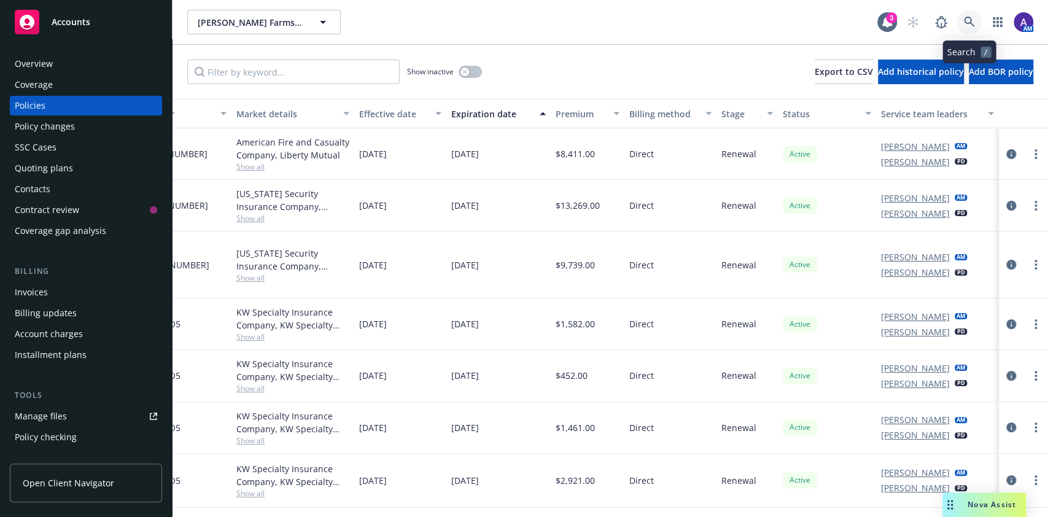
click at [973, 18] on icon at bounding box center [969, 22] width 11 height 11
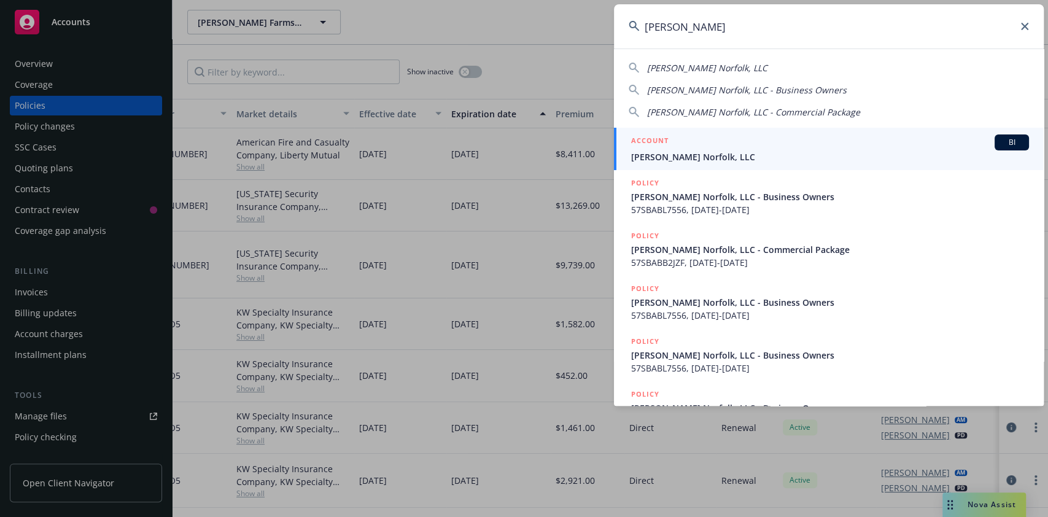
type input "[PERSON_NAME]"
click at [752, 143] on div "ACCOUNT BI" at bounding box center [830, 142] width 398 height 16
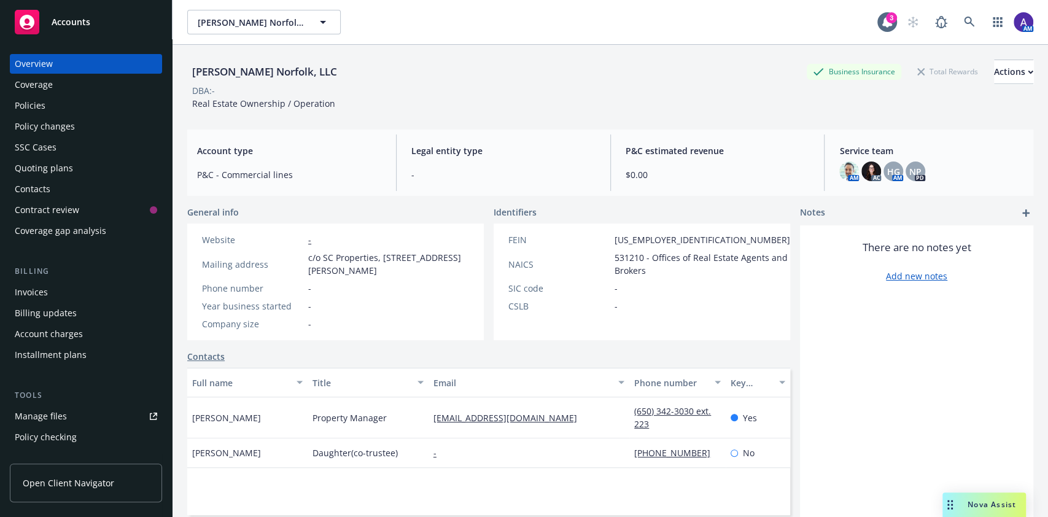
click at [49, 103] on div "Policies" at bounding box center [86, 106] width 142 height 20
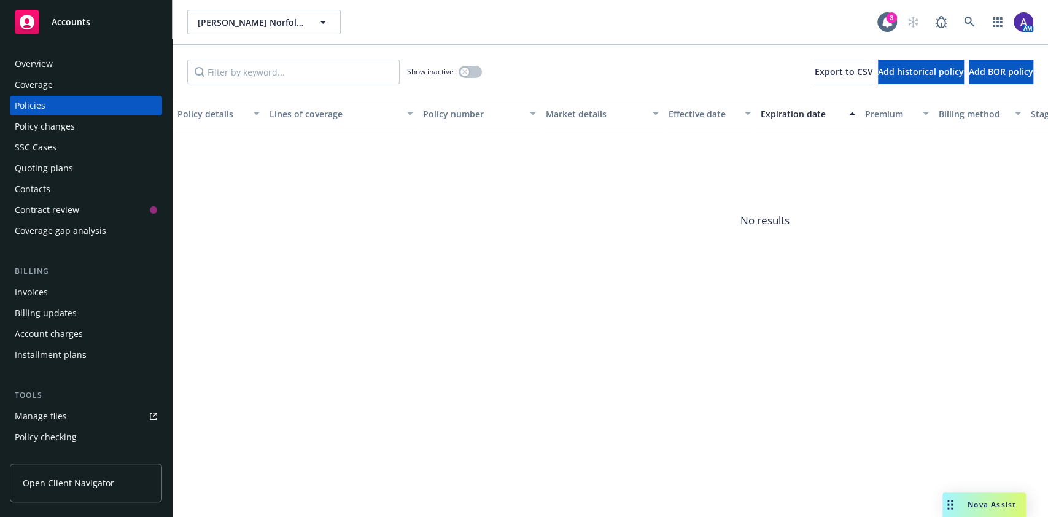
click at [53, 174] on div "Quoting plans" at bounding box center [44, 168] width 58 height 20
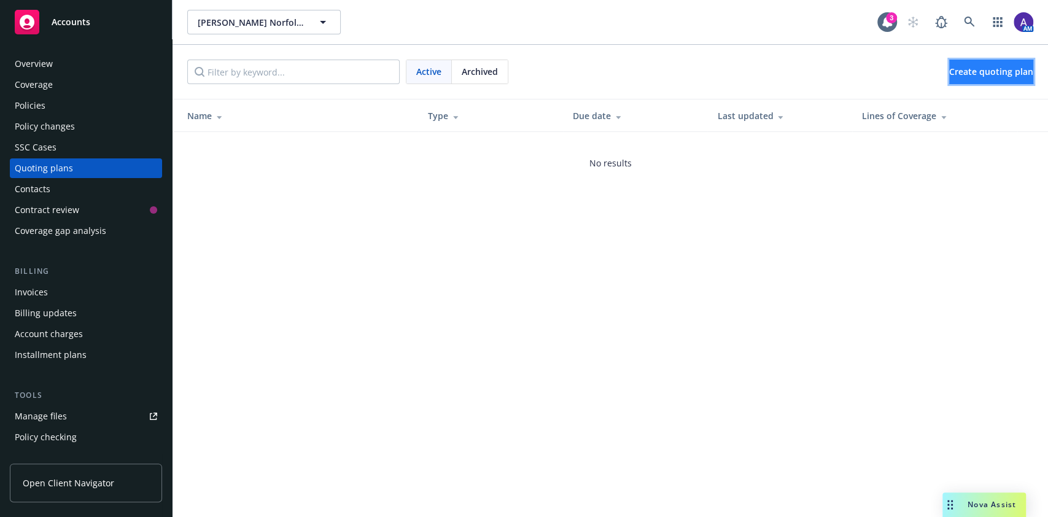
click at [984, 71] on span "Create quoting plan" at bounding box center [991, 72] width 84 height 12
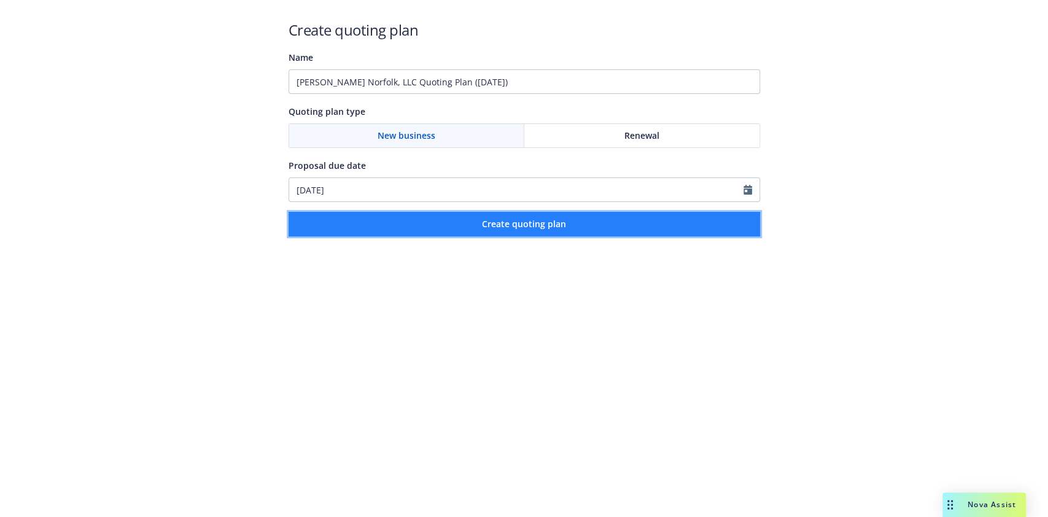
click at [571, 229] on button "Create quoting plan" at bounding box center [525, 224] width 472 height 25
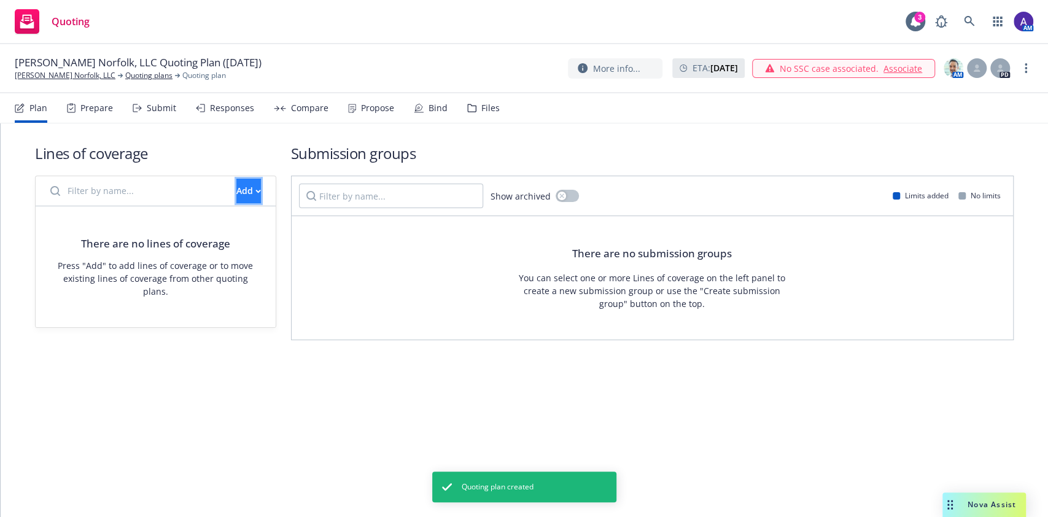
click at [236, 195] on button "Add" at bounding box center [248, 191] width 25 height 25
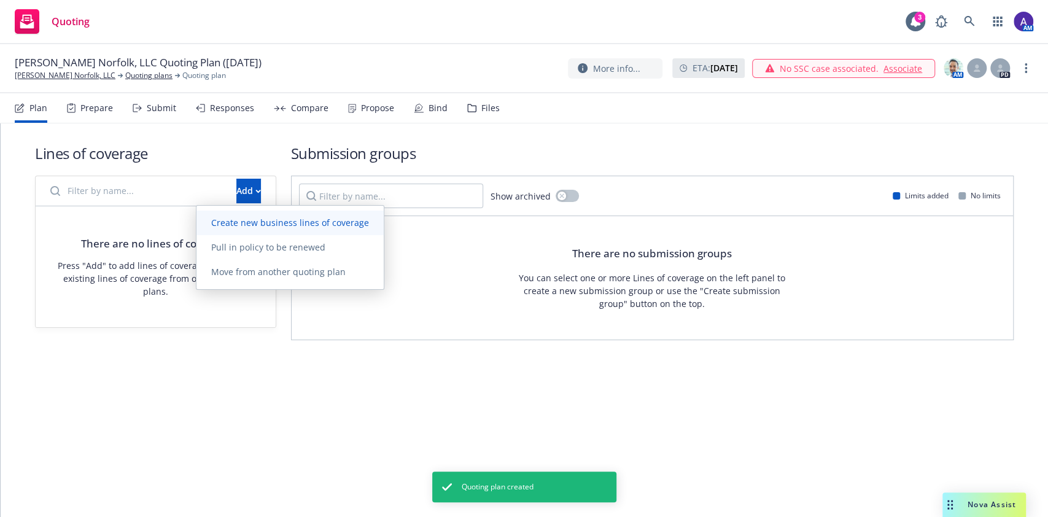
click at [286, 221] on span "Create new business lines of coverage" at bounding box center [289, 223] width 187 height 12
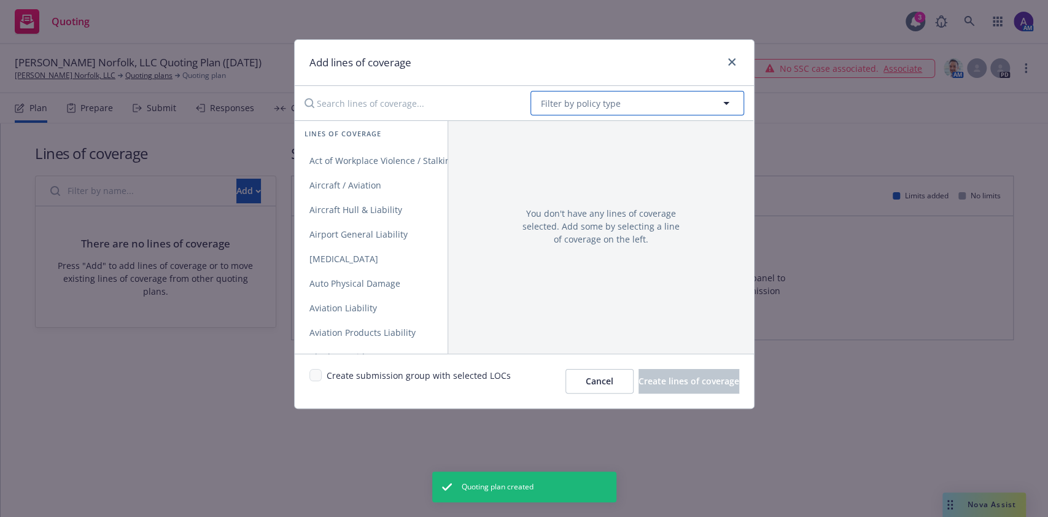
click at [580, 106] on span "Filter by policy type" at bounding box center [581, 103] width 80 height 13
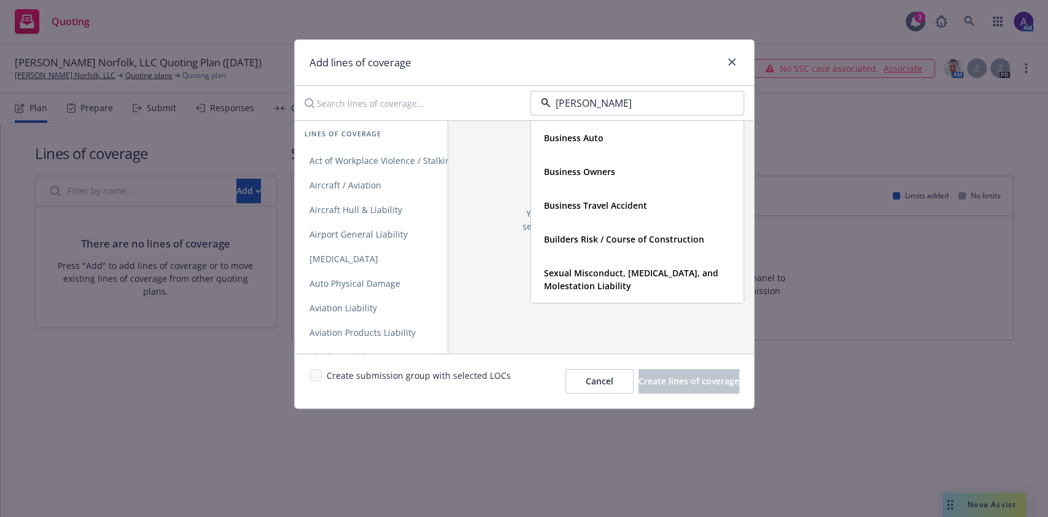
type input "buil"
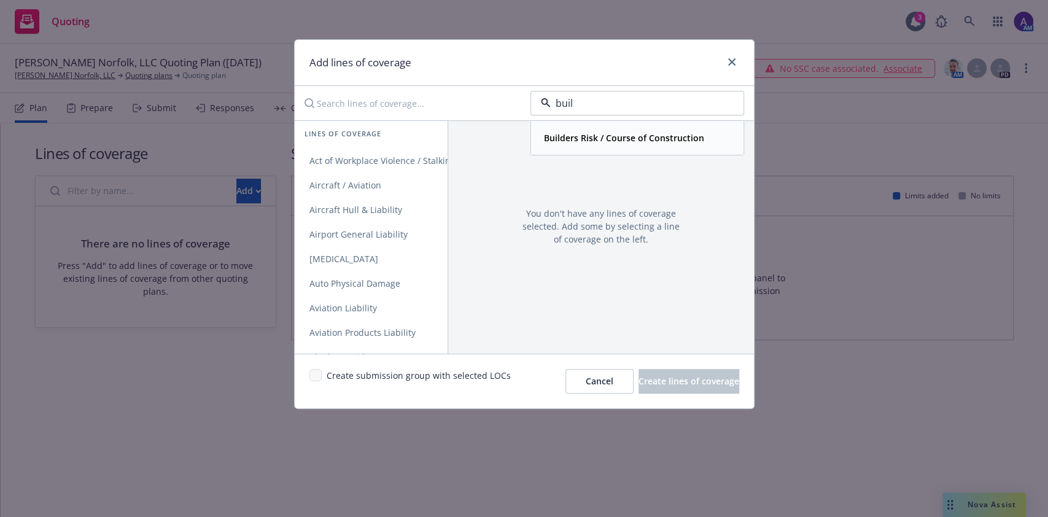
click at [588, 129] on div "Builders Risk / Course of Construction" at bounding box center [623, 138] width 168 height 18
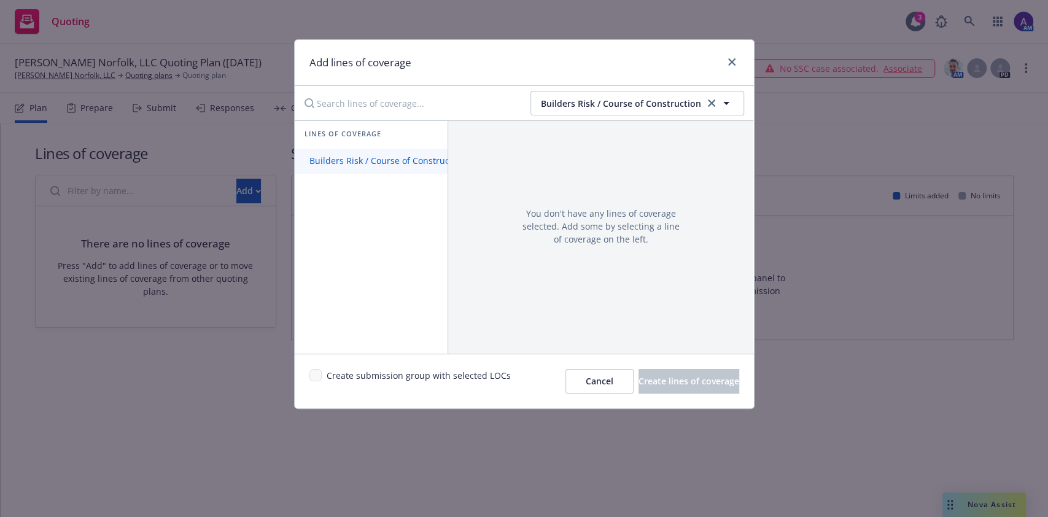
click at [410, 149] on link "Builders Risk / Course of Construction" at bounding box center [387, 161] width 185 height 25
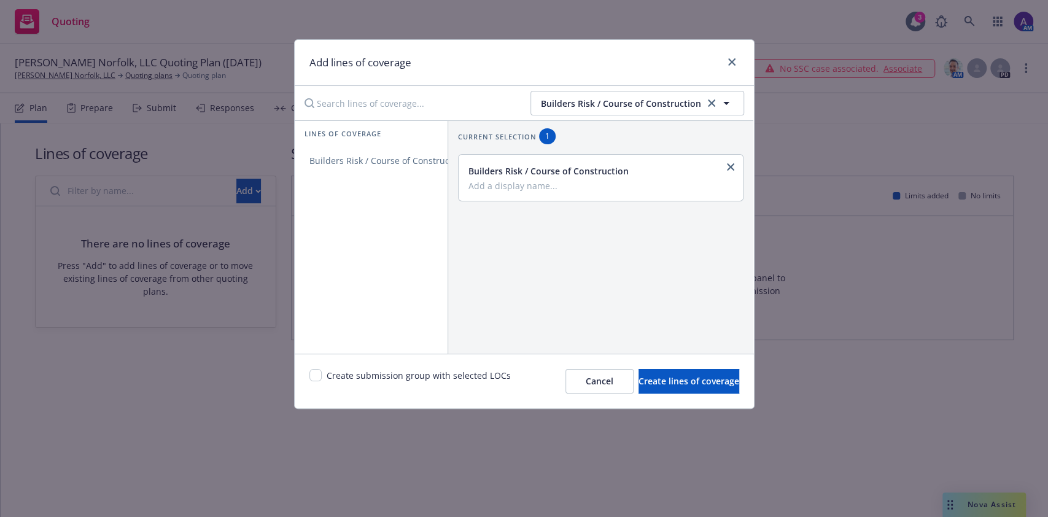
click at [540, 199] on div "Builders Risk / Course of Construction" at bounding box center [601, 178] width 285 height 46
click at [639, 381] on button "Create lines of coverage" at bounding box center [689, 381] width 101 height 25
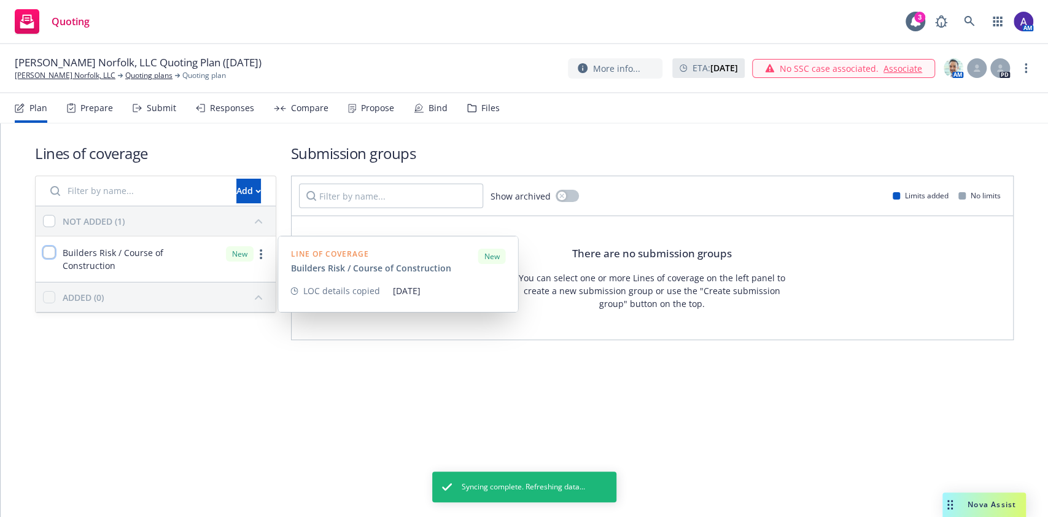
click at [50, 257] on input "checkbox" at bounding box center [49, 252] width 12 height 12
checkbox input "true"
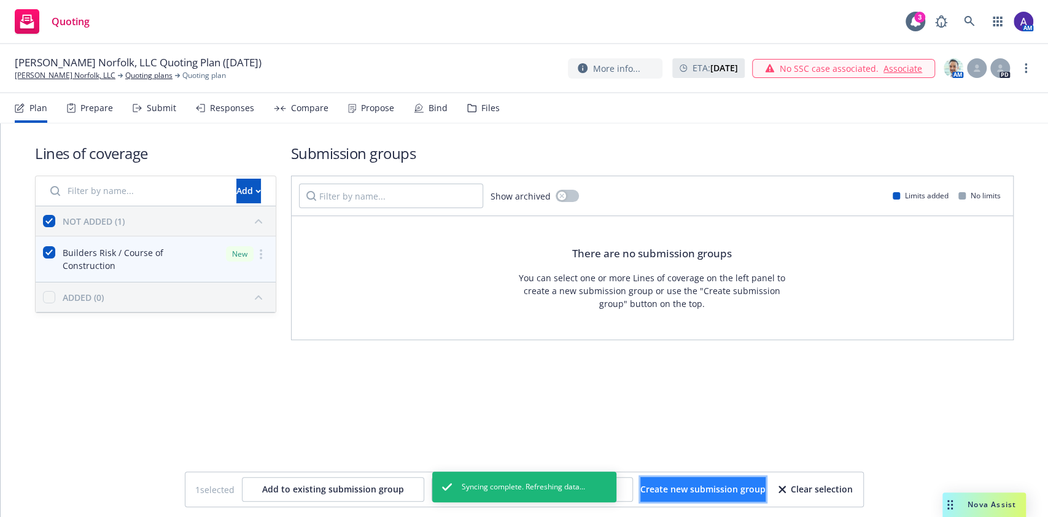
click at [715, 499] on button "Create new submission group" at bounding box center [702, 489] width 125 height 25
checkbox input "false"
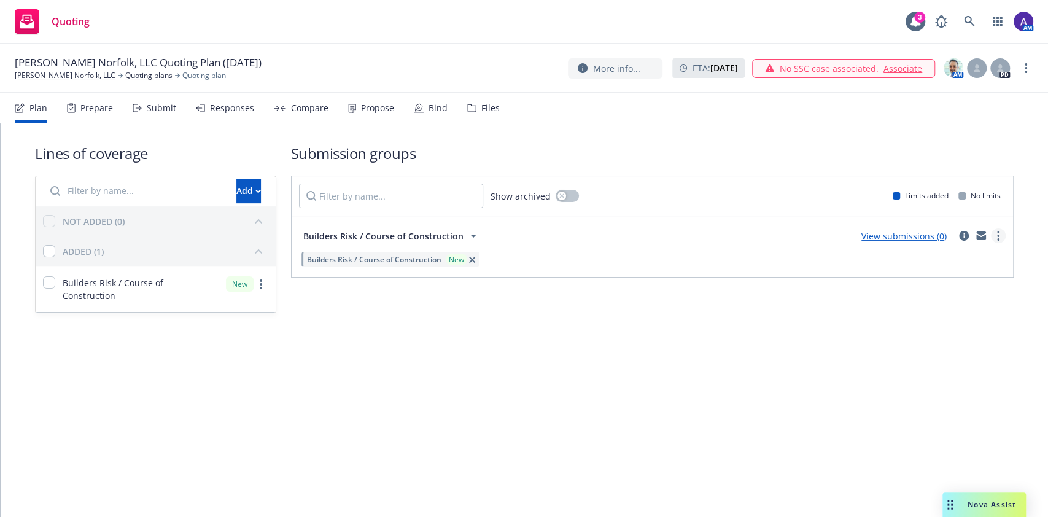
click at [1000, 236] on link "more" at bounding box center [998, 235] width 15 height 15
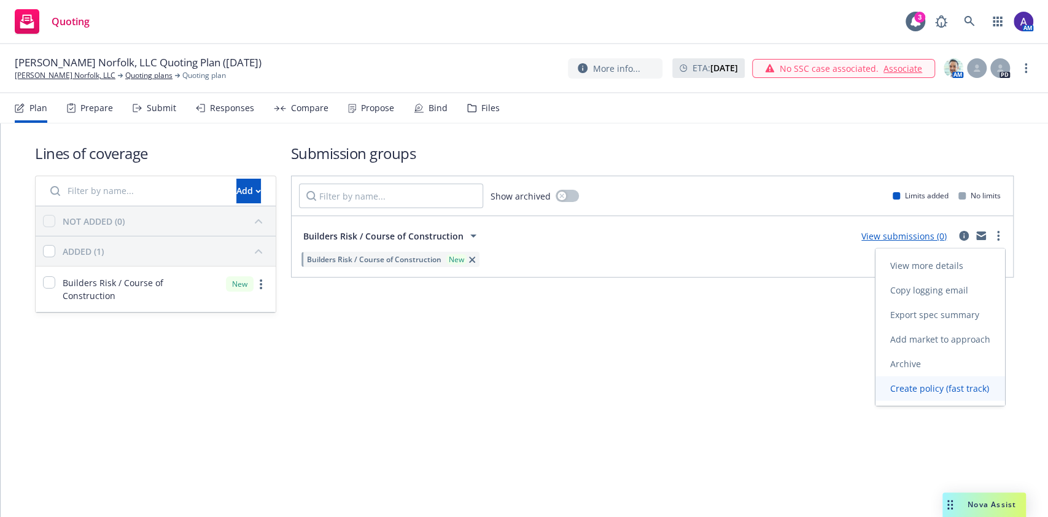
click at [962, 391] on span "Create policy (fast track)" at bounding box center [940, 389] width 128 height 12
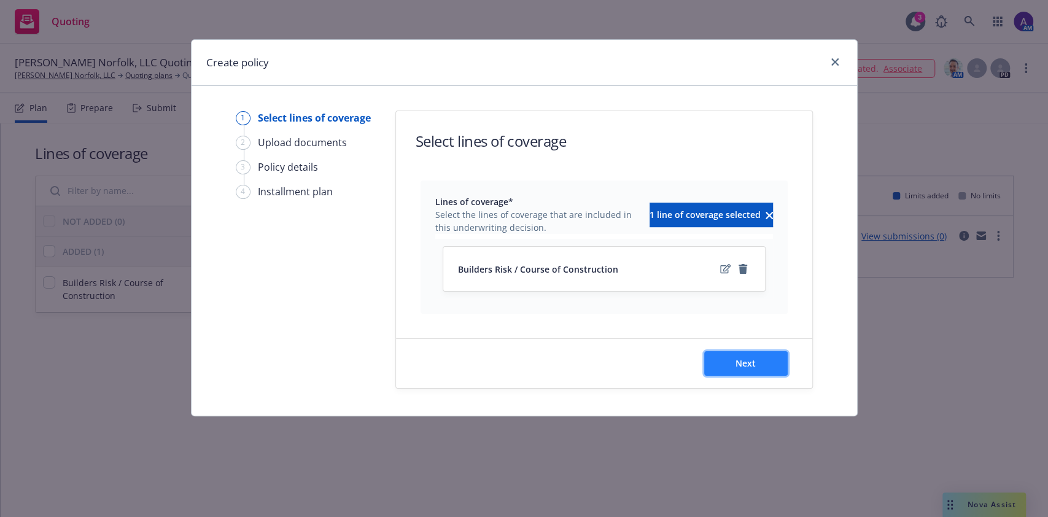
click at [766, 364] on button "Next" at bounding box center [746, 363] width 84 height 25
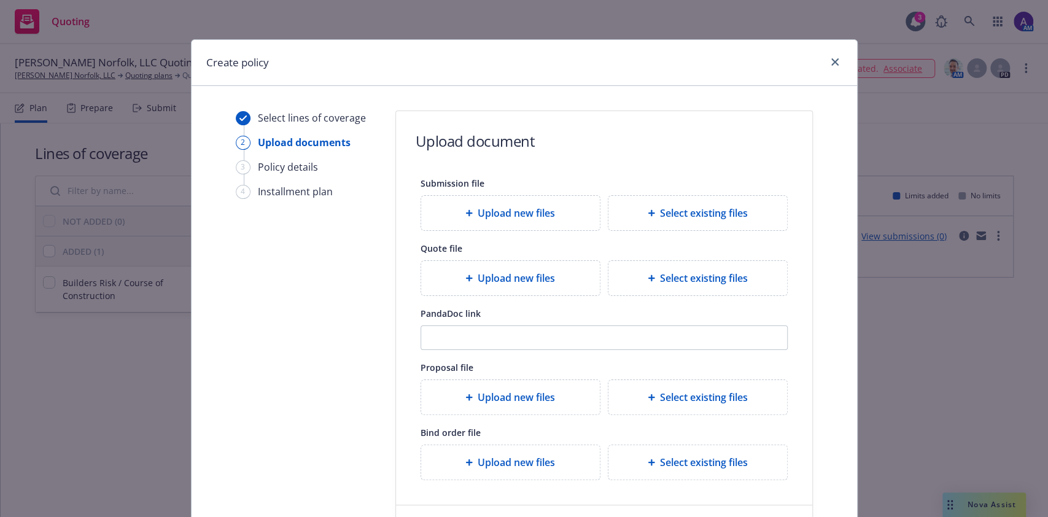
scroll to position [104, 0]
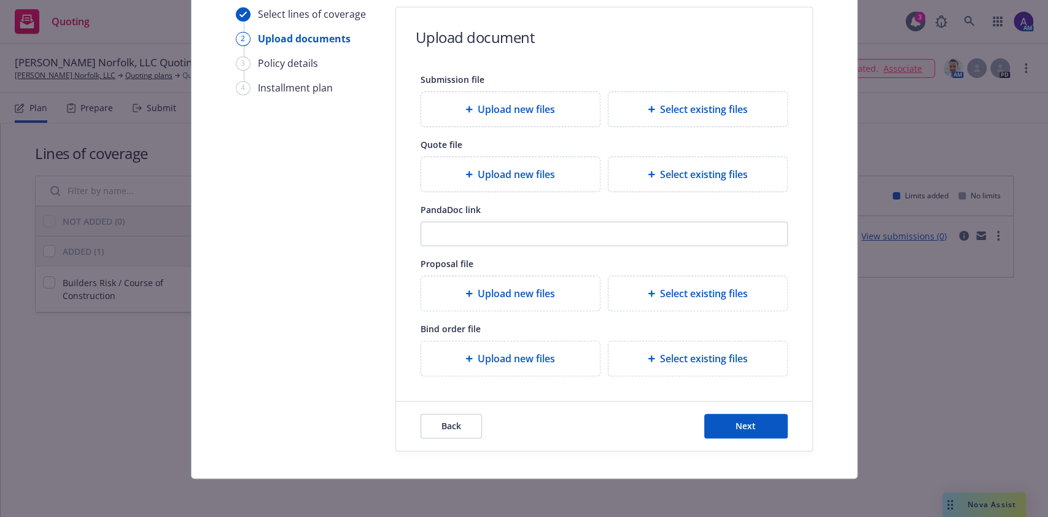
click at [745, 409] on div "Back Next" at bounding box center [604, 426] width 416 height 49
click at [742, 427] on span "Next" at bounding box center [746, 426] width 20 height 12
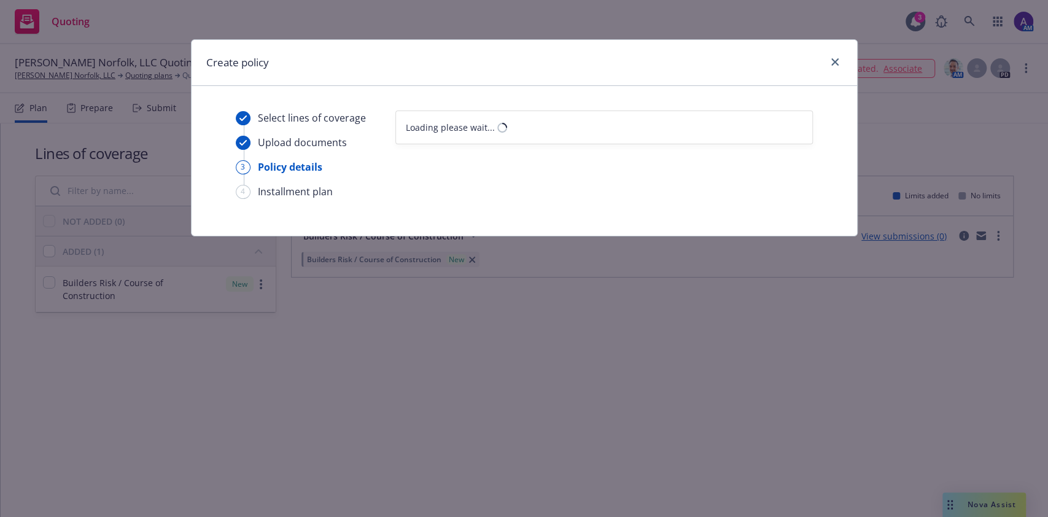
scroll to position [0, 0]
select select "12"
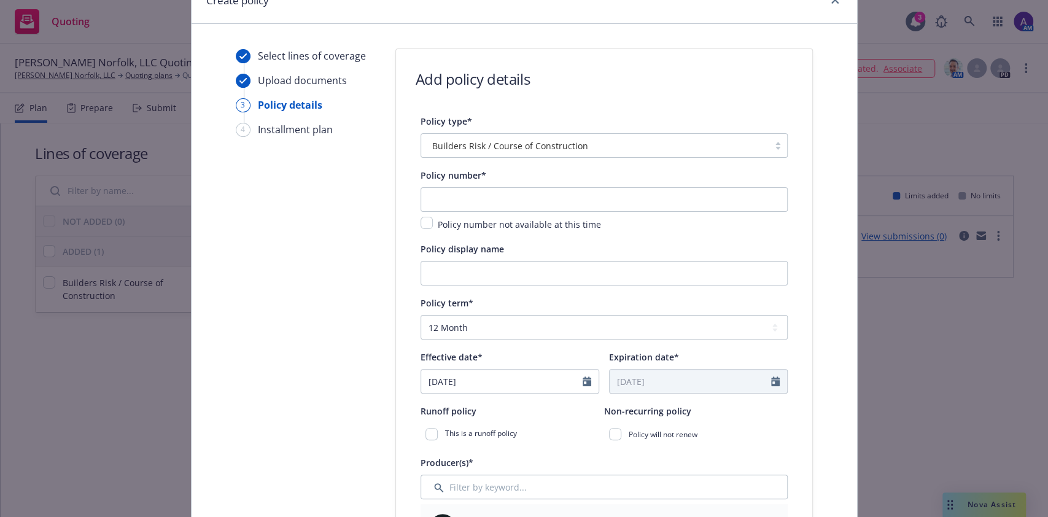
scroll to position [63, 0]
click at [534, 198] on input "text" at bounding box center [604, 198] width 367 height 25
type input "Q207925000"
click at [505, 383] on input "[DATE]" at bounding box center [501, 379] width 161 height 23
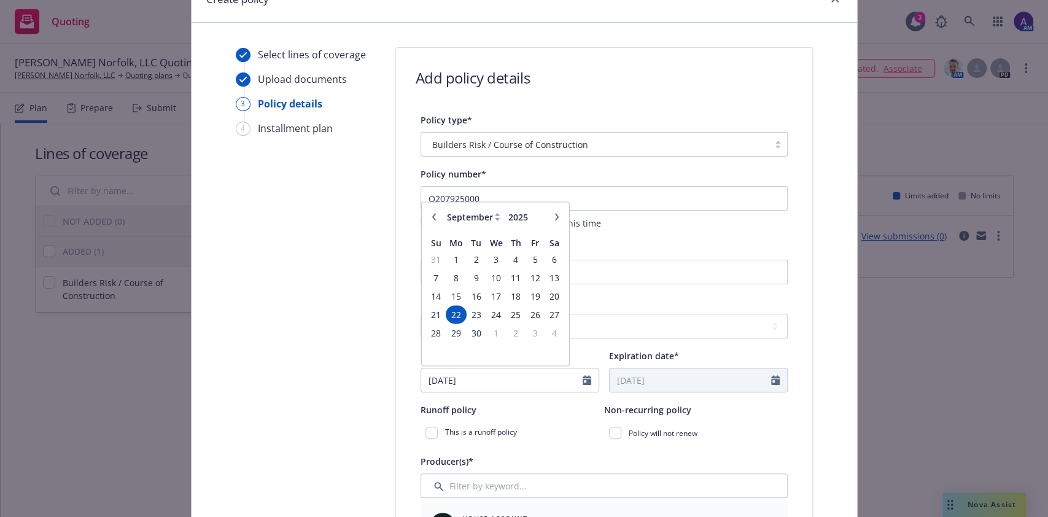
click at [430, 214] on icon "button" at bounding box center [433, 217] width 7 height 7
select select "8"
click at [488, 298] on span "13" at bounding box center [496, 296] width 18 height 15
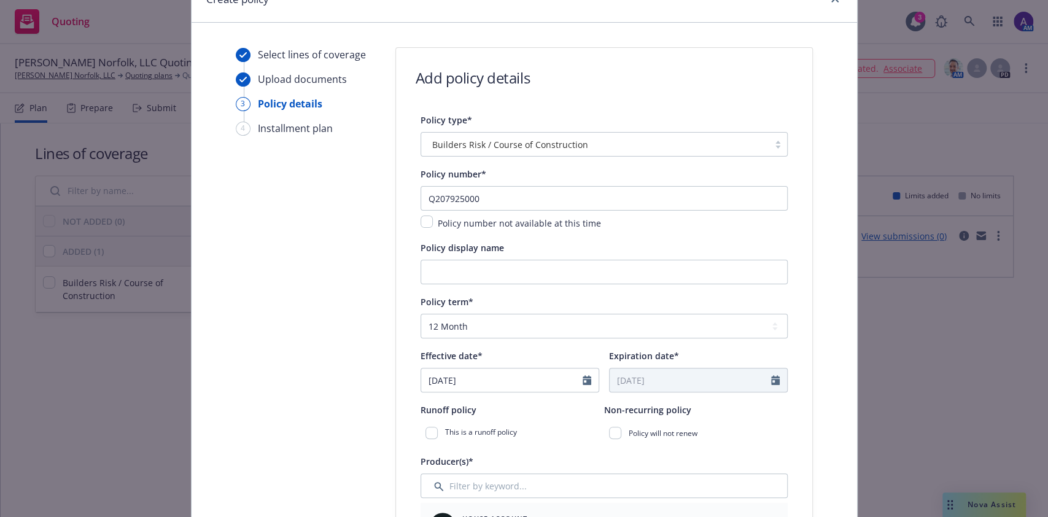
type input "[DATE]"
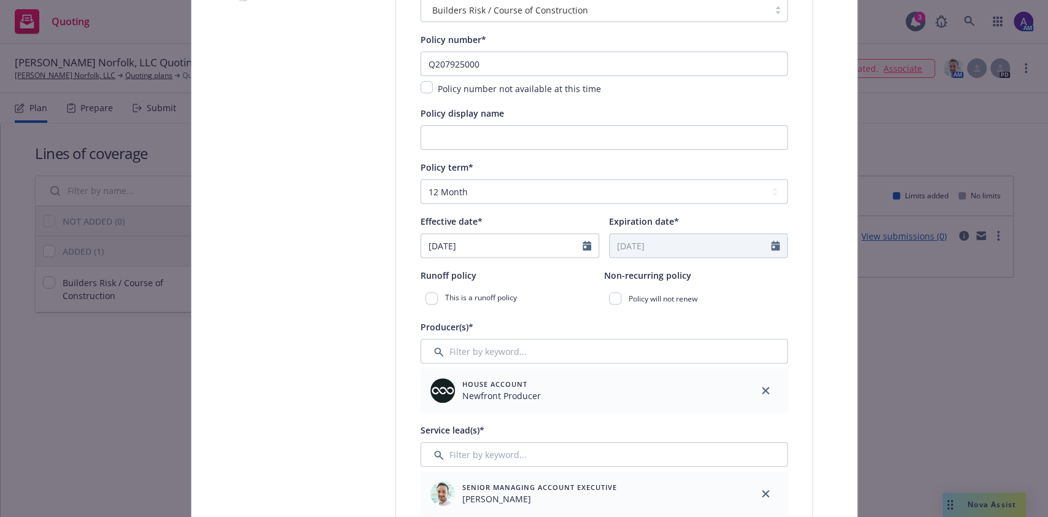
scroll to position [262, 0]
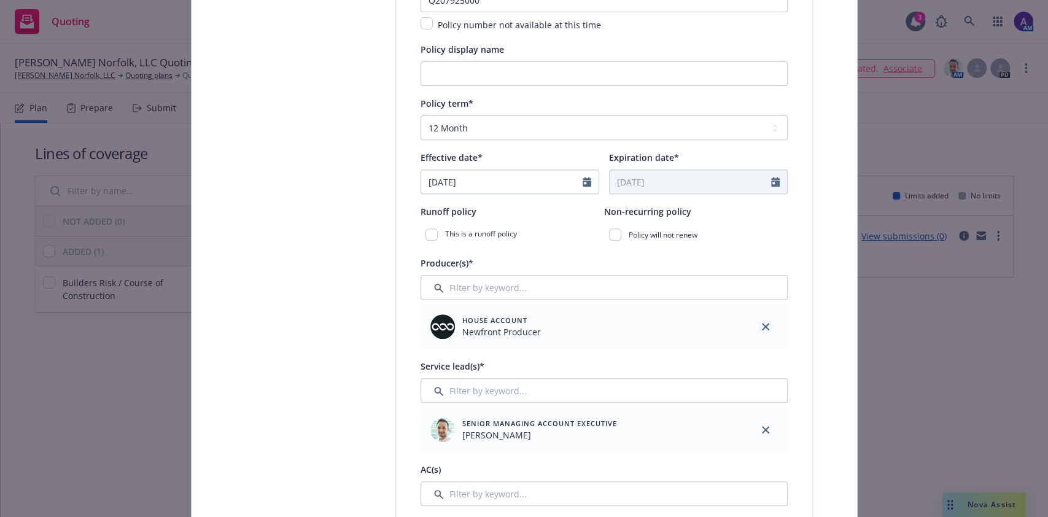
click at [762, 327] on icon "close" at bounding box center [765, 326] width 7 height 7
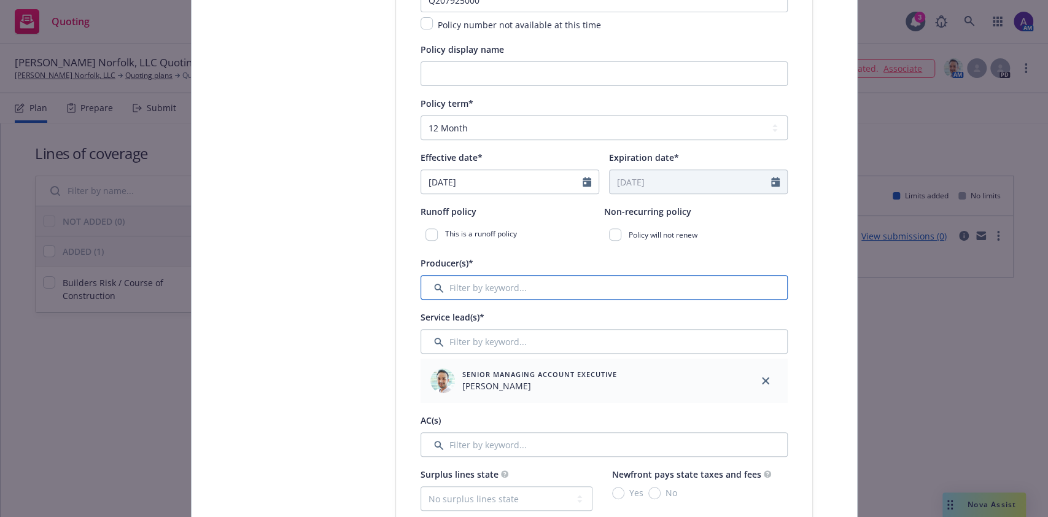
click at [644, 288] on input "Filter by keyword..." at bounding box center [604, 287] width 367 height 25
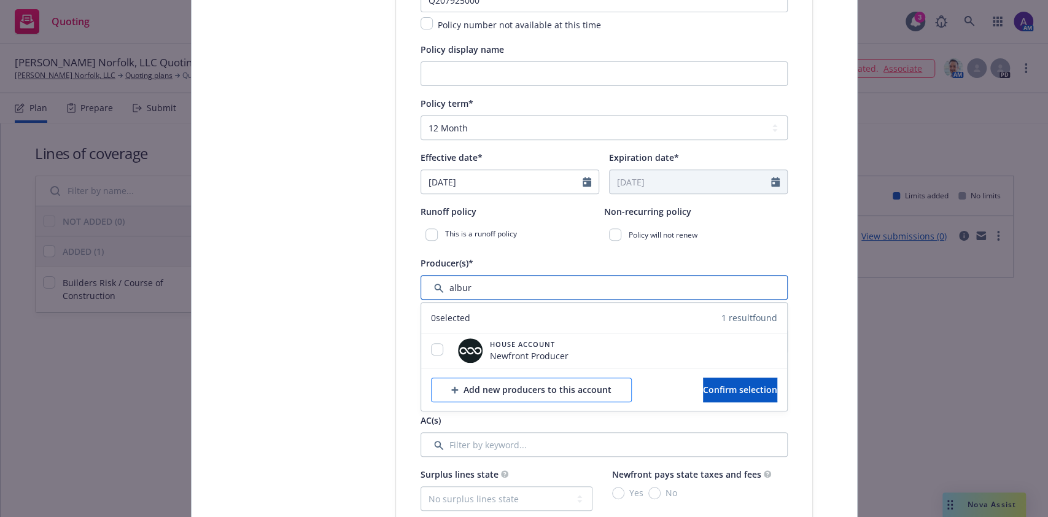
type input "albur"
click at [451, 398] on div "Add new producers to this account" at bounding box center [531, 389] width 160 height 23
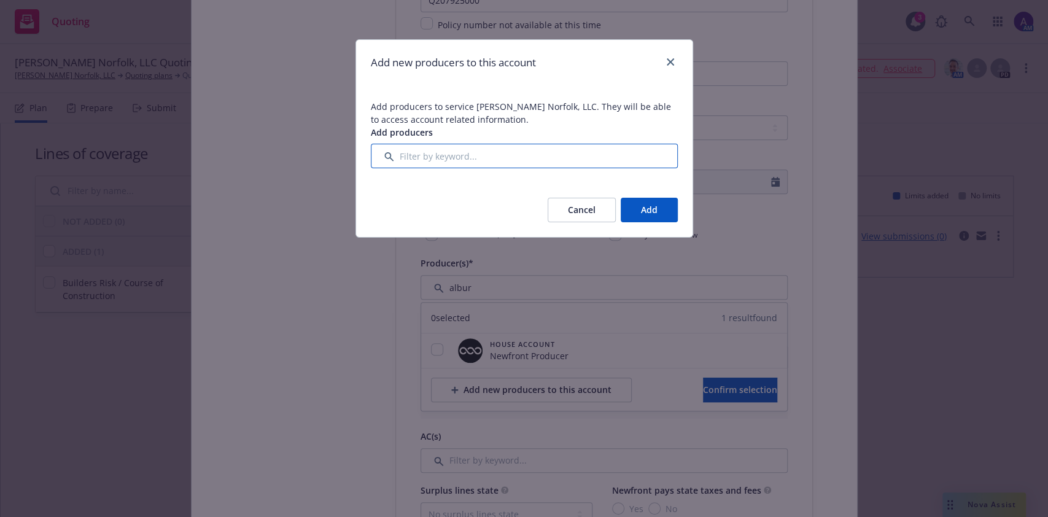
click at [472, 155] on input "Filter by keyword..." at bounding box center [524, 156] width 307 height 25
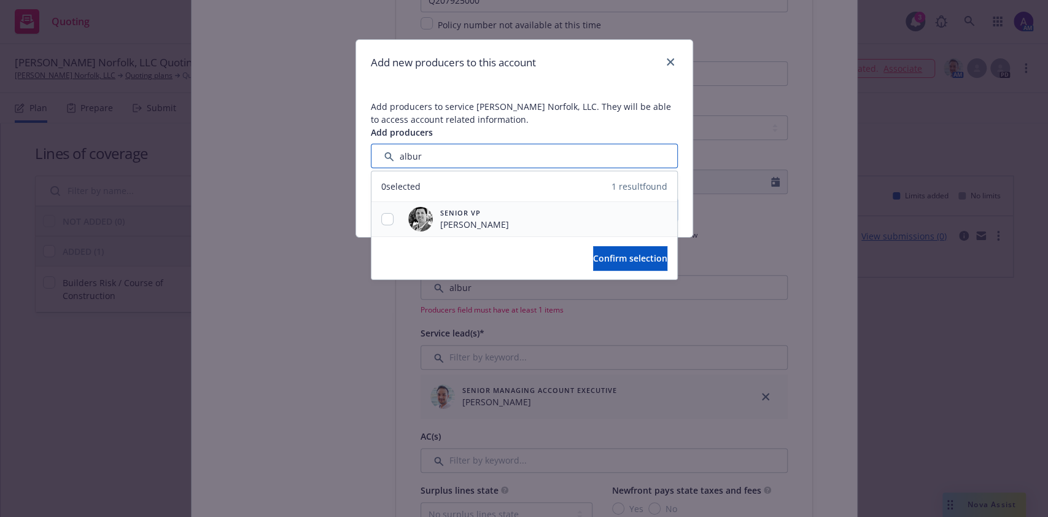
type input "albur"
click at [387, 216] on input "checkbox" at bounding box center [387, 219] width 12 height 12
checkbox input "true"
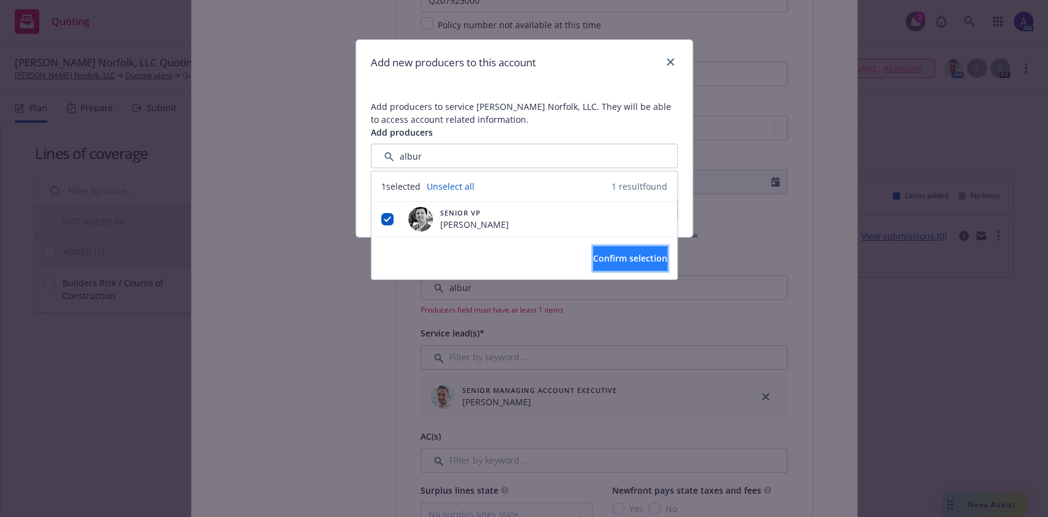
click at [609, 266] on button "Confirm selection" at bounding box center [630, 258] width 74 height 25
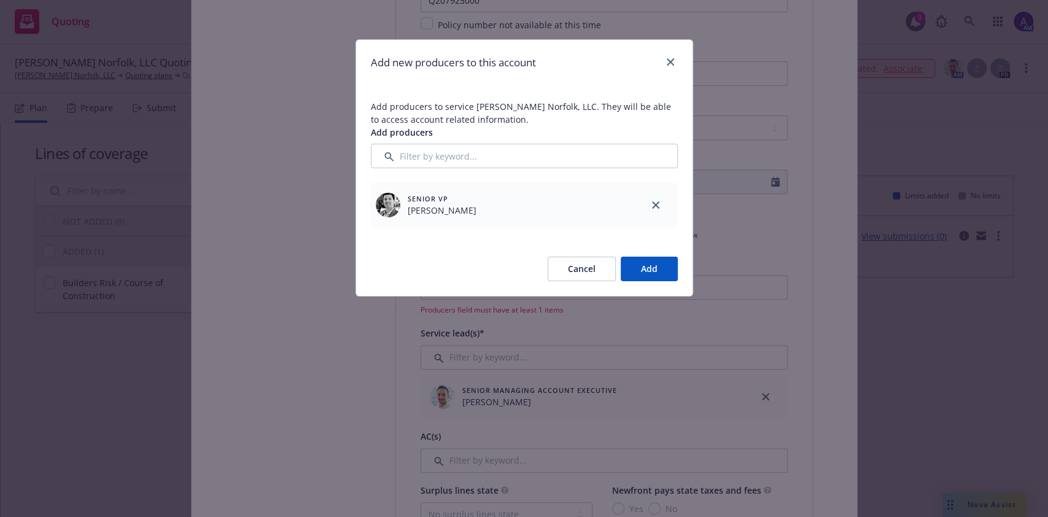
click at [649, 268] on button "Add" at bounding box center [649, 269] width 57 height 25
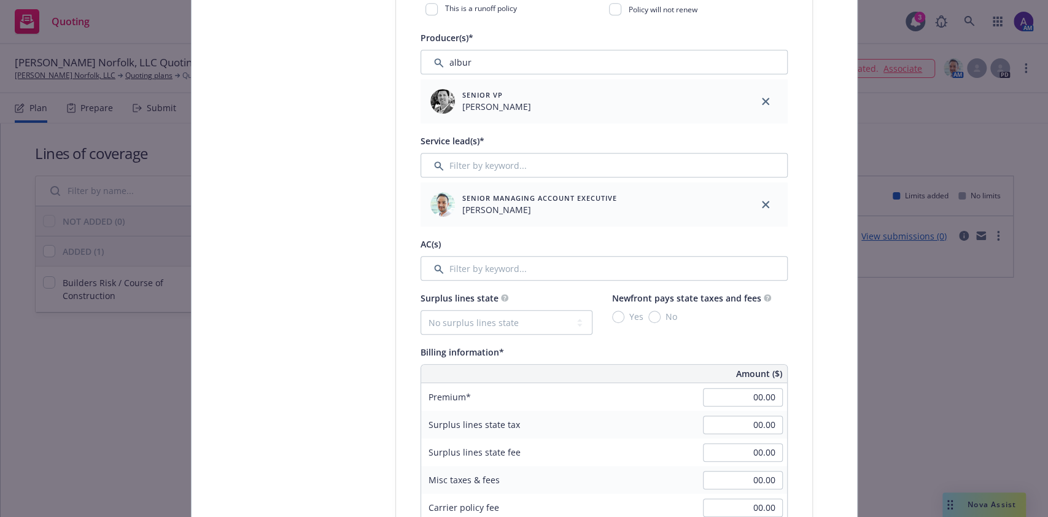
scroll to position [488, 0]
click at [494, 262] on input "Filter by keyword..." at bounding box center [604, 267] width 367 height 25
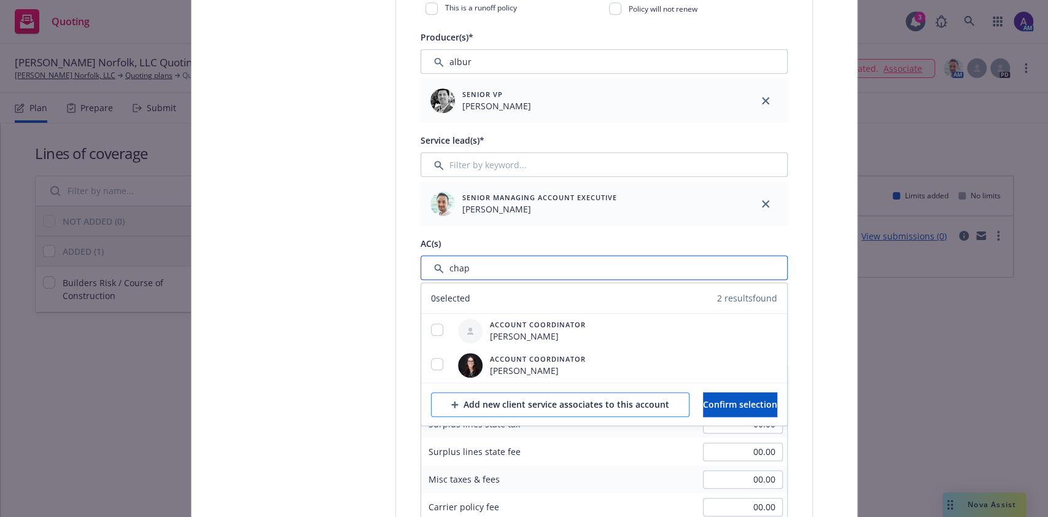
type input "chap"
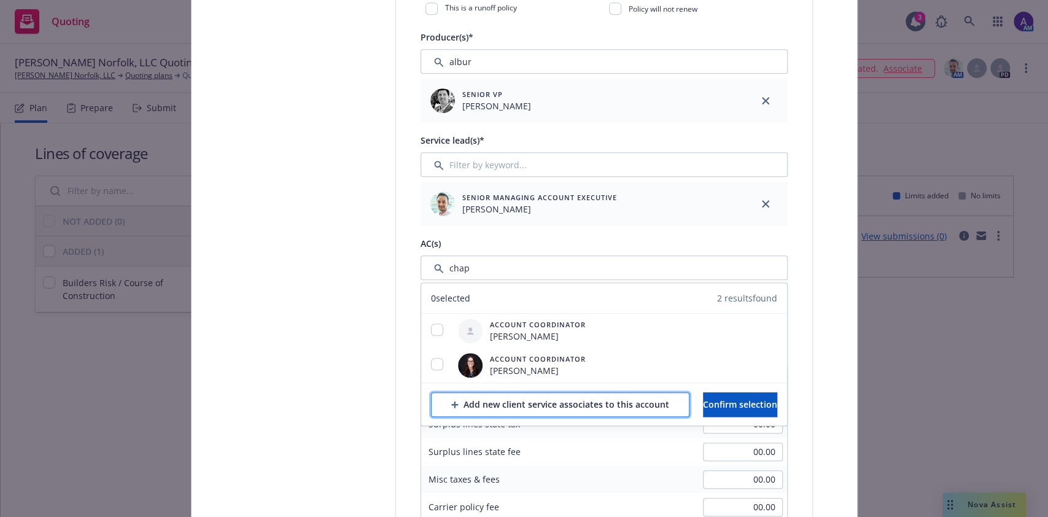
click at [469, 400] on div "Add new client service associates to this account" at bounding box center [560, 404] width 218 height 23
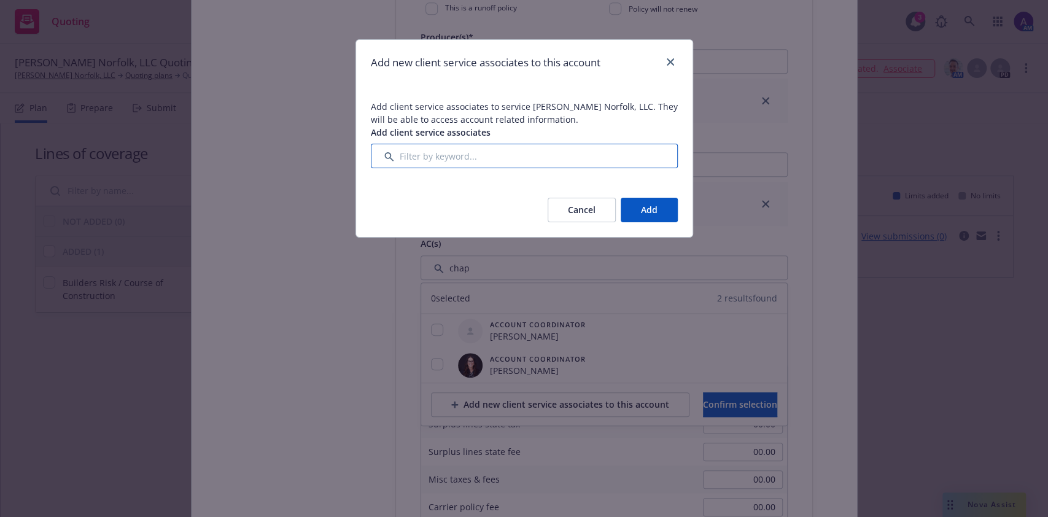
click at [443, 155] on input "Filter by keyword..." at bounding box center [524, 156] width 307 height 25
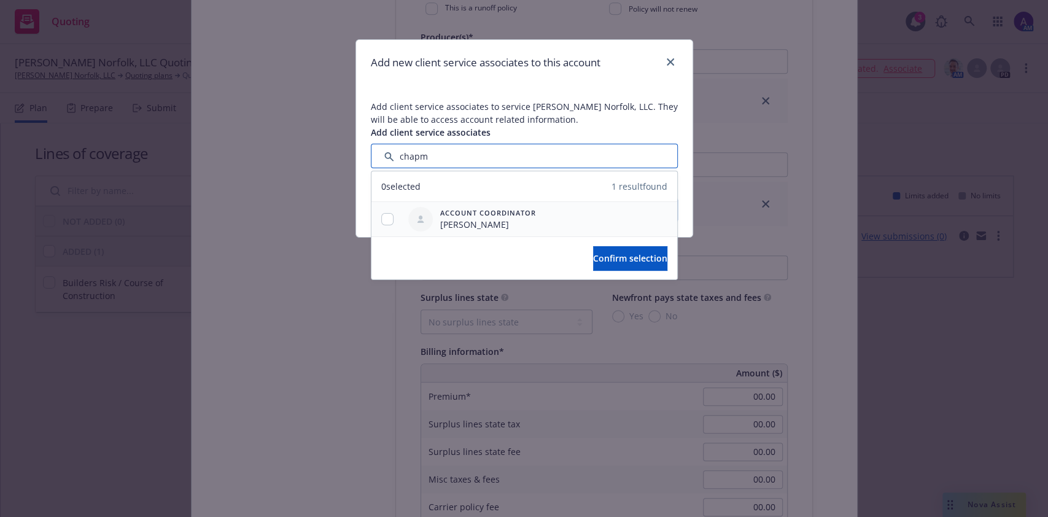
type input "chapm"
click at [389, 219] on input "checkbox" at bounding box center [387, 219] width 12 height 12
checkbox input "true"
drag, startPoint x: 600, startPoint y: 256, endPoint x: 560, endPoint y: 257, distance: 39.9
click at [593, 257] on button "Confirm selection" at bounding box center [630, 258] width 74 height 25
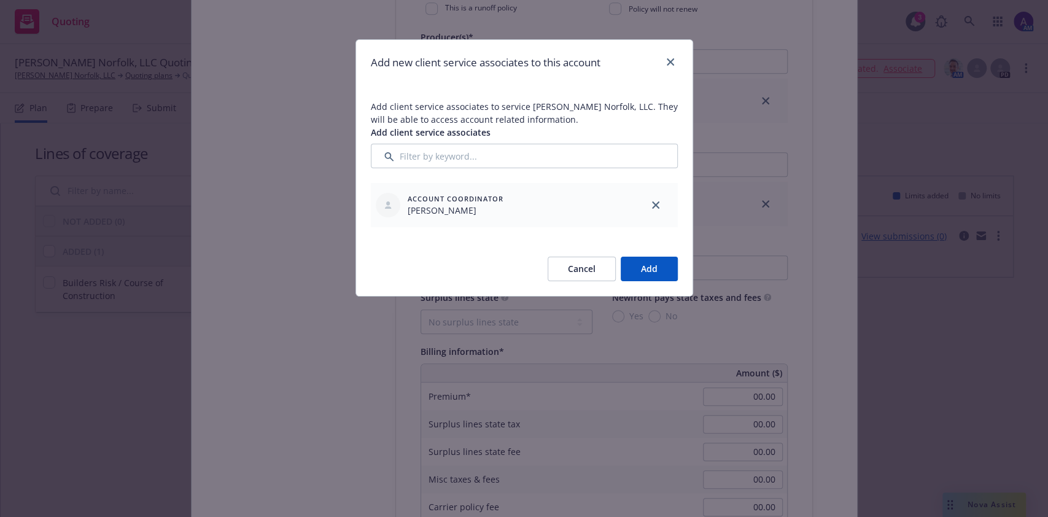
click at [654, 266] on button "Add" at bounding box center [649, 269] width 57 height 25
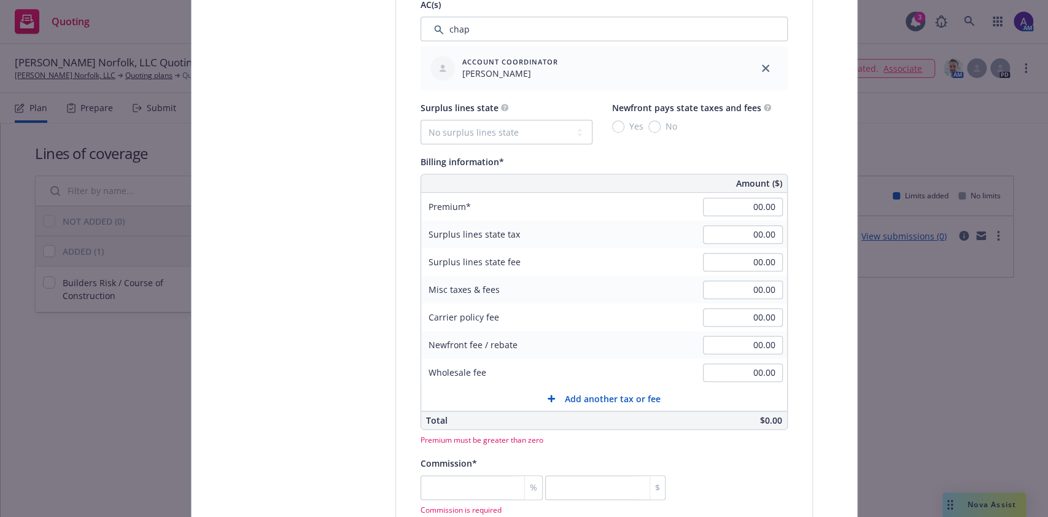
scroll to position [729, 0]
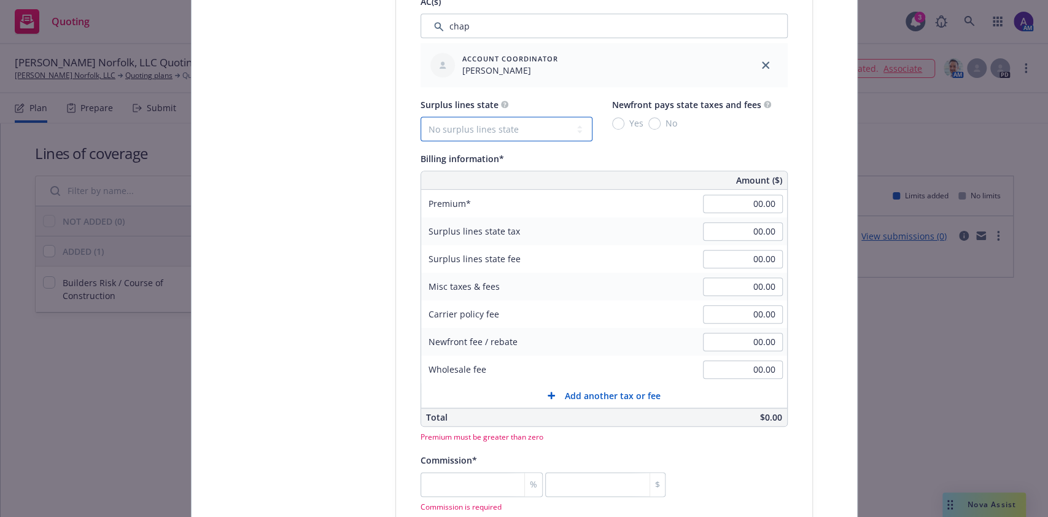
click at [476, 125] on select "No surplus lines state Alaska Alabama Arkansas Arizona California Colorado Conn…" at bounding box center [507, 129] width 172 height 25
select select "CA"
click at [421, 117] on select "No surplus lines state Alaska Alabama Arkansas Arizona California Colorado Conn…" at bounding box center [507, 129] width 172 height 25
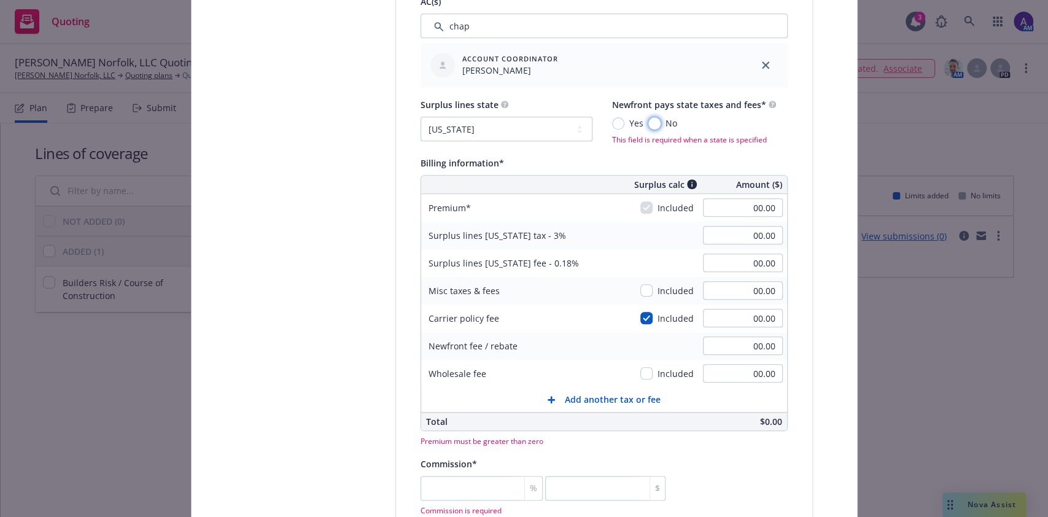
click at [649, 120] on input "No" at bounding box center [654, 123] width 12 height 12
radio input "true"
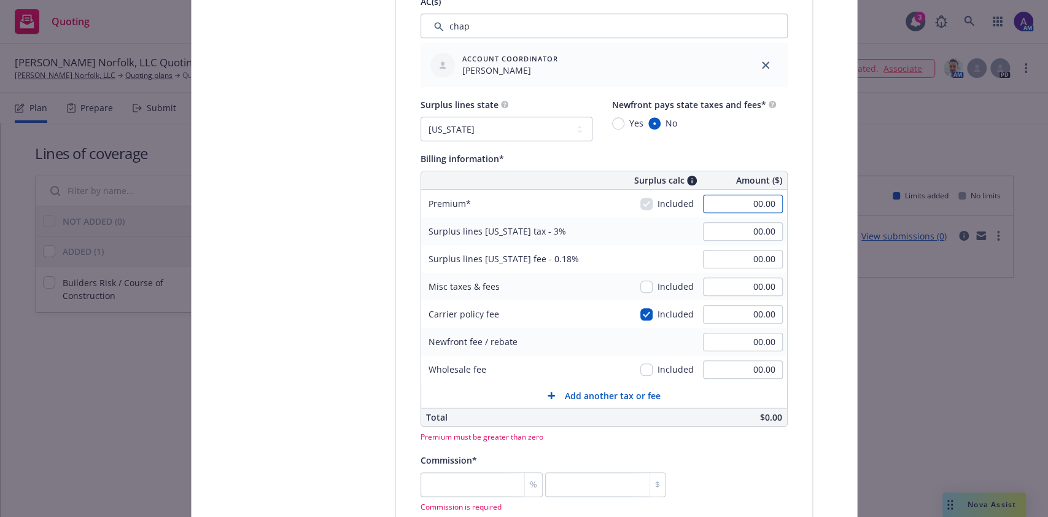
click at [736, 202] on input "00.00" at bounding box center [743, 204] width 80 height 18
type input "100,000.00"
type input "3,000.00"
type input "180.00"
click at [798, 238] on div "Policy type* Builders Risk / Course of Construction Policy number* Q207925000 P…" at bounding box center [604, 280] width 416 height 1668
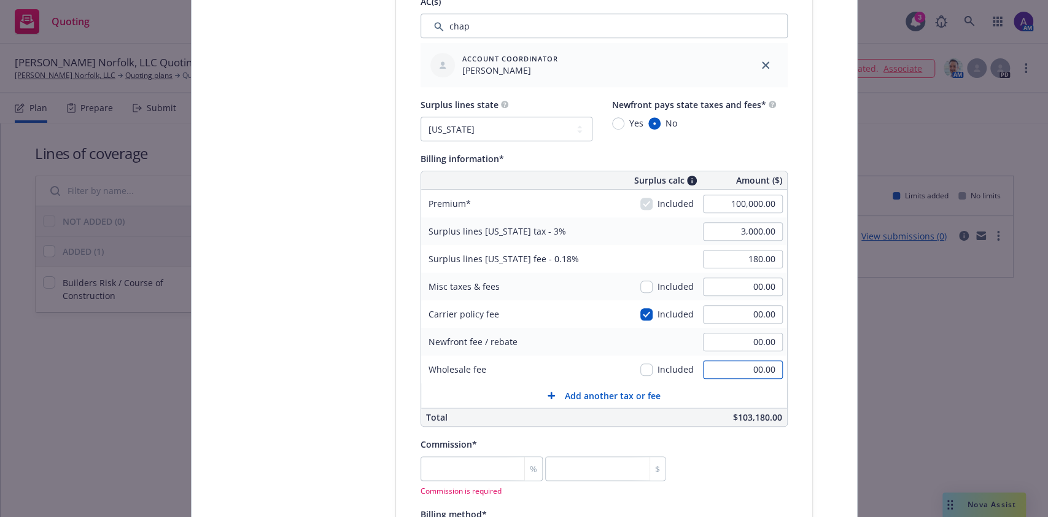
click at [736, 365] on input "00.00" at bounding box center [743, 369] width 80 height 18
type input "2,500.00"
click at [731, 313] on input "00.00" at bounding box center [743, 314] width 80 height 18
type input "2500"
type input "3,075.00"
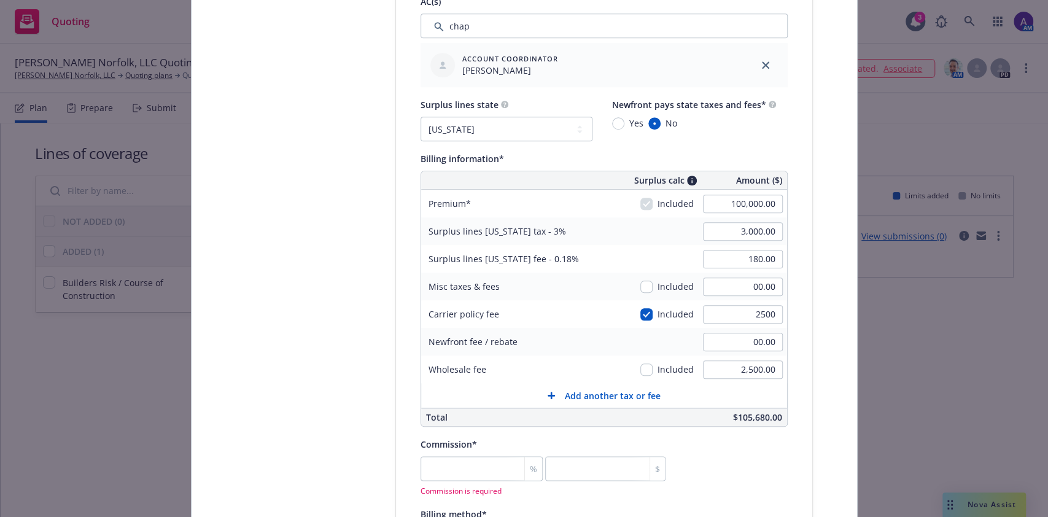
type input "184.50"
type input "2,500.00"
click at [816, 364] on div "Select lines of coverage Upload documents 3 Policy details 4 Installment plan A…" at bounding box center [524, 292] width 636 height 1823
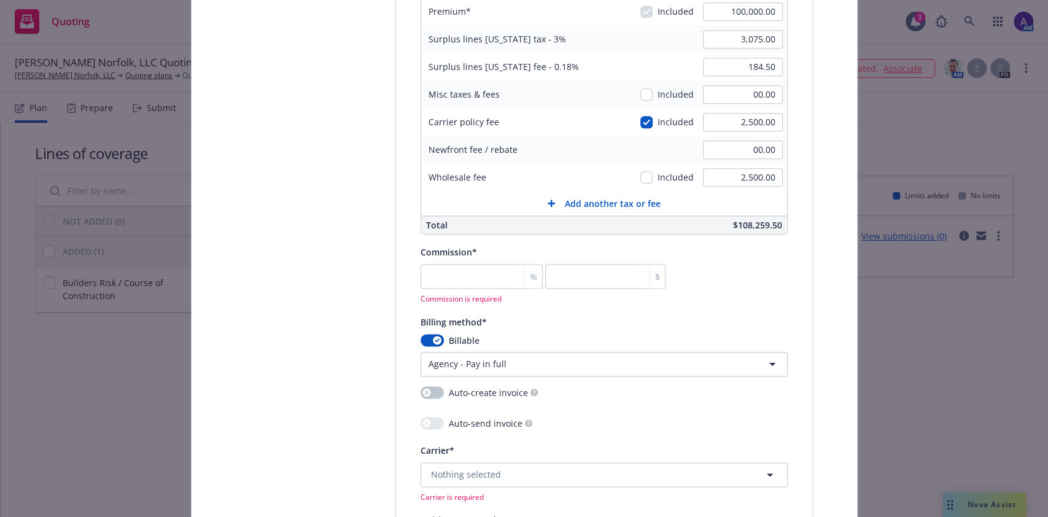
scroll to position [923, 0]
click at [457, 270] on input "number" at bounding box center [482, 275] width 122 height 25
type input "1"
type input "1000"
type input "10"
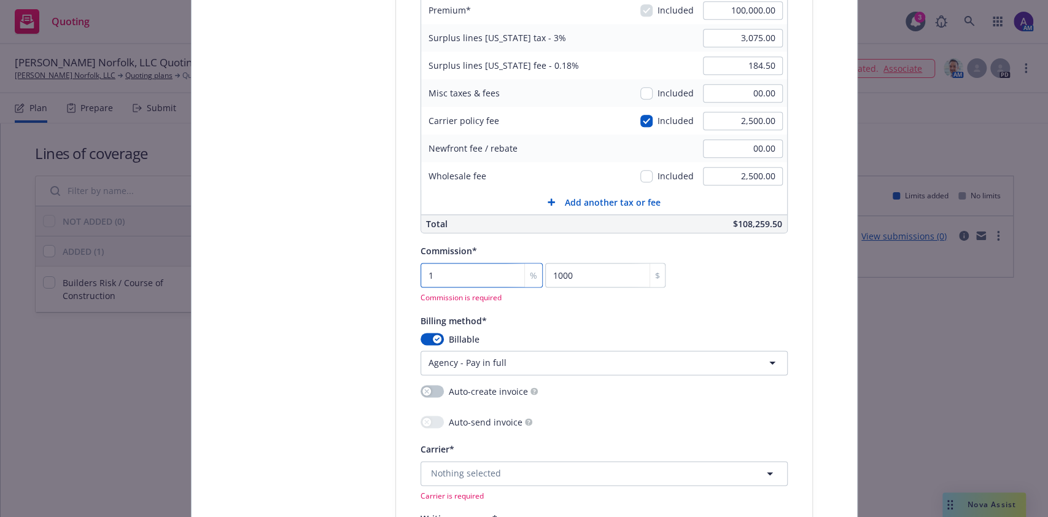
type input "10000"
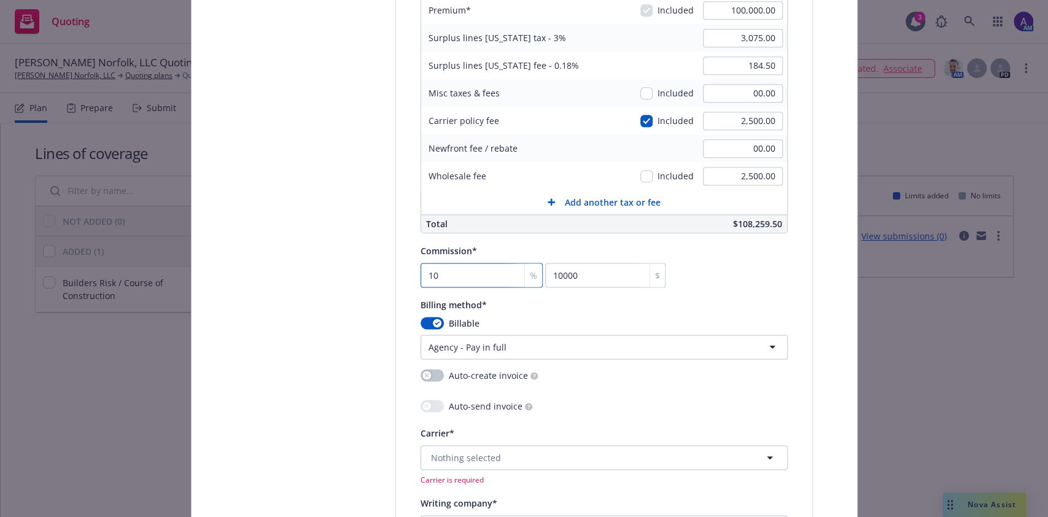
type input "10"
click at [768, 288] on div "Policy number* Q207925000 Policy number not available at this time Policy displ…" at bounding box center [604, 114] width 367 height 1614
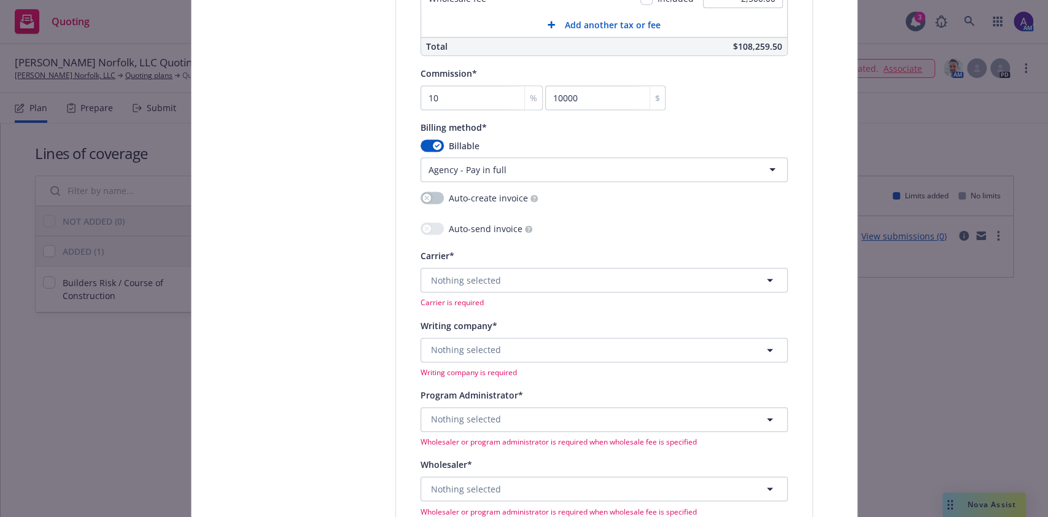
scroll to position [1101, 0]
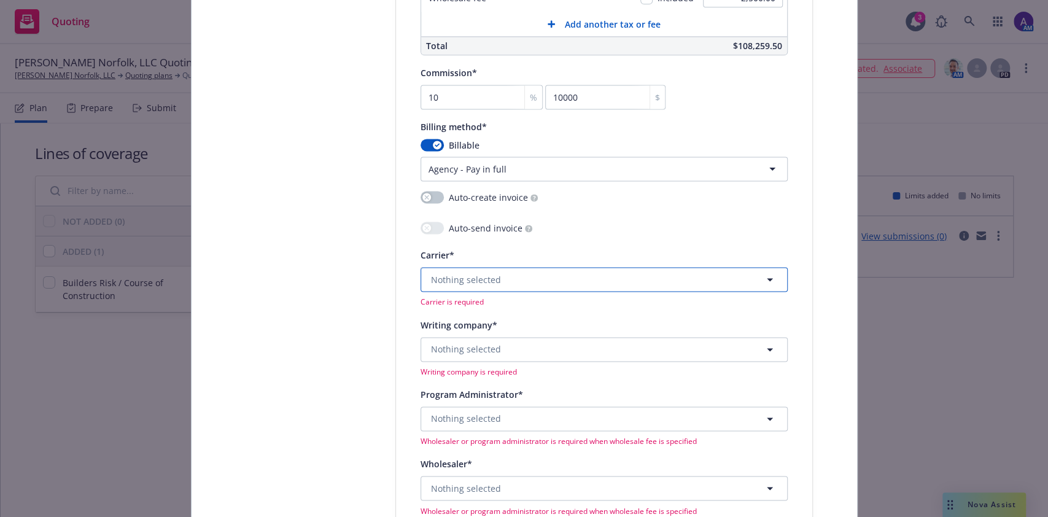
click at [537, 279] on button "Nothing selected" at bounding box center [604, 279] width 367 height 25
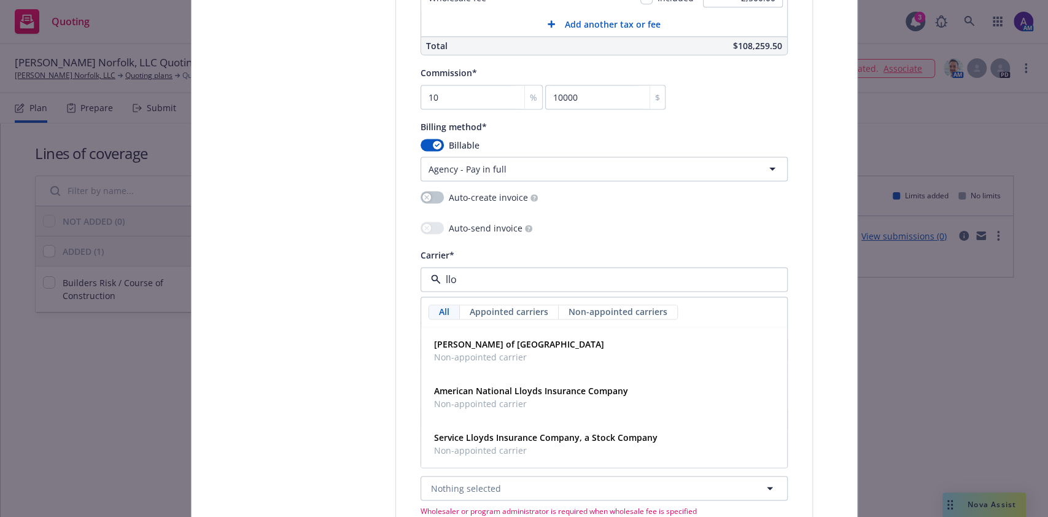
type input "lloy"
click at [510, 340] on span "[PERSON_NAME] of [GEOGRAPHIC_DATA]" at bounding box center [519, 344] width 170 height 13
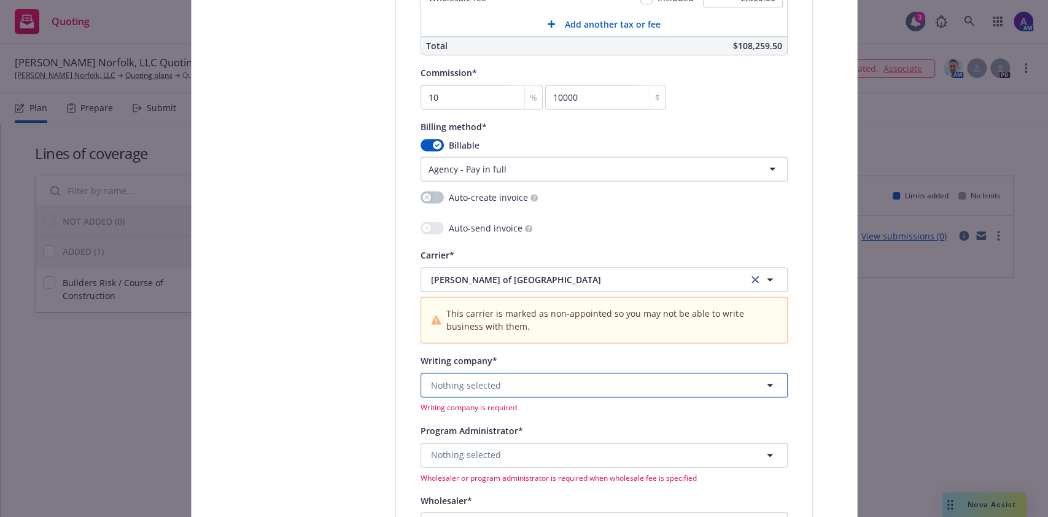
click at [473, 375] on button "Nothing selected" at bounding box center [604, 385] width 367 height 25
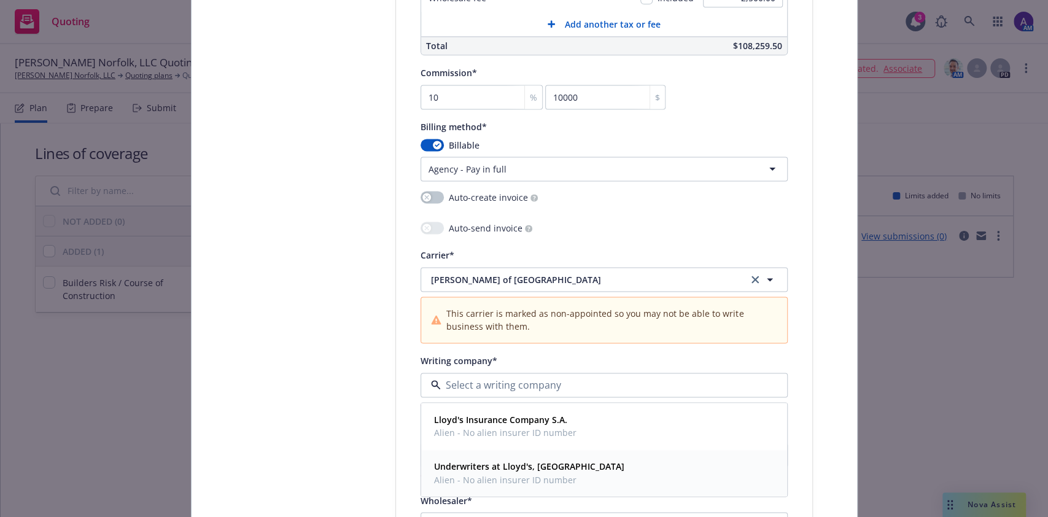
click at [480, 463] on strong "Underwriters at Lloyd's, [GEOGRAPHIC_DATA]" at bounding box center [529, 467] width 190 height 12
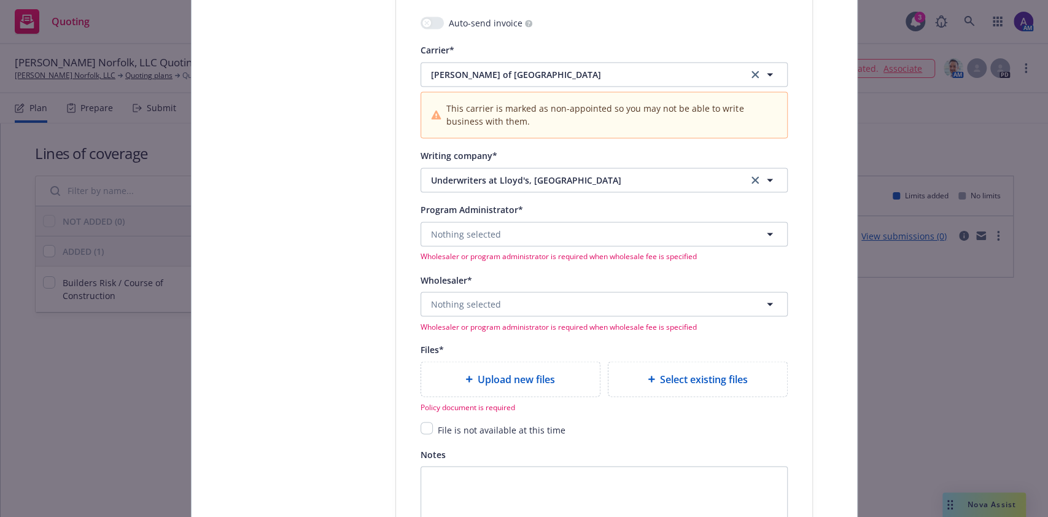
scroll to position [1311, 0]
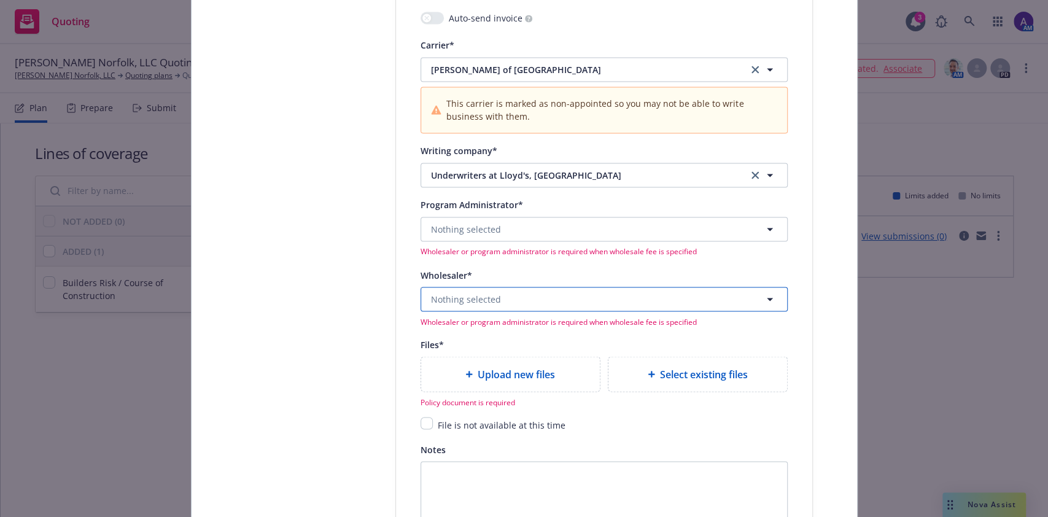
click at [457, 295] on span "Nothing selected" at bounding box center [466, 298] width 70 height 13
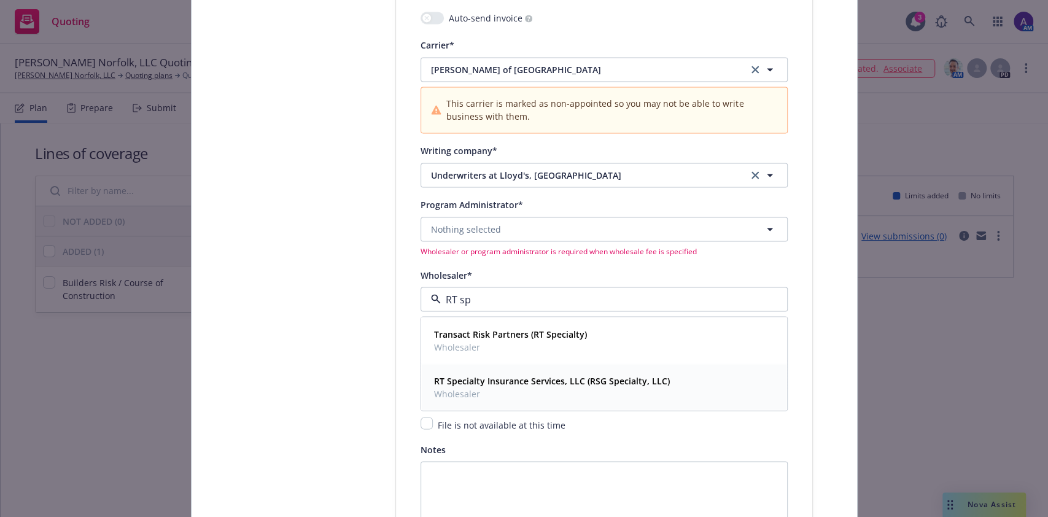
click at [501, 377] on strong "RT Specialty Insurance Services, LLC (RSG Specialty, LLC)" at bounding box center [552, 381] width 236 height 12
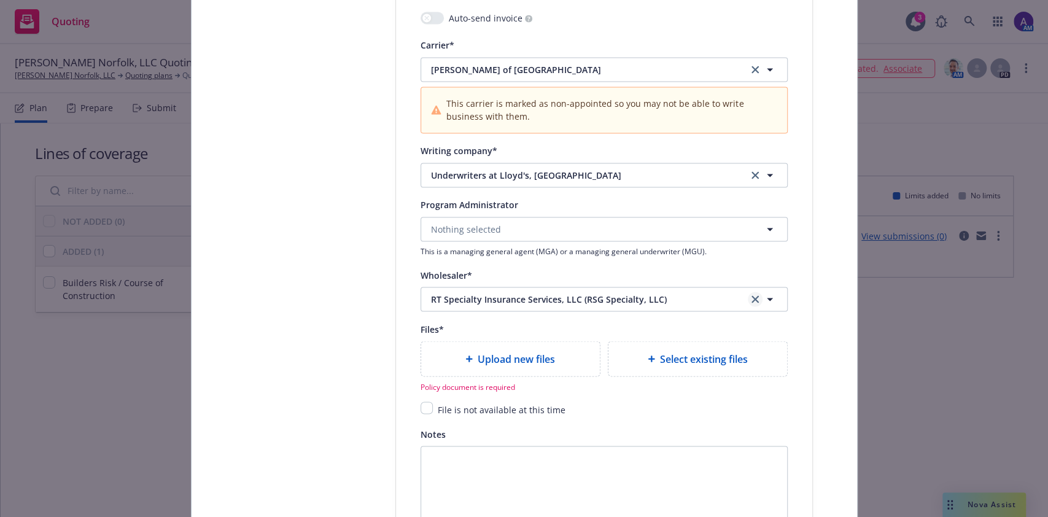
click at [749, 292] on link "clear selection" at bounding box center [755, 299] width 15 height 15
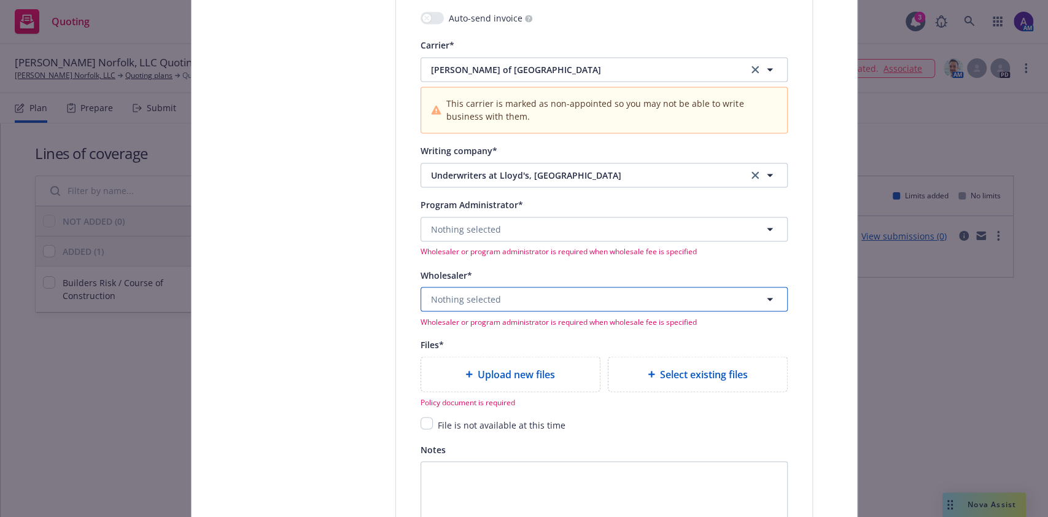
click at [702, 307] on button "Nothing selected" at bounding box center [604, 299] width 367 height 25
type input "CRC"
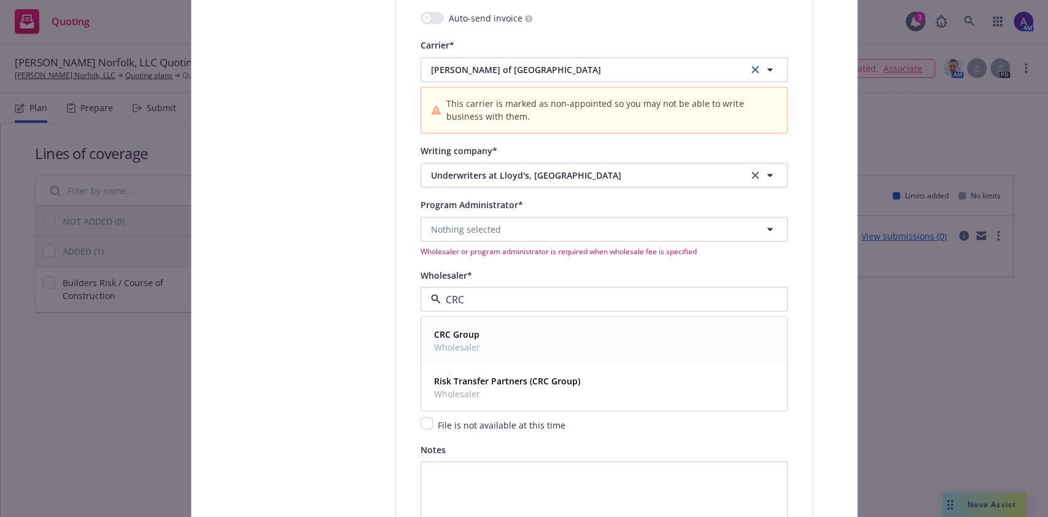
click at [590, 350] on div "CRC Group Wholesaler" at bounding box center [604, 340] width 350 height 31
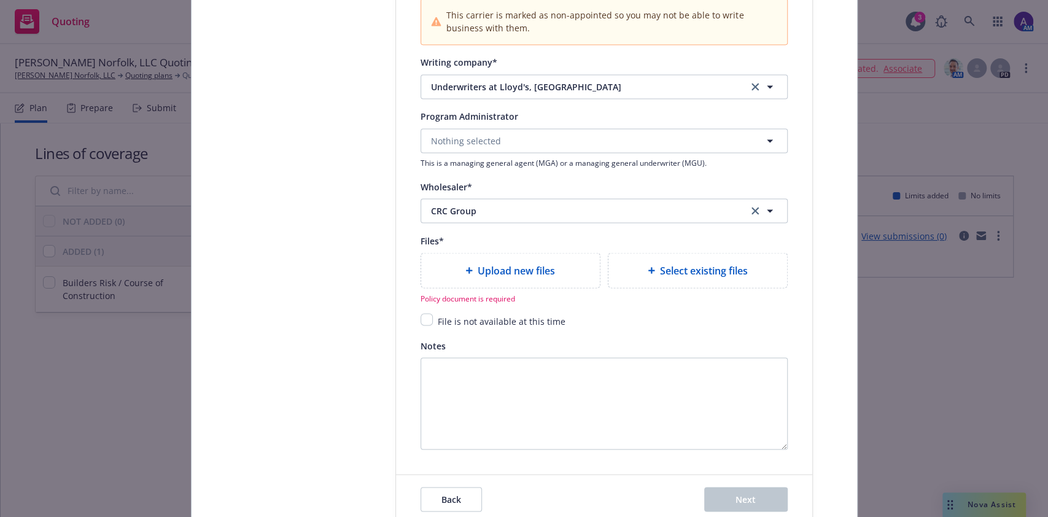
scroll to position [1401, 0]
click at [421, 314] on input "checkbox" at bounding box center [427, 318] width 12 height 12
checkbox input "true"
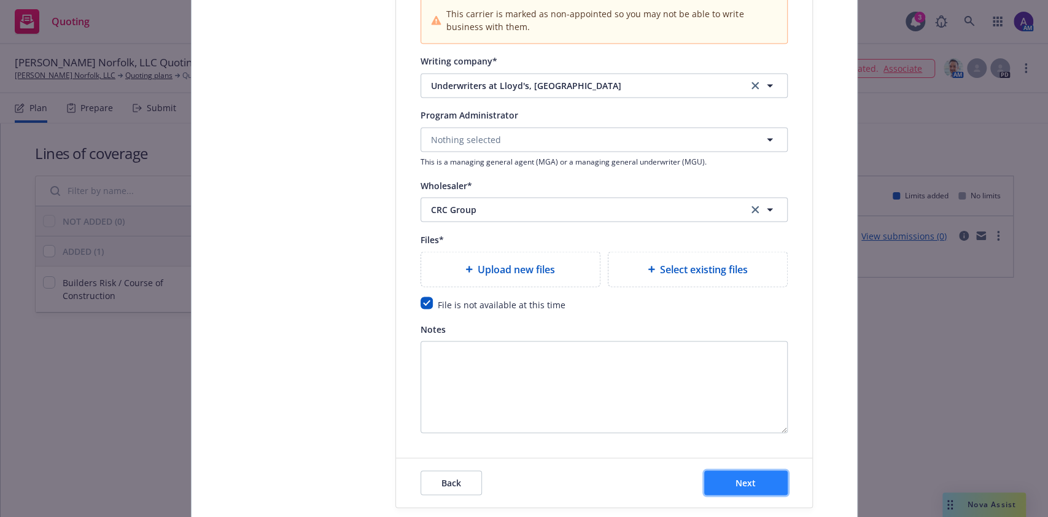
click at [741, 488] on button "Next" at bounding box center [746, 482] width 84 height 25
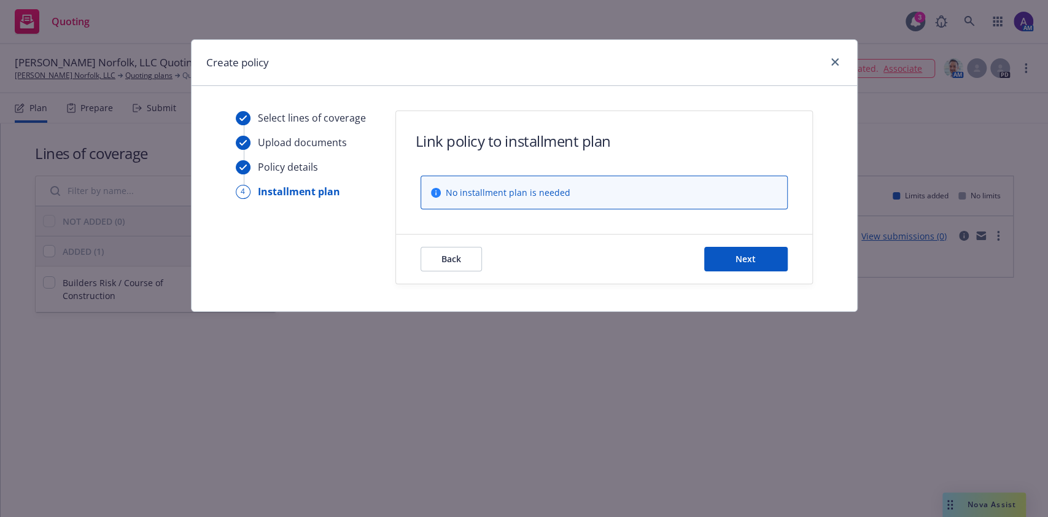
scroll to position [0, 0]
click at [747, 257] on span "Next" at bounding box center [746, 259] width 20 height 12
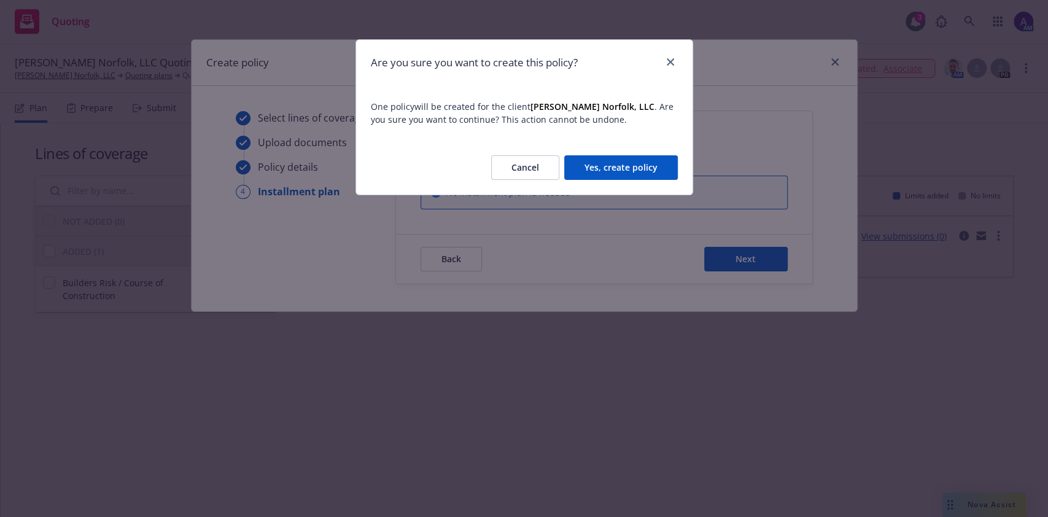
click at [635, 164] on button "Yes, create policy" at bounding box center [621, 167] width 114 height 25
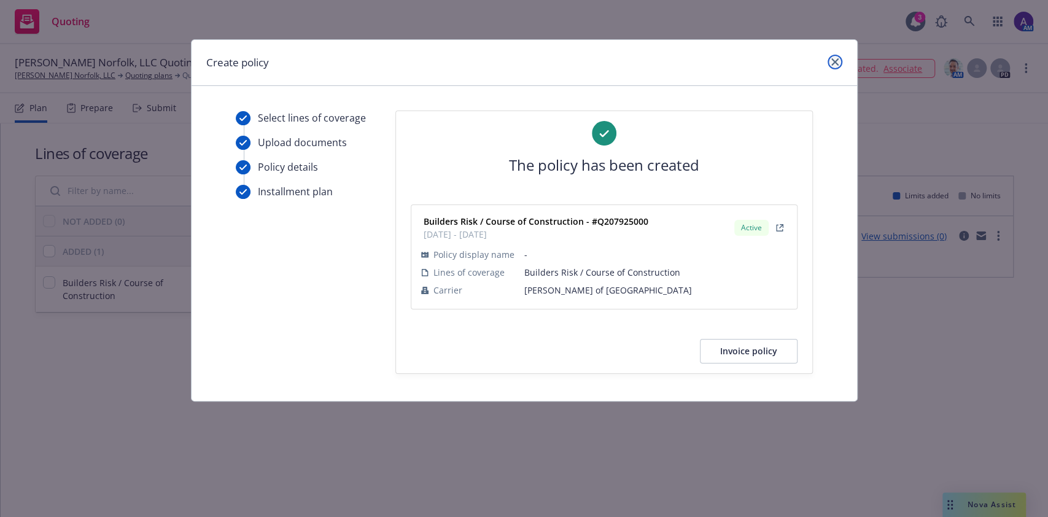
click at [830, 66] on link "close" at bounding box center [835, 62] width 15 height 15
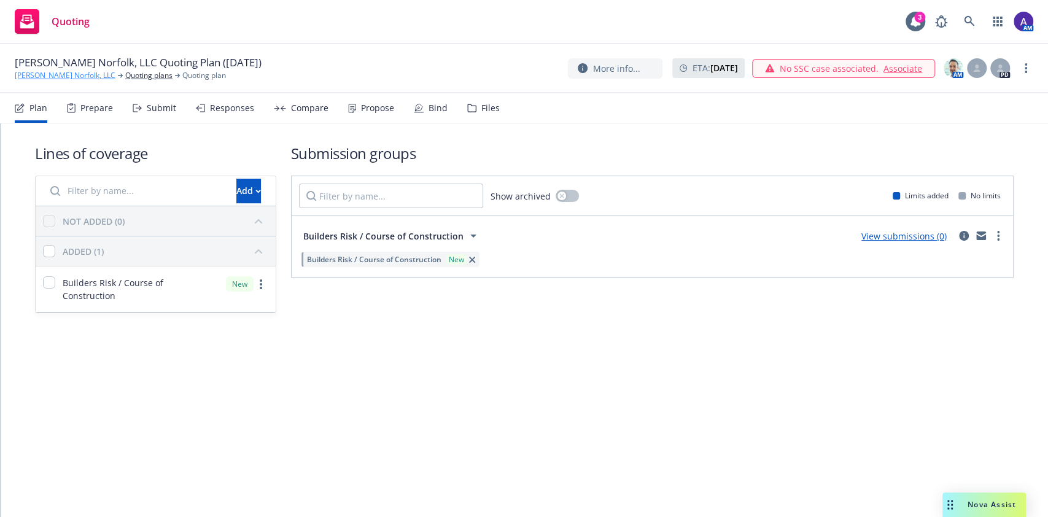
click at [39, 76] on link "[PERSON_NAME] Norfolk, LLC" at bounding box center [65, 75] width 101 height 11
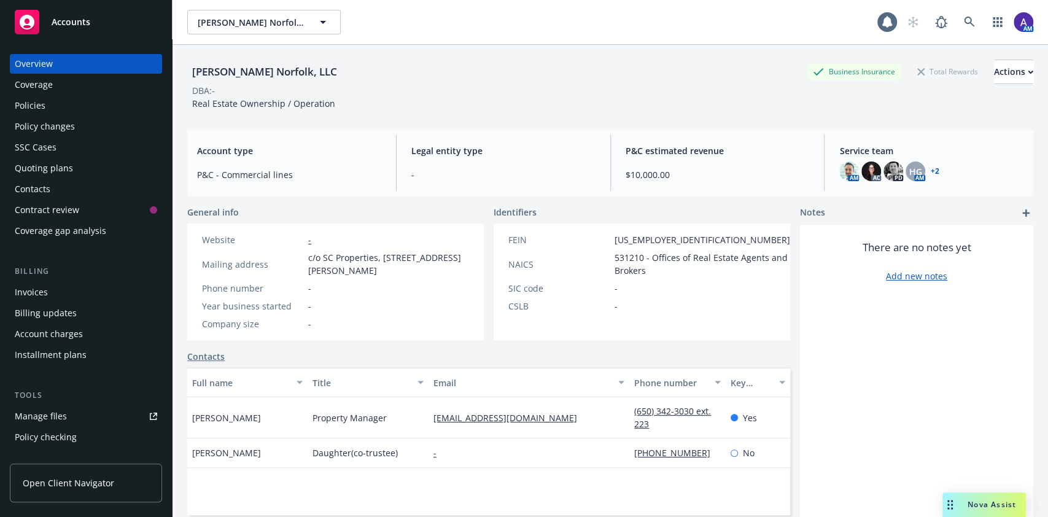
click at [18, 101] on div "Policies" at bounding box center [30, 106] width 31 height 20
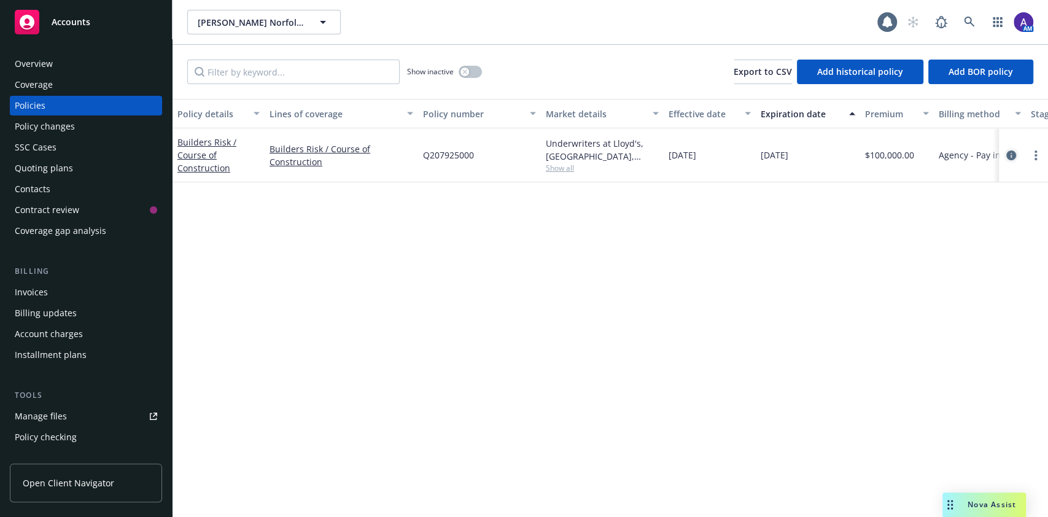
click at [1014, 155] on icon "circleInformation" at bounding box center [1011, 155] width 10 height 10
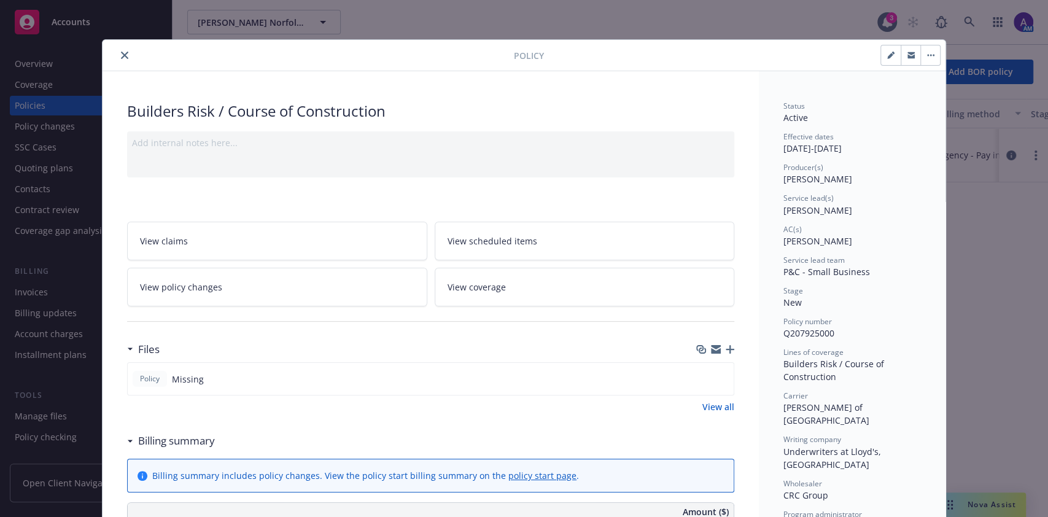
click at [726, 348] on icon "button" at bounding box center [730, 349] width 9 height 9
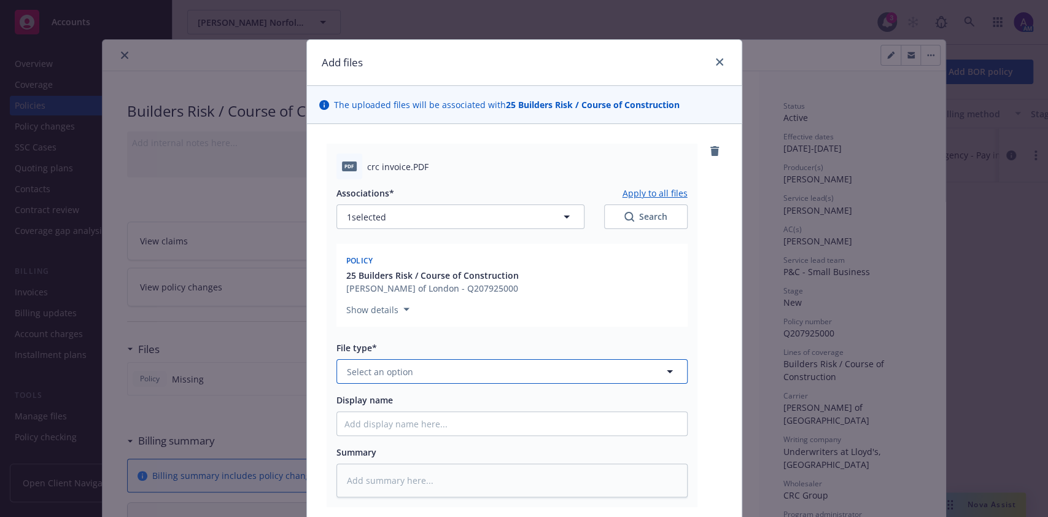
click at [445, 379] on button "Select an option" at bounding box center [511, 371] width 351 height 25
type input "invoice"
click at [433, 434] on div "Invoice - Third Party" at bounding box center [511, 438] width 335 height 18
type textarea "x"
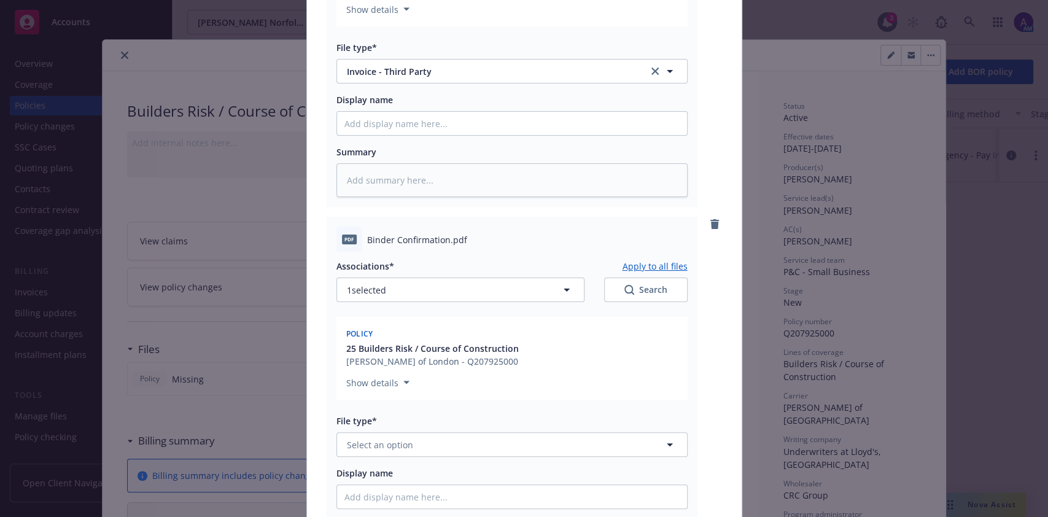
scroll to position [301, 0]
click at [402, 440] on span "Select an option" at bounding box center [380, 444] width 66 height 13
type input "binder"
click at [401, 465] on div "Binder" at bounding box center [512, 478] width 350 height 33
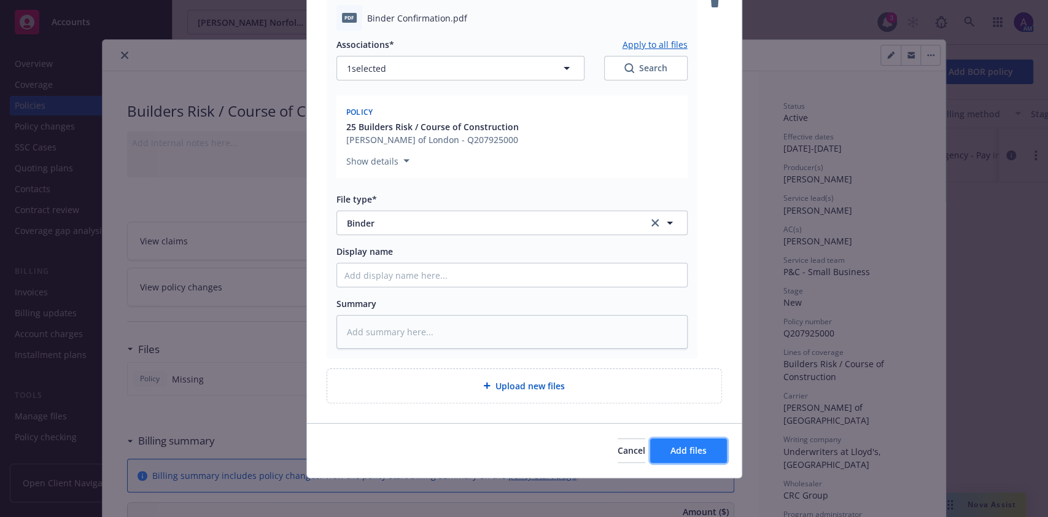
click at [683, 450] on span "Add files" at bounding box center [689, 451] width 36 height 12
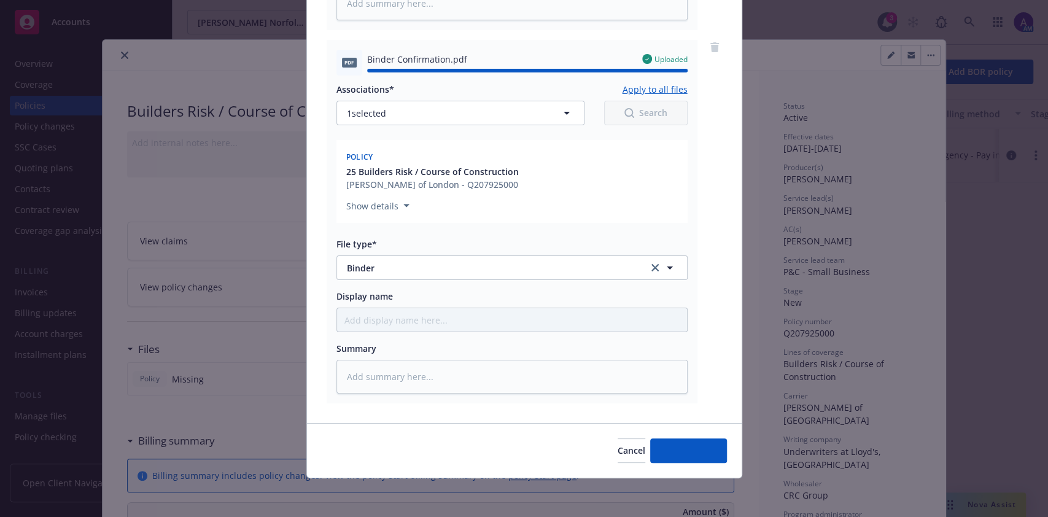
type textarea "x"
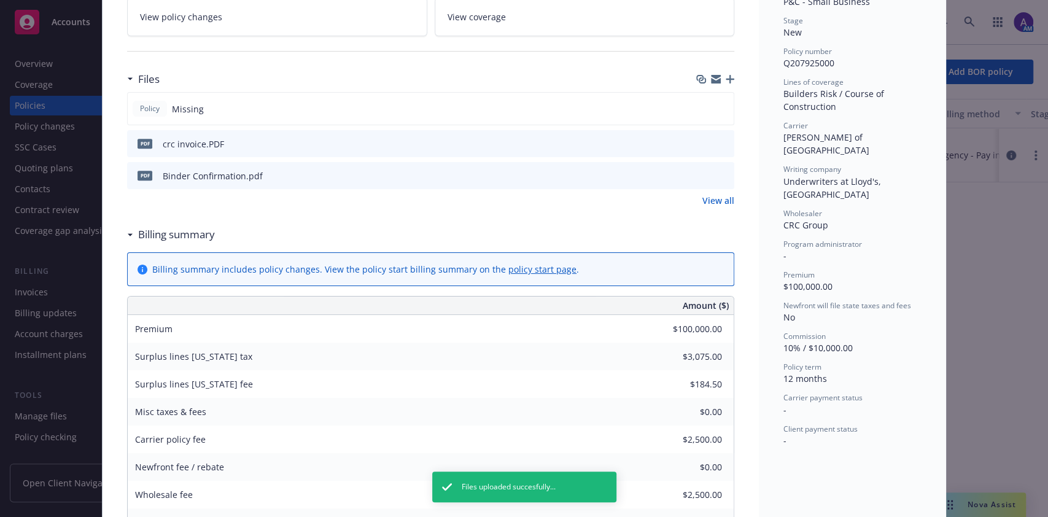
scroll to position [0, 0]
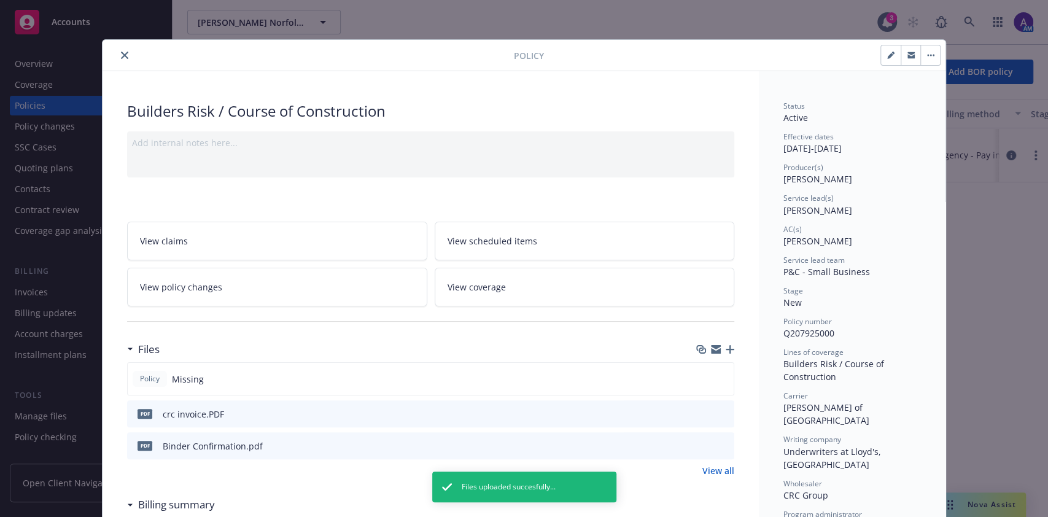
click at [121, 56] on icon "close" at bounding box center [124, 55] width 7 height 7
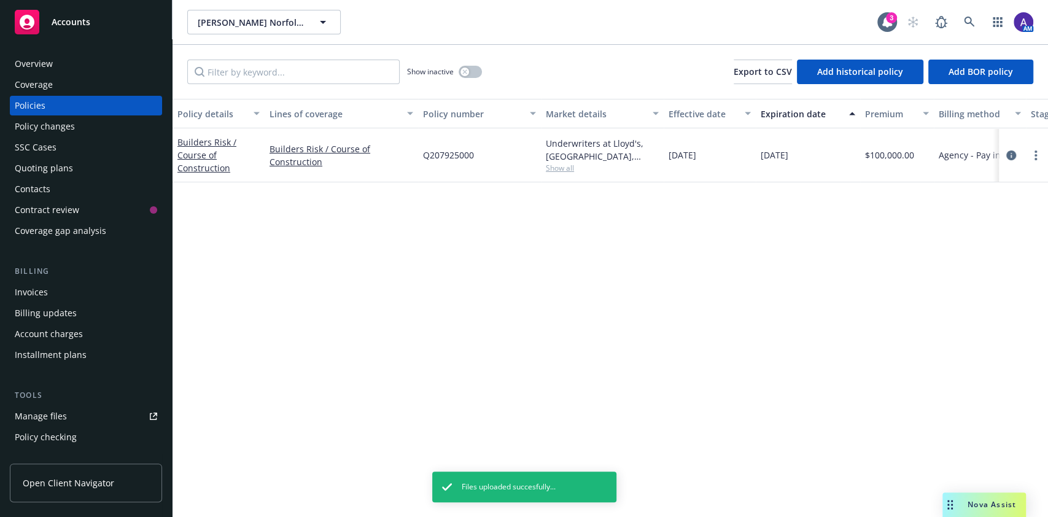
click at [55, 294] on div "Invoices" at bounding box center [86, 292] width 142 height 20
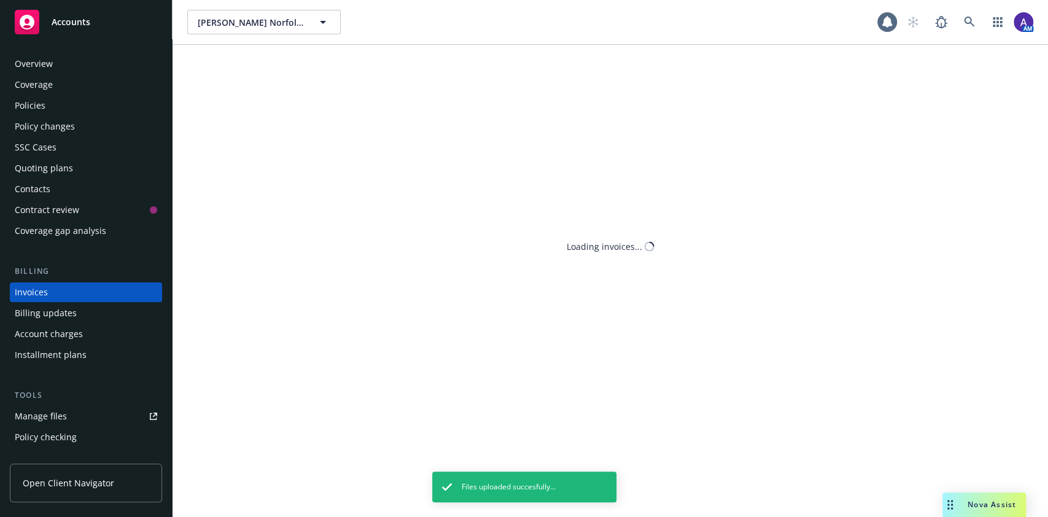
scroll to position [14, 0]
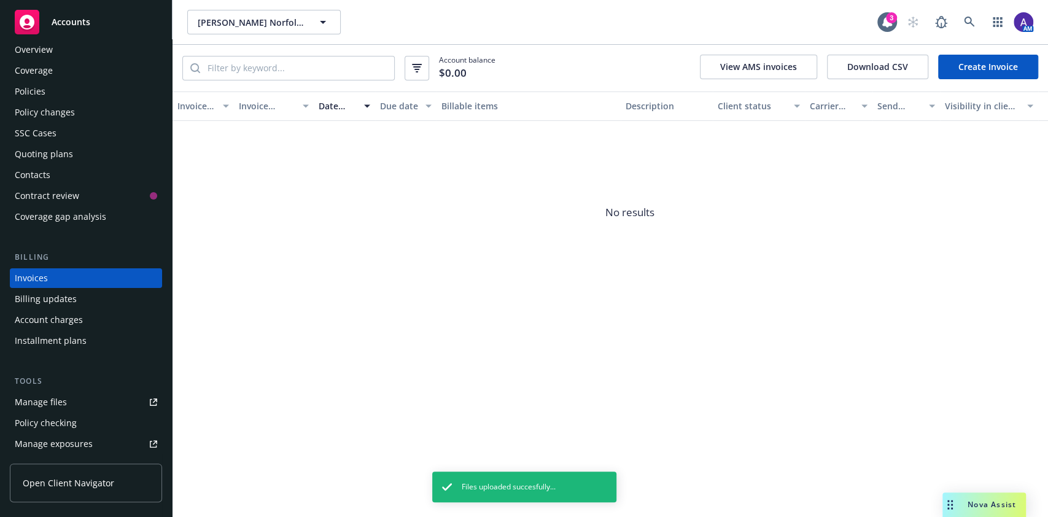
click at [978, 60] on link "Create Invoice" at bounding box center [988, 67] width 100 height 25
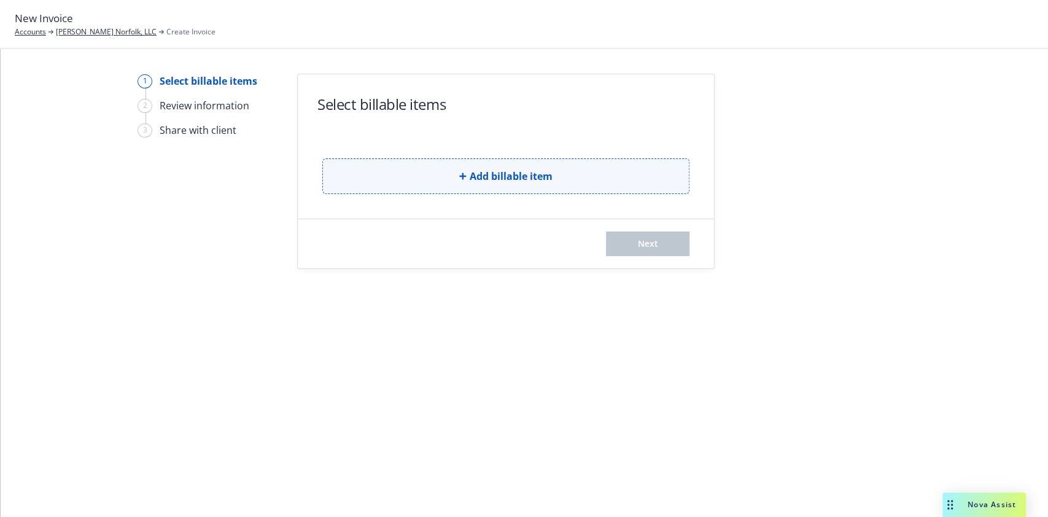
click at [465, 177] on icon "button" at bounding box center [462, 176] width 7 height 7
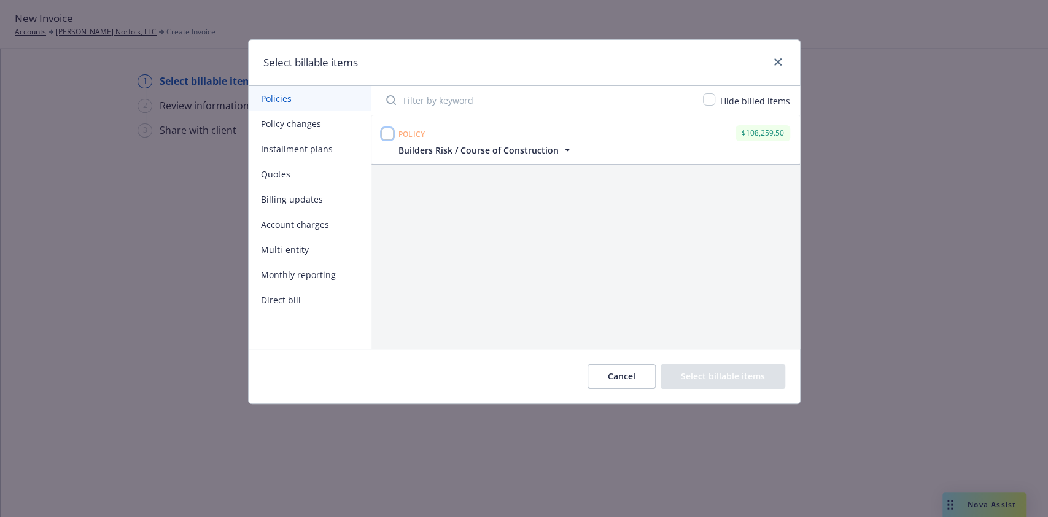
click at [386, 136] on input "checkbox" at bounding box center [387, 134] width 12 height 12
checkbox input "true"
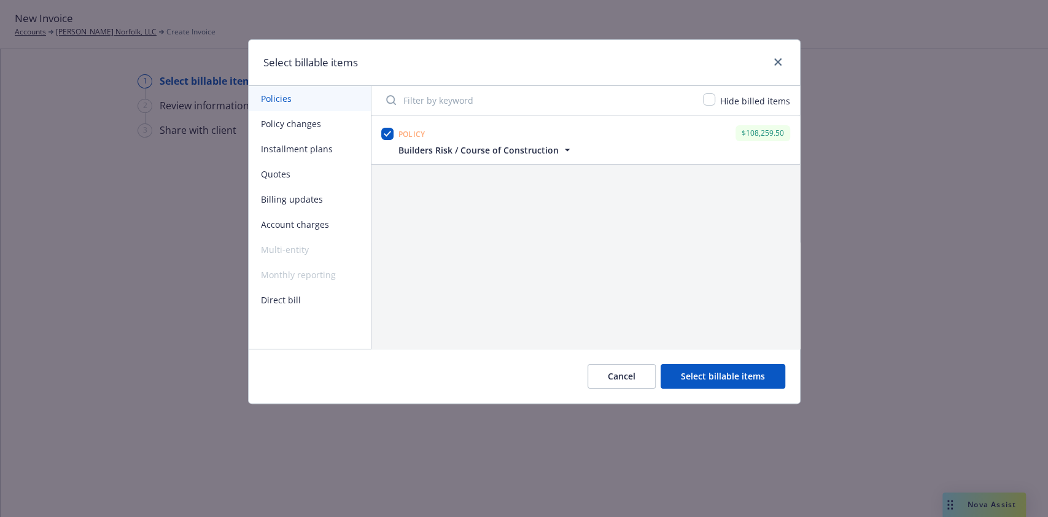
click at [732, 378] on button "Select billable items" at bounding box center [723, 376] width 125 height 25
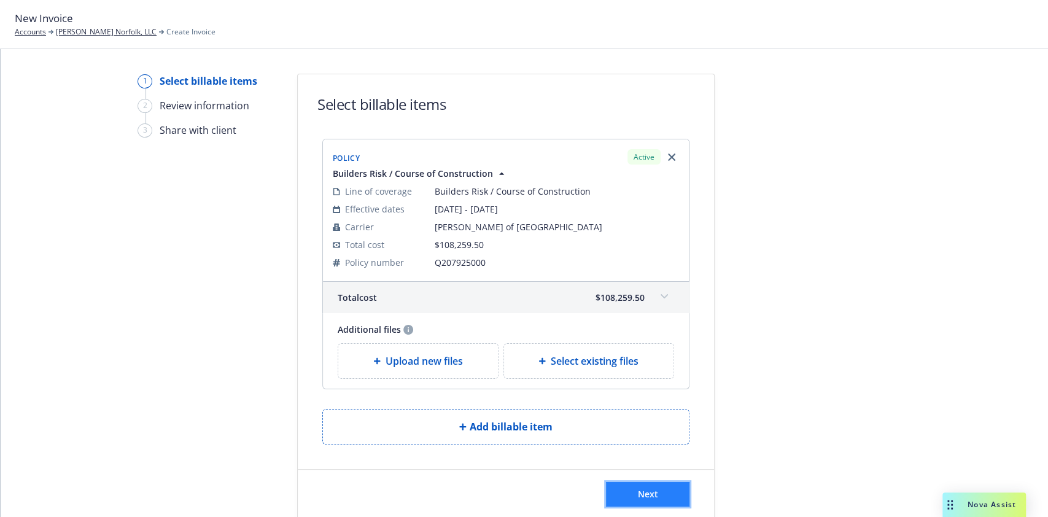
click at [659, 494] on button "Next" at bounding box center [648, 494] width 84 height 25
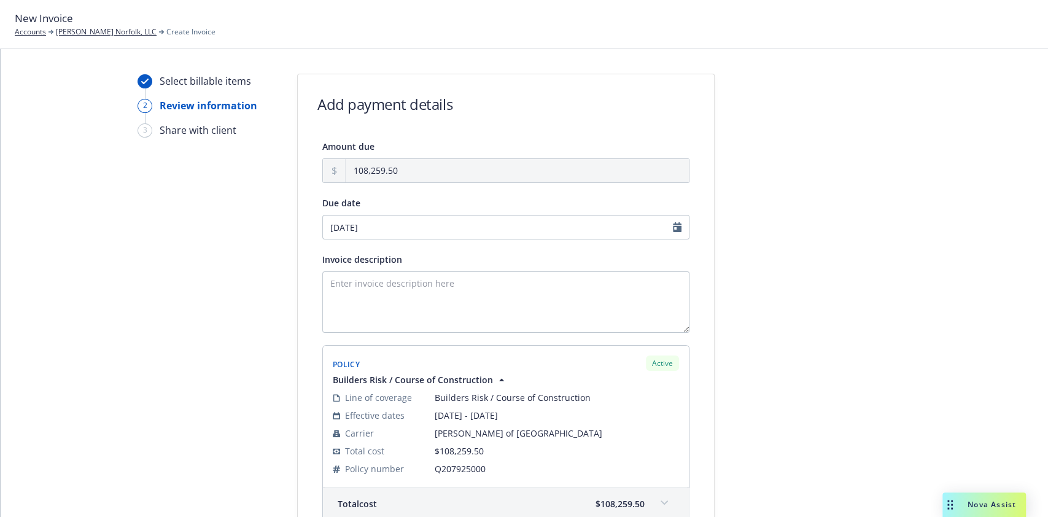
scroll to position [177, 0]
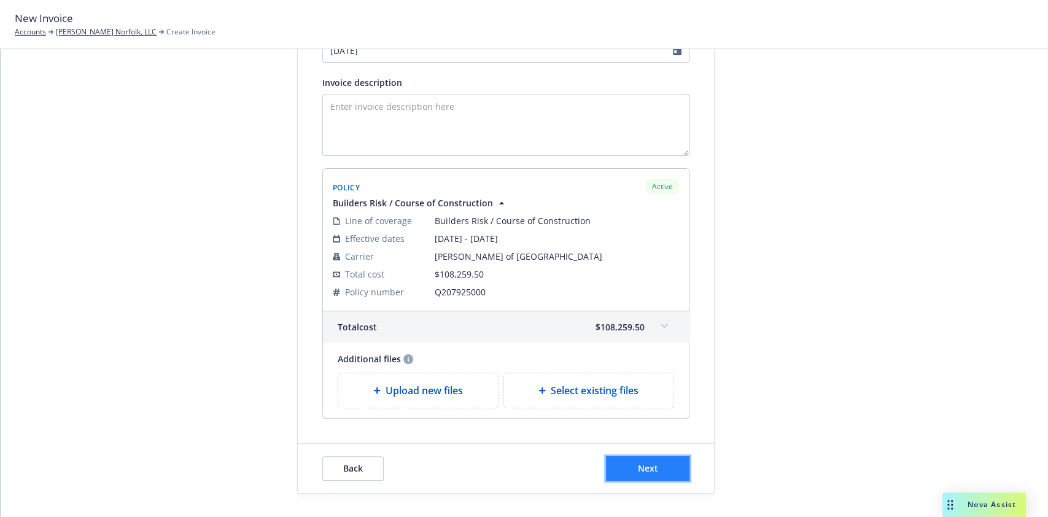
click at [629, 471] on button "Next" at bounding box center [648, 468] width 84 height 25
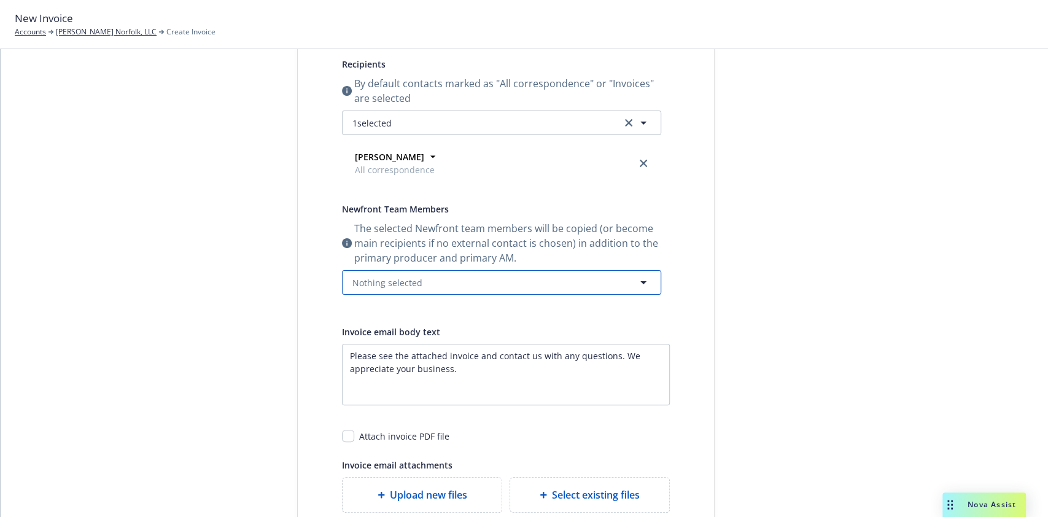
click at [496, 281] on button "Nothing selected" at bounding box center [501, 282] width 319 height 25
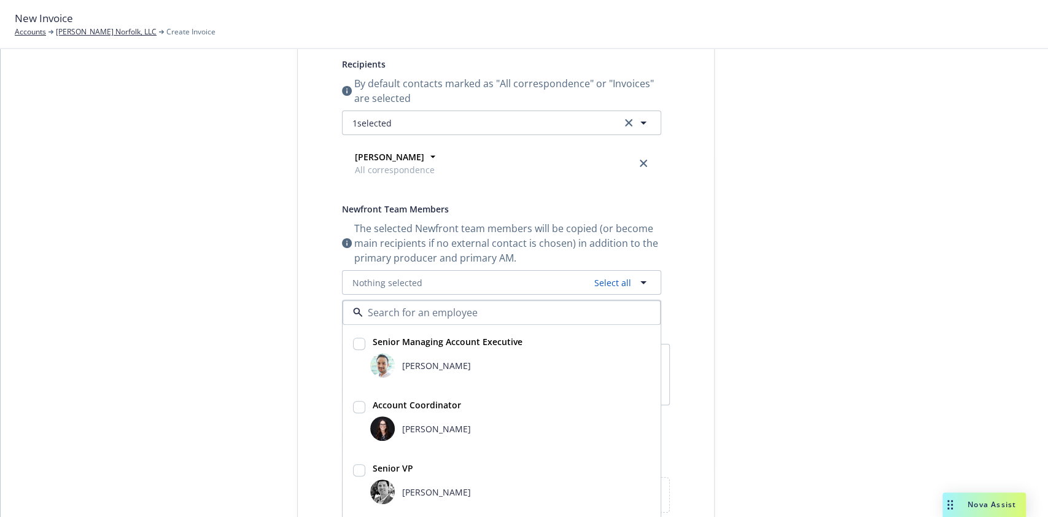
scroll to position [292, 0]
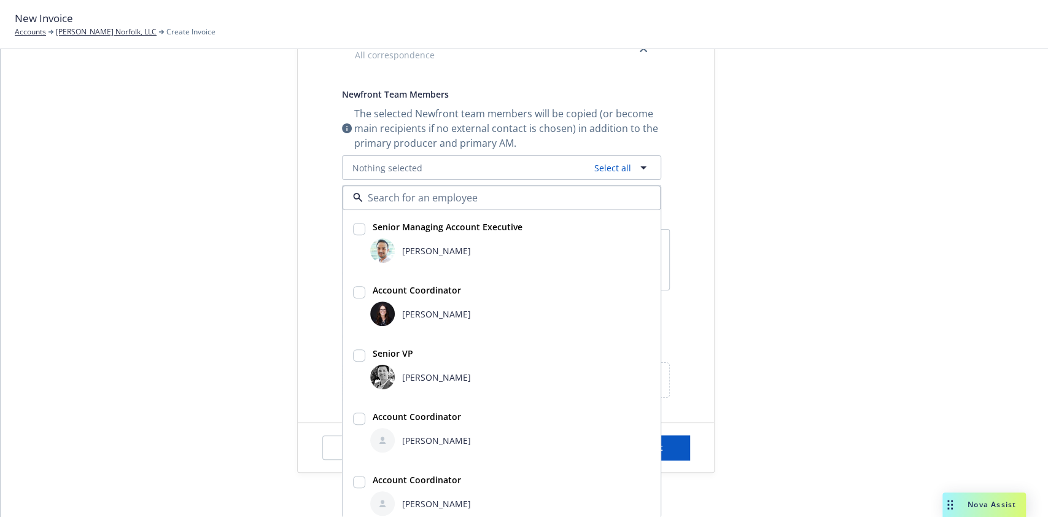
click at [707, 385] on div "Publish invoice in client navigator and send via email Send date Now Specific d…" at bounding box center [506, 122] width 416 height 551
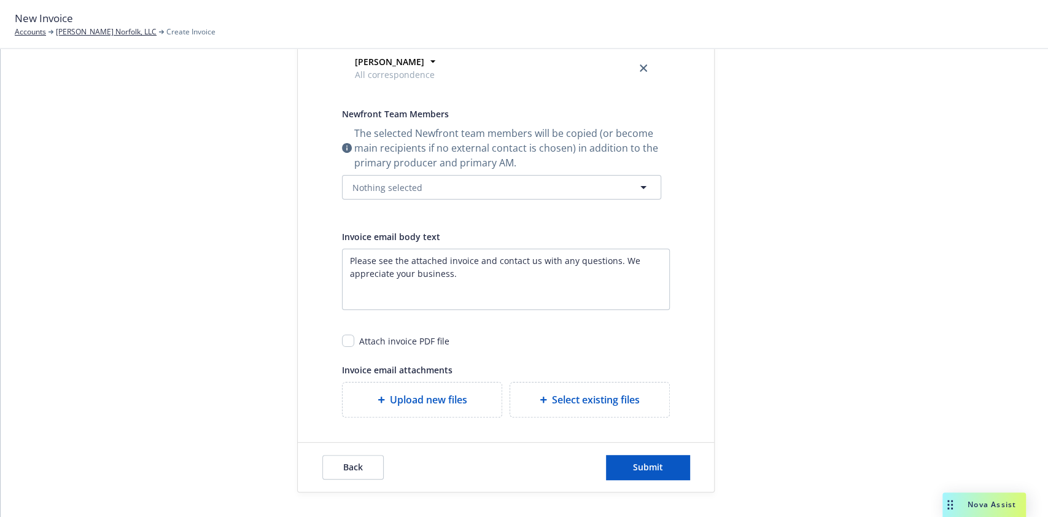
scroll to position [271, 0]
click at [460, 186] on button "Nothing selected" at bounding box center [501, 188] width 319 height 25
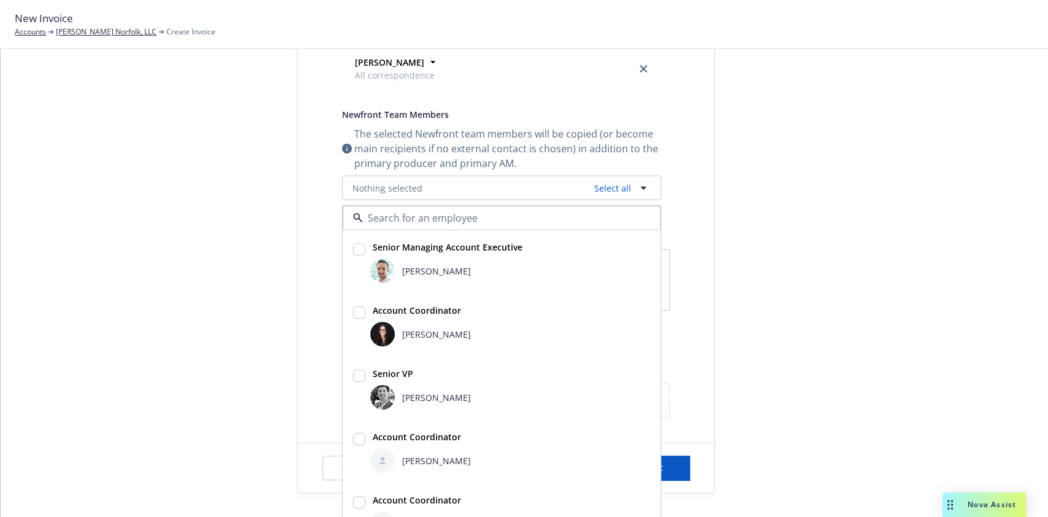
click at [357, 243] on input "checkbox" at bounding box center [359, 249] width 12 height 12
checkbox input "true"
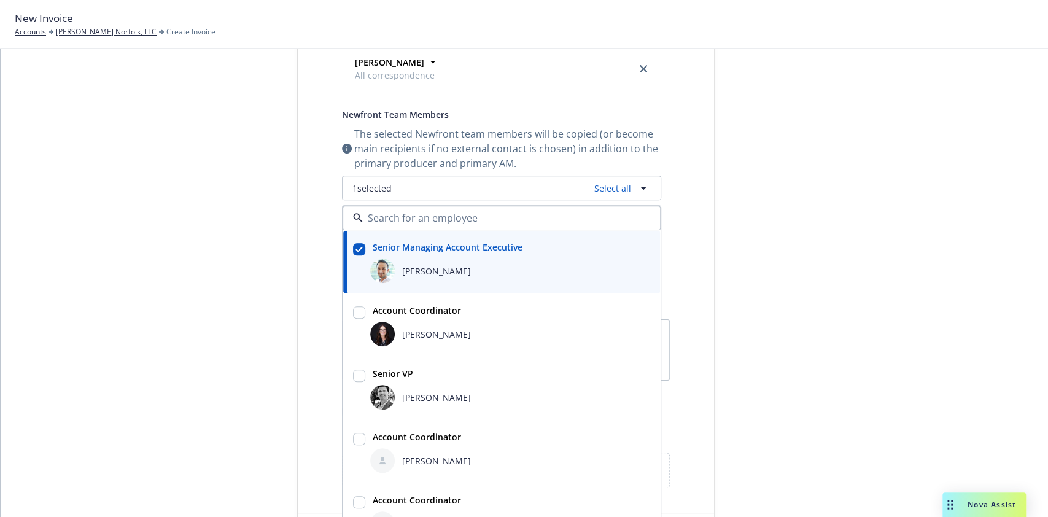
click at [354, 376] on input "checkbox" at bounding box center [359, 376] width 12 height 12
checkbox input "true"
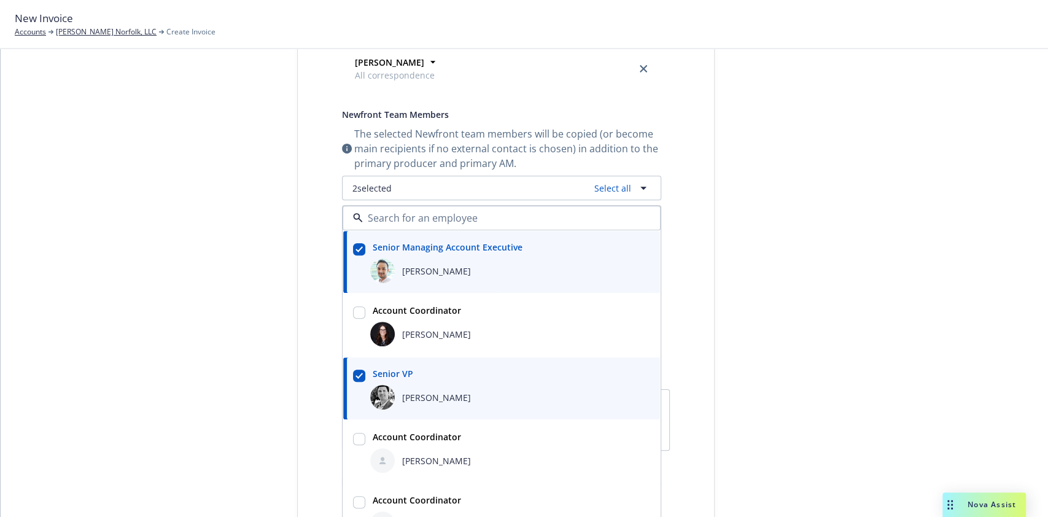
scroll to position [59, 0]
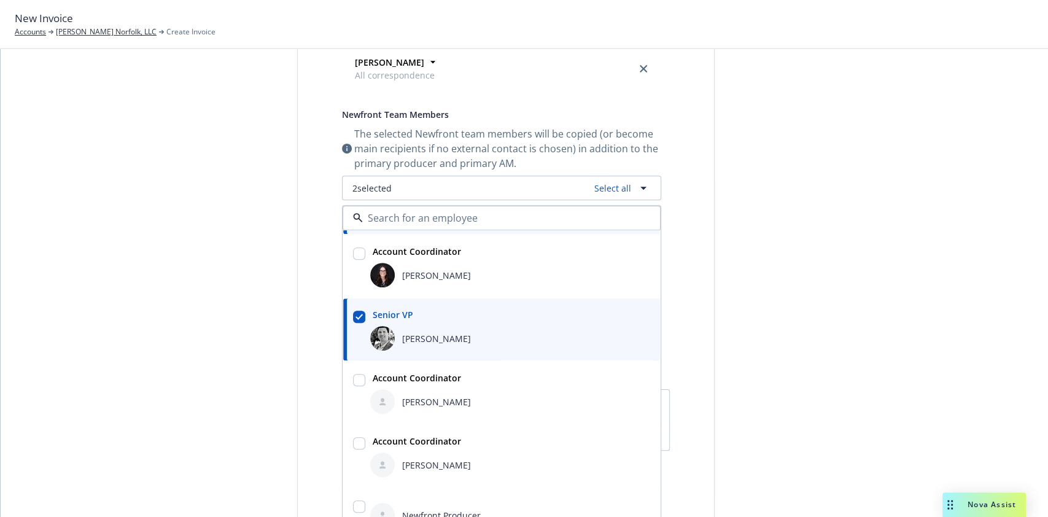
click at [354, 441] on input "checkbox" at bounding box center [359, 443] width 12 height 12
checkbox input "true"
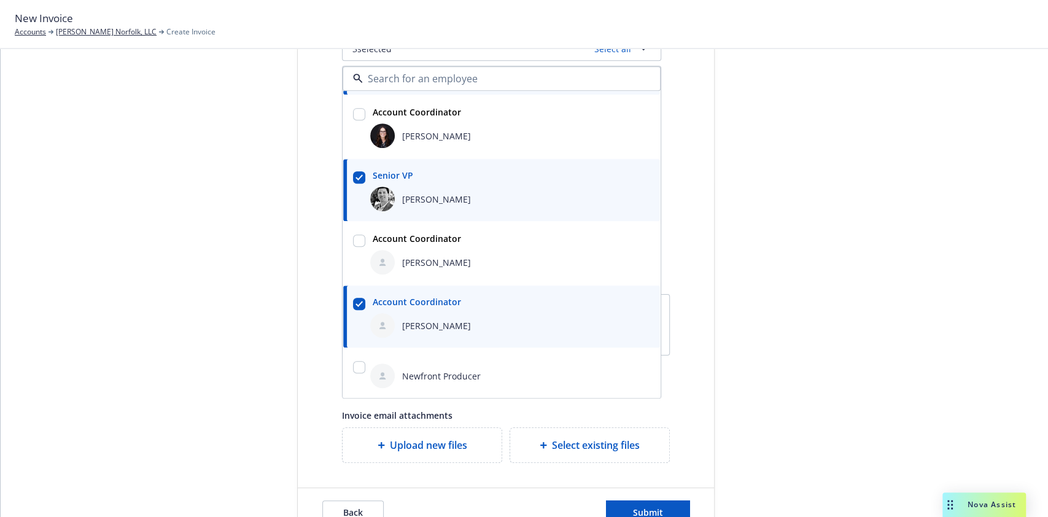
scroll to position [413, 0]
click at [758, 375] on div at bounding box center [825, 98] width 172 height 875
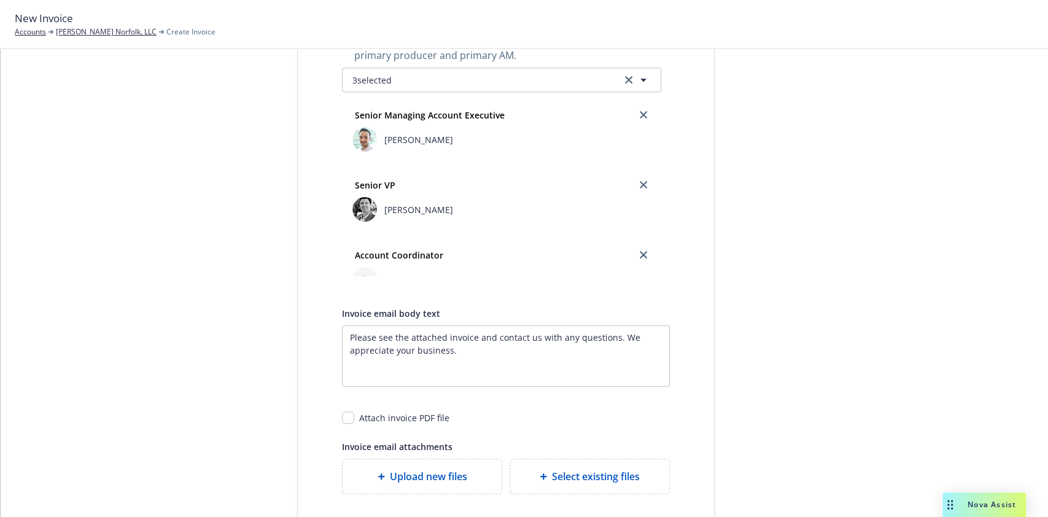
scroll to position [387, 0]
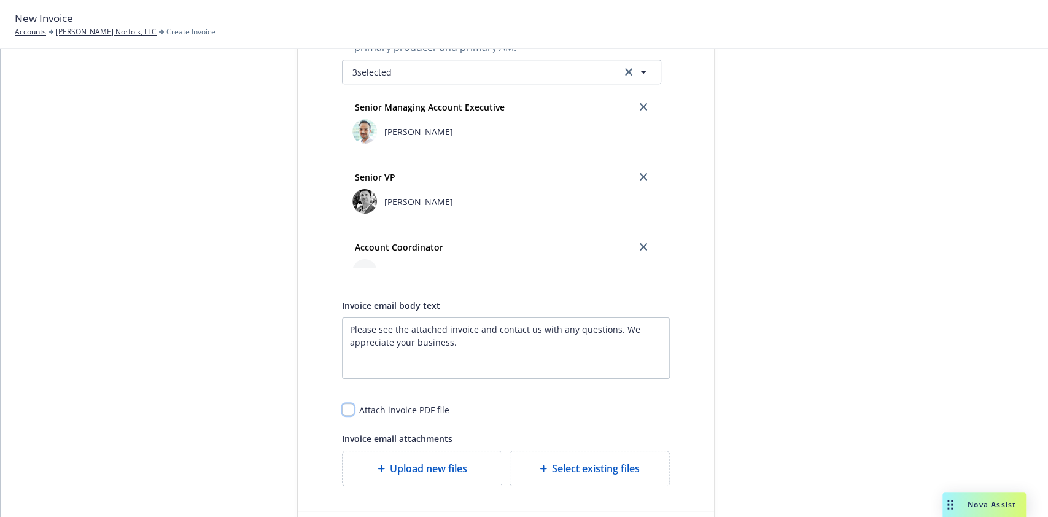
click at [342, 407] on input "checkbox" at bounding box center [348, 409] width 12 height 12
checkbox input "true"
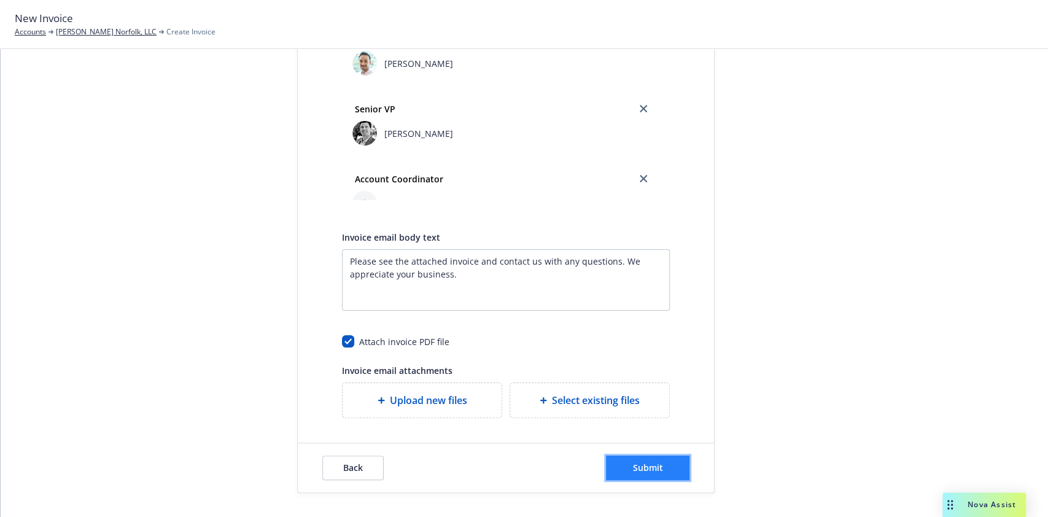
click at [647, 464] on span "Submit" at bounding box center [648, 468] width 30 height 12
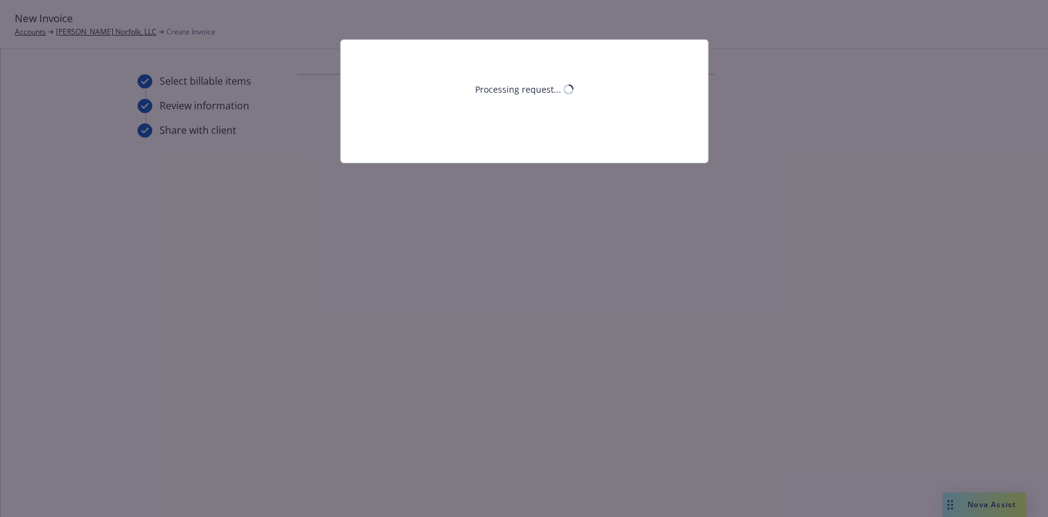
scroll to position [0, 0]
